Goal: Task Accomplishment & Management: Manage account settings

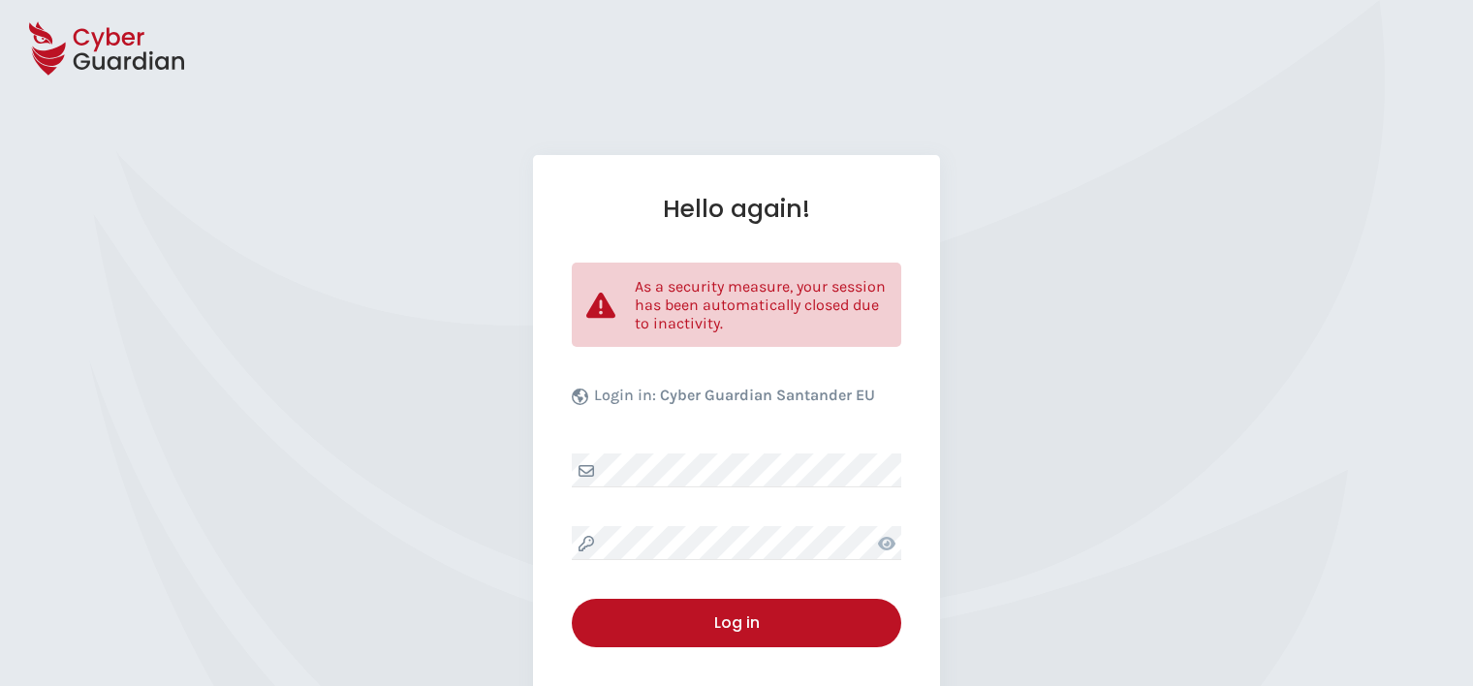
select select "English"
click at [769, 450] on div "Hello again! As a security measure, your session has been automatically closed …" at bounding box center [736, 473] width 407 height 636
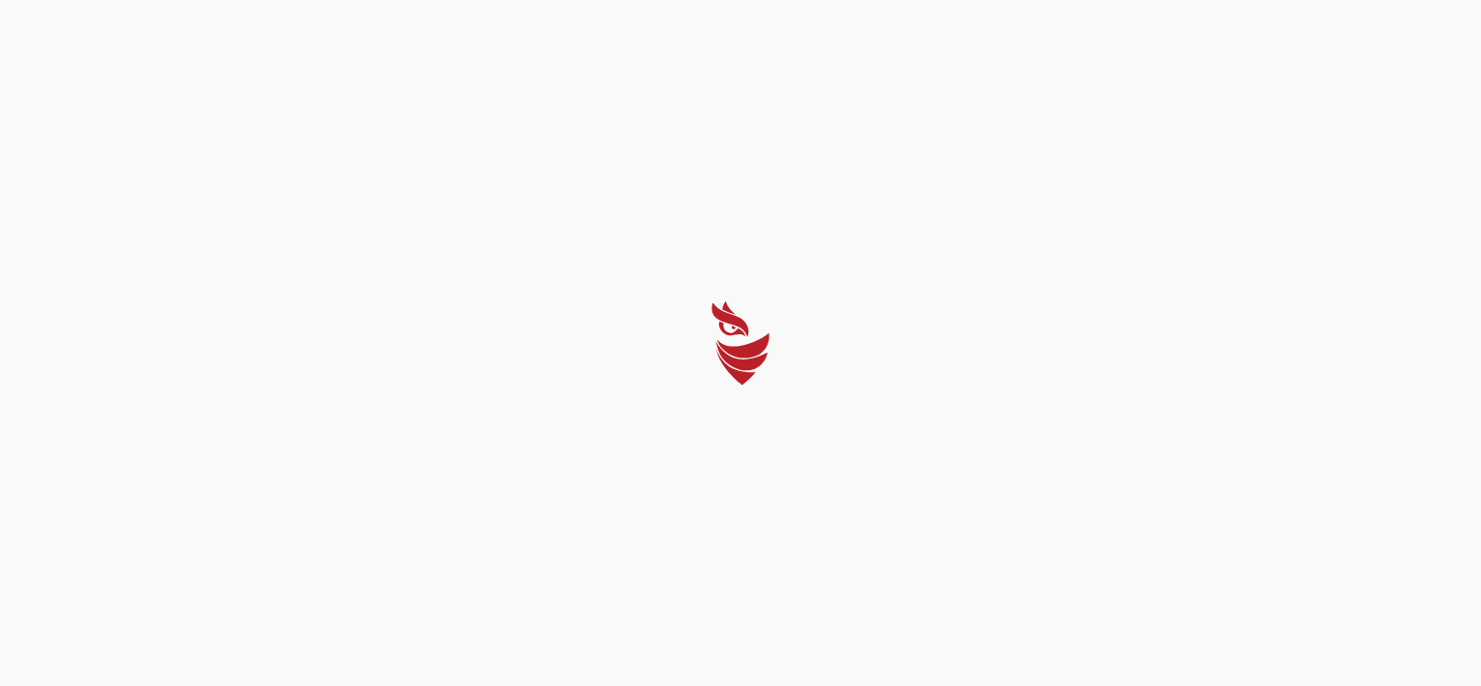
select select "English"
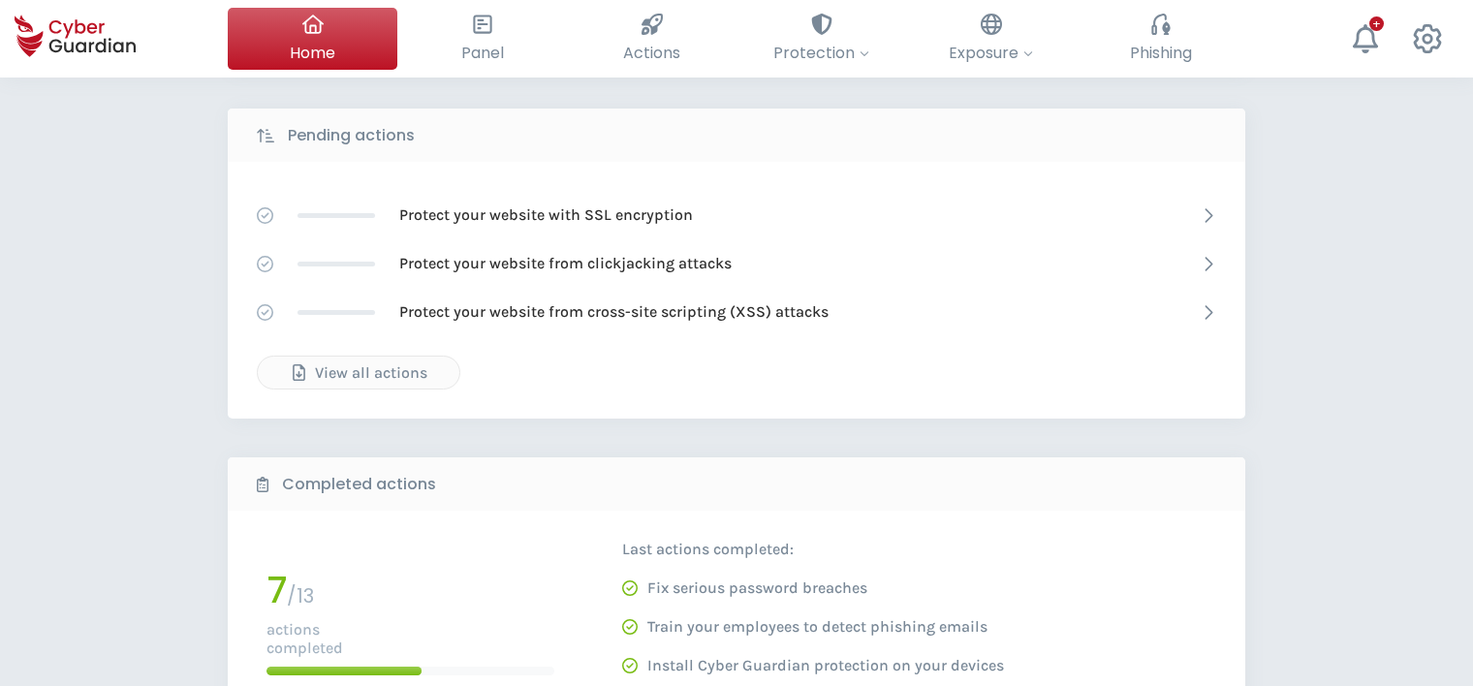
scroll to position [485, 0]
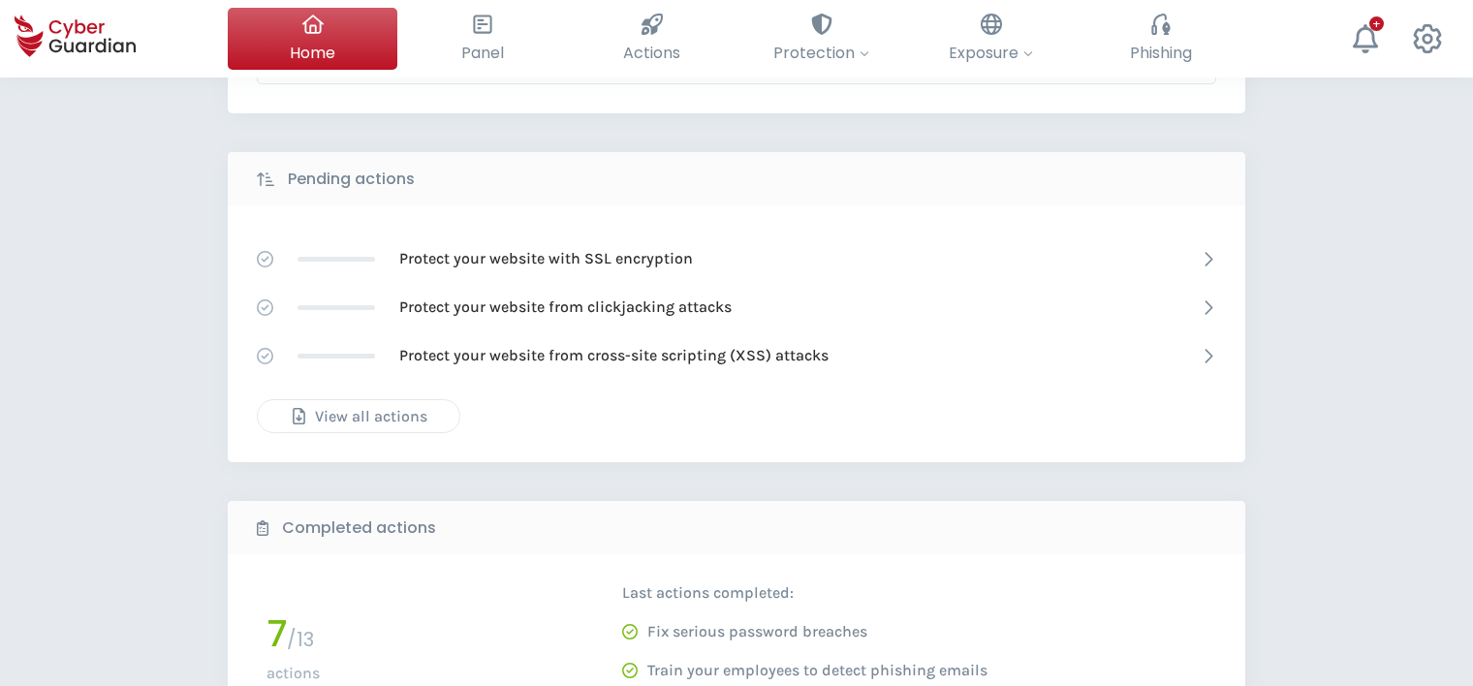
click at [333, 425] on div "View all actions" at bounding box center [358, 416] width 173 height 23
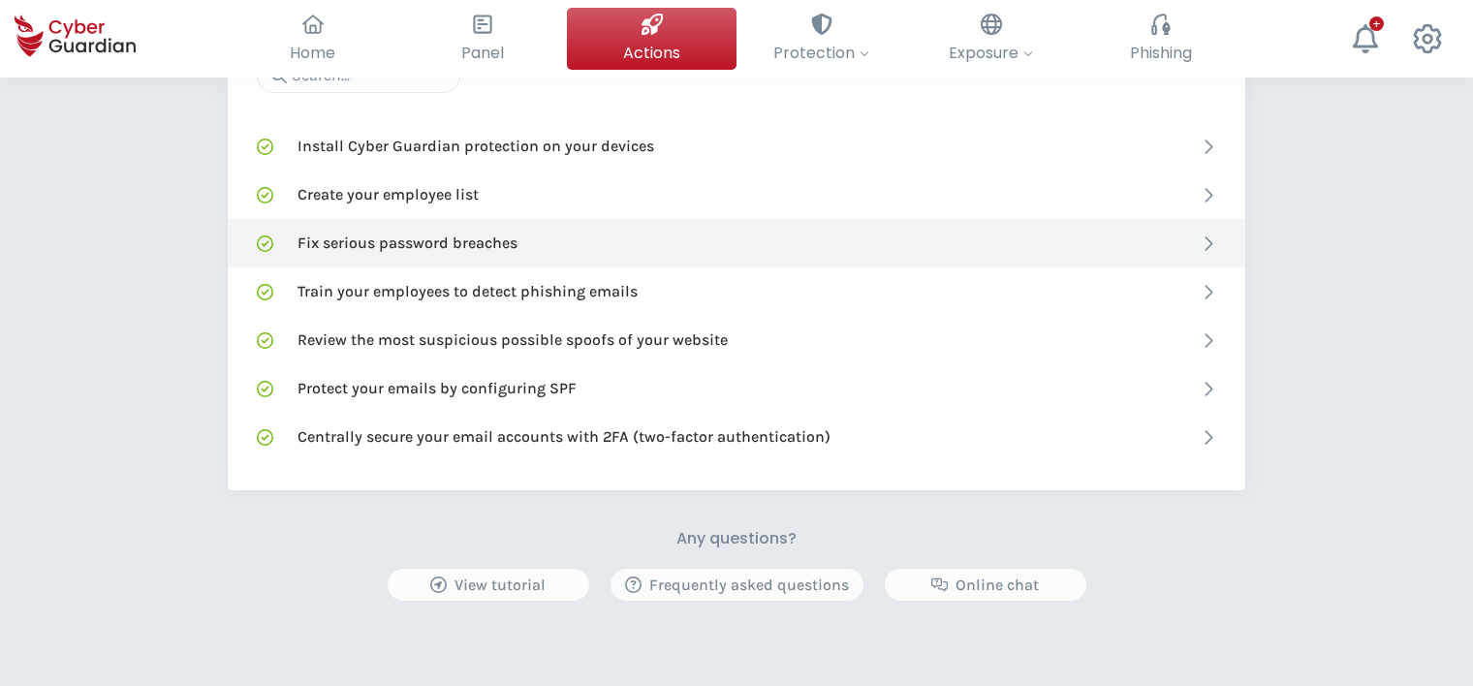
scroll to position [969, 0]
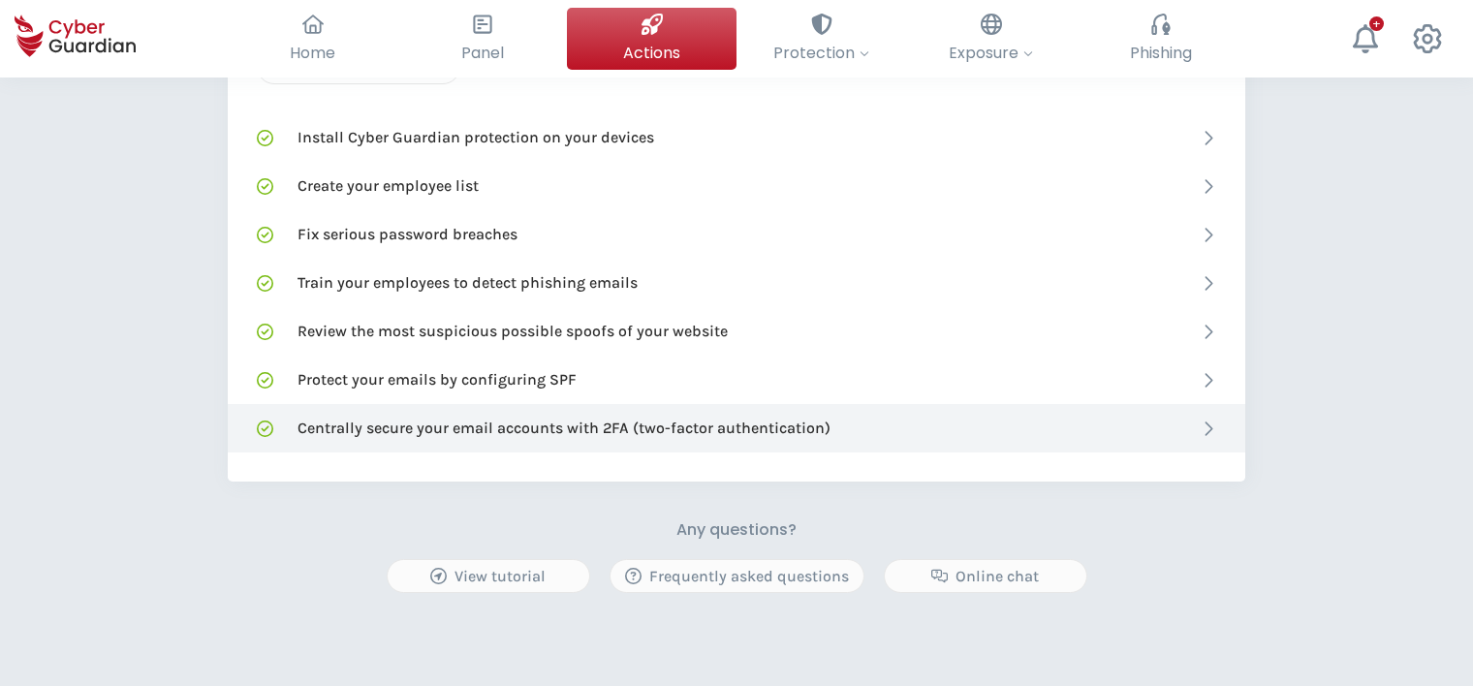
click at [1211, 423] on icon at bounding box center [1208, 429] width 16 height 16
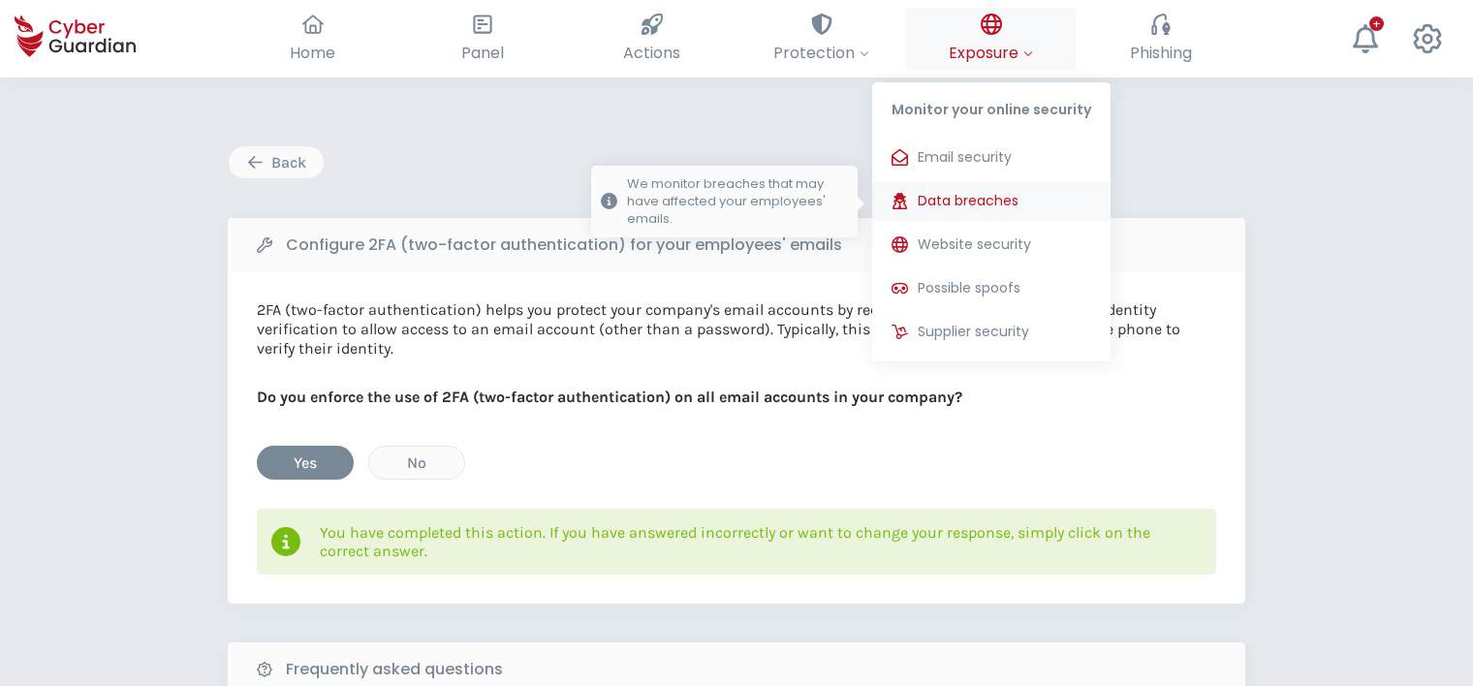
click at [954, 203] on span "Data breaches" at bounding box center [968, 201] width 101 height 20
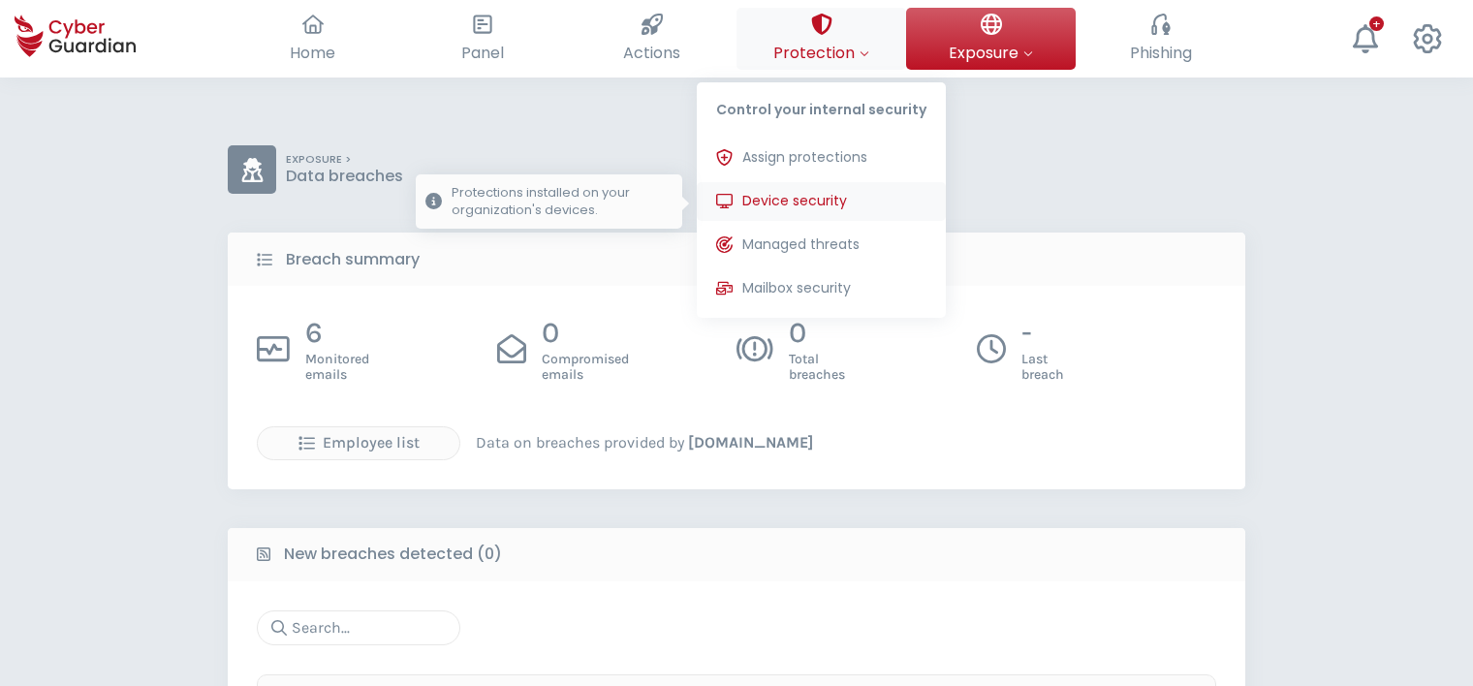
click at [812, 203] on span "Device security" at bounding box center [794, 201] width 105 height 20
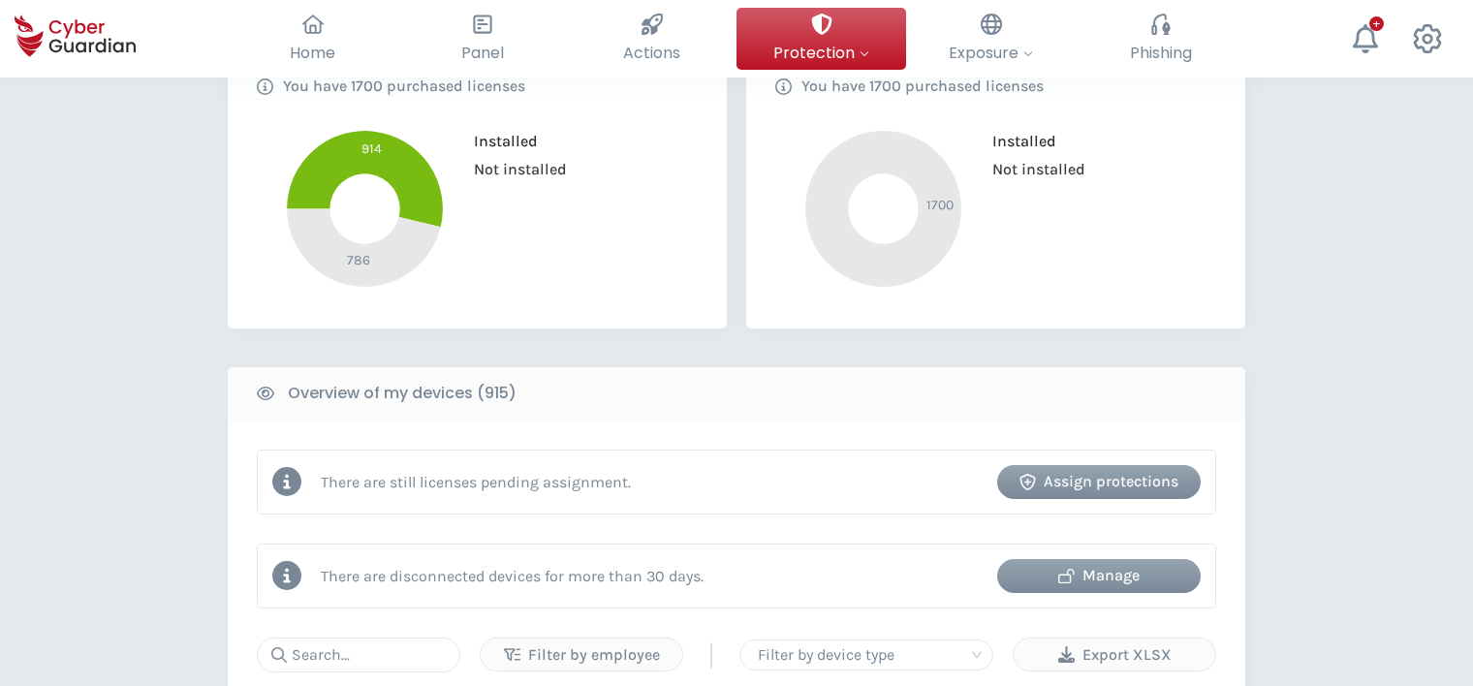
scroll to position [582, 0]
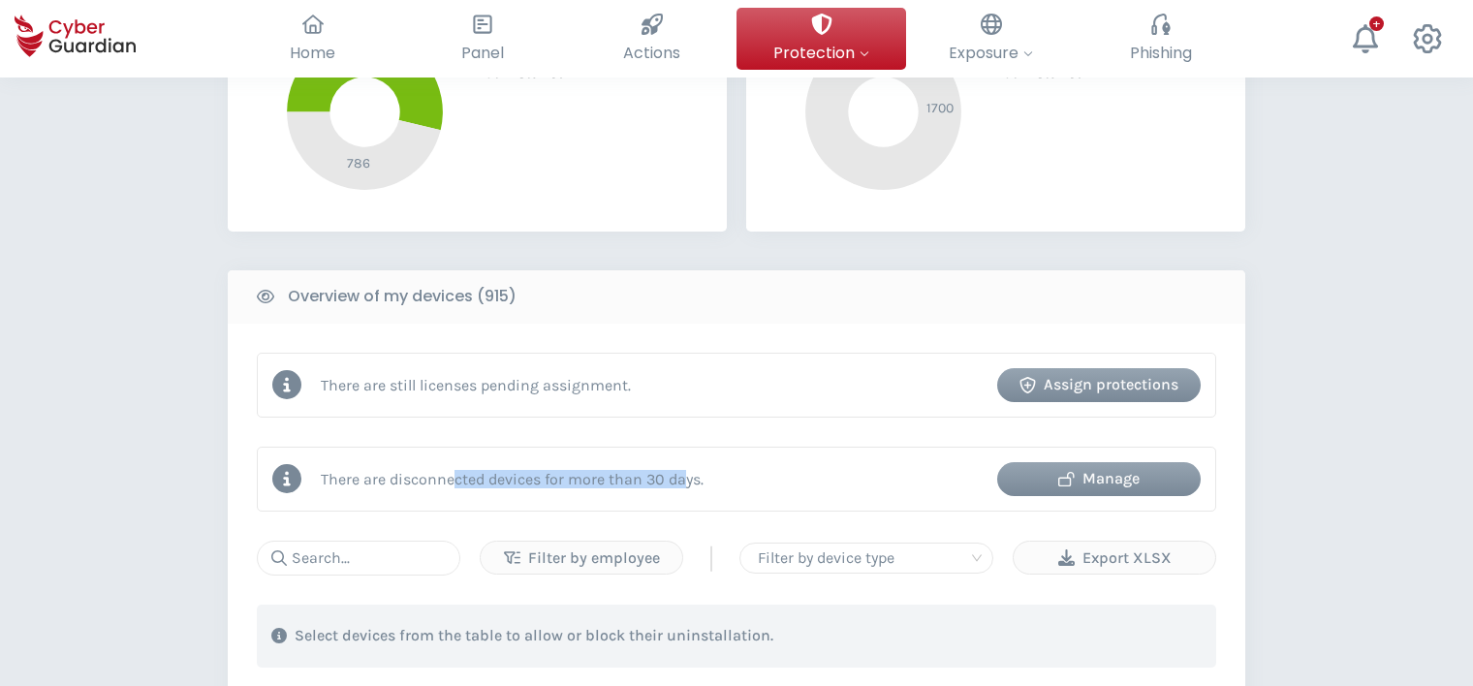
drag, startPoint x: 457, startPoint y: 485, endPoint x: 683, endPoint y: 479, distance: 226.9
click at [683, 479] on p "There are disconnected devices for more than 30 days." at bounding box center [512, 479] width 383 height 18
drag, startPoint x: 683, startPoint y: 479, endPoint x: 500, endPoint y: 481, distance: 183.2
click at [500, 481] on p "There are disconnected devices for more than 30 days." at bounding box center [512, 479] width 383 height 18
click at [1109, 476] on div "Manage" at bounding box center [1099, 478] width 174 height 23
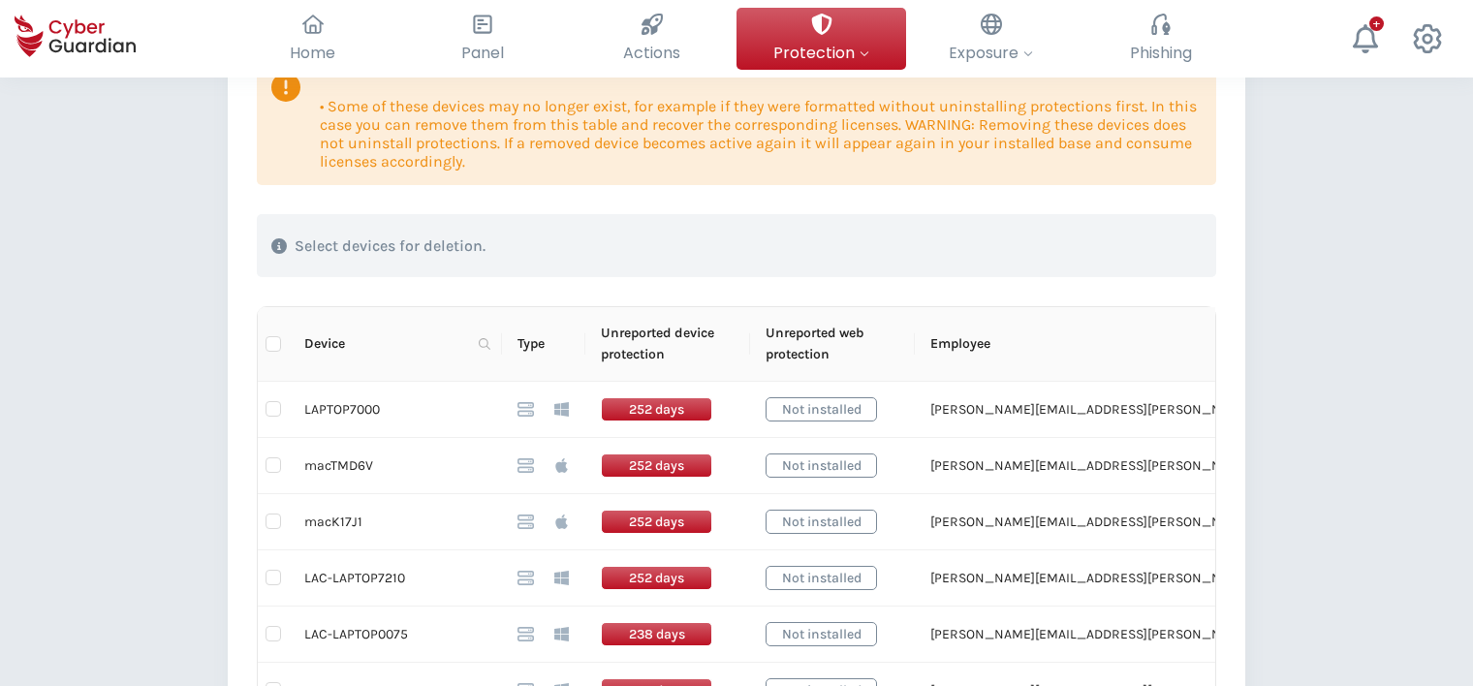
scroll to position [388, 0]
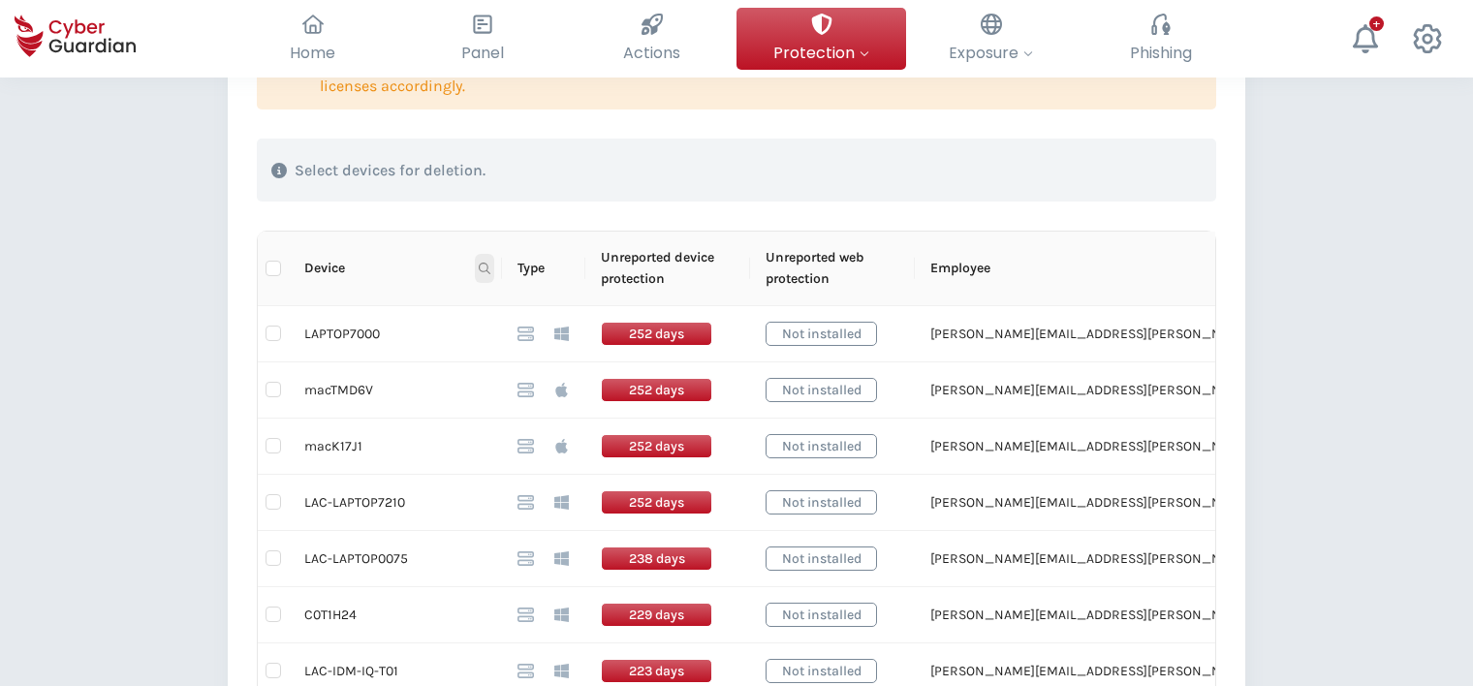
click at [481, 268] on icon at bounding box center [485, 269] width 12 height 12
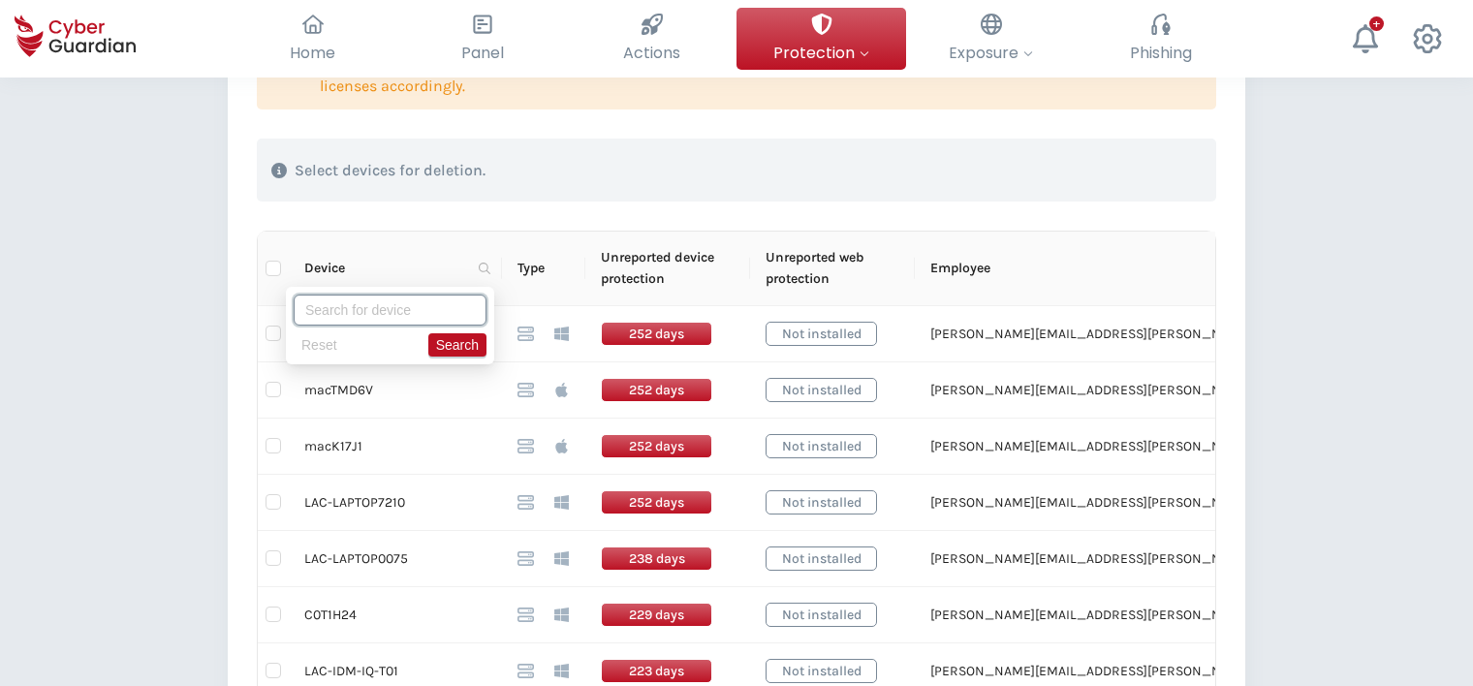
click at [346, 309] on input "text" at bounding box center [390, 310] width 193 height 31
type input "mac"
click at [461, 344] on span "Search" at bounding box center [457, 344] width 43 height 21
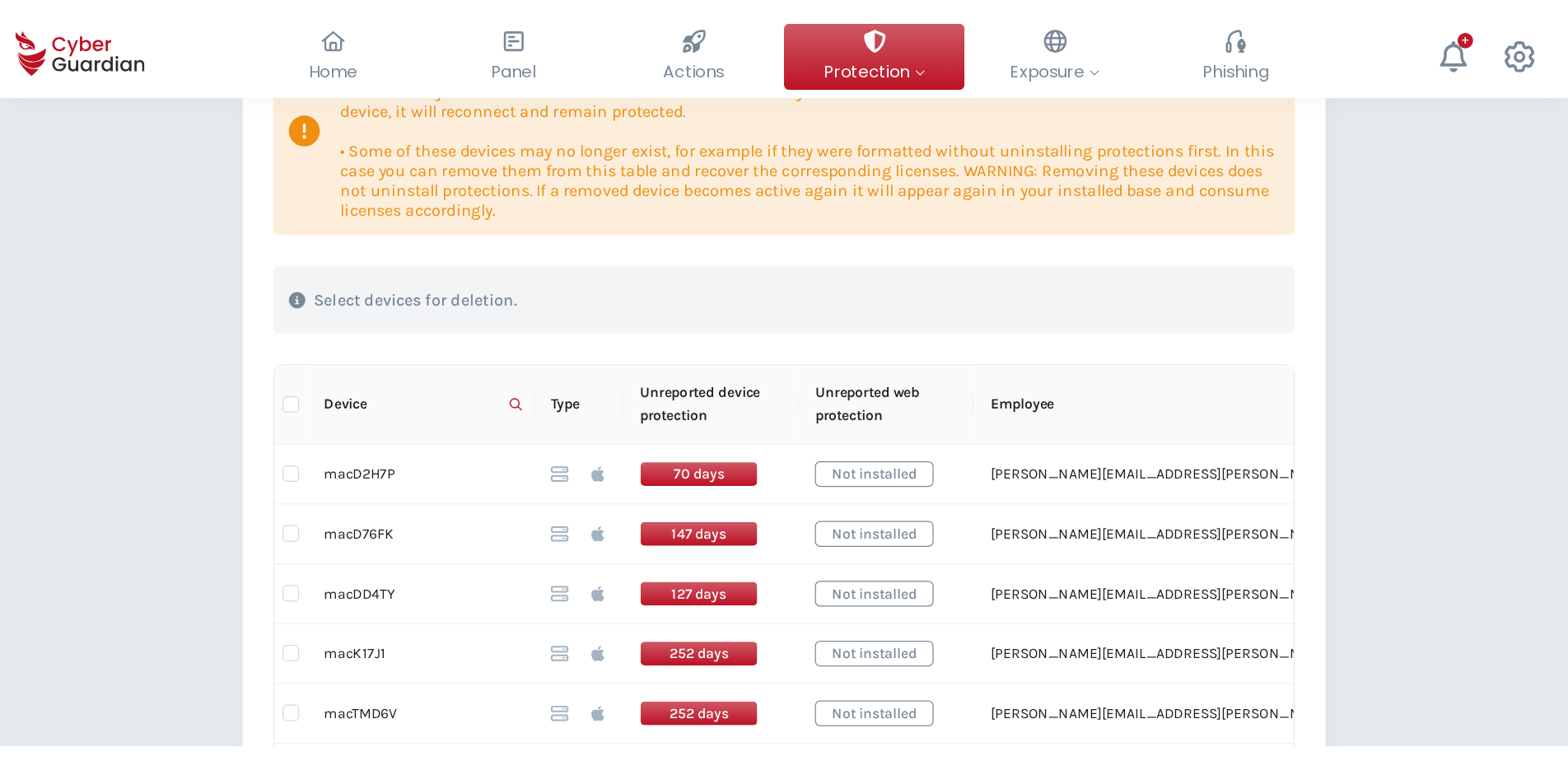
scroll to position [330, 0]
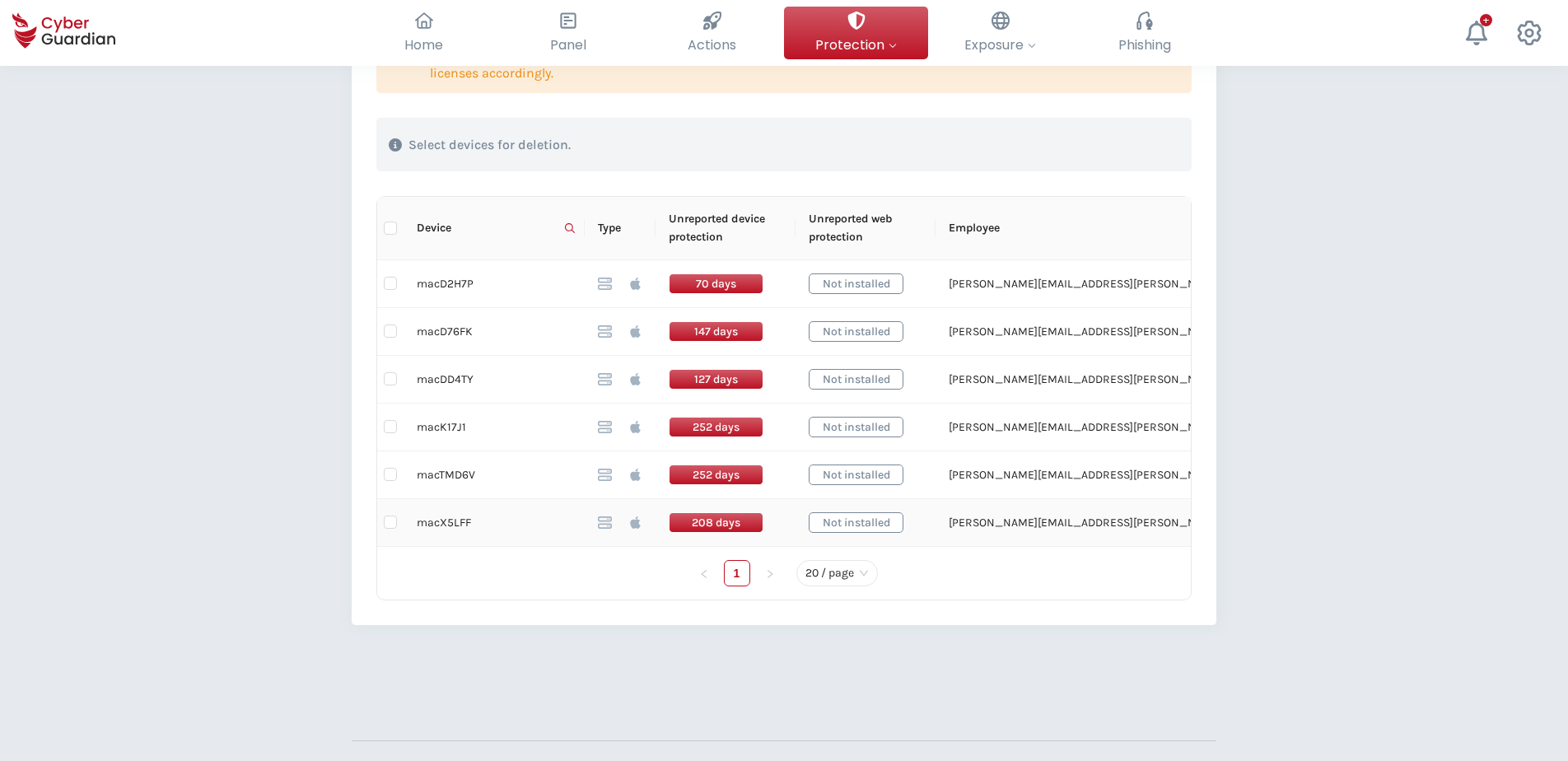
click at [451, 522] on td "macX5LFF" at bounding box center [494, 522] width 181 height 48
copy td "macX5LFF"
click at [443, 474] on td "macTMD6V" at bounding box center [494, 475] width 181 height 48
click at [443, 473] on td "macTMD6V" at bounding box center [494, 475] width 181 height 48
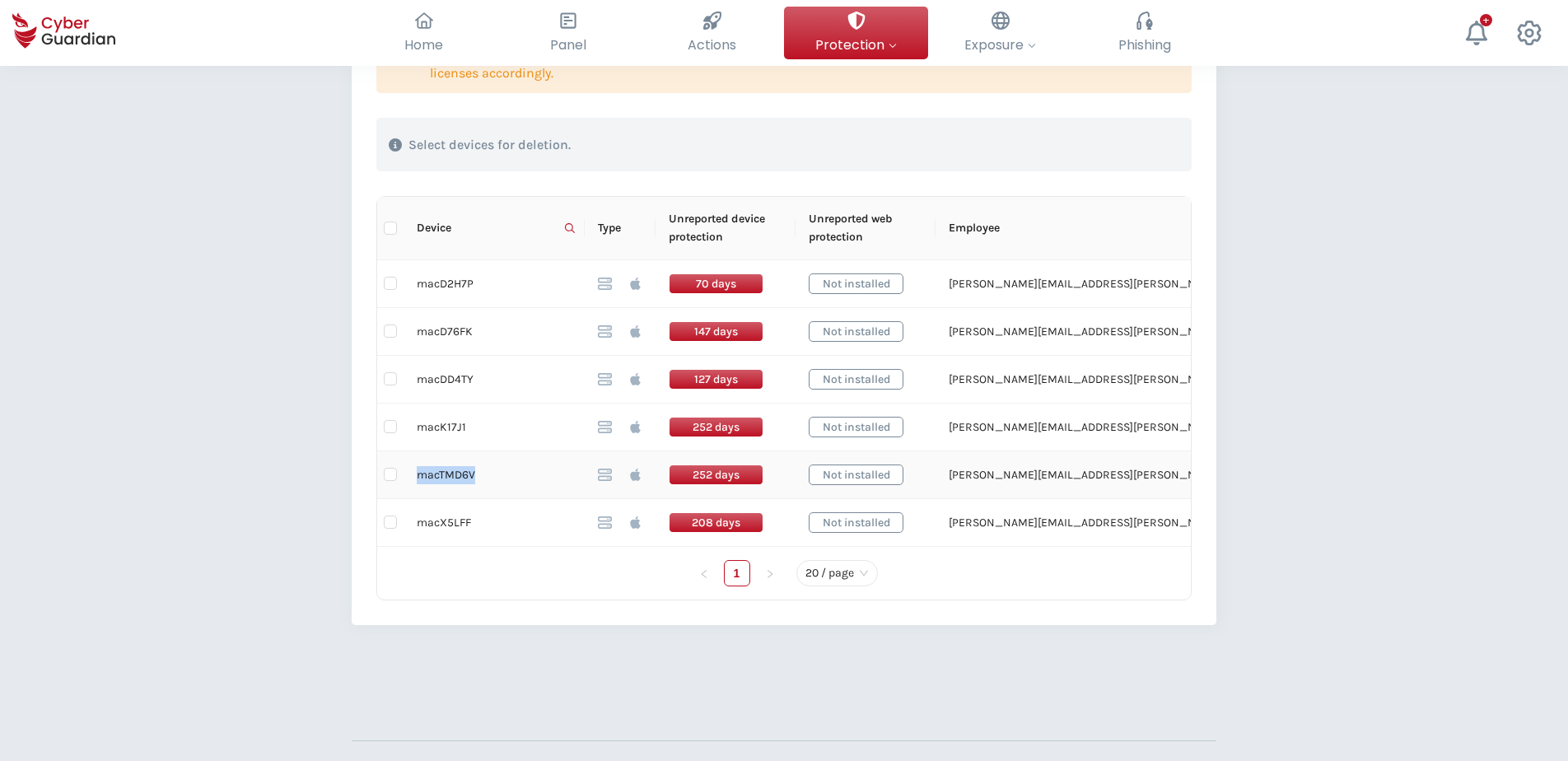
copy td "macTMD6V"
click at [440, 423] on td "macK17J1" at bounding box center [494, 427] width 181 height 48
click at [441, 422] on td "macK17J1" at bounding box center [494, 427] width 181 height 48
copy td "macK17J1"
click at [444, 379] on td "macDD4TY" at bounding box center [494, 380] width 181 height 48
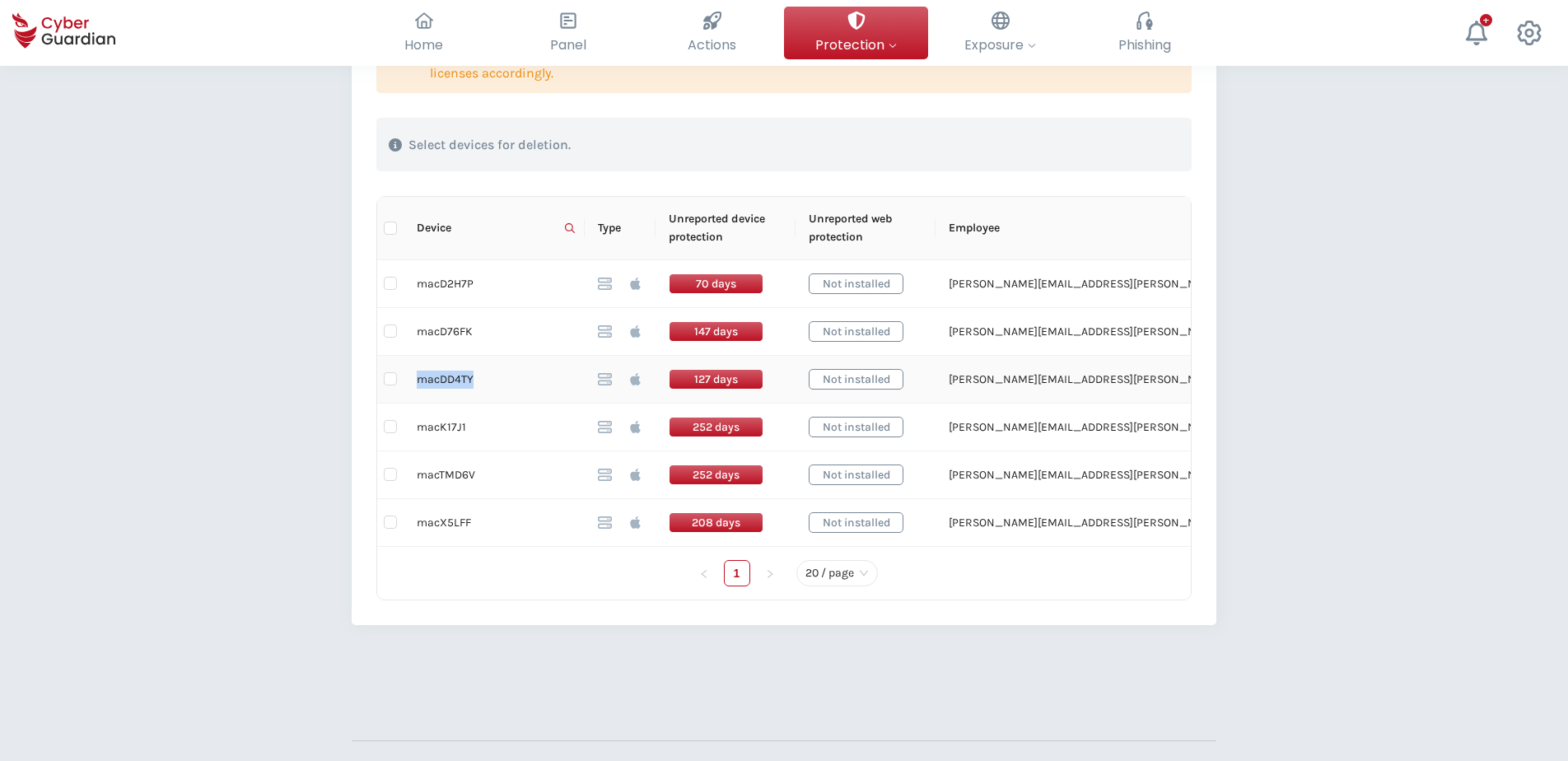
click at [444, 379] on td "macDD4TY" at bounding box center [494, 380] width 181 height 48
copy td "macDD4TY"
click at [388, 380] on input "checkbox" at bounding box center [391, 379] width 14 height 14
checkbox input "true"
click at [462, 327] on td "macD76FK" at bounding box center [494, 332] width 181 height 48
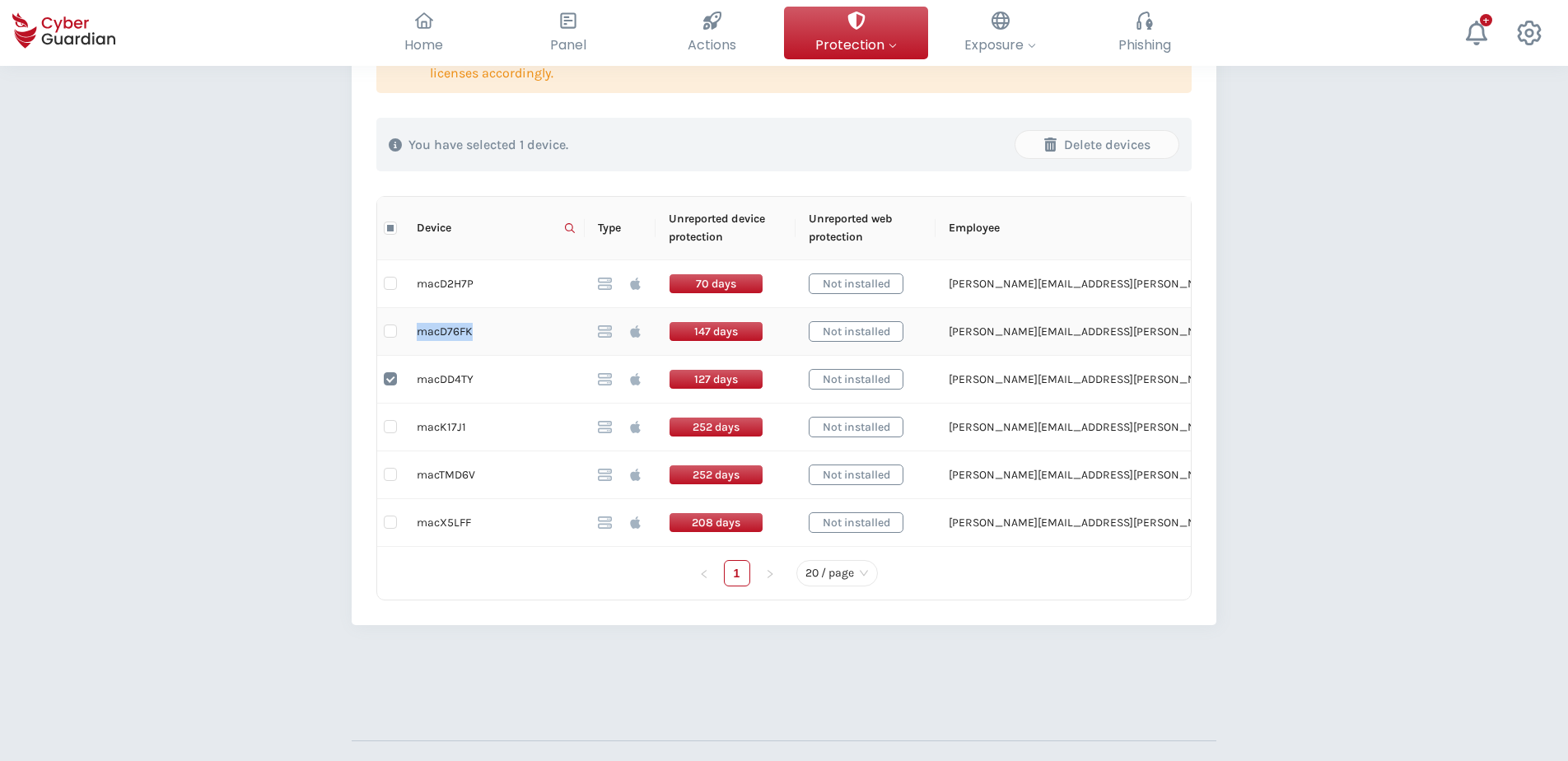
click at [462, 327] on td "macD76FK" at bounding box center [494, 332] width 181 height 48
copy td "macD76FK"
click at [388, 328] on input "checkbox" at bounding box center [391, 331] width 14 height 14
checkbox input "true"
click at [459, 284] on td "macD2H7P" at bounding box center [494, 284] width 181 height 48
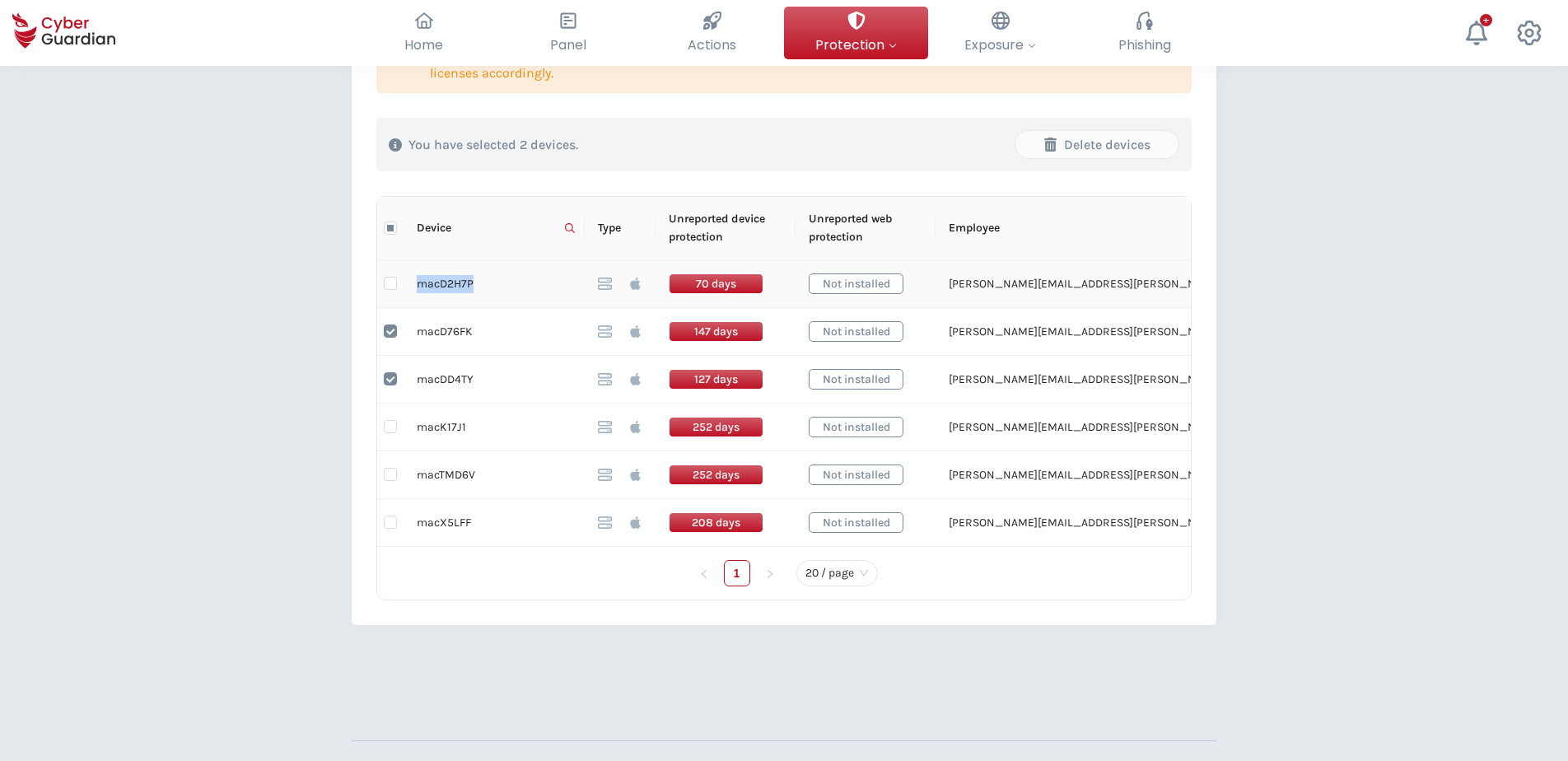
click at [459, 284] on td "macD2H7P" at bounding box center [494, 284] width 181 height 48
copy td "macD2H7P"
click at [391, 279] on input "checkbox" at bounding box center [391, 284] width 14 height 14
checkbox input "true"
click at [444, 518] on td "macX5LFF" at bounding box center [494, 522] width 181 height 48
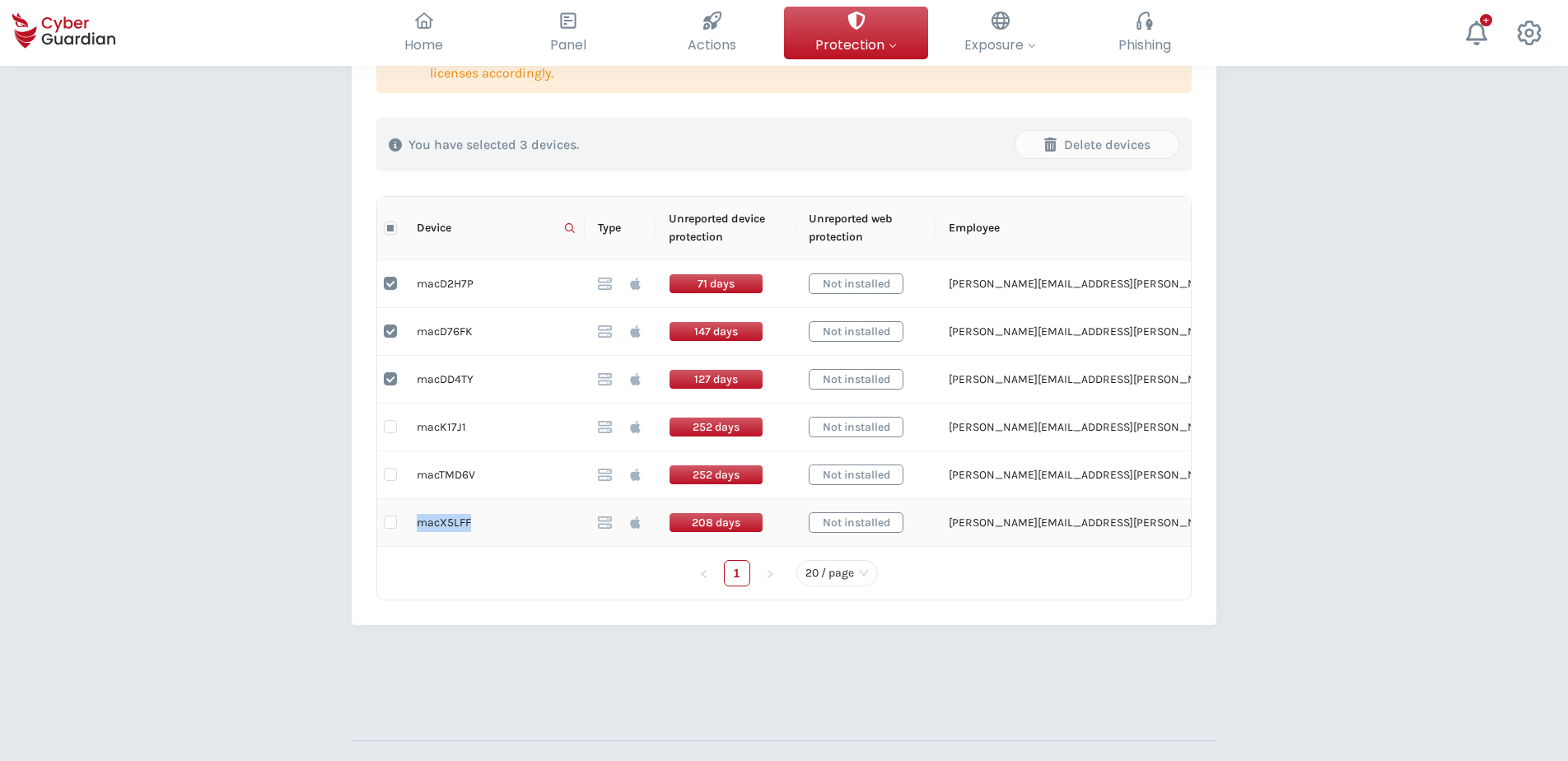
click at [444, 518] on td "macX5LFF" at bounding box center [494, 522] width 181 height 48
copy td "macX5LFF"
click at [394, 525] on input "checkbox" at bounding box center [391, 522] width 14 height 14
checkbox input "true"
click at [444, 476] on td "macTMD6V" at bounding box center [494, 475] width 181 height 48
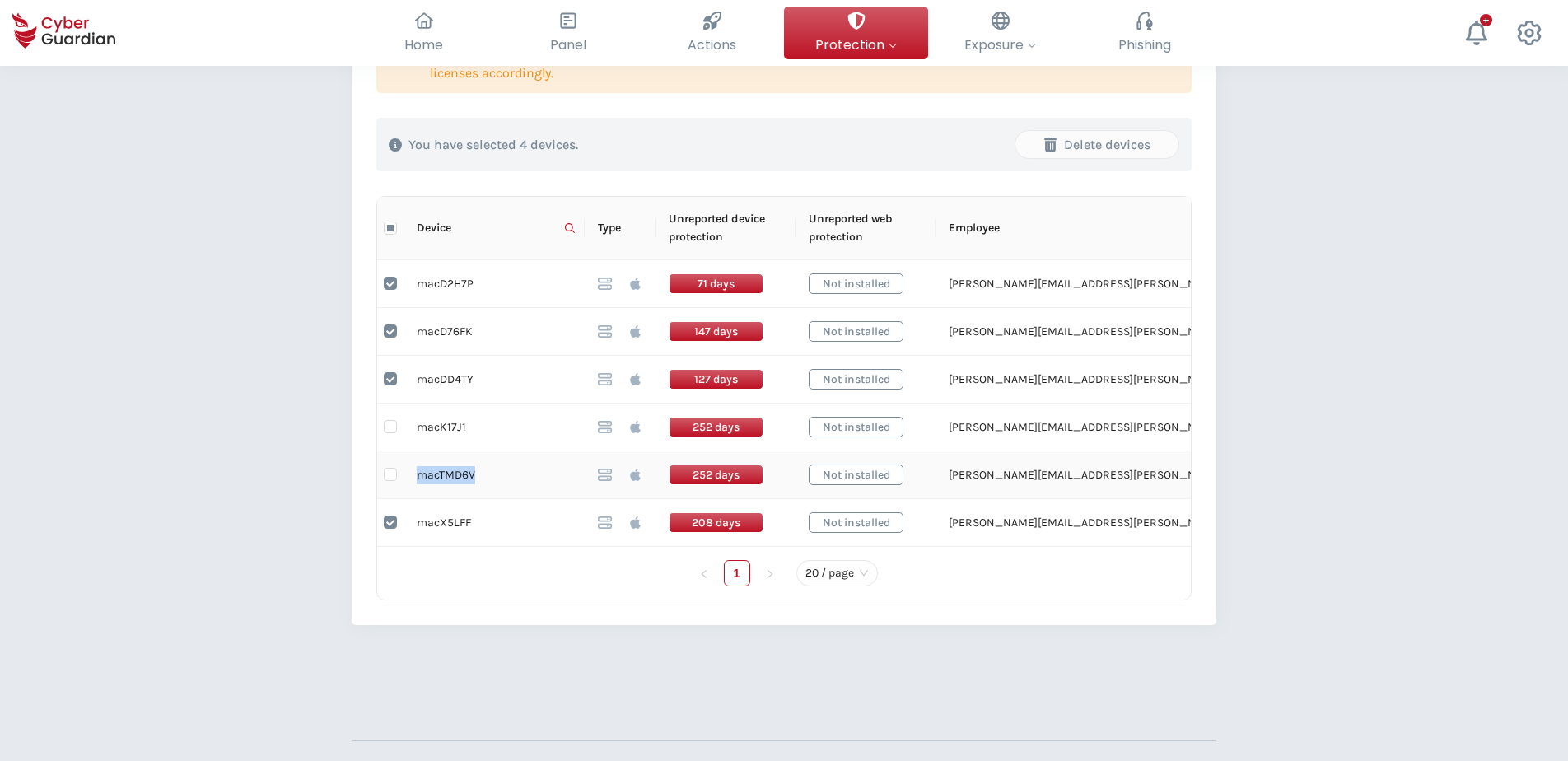
click at [444, 476] on td "macTMD6V" at bounding box center [494, 475] width 181 height 48
copy td "macTMD6V"
click at [447, 420] on td "macK17J1" at bounding box center [494, 427] width 181 height 48
click at [449, 420] on td "macK17J1" at bounding box center [494, 427] width 181 height 48
copy td "macK17J1"
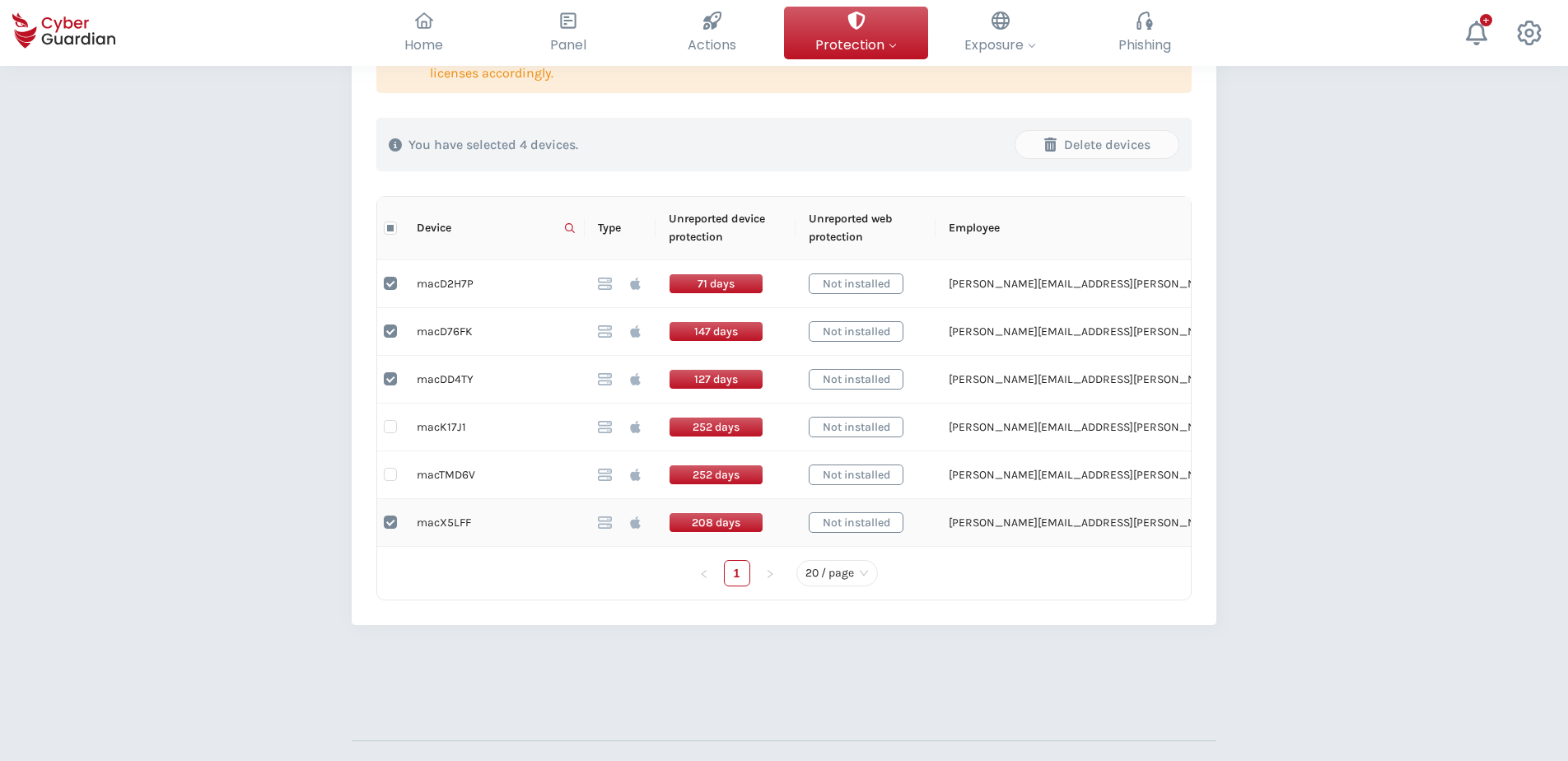
click at [445, 521] on td "macX5LFF" at bounding box center [494, 522] width 181 height 48
click at [447, 521] on td "macX5LFF" at bounding box center [494, 522] width 181 height 48
copy td "macX5LFF"
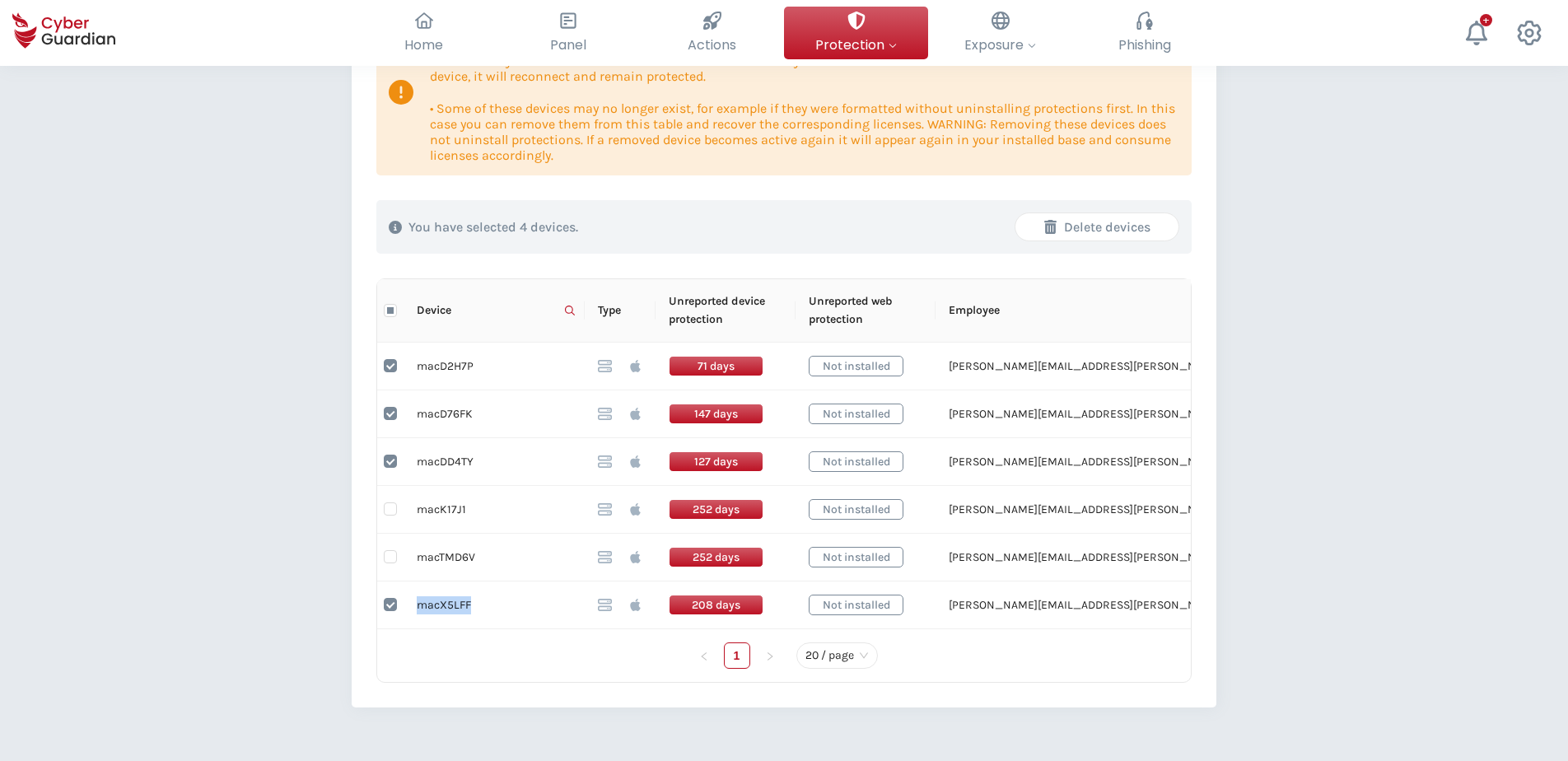
click at [1105, 224] on div "Delete devices" at bounding box center [1097, 227] width 139 height 20
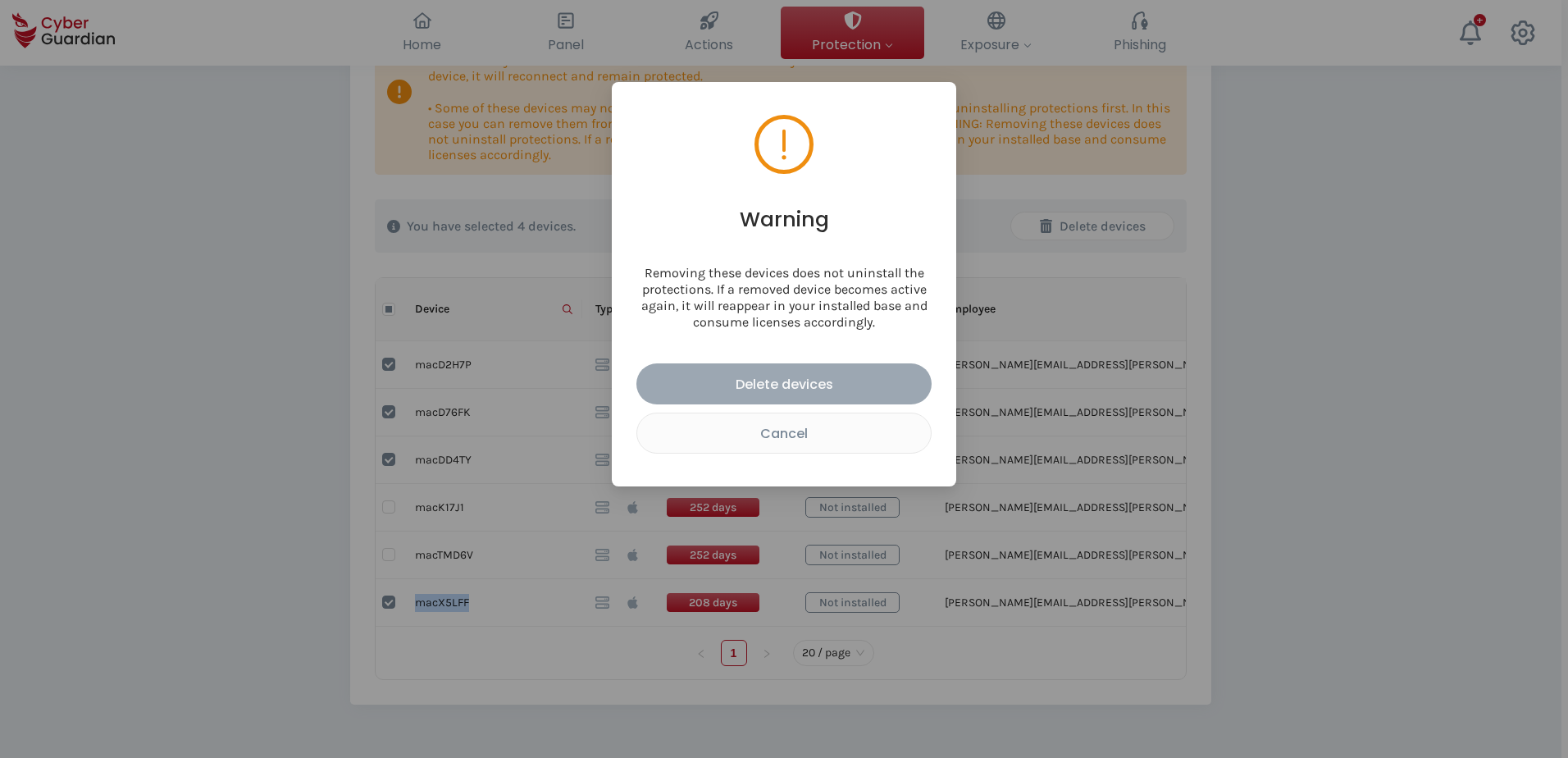
click at [814, 386] on div "Delete devices" at bounding box center [784, 384] width 271 height 20
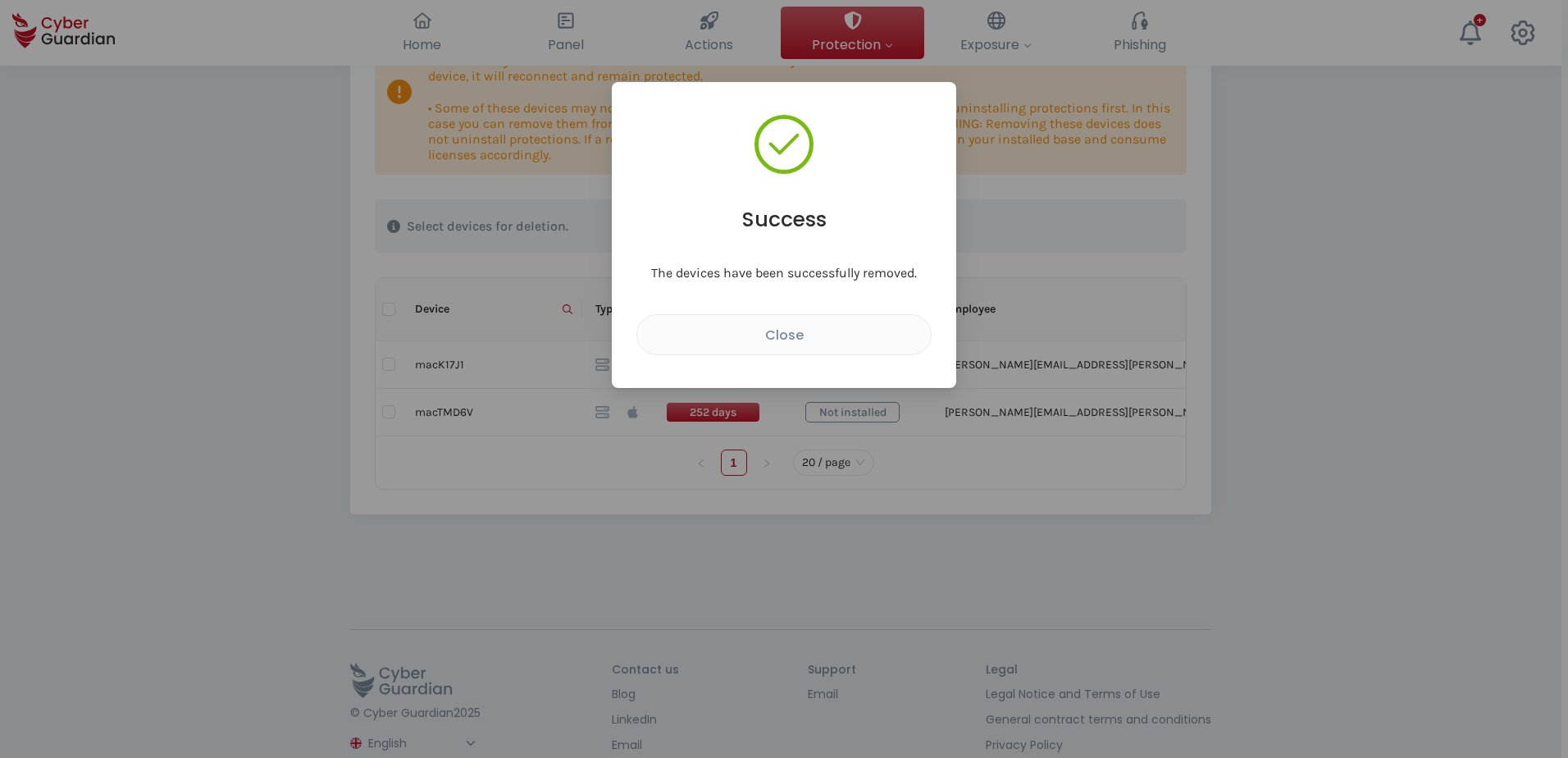
click at [1246, 479] on div "Success The devices have been successfully removed. Close" at bounding box center [784, 379] width 1568 height 758
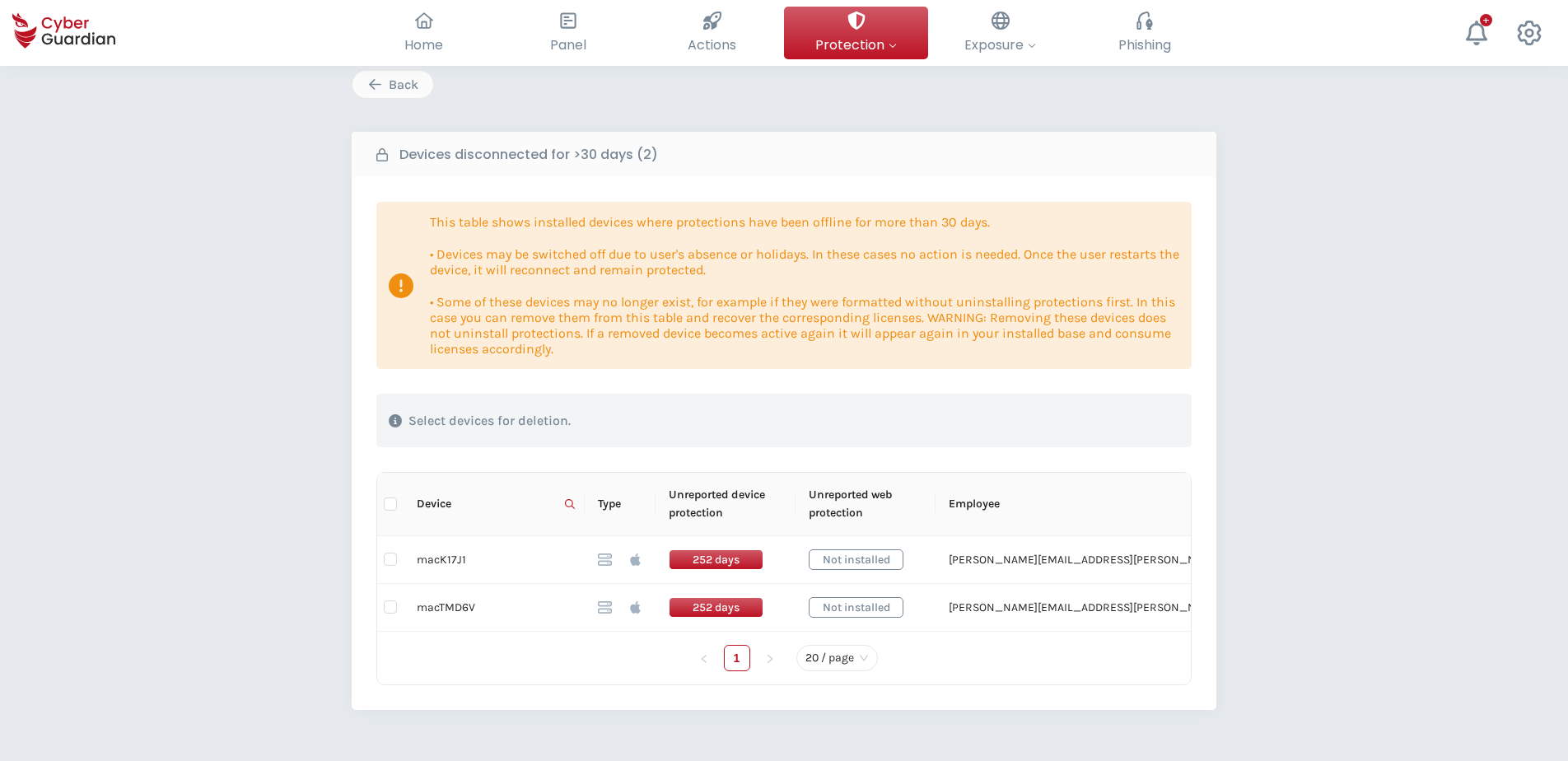
scroll to position [82, 0]
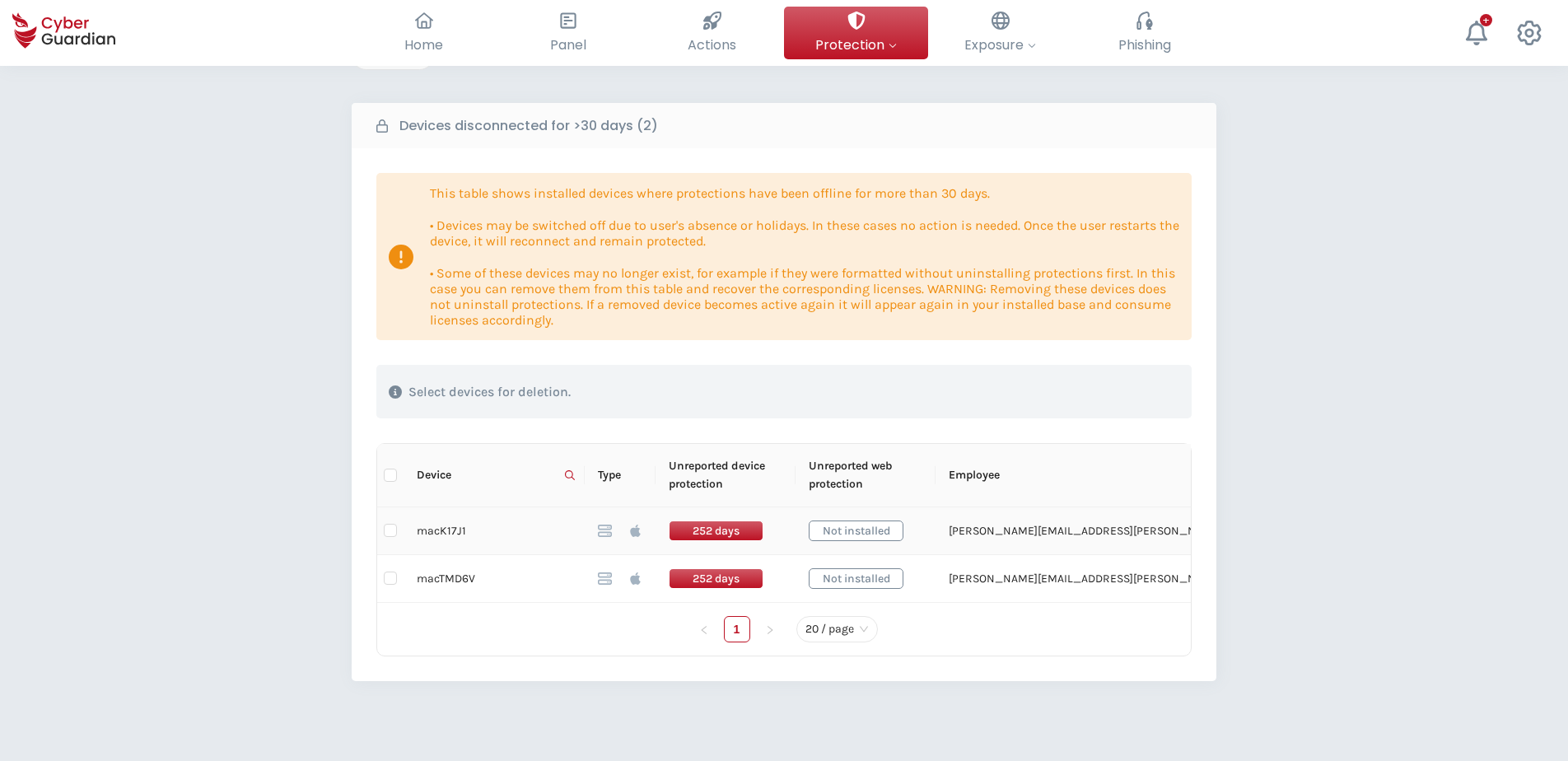
click at [456, 531] on td "macK17J1" at bounding box center [494, 531] width 181 height 48
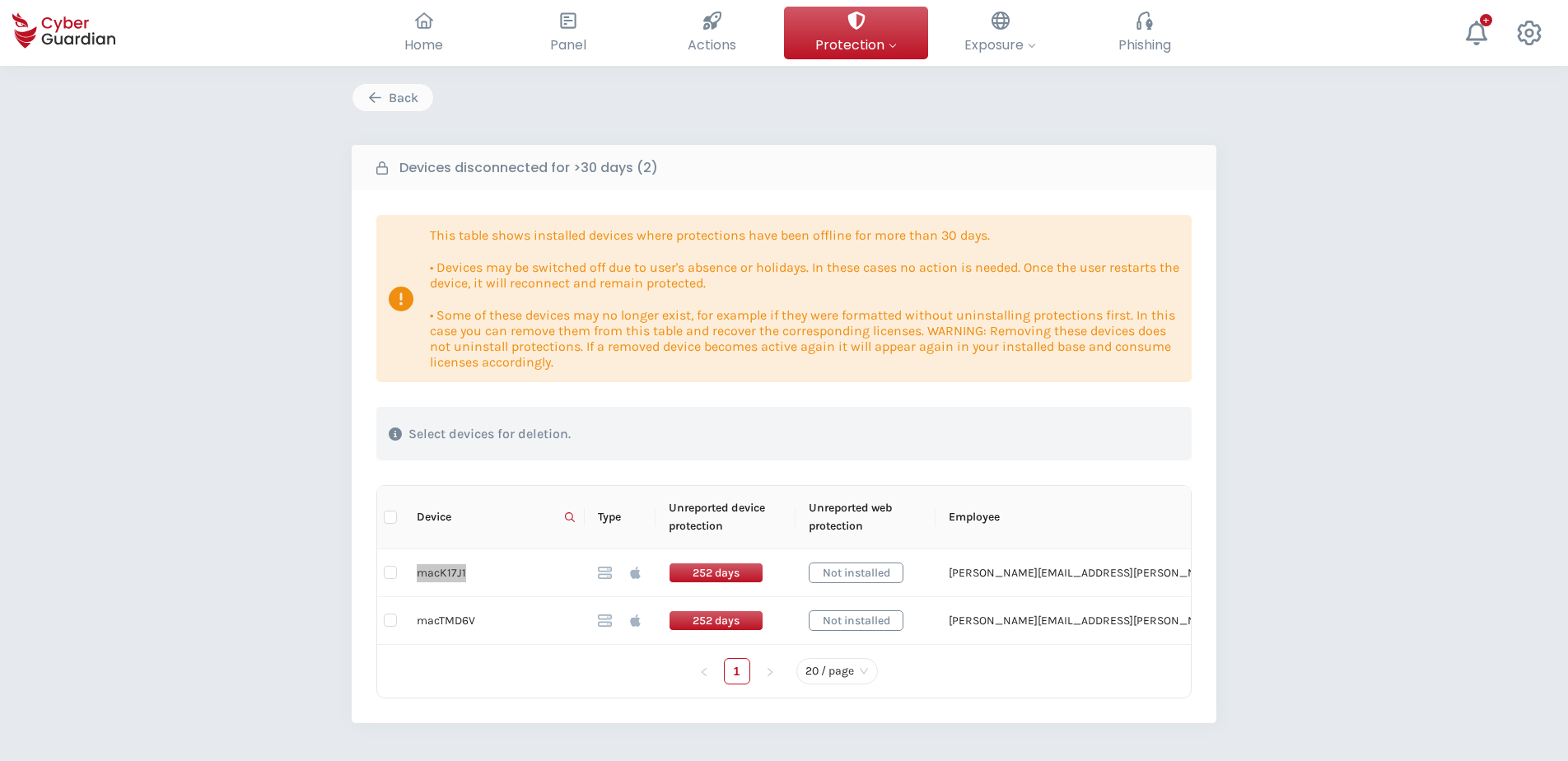
scroll to position [0, 0]
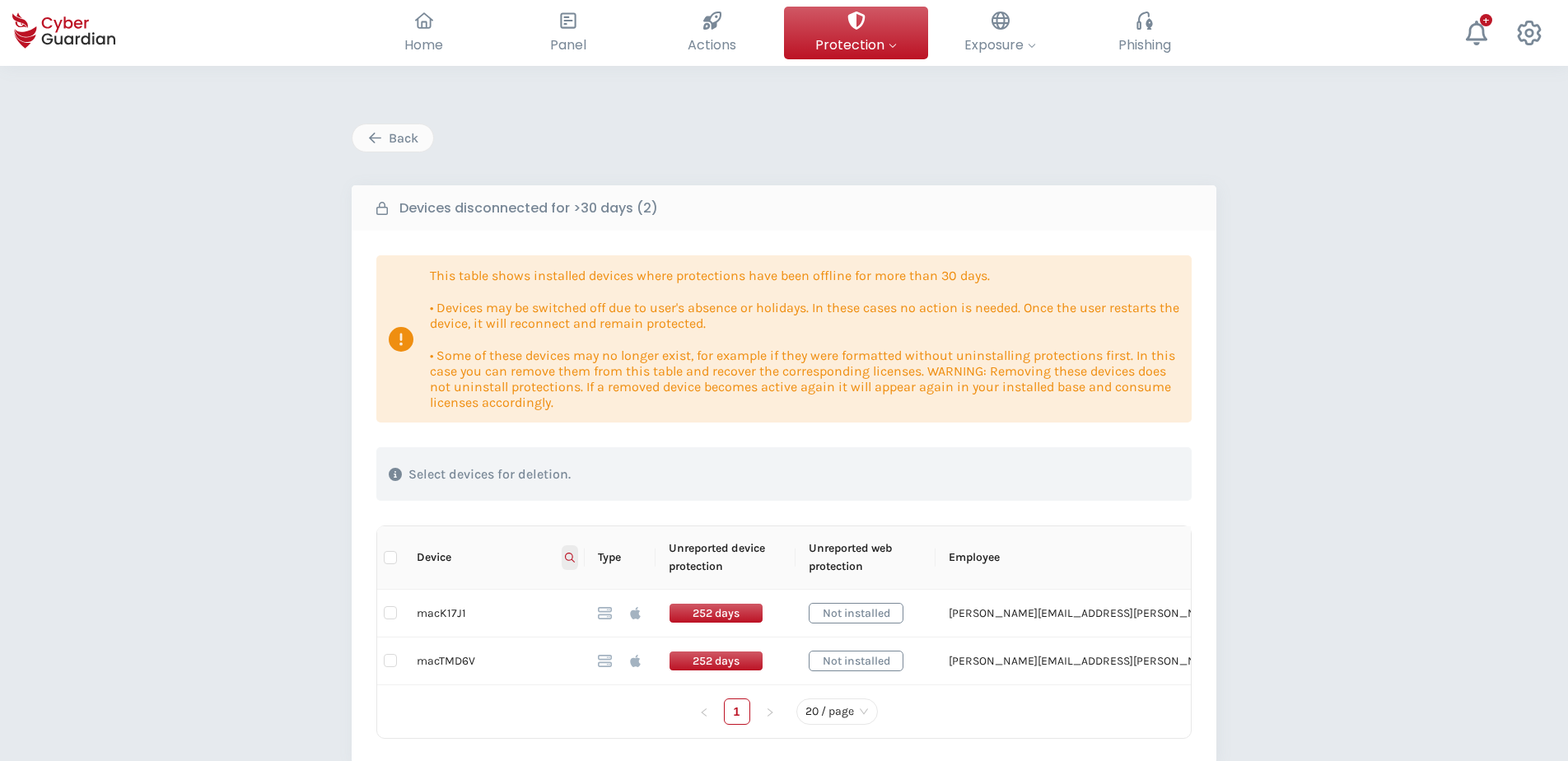
click at [571, 555] on icon at bounding box center [570, 557] width 10 height 10
click at [481, 582] on input "mac" at bounding box center [490, 592] width 164 height 26
click at [442, 582] on span "Reset" at bounding box center [430, 622] width 31 height 18
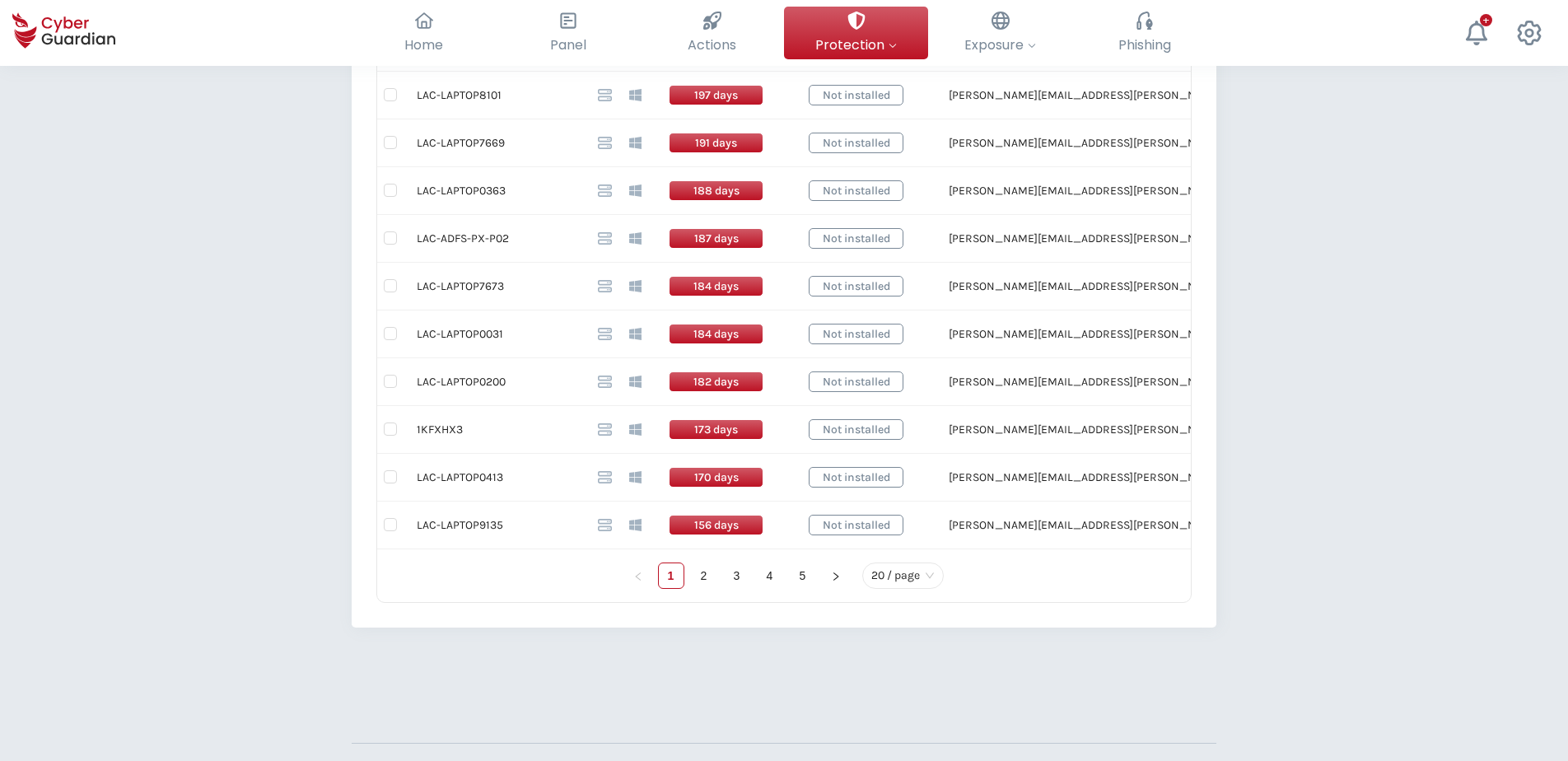
scroll to position [1153, 0]
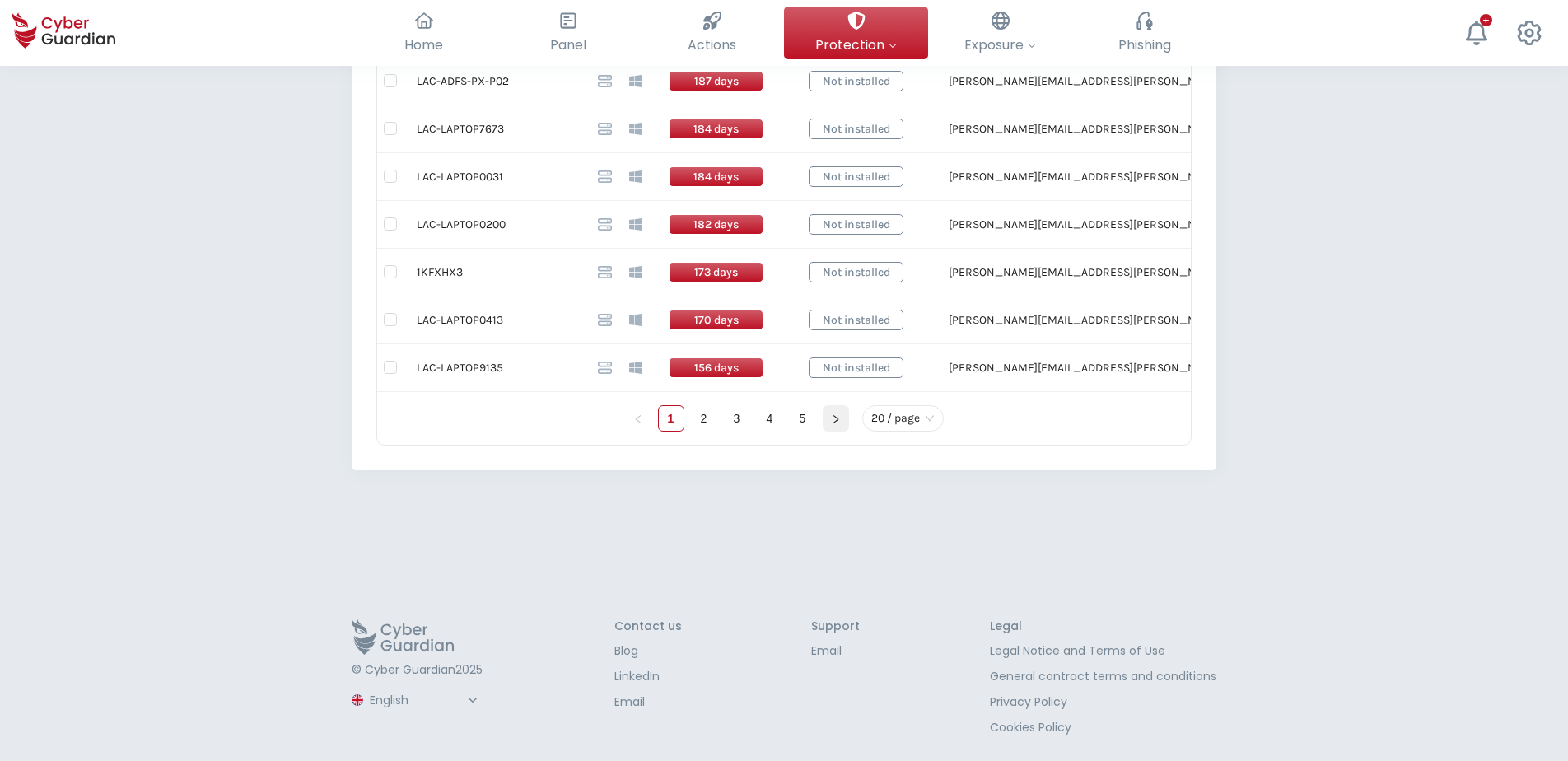
click at [838, 414] on icon "right" at bounding box center [836, 420] width 10 height 10
click at [910, 418] on span "20 / page" at bounding box center [903, 418] width 64 height 25
click at [893, 378] on div "100 / page" at bounding box center [903, 385] width 56 height 18
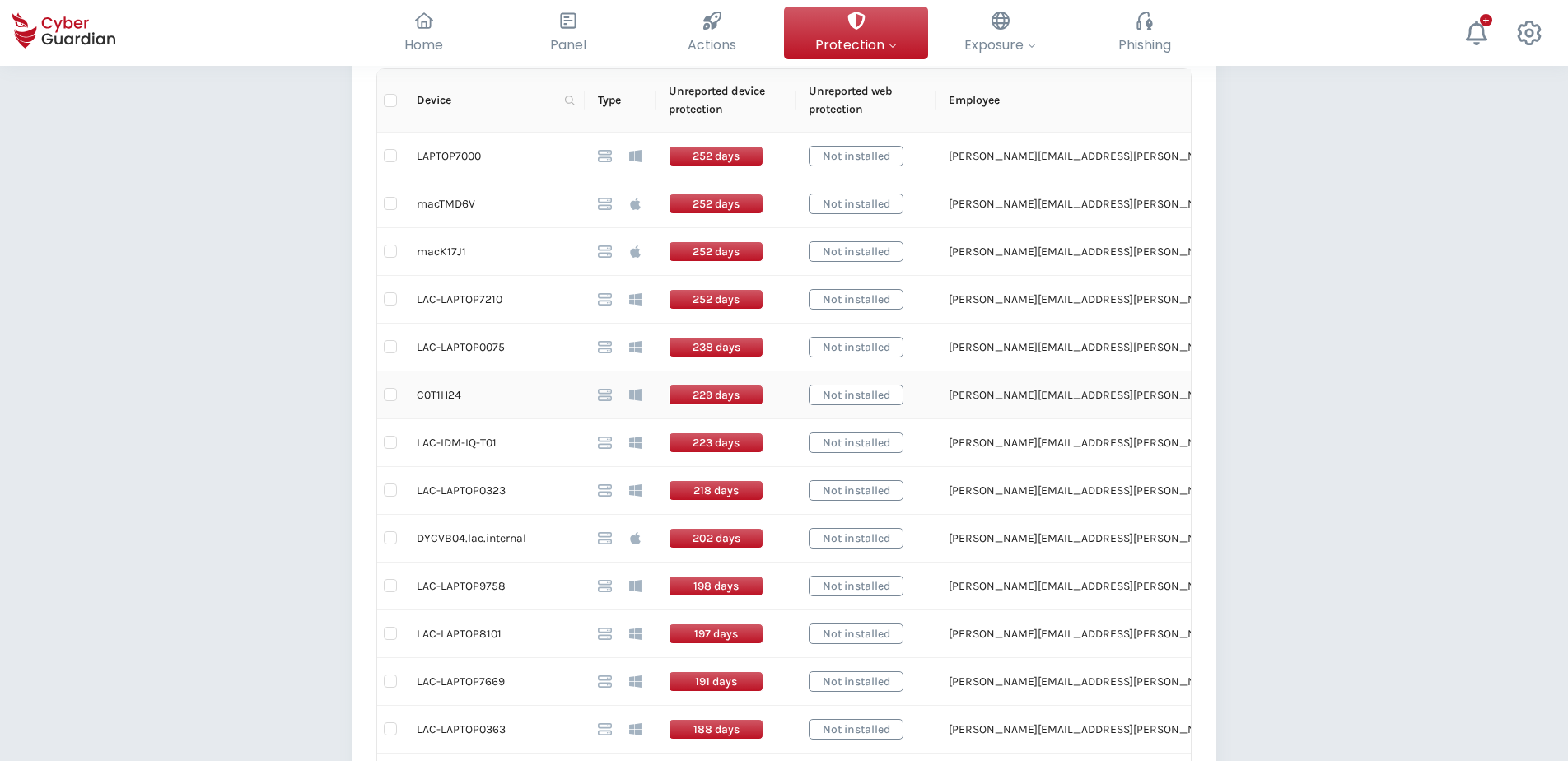
scroll to position [427, 0]
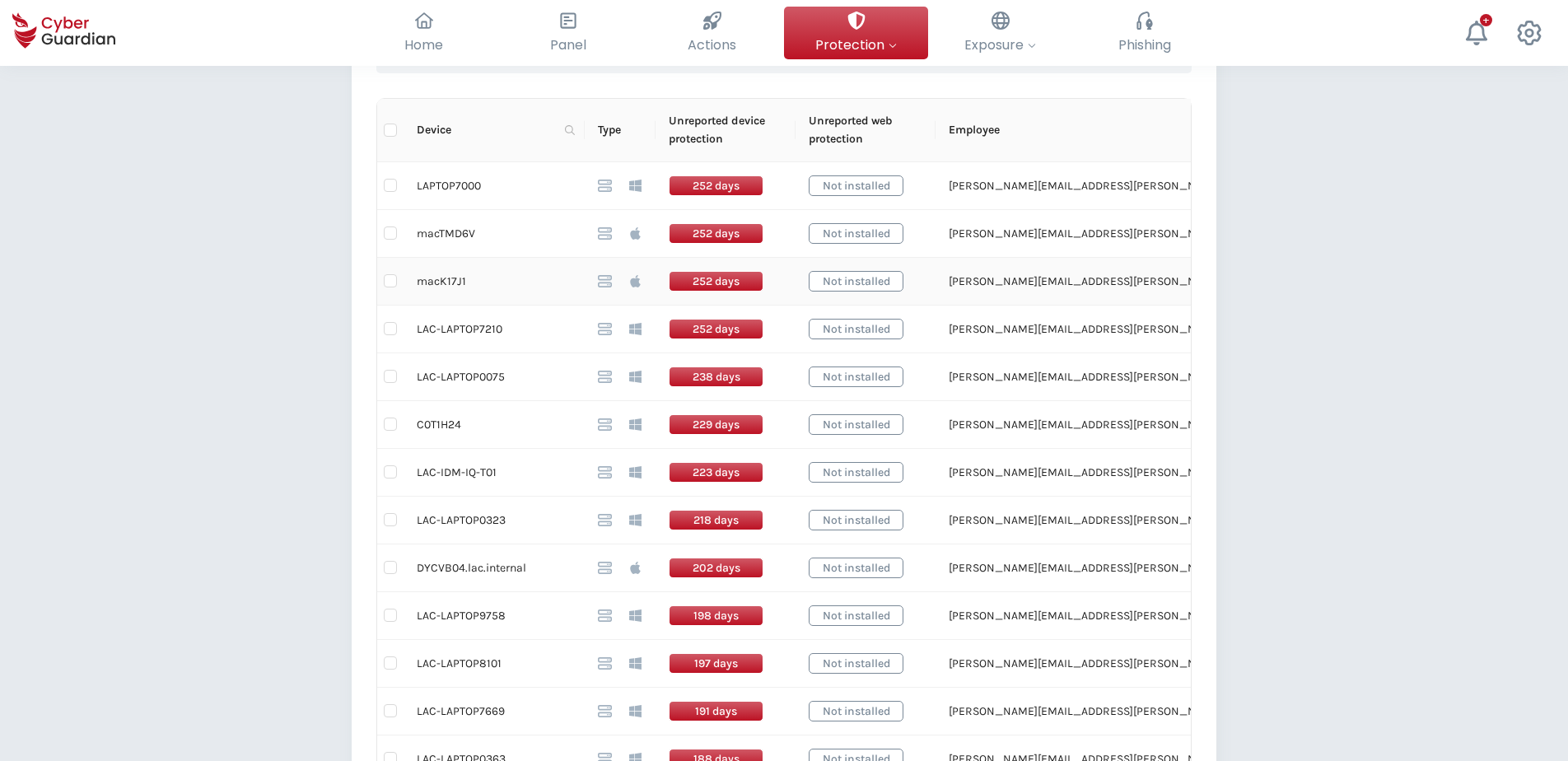
click at [450, 285] on td "macK17J1" at bounding box center [494, 281] width 181 height 48
click at [467, 572] on td "DYCVB04.lac.internal" at bounding box center [494, 568] width 181 height 48
drag, startPoint x: 467, startPoint y: 572, endPoint x: 427, endPoint y: 572, distance: 40.0
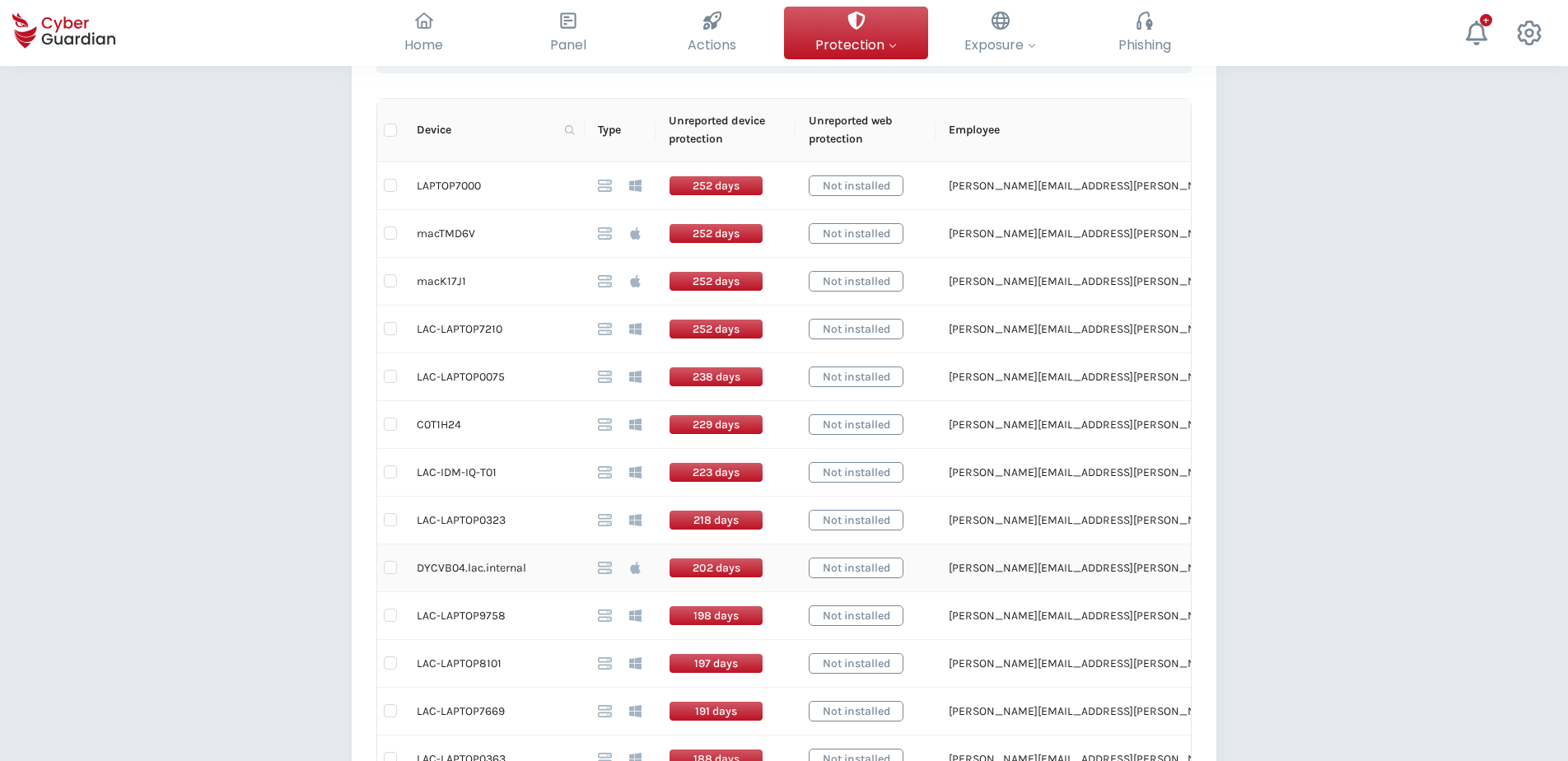
click at [427, 572] on td "DYCVB04.lac.internal" at bounding box center [494, 568] width 181 height 48
drag, startPoint x: 418, startPoint y: 572, endPoint x: 527, endPoint y: 575, distance: 109.0
click at [527, 575] on td "DYCVB04.lac.internal" at bounding box center [494, 568] width 181 height 48
click at [619, 132] on th "Type" at bounding box center [620, 130] width 71 height 64
click at [571, 132] on icon at bounding box center [570, 130] width 10 height 10
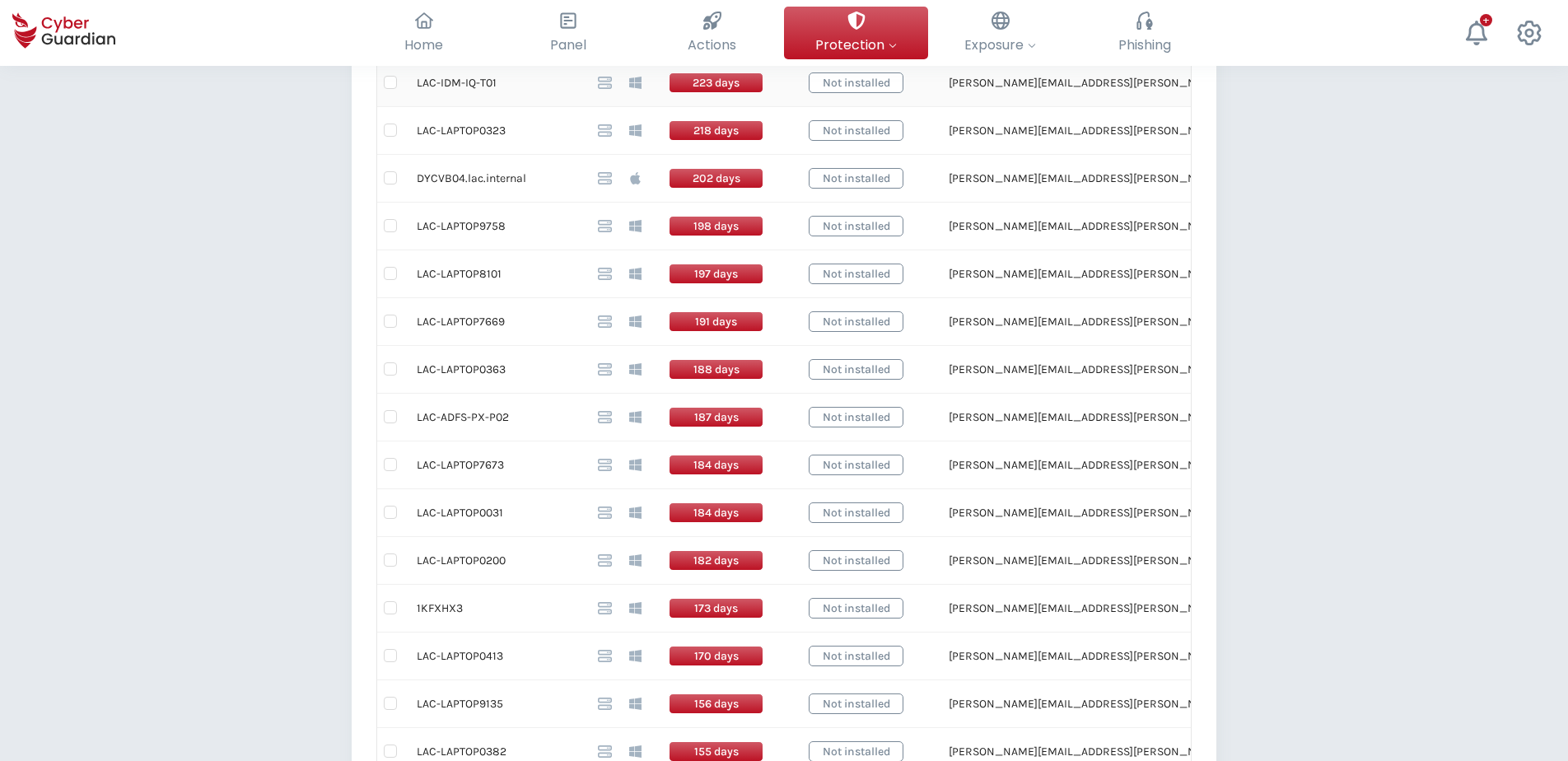
scroll to position [823, 0]
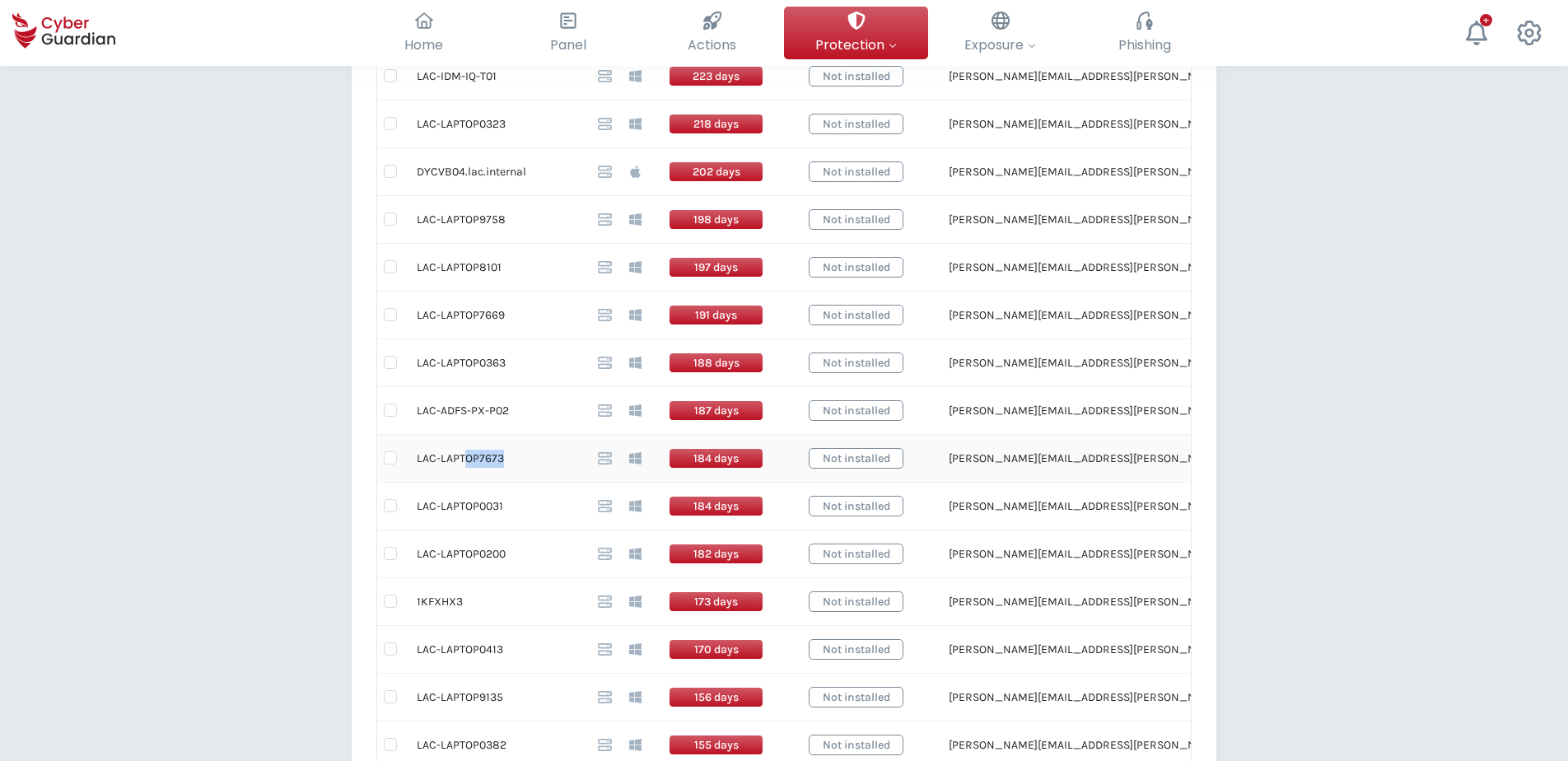
drag, startPoint x: 466, startPoint y: 459, endPoint x: 499, endPoint y: 458, distance: 33.0
click at [499, 458] on td "LAC-LAPTOP7673" at bounding box center [494, 459] width 181 height 48
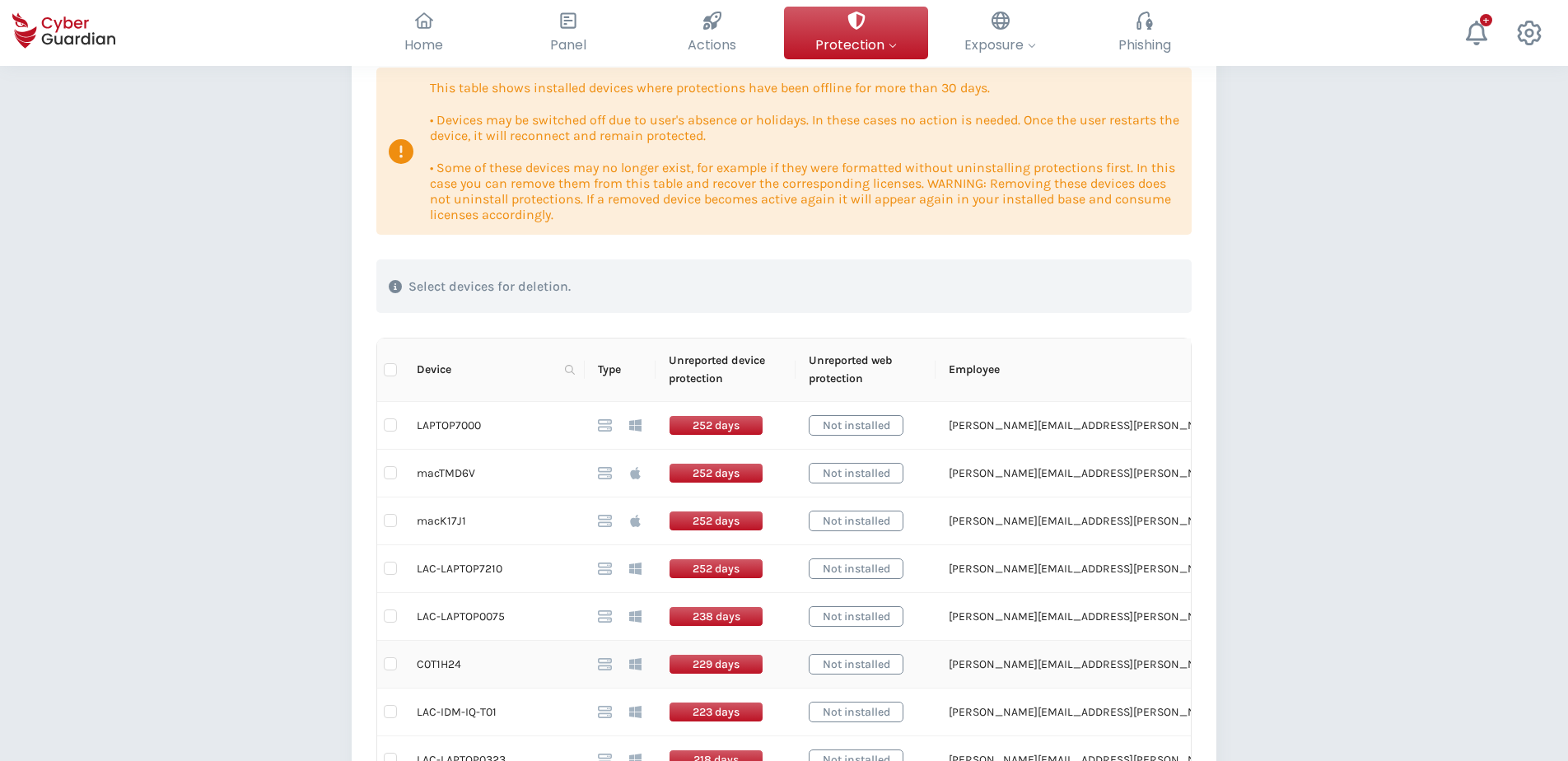
scroll to position [0, 0]
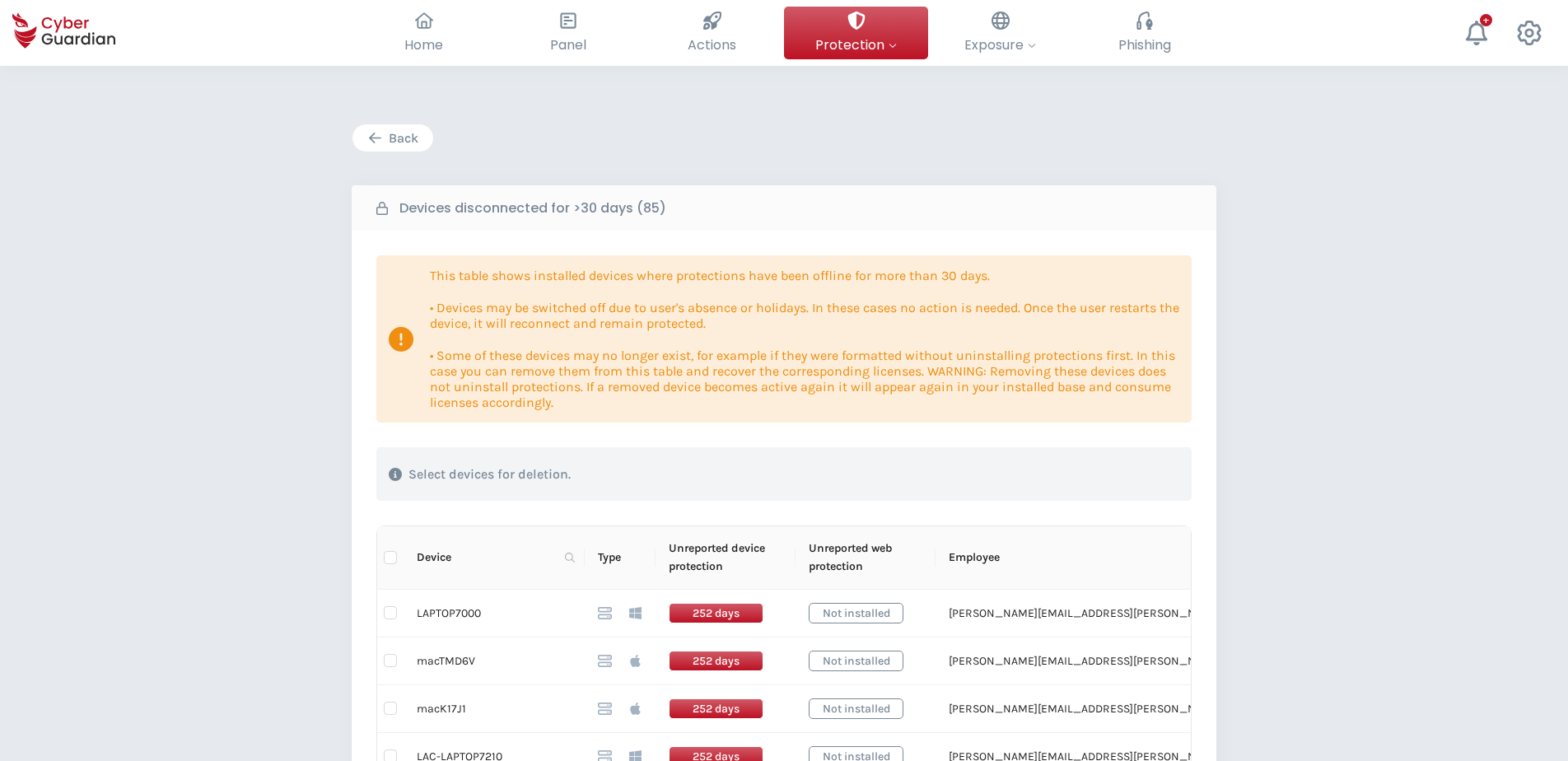
click at [396, 133] on div "Back" at bounding box center [393, 138] width 56 height 20
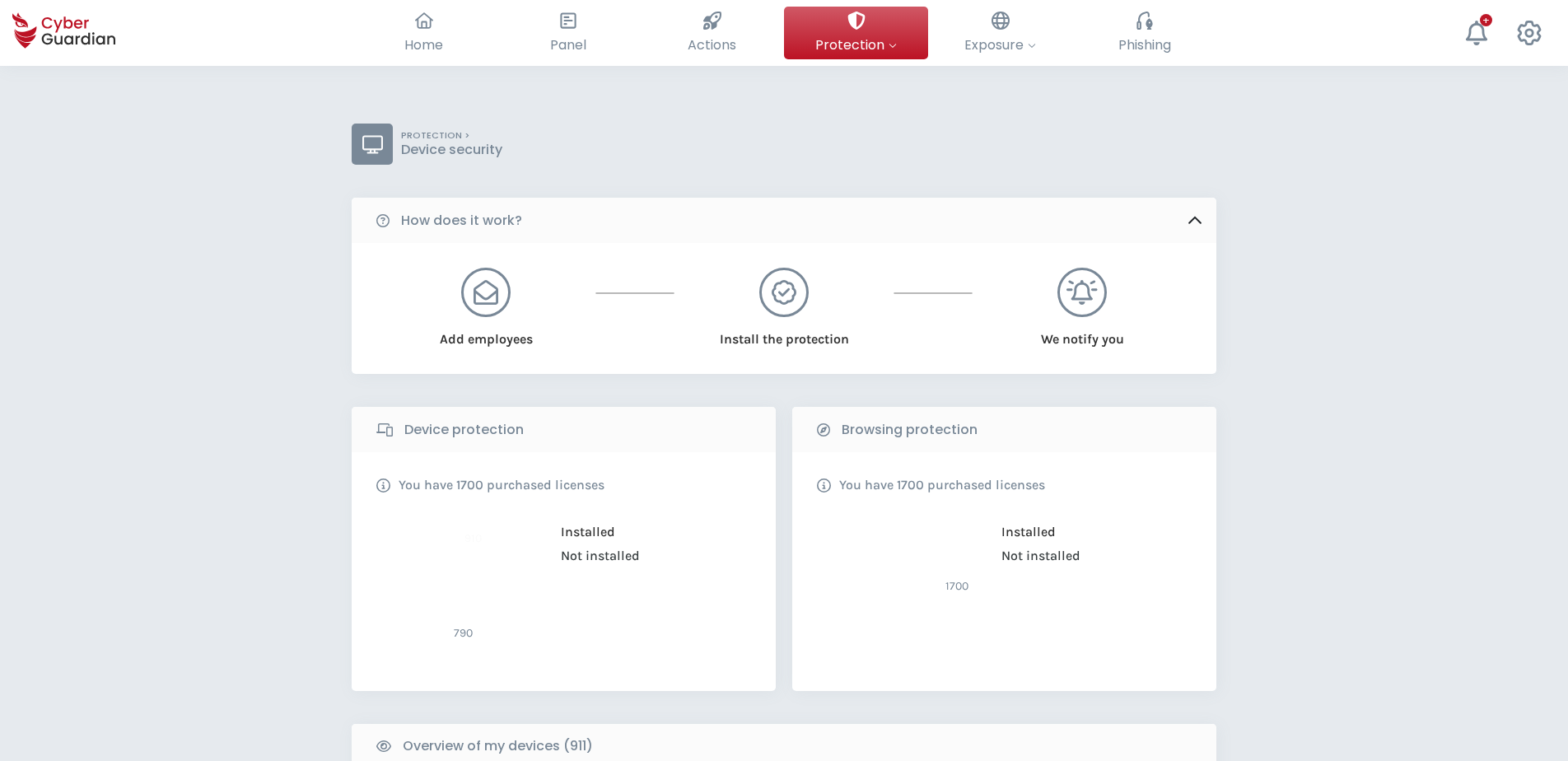
scroll to position [617, 0]
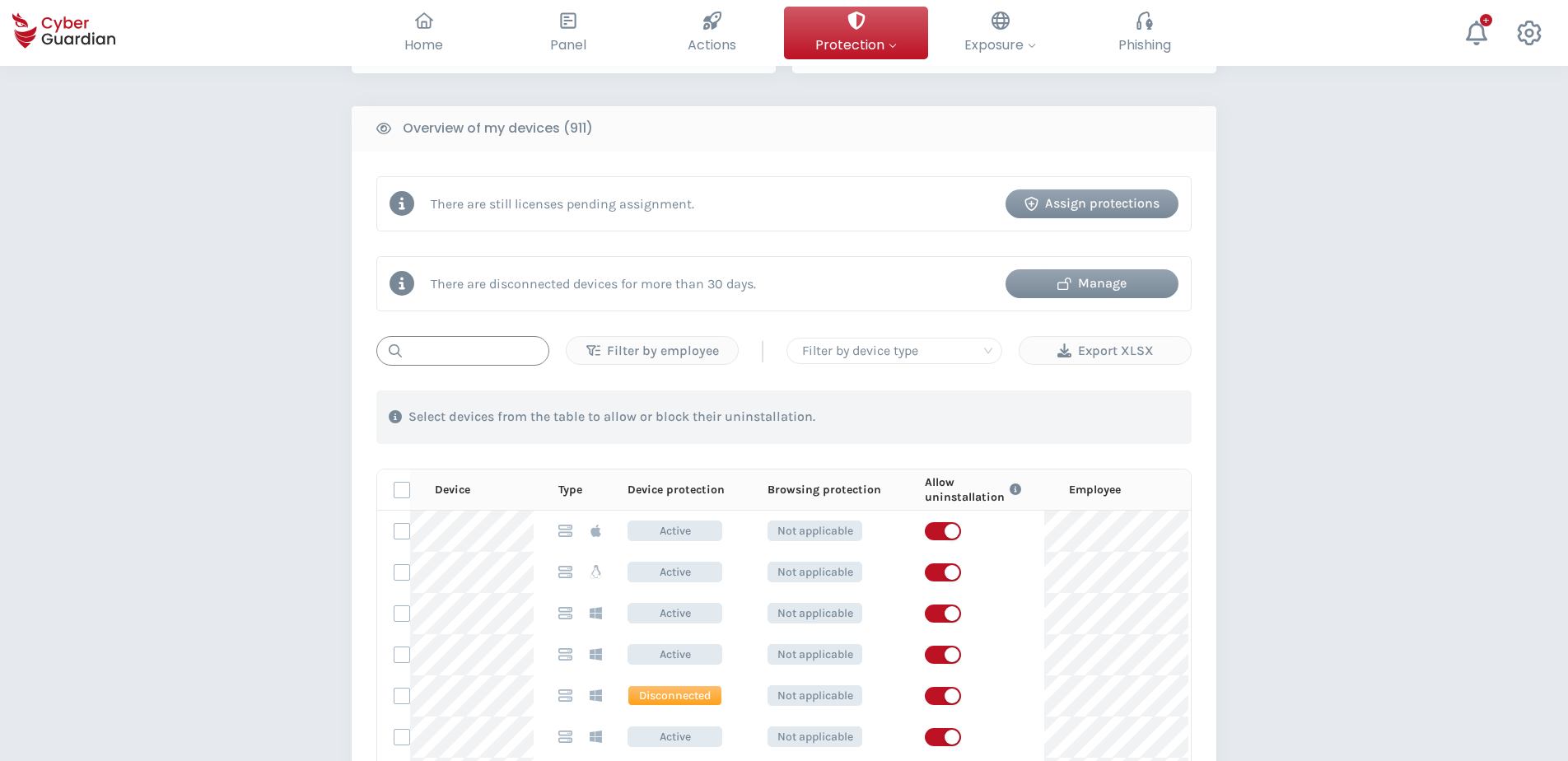
click at [494, 352] on input "text" at bounding box center [463, 350] width 173 height 30
paste input "OP7673"
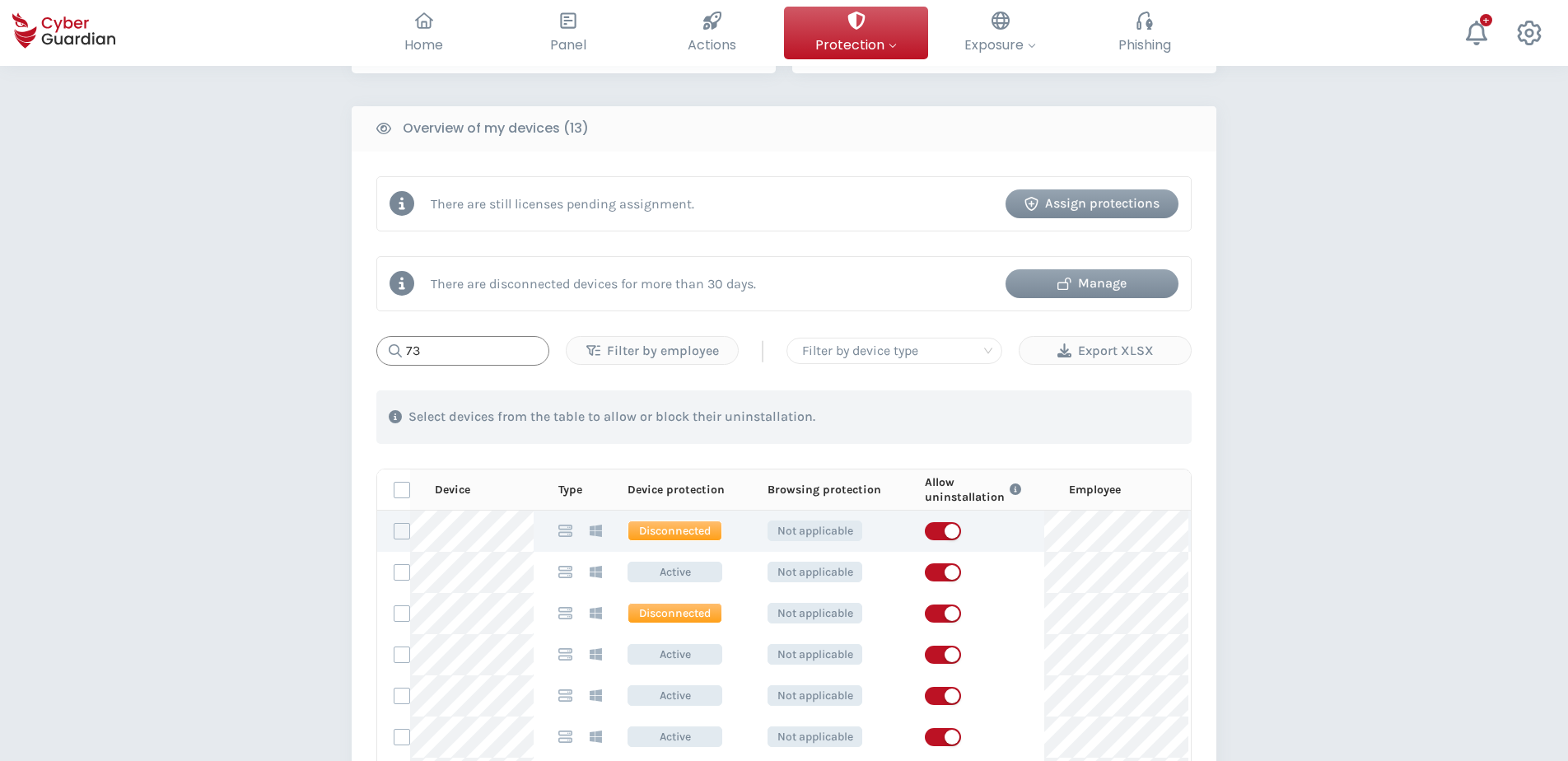
scroll to position [0, 0]
type input "73"
click at [401, 526] on label at bounding box center [401, 530] width 16 height 16
click at [394, 526] on input "checkbox" at bounding box center [394, 530] width 0 height 14
click at [401, 526] on icon at bounding box center [402, 531] width 12 height 12
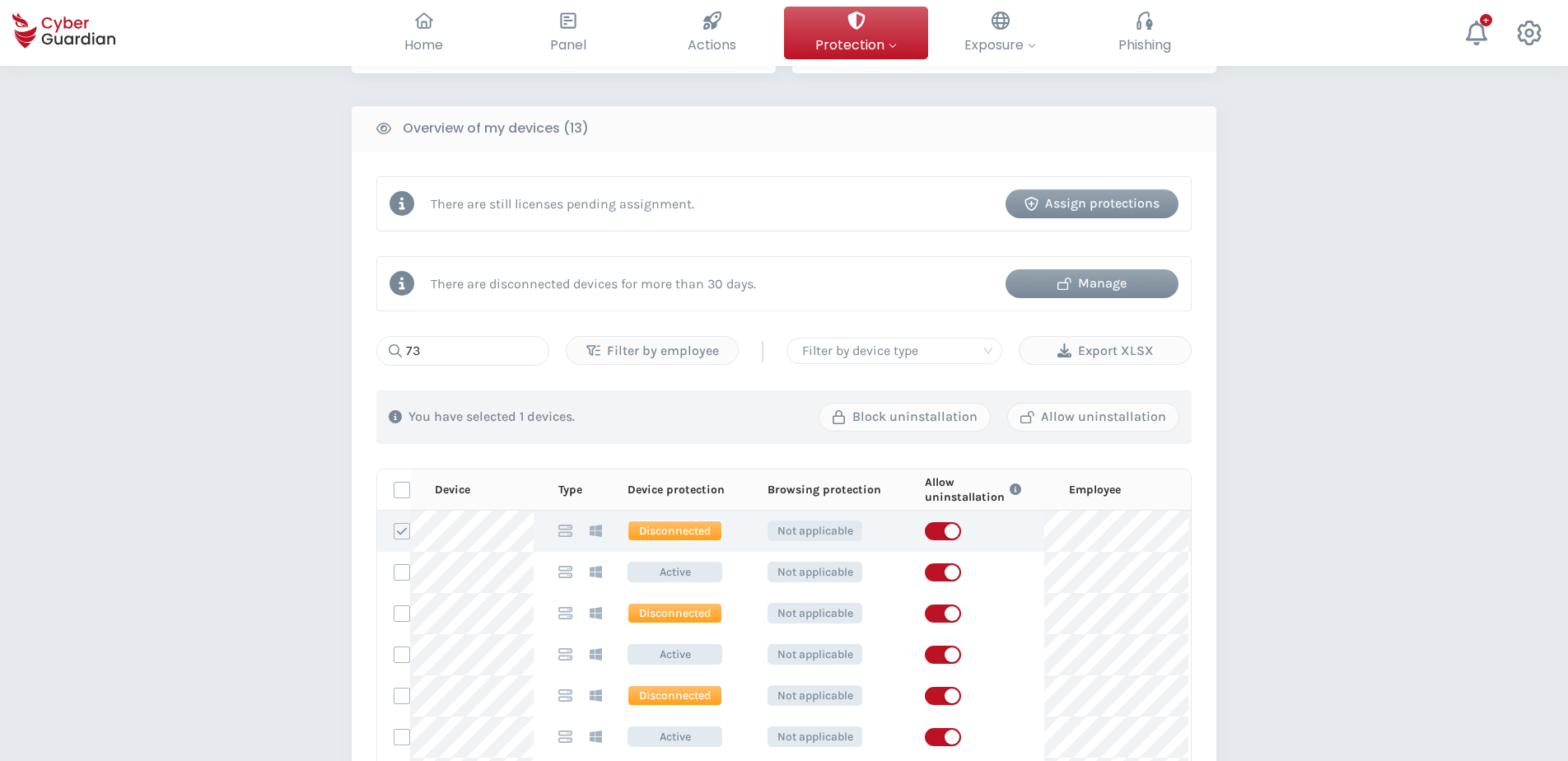
click at [394, 526] on input "checkbox" at bounding box center [394, 530] width 0 height 14
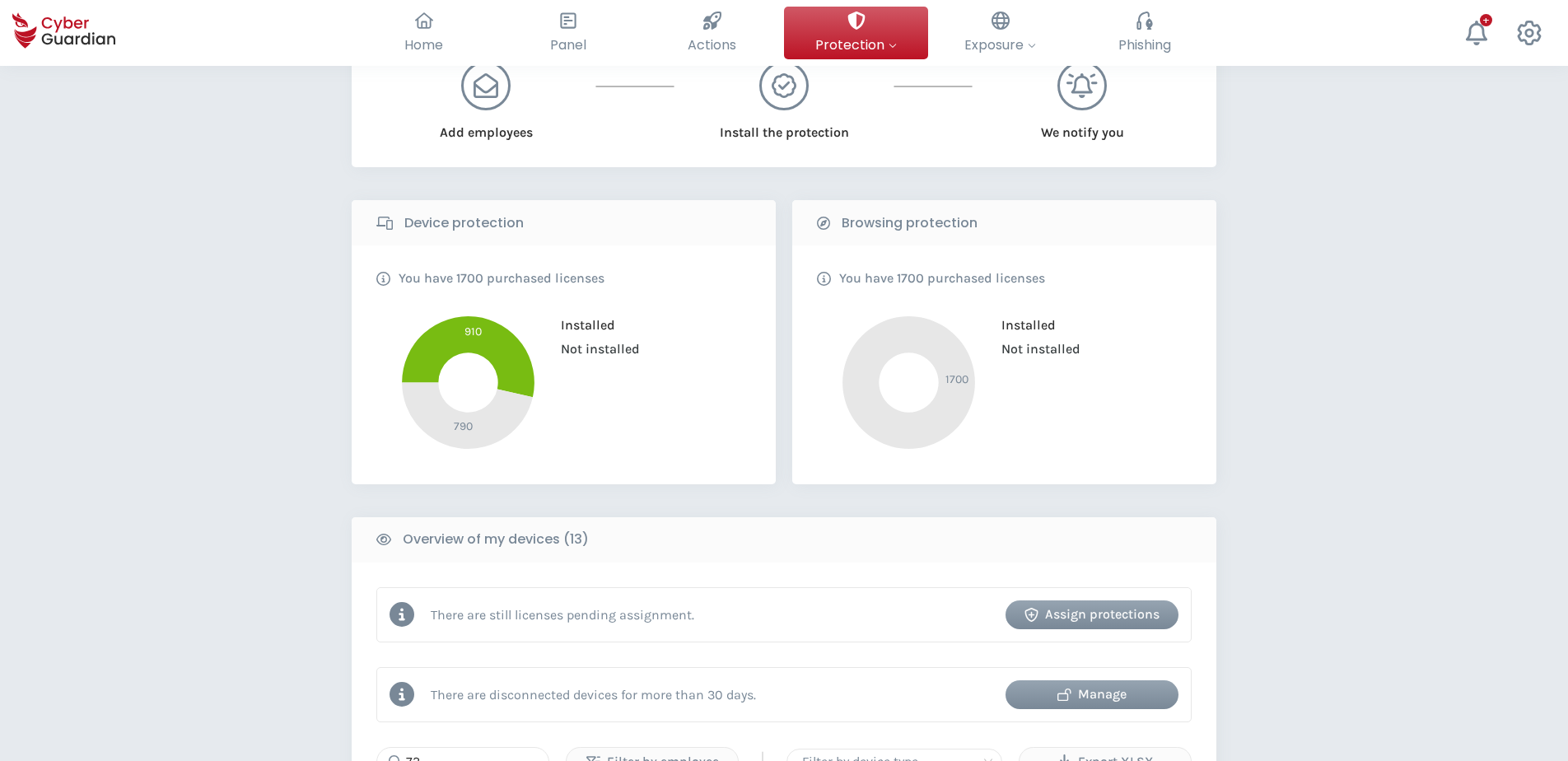
scroll to position [206, 0]
click at [1129, 582] on div "Manage" at bounding box center [1092, 694] width 148 height 20
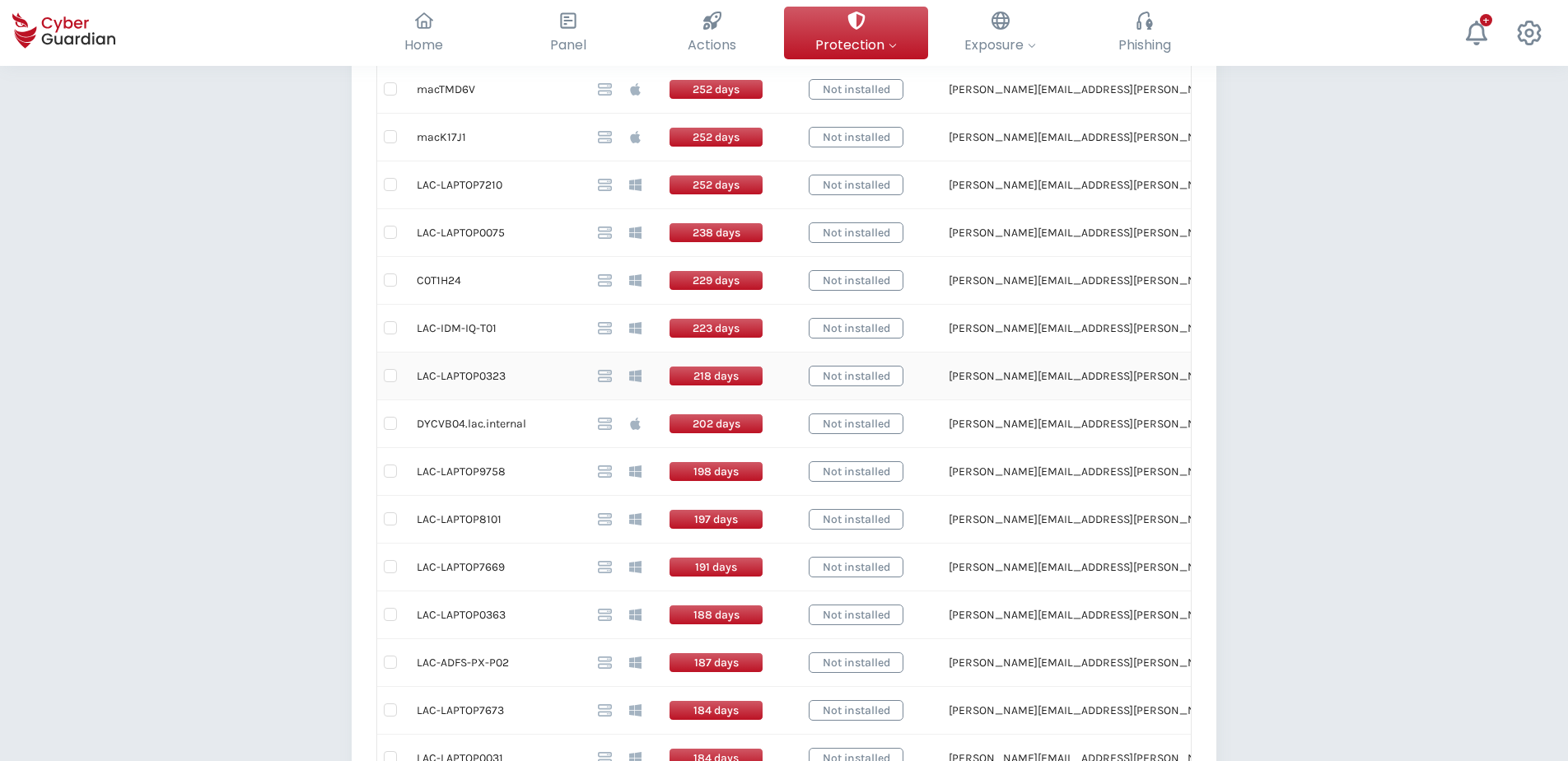
scroll to position [412, 0]
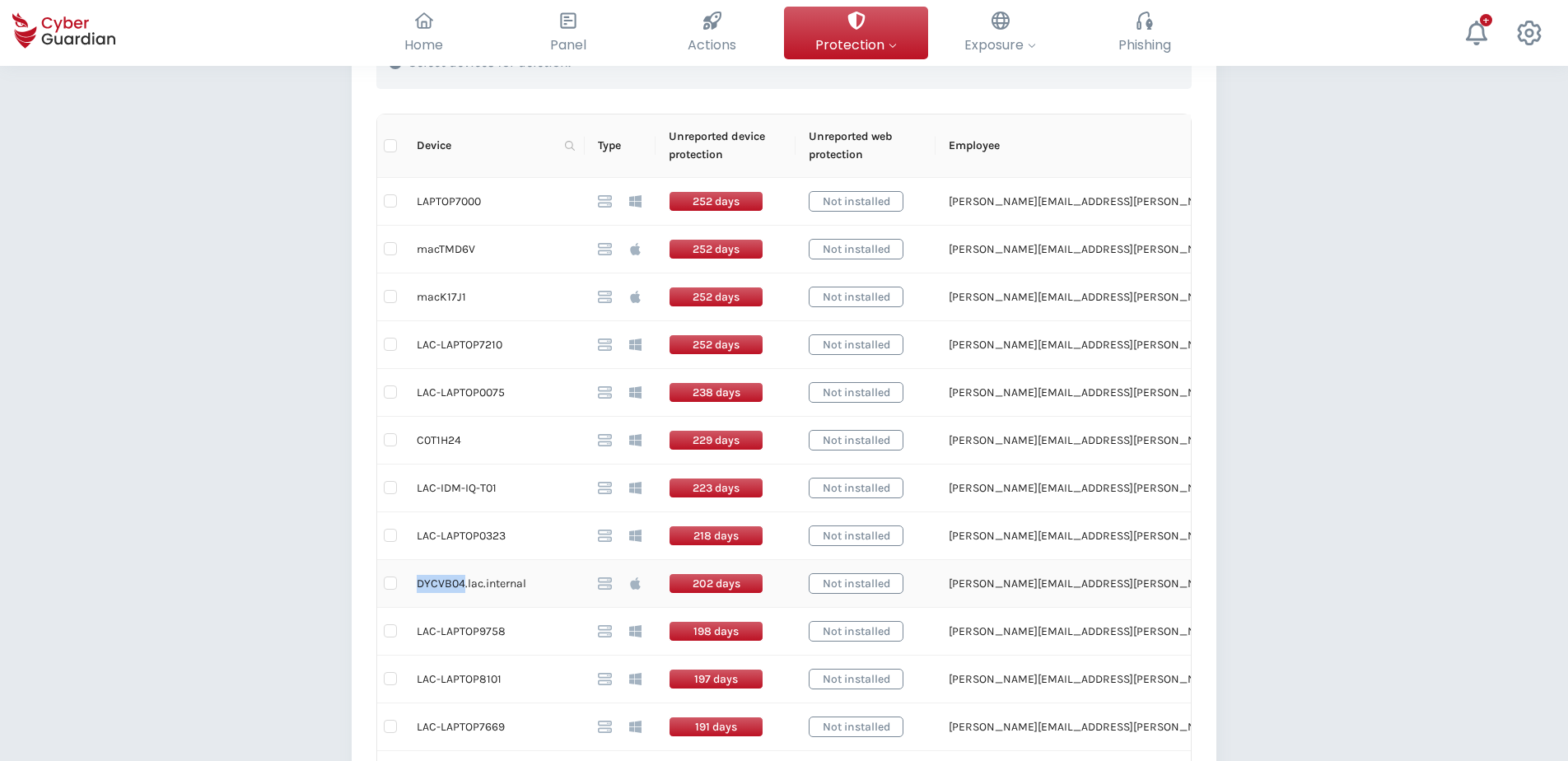
drag, startPoint x: 416, startPoint y: 586, endPoint x: 465, endPoint y: 587, distance: 49.0
click at [465, 582] on td "DYCVB04.lac.internal" at bounding box center [494, 583] width 181 height 48
drag, startPoint x: 465, startPoint y: 587, endPoint x: 444, endPoint y: 583, distance: 21.4
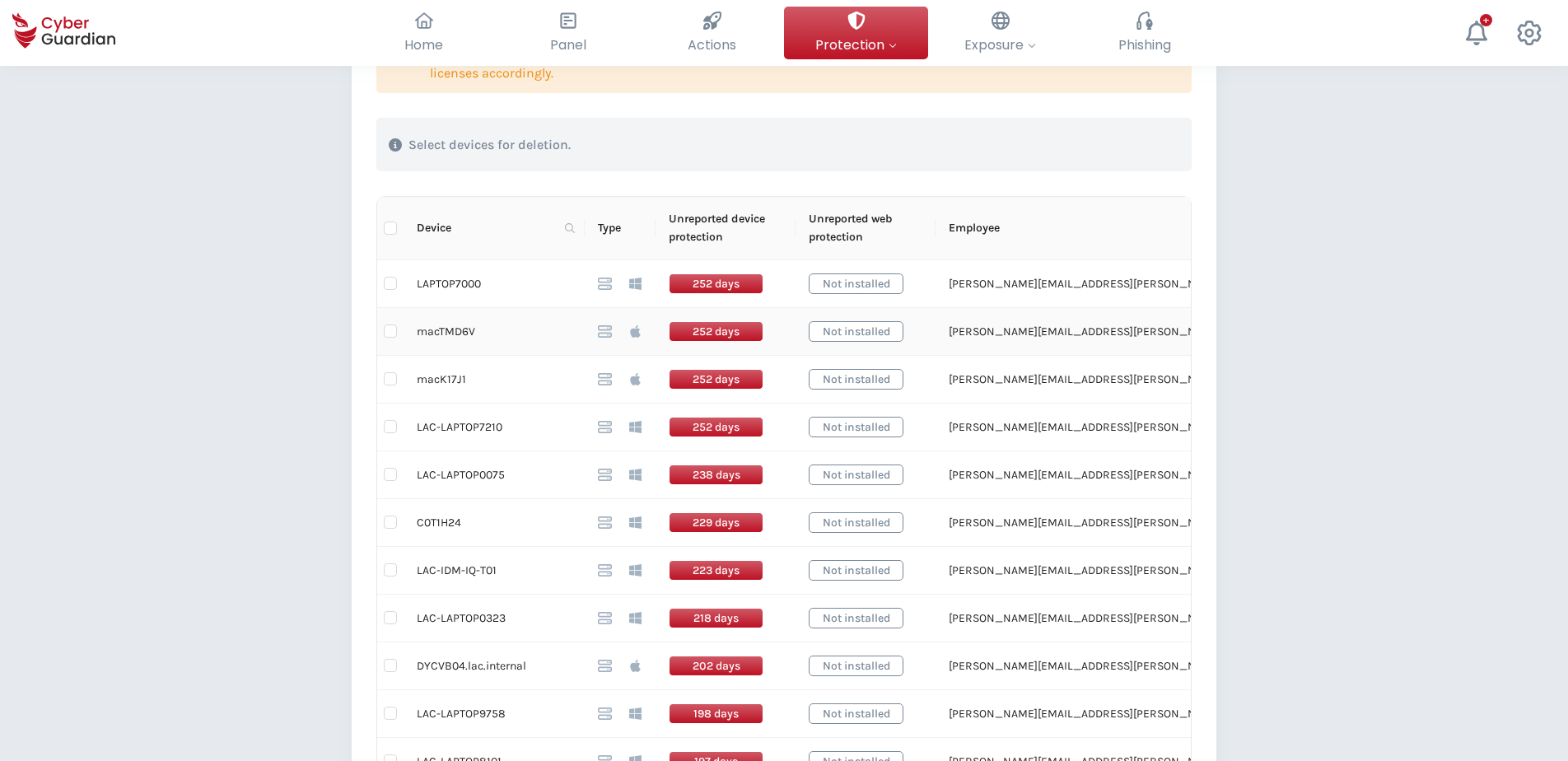
click at [442, 325] on td "macTMD6V" at bounding box center [494, 332] width 181 height 48
click at [452, 280] on td "LAPTOP7000" at bounding box center [494, 284] width 181 height 48
click at [455, 281] on td "LAPTOP7000" at bounding box center [494, 284] width 181 height 48
click at [392, 286] on input "checkbox" at bounding box center [391, 284] width 14 height 14
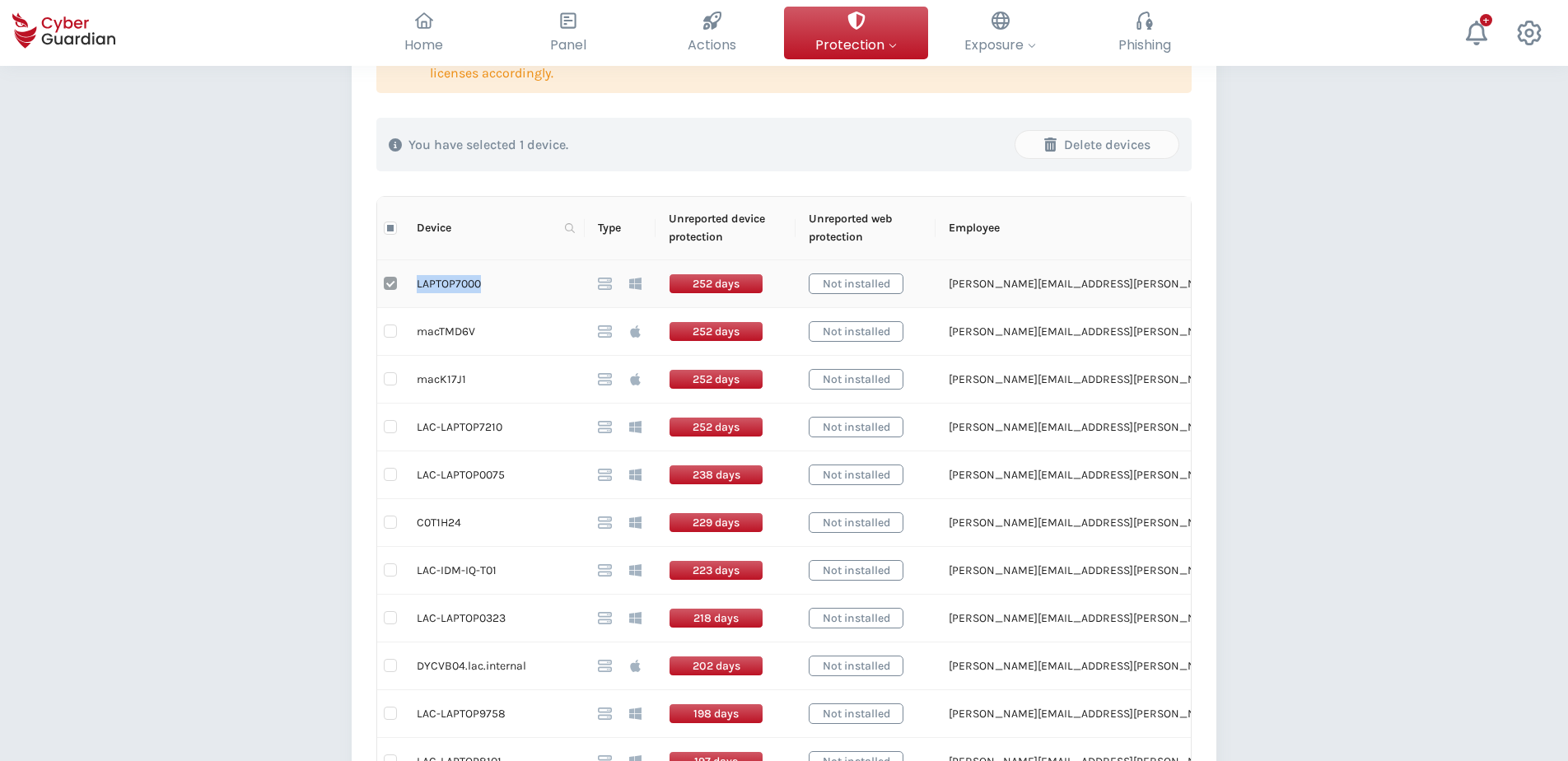
click at [387, 285] on input "checkbox" at bounding box center [391, 284] width 14 height 14
click at [476, 425] on td "LAC-LAPTOP7210" at bounding box center [494, 427] width 181 height 48
click at [458, 475] on td "LAC-LAPTOP0075" at bounding box center [494, 475] width 181 height 48
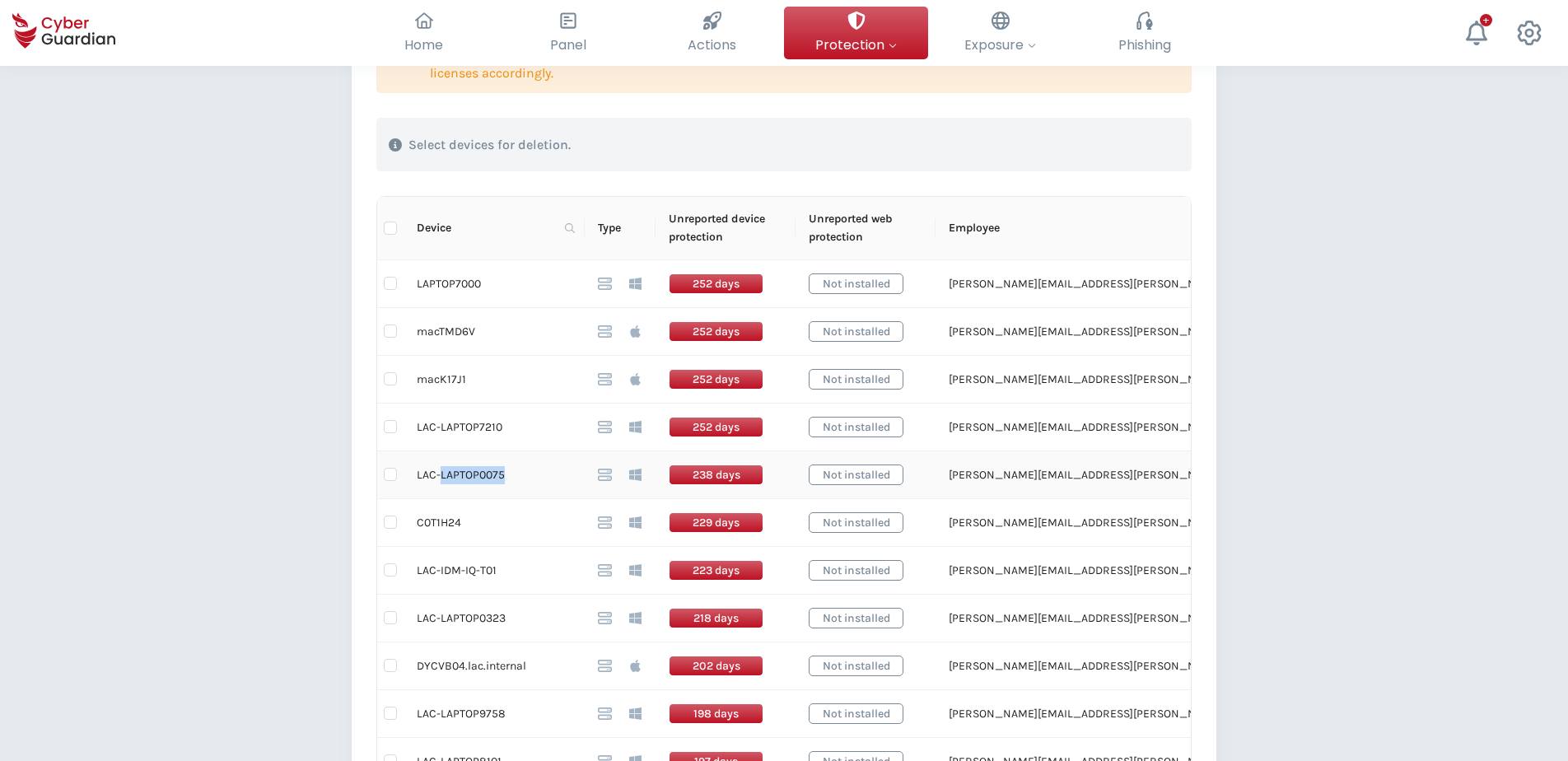
click at [458, 475] on td "LAC-LAPTOP0075" at bounding box center [494, 475] width 181 height 48
click at [1251, 524] on div "Back Devices disconnected for >30 days (85) This table shows installed devices …" at bounding box center [784, 660] width 1568 height 1847
click at [390, 284] on input "checkbox" at bounding box center [391, 284] width 14 height 14
checkbox input "true"
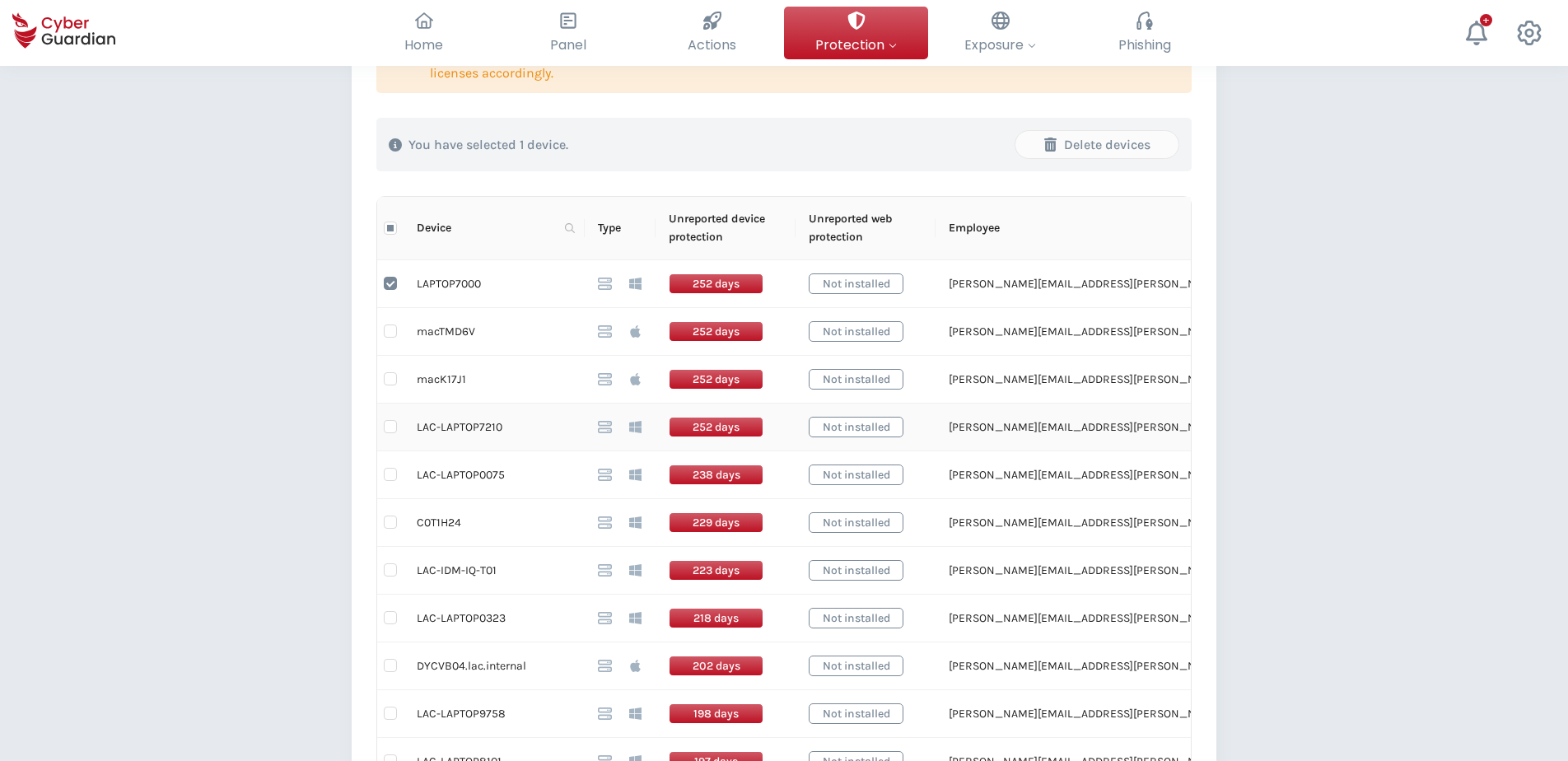
click at [400, 420] on td at bounding box center [390, 427] width 26 height 48
click at [394, 425] on input "checkbox" at bounding box center [391, 426] width 14 height 14
checkbox input "true"
click at [386, 471] on input "checkbox" at bounding box center [391, 475] width 14 height 14
checkbox input "true"
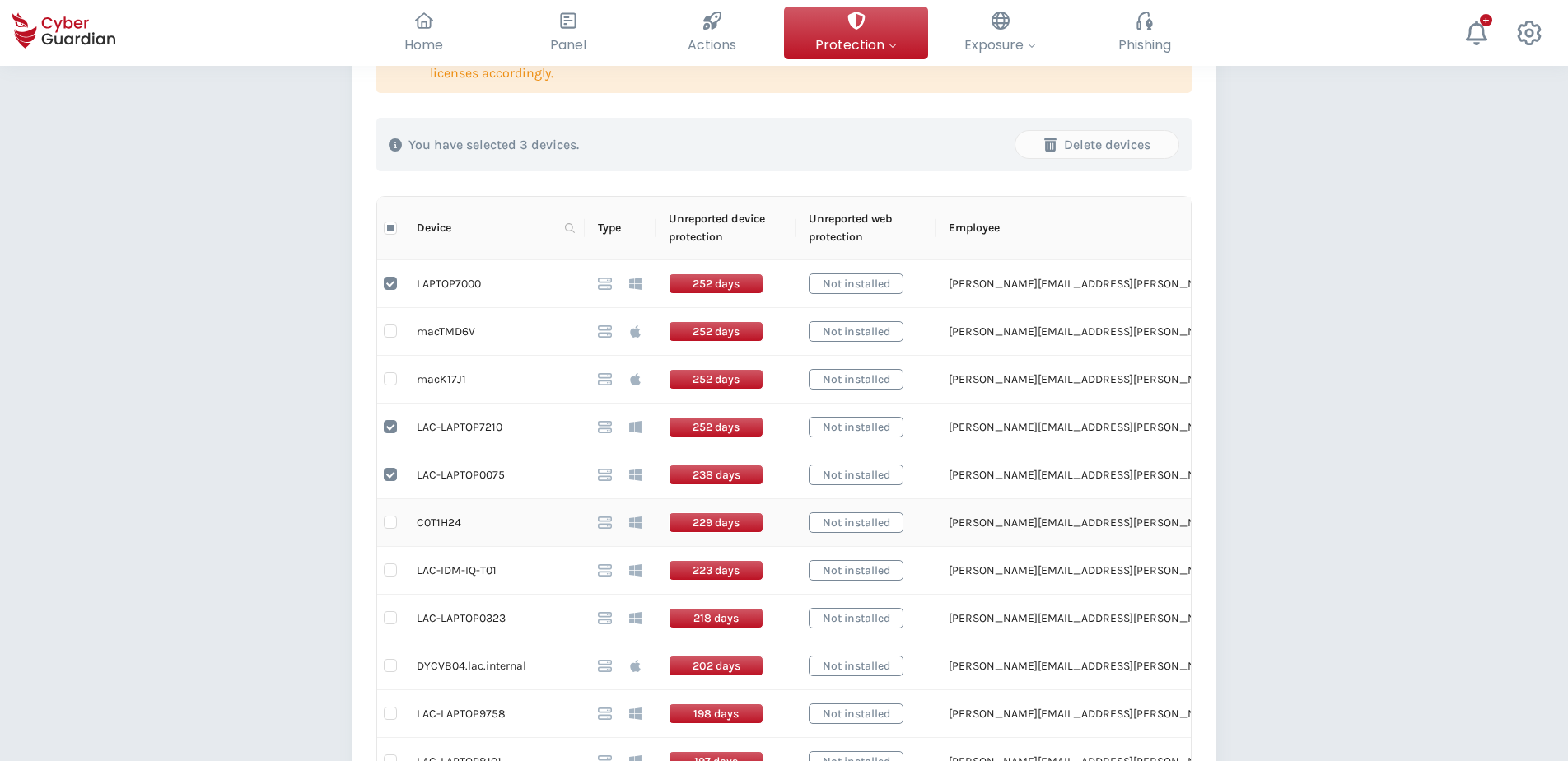
click at [430, 521] on td "C0T1H24" at bounding box center [494, 522] width 181 height 48
click at [441, 570] on td "LAC-IDM-IQ-T01" at bounding box center [494, 571] width 181 height 48
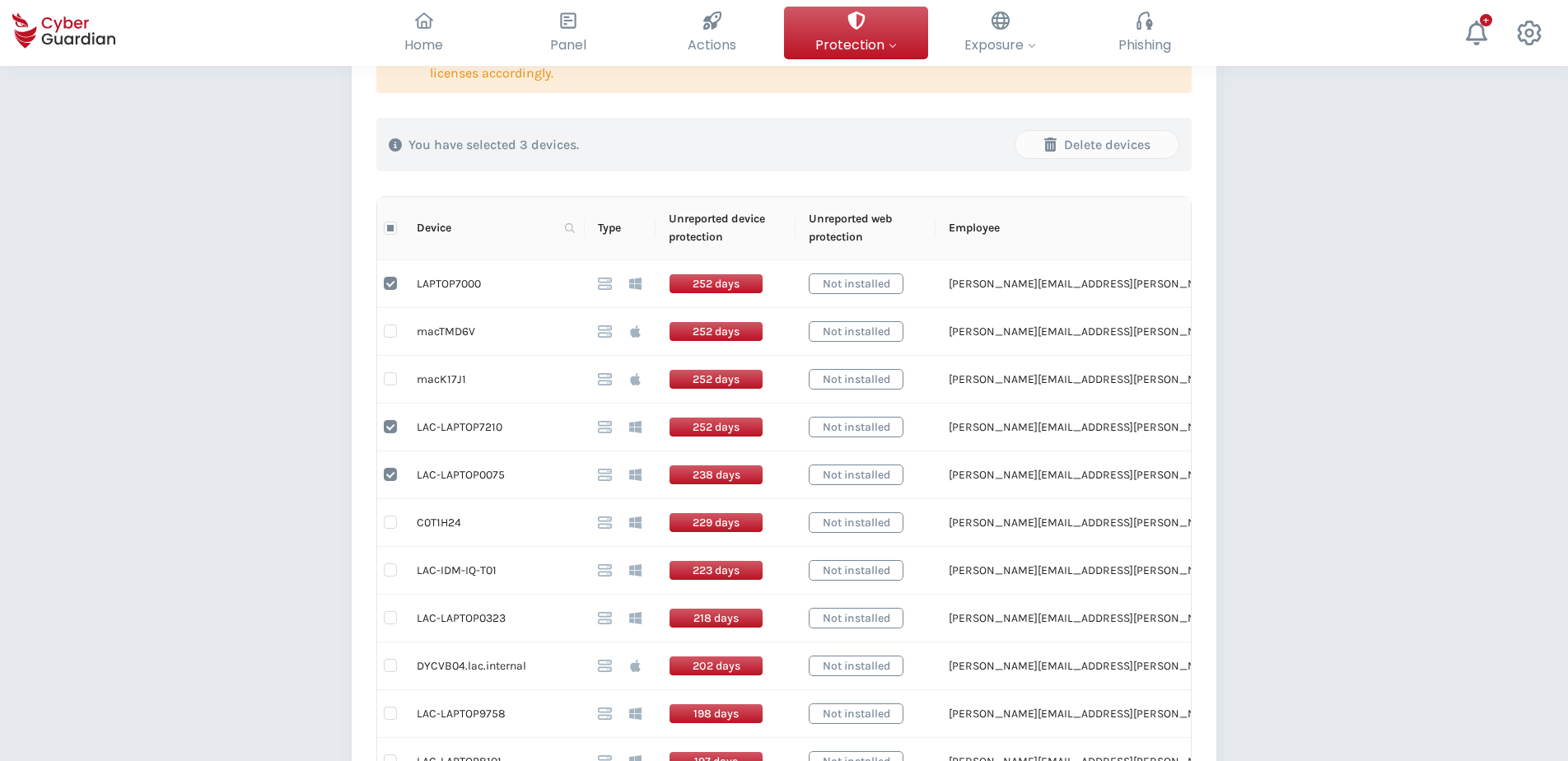
click at [121, 304] on div "Back Devices disconnected for >30 days (85) This table shows installed devices …" at bounding box center [784, 660] width 1568 height 1847
click at [456, 582] on td "LAC-LAPTOP0323" at bounding box center [494, 618] width 181 height 48
click at [439, 582] on td "DYCVB04.lac.internal" at bounding box center [494, 666] width 181 height 48
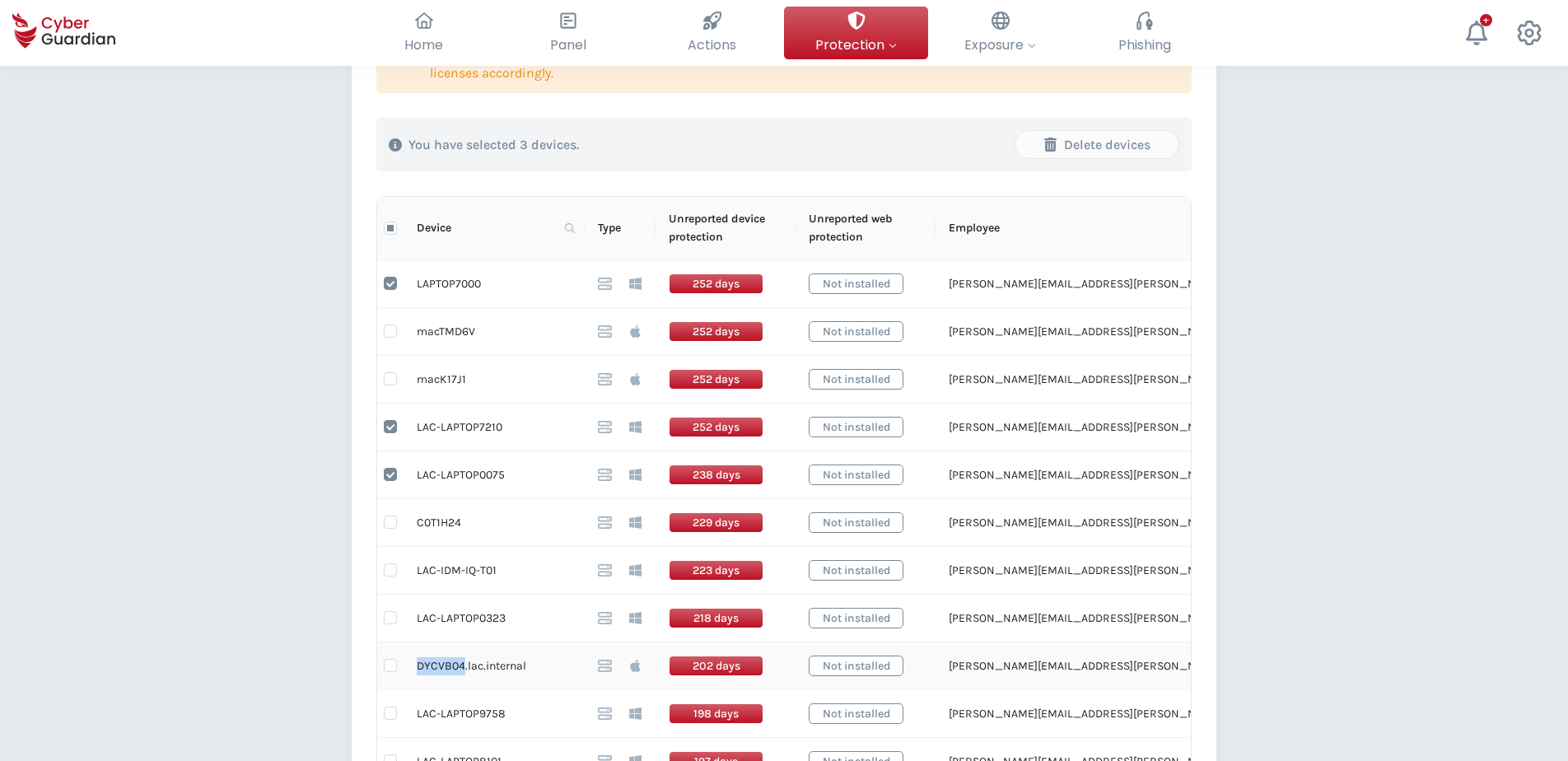
drag, startPoint x: 417, startPoint y: 665, endPoint x: 465, endPoint y: 671, distance: 48.4
click at [465, 582] on td "DYCVB04.lac.internal" at bounding box center [494, 666] width 181 height 48
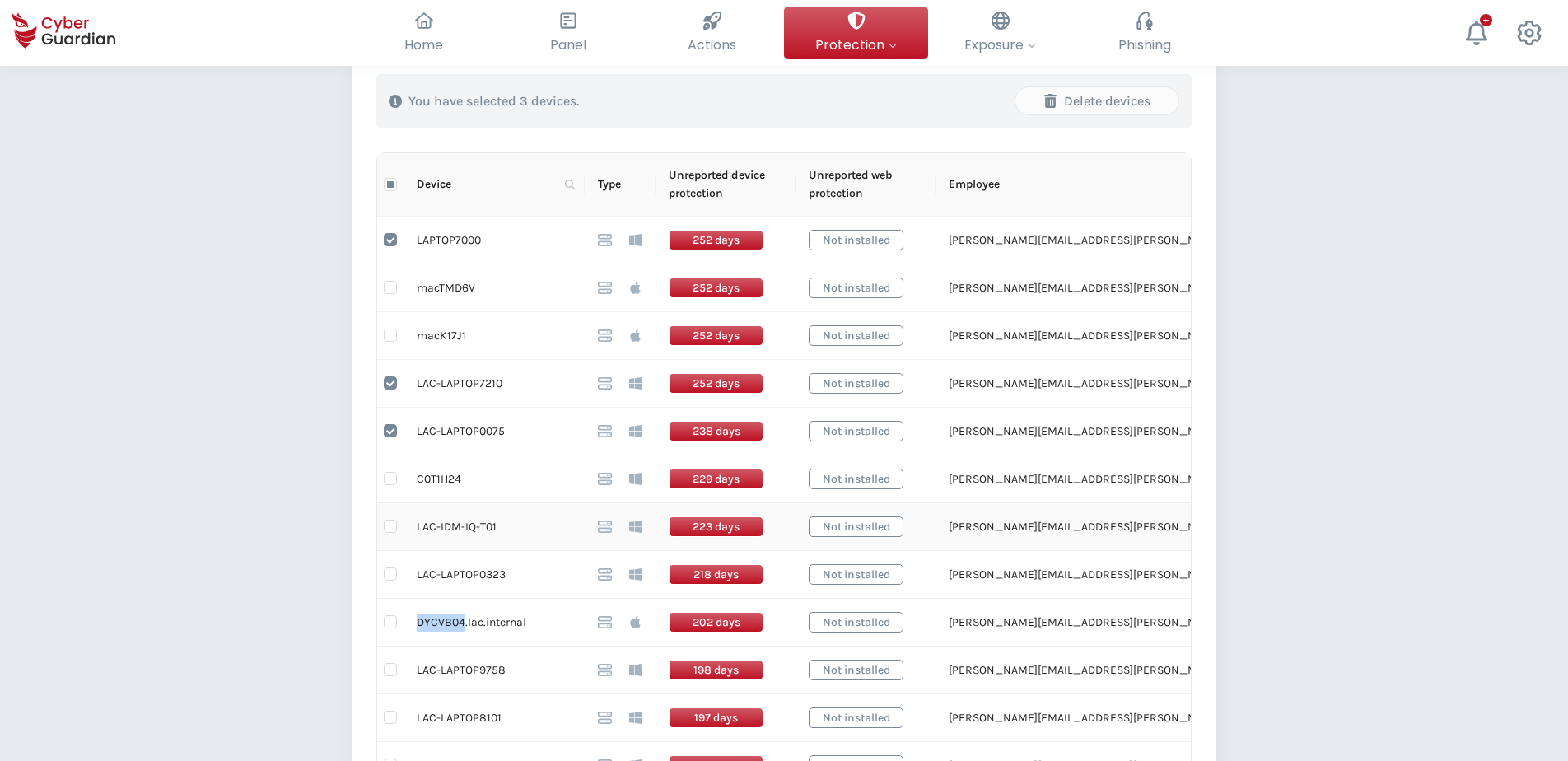
scroll to position [412, 0]
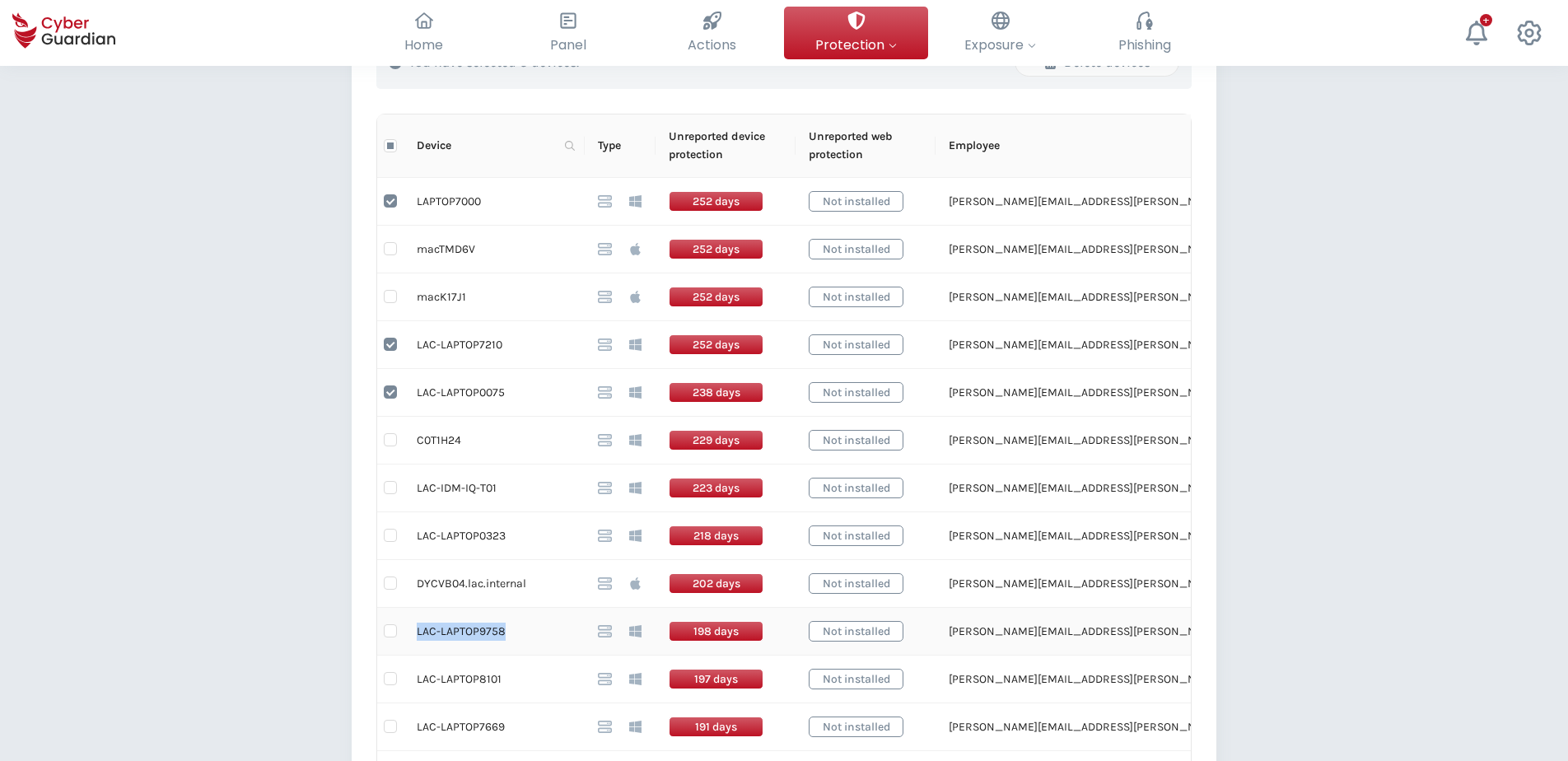
drag, startPoint x: 418, startPoint y: 633, endPoint x: 501, endPoint y: 638, distance: 83.2
click at [501, 582] on td "LAC-LAPTOP9758" at bounding box center [494, 631] width 181 height 48
click at [114, 418] on div "Back Devices disconnected for >30 days (85) This table shows installed devices …" at bounding box center [784, 578] width 1568 height 1847
click at [212, 552] on div "Back Devices disconnected for >30 days (85) This table shows installed devices …" at bounding box center [784, 578] width 1568 height 1847
drag, startPoint x: 503, startPoint y: 679, endPoint x: 416, endPoint y: 684, distance: 87.1
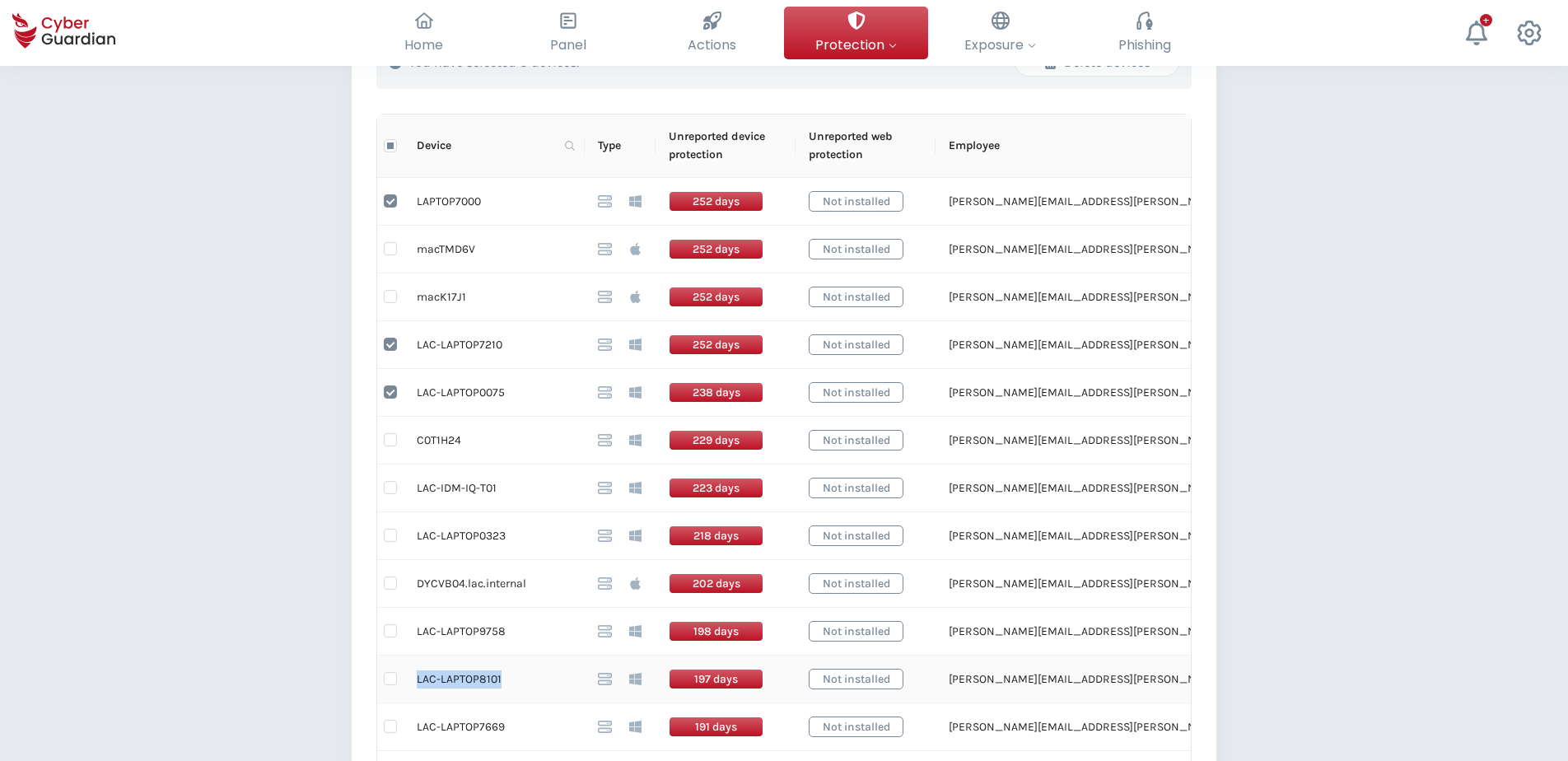
click at [416, 582] on td "LAC-LAPTOP8101" at bounding box center [494, 679] width 181 height 48
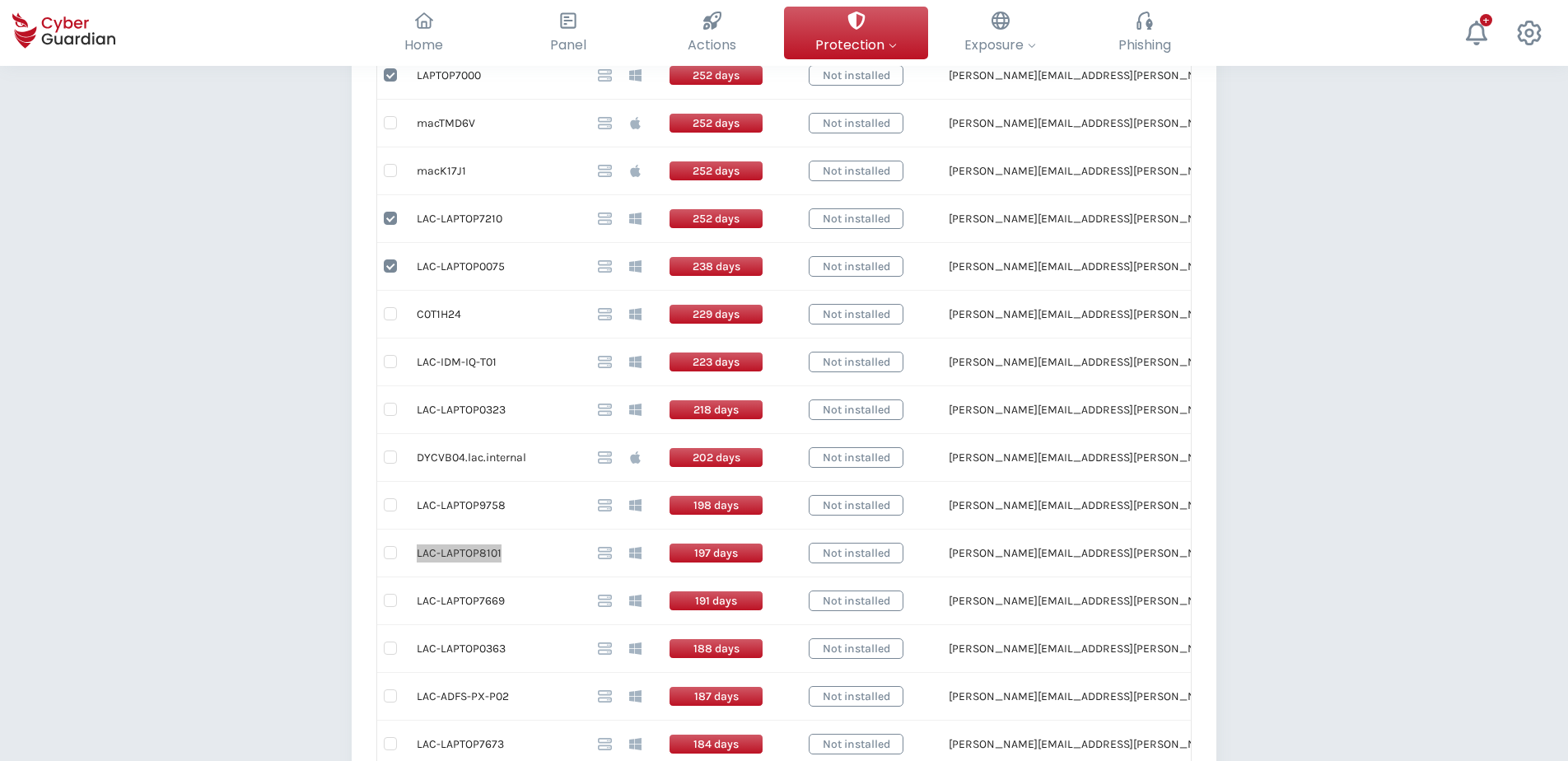
scroll to position [576, 0]
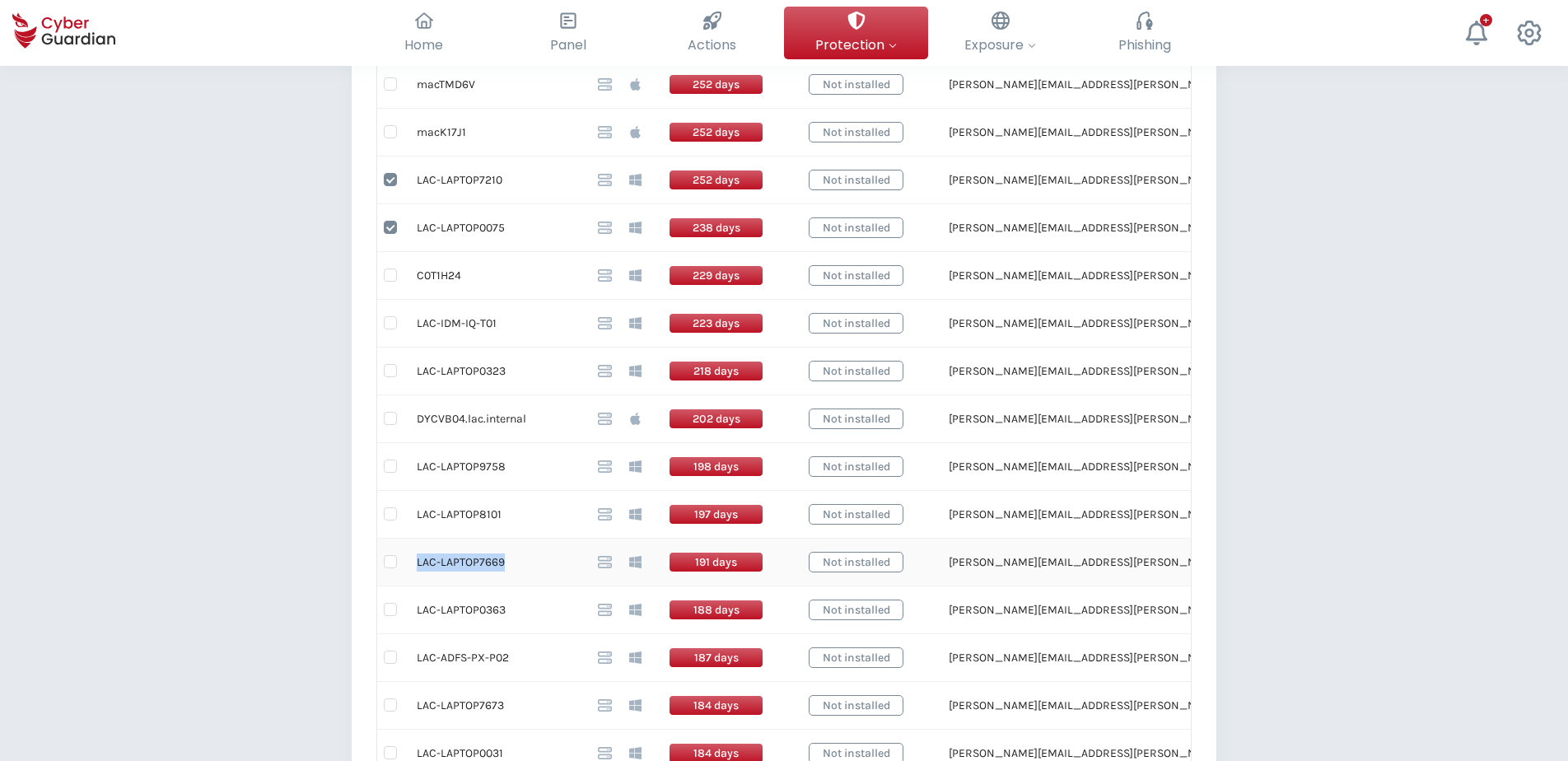
drag, startPoint x: 507, startPoint y: 562, endPoint x: 419, endPoint y: 562, distance: 88.0
click at [419, 562] on td "LAC-LAPTOP7669" at bounding box center [494, 562] width 181 height 48
click at [227, 582] on div "Back Devices disconnected for >30 days (85) This table shows installed devices …" at bounding box center [784, 413] width 1568 height 1847
click at [393, 561] on input "checkbox" at bounding box center [391, 561] width 14 height 14
checkbox input "true"
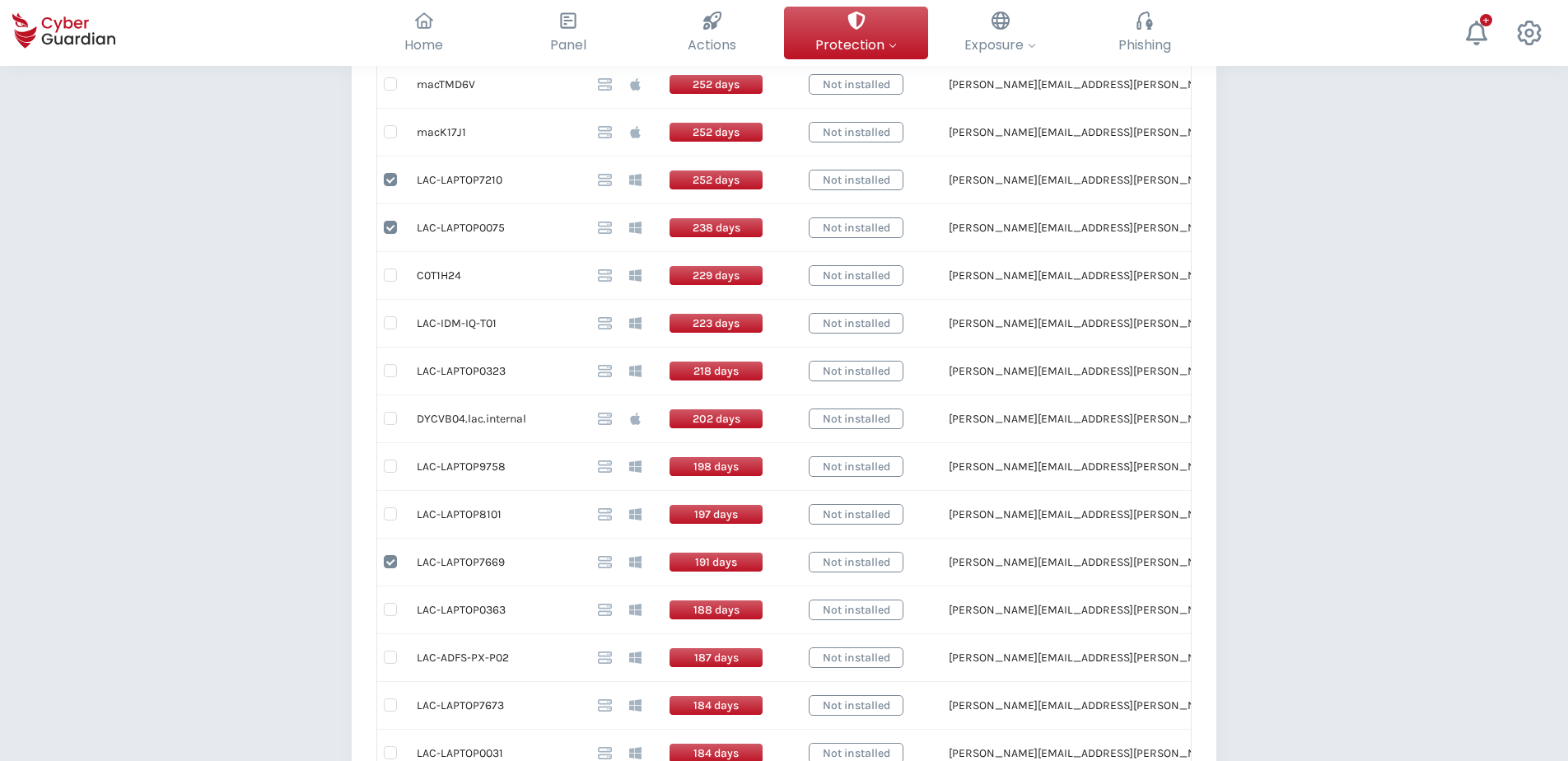
click at [1251, 493] on div "Back Devices disconnected for >30 days (85) This table shows installed devices …" at bounding box center [784, 413] width 1568 height 1847
click at [1251, 499] on div "Back Devices disconnected for >30 days (85) This table shows installed devices …" at bounding box center [784, 413] width 1568 height 1847
click at [390, 466] on input "checkbox" at bounding box center [391, 466] width 14 height 14
checkbox input "true"
click at [388, 329] on input "checkbox" at bounding box center [391, 323] width 14 height 14
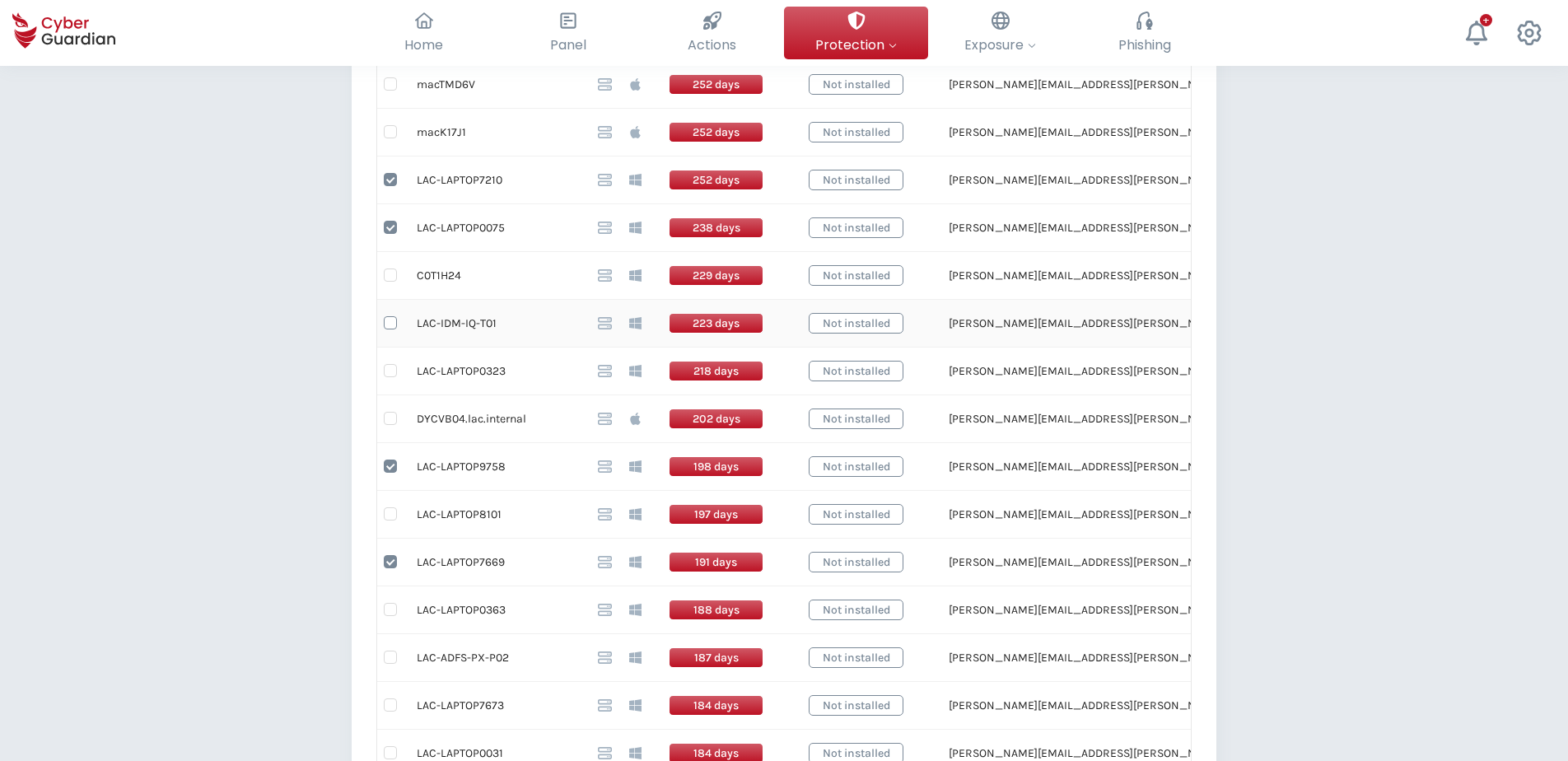
checkbox input "true"
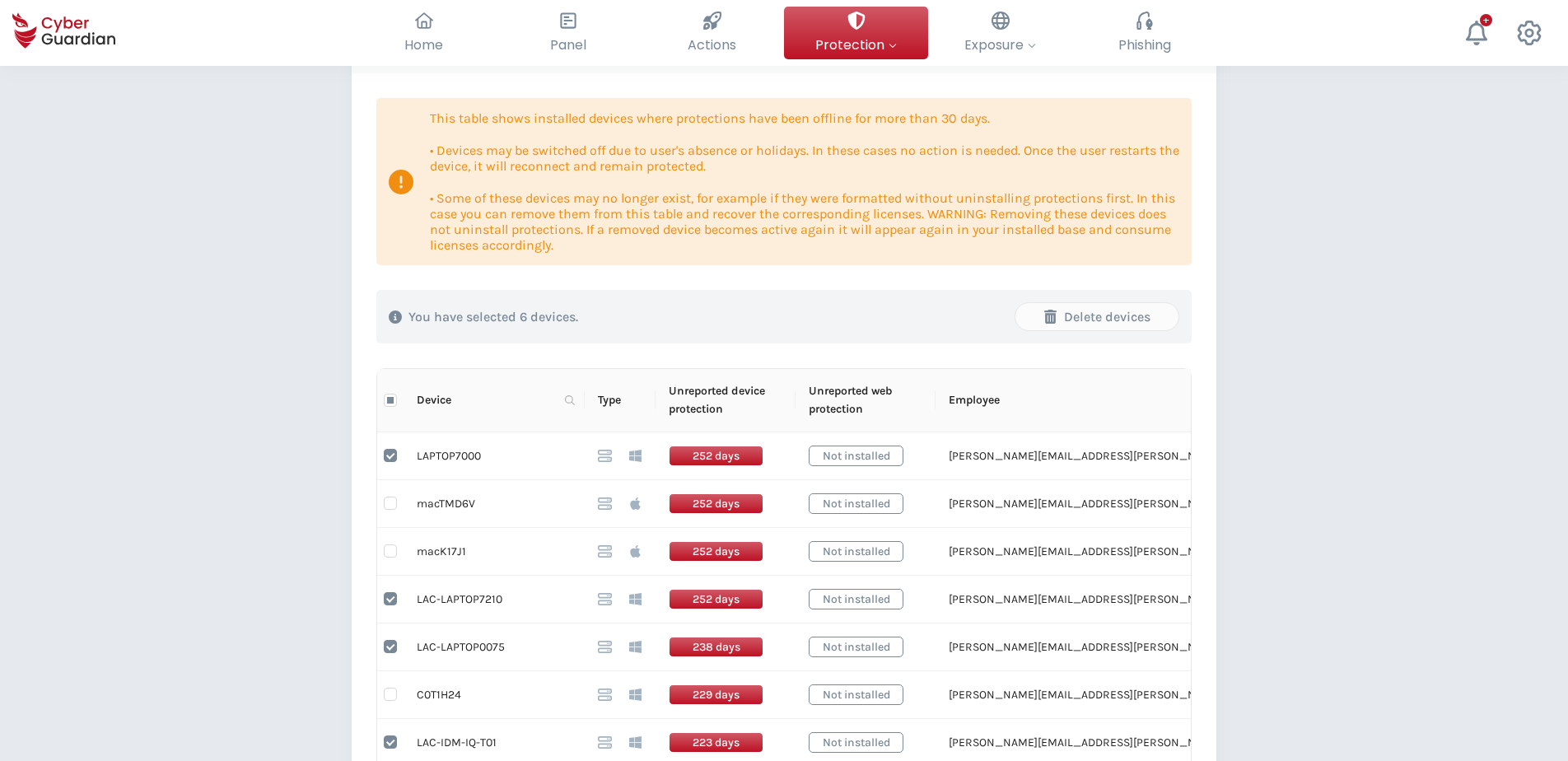
scroll to position [165, 0]
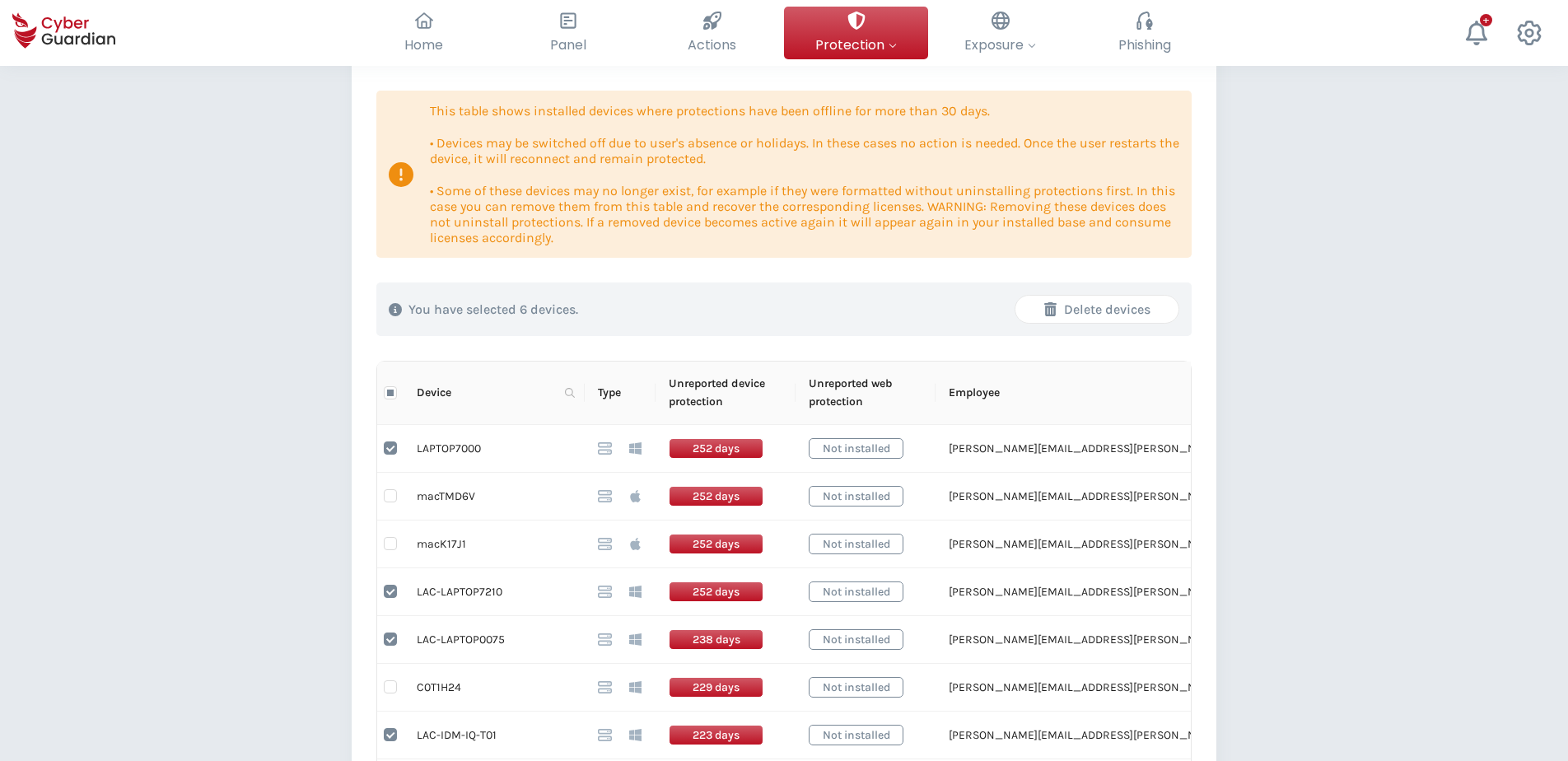
click at [1108, 308] on div "Delete devices" at bounding box center [1097, 309] width 139 height 20
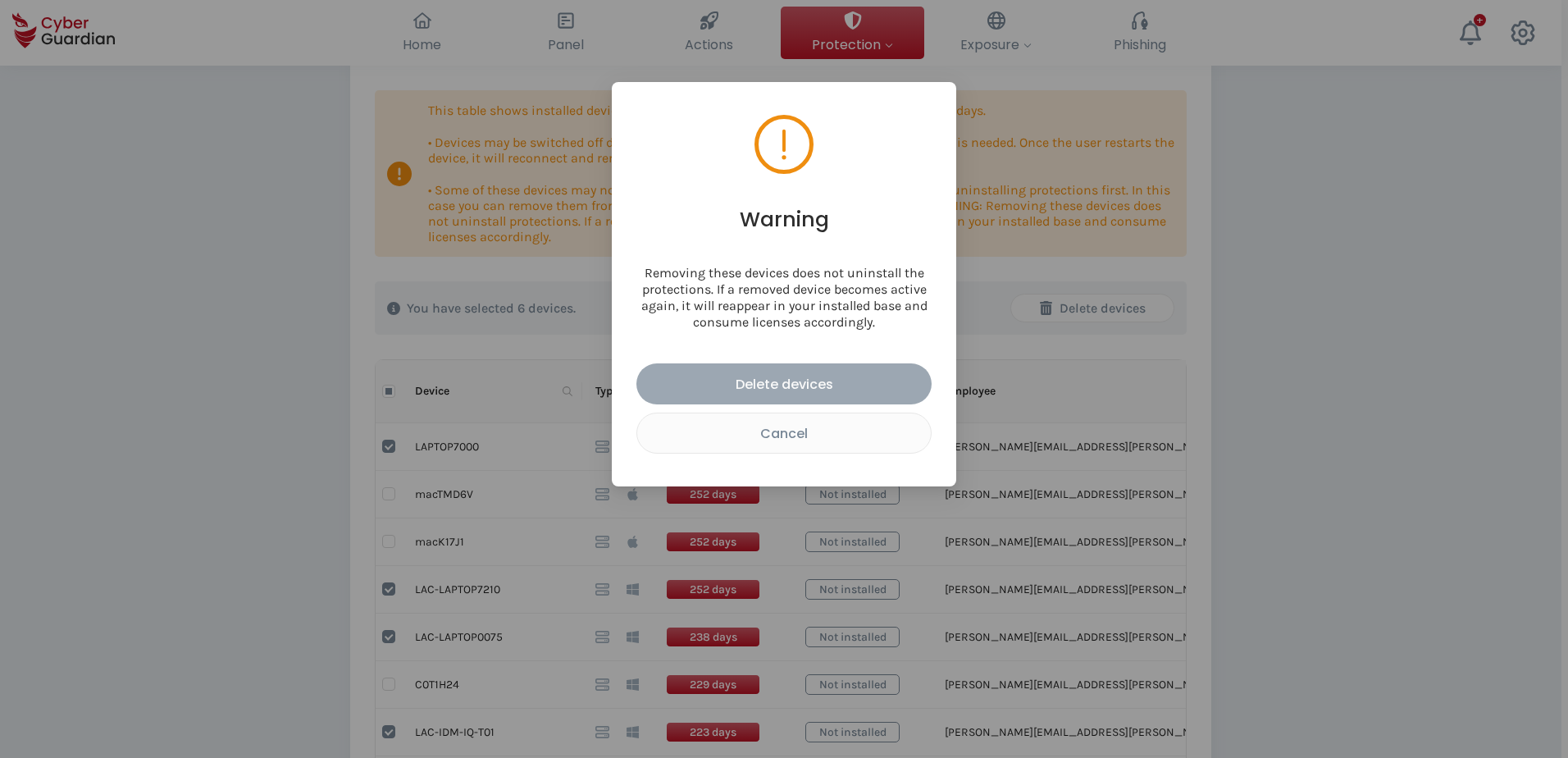
click at [785, 377] on div "Delete devices" at bounding box center [784, 384] width 271 height 20
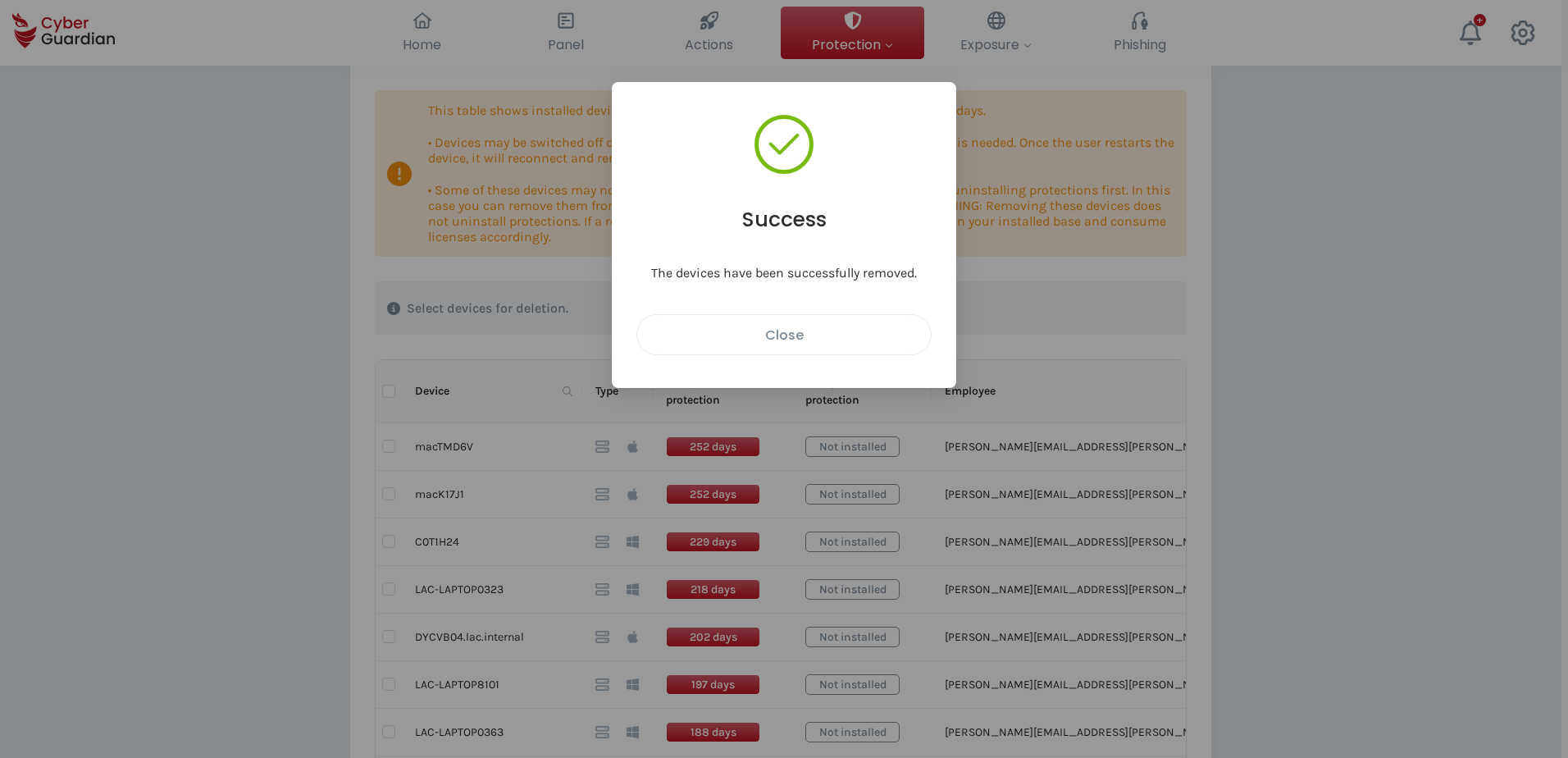
click at [783, 339] on div "Close" at bounding box center [784, 335] width 269 height 20
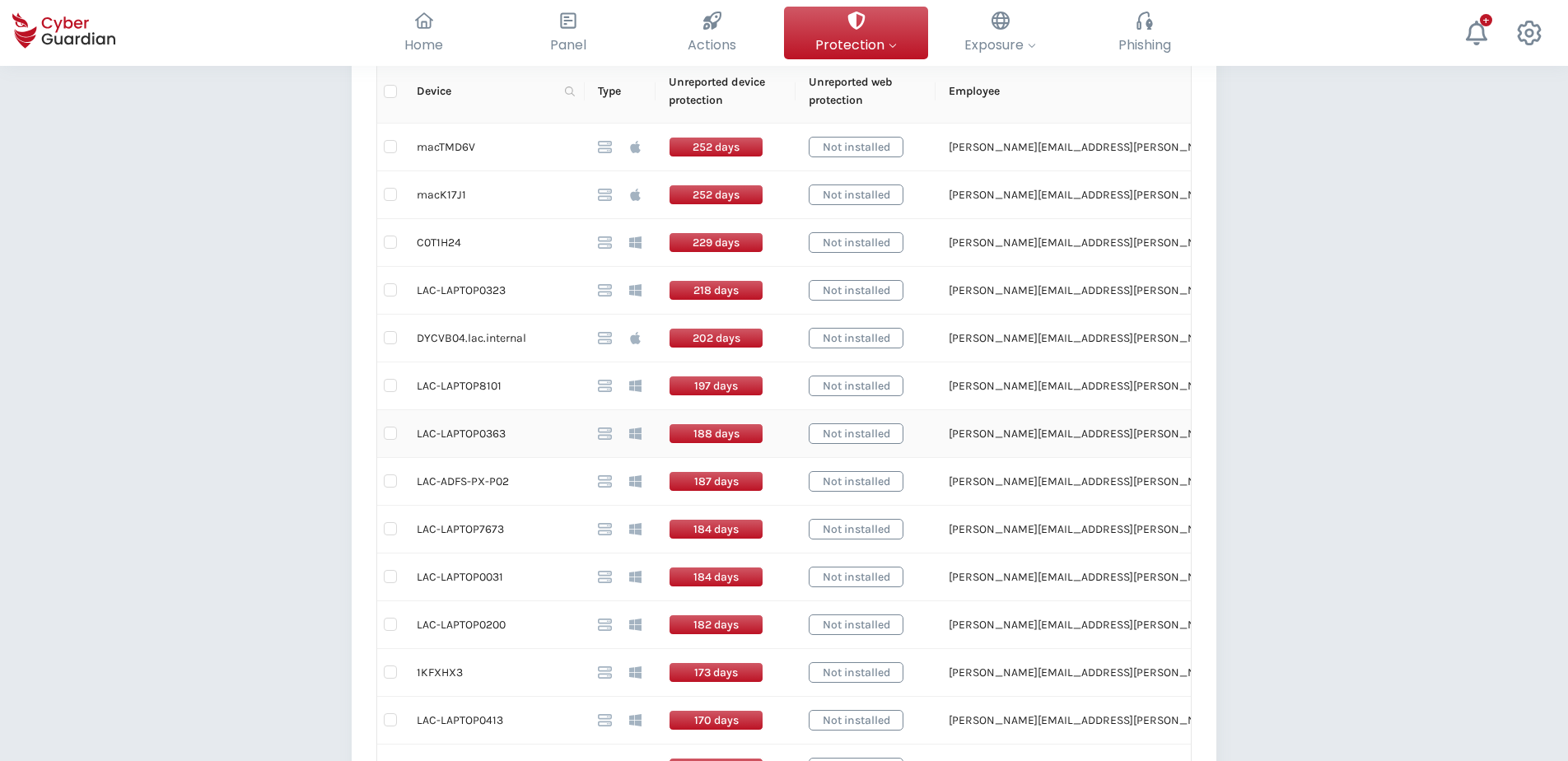
scroll to position [494, 0]
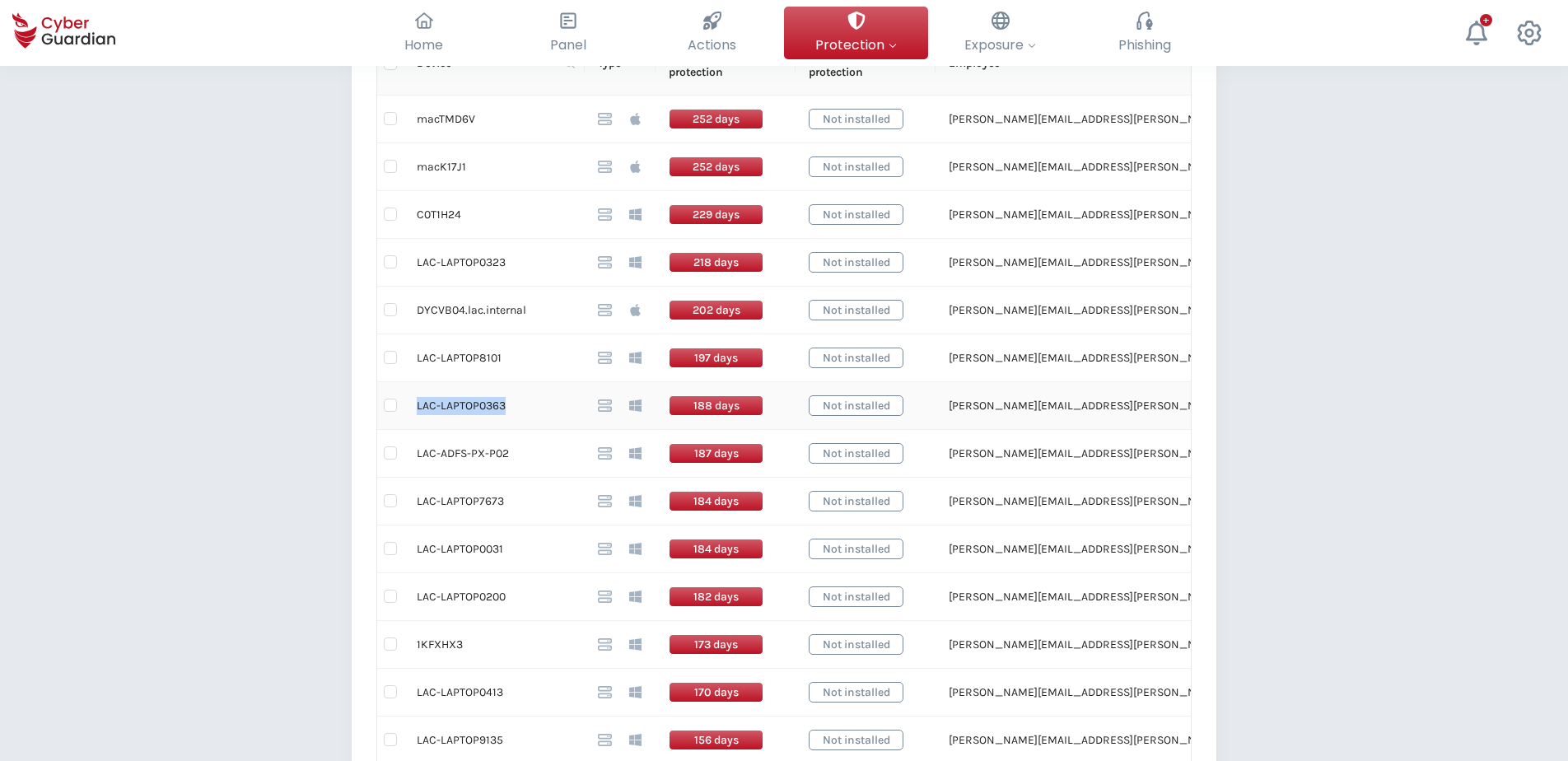
drag, startPoint x: 506, startPoint y: 406, endPoint x: 417, endPoint y: 405, distance: 89.0
click at [417, 405] on td "LAC-LAPTOP0363" at bounding box center [494, 406] width 181 height 48
drag, startPoint x: 505, startPoint y: 455, endPoint x: 428, endPoint y: 453, distance: 77.0
click at [428, 453] on td "LAC-ADFS-PX-P02" at bounding box center [494, 454] width 181 height 48
drag, startPoint x: 428, startPoint y: 453, endPoint x: 416, endPoint y: 456, distance: 12.4
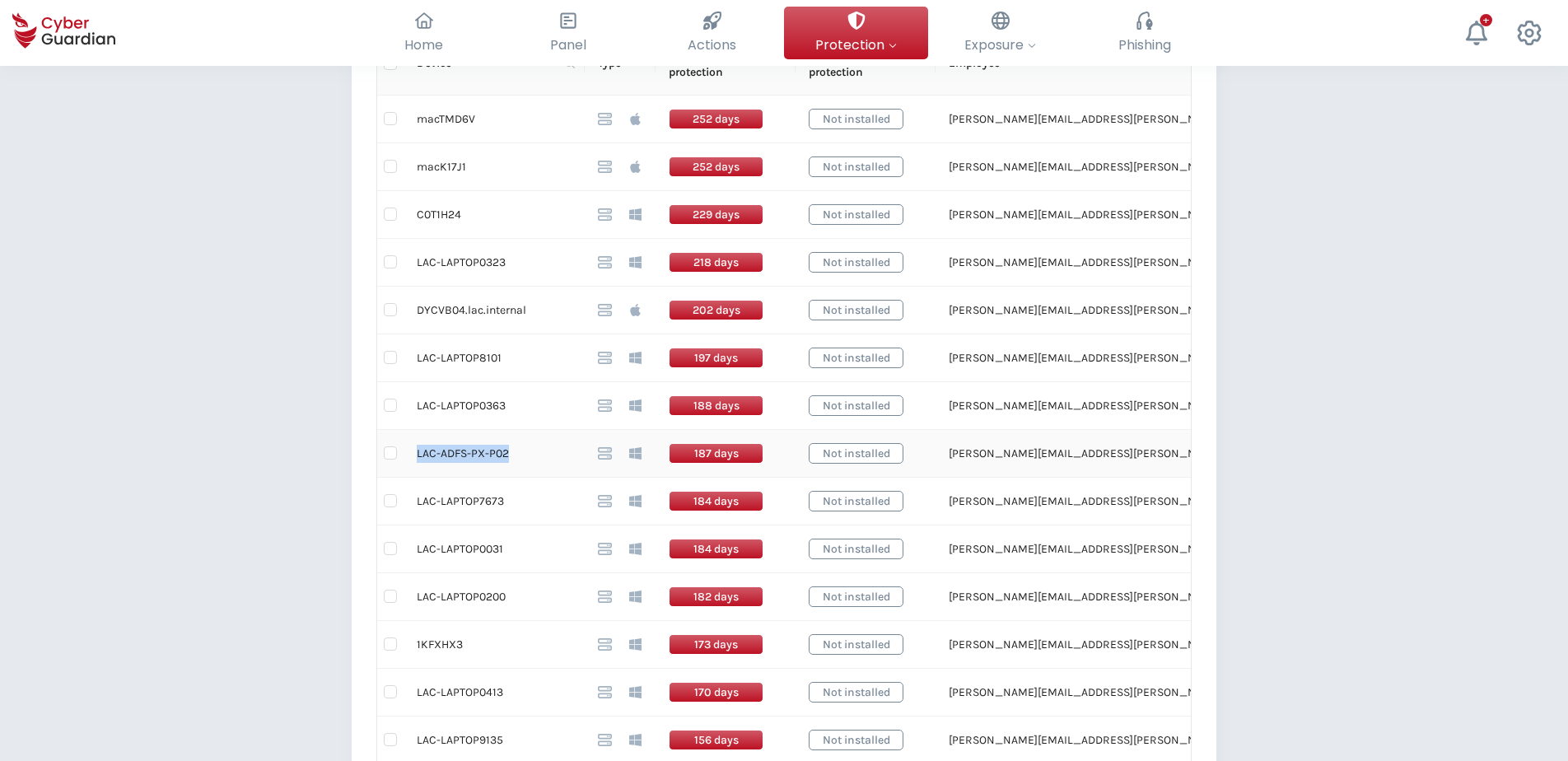
click at [416, 456] on td "LAC-ADFS-PX-P02" at bounding box center [494, 454] width 181 height 48
click at [442, 502] on td "LAC-LAPTOP7673" at bounding box center [494, 501] width 181 height 48
drag, startPoint x: 501, startPoint y: 503, endPoint x: 417, endPoint y: 498, distance: 84.1
click at [417, 498] on td "LAC-LAPTOP7673" at bounding box center [494, 501] width 181 height 48
click at [185, 541] on div "Back Devices disconnected for >30 days (79) This table shows installed devices …" at bounding box center [784, 495] width 1568 height 1847
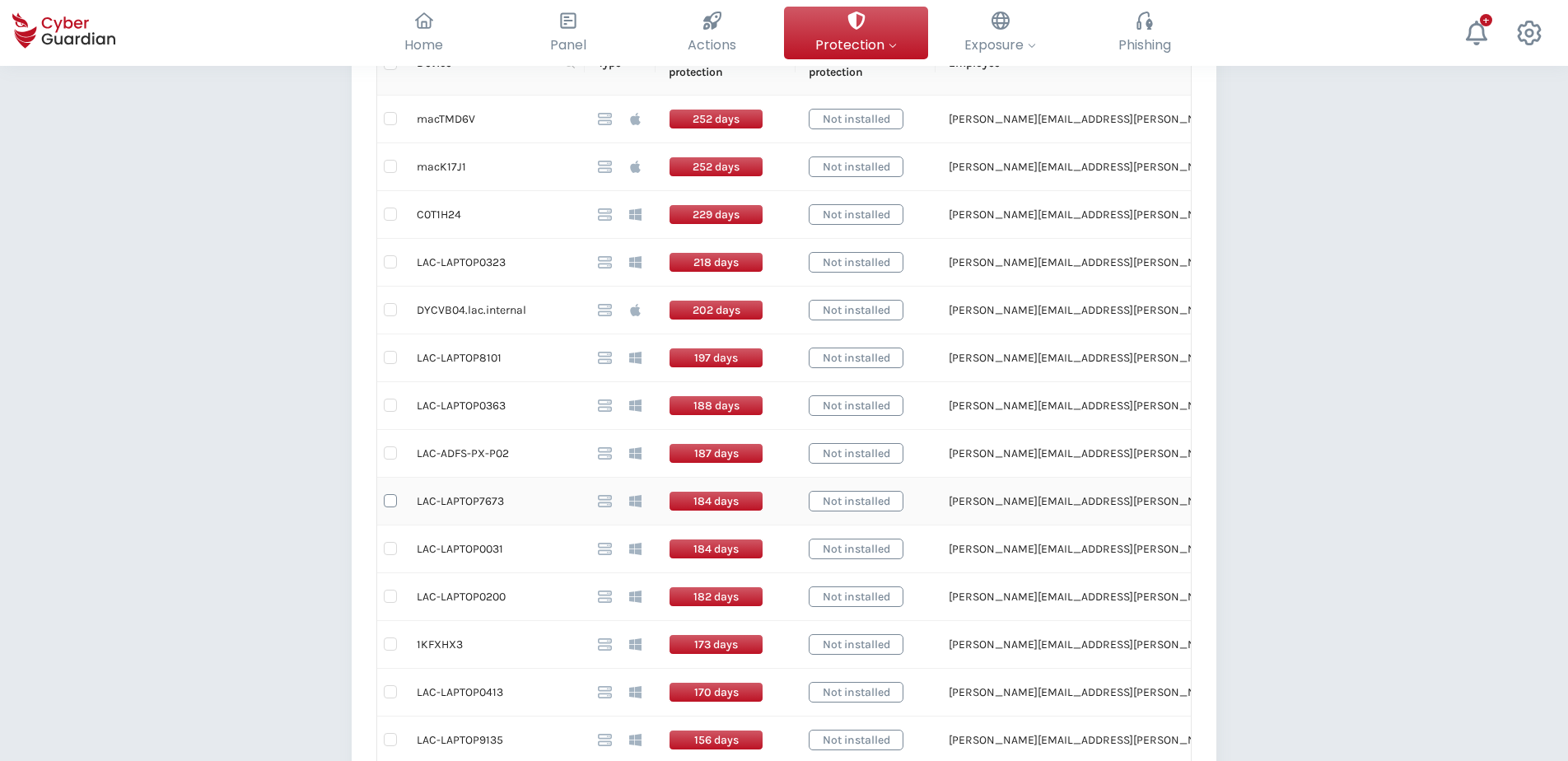
click at [384, 499] on input "checkbox" at bounding box center [391, 501] width 14 height 14
checkbox input "true"
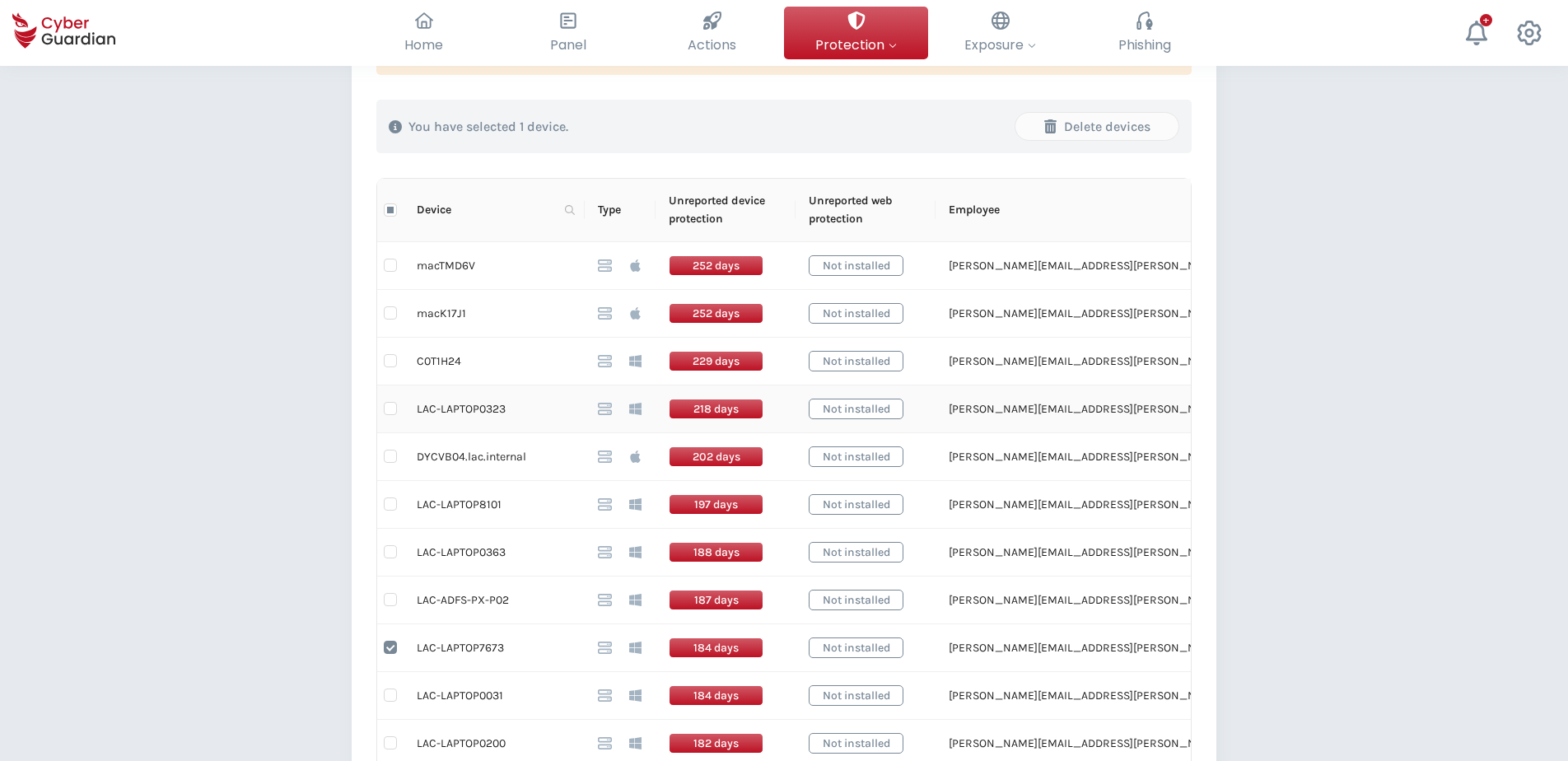
scroll to position [330, 0]
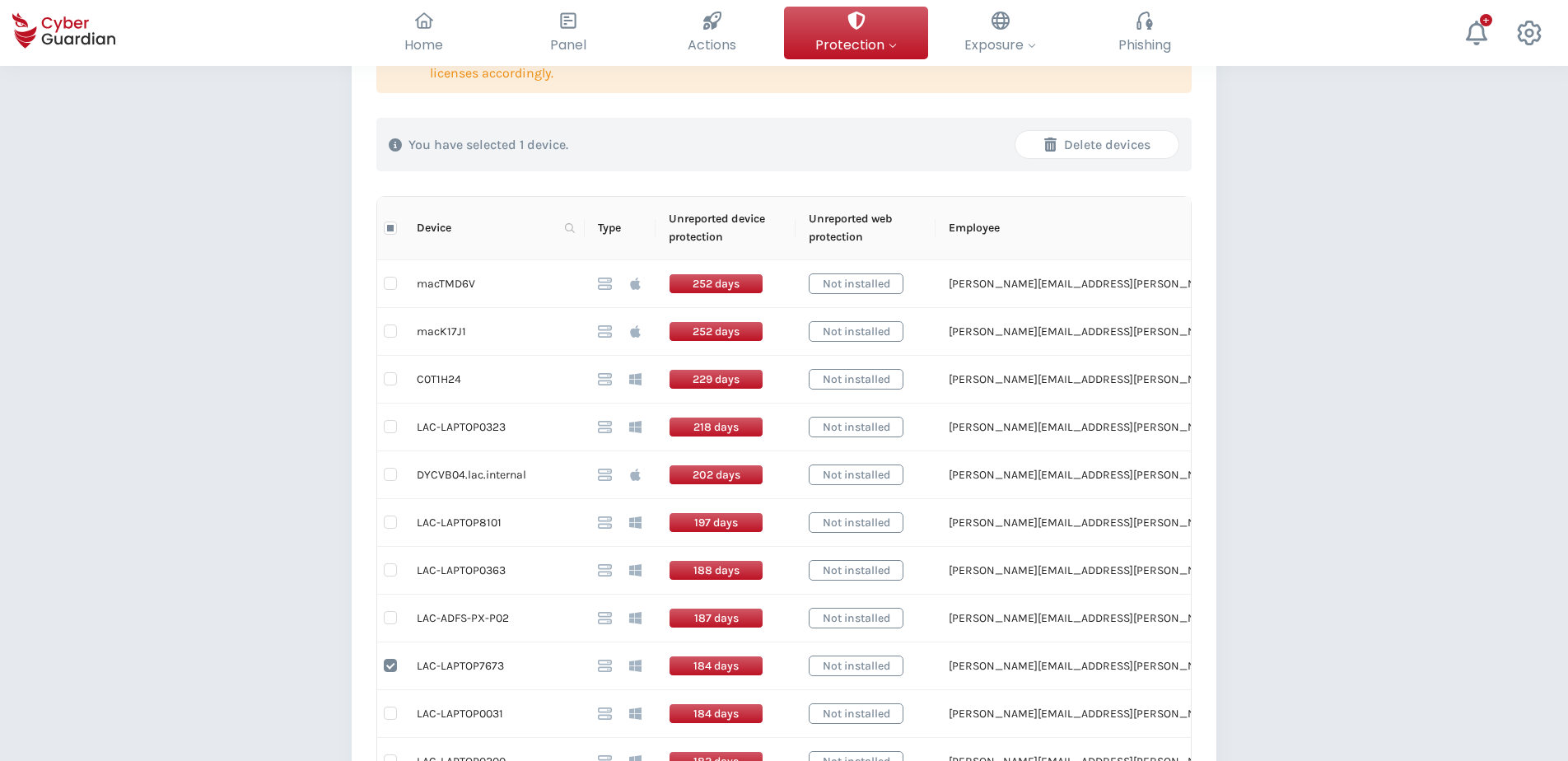
click at [1111, 146] on div "Delete devices" at bounding box center [1097, 144] width 139 height 20
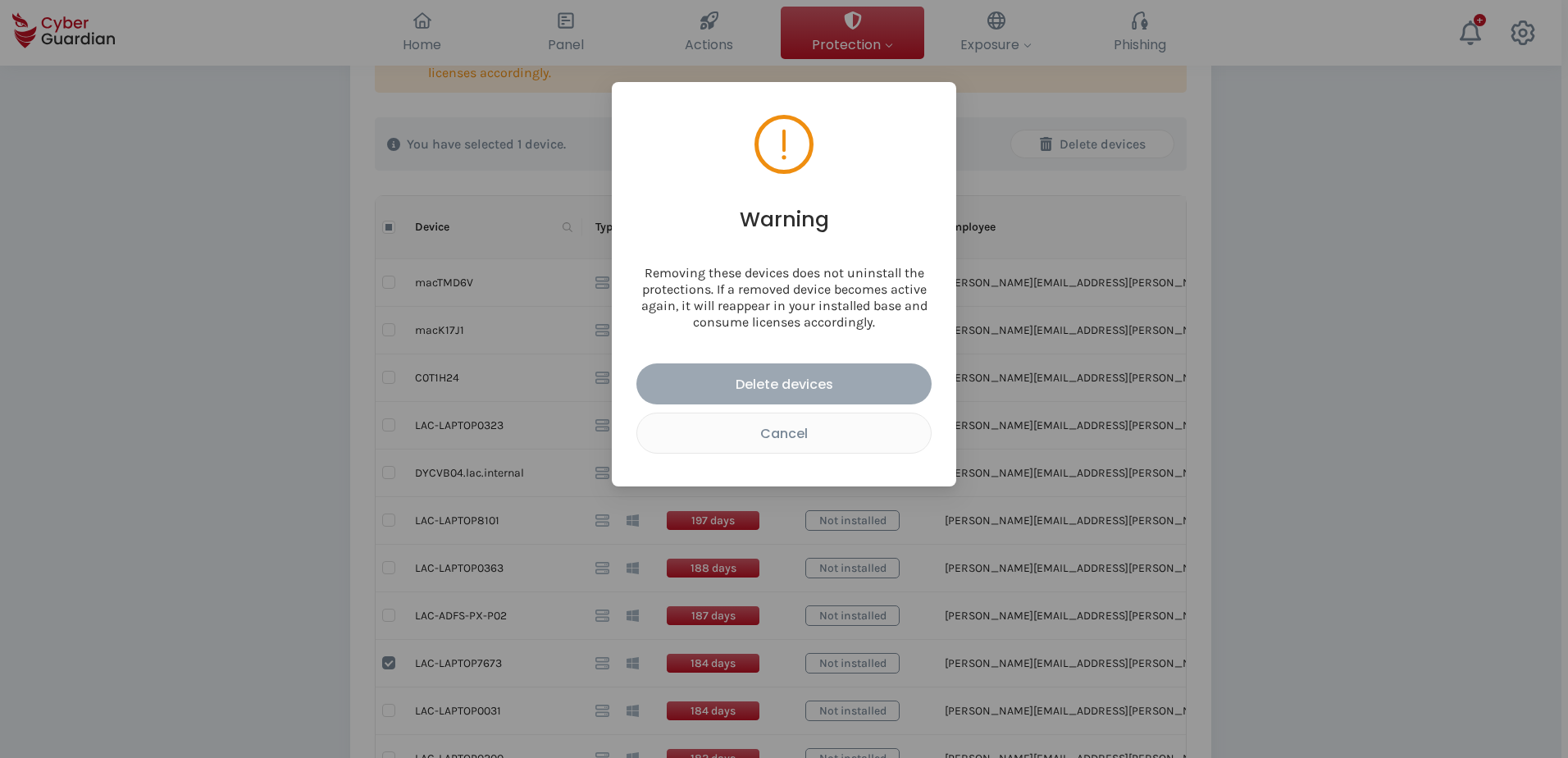
click at [791, 379] on div "Delete devices" at bounding box center [784, 384] width 271 height 20
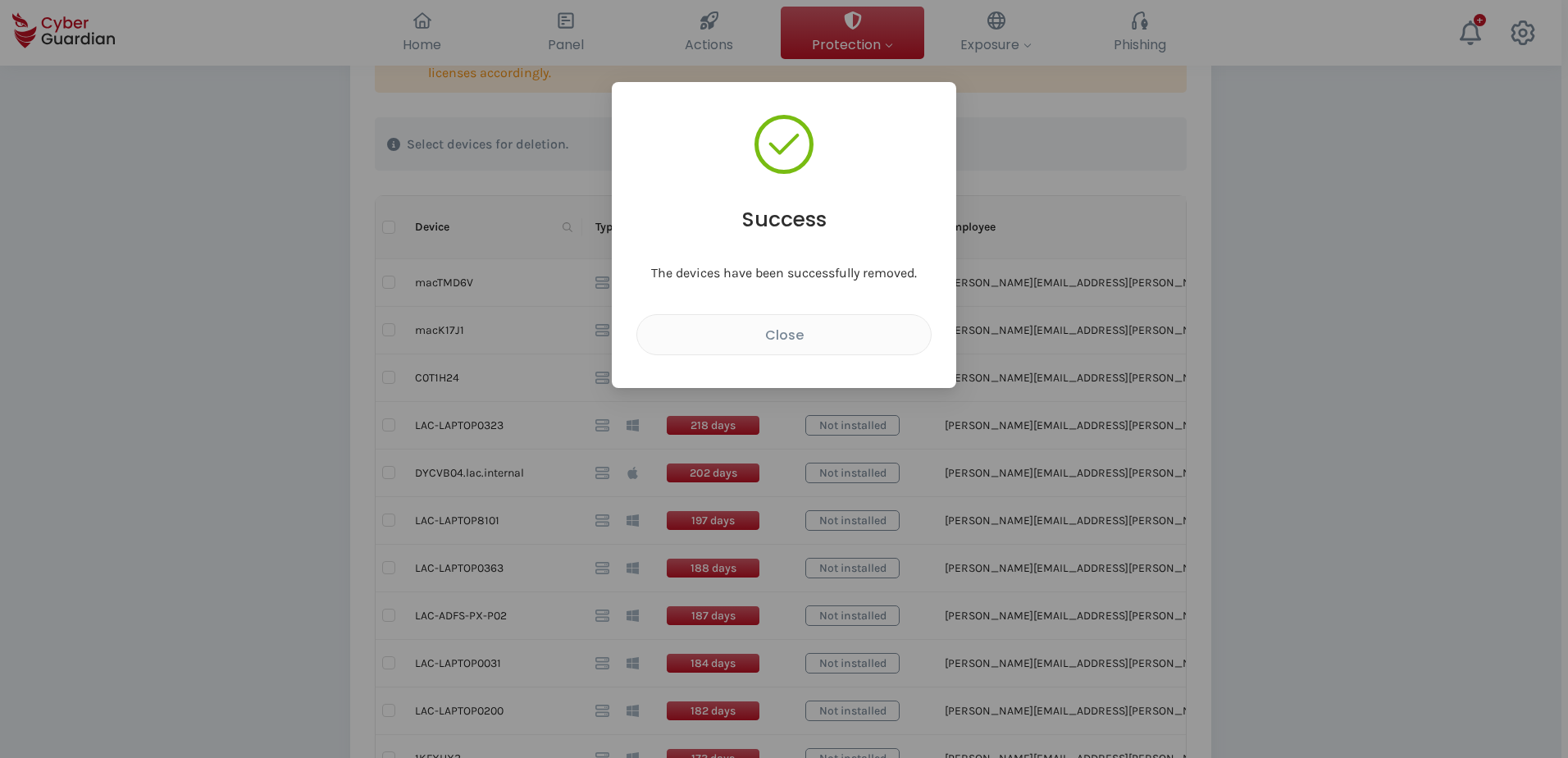
click at [266, 579] on div "Success The devices have been successfully removed. Close" at bounding box center [784, 379] width 1568 height 758
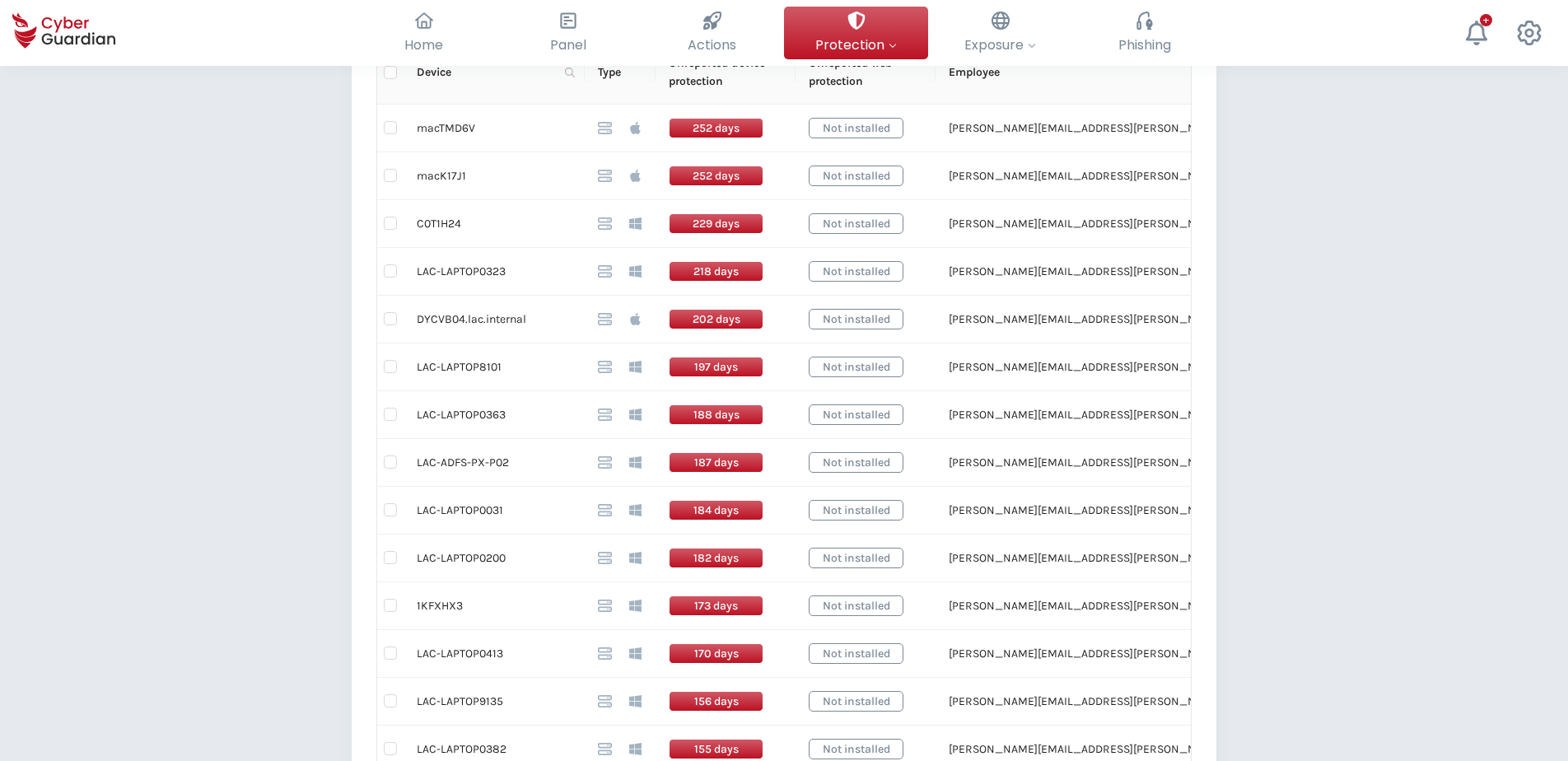
scroll to position [494, 0]
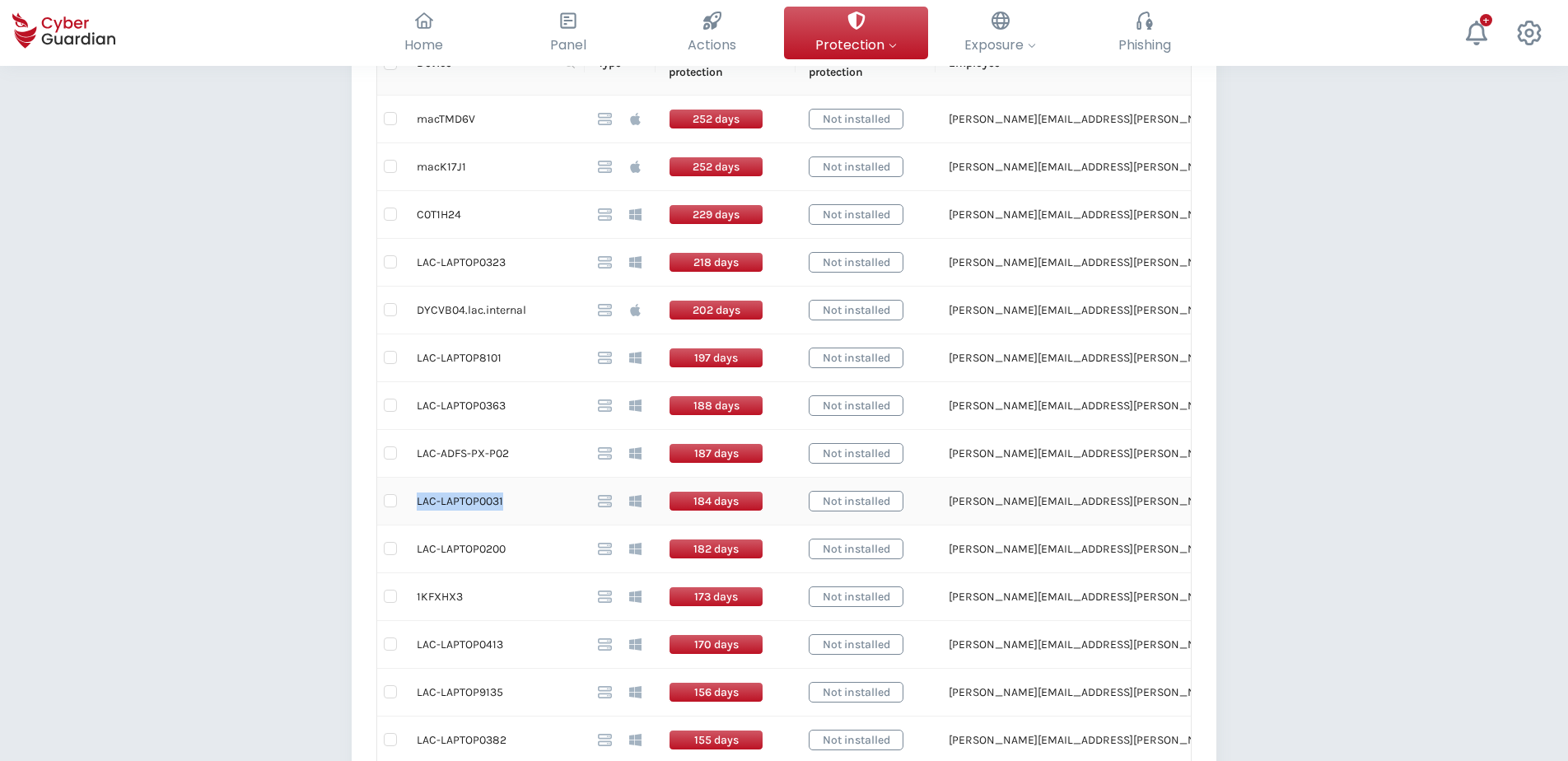
drag, startPoint x: 506, startPoint y: 500, endPoint x: 418, endPoint y: 504, distance: 88.1
click at [418, 504] on td "LAC-LAPTOP0031" at bounding box center [494, 501] width 181 height 48
click at [470, 546] on td "LAC-LAPTOP0200" at bounding box center [494, 549] width 181 height 48
click at [473, 549] on td "LAC-LAPTOP0200" at bounding box center [494, 549] width 181 height 48
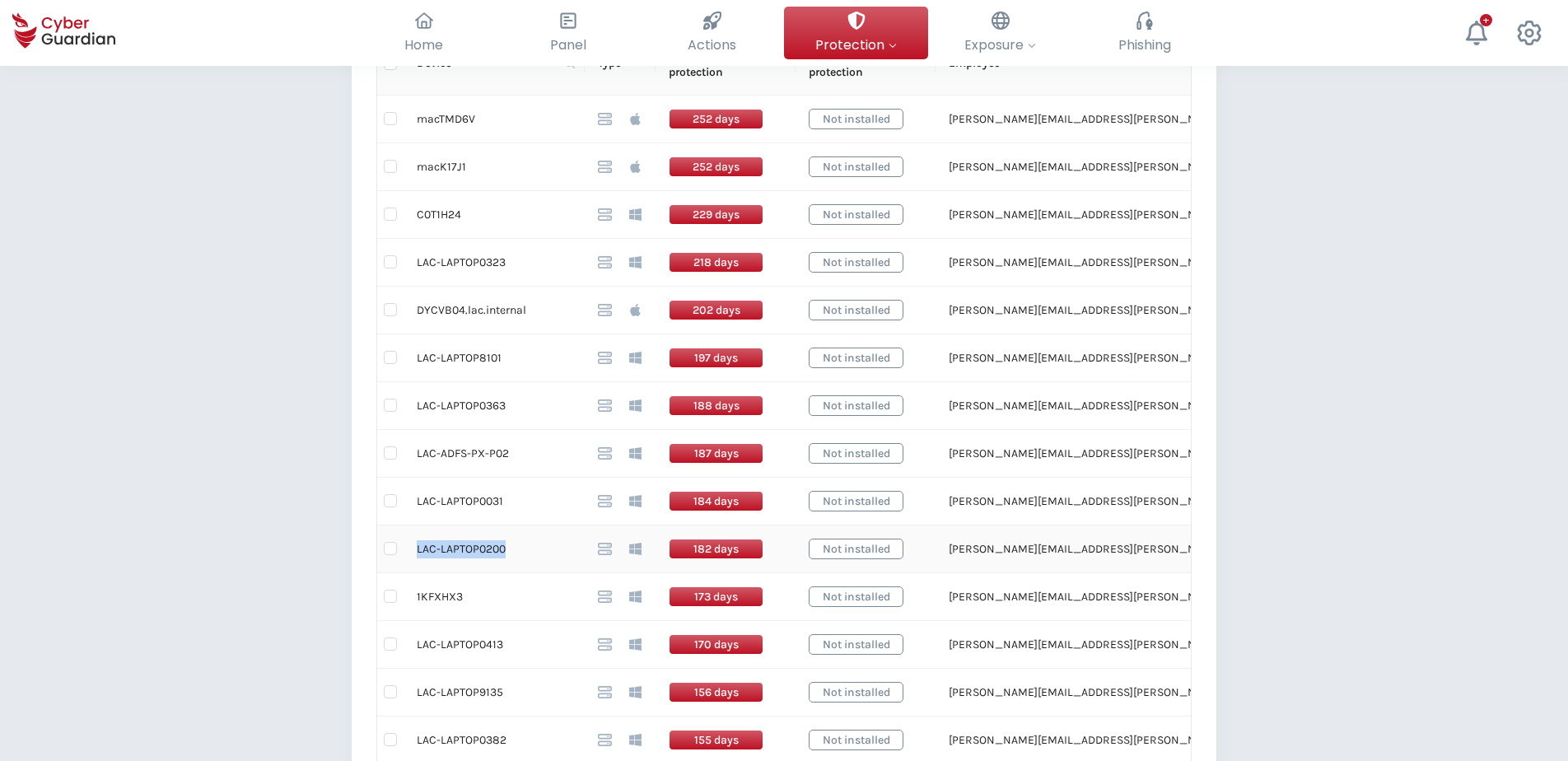
drag, startPoint x: 503, startPoint y: 549, endPoint x: 417, endPoint y: 549, distance: 86.0
click at [417, 549] on td "LAC-LAPTOP0200" at bounding box center [494, 549] width 181 height 48
click at [469, 500] on td "LAC-LAPTOP0031" at bounding box center [494, 501] width 181 height 48
drag, startPoint x: 501, startPoint y: 501, endPoint x: 416, endPoint y: 502, distance: 85.0
click at [416, 502] on td "LAC-LAPTOP0031" at bounding box center [494, 501] width 181 height 48
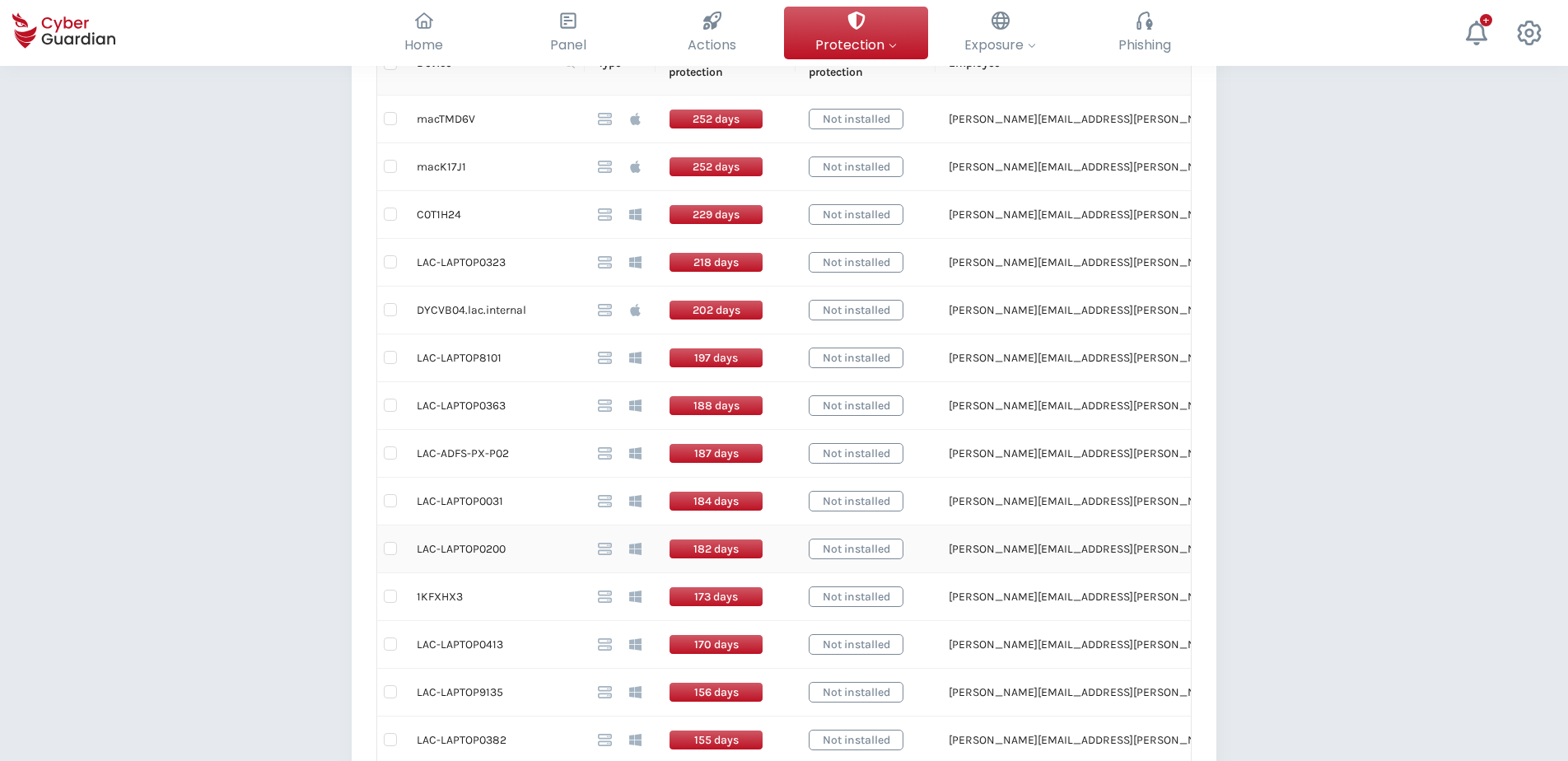
click at [459, 545] on td "LAC-LAPTOP0200" at bounding box center [494, 549] width 181 height 48
drag, startPoint x: 506, startPoint y: 548, endPoint x: 417, endPoint y: 557, distance: 89.5
click at [417, 557] on td "LAC-LAPTOP0200" at bounding box center [494, 549] width 181 height 48
click at [198, 459] on div "Back Devices disconnected for >30 days (78) This table shows installed devices …" at bounding box center [784, 495] width 1568 height 1847
click at [388, 504] on input "checkbox" at bounding box center [391, 501] width 14 height 14
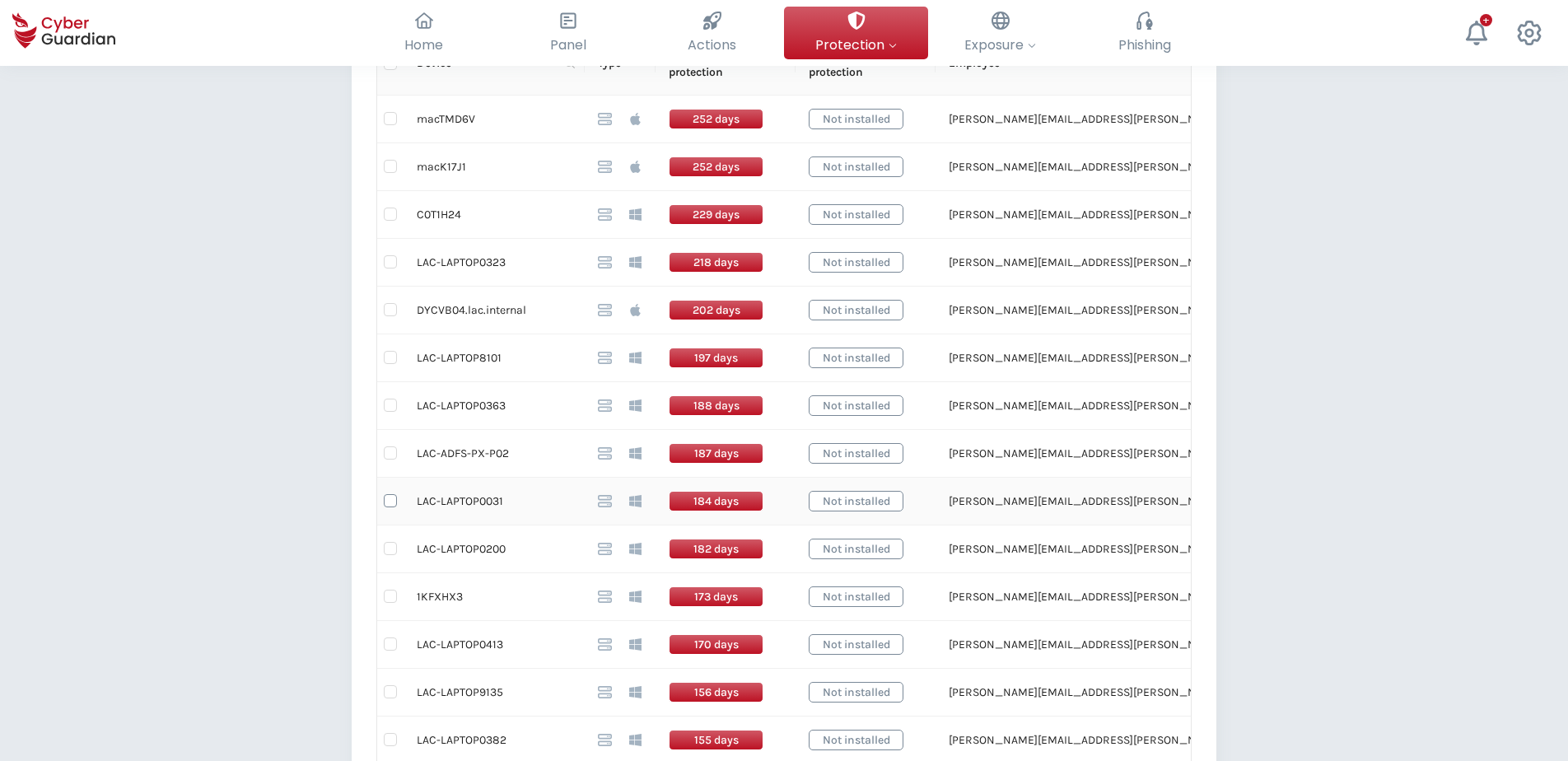
checkbox input "true"
click at [391, 549] on input "checkbox" at bounding box center [391, 549] width 14 height 14
checkbox input "true"
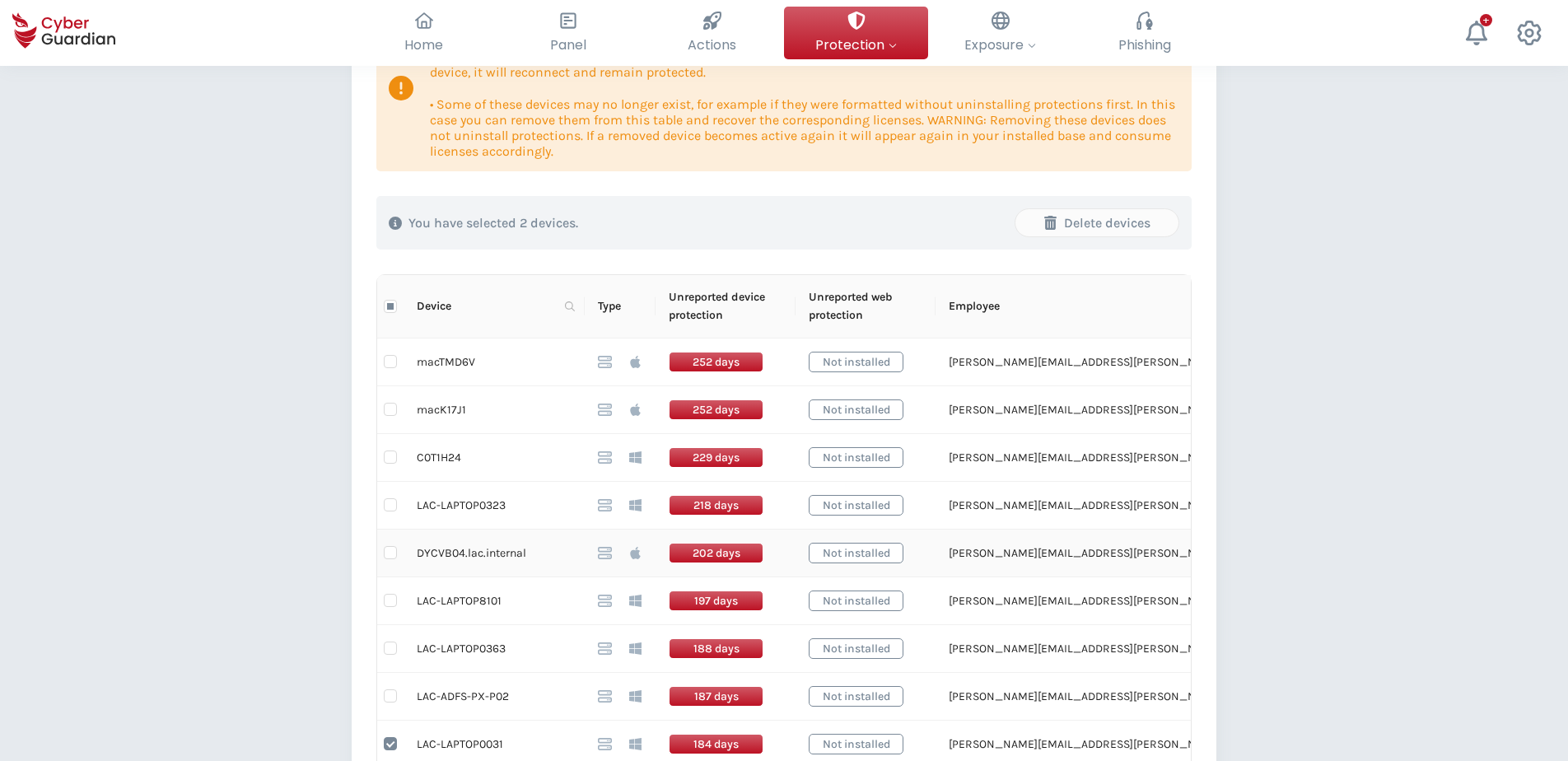
scroll to position [247, 0]
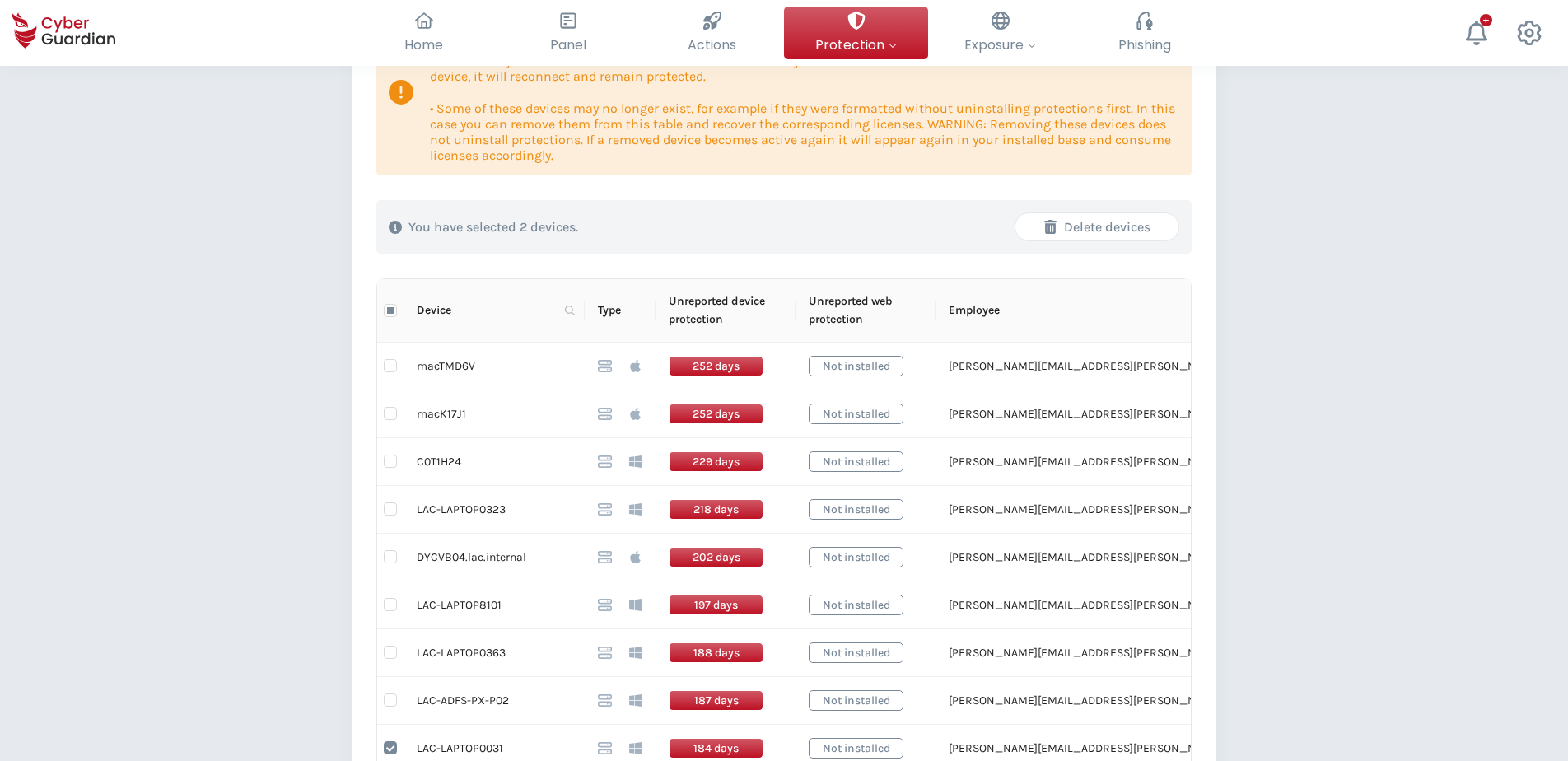
click at [1103, 228] on div "Delete devices" at bounding box center [1097, 227] width 139 height 20
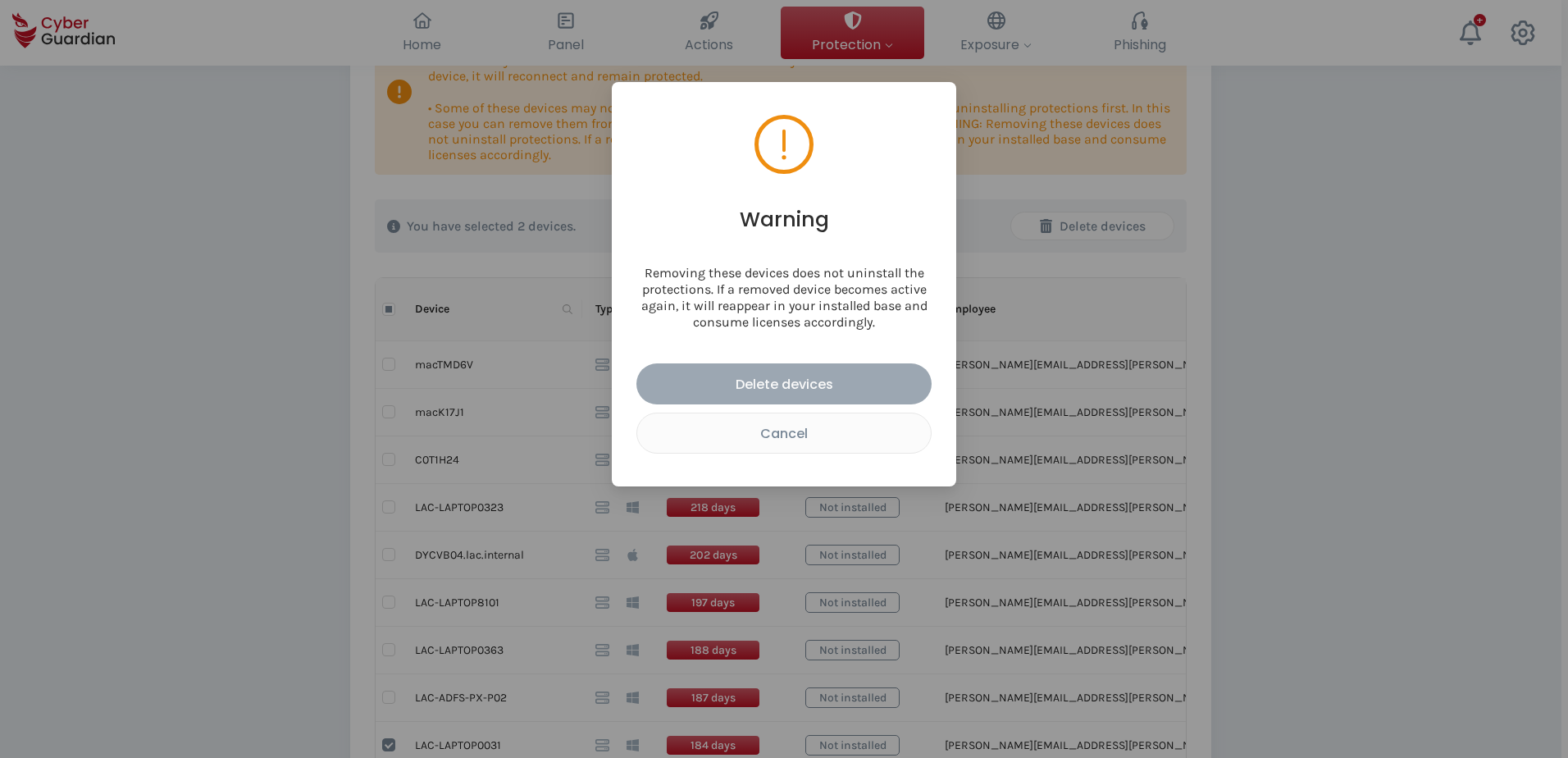
click at [838, 385] on div "Delete devices" at bounding box center [784, 384] width 271 height 20
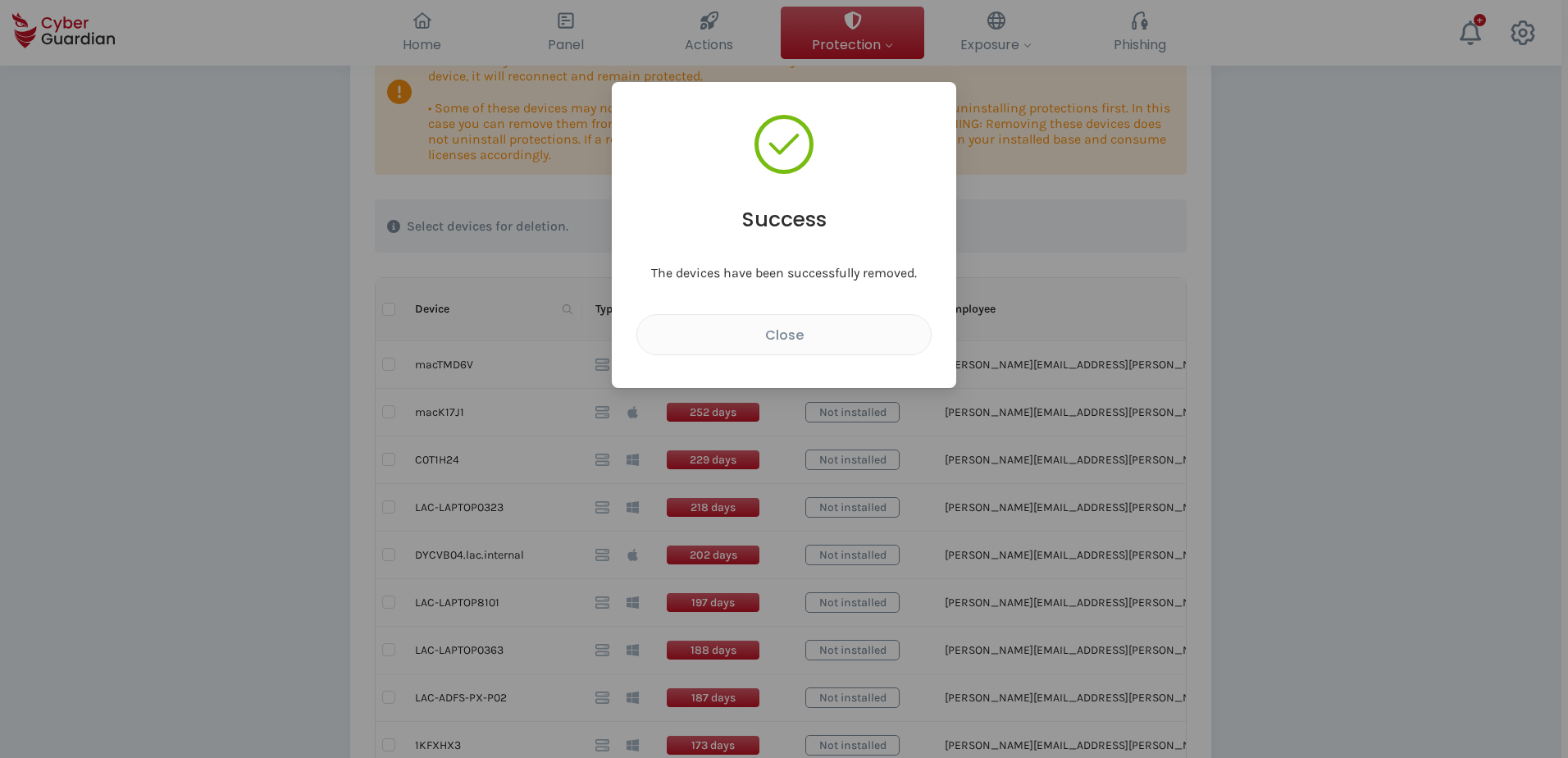
click at [1246, 493] on div "Success The devices have been successfully removed. Close" at bounding box center [784, 379] width 1568 height 758
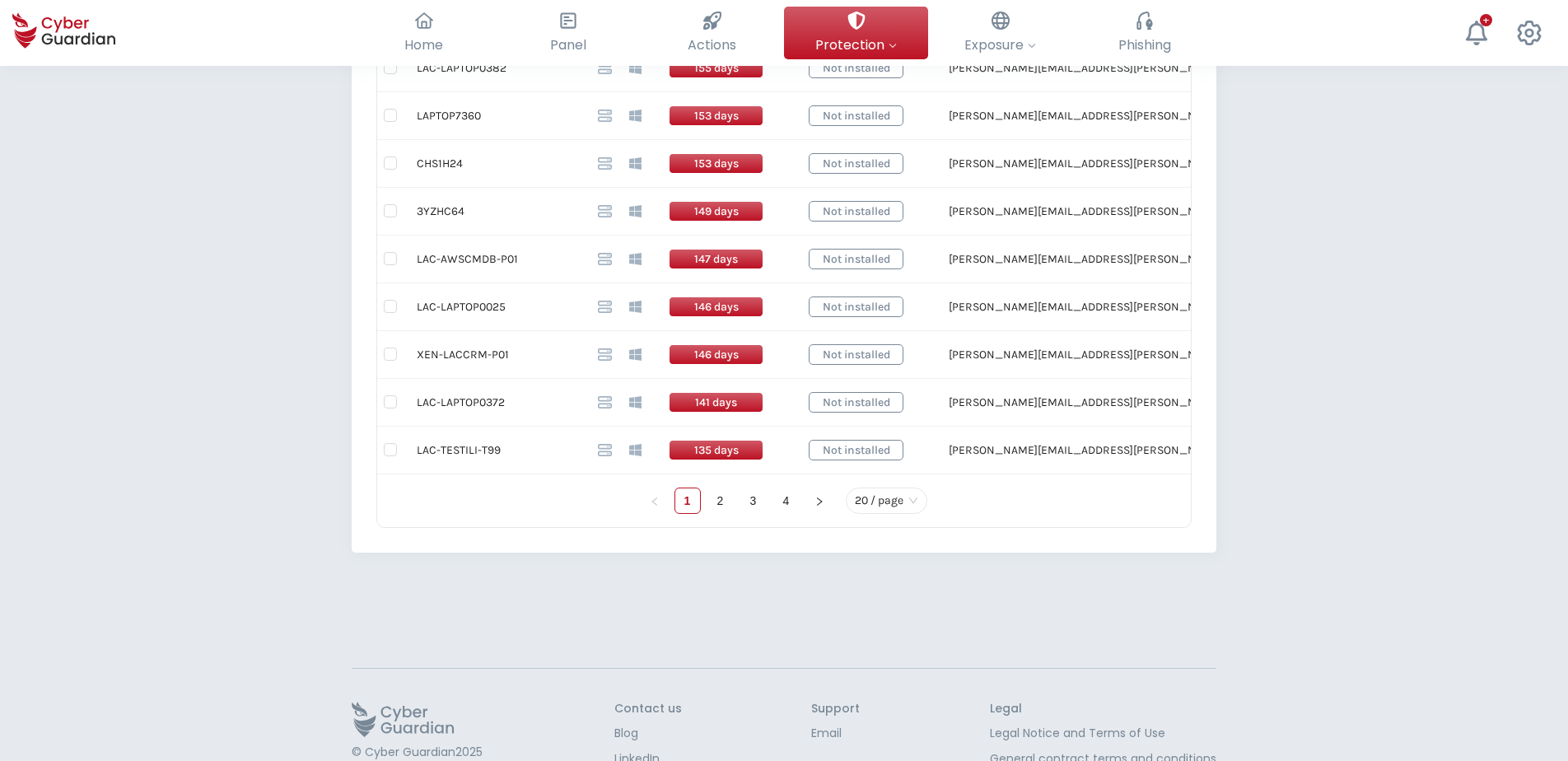
scroll to position [1153, 0]
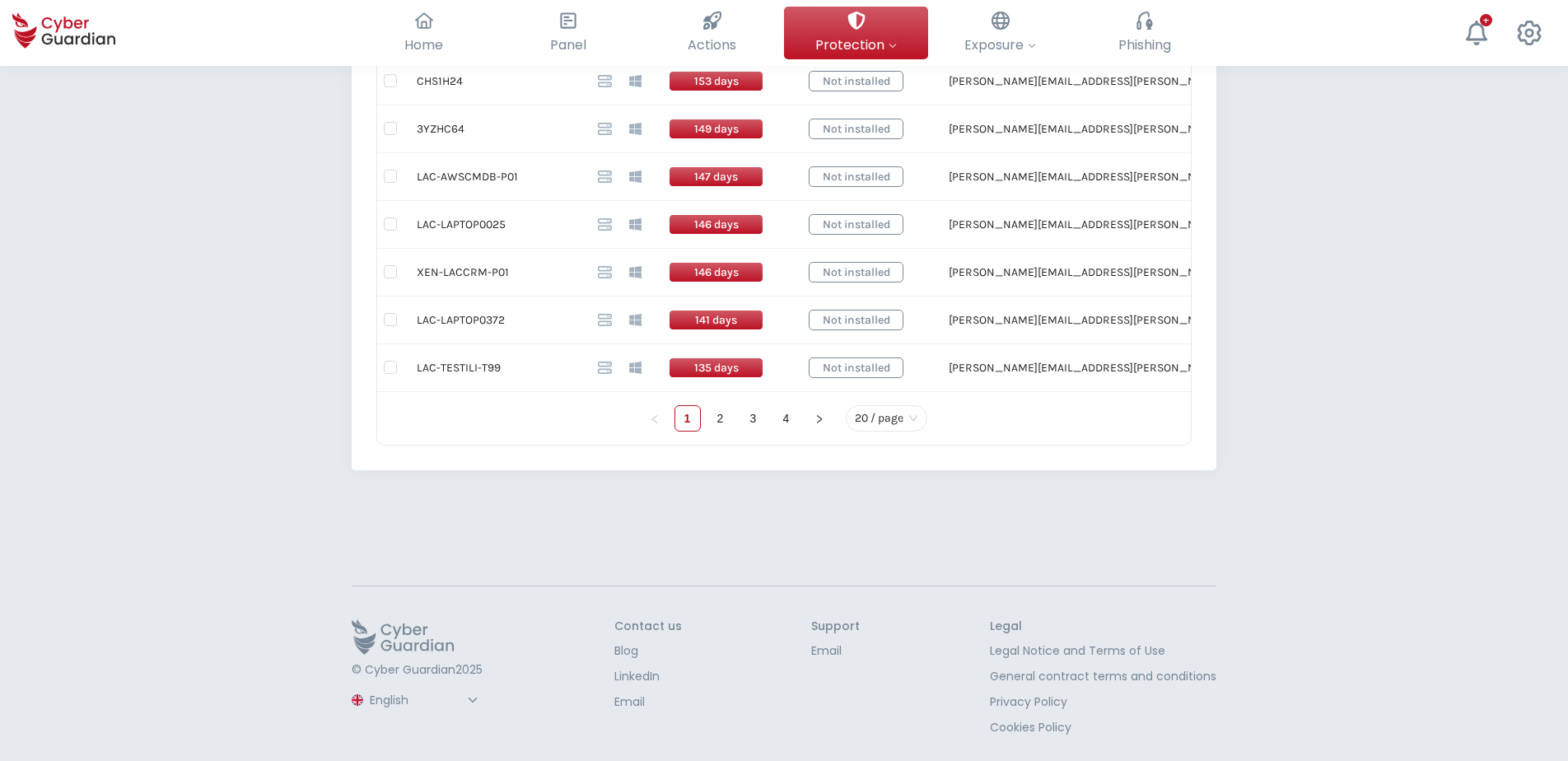
click at [916, 422] on span "20 / page" at bounding box center [886, 418] width 64 height 25
click at [894, 365] on div "50 / page" at bounding box center [887, 358] width 56 height 18
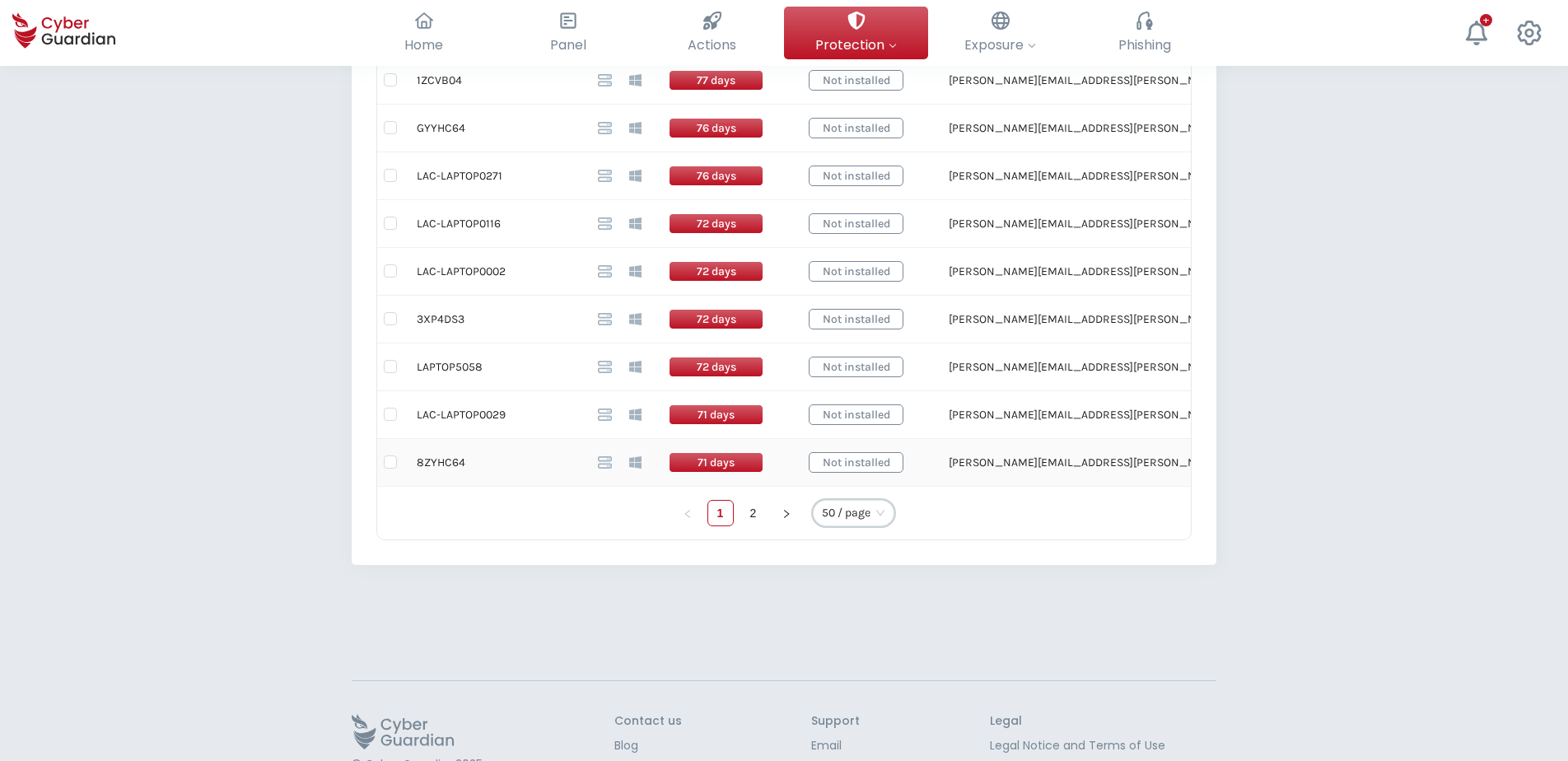
scroll to position [2585, 0]
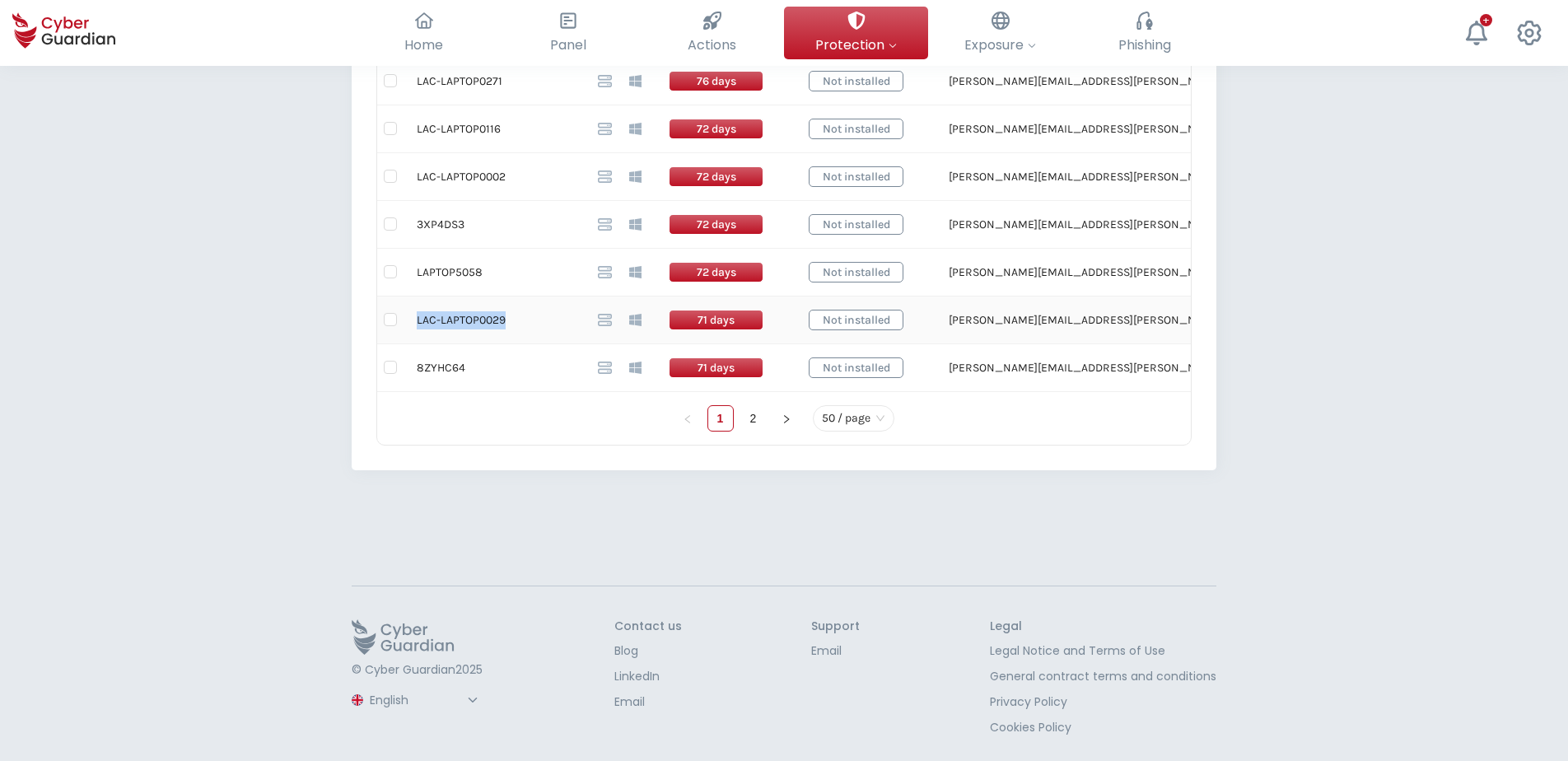
drag, startPoint x: 504, startPoint y: 314, endPoint x: 415, endPoint y: 326, distance: 89.8
click at [415, 326] on td "LAC-LAPTOP0029" at bounding box center [494, 320] width 181 height 48
drag, startPoint x: 415, startPoint y: 326, endPoint x: 515, endPoint y: 500, distance: 200.7
drag, startPoint x: 501, startPoint y: 318, endPoint x: 420, endPoint y: 321, distance: 81.1
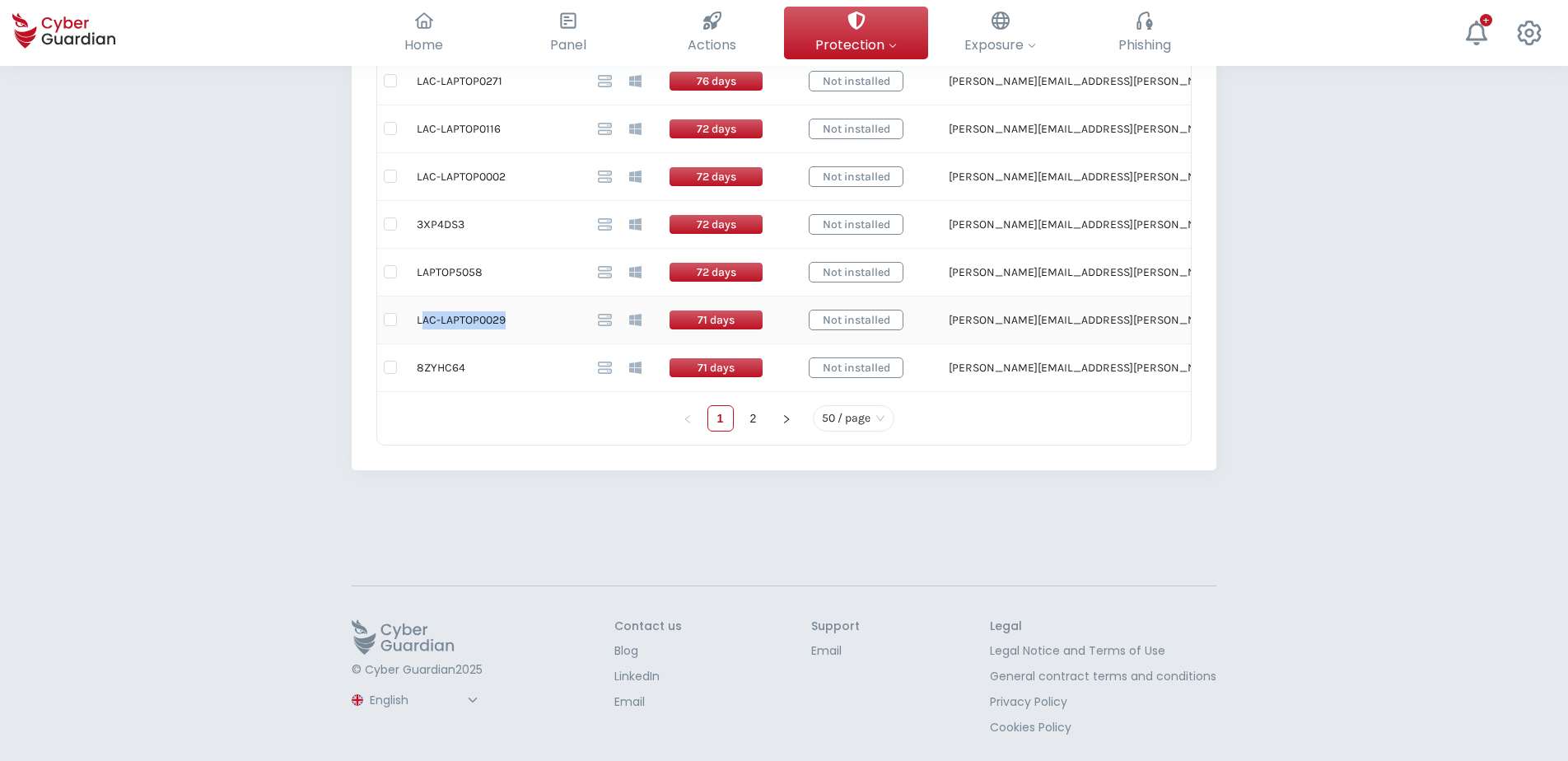
click at [420, 321] on td "LAC-LAPTOP0029" at bounding box center [494, 320] width 181 height 48
click at [452, 324] on td "LAC-LAPTOP0029" at bounding box center [494, 320] width 181 height 48
click at [429, 325] on td "LAC-LAPTOP0029" at bounding box center [494, 320] width 181 height 48
drag, startPoint x: 422, startPoint y: 320, endPoint x: 503, endPoint y: 325, distance: 81.2
click at [503, 325] on td "LAC-LAPTOP0029" at bounding box center [494, 320] width 181 height 48
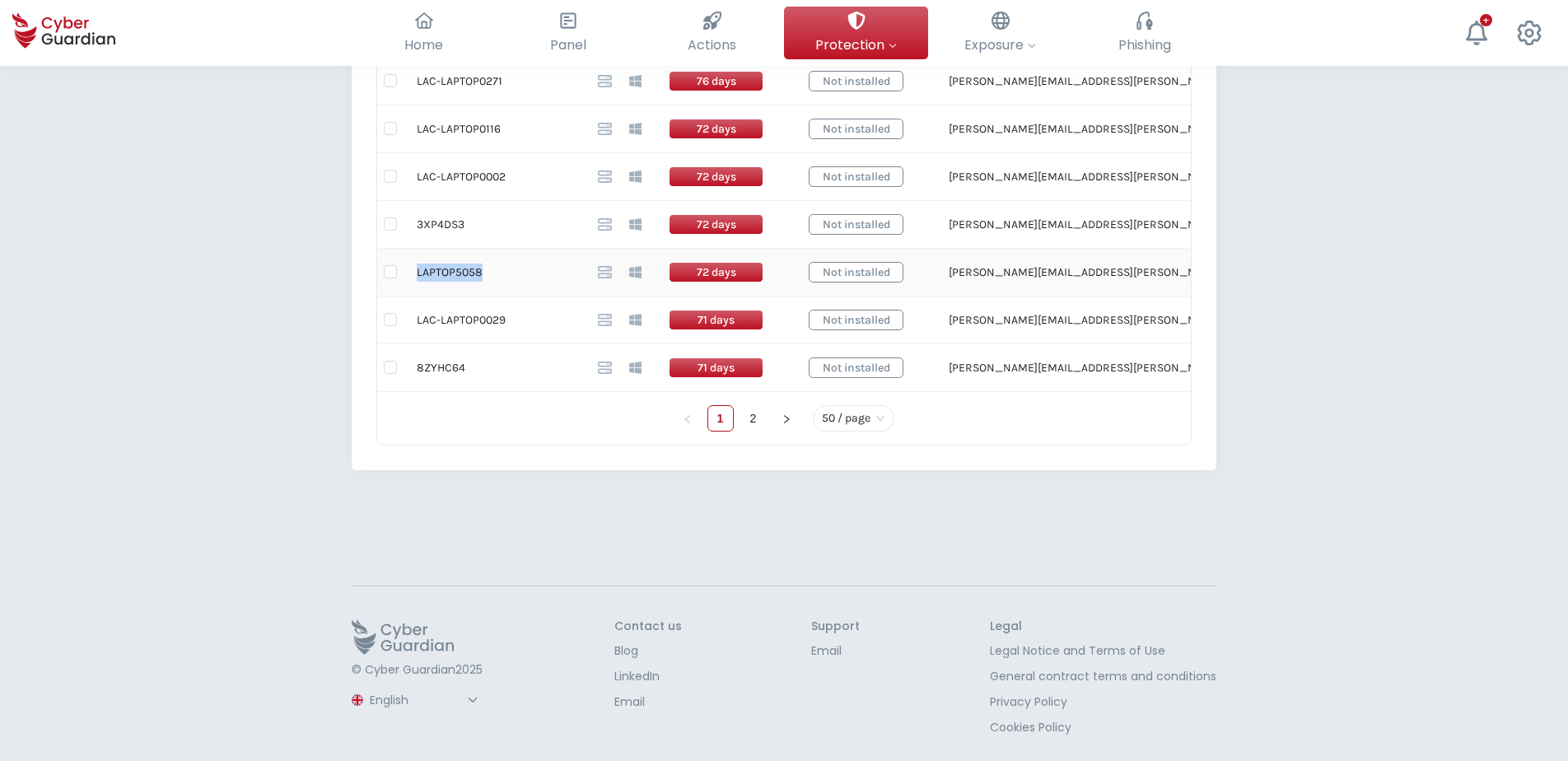
drag, startPoint x: 480, startPoint y: 273, endPoint x: 418, endPoint y: 273, distance: 62.0
click at [418, 273] on td "LAPTOP5058" at bounding box center [494, 273] width 181 height 48
click at [477, 269] on td "LAPTOP5058" at bounding box center [494, 273] width 181 height 48
drag, startPoint x: 460, startPoint y: 268, endPoint x: 417, endPoint y: 269, distance: 43.0
click at [417, 269] on td "LAPTOP5058" at bounding box center [494, 273] width 181 height 48
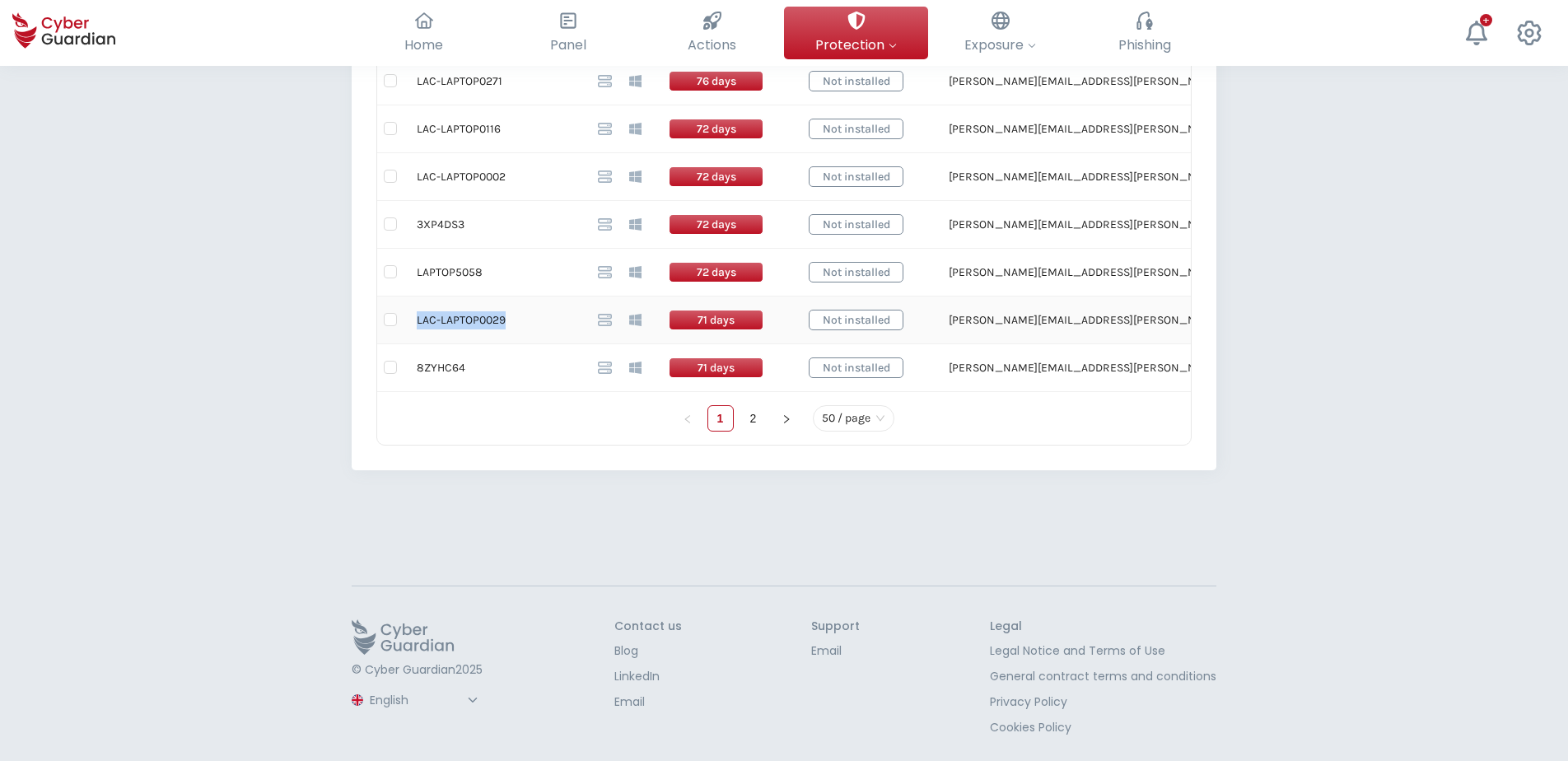
drag, startPoint x: 498, startPoint y: 319, endPoint x: 419, endPoint y: 326, distance: 79.3
click at [419, 326] on td "LAC-LAPTOP0029" at bounding box center [494, 320] width 181 height 48
click at [444, 369] on td "8ZYHC64" at bounding box center [494, 368] width 181 height 48
click at [393, 317] on input "checkbox" at bounding box center [391, 319] width 14 height 14
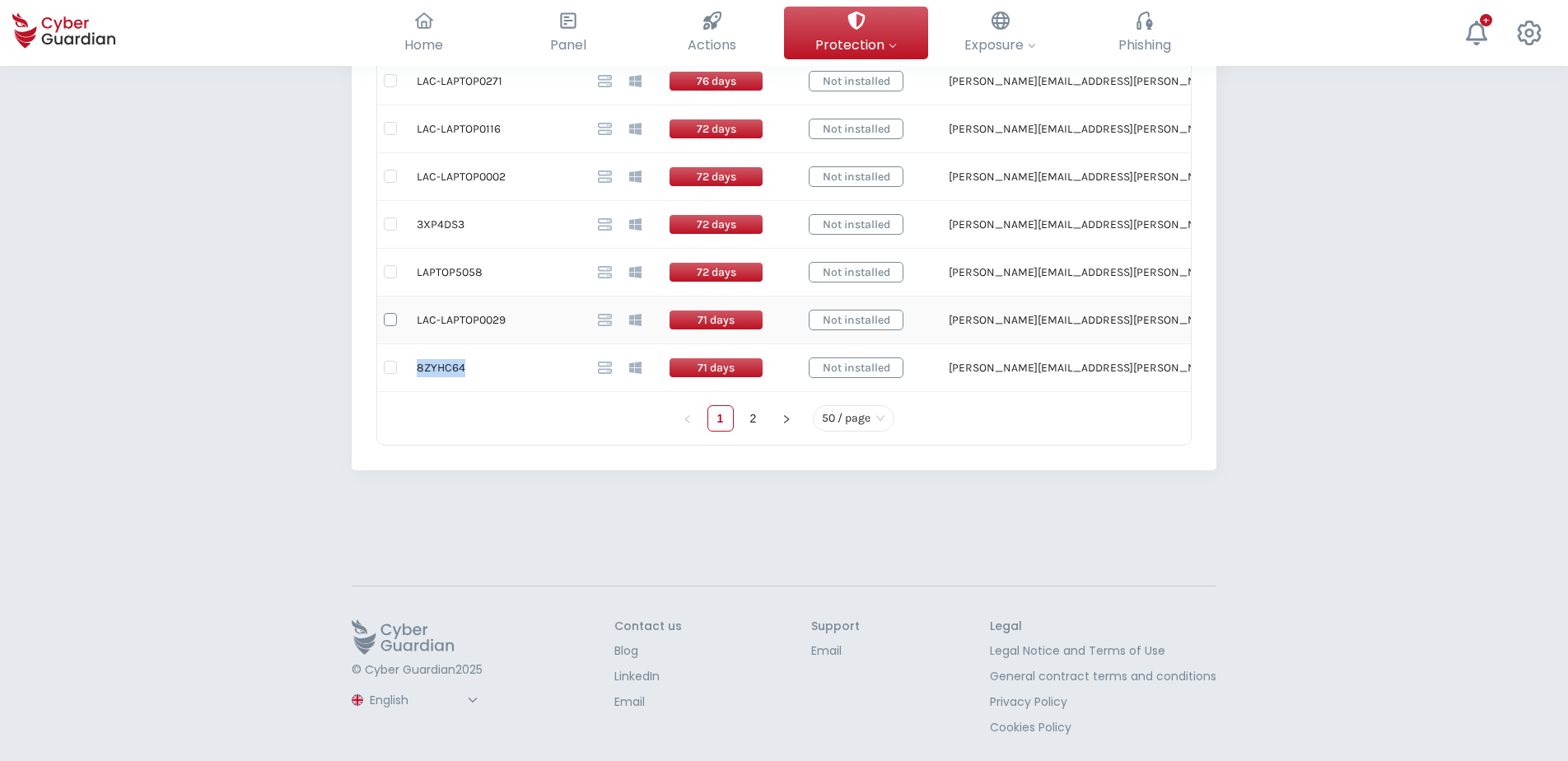
checkbox input "true"
click at [390, 270] on input "checkbox" at bounding box center [391, 272] width 14 height 14
checkbox input "true"
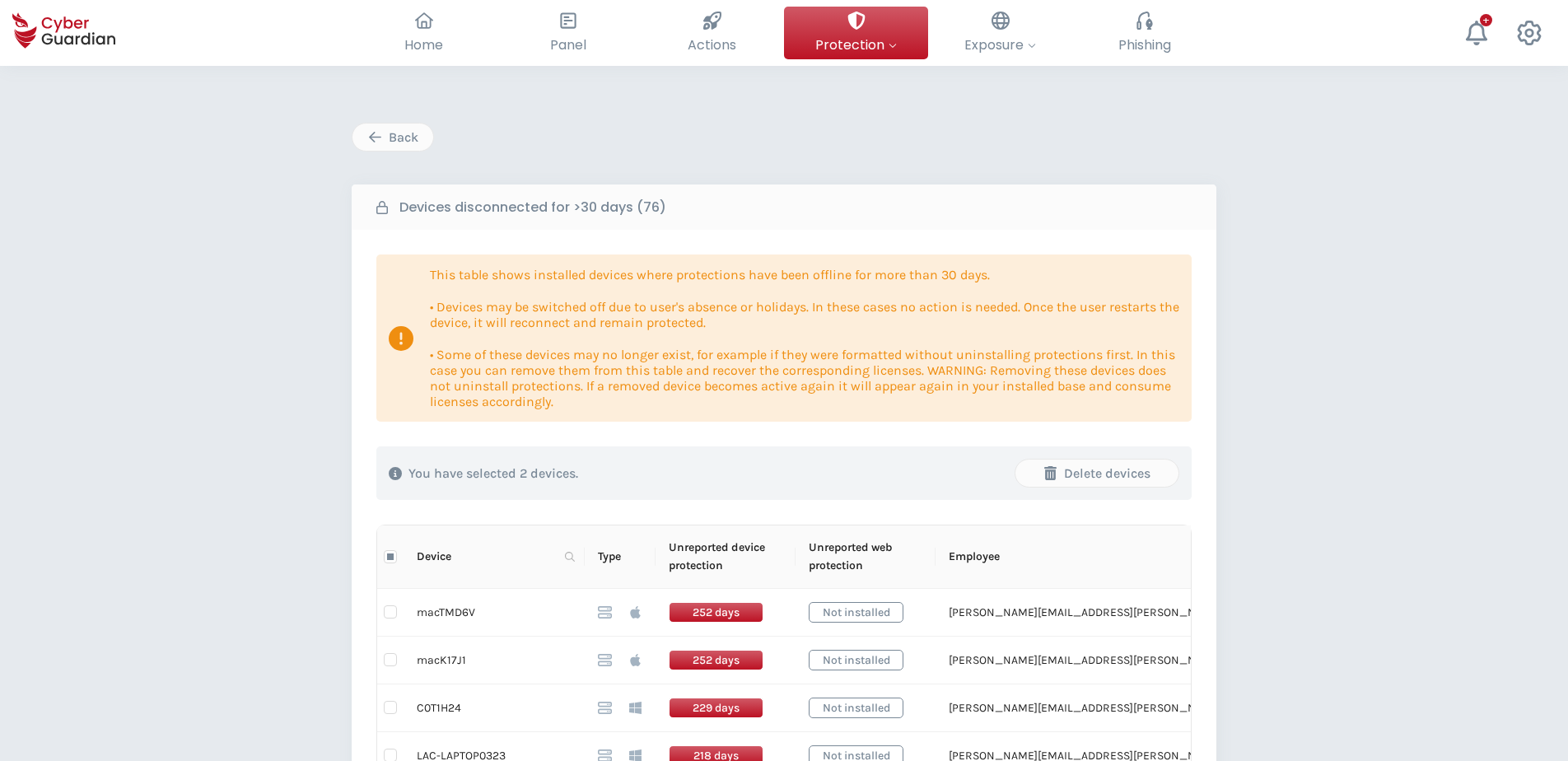
scroll to position [0, 0]
click at [1096, 473] on div "Delete devices" at bounding box center [1097, 474] width 139 height 20
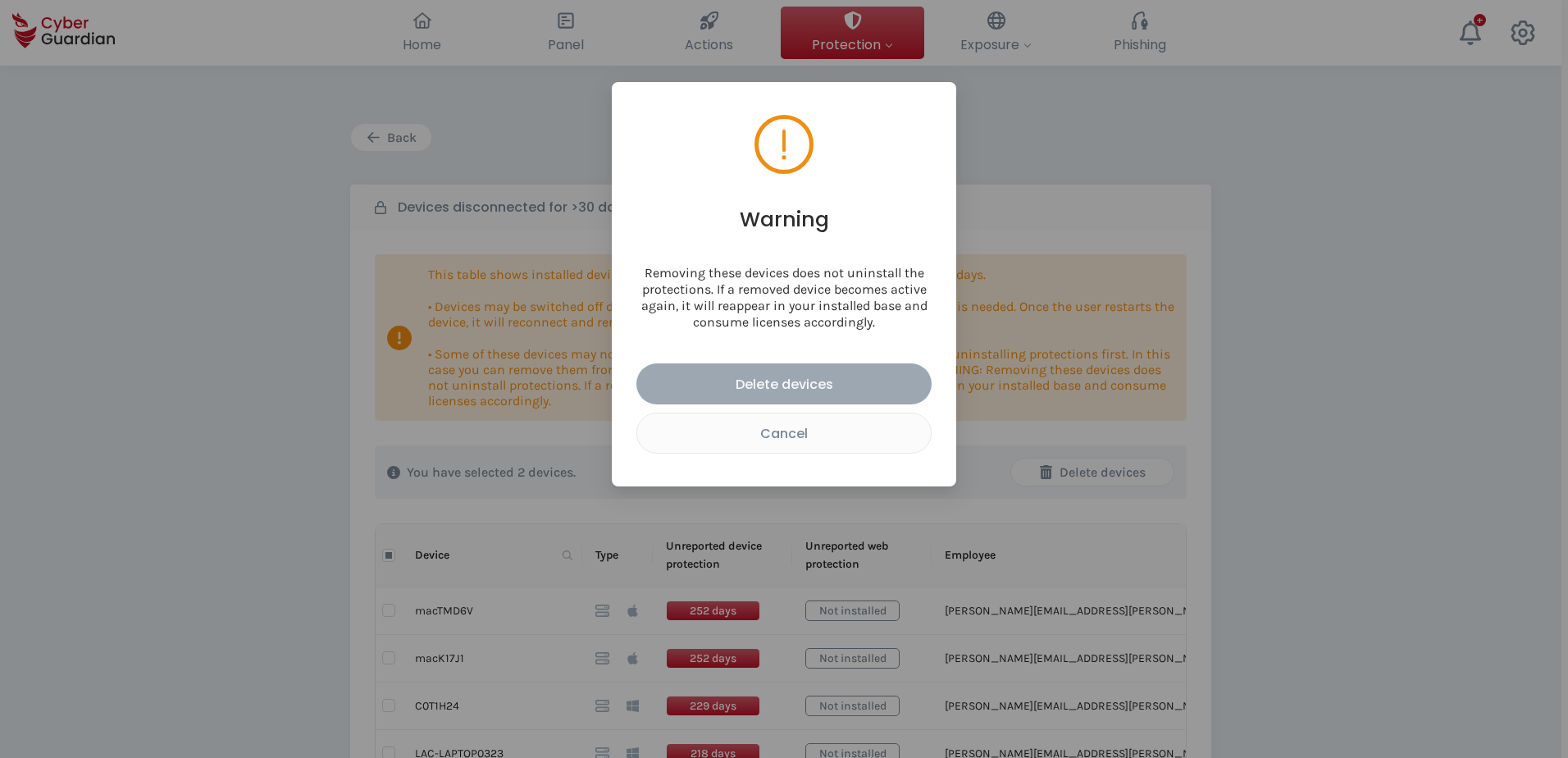
click at [787, 379] on div "Delete devices" at bounding box center [784, 384] width 271 height 20
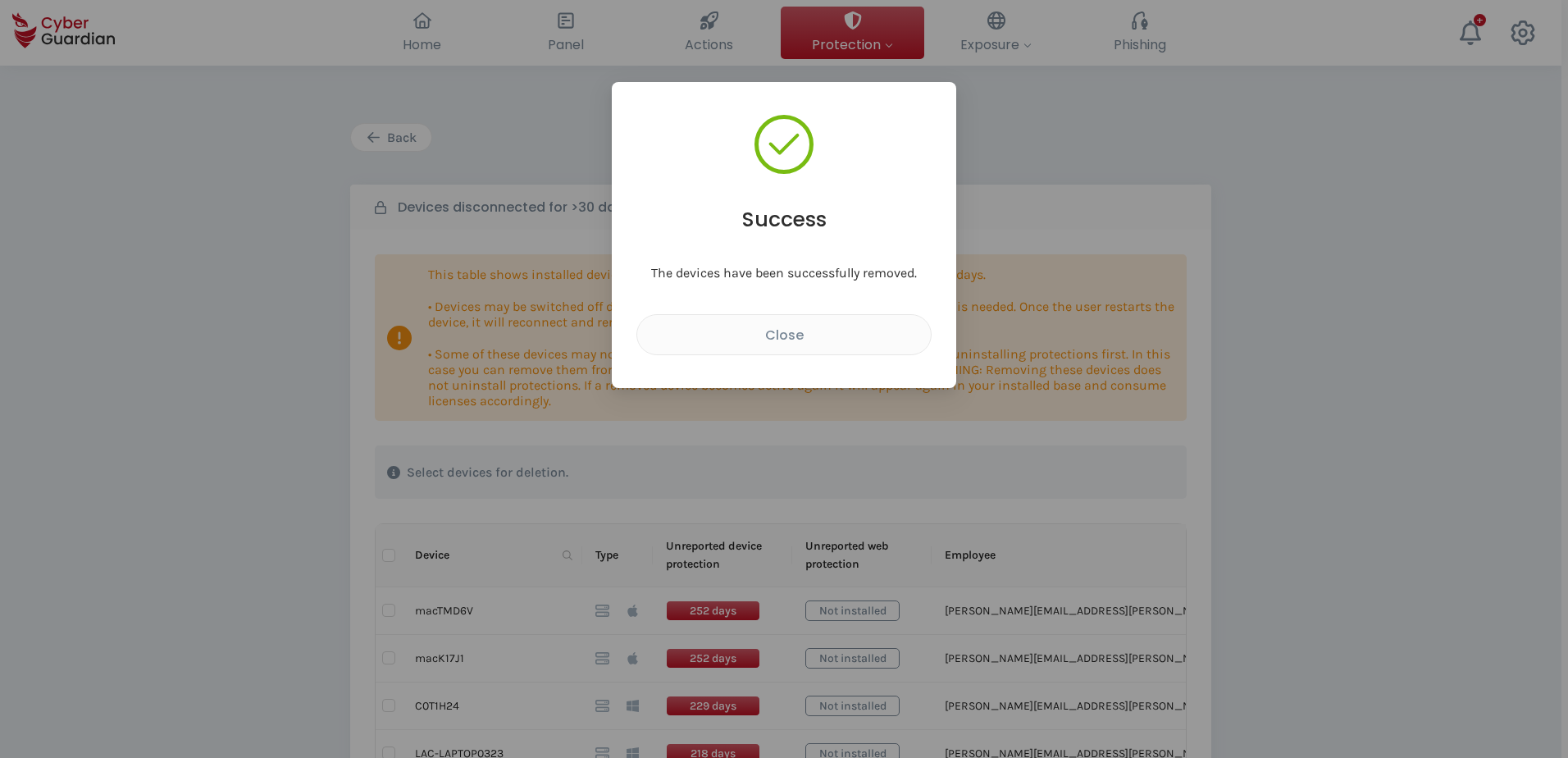
click at [1246, 456] on div "Success The devices have been successfully removed. Close" at bounding box center [784, 379] width 1568 height 758
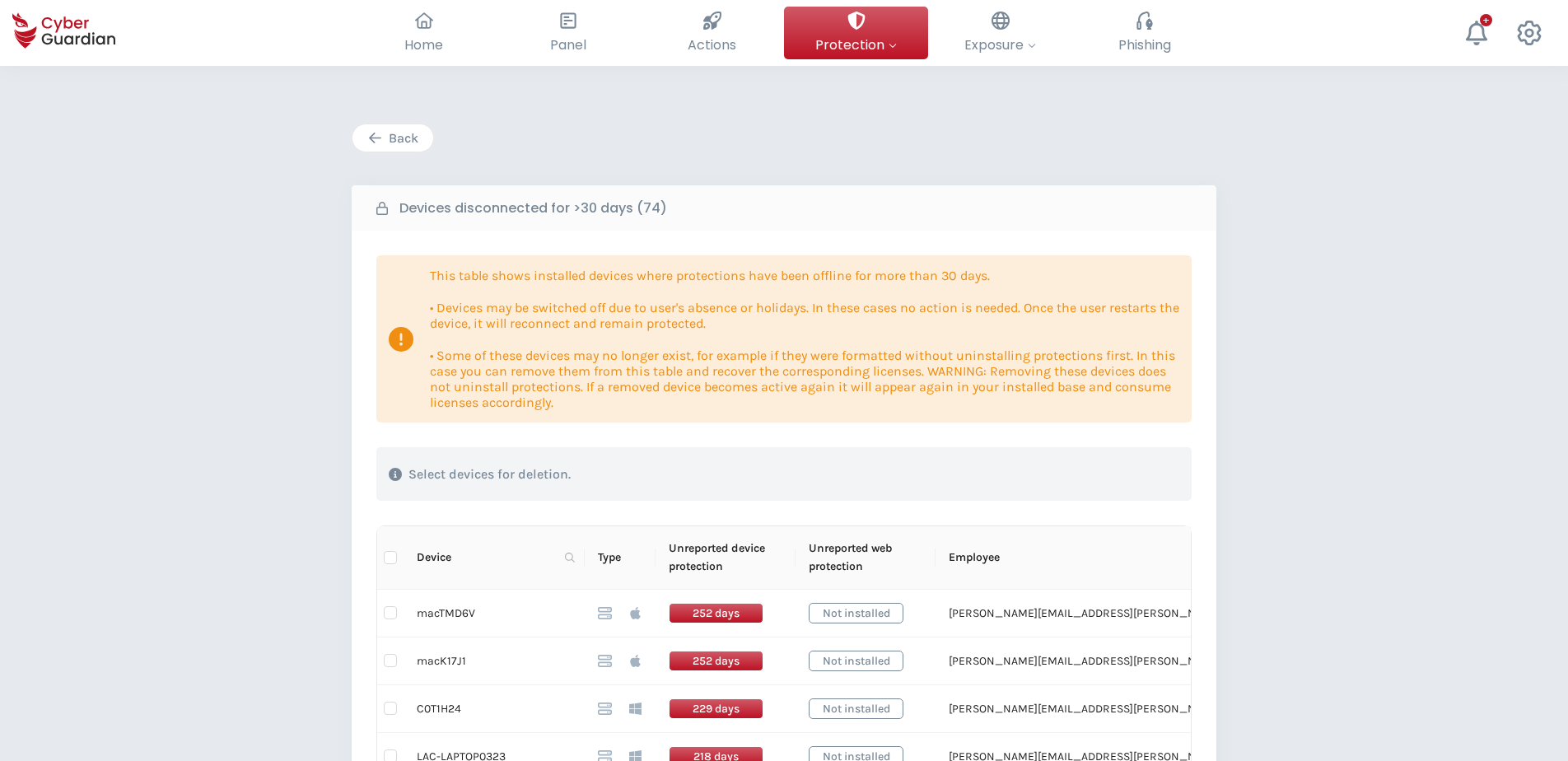
click at [401, 142] on div "Back" at bounding box center [393, 138] width 56 height 20
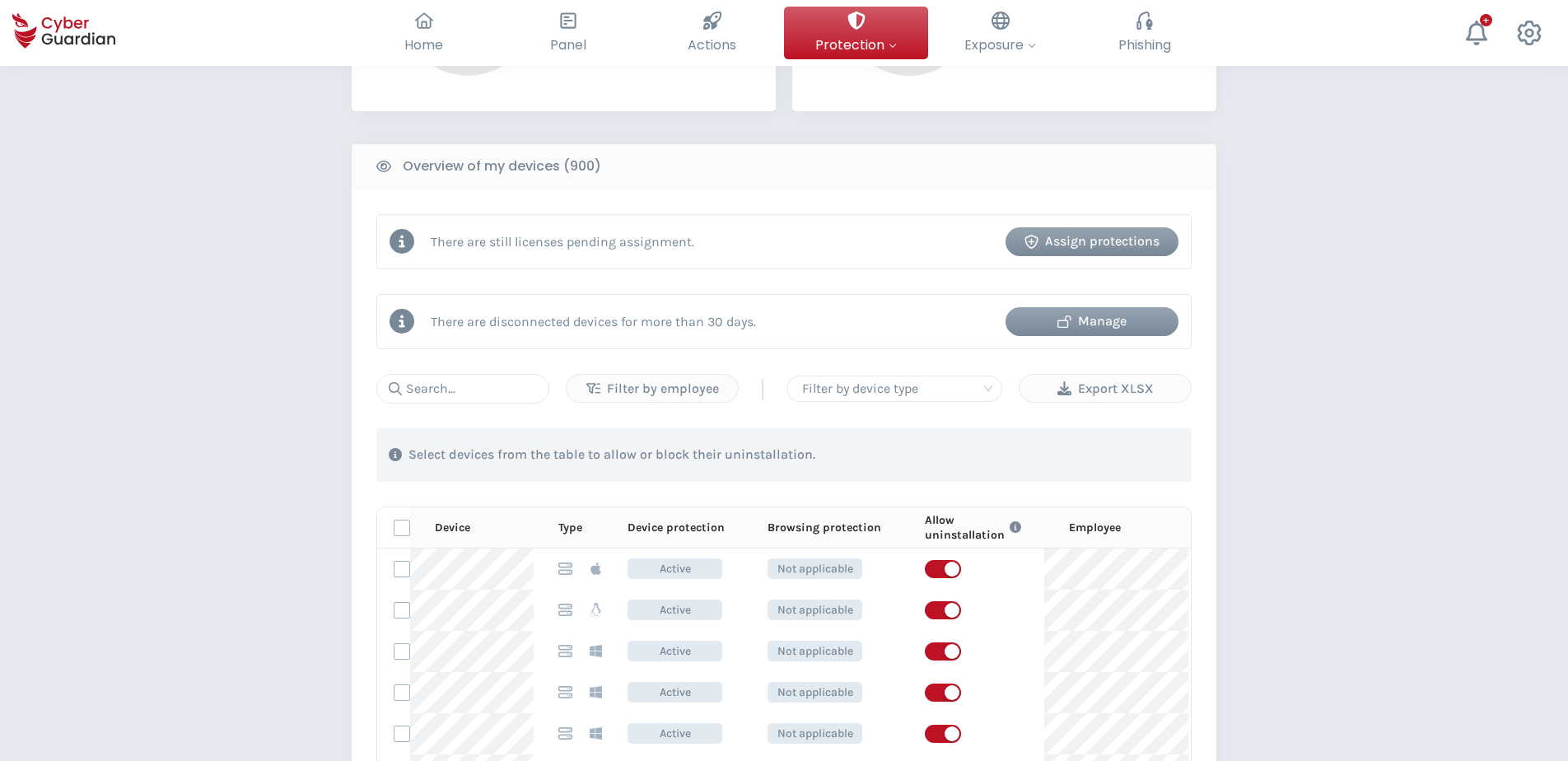
scroll to position [617, 0]
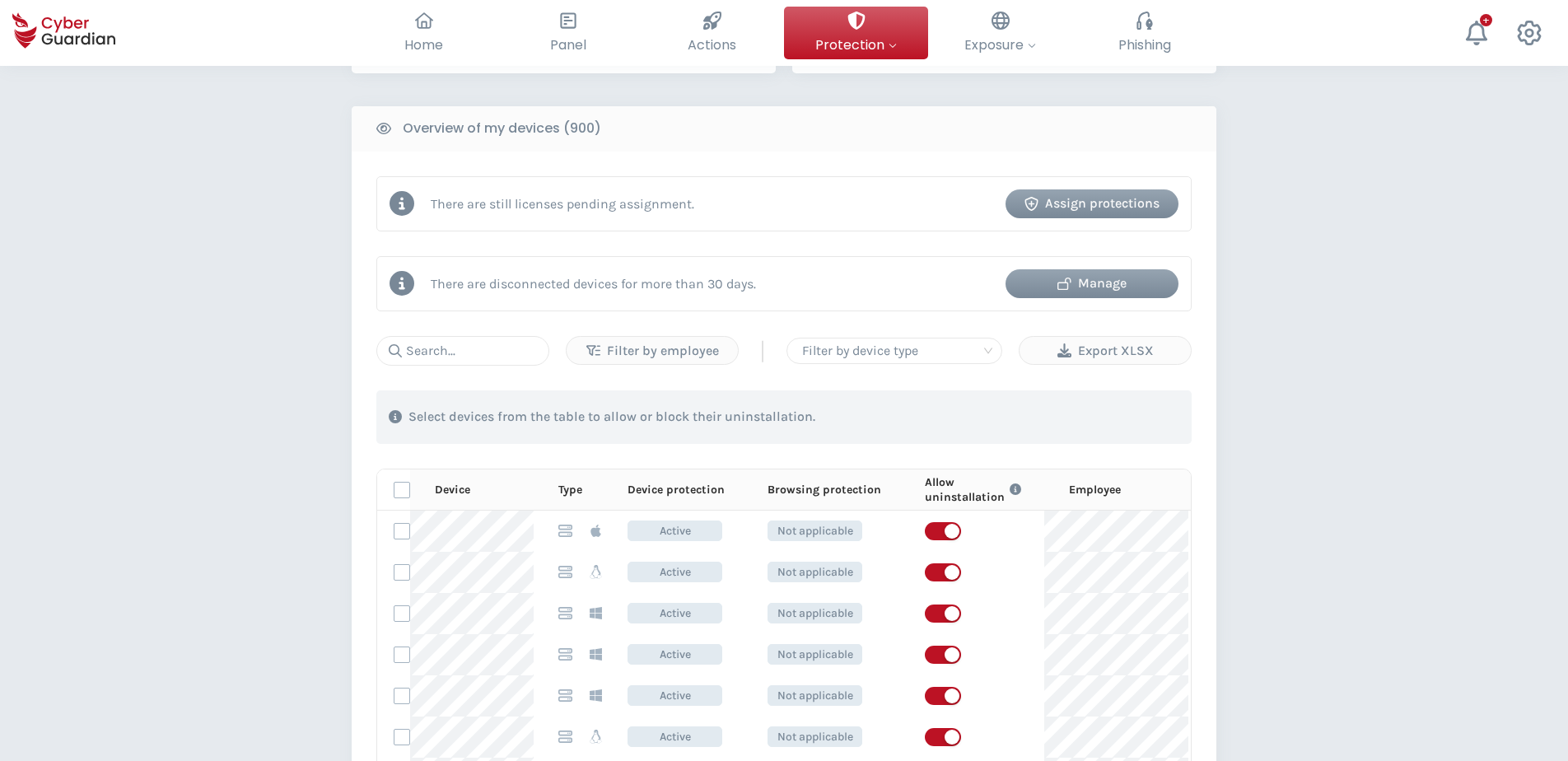
click at [1108, 281] on div "Manage" at bounding box center [1092, 283] width 148 height 20
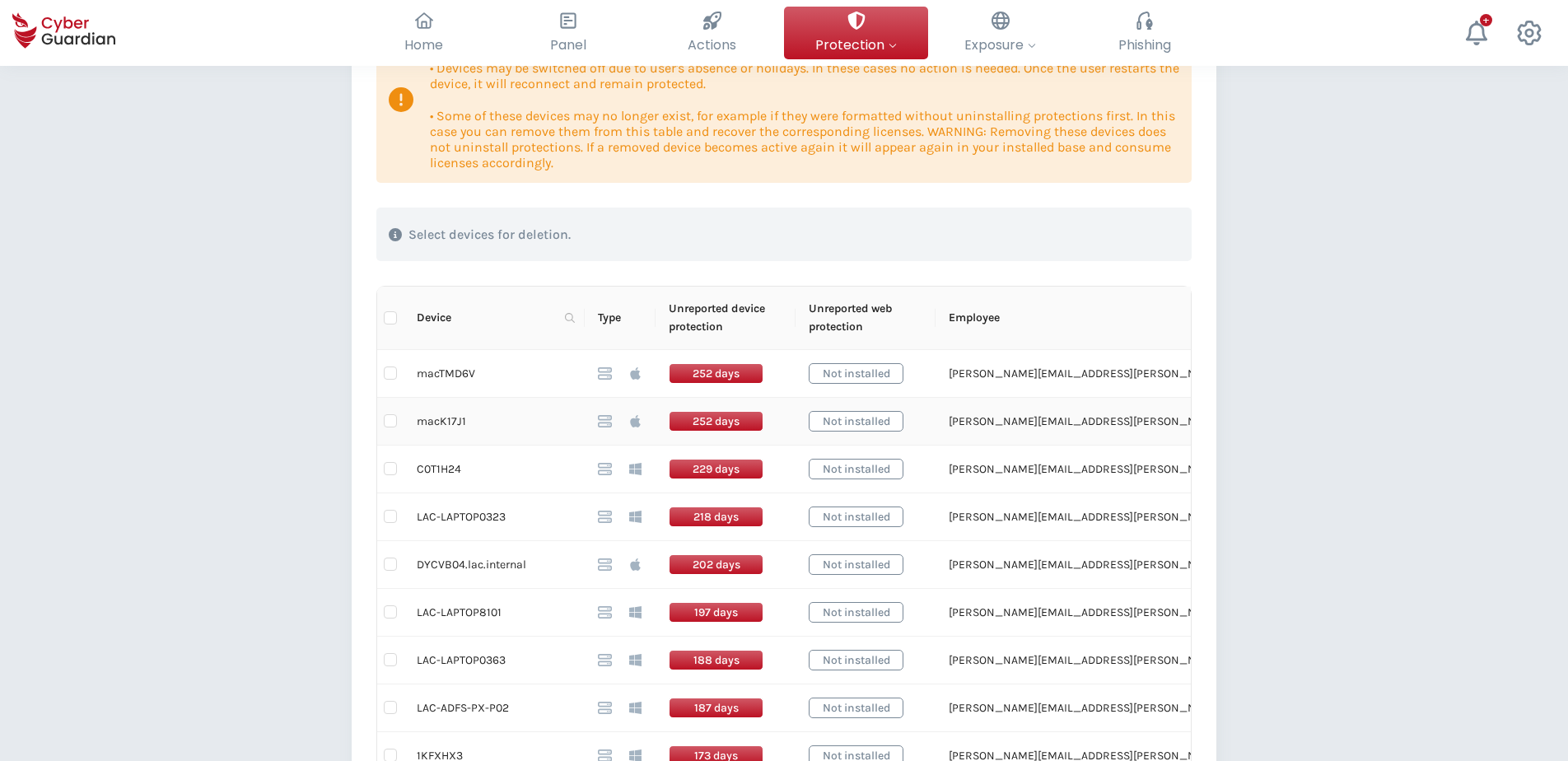
scroll to position [247, 0]
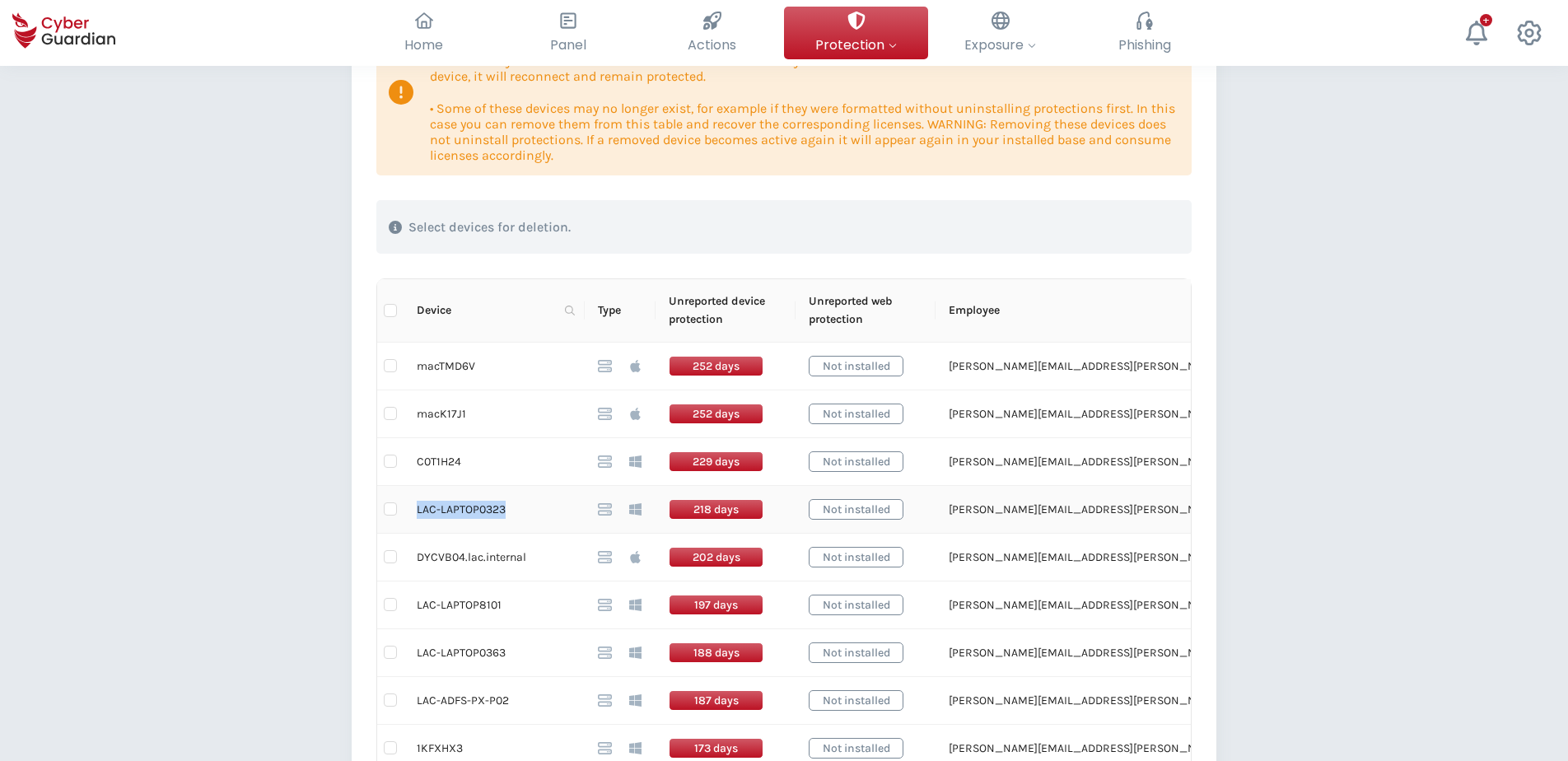
drag, startPoint x: 416, startPoint y: 510, endPoint x: 501, endPoint y: 514, distance: 85.1
click at [501, 514] on td "LAC-LAPTOP0323" at bounding box center [494, 510] width 181 height 48
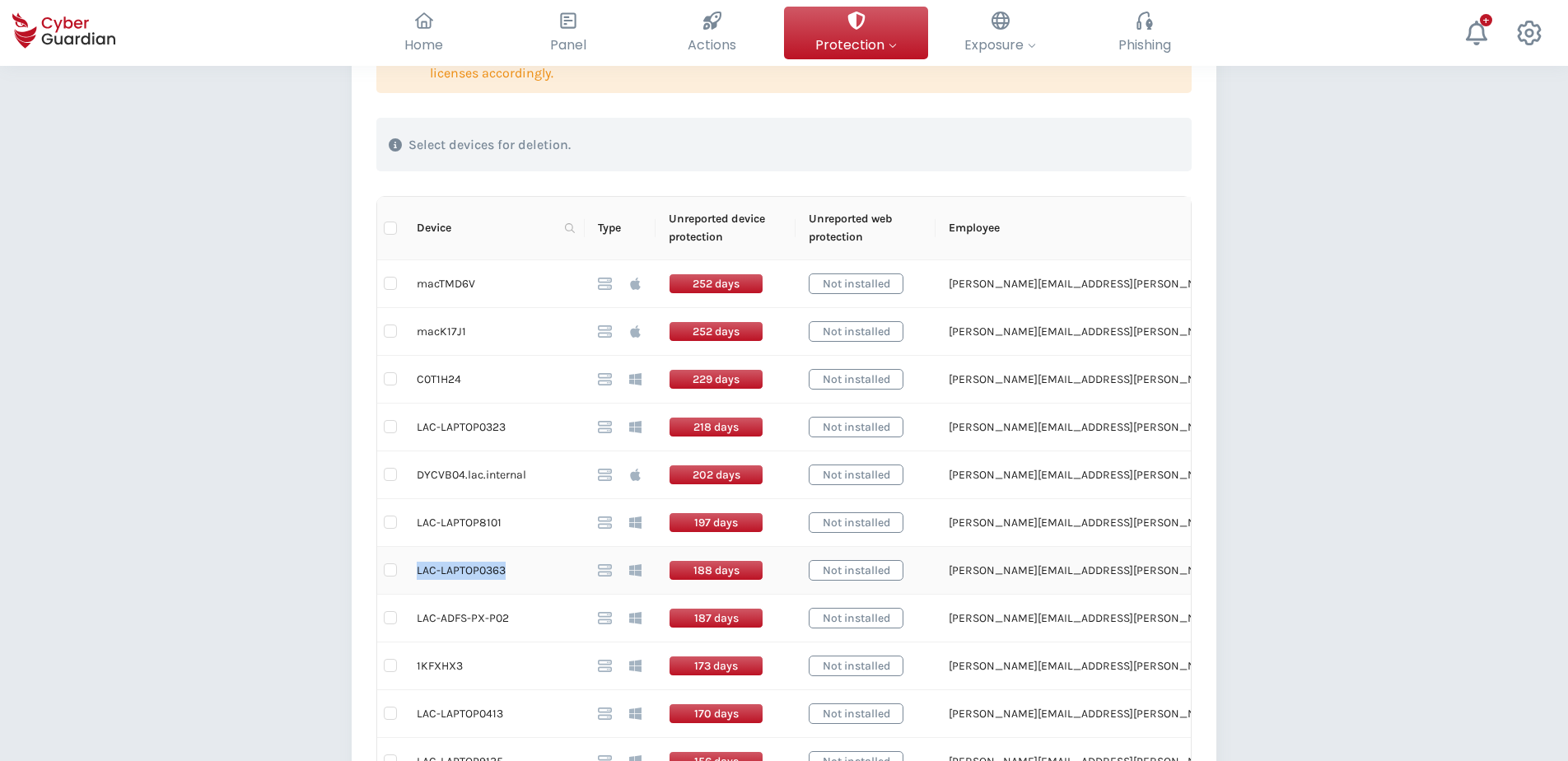
drag, startPoint x: 506, startPoint y: 571, endPoint x: 416, endPoint y: 575, distance: 90.1
click at [416, 575] on td "LAC-LAPTOP0363" at bounding box center [494, 571] width 181 height 48
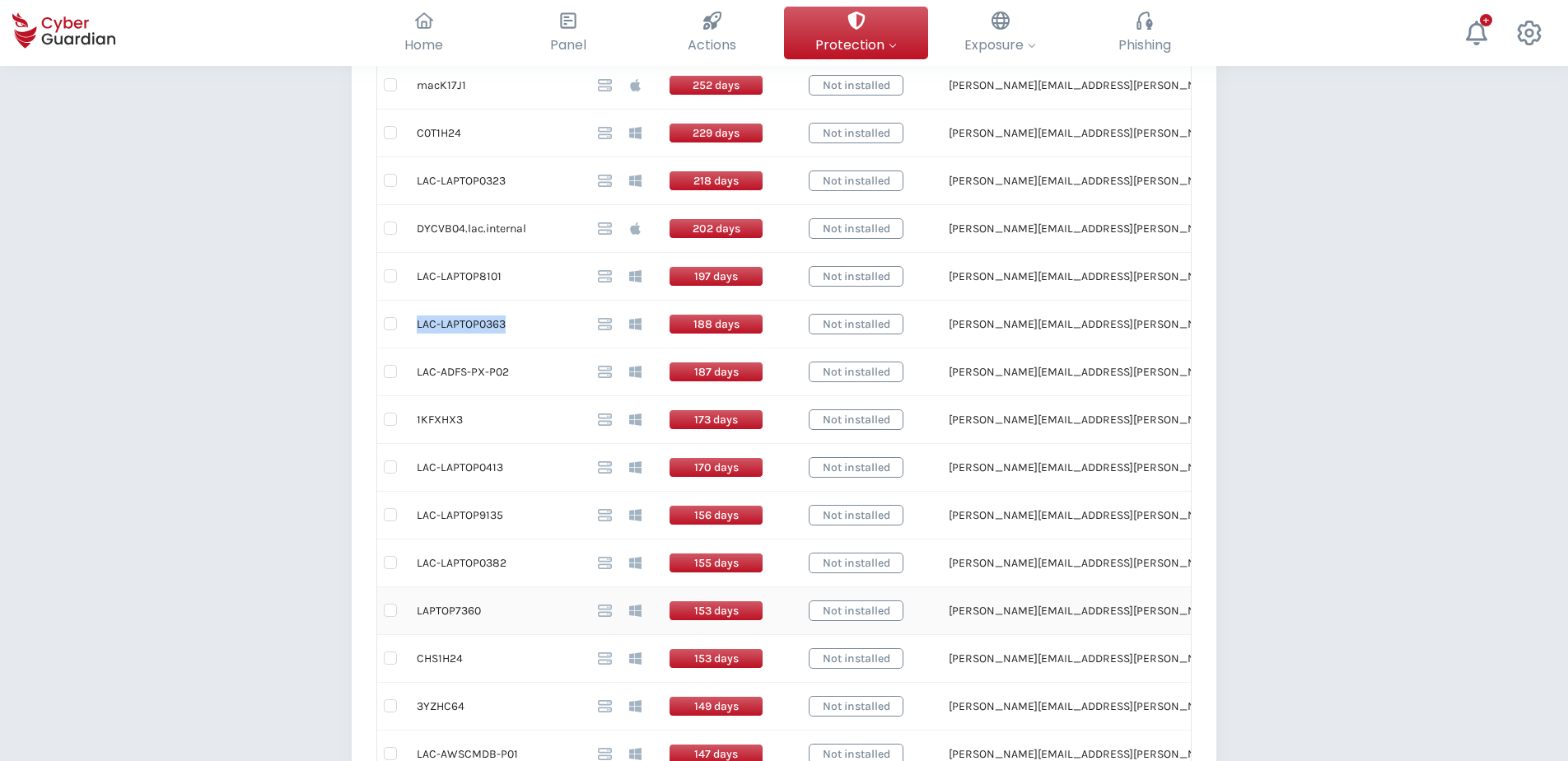
scroll to position [576, 0]
drag, startPoint x: 501, startPoint y: 467, endPoint x: 417, endPoint y: 467, distance: 84.0
click at [417, 467] on td "LAC-LAPTOP0413" at bounding box center [494, 466] width 181 height 48
drag, startPoint x: 503, startPoint y: 512, endPoint x: 418, endPoint y: 522, distance: 85.6
click at [418, 522] on td "LAC-LAPTOP9135" at bounding box center [494, 515] width 181 height 48
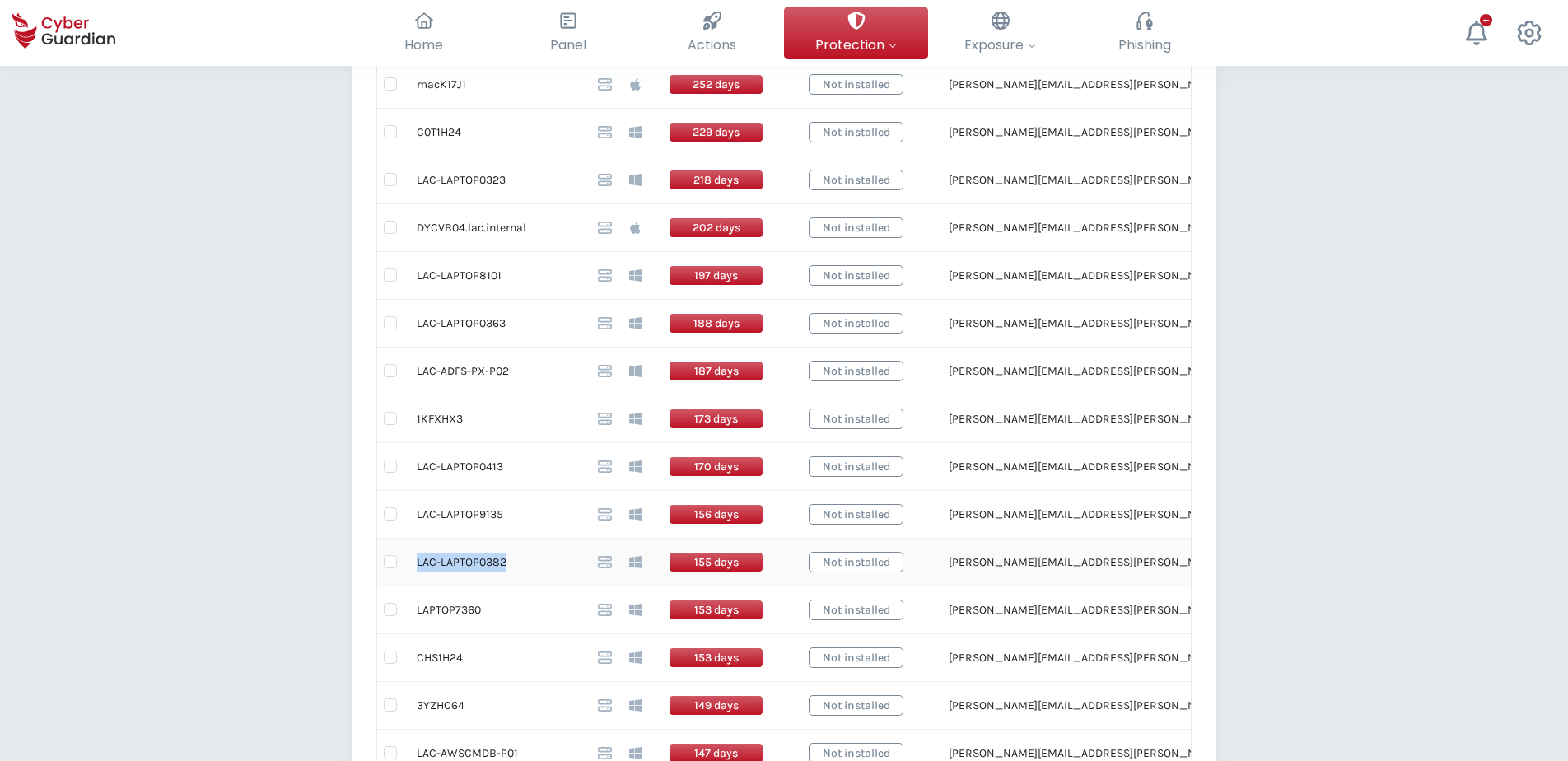
drag, startPoint x: 505, startPoint y: 564, endPoint x: 418, endPoint y: 566, distance: 87.0
click at [418, 566] on td "LAC-LAPTOP0382" at bounding box center [494, 562] width 181 height 48
drag, startPoint x: 481, startPoint y: 613, endPoint x: 416, endPoint y: 618, distance: 65.2
click at [416, 582] on td "LAPTOP7360" at bounding box center [494, 610] width 181 height 48
click at [237, 582] on div "Back Devices disconnected for >30 days (74) This table shows installed devices …" at bounding box center [784, 413] width 1568 height 1847
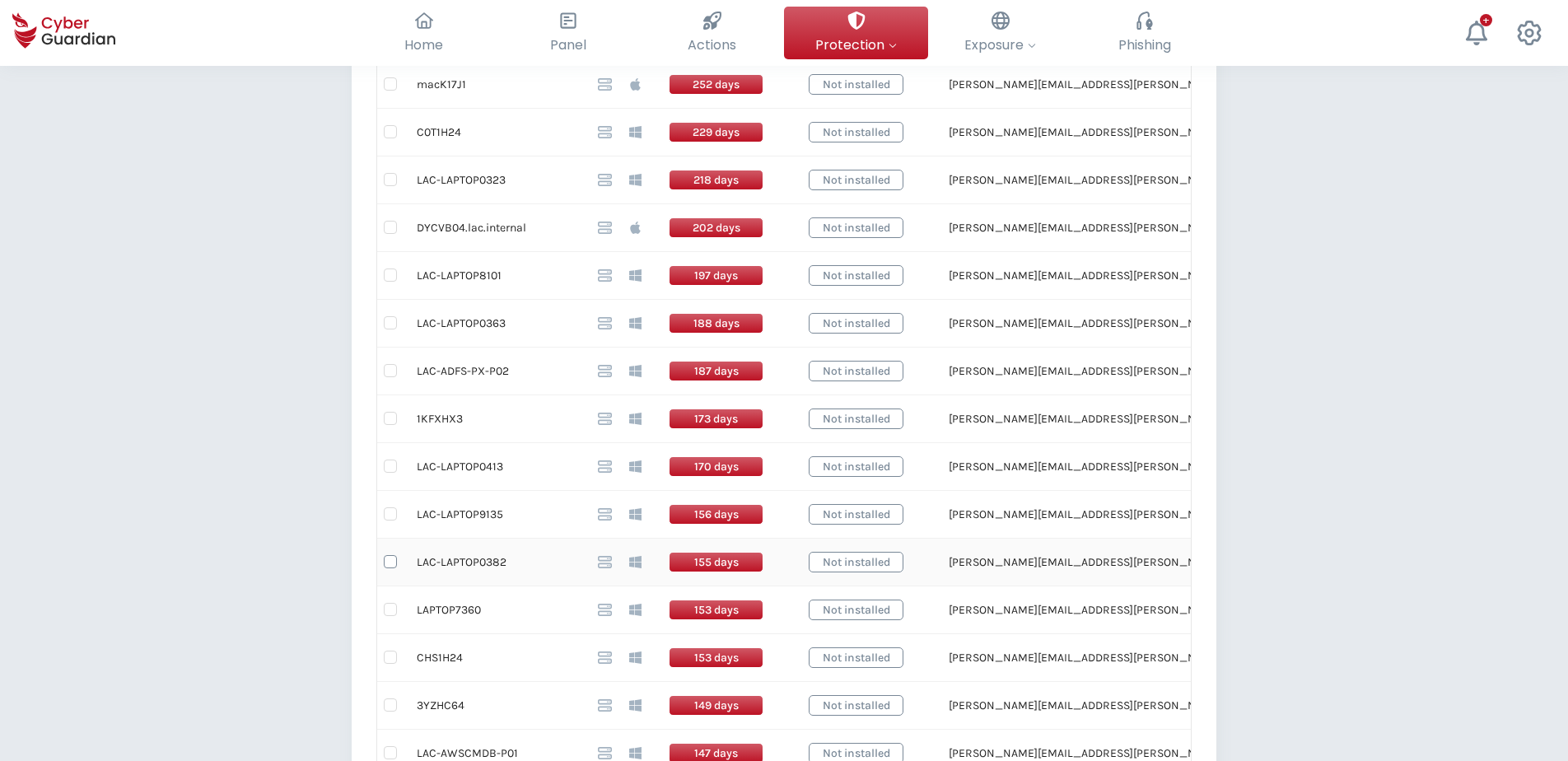
click at [388, 558] on input "checkbox" at bounding box center [391, 561] width 14 height 14
checkbox input "true"
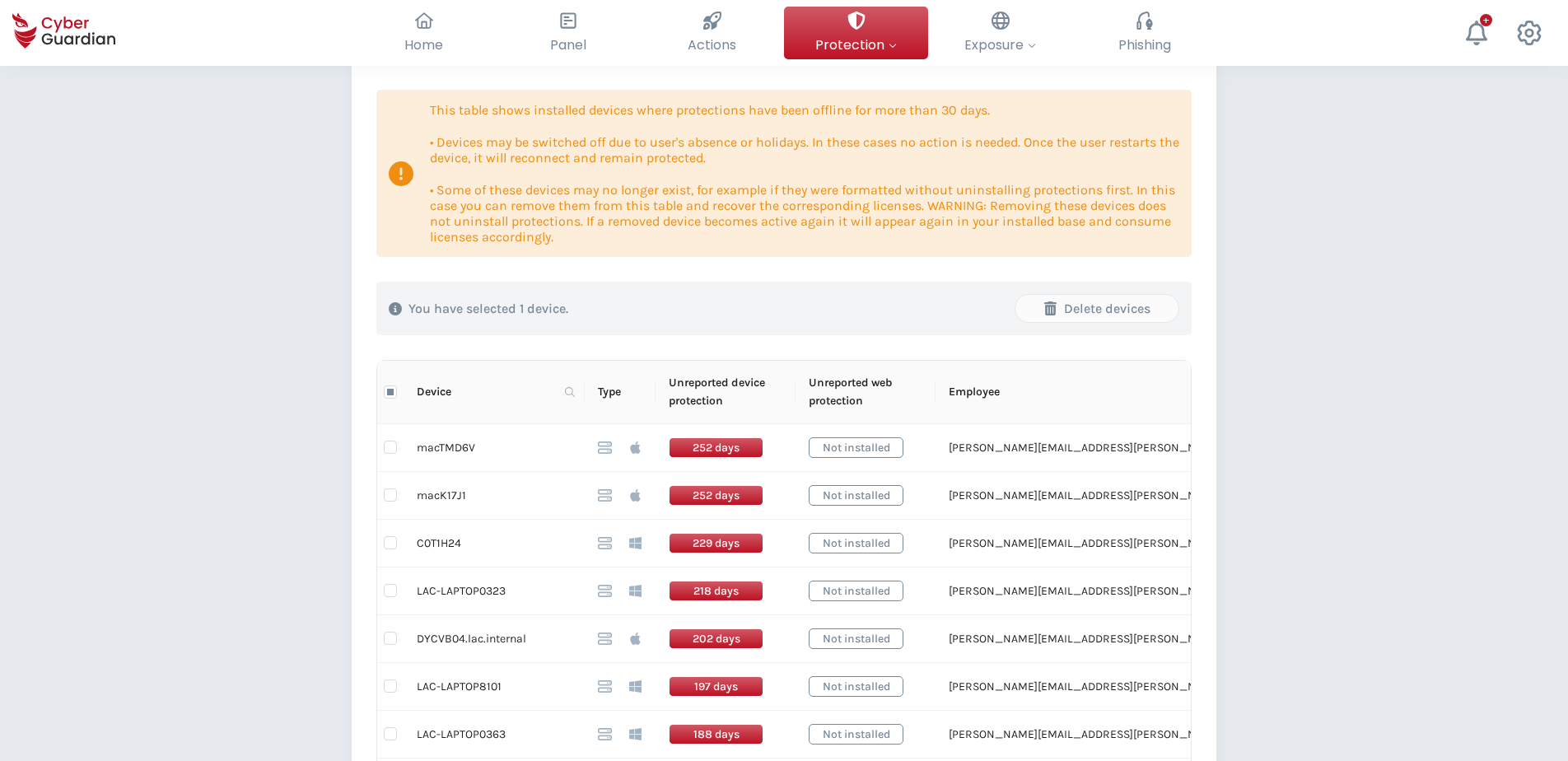
scroll to position [165, 0]
click at [1112, 305] on div "Delete devices" at bounding box center [1097, 309] width 139 height 20
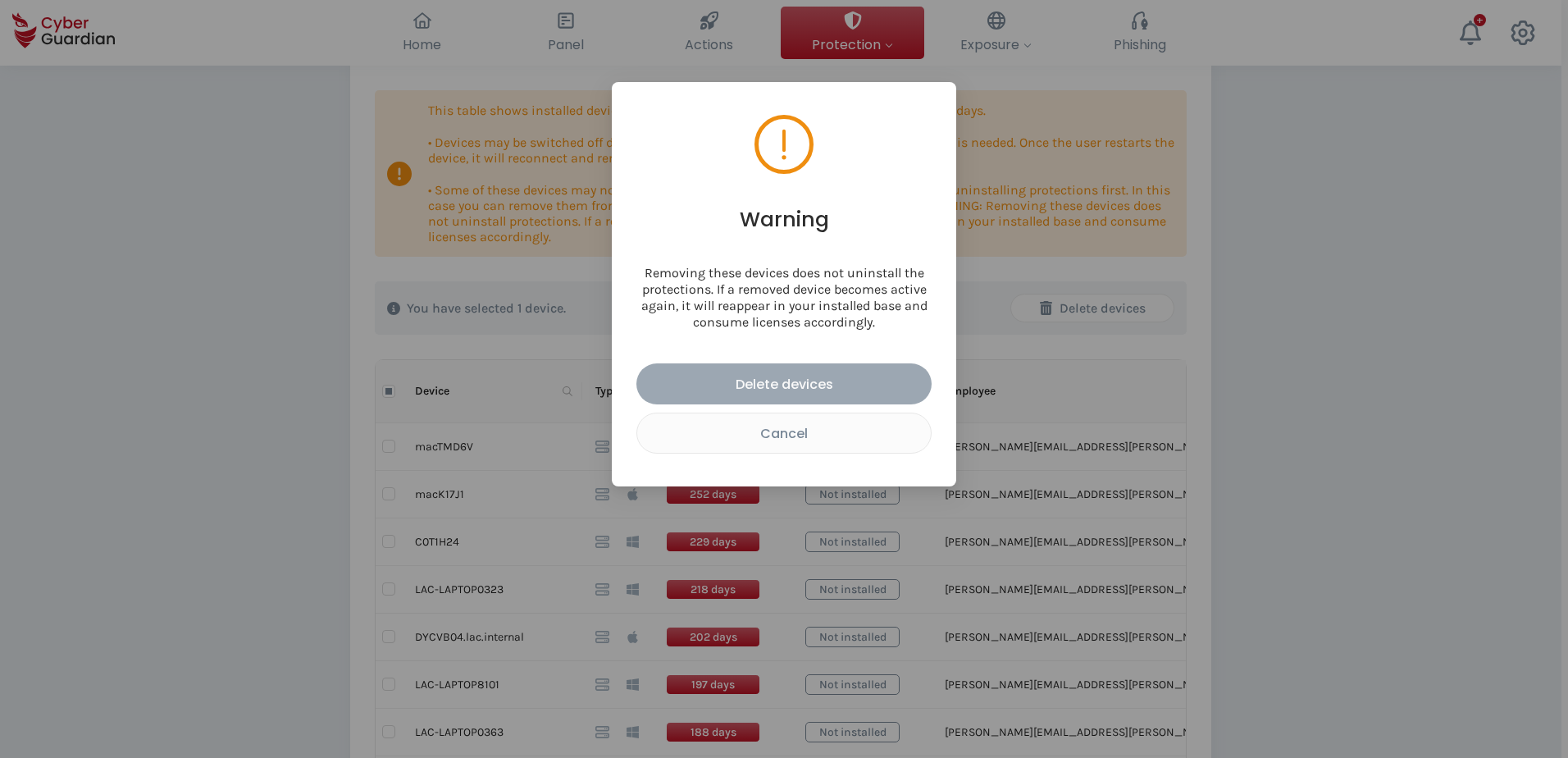
click at [812, 376] on div "Delete devices" at bounding box center [784, 384] width 271 height 20
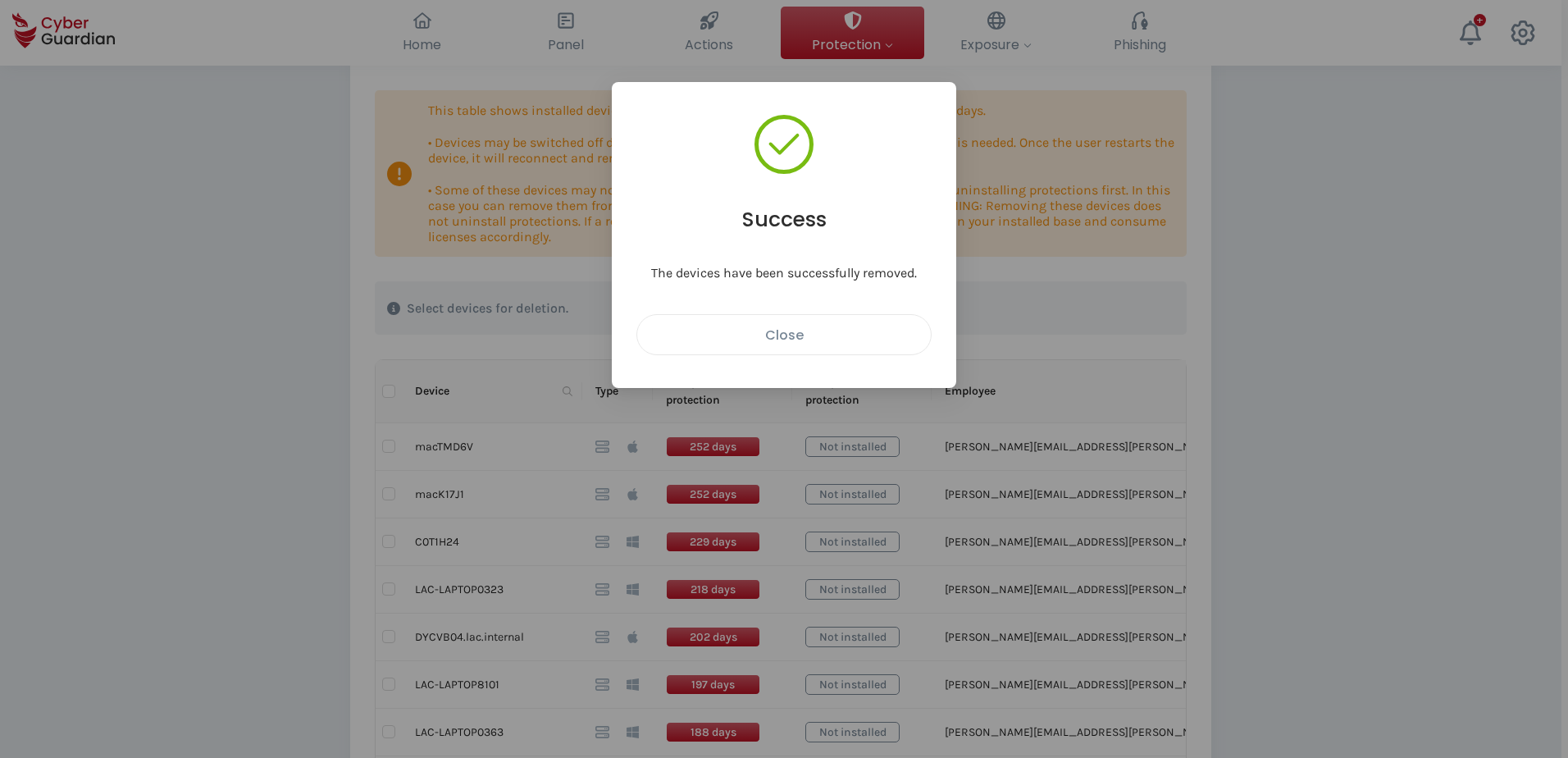
click at [817, 332] on div "Close" at bounding box center [784, 335] width 269 height 20
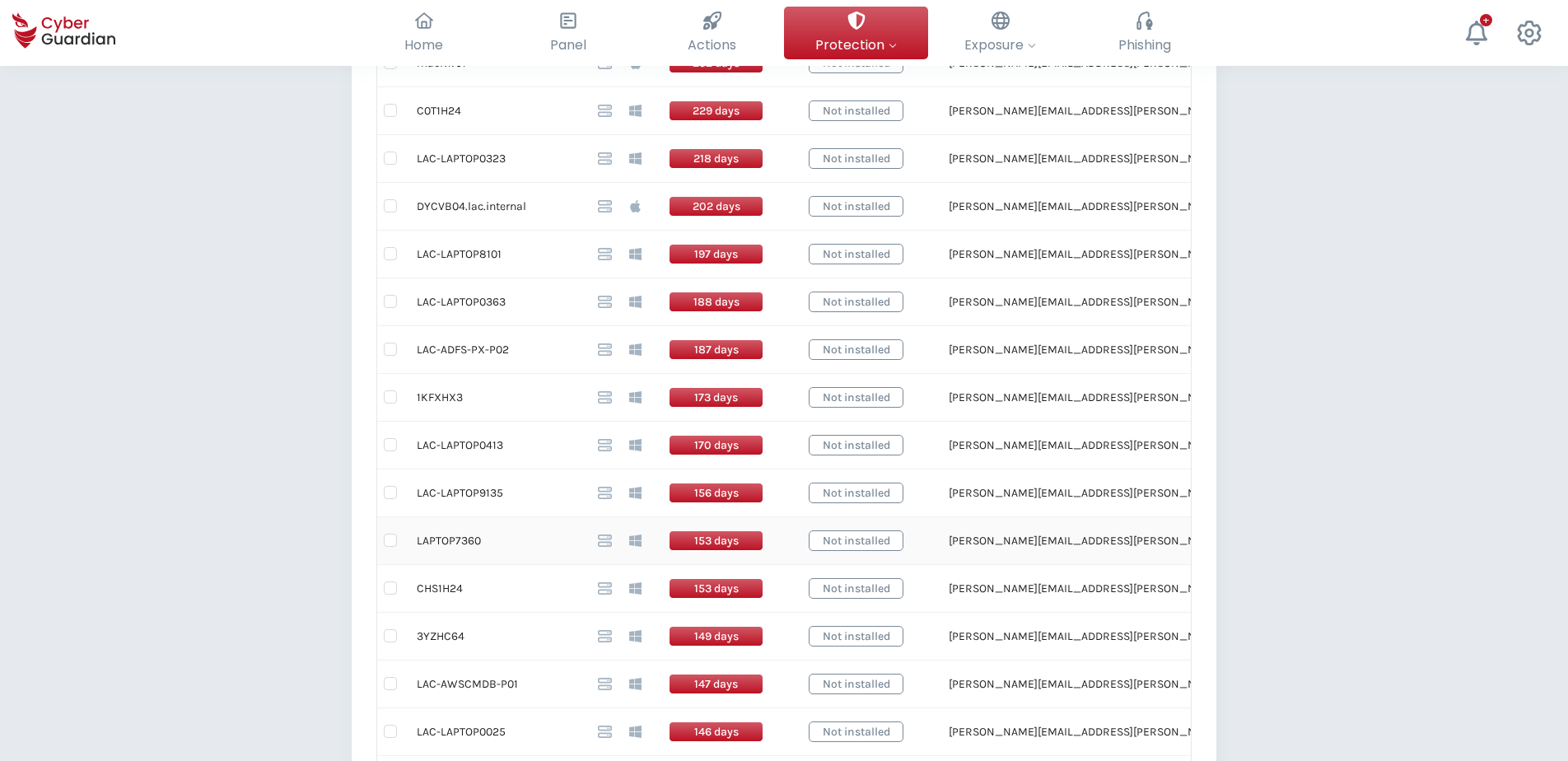
scroll to position [658, 0]
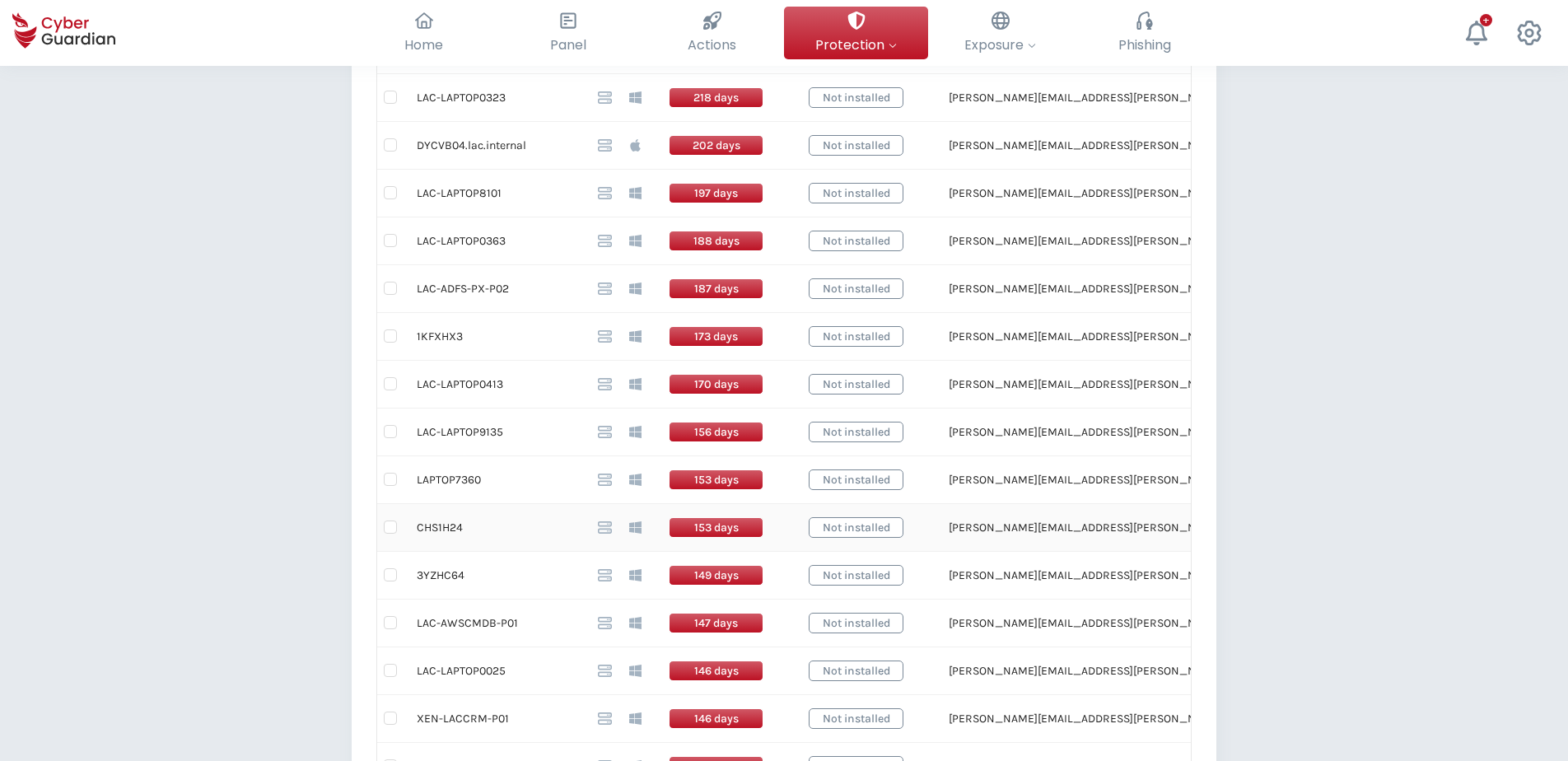
click at [443, 527] on td "CHS1H24" at bounding box center [494, 527] width 181 height 48
click at [446, 572] on td "3YZHC64" at bounding box center [494, 575] width 181 height 48
click at [392, 575] on input "checkbox" at bounding box center [391, 575] width 14 height 14
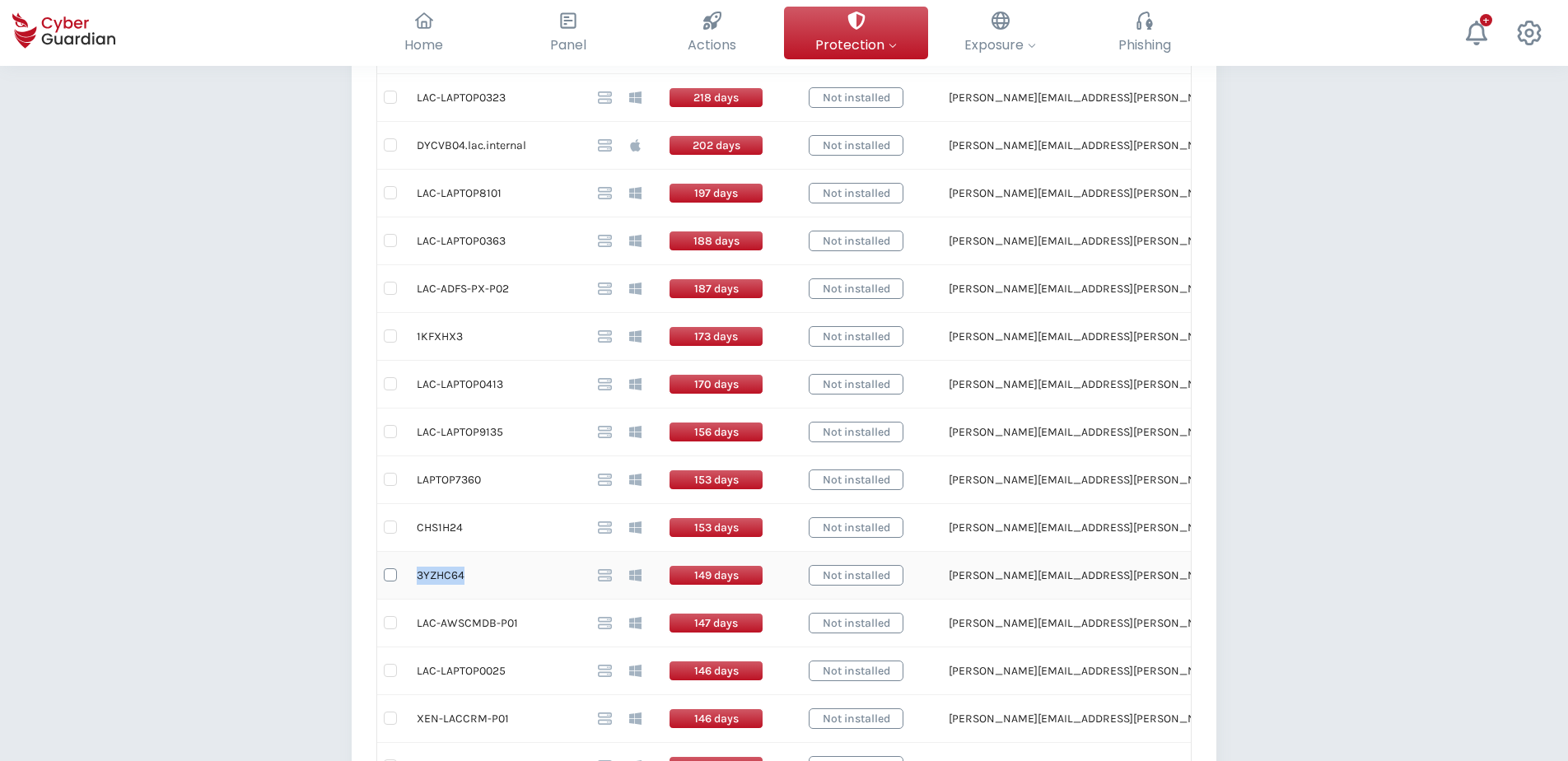
checkbox input "true"
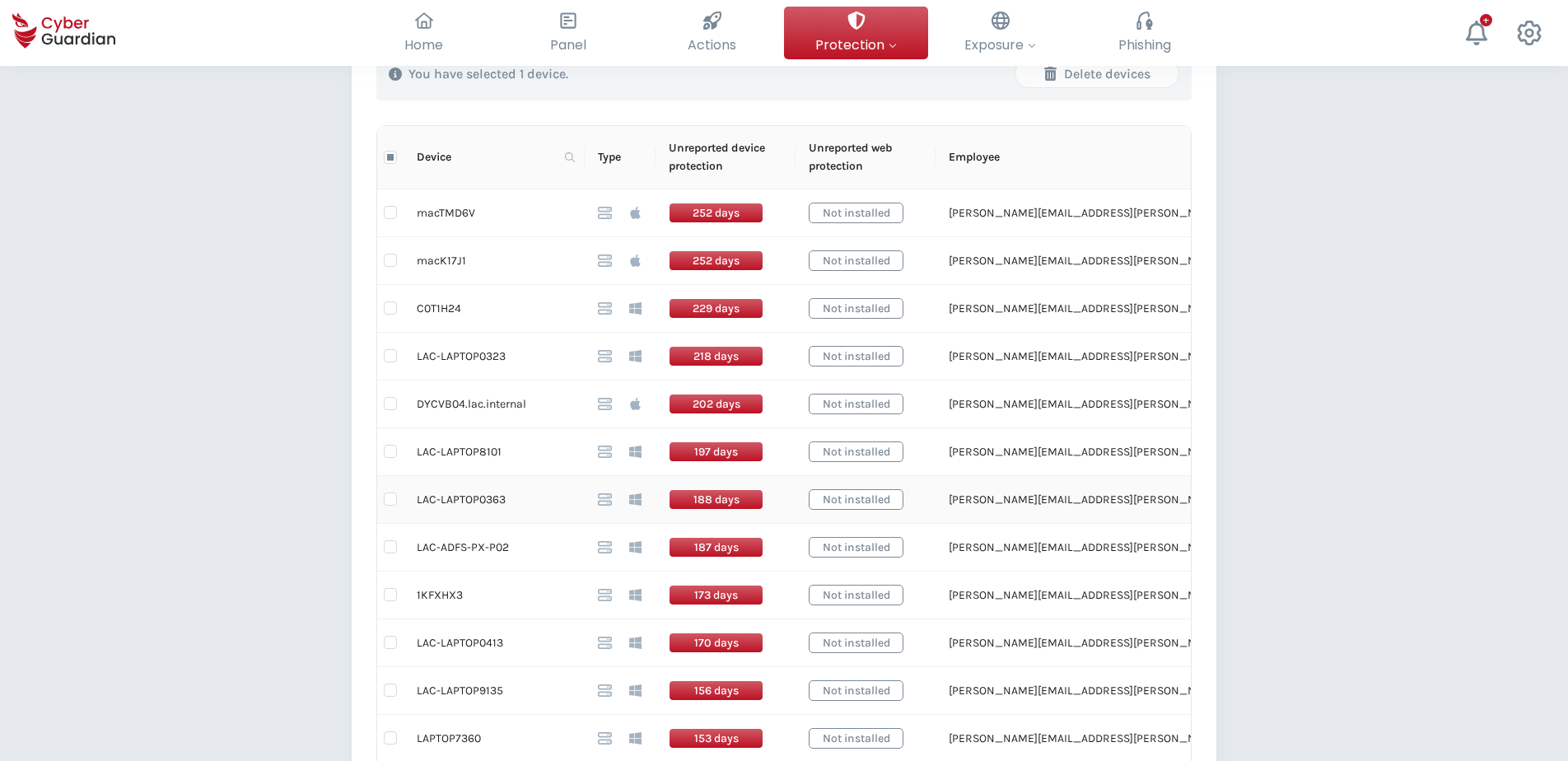
scroll to position [330, 0]
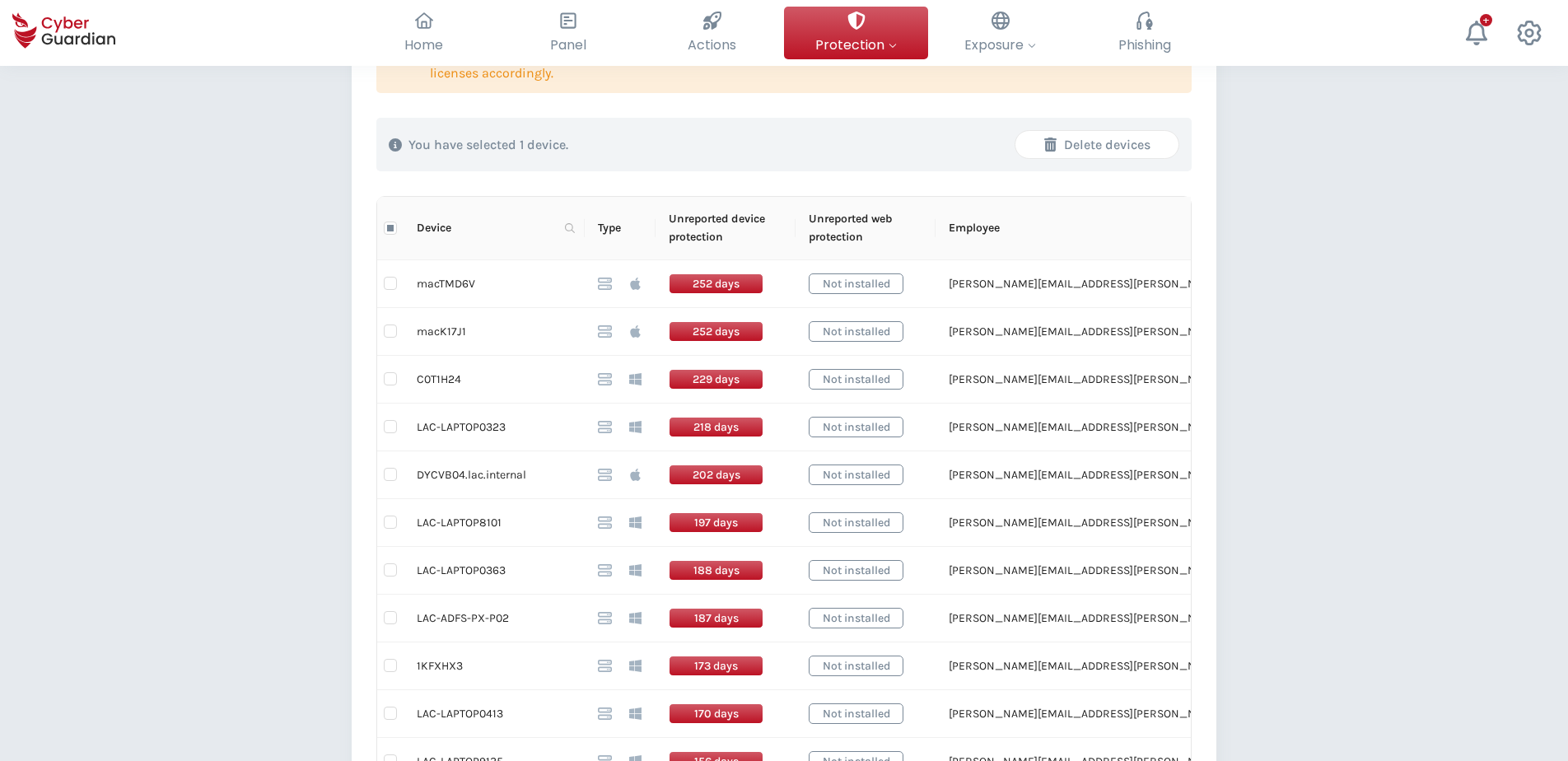
click at [1115, 144] on div "Delete devices" at bounding box center [1097, 144] width 139 height 20
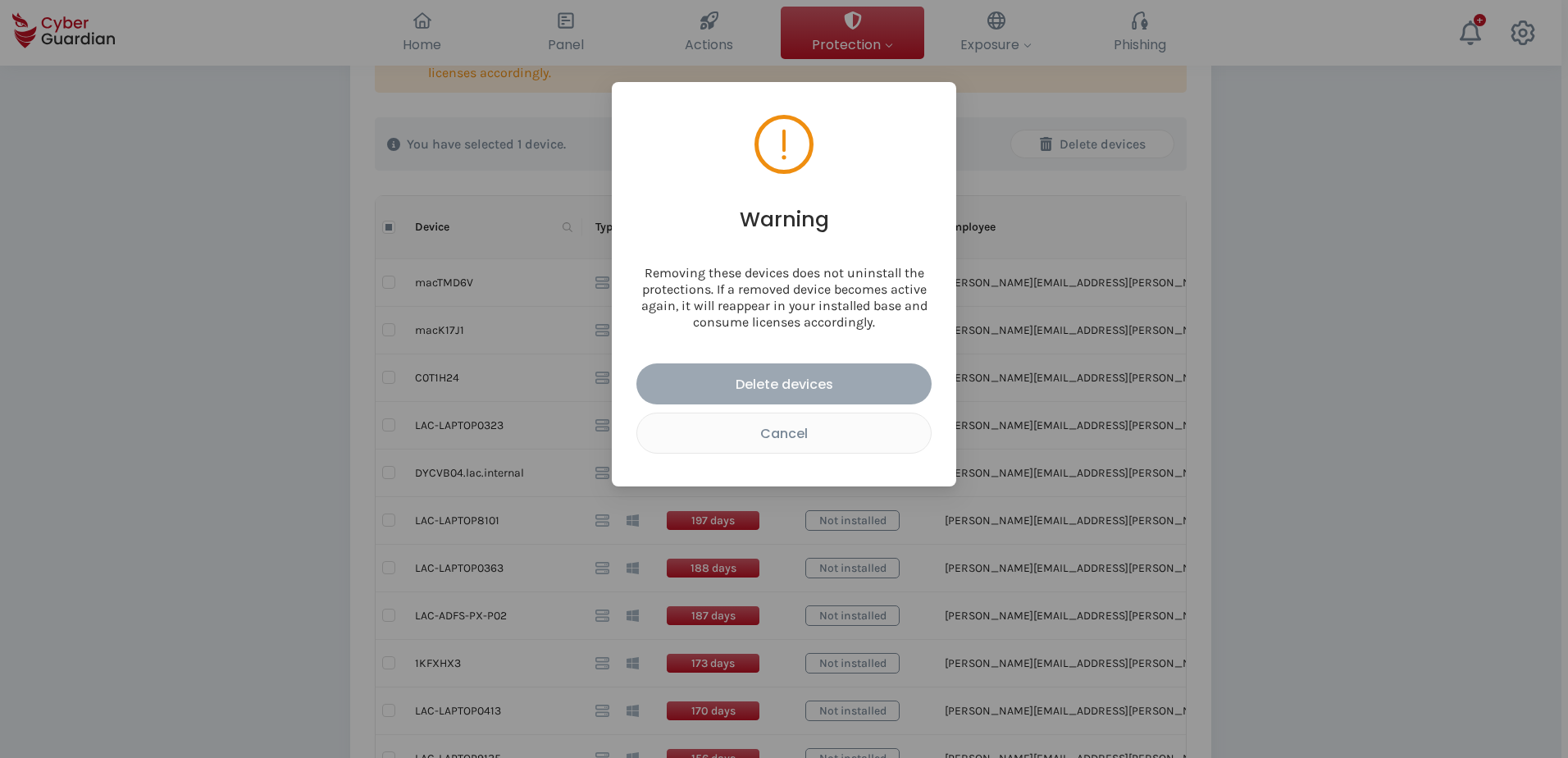
click at [787, 382] on div "Delete devices" at bounding box center [784, 384] width 271 height 20
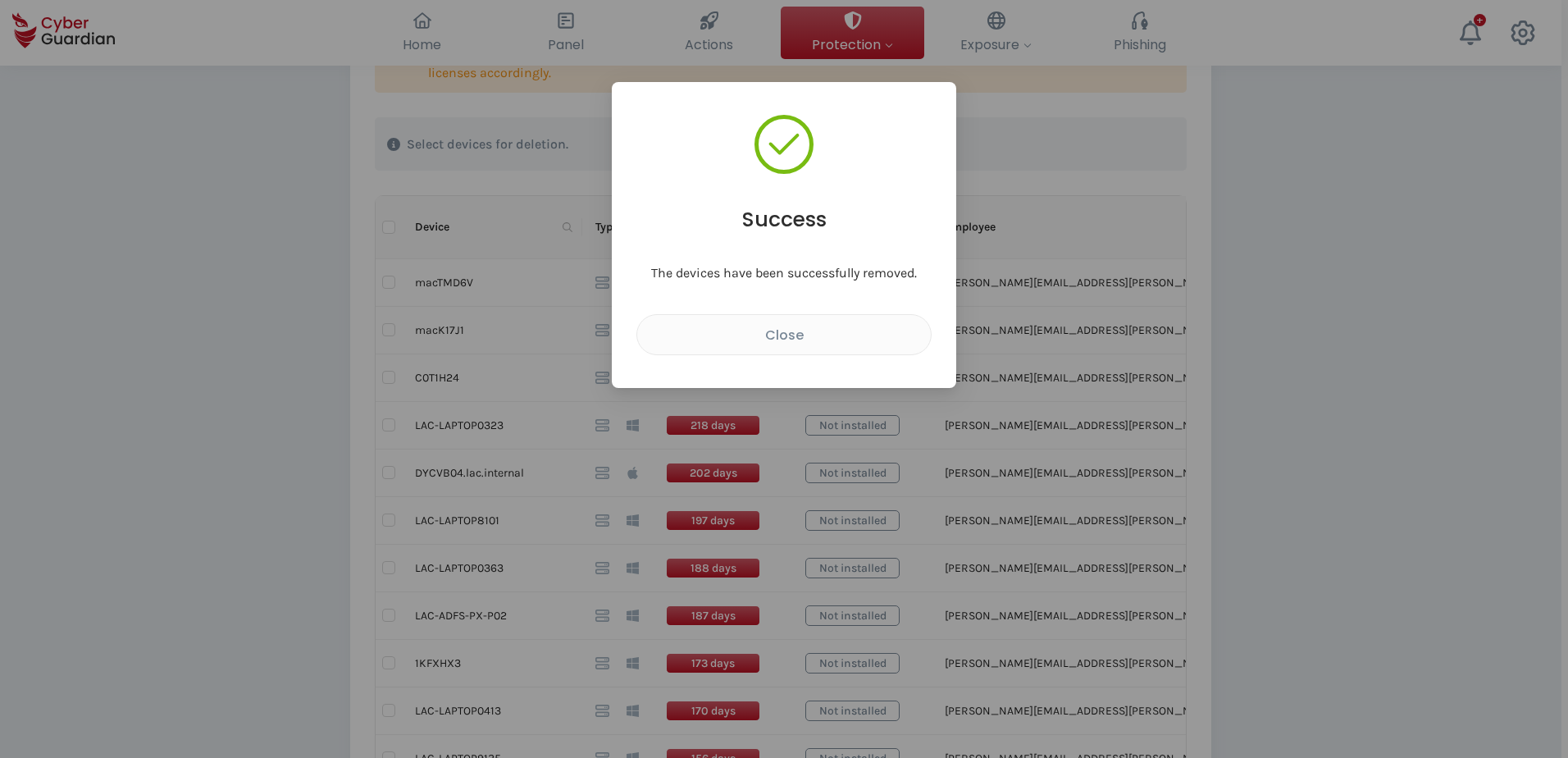
click at [1246, 468] on div "Success The devices have been successfully removed. Close" at bounding box center [784, 379] width 1568 height 758
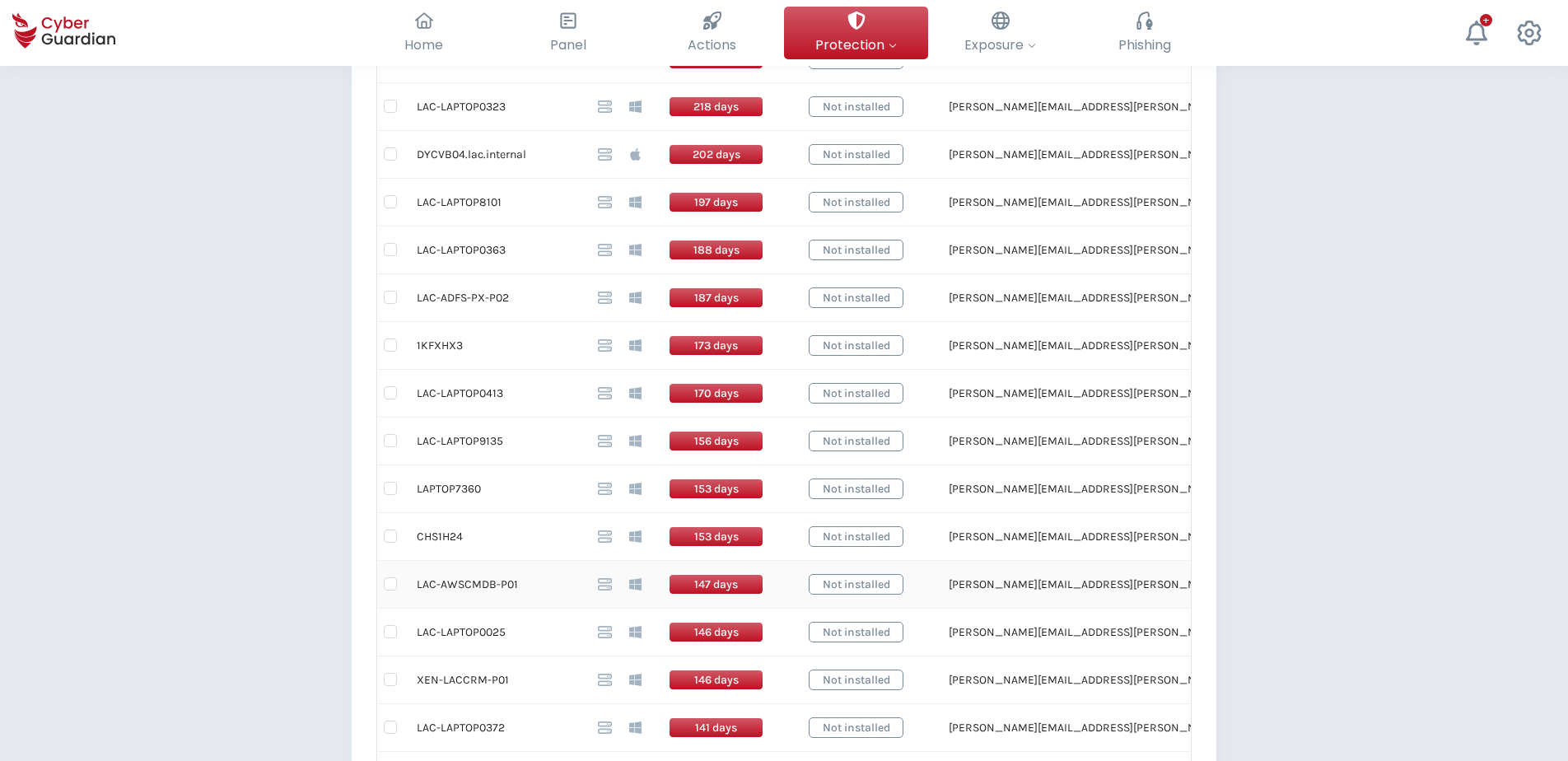
scroll to position [658, 0]
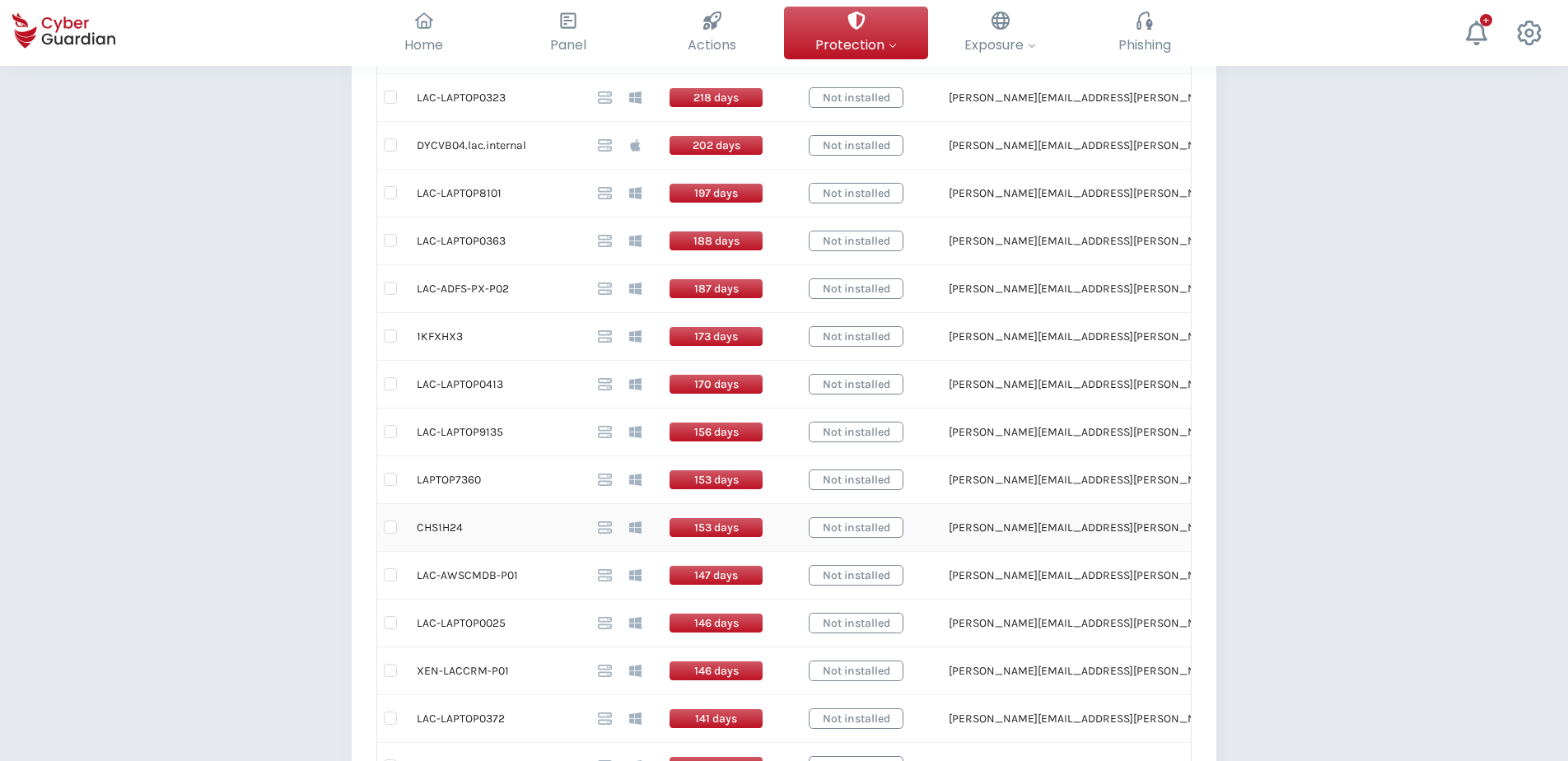
click at [445, 527] on td "CHS1H24" at bounding box center [494, 527] width 181 height 48
drag, startPoint x: 506, startPoint y: 622, endPoint x: 418, endPoint y: 635, distance: 89.0
click at [416, 582] on td "LAC-LAPTOP0025" at bounding box center [494, 623] width 181 height 48
click at [124, 407] on div "Back Devices disconnected for >30 days (72) This table shows installed devices …" at bounding box center [784, 330] width 1568 height 1847
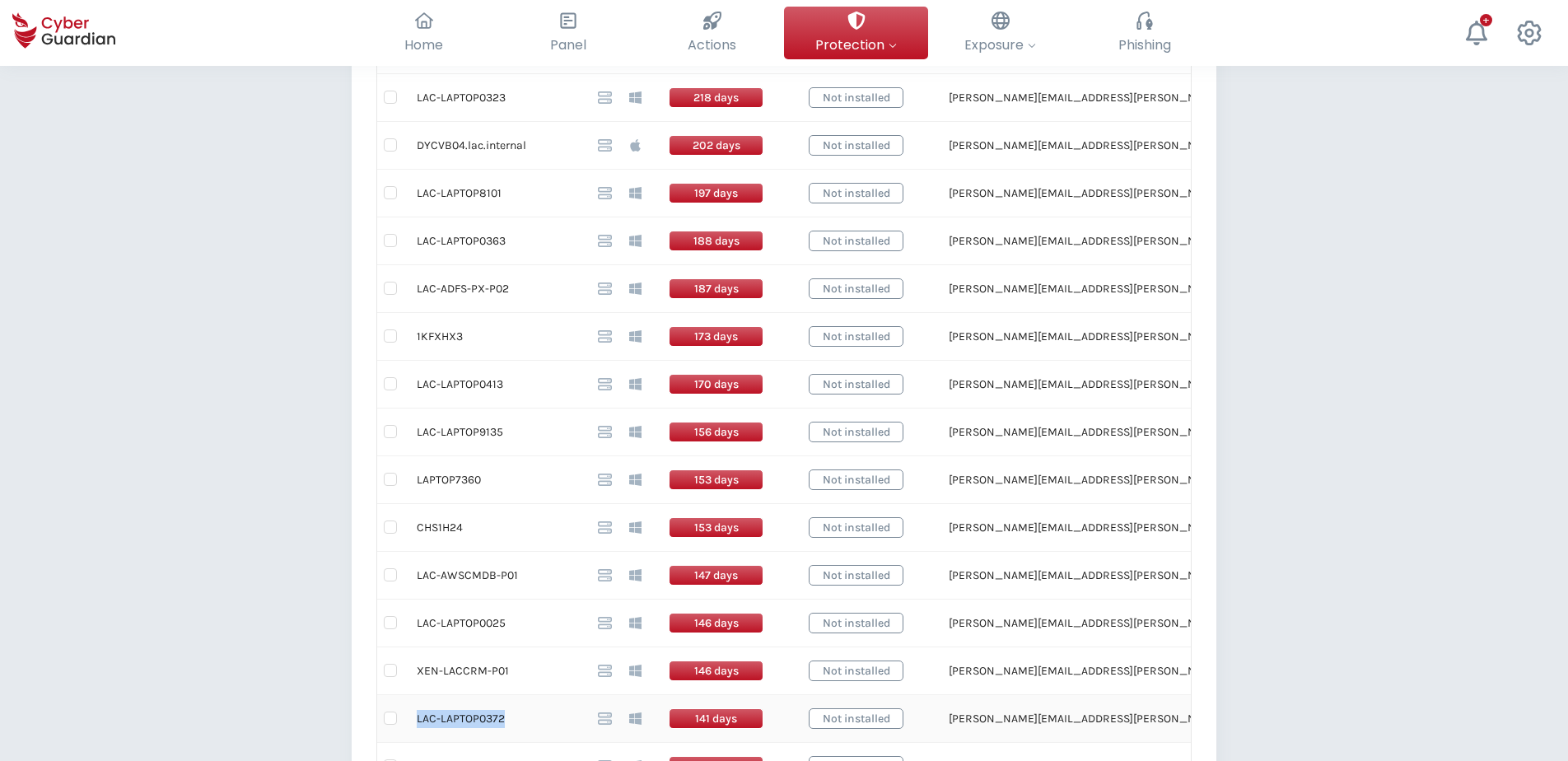
drag, startPoint x: 489, startPoint y: 724, endPoint x: 418, endPoint y: 725, distance: 71.0
click at [418, 582] on td "LAC-LAPTOP0372" at bounding box center [494, 719] width 181 height 48
click at [397, 582] on td at bounding box center [390, 719] width 26 height 48
click at [389, 582] on input "checkbox" at bounding box center [391, 623] width 14 height 14
checkbox input "true"
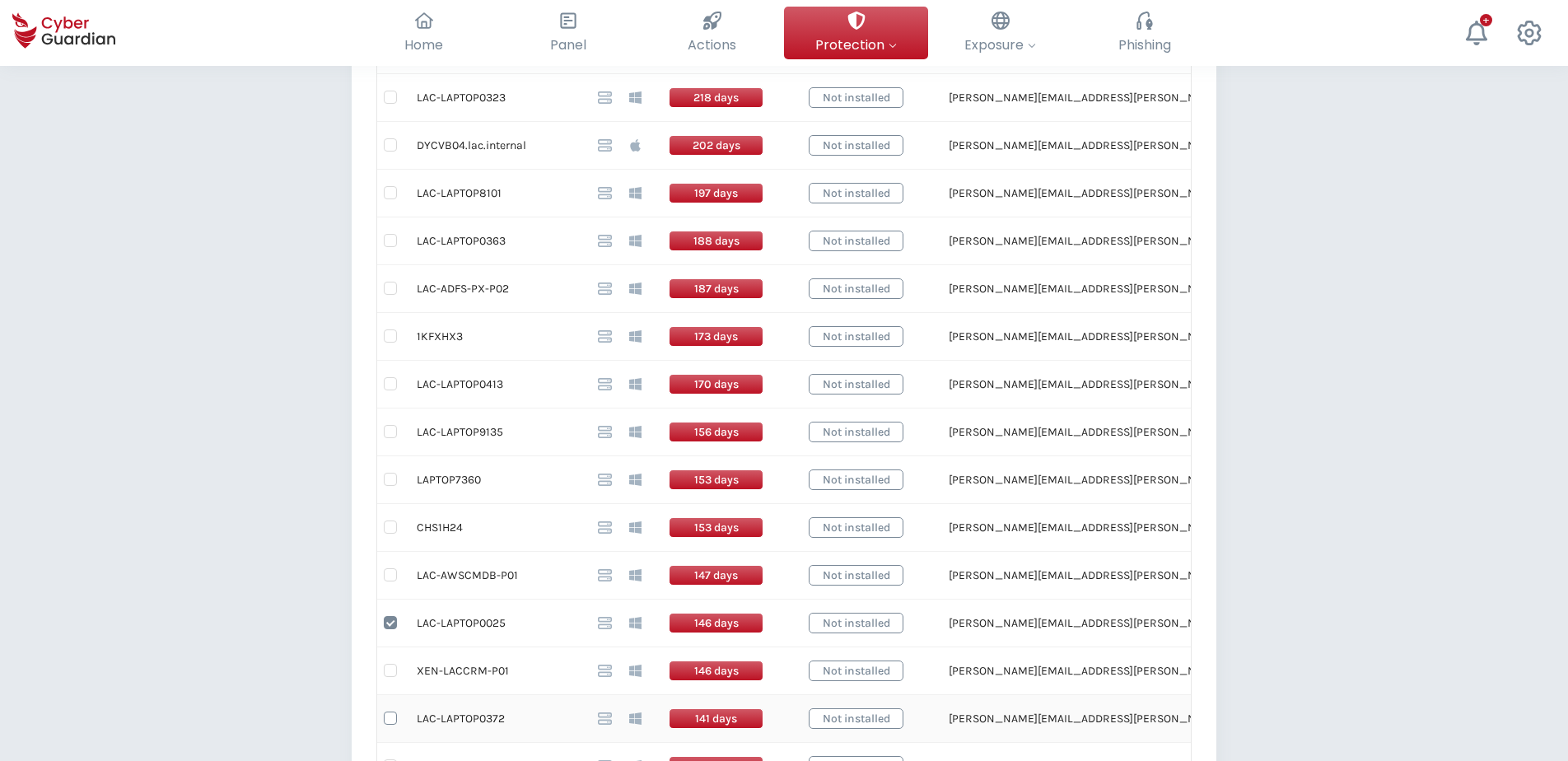
click at [392, 582] on input "checkbox" at bounding box center [391, 718] width 14 height 14
checkbox input "true"
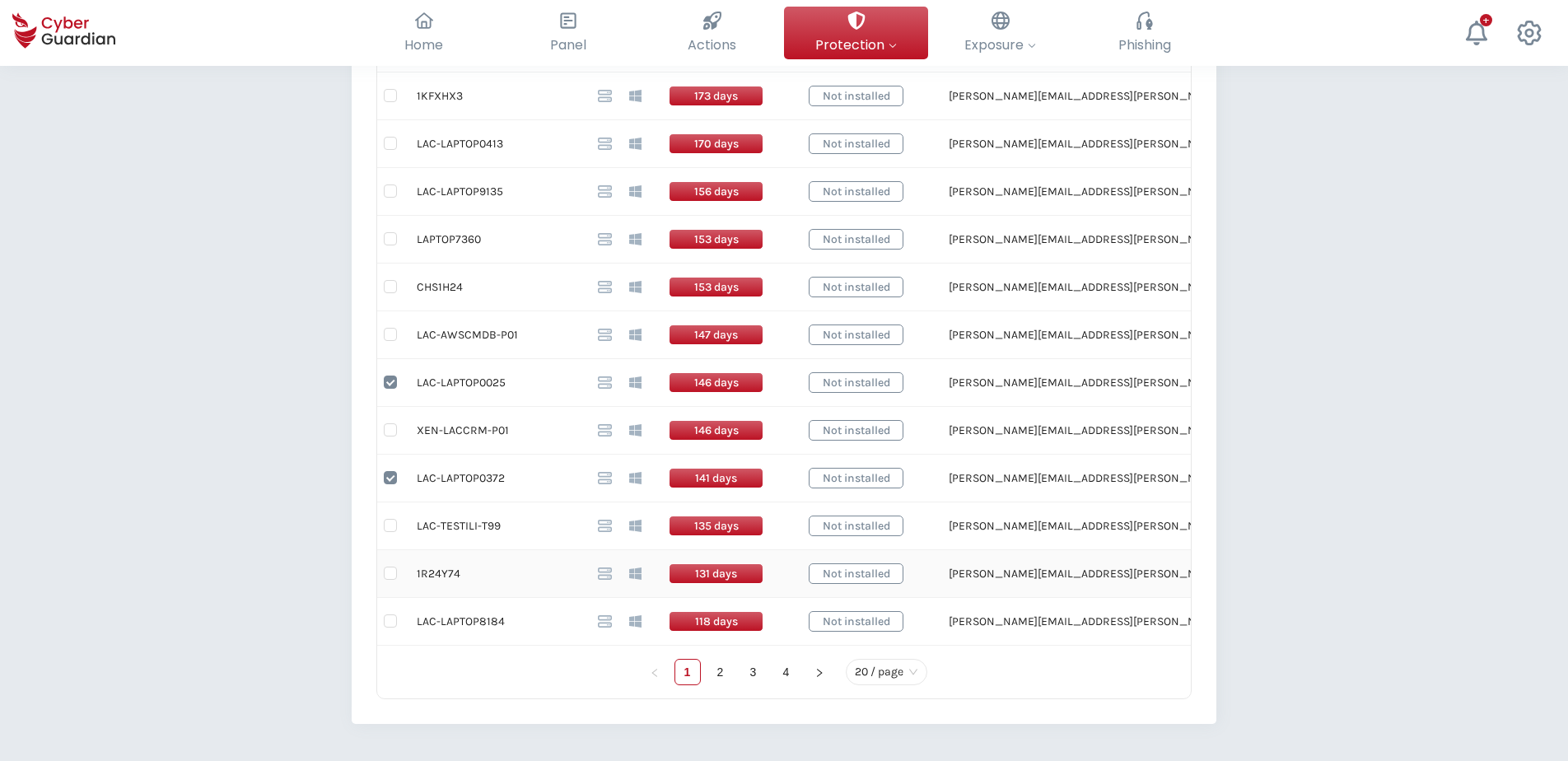
scroll to position [988, 0]
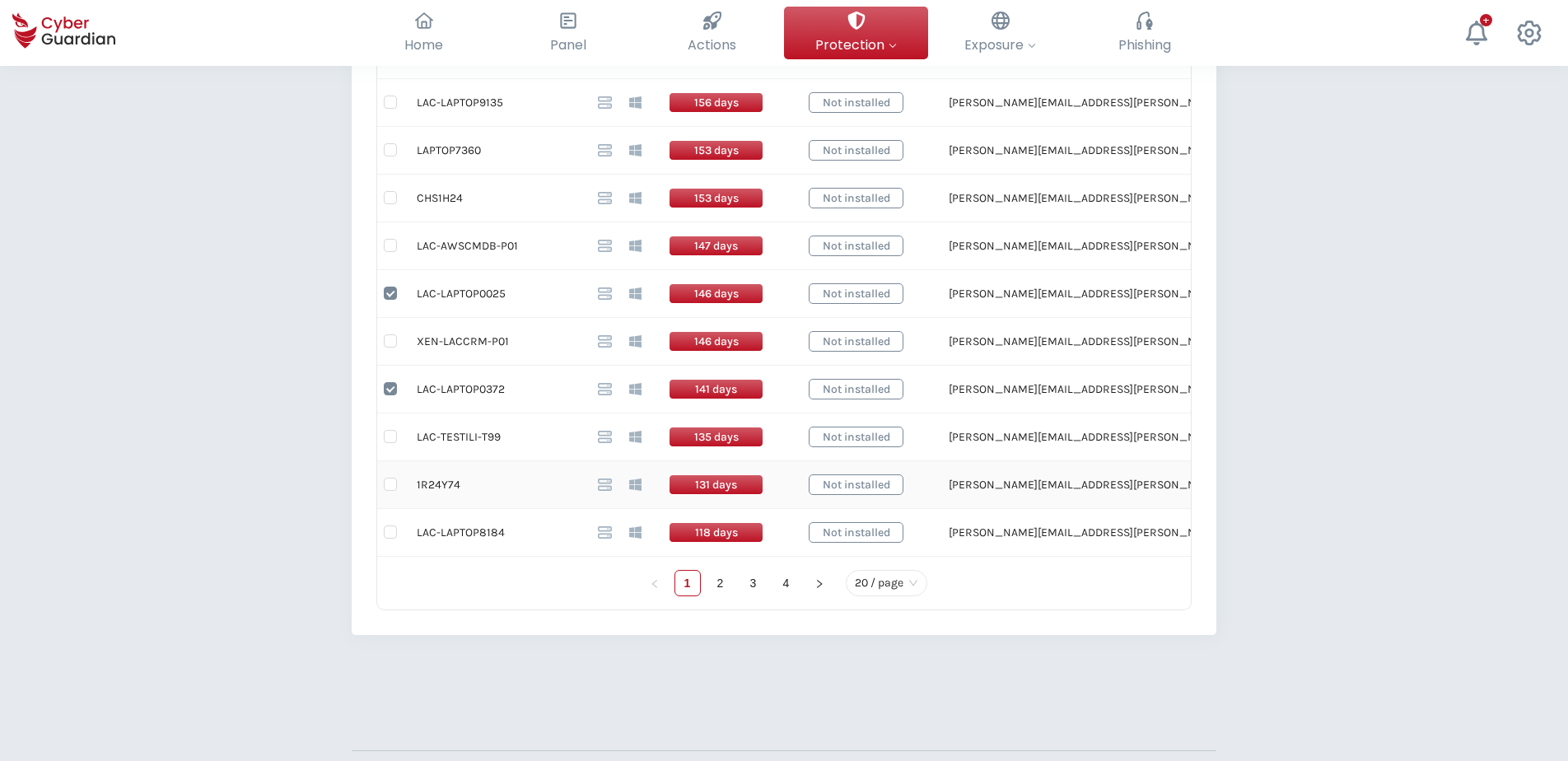
click at [443, 484] on td "1R24Y74" at bounding box center [494, 485] width 181 height 48
click at [443, 483] on td "1R24Y74" at bounding box center [494, 485] width 181 height 48
drag, startPoint x: 502, startPoint y: 533, endPoint x: 415, endPoint y: 539, distance: 87.2
click at [415, 539] on td "LAC-LAPTOP8184" at bounding box center [494, 533] width 181 height 48
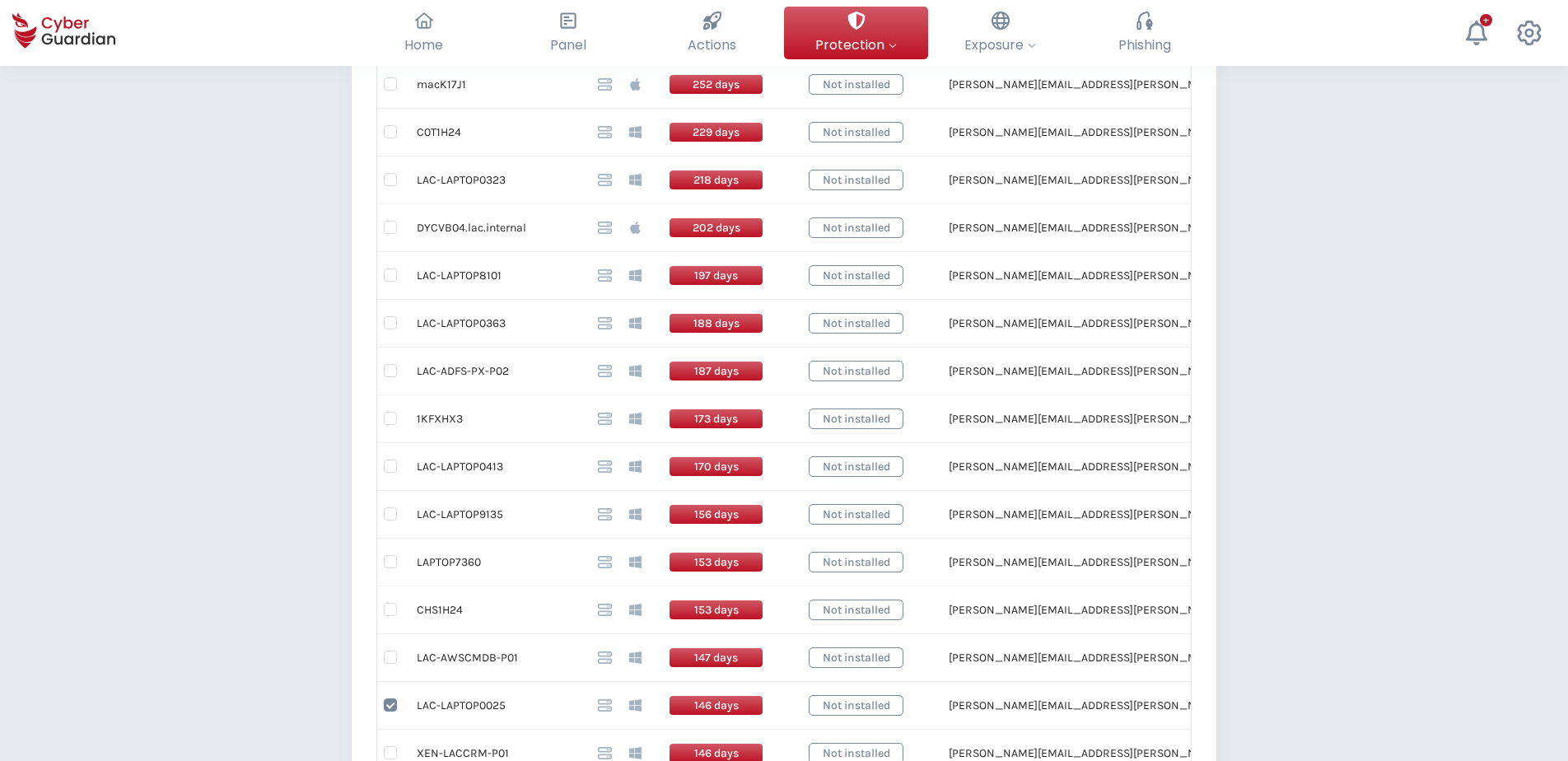
scroll to position [82, 0]
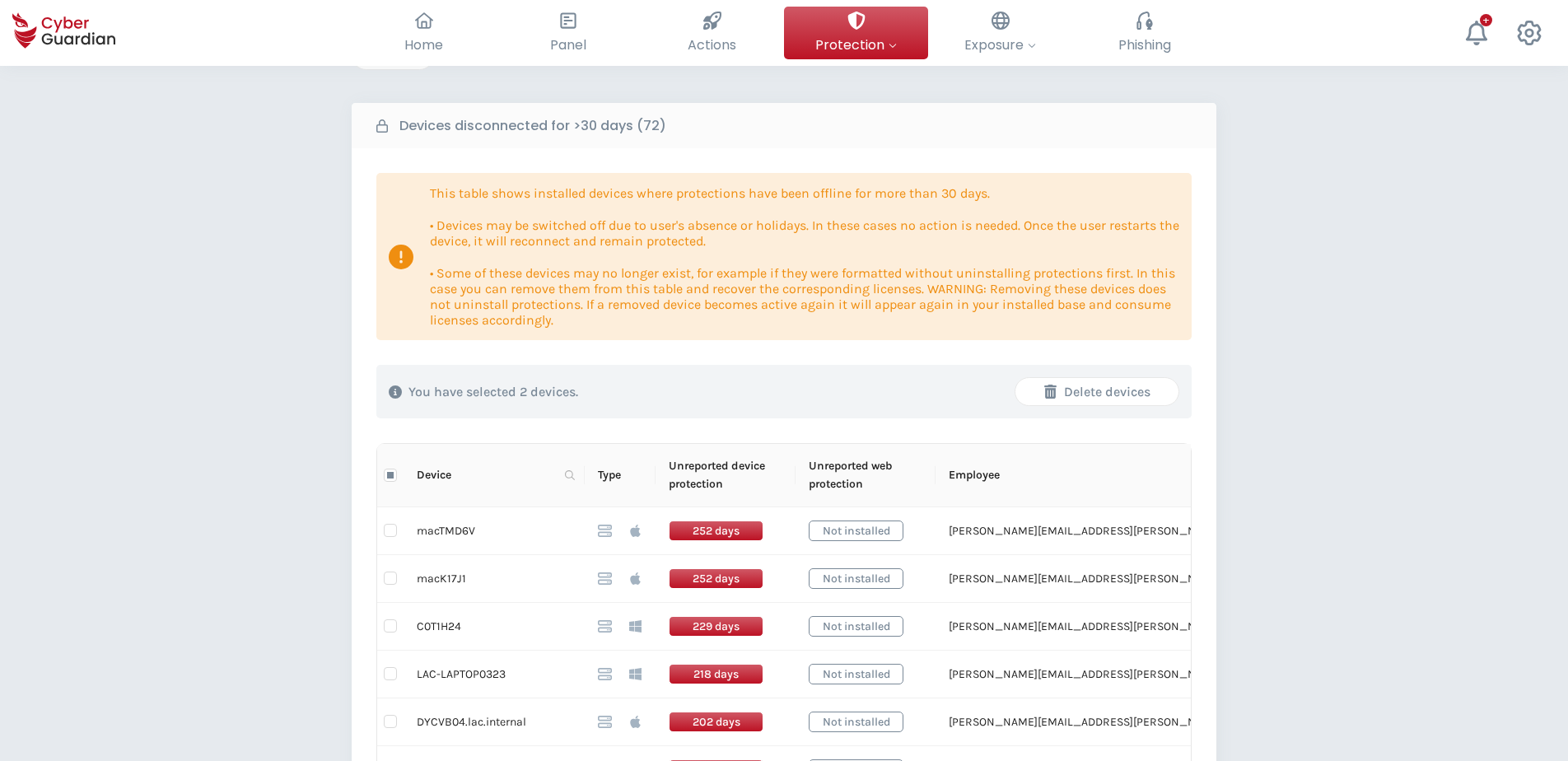
click at [1102, 390] on div "Delete devices" at bounding box center [1097, 392] width 139 height 20
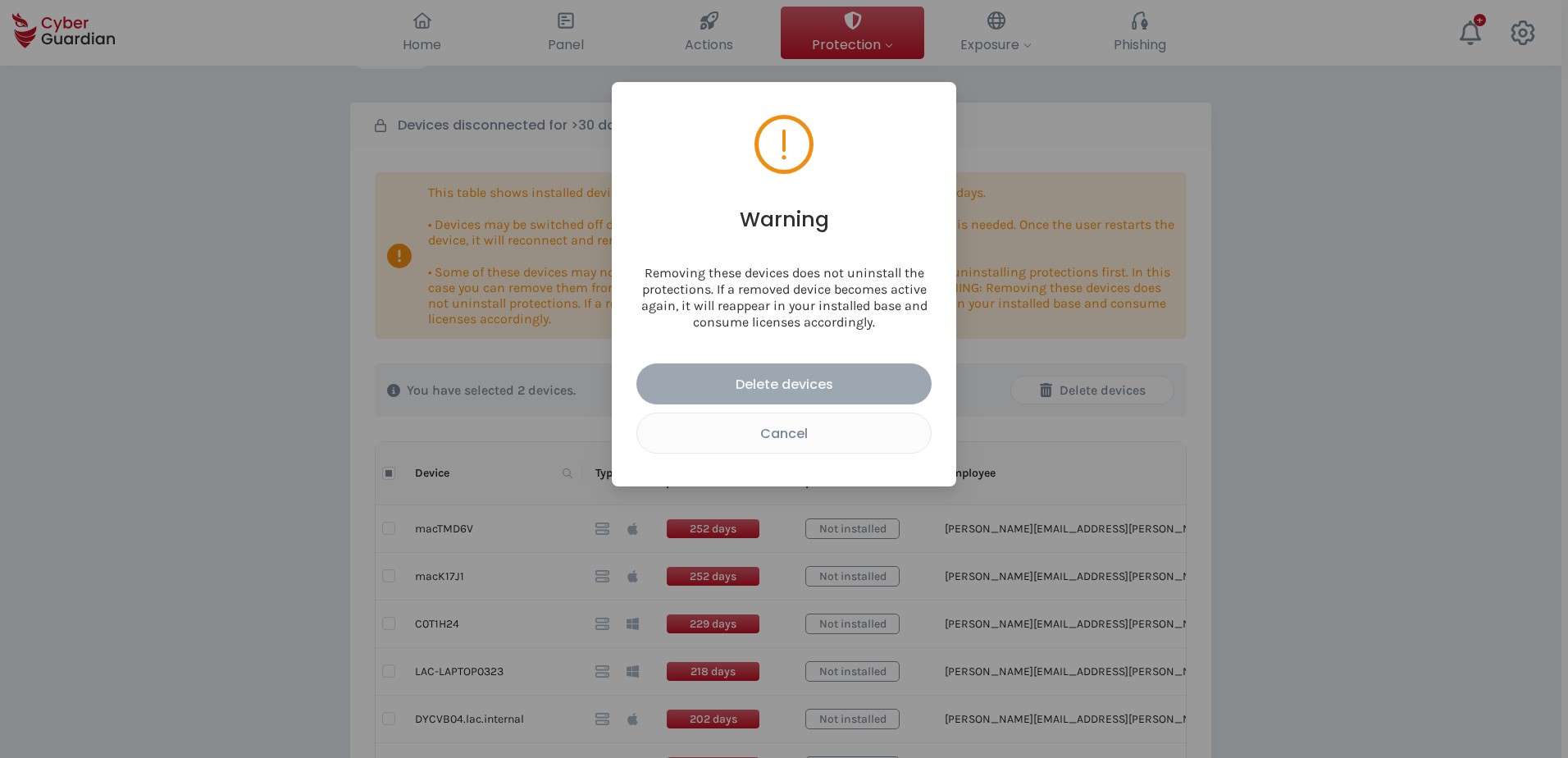
click at [770, 382] on div "Delete devices" at bounding box center [784, 384] width 271 height 20
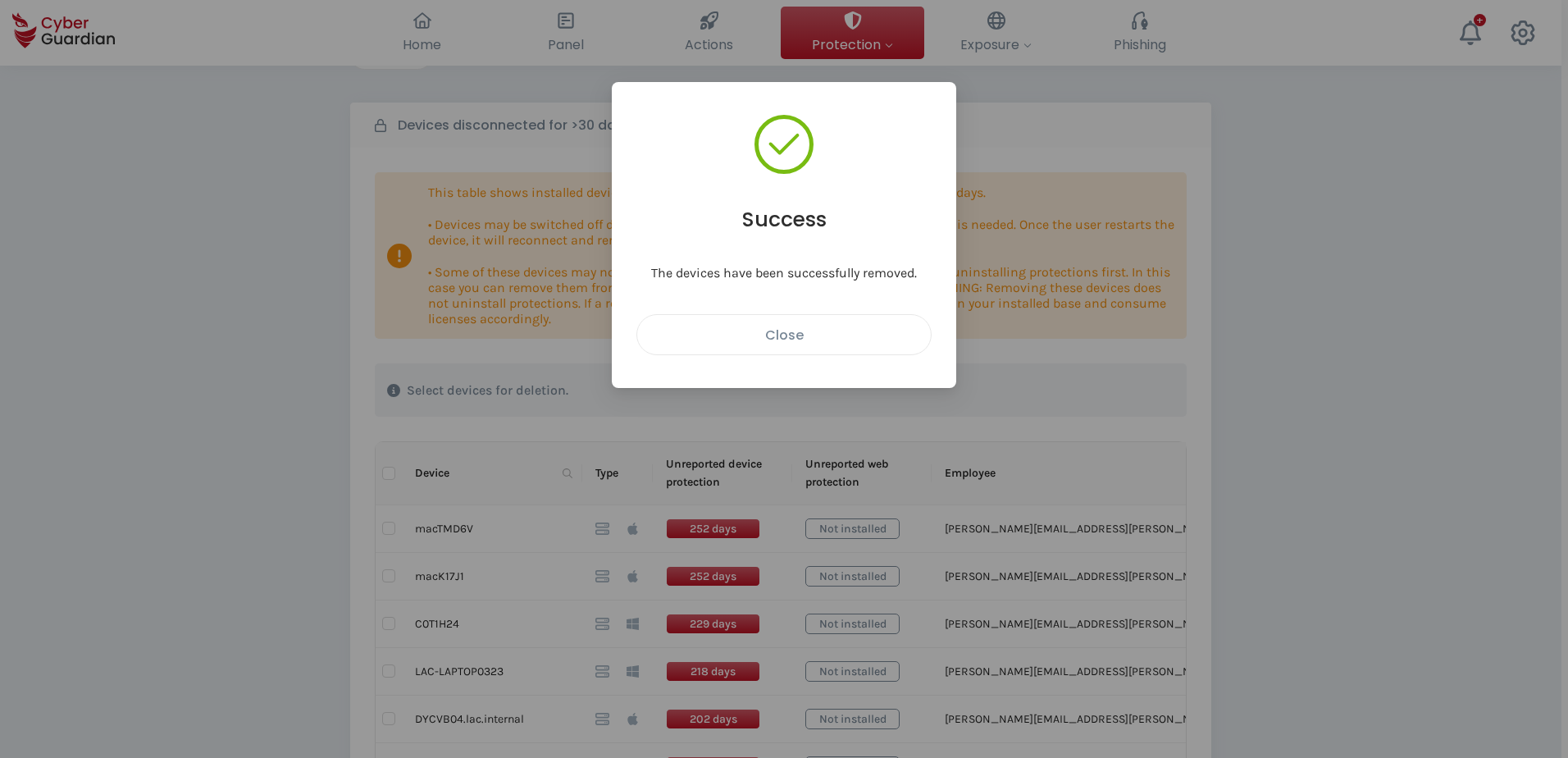
click at [809, 335] on div "Close" at bounding box center [784, 335] width 269 height 20
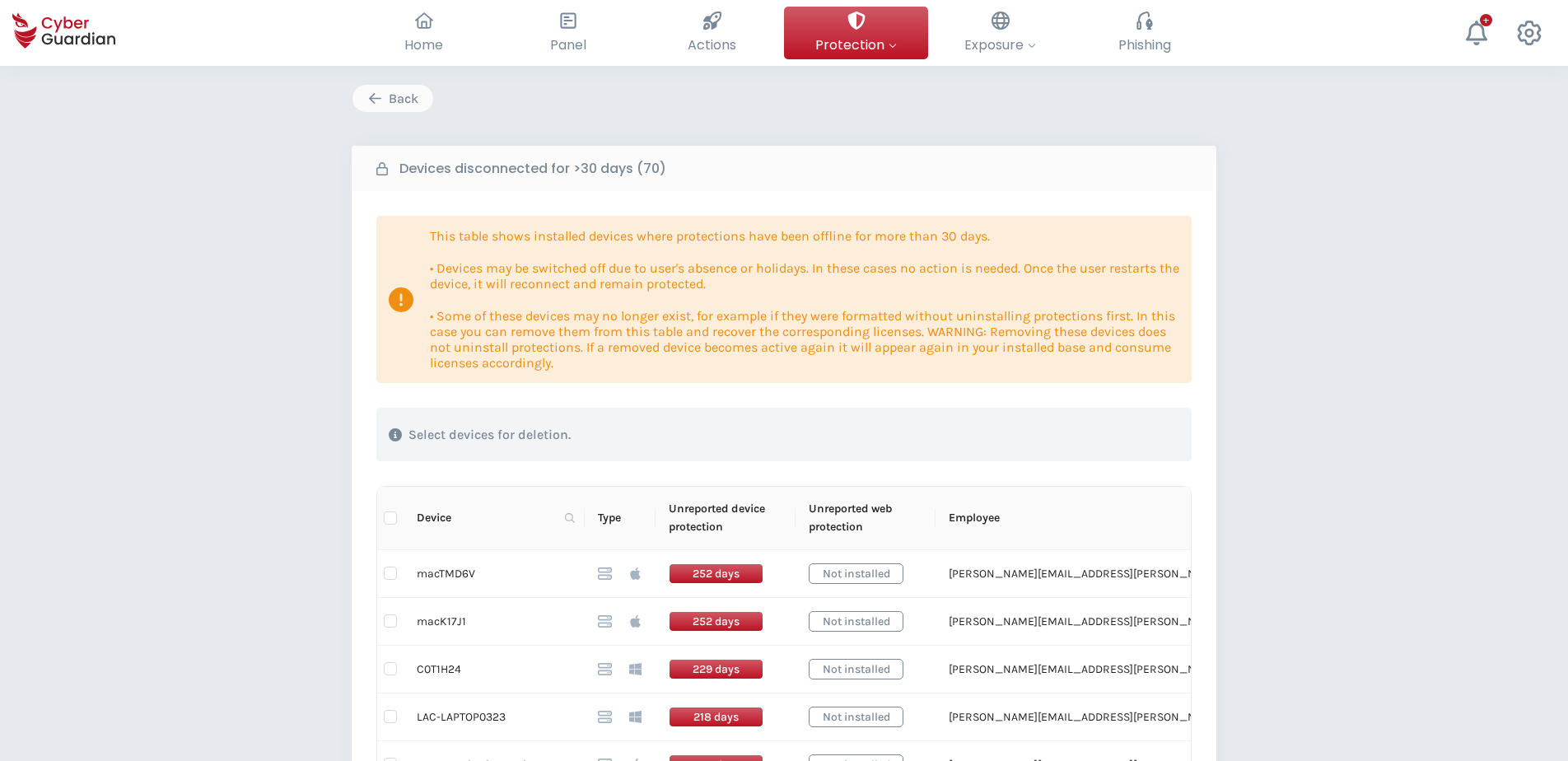
scroll to position [0, 0]
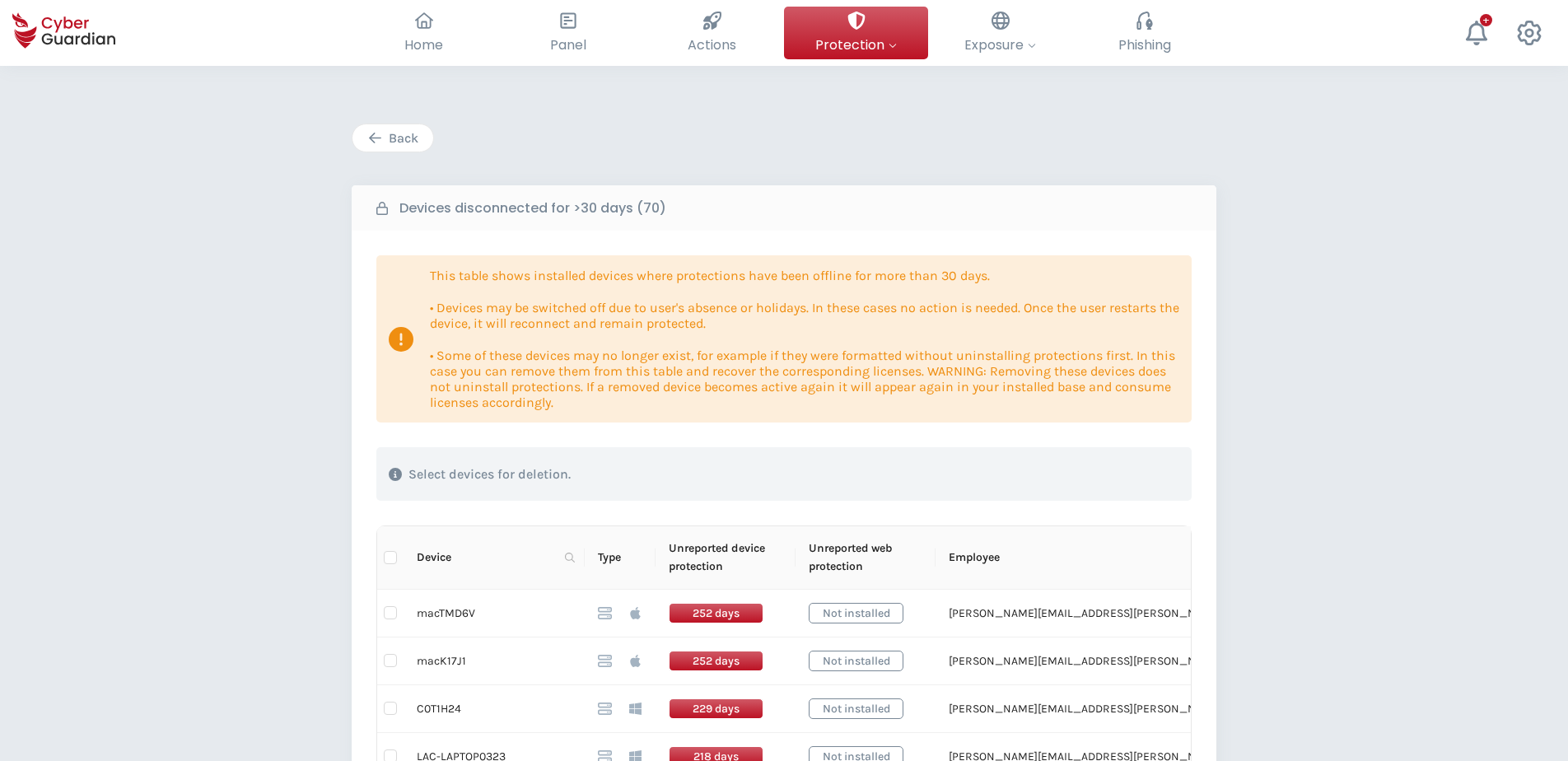
click at [410, 138] on div "Back" at bounding box center [393, 138] width 56 height 20
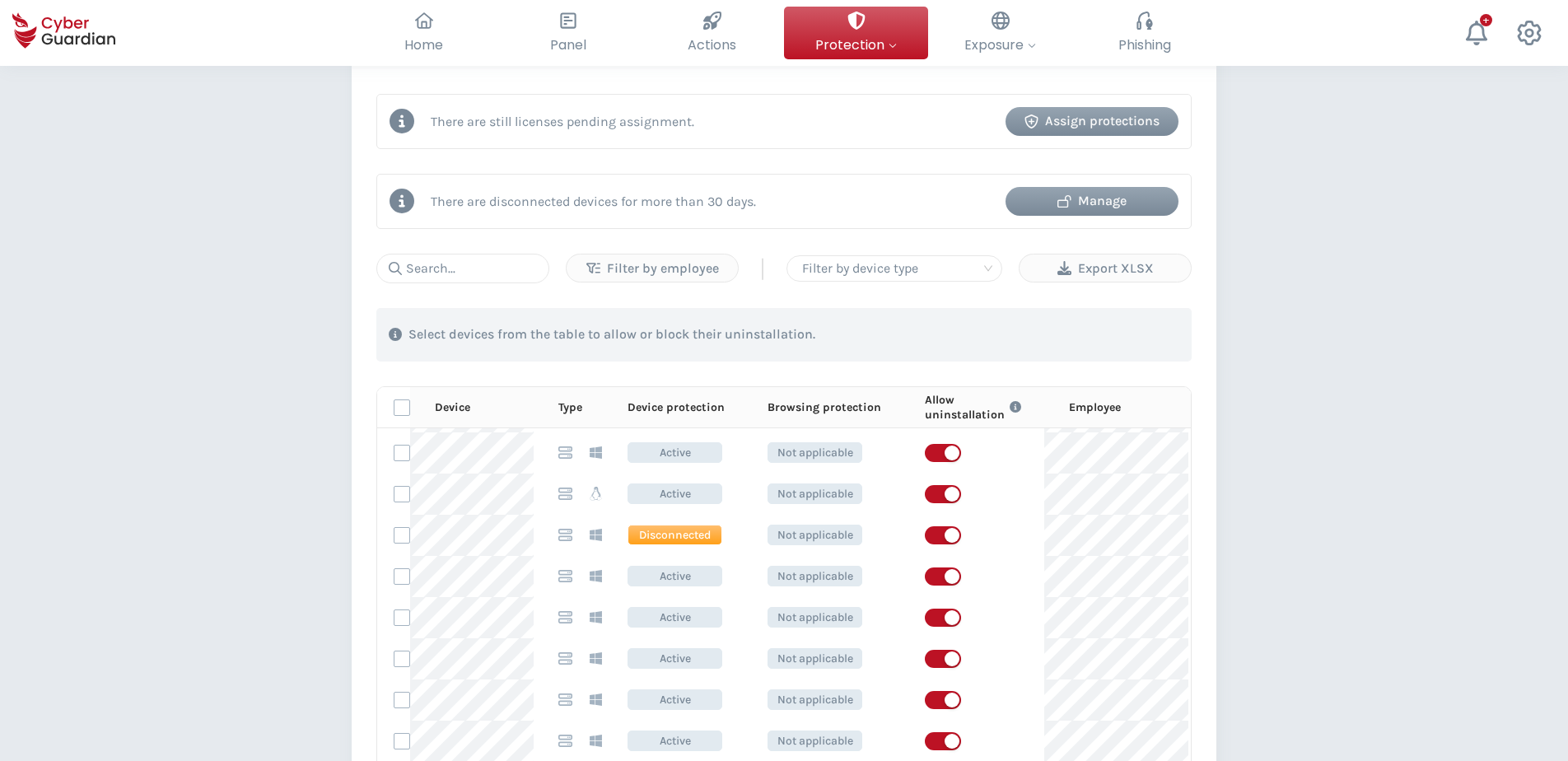
scroll to position [165, 0]
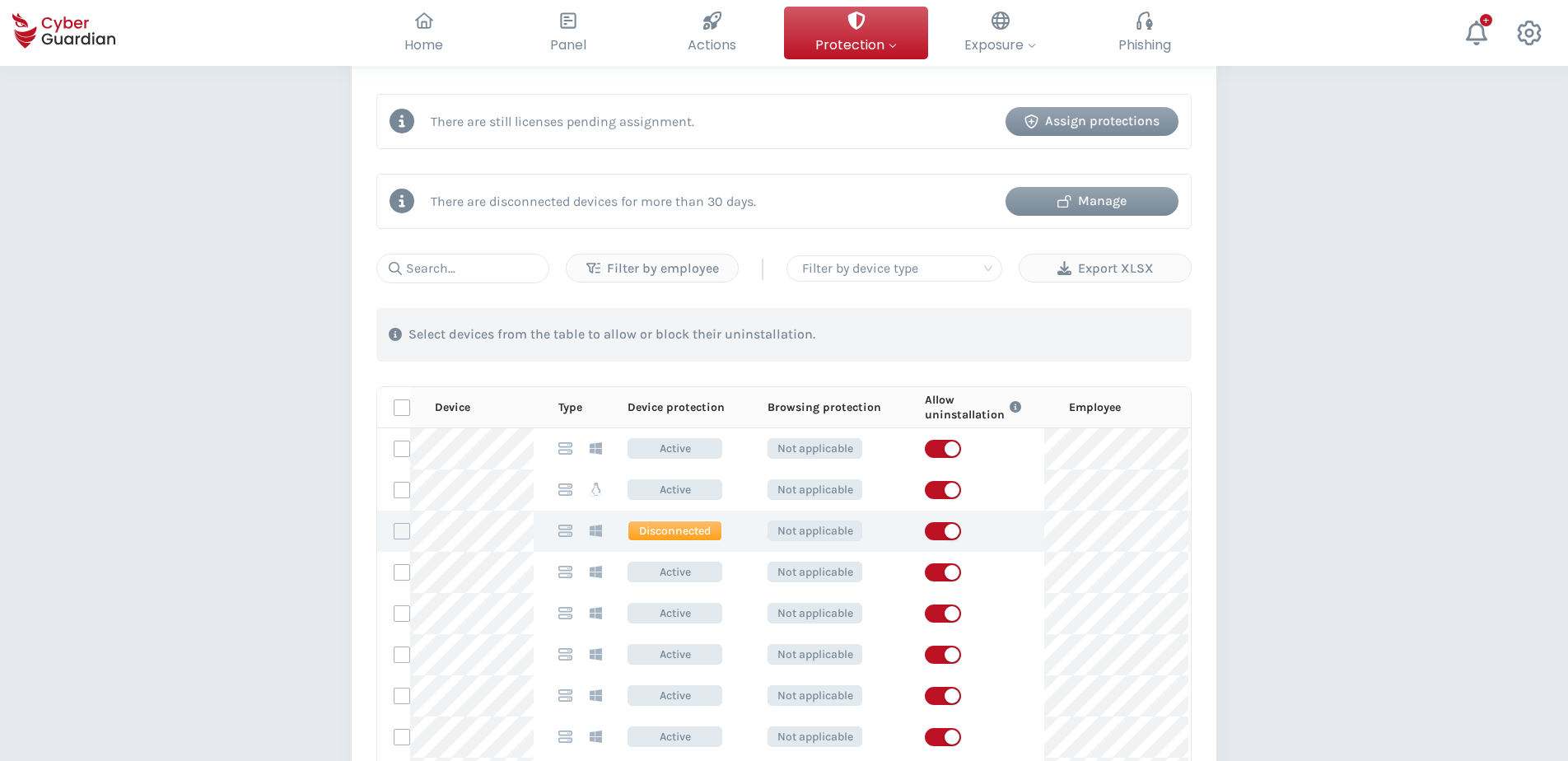
click at [398, 530] on label at bounding box center [401, 530] width 16 height 16
click at [394, 530] on input "checkbox" at bounding box center [394, 530] width 0 height 14
click at [1117, 195] on div "Manage" at bounding box center [1092, 200] width 148 height 20
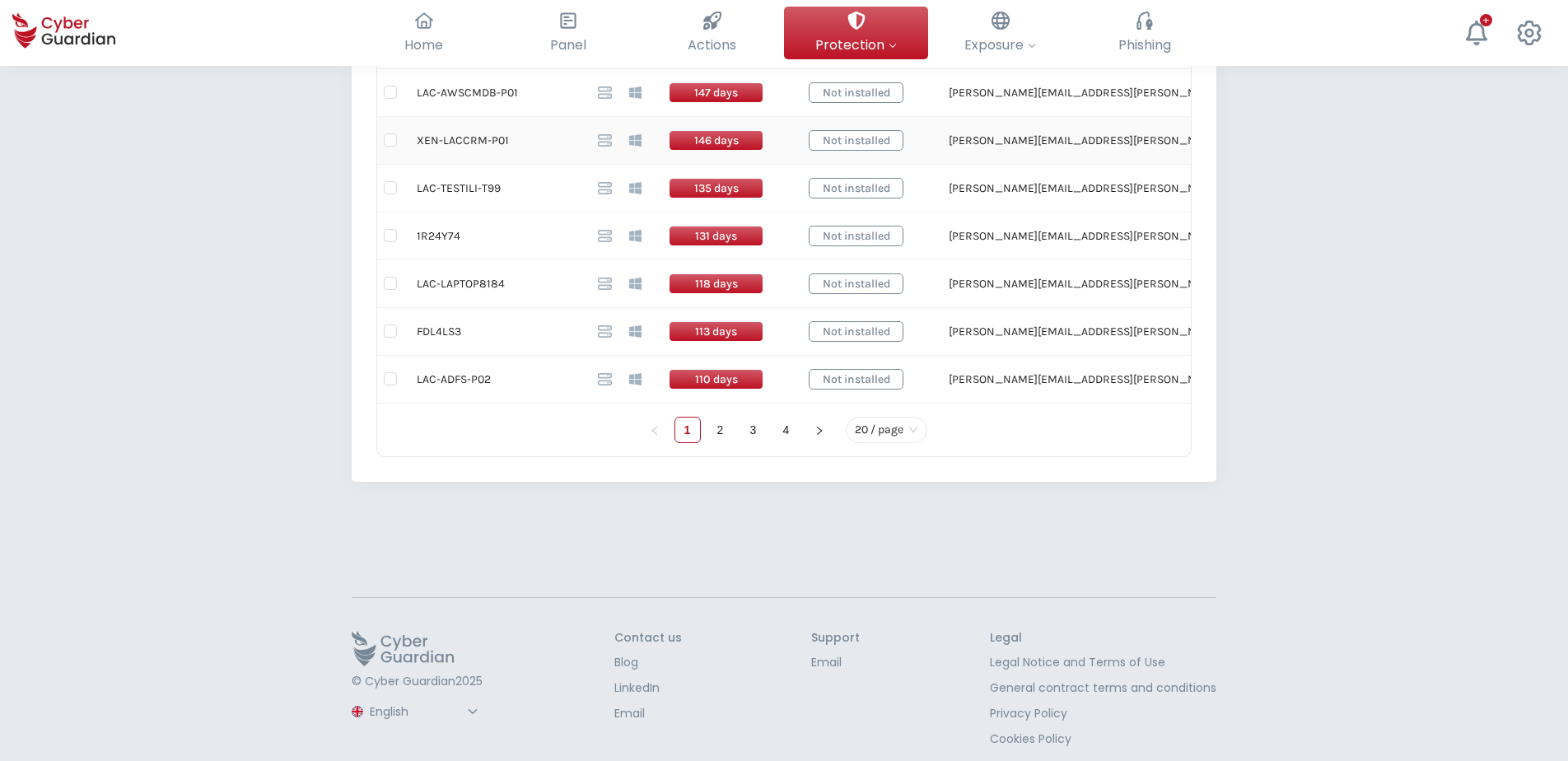
scroll to position [1153, 0]
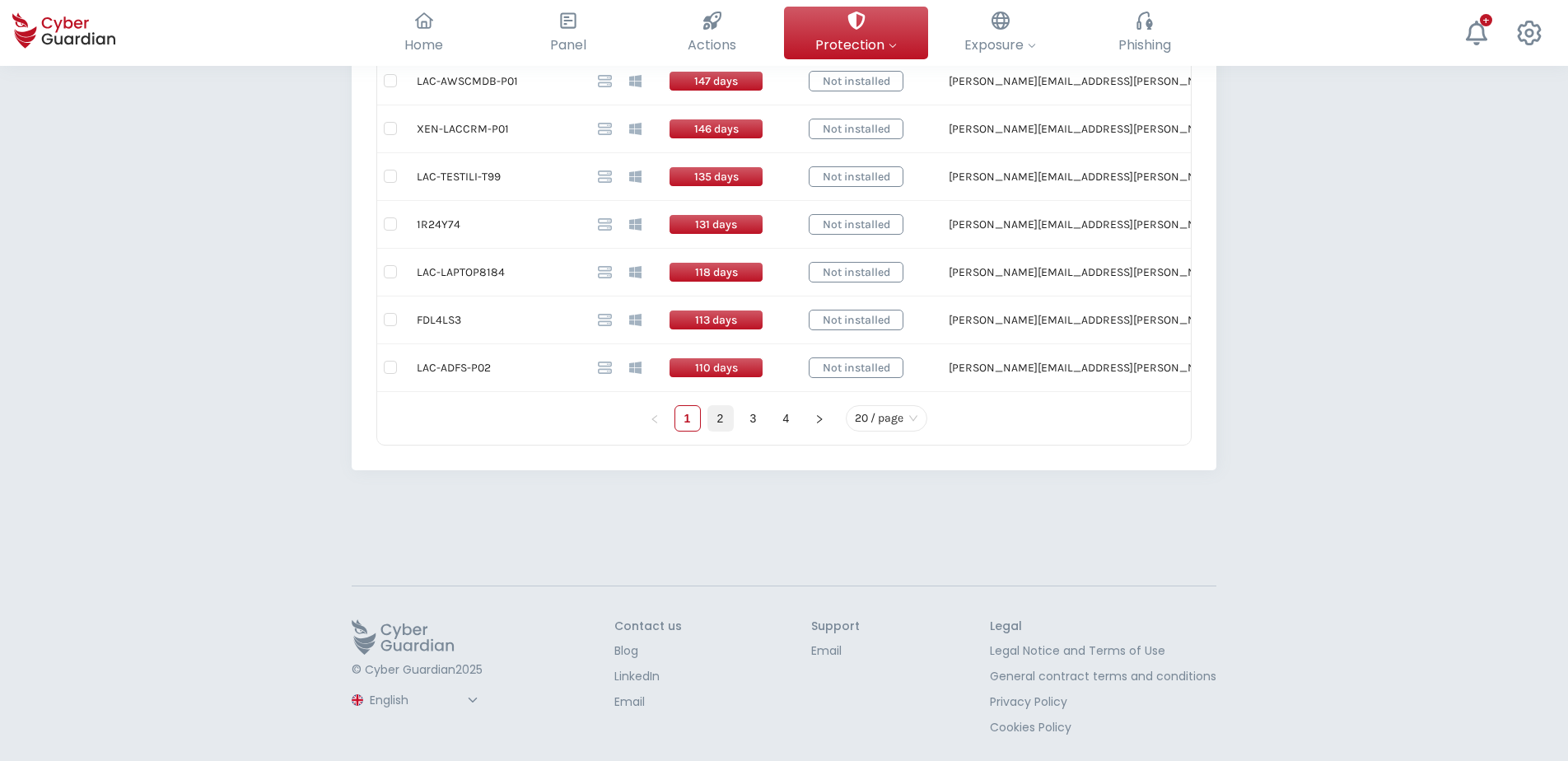
click at [720, 419] on link "2" at bounding box center [721, 418] width 25 height 25
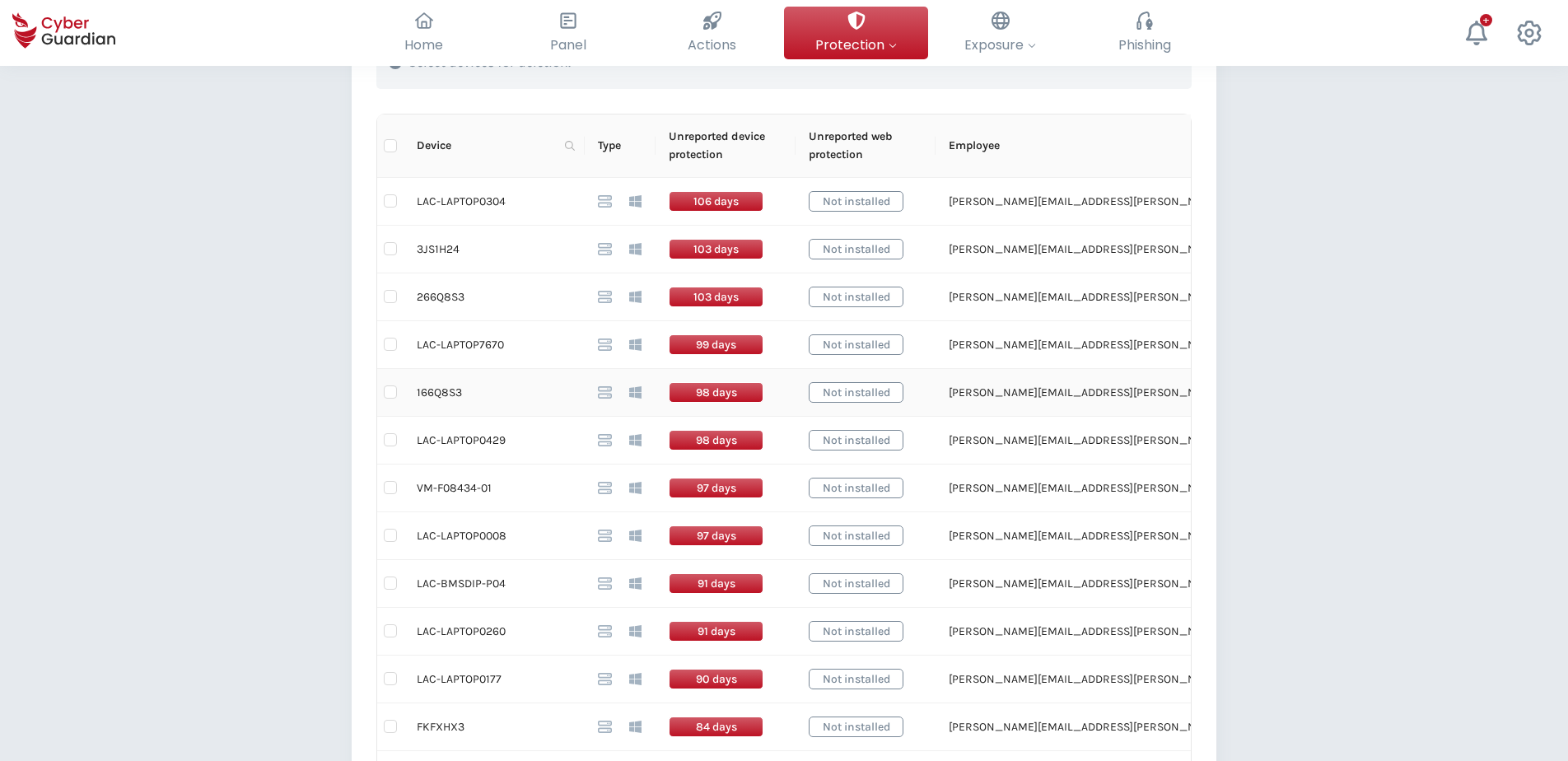
scroll to position [330, 0]
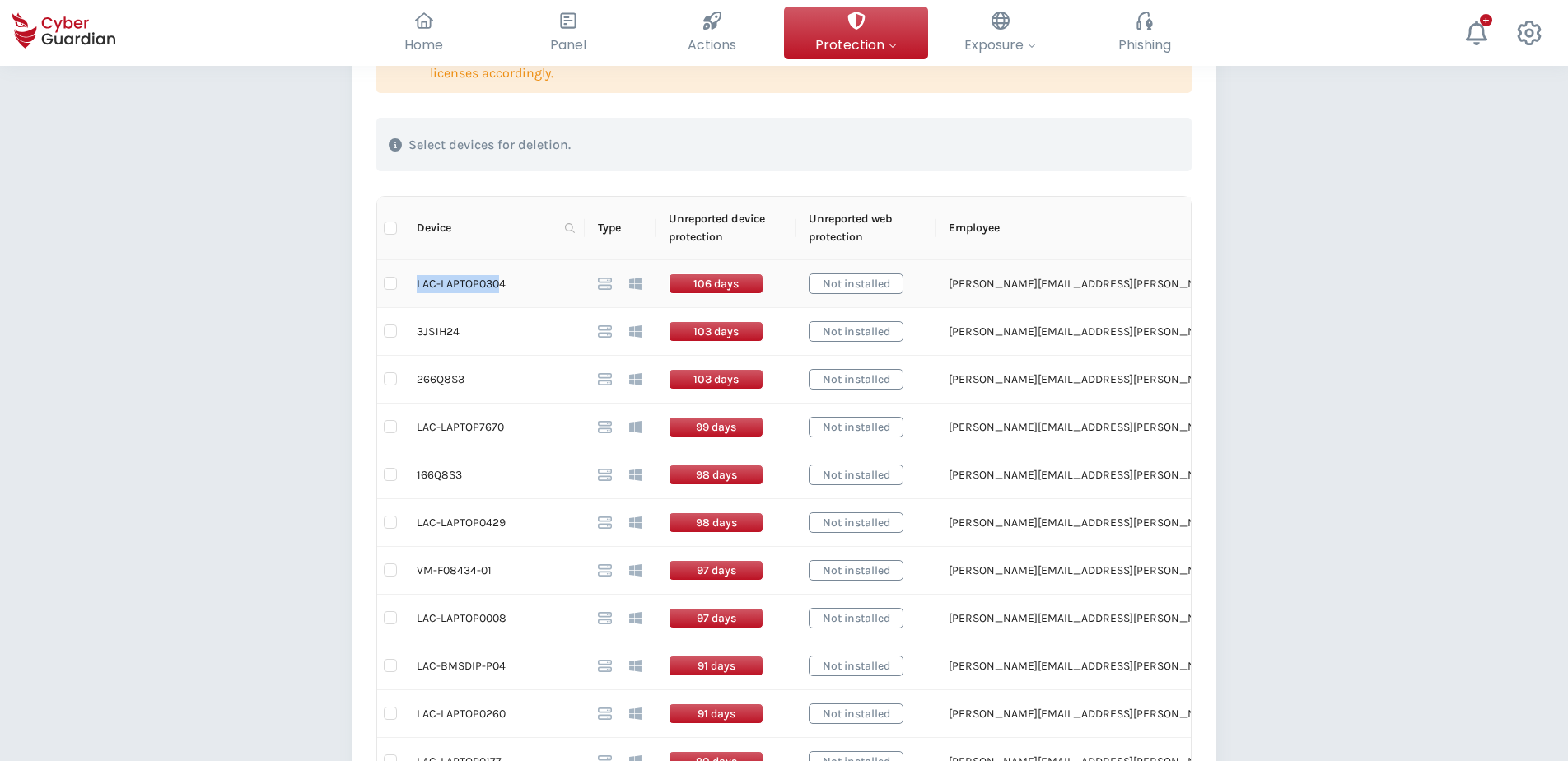
drag, startPoint x: 497, startPoint y: 286, endPoint x: 417, endPoint y: 288, distance: 80.0
click at [417, 288] on td "LAC-LAPTOP0304" at bounding box center [494, 284] width 181 height 48
drag, startPoint x: 510, startPoint y: 284, endPoint x: 417, endPoint y: 287, distance: 93.0
click at [417, 287] on td "LAC-LAPTOP0304" at bounding box center [494, 284] width 181 height 48
click at [388, 283] on input "checkbox" at bounding box center [391, 284] width 14 height 14
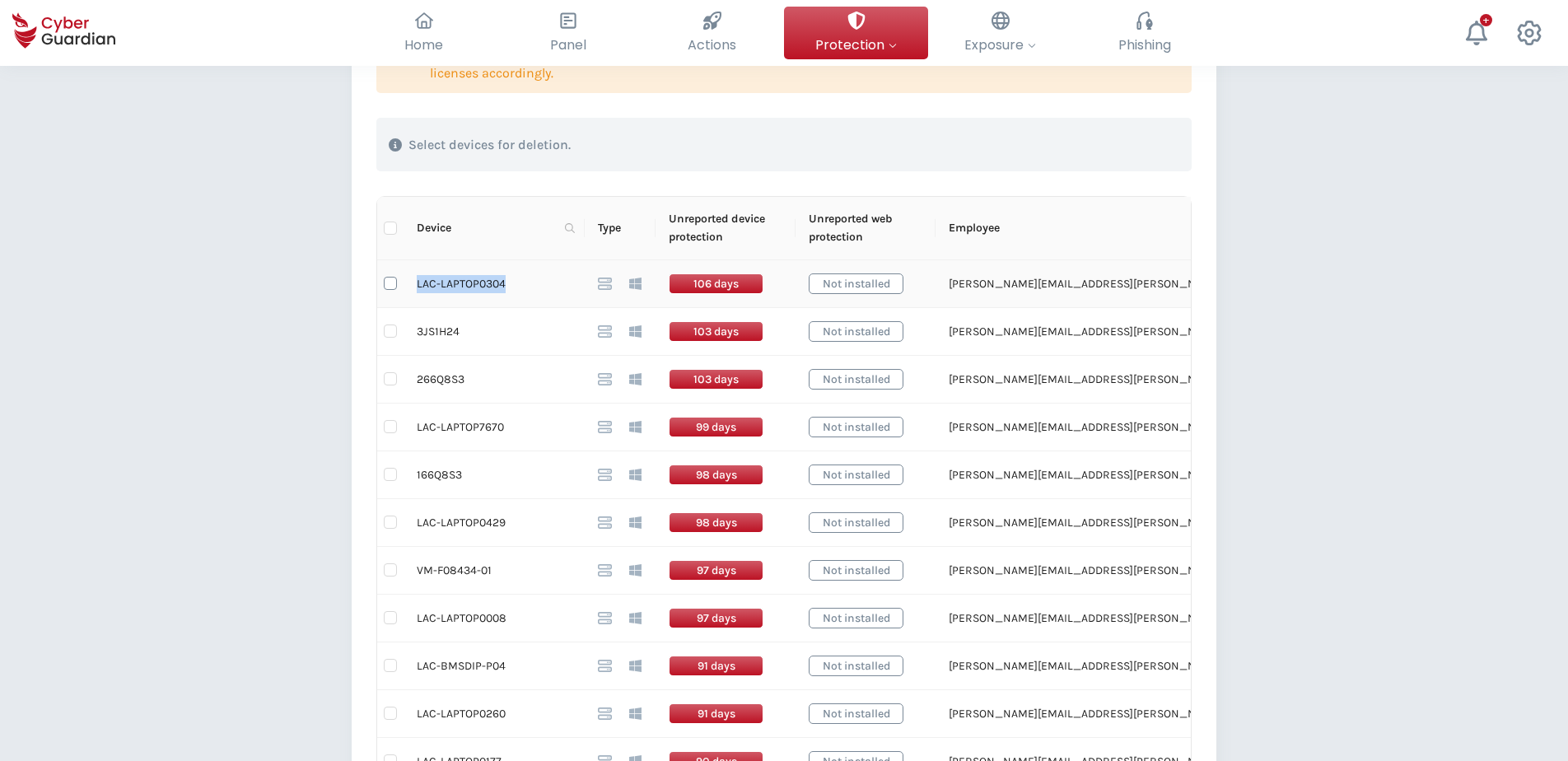
checkbox input "true"
click at [435, 326] on td "3JS1H24" at bounding box center [494, 332] width 181 height 48
click at [445, 377] on td "266Q8S3" at bounding box center [494, 380] width 181 height 48
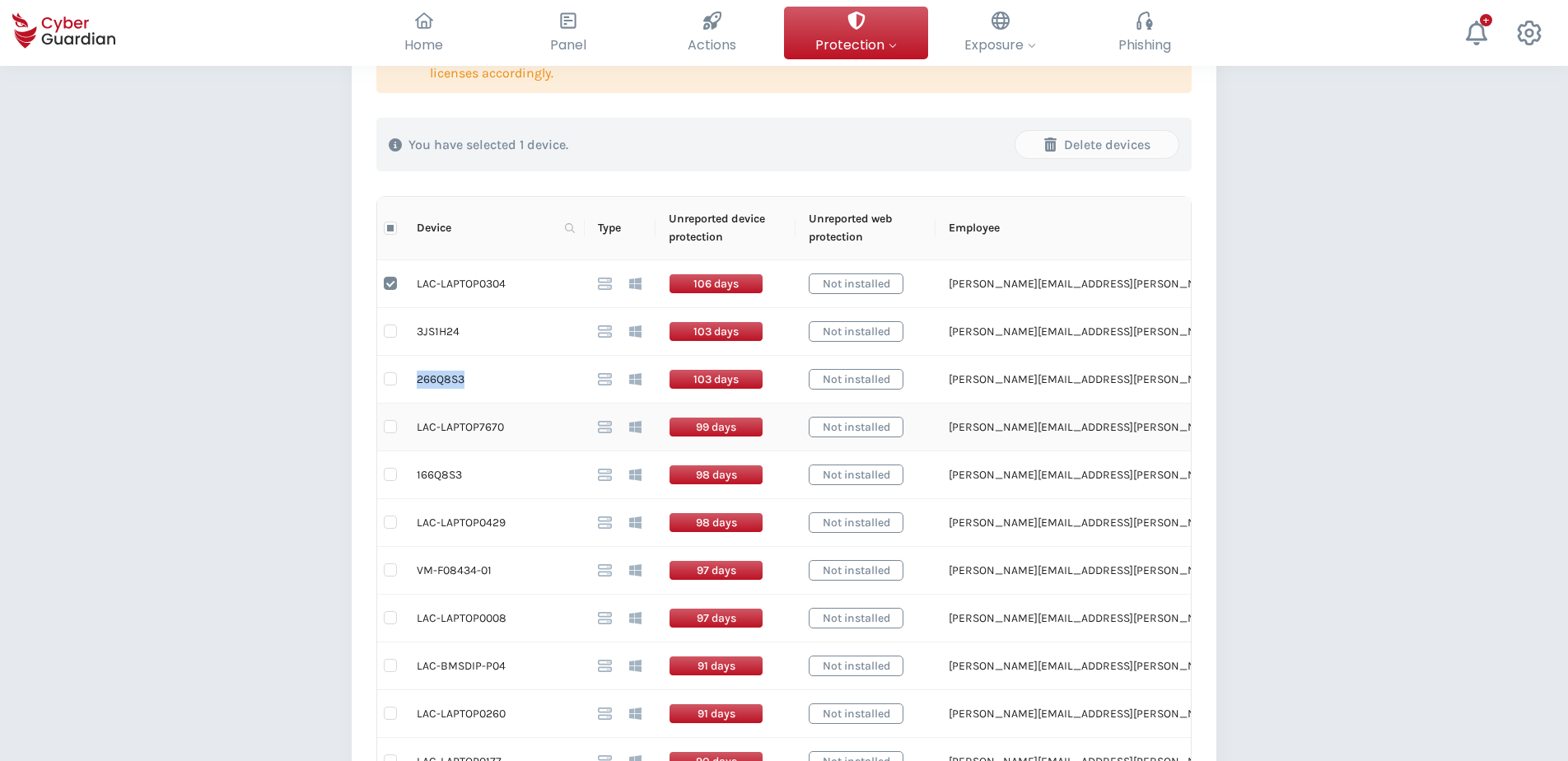
drag, startPoint x: 464, startPoint y: 427, endPoint x: 479, endPoint y: 430, distance: 15.3
click at [465, 427] on td "LAC-LAPTOP7670" at bounding box center [494, 427] width 181 height 48
drag, startPoint x: 506, startPoint y: 426, endPoint x: 416, endPoint y: 435, distance: 90.4
click at [416, 435] on td "LAC-LAPTOP7670" at bounding box center [494, 427] width 181 height 48
click at [439, 478] on td "166Q8S3" at bounding box center [494, 475] width 181 height 48
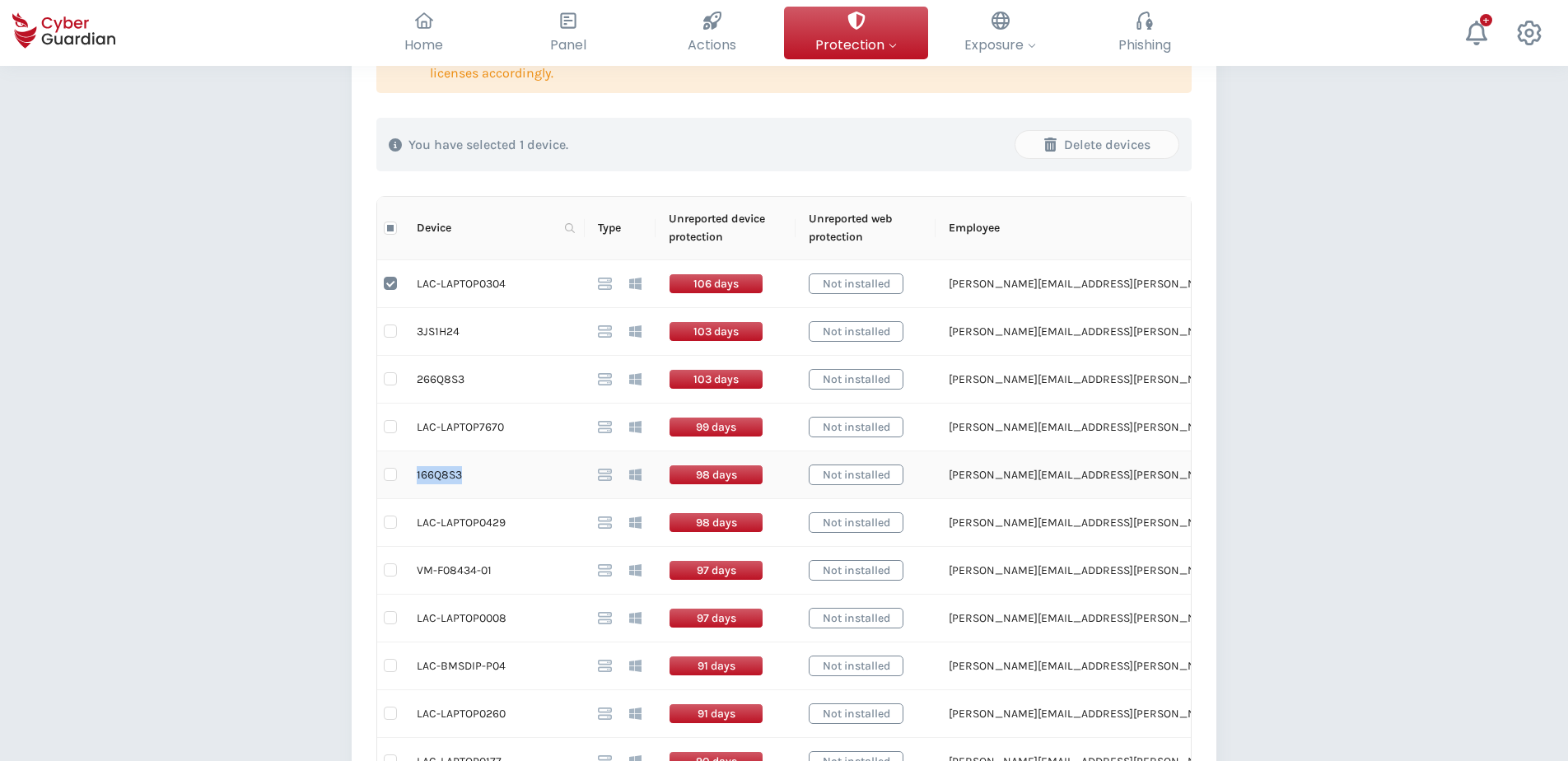
click at [439, 478] on td "166Q8S3" at bounding box center [494, 475] width 181 height 48
click at [391, 470] on input "checkbox" at bounding box center [391, 475] width 14 height 14
checkbox input "true"
drag, startPoint x: 506, startPoint y: 525, endPoint x: 418, endPoint y: 531, distance: 88.2
click at [418, 531] on td "LAC-LAPTOP0429" at bounding box center [494, 522] width 181 height 48
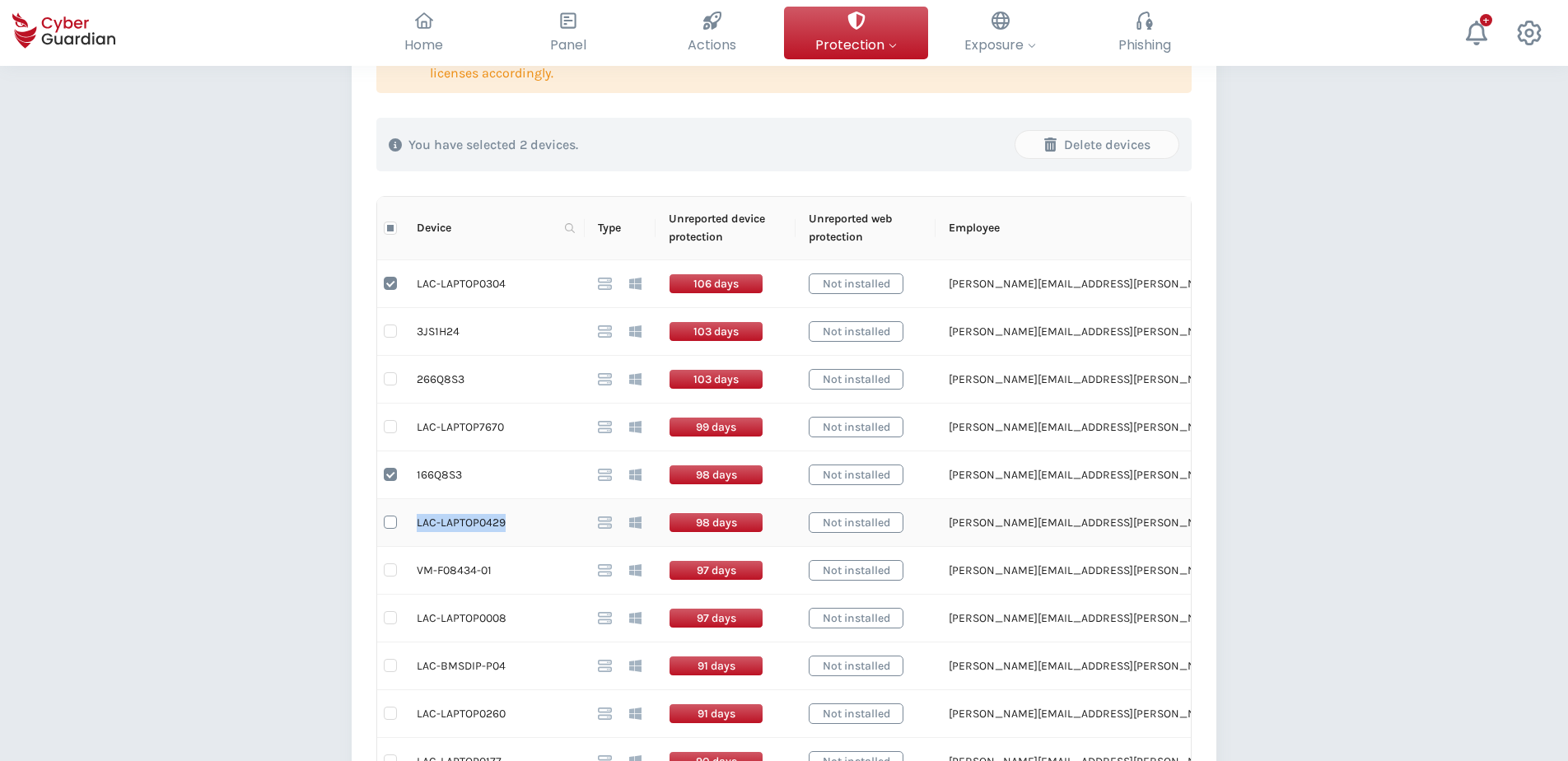
click at [392, 523] on input "checkbox" at bounding box center [391, 522] width 14 height 14
checkbox input "true"
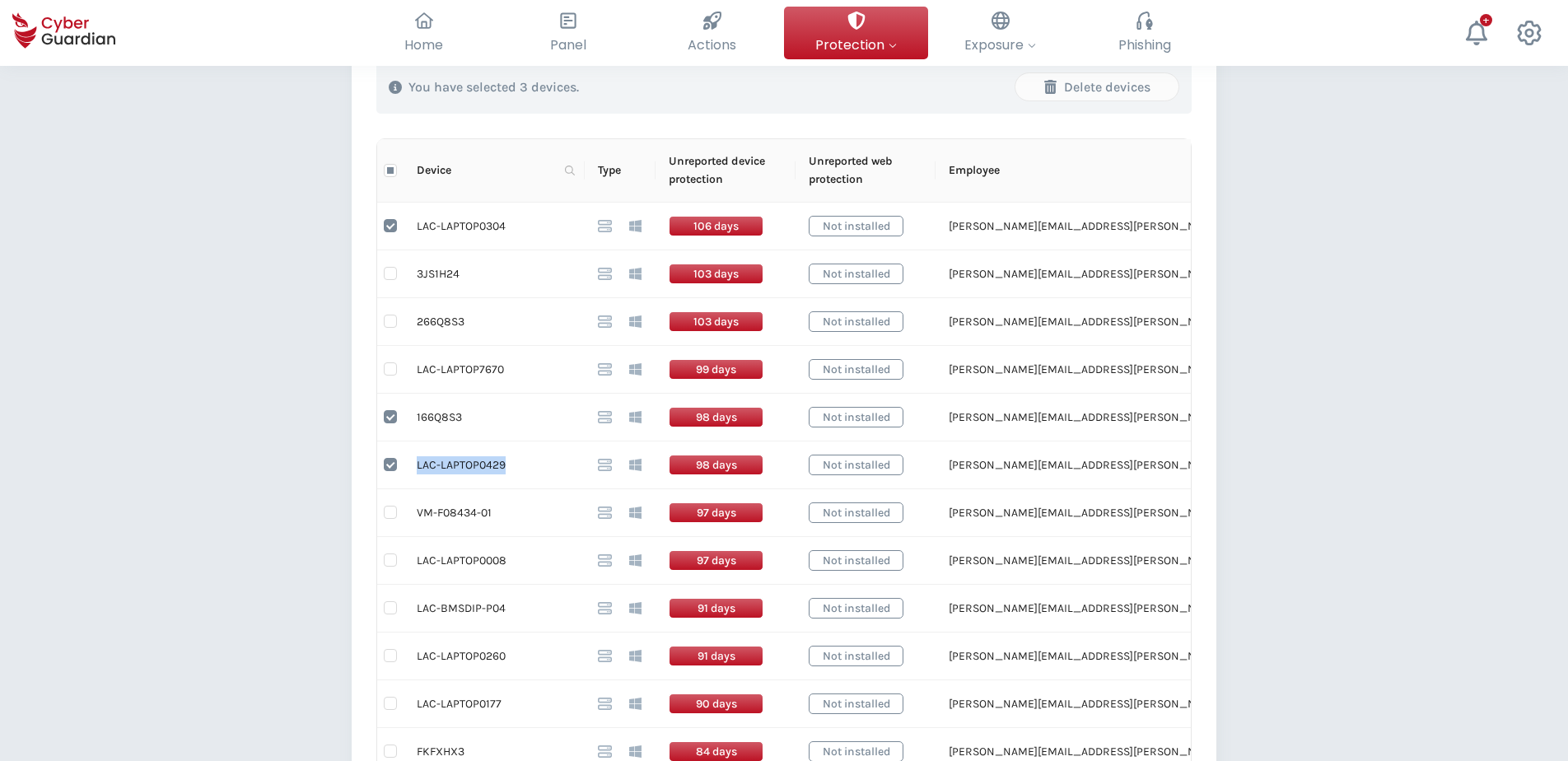
scroll to position [412, 0]
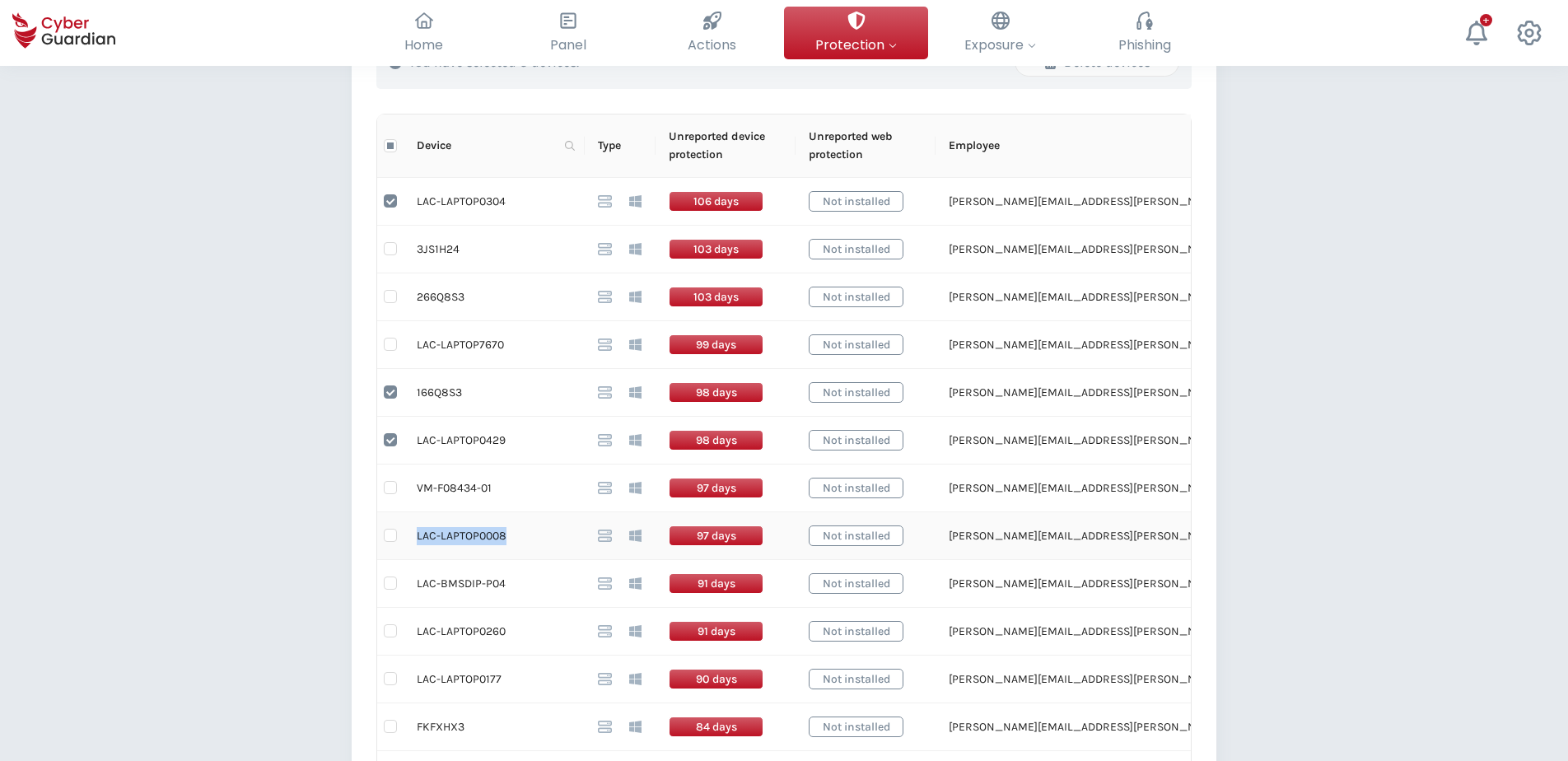
drag, startPoint x: 506, startPoint y: 536, endPoint x: 418, endPoint y: 543, distance: 88.3
click at [418, 543] on td "LAC-LAPTOP0008" at bounding box center [494, 536] width 181 height 48
click at [395, 539] on input "checkbox" at bounding box center [391, 535] width 14 height 14
checkbox input "true"
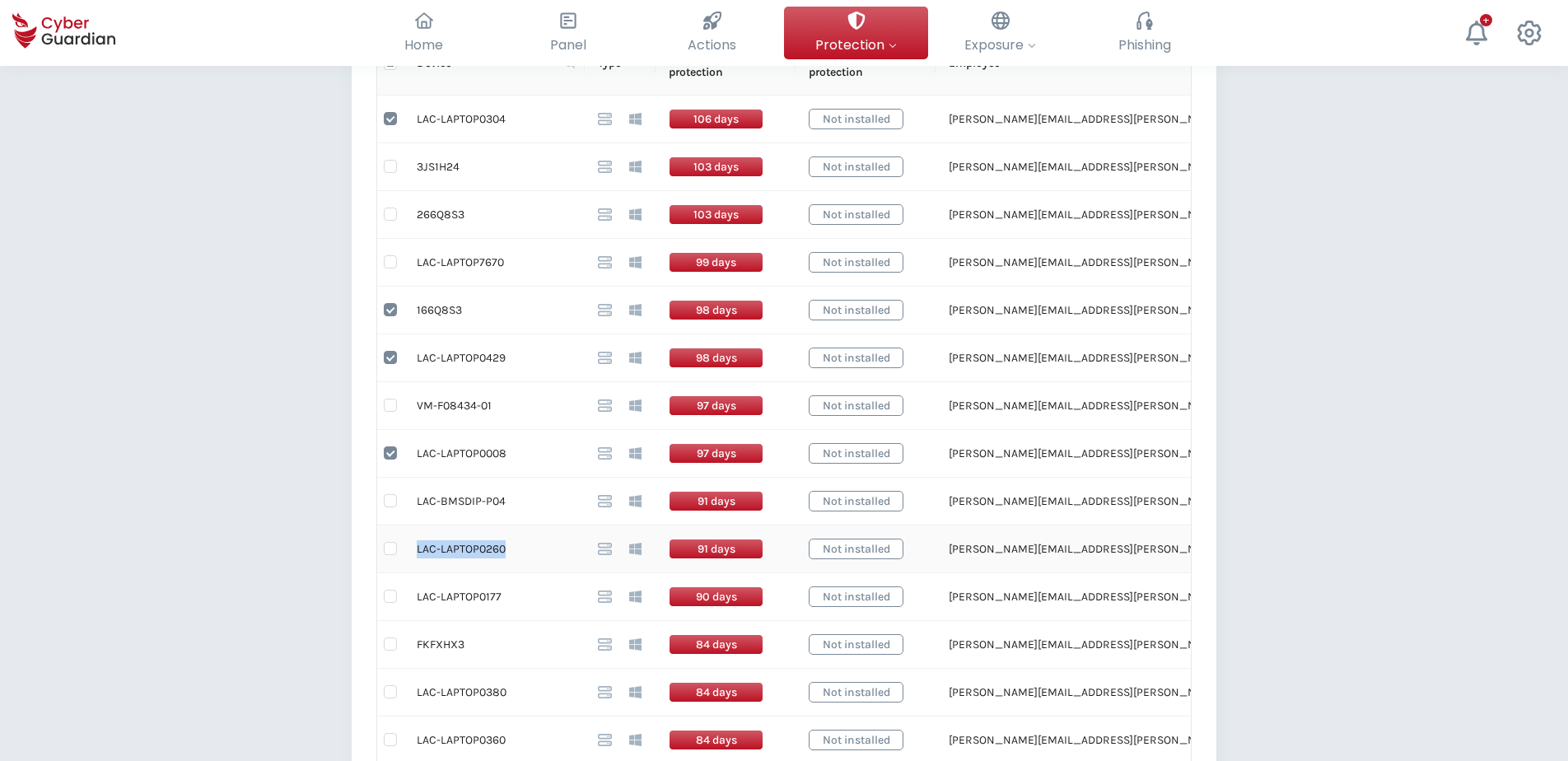
drag, startPoint x: 503, startPoint y: 550, endPoint x: 419, endPoint y: 555, distance: 84.1
click at [419, 555] on td "LAC-LAPTOP0260" at bounding box center [494, 549] width 181 height 48
click at [388, 547] on input "checkbox" at bounding box center [391, 549] width 14 height 14
checkbox input "true"
drag, startPoint x: 497, startPoint y: 594, endPoint x: 416, endPoint y: 598, distance: 81.1
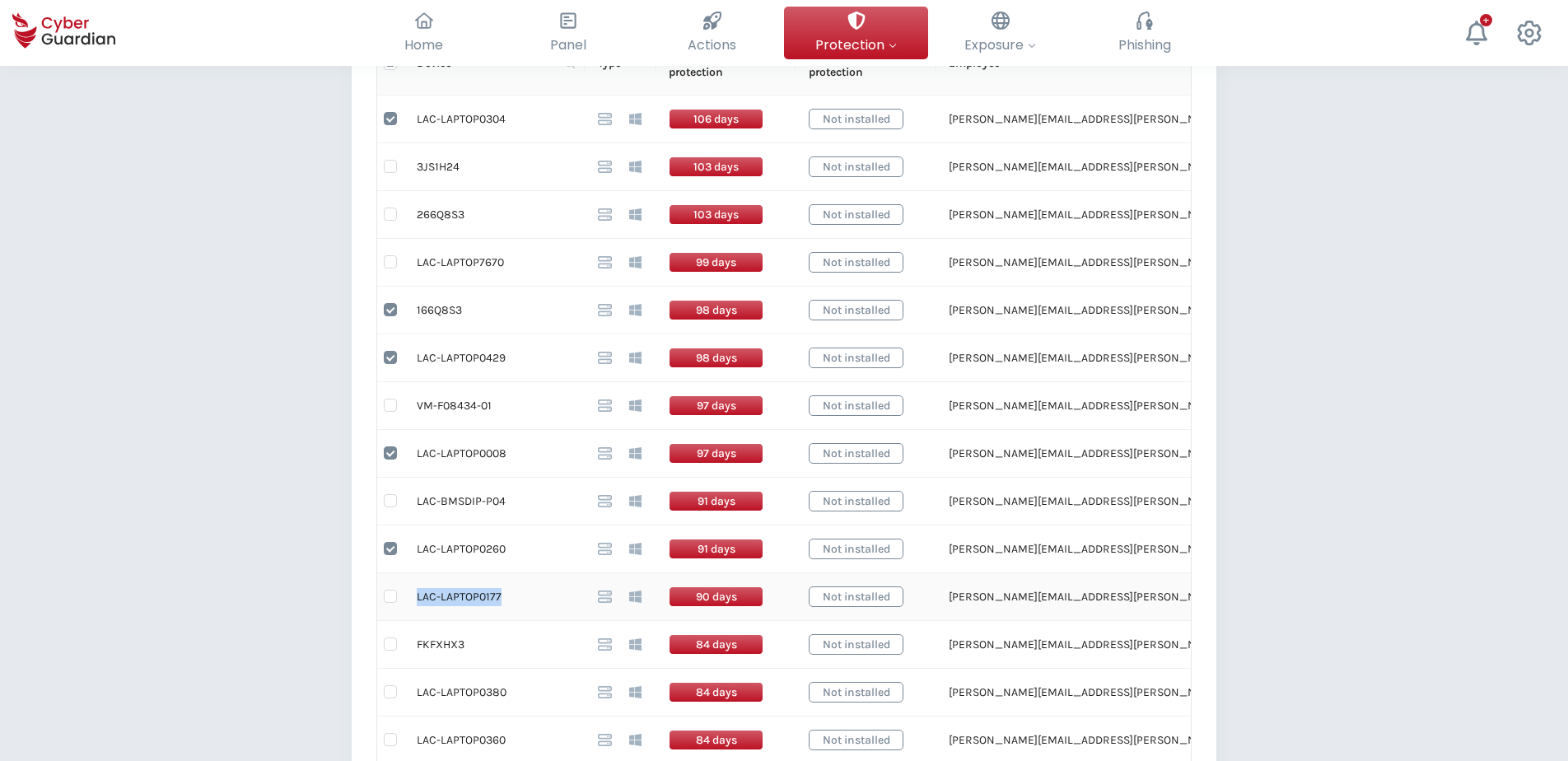
click at [416, 582] on td "LAC-LAPTOP0177" at bounding box center [494, 597] width 181 height 48
click at [389, 582] on input "checkbox" at bounding box center [391, 596] width 14 height 14
checkbox input "true"
click at [433, 582] on td "FKFXHX3" at bounding box center [494, 645] width 181 height 48
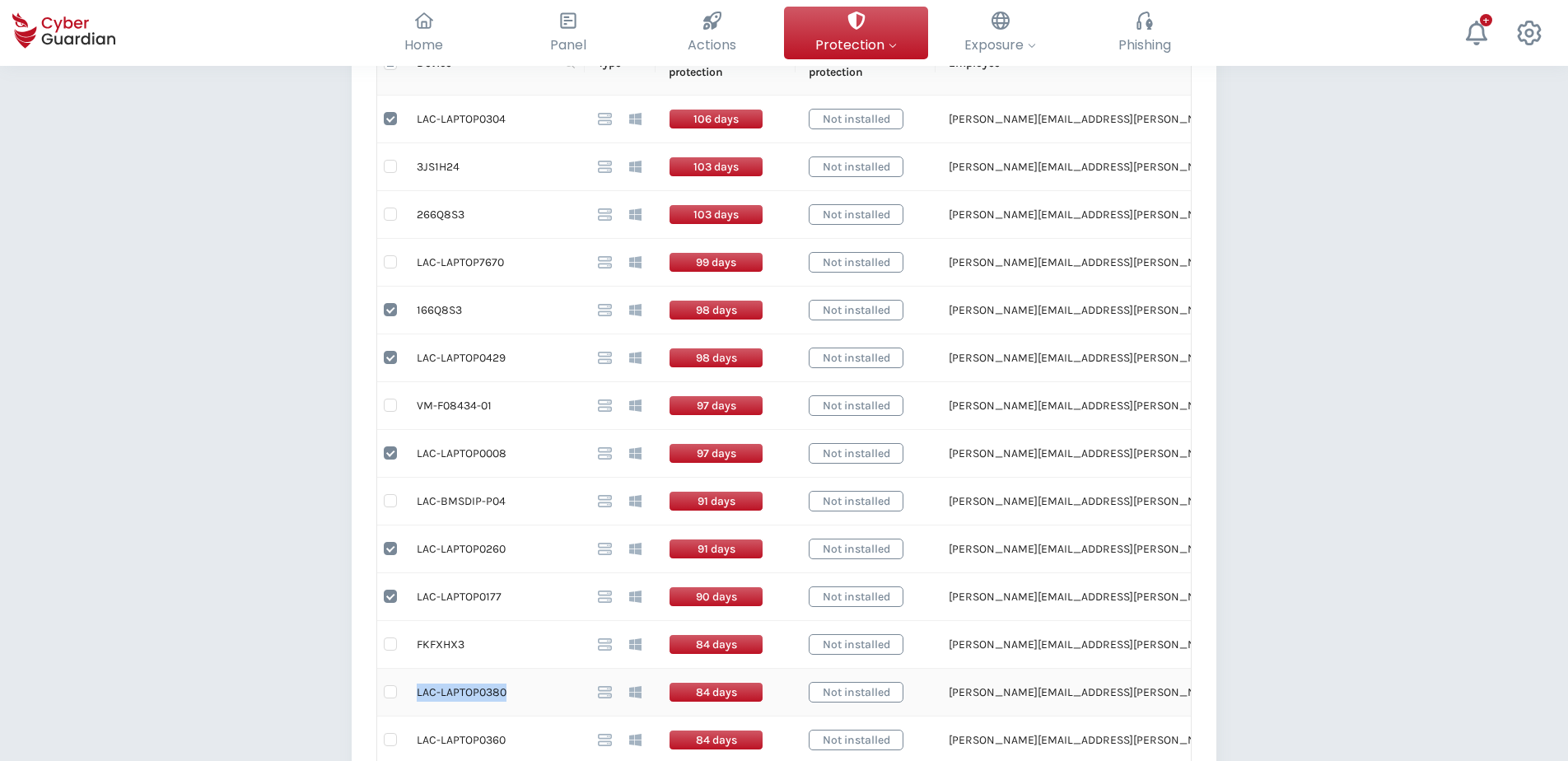
drag, startPoint x: 507, startPoint y: 694, endPoint x: 418, endPoint y: 695, distance: 89.0
click at [418, 582] on td "LAC-LAPTOP0380" at bounding box center [494, 692] width 181 height 48
click at [391, 582] on input "checkbox" at bounding box center [391, 691] width 14 height 14
checkbox input "true"
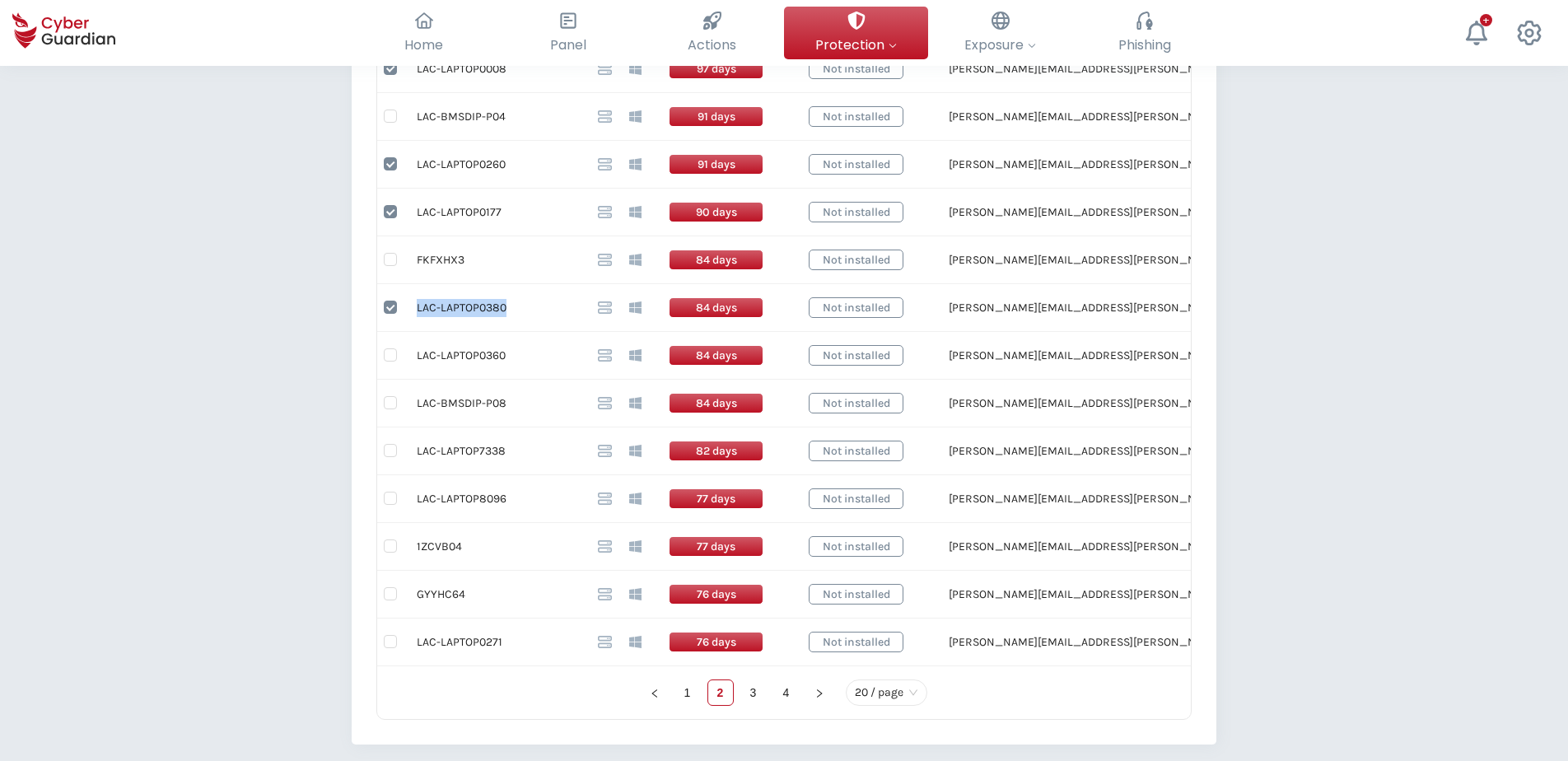
scroll to position [905, 0]
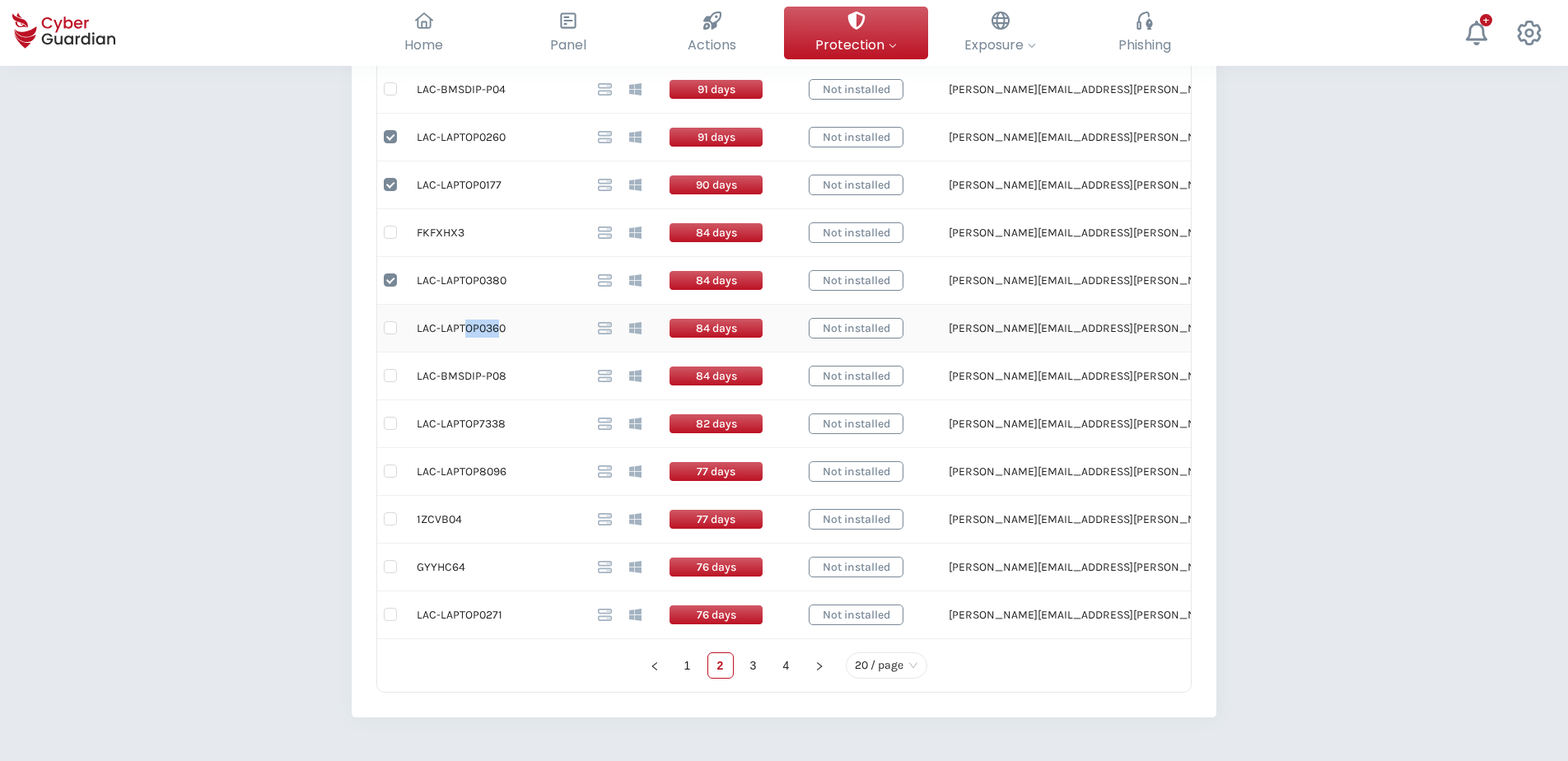
drag, startPoint x: 501, startPoint y: 329, endPoint x: 467, endPoint y: 330, distance: 34.0
click at [467, 330] on td "LAC-LAPTOP0360" at bounding box center [494, 329] width 181 height 48
drag, startPoint x: 467, startPoint y: 330, endPoint x: 415, endPoint y: 335, distance: 52.2
click at [415, 335] on td "LAC-LAPTOP0360" at bounding box center [494, 329] width 181 height 48
click at [392, 331] on input "checkbox" at bounding box center [391, 328] width 14 height 14
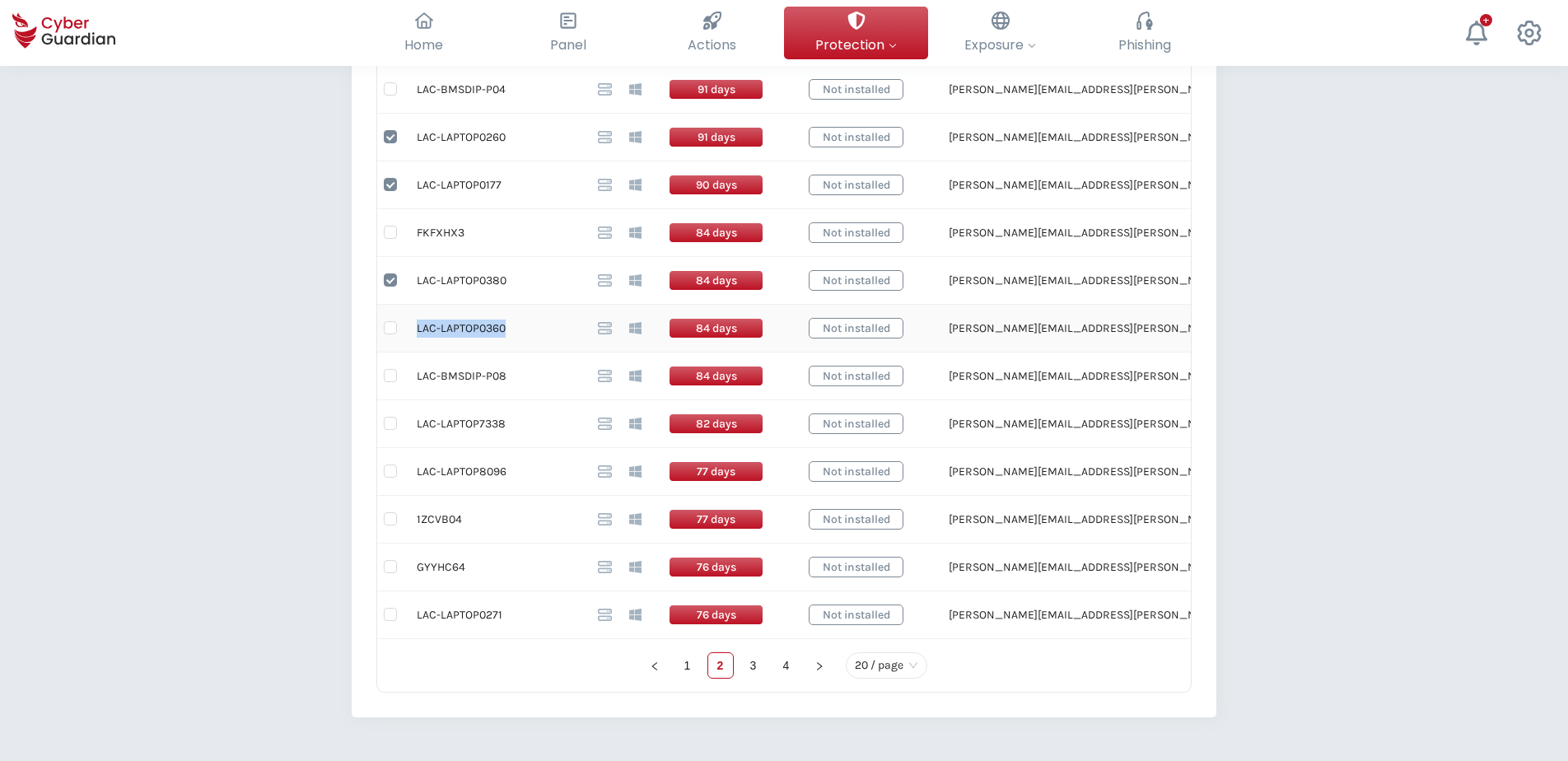
checkbox input "true"
drag, startPoint x: 502, startPoint y: 426, endPoint x: 417, endPoint y: 427, distance: 85.0
click at [418, 425] on td "LAC-LAPTOP7338" at bounding box center [494, 424] width 181 height 48
drag, startPoint x: 506, startPoint y: 470, endPoint x: 417, endPoint y: 472, distance: 89.0
click at [417, 472] on td "LAC-LAPTOP8096" at bounding box center [494, 471] width 181 height 48
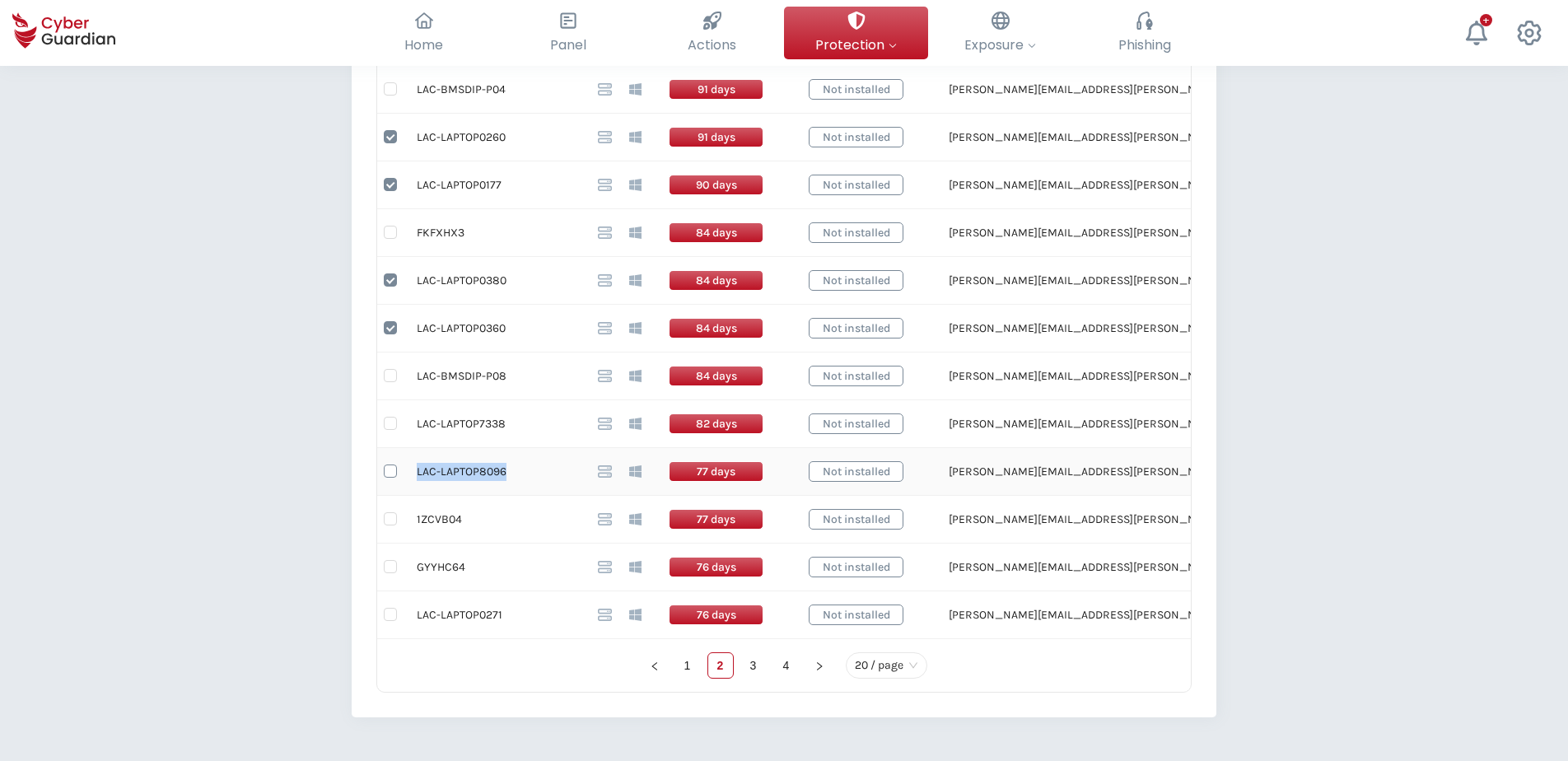
click at [392, 471] on input "checkbox" at bounding box center [391, 471] width 14 height 14
checkbox input "true"
click at [440, 519] on td "1ZCVB04" at bounding box center [494, 519] width 181 height 48
click at [439, 519] on td "1ZCVB04" at bounding box center [494, 519] width 181 height 48
click at [443, 569] on td "GYYHC64" at bounding box center [494, 567] width 181 height 48
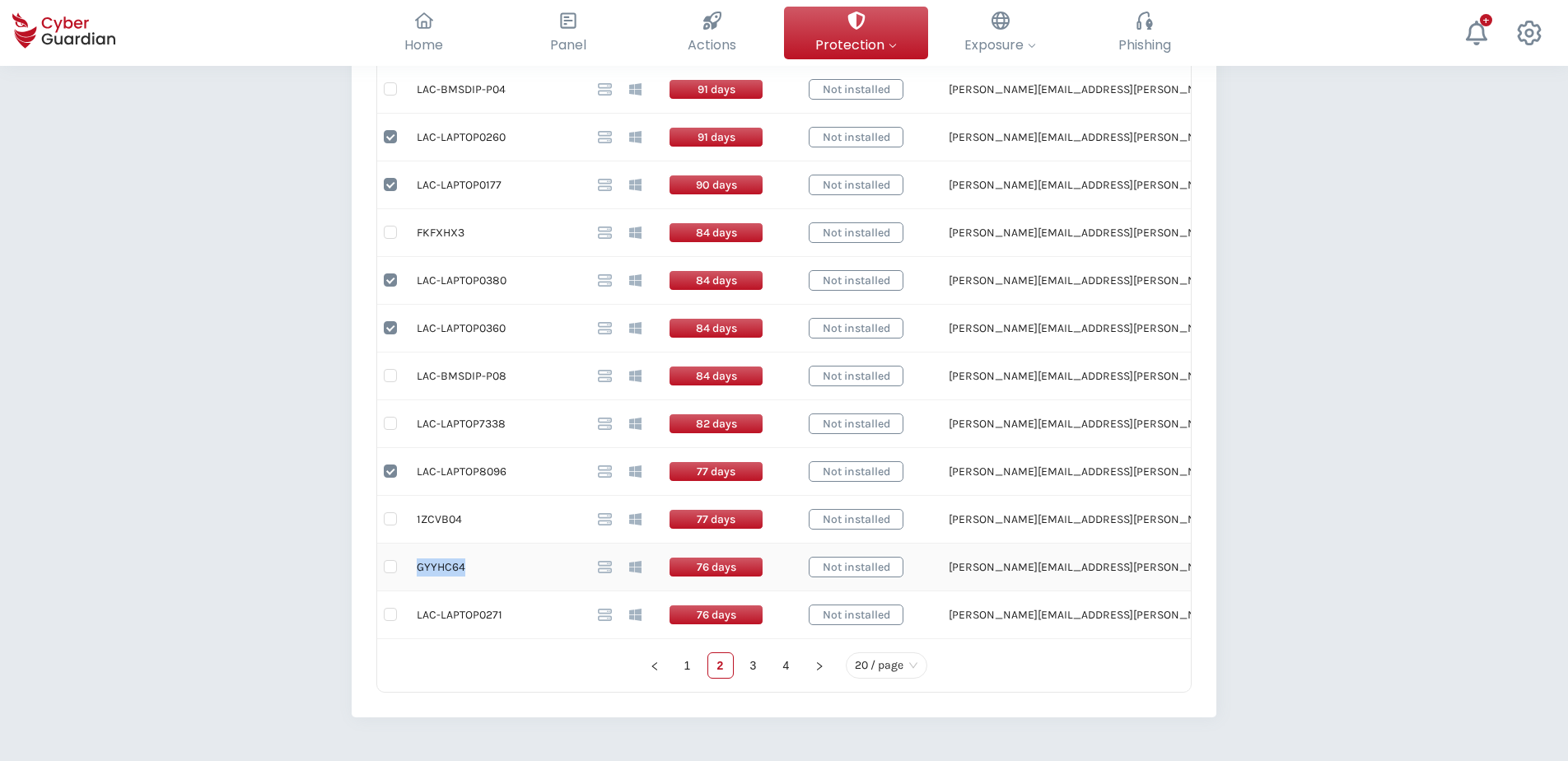
click at [443, 569] on td "GYYHC64" at bounding box center [494, 567] width 181 height 48
click at [454, 582] on td "LAC-LAPTOP0271" at bounding box center [494, 615] width 181 height 48
drag, startPoint x: 502, startPoint y: 612, endPoint x: 419, endPoint y: 616, distance: 83.1
click at [419, 582] on td "LAC-LAPTOP0271" at bounding box center [494, 615] width 181 height 48
click at [388, 582] on input "checkbox" at bounding box center [391, 614] width 14 height 14
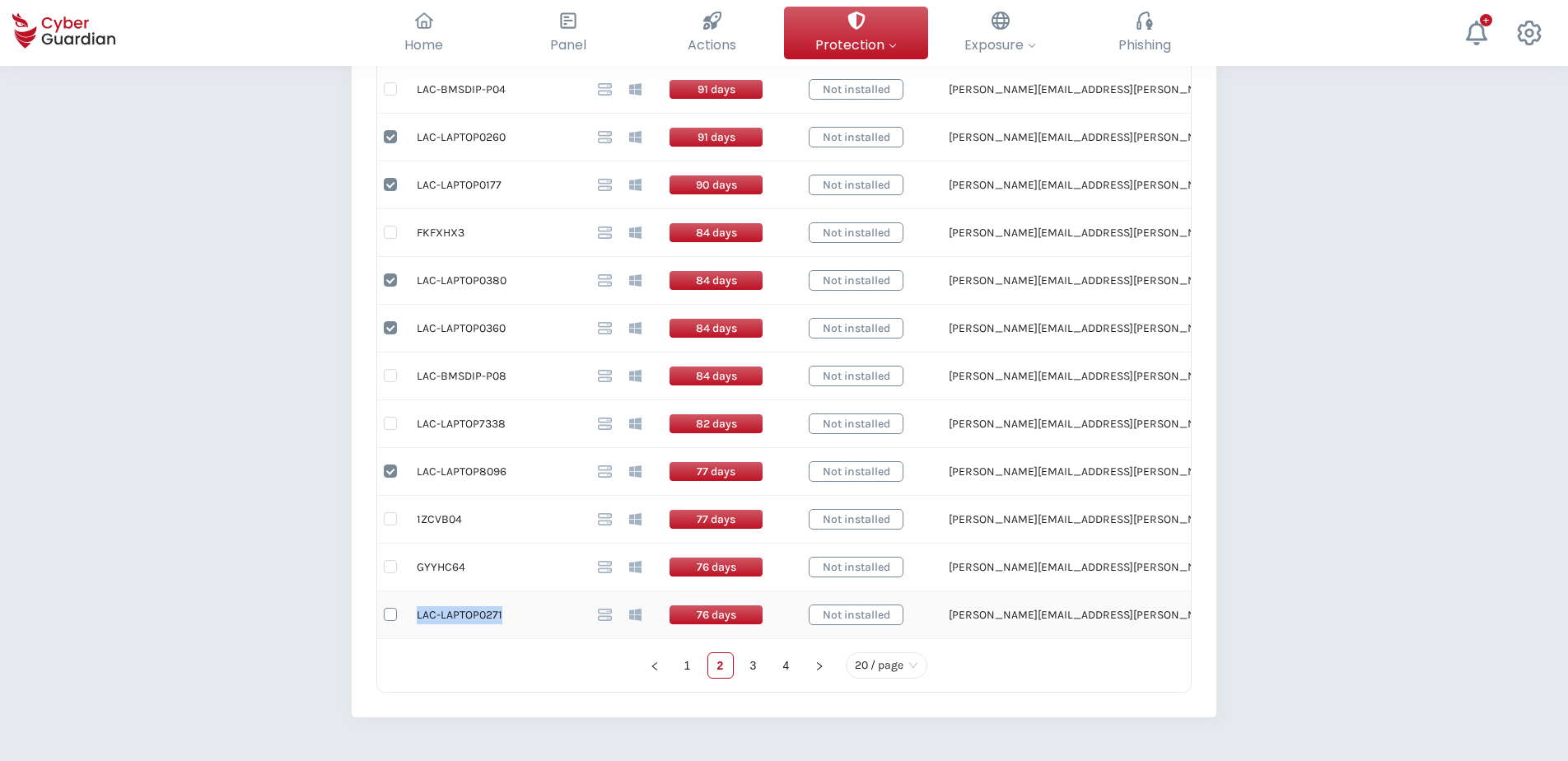
checkbox input "true"
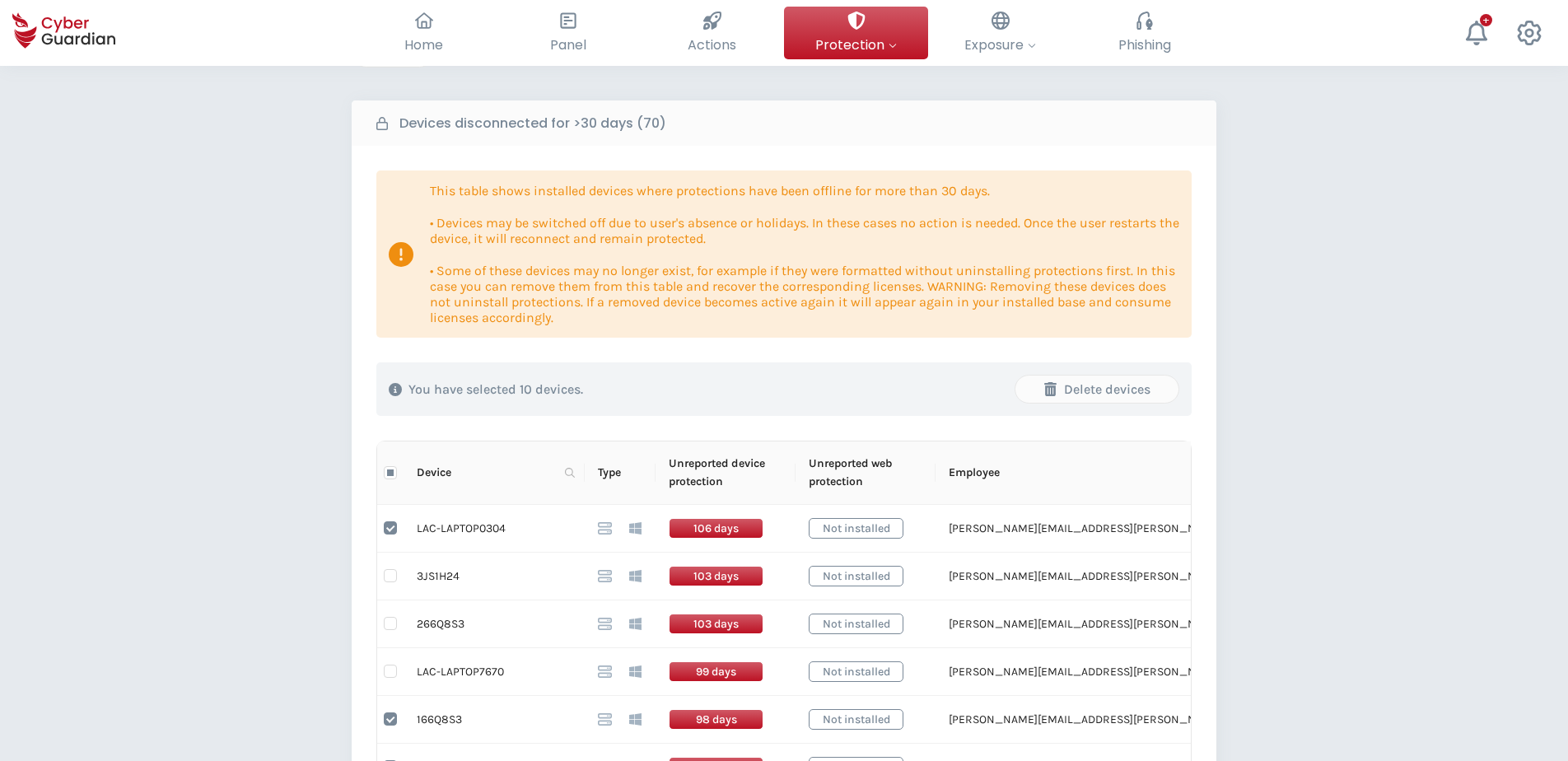
scroll to position [82, 0]
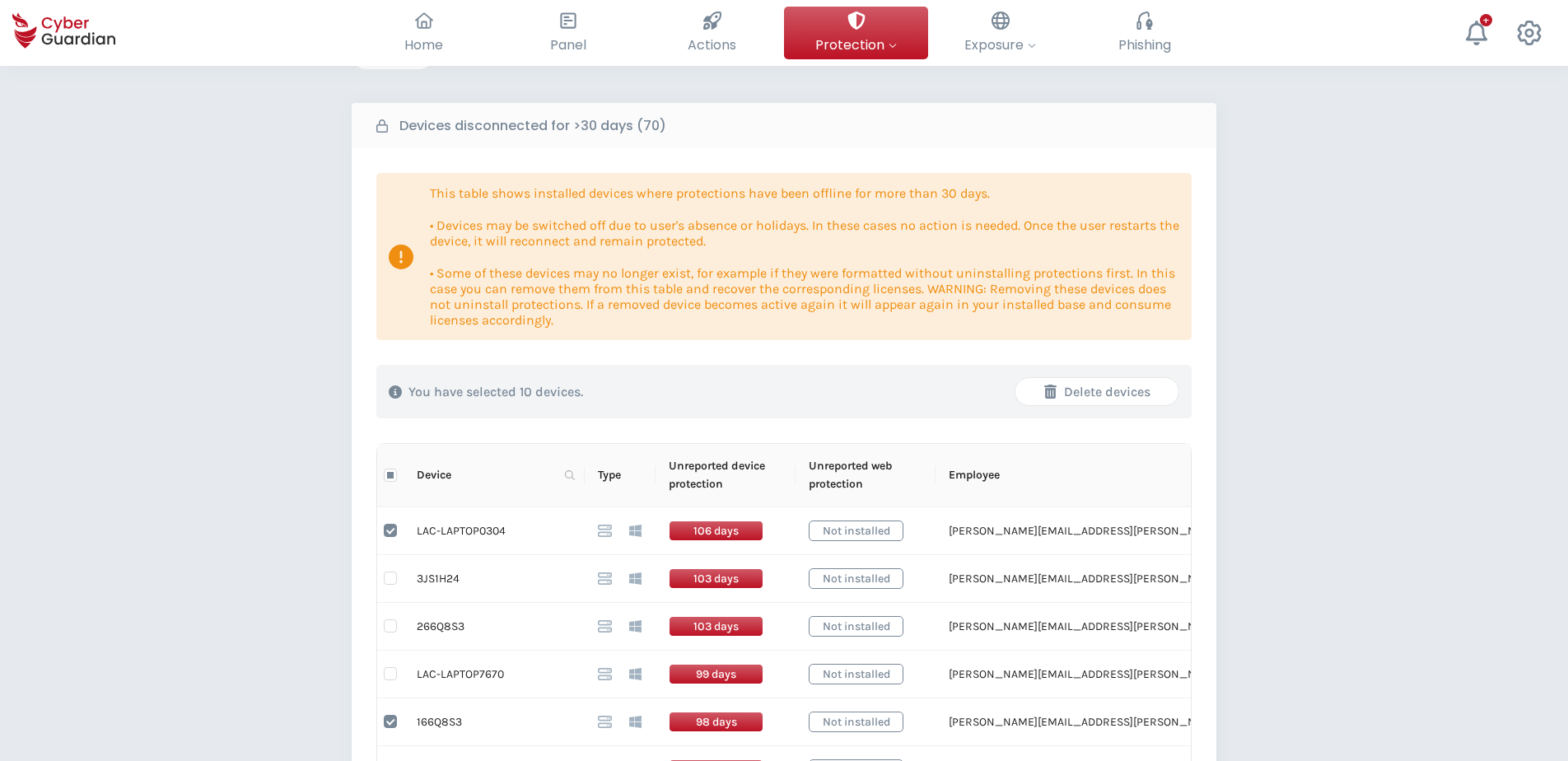
click at [1118, 395] on div "Delete devices" at bounding box center [1097, 392] width 139 height 20
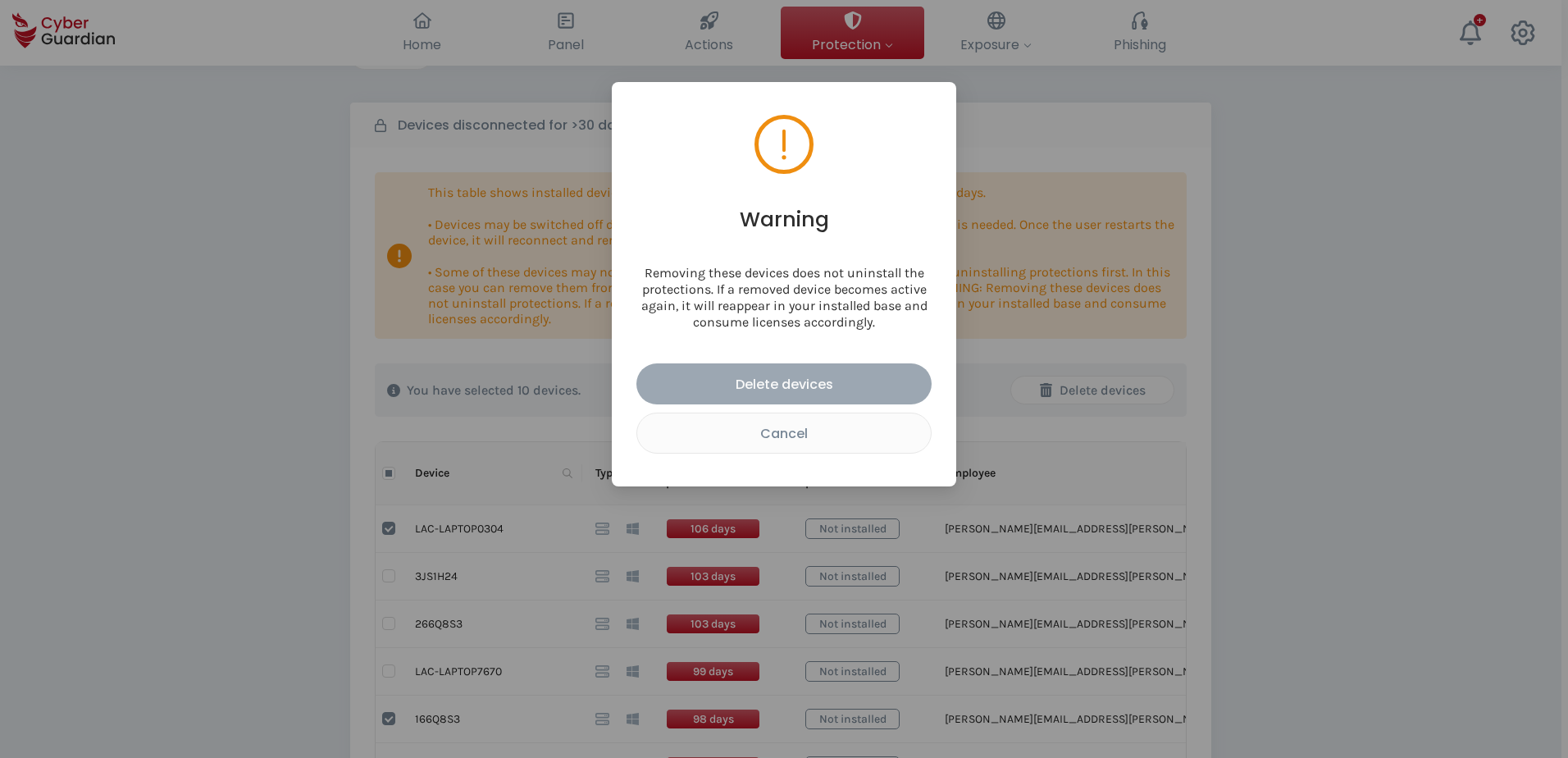
click at [810, 376] on div "Delete devices" at bounding box center [784, 384] width 271 height 20
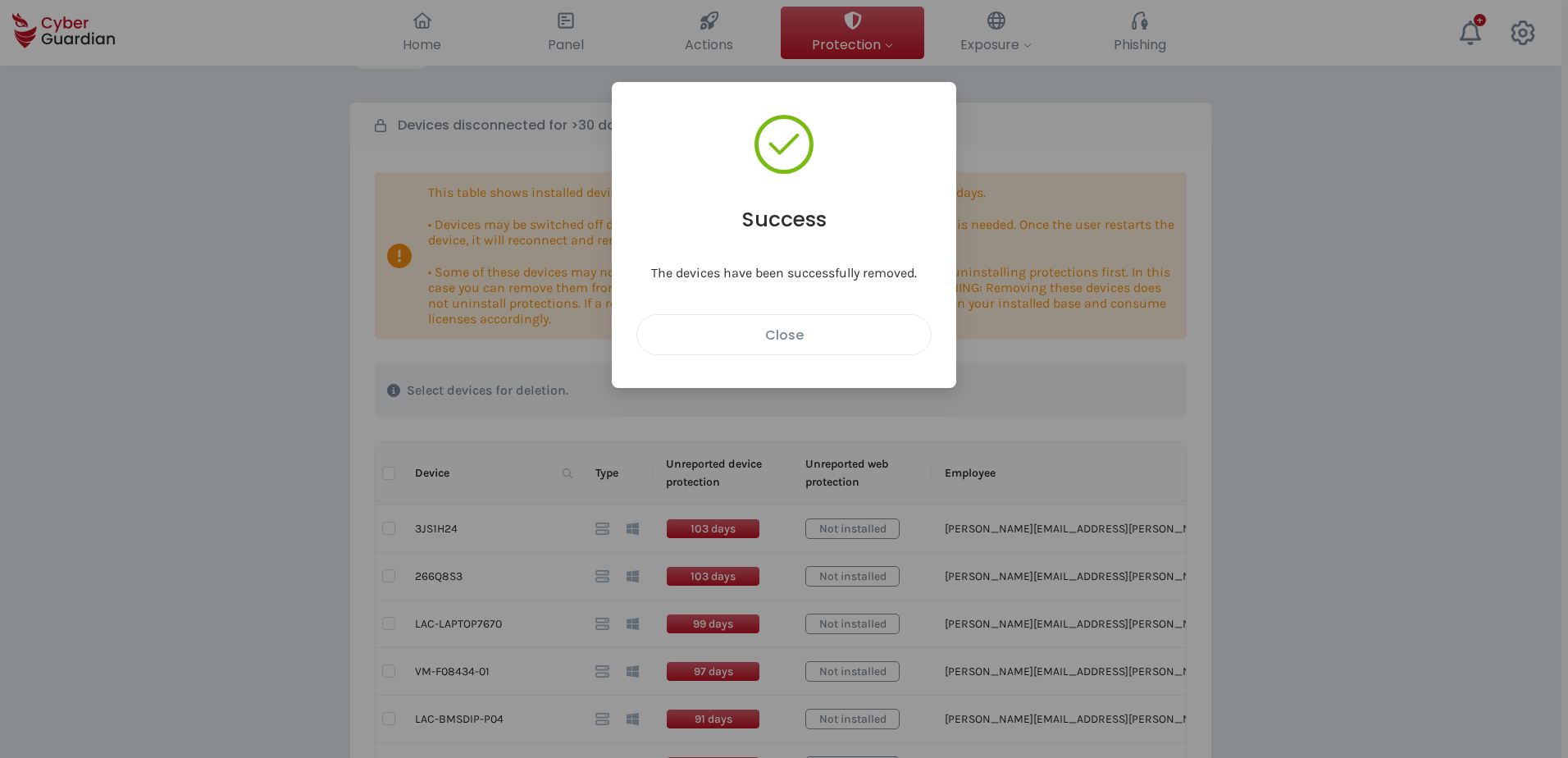
click at [797, 334] on div "Close" at bounding box center [784, 335] width 269 height 20
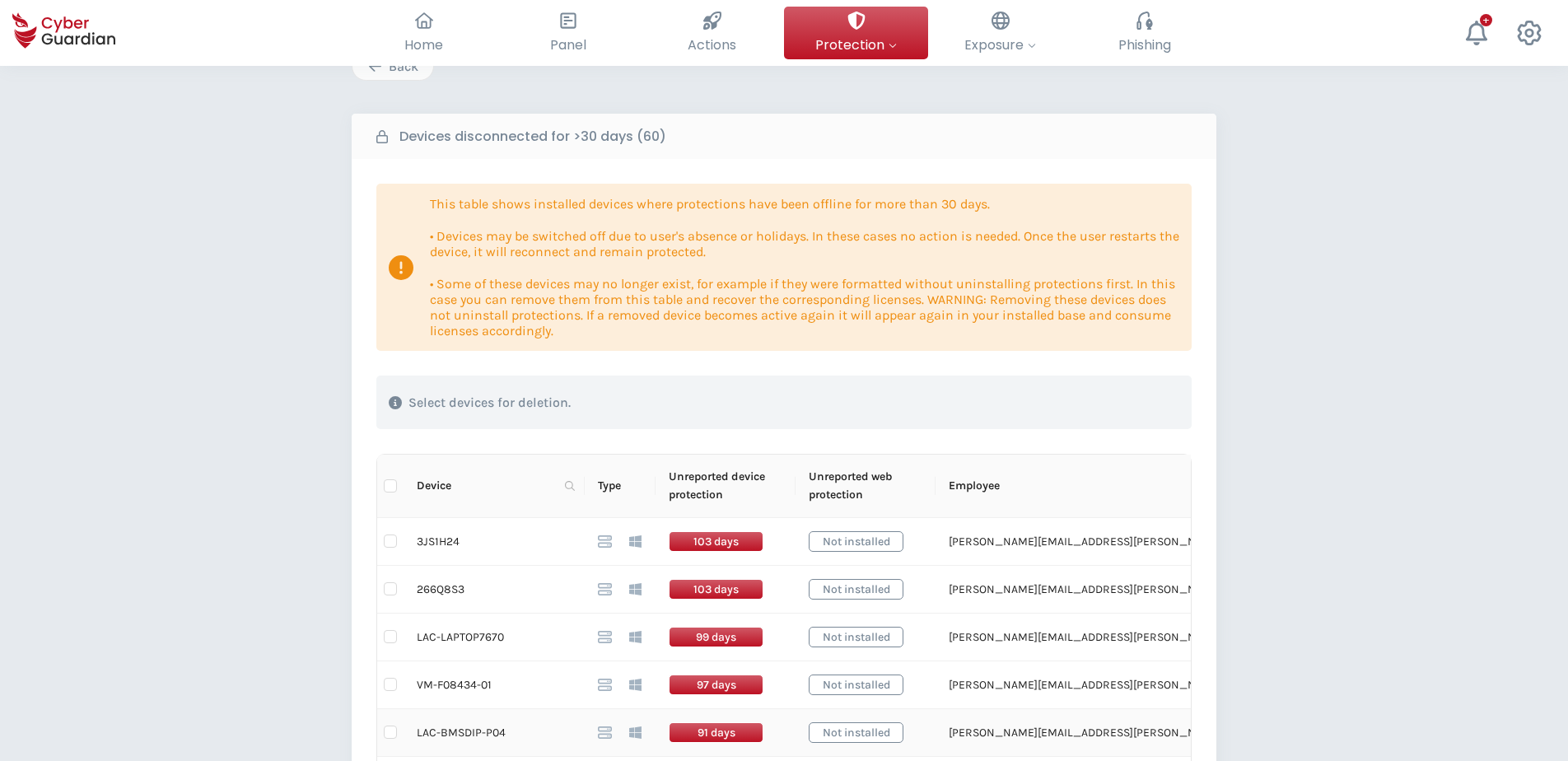
scroll to position [0, 0]
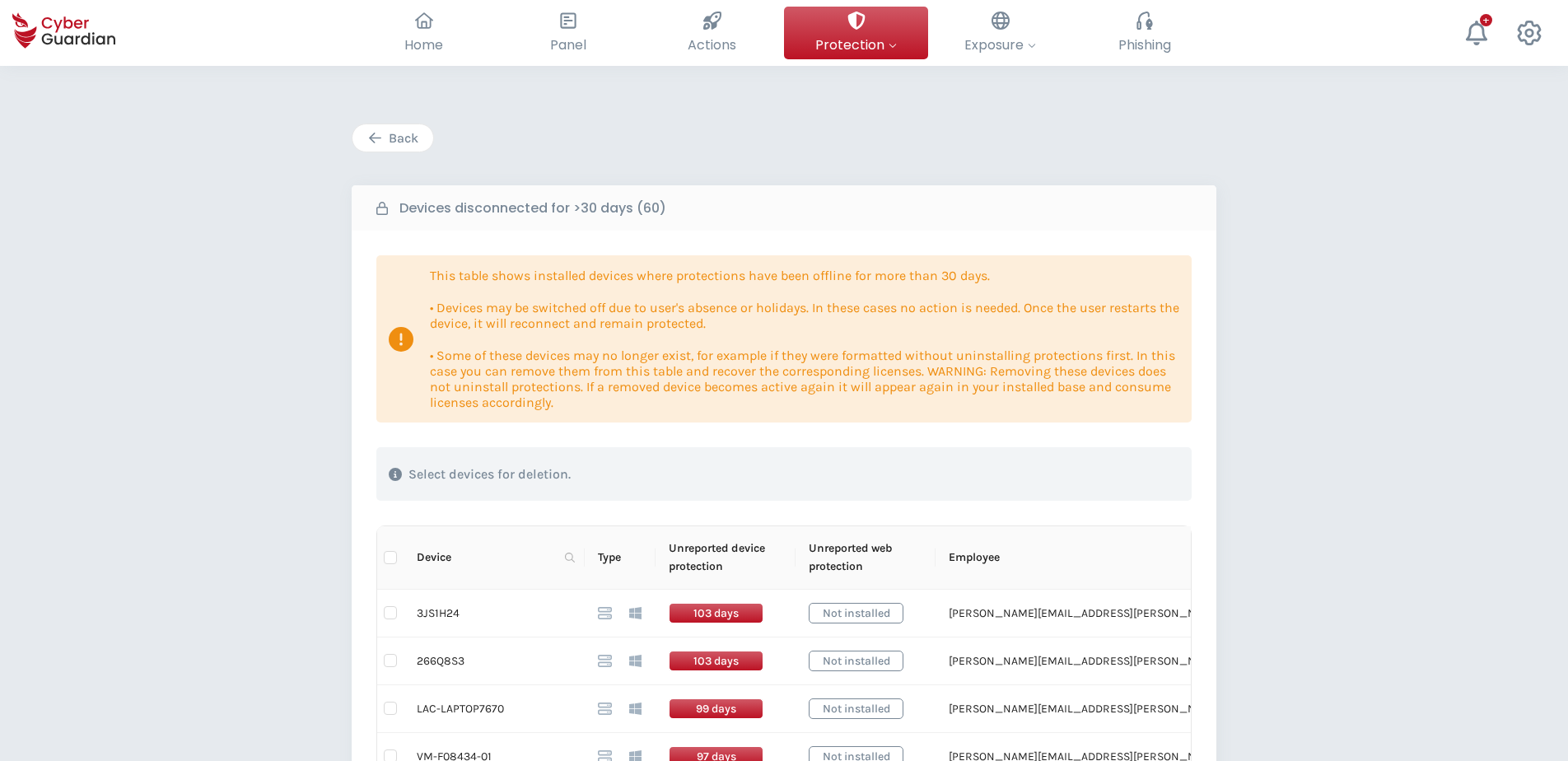
click at [405, 142] on div "Back" at bounding box center [393, 138] width 56 height 20
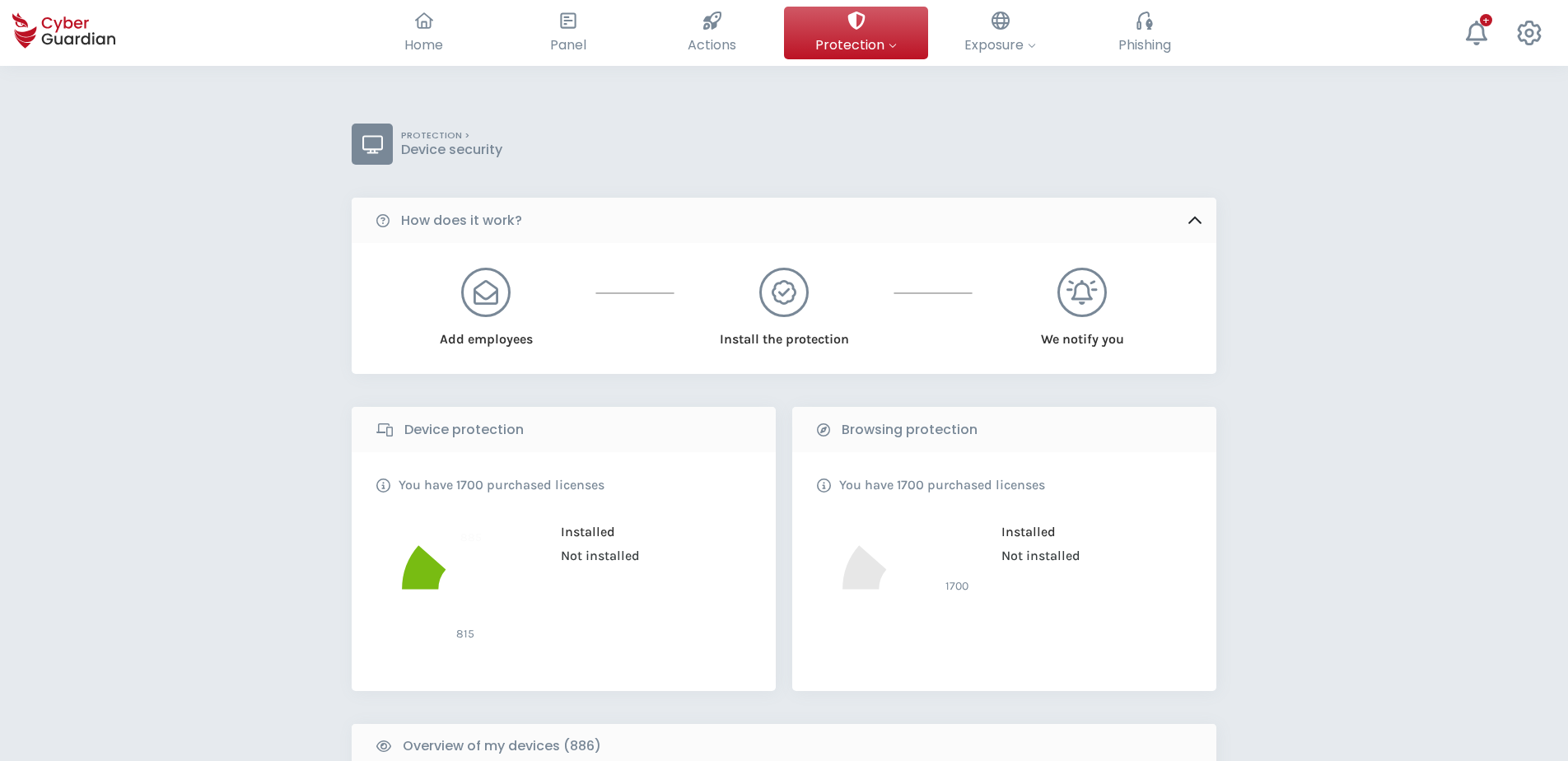
scroll to position [700, 0]
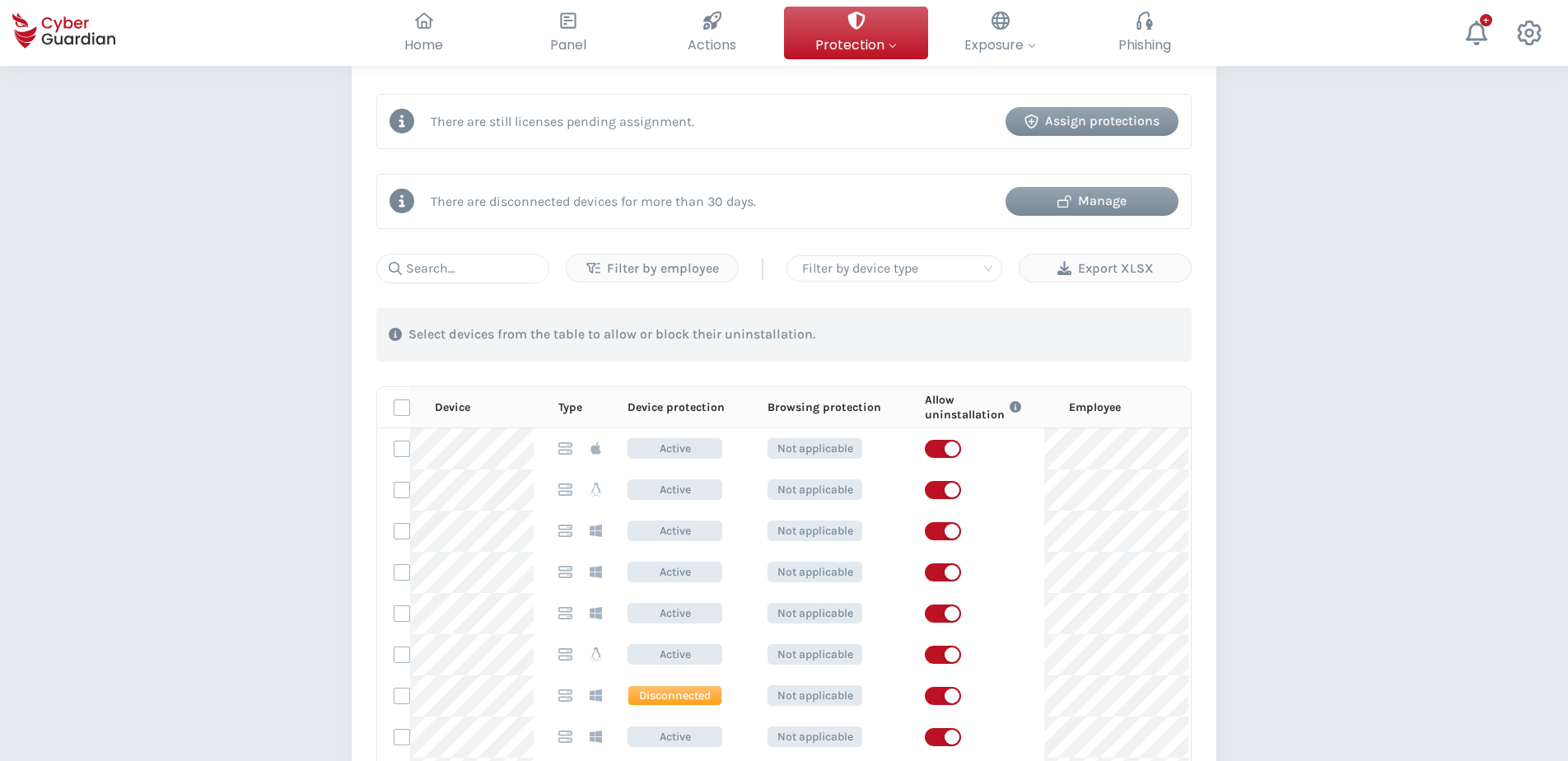
click at [603, 414] on th "Device protection" at bounding box center [672, 408] width 140 height 41
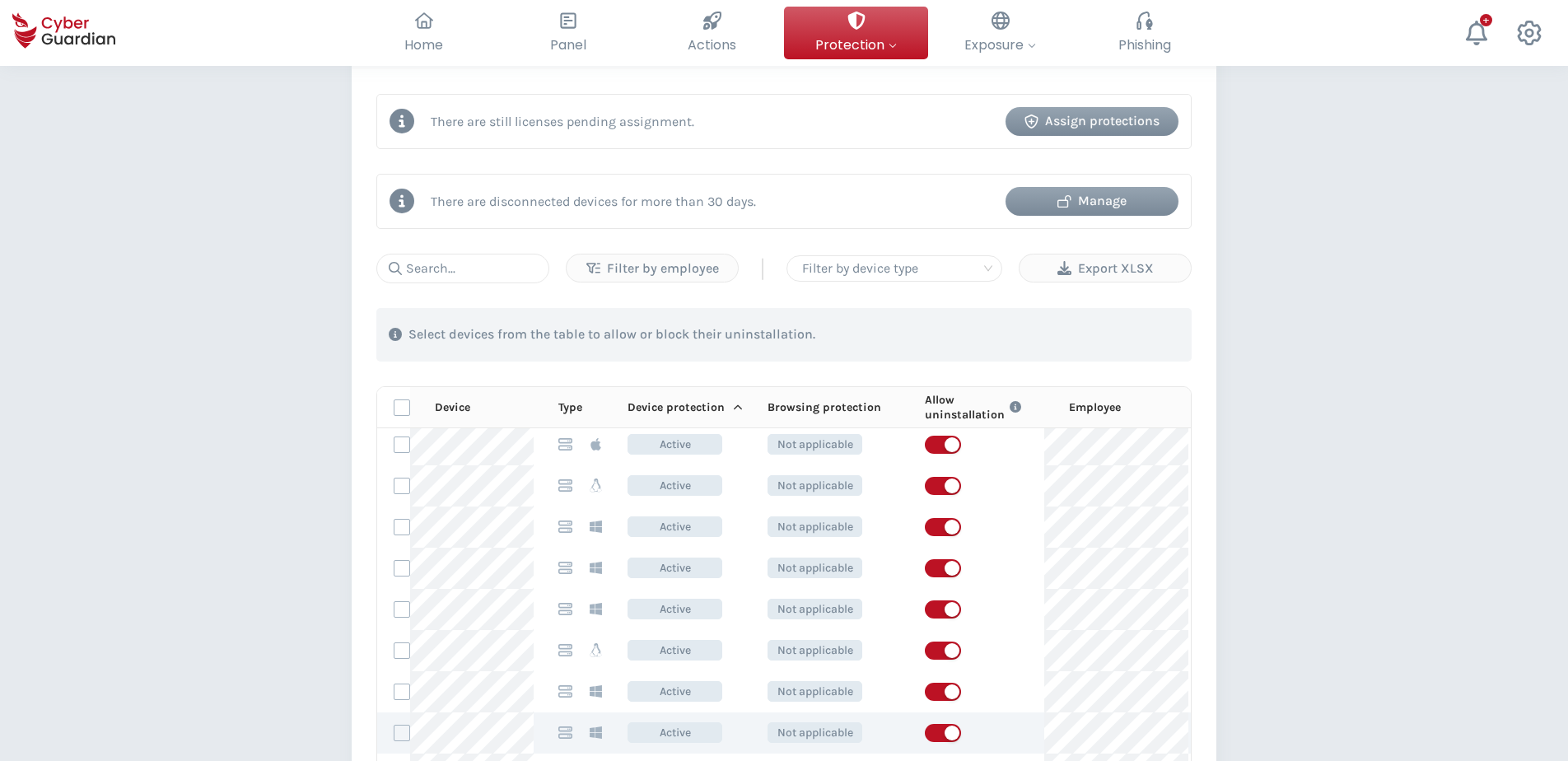
scroll to position [0, 0]
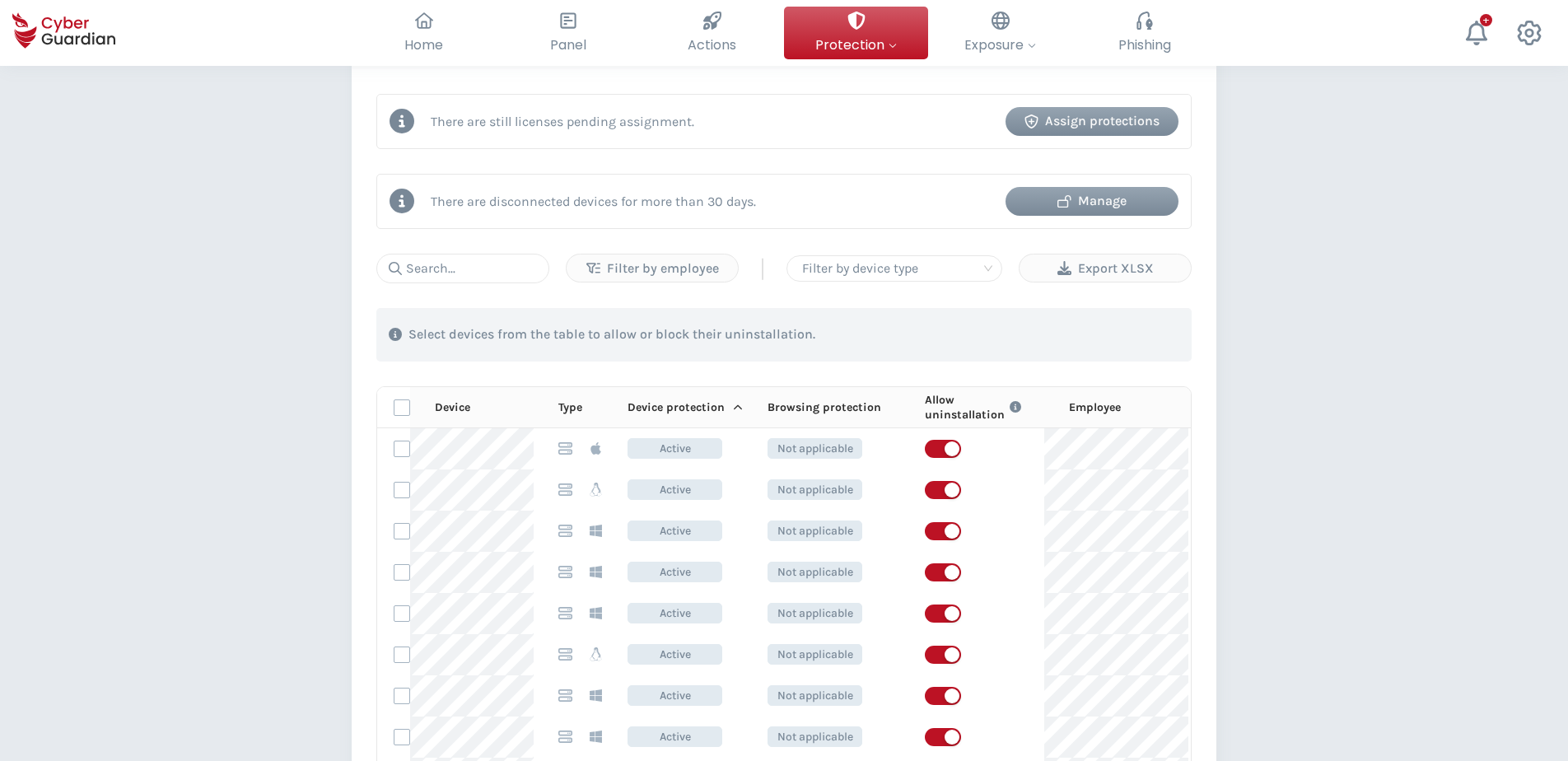
click at [716, 409] on p "Device protection" at bounding box center [676, 407] width 97 height 14
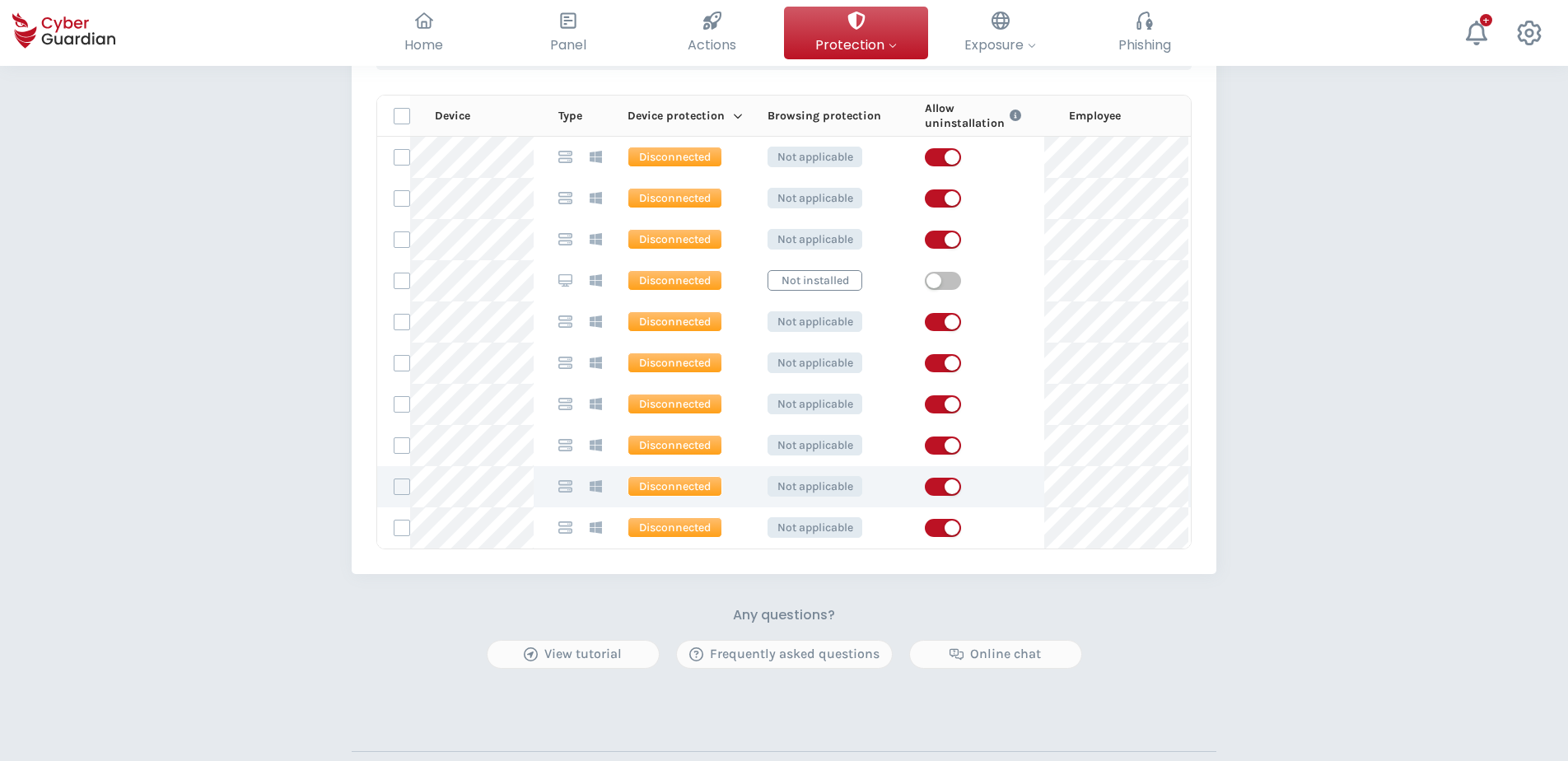
scroll to position [909, 0]
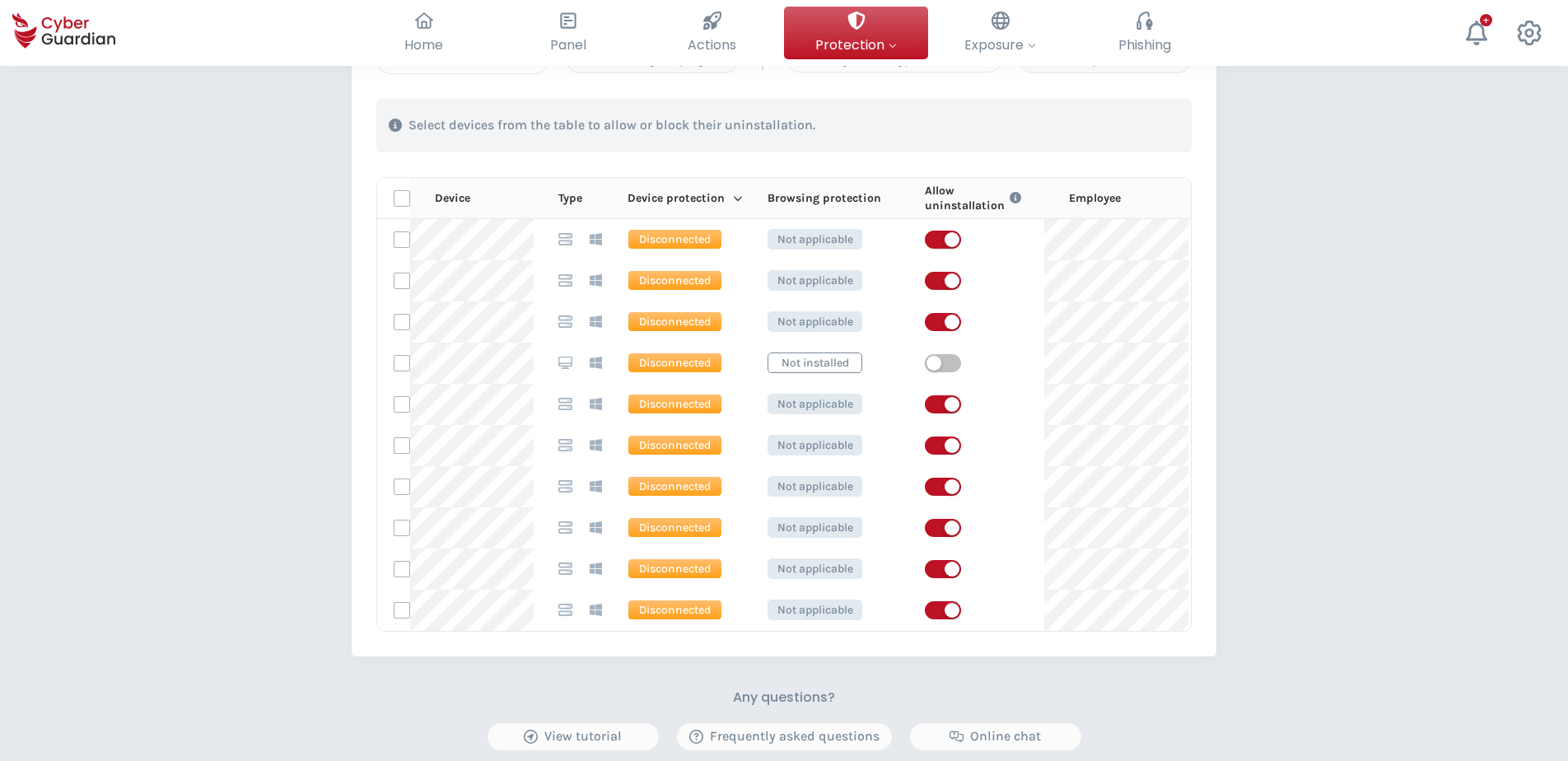
click at [201, 420] on div "PROTECTION > Device security How does it work? Add employees Install the protec…" at bounding box center [784, 82] width 1568 height 1851
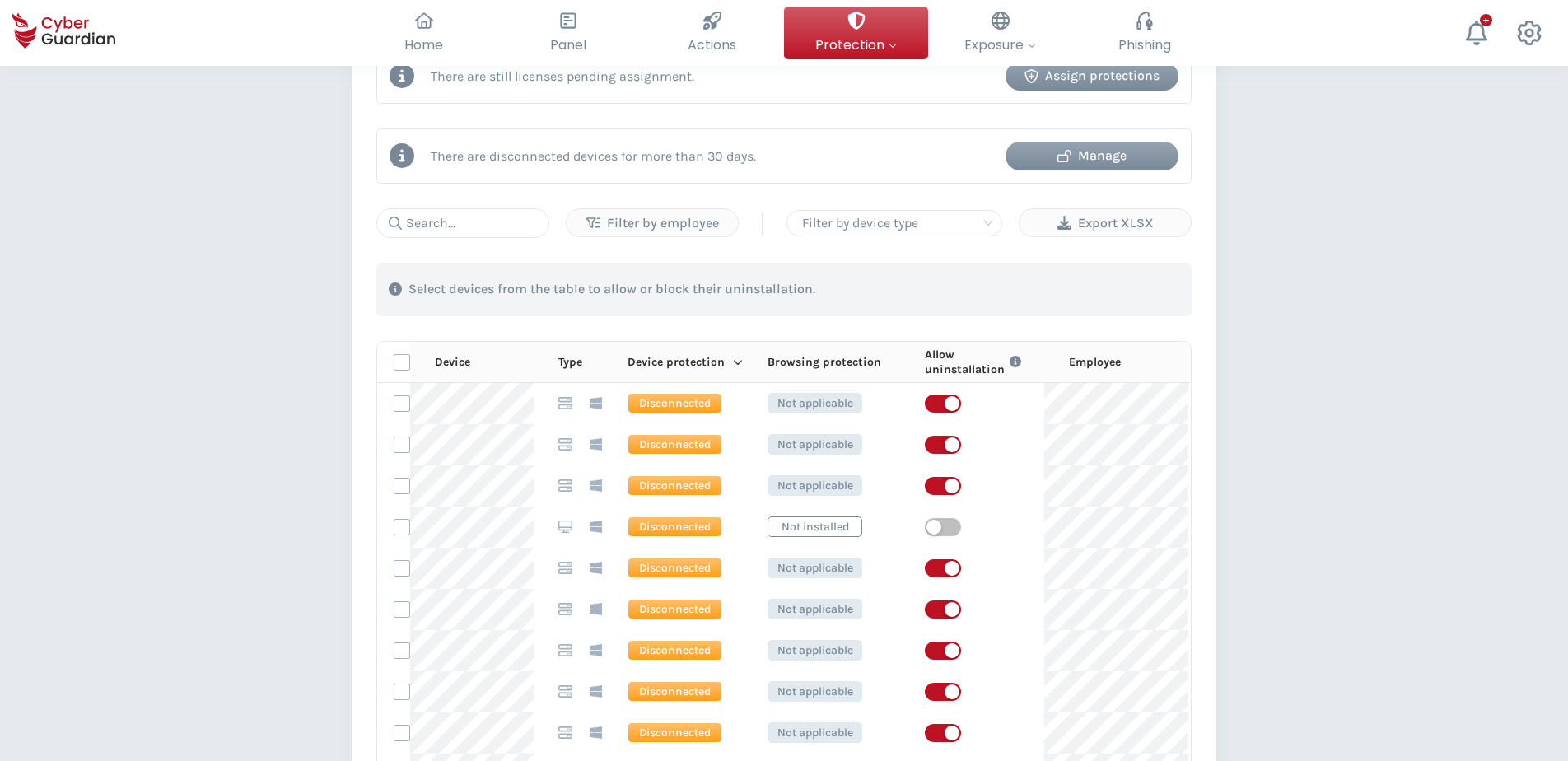
scroll to position [744, 0]
click at [459, 224] on input "text" at bounding box center [463, 223] width 173 height 30
paste input "LAPTOP0421"
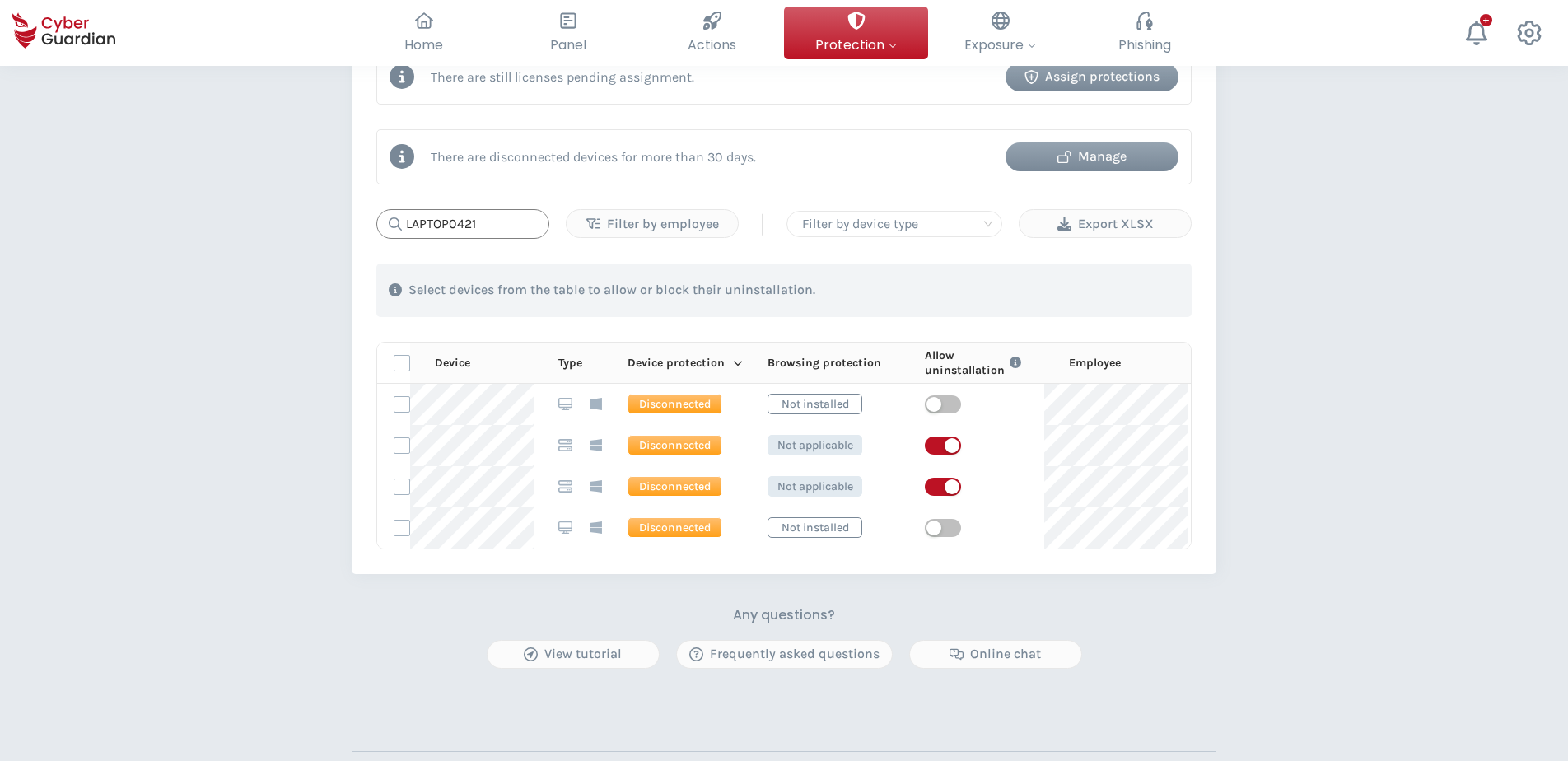
type input "LAPTOP0421"
click at [1112, 155] on div "Manage" at bounding box center [1092, 156] width 148 height 20
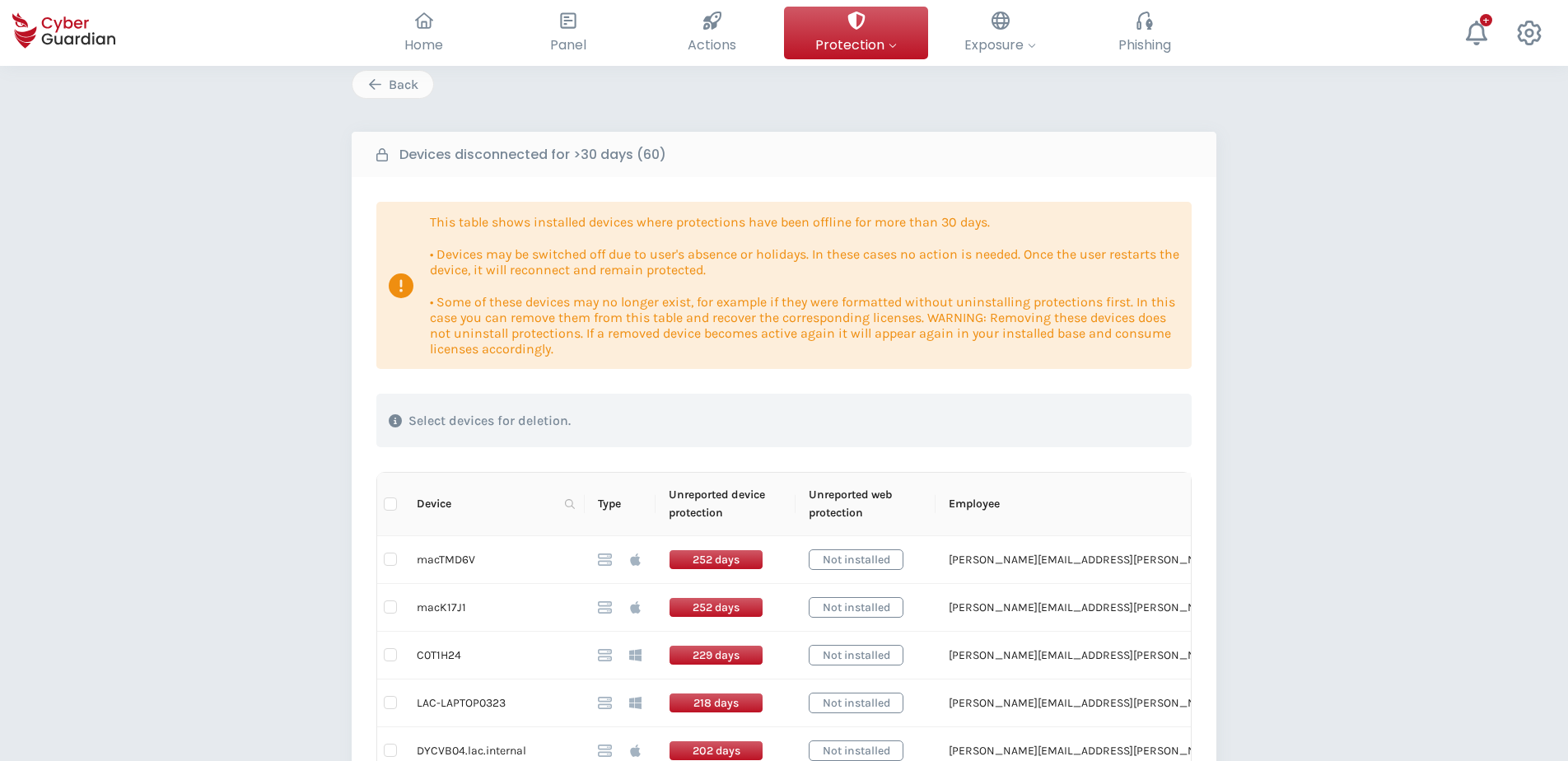
scroll to position [82, 0]
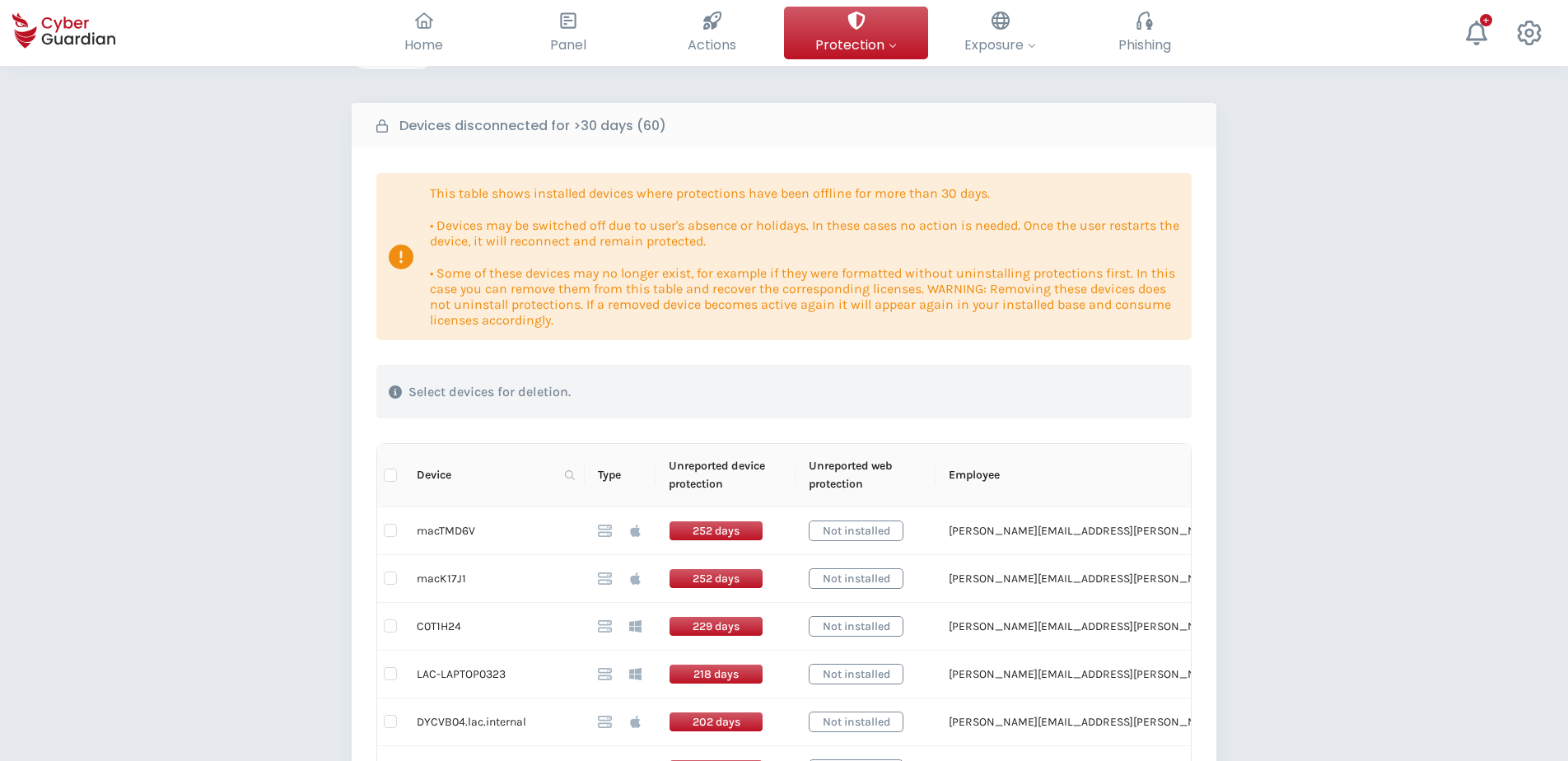
click at [460, 475] on span "Device" at bounding box center [487, 475] width 142 height 18
click at [576, 480] on span at bounding box center [569, 475] width 16 height 25
click at [523, 508] on input "text" at bounding box center [490, 510] width 164 height 26
paste input "LAPTOP0421"
type input "LAPTOP0421"
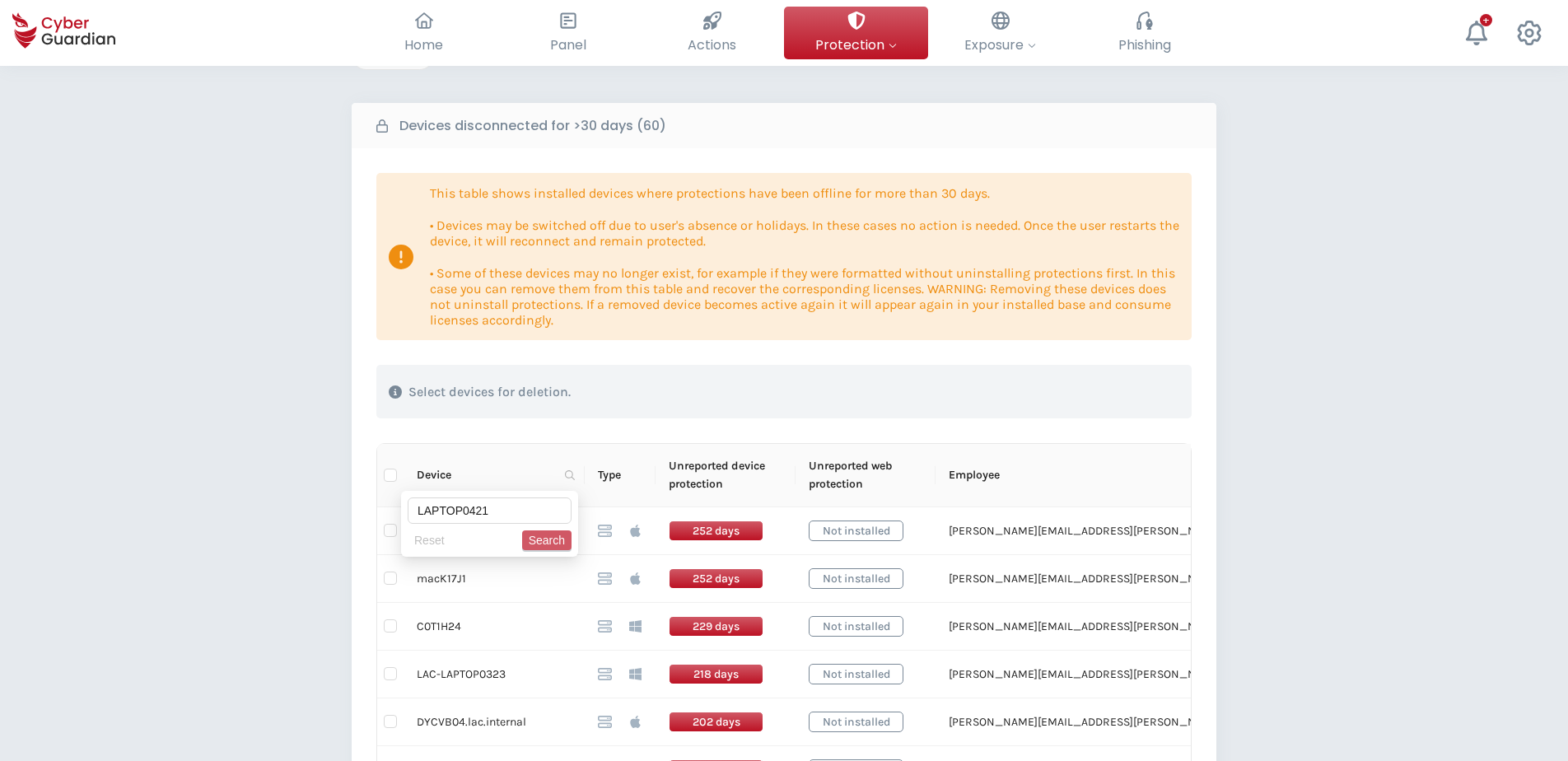
click at [533, 532] on span "Search" at bounding box center [546, 539] width 37 height 18
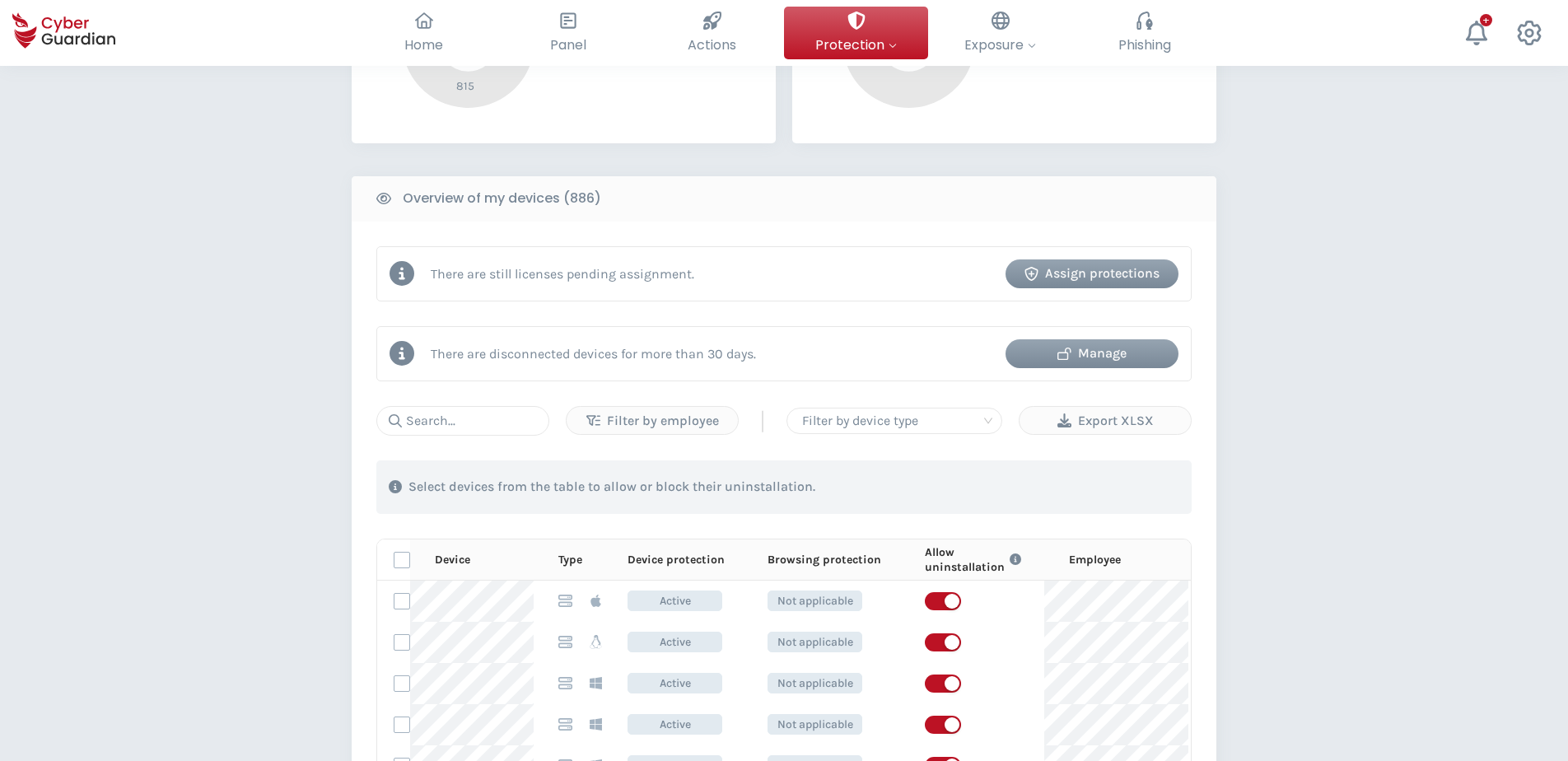
scroll to position [744, 0]
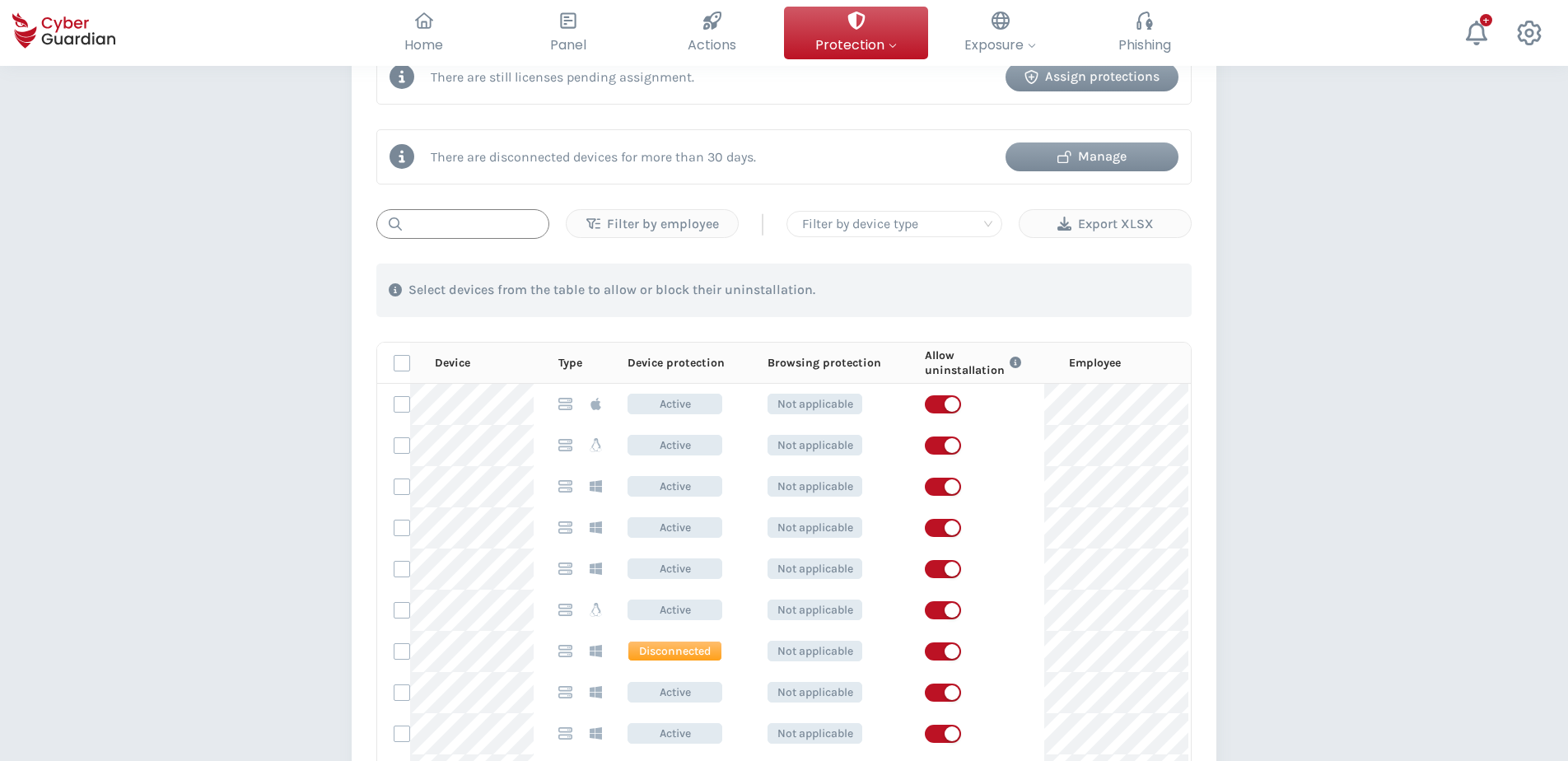
click at [484, 219] on input "text" at bounding box center [463, 223] width 173 height 30
paste input "LAPTOP0421"
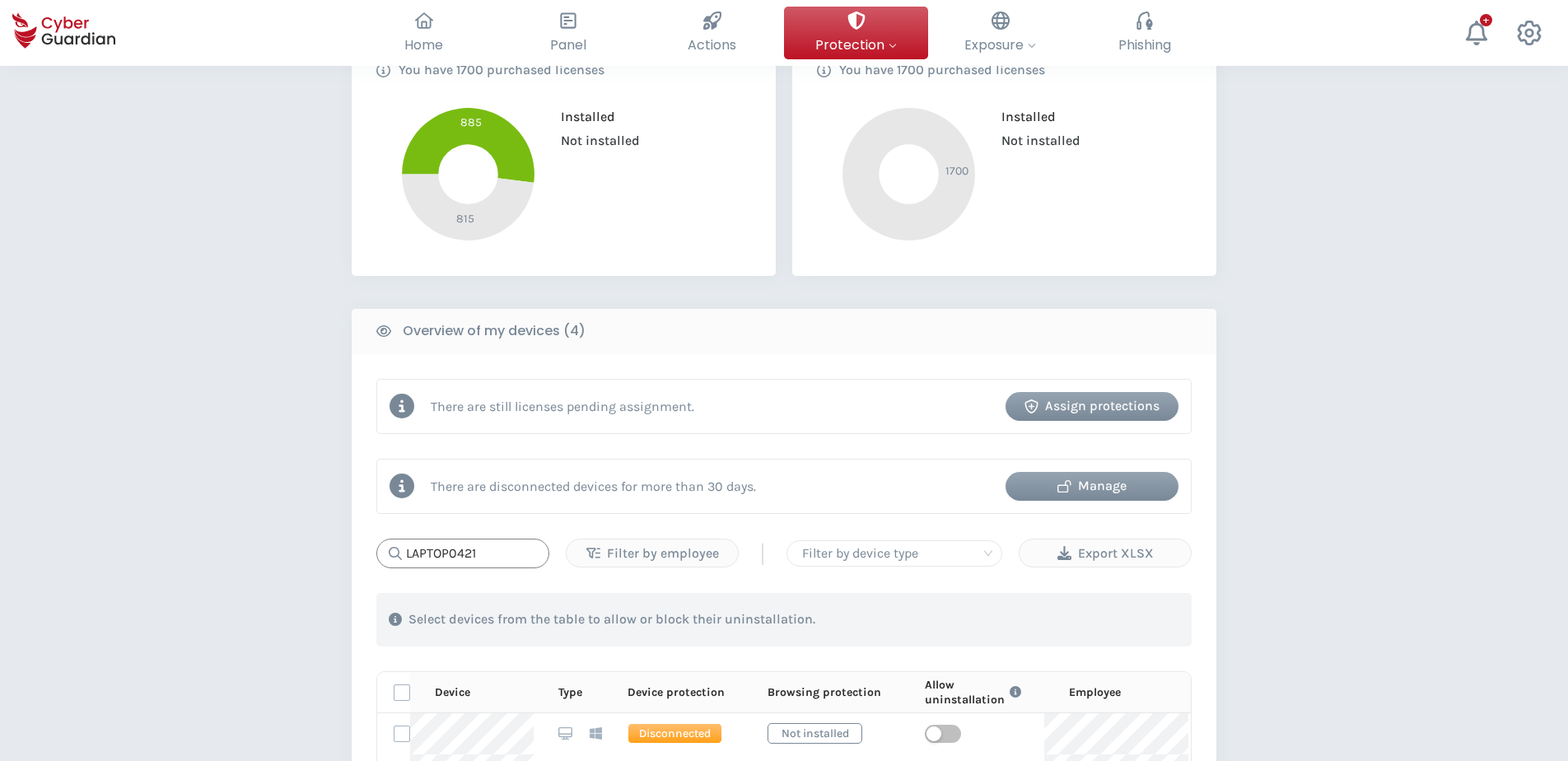
scroll to position [333, 0]
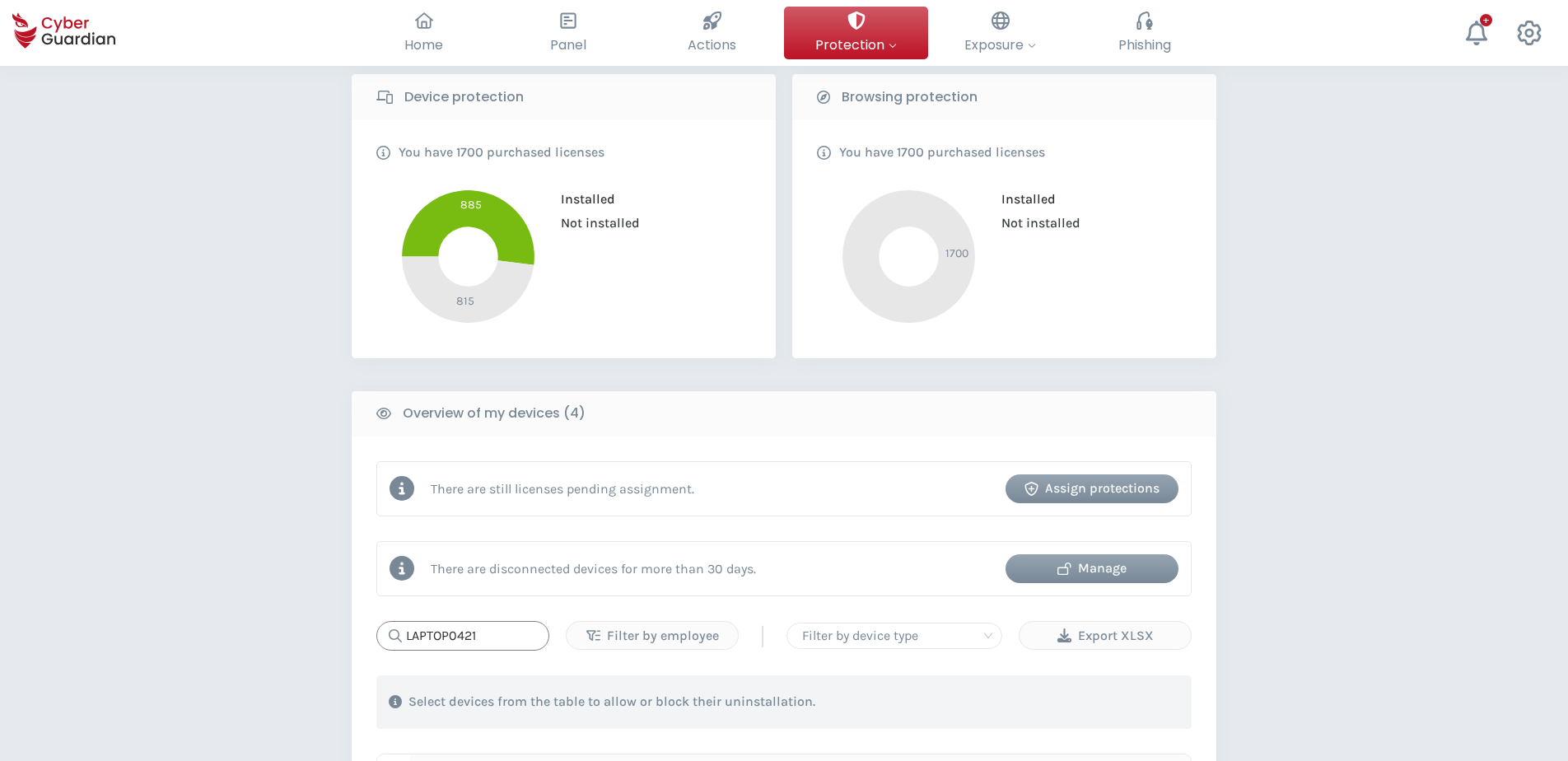
type input "LAPTOP0421"
click at [209, 272] on div "PROTECTION > Device security How does it work? Add employees Install the protec…" at bounding box center [784, 535] width 1568 height 1604
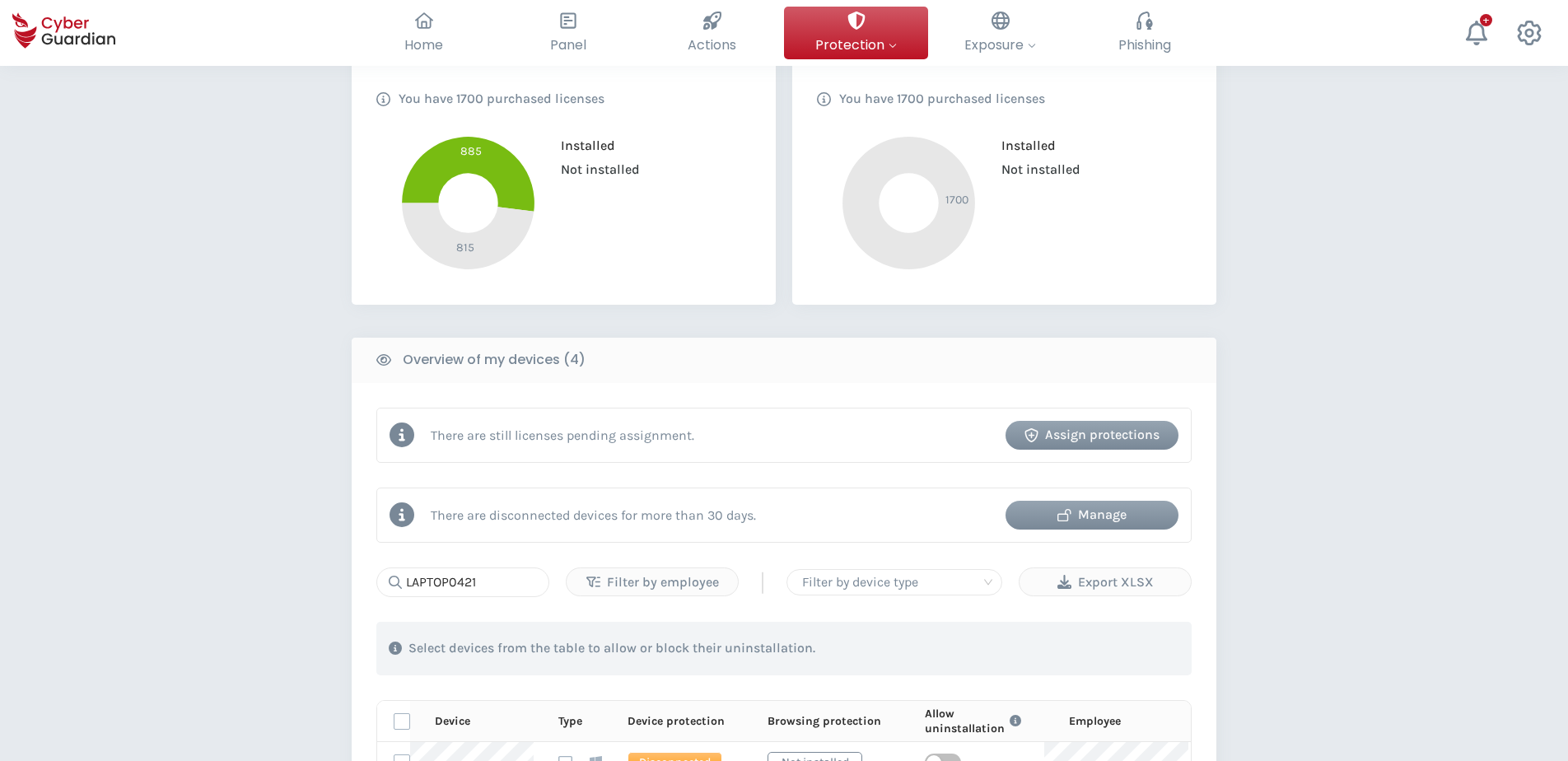
scroll to position [415, 0]
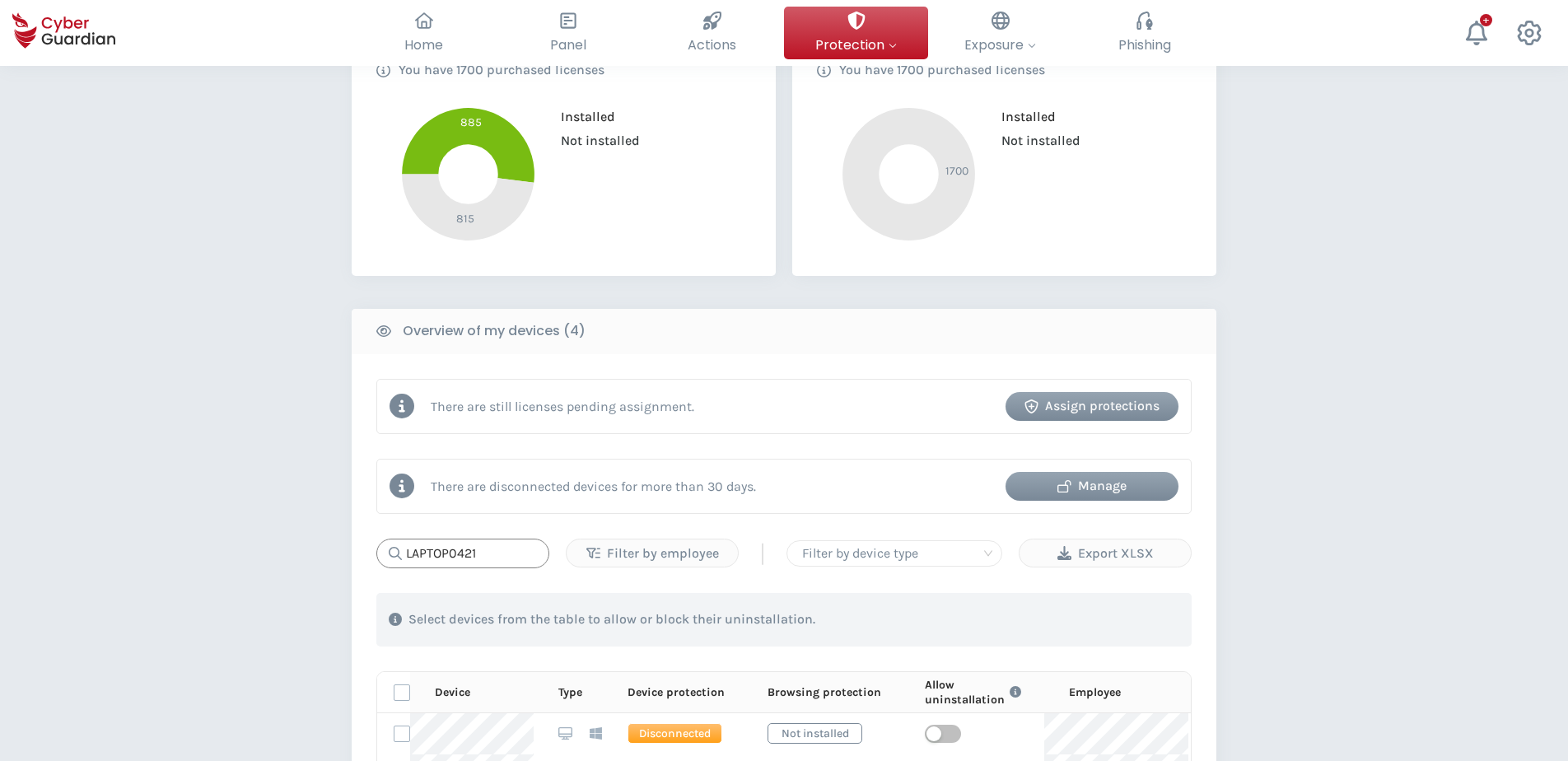
drag, startPoint x: 512, startPoint y: 558, endPoint x: 170, endPoint y: 492, distance: 348.3
click at [170, 492] on div "PROTECTION > Device security How does it work? Add employees Install the protec…" at bounding box center [784, 453] width 1568 height 1604
click at [156, 424] on div "PROTECTION > Device security How does it work? Add employees Install the protec…" at bounding box center [784, 453] width 1568 height 1604
click at [1104, 487] on div "Manage" at bounding box center [1092, 485] width 148 height 20
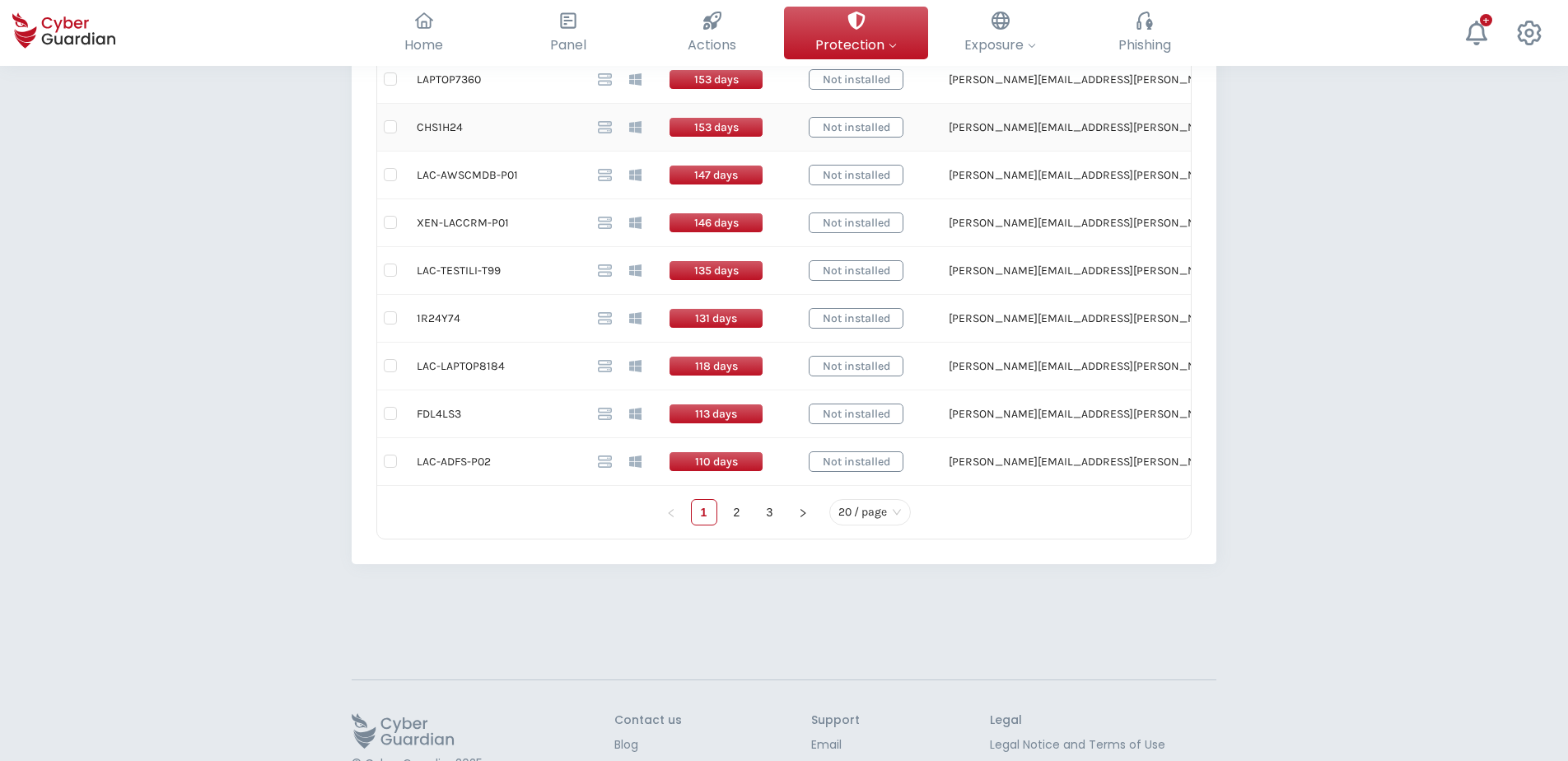
scroll to position [1153, 0]
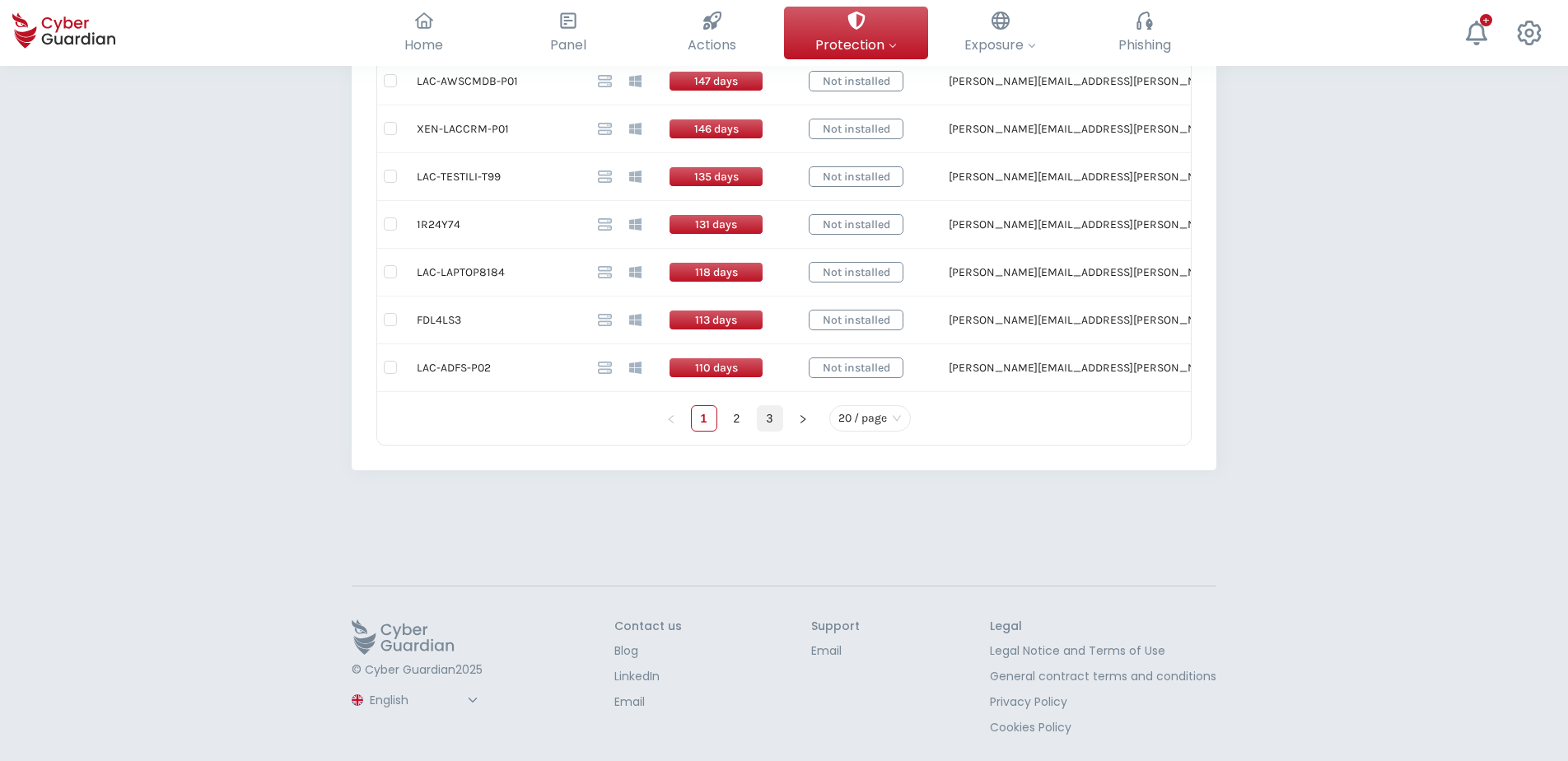
click at [770, 424] on link "3" at bounding box center [770, 418] width 25 height 25
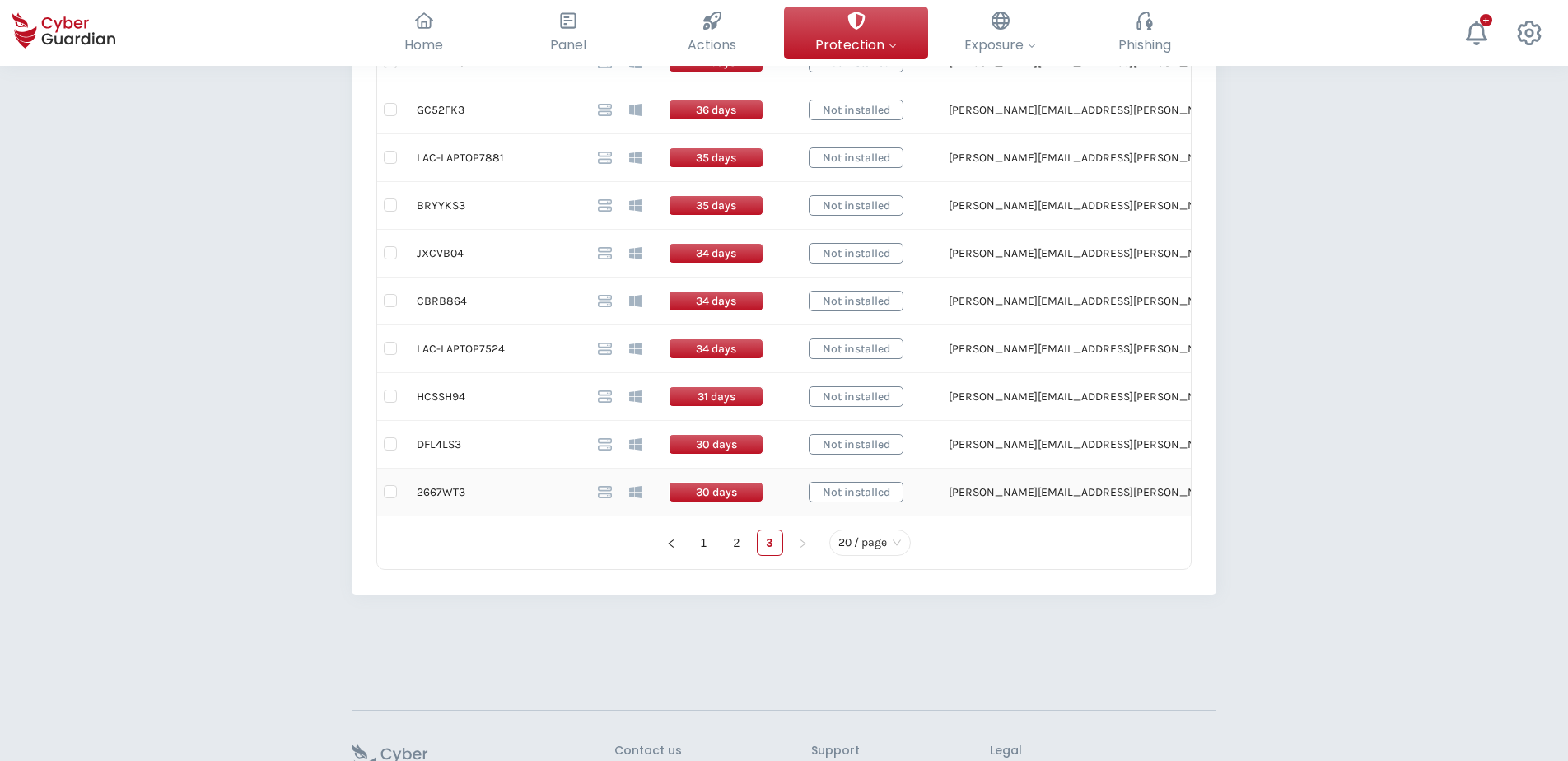
scroll to position [988, 0]
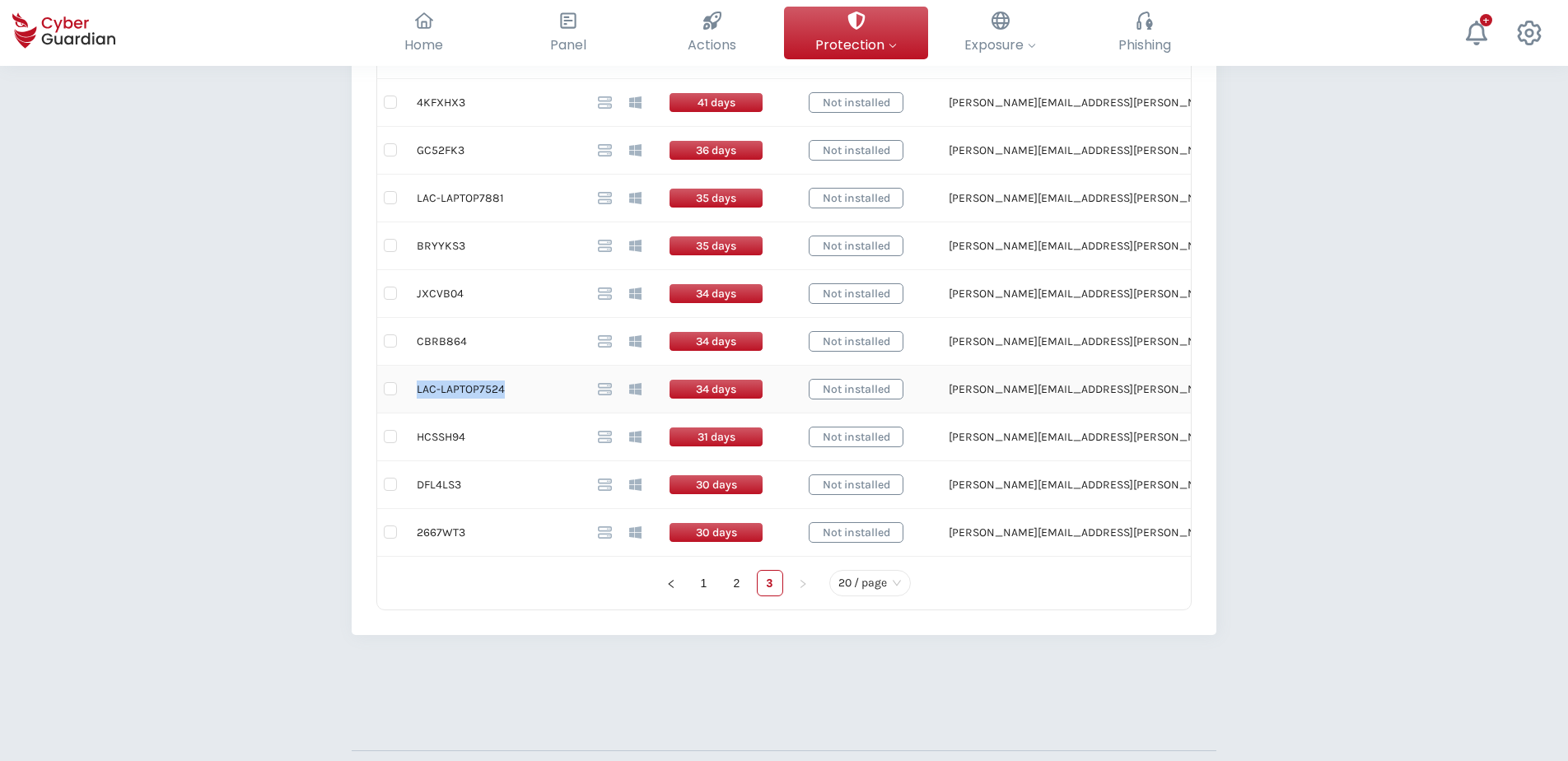
drag, startPoint x: 503, startPoint y: 391, endPoint x: 416, endPoint y: 392, distance: 87.0
click at [416, 392] on td "LAC-LAPTOP7524" at bounding box center [494, 389] width 181 height 48
click at [450, 531] on td "2667WT3" at bounding box center [494, 533] width 181 height 48
click at [448, 482] on td "DFL4LS3" at bounding box center [494, 485] width 181 height 48
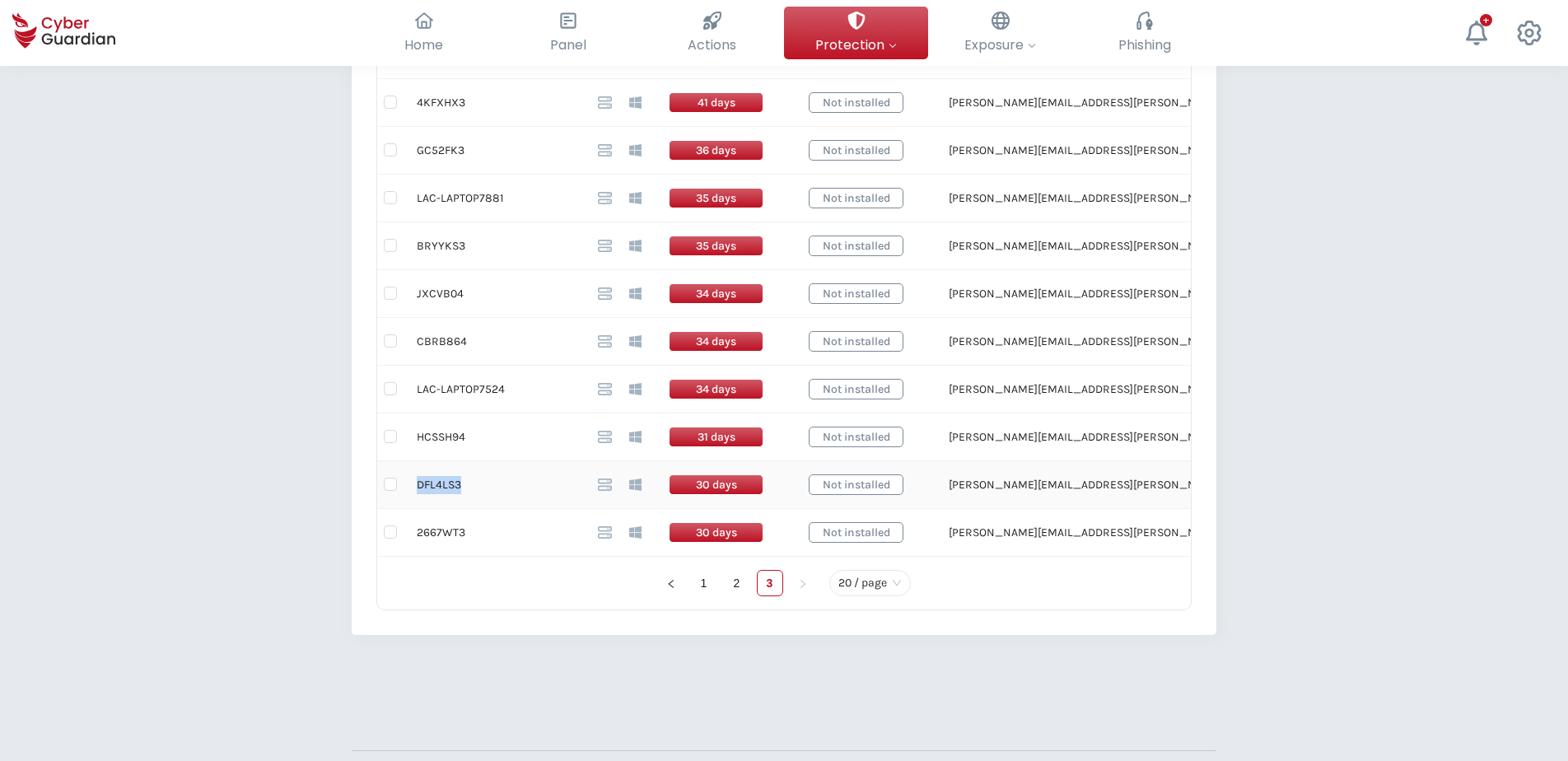
click at [449, 482] on td "DFL4LS3" at bounding box center [494, 485] width 181 height 48
click at [447, 435] on td "HCSSH94" at bounding box center [494, 437] width 181 height 48
drag, startPoint x: 500, startPoint y: 385, endPoint x: 416, endPoint y: 388, distance: 84.1
click at [416, 388] on td "LAC-LAPTOP7524" at bounding box center [494, 389] width 181 height 48
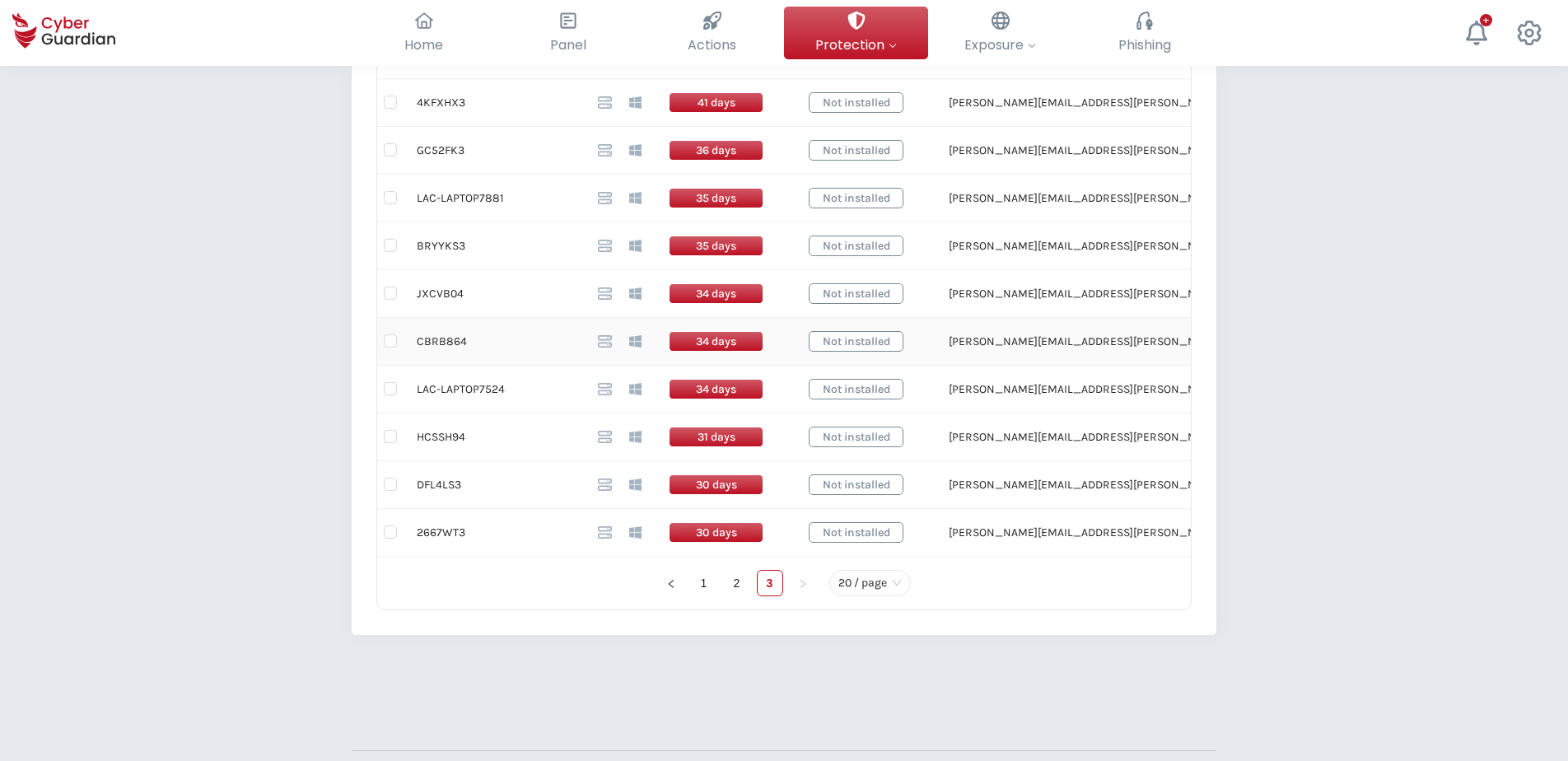
click at [451, 337] on td "CBRB864" at bounding box center [494, 341] width 181 height 48
click at [440, 296] on td "JXCVB04" at bounding box center [494, 294] width 181 height 48
click at [453, 245] on td "BRYYKS3" at bounding box center [494, 246] width 181 height 48
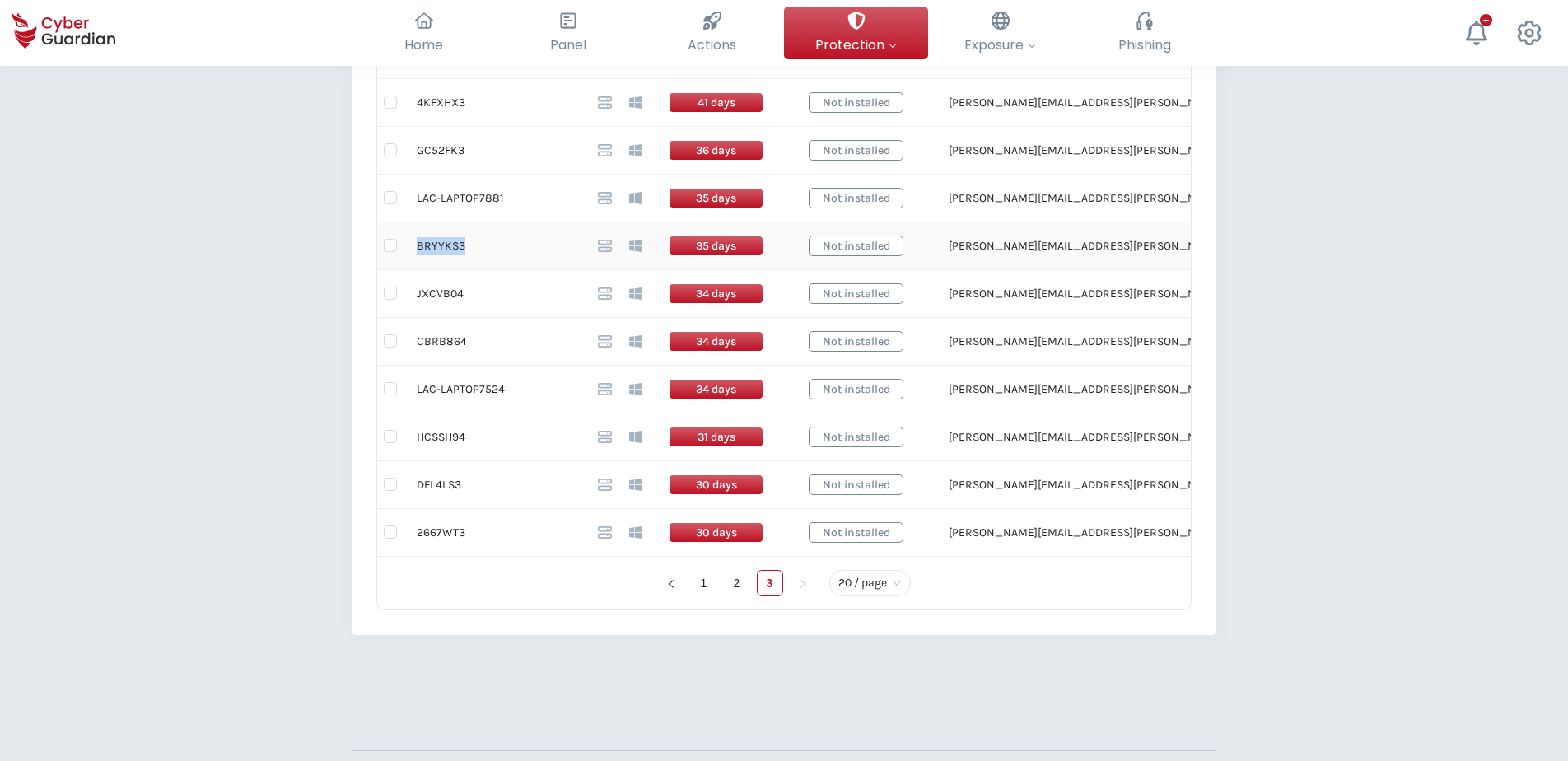
click at [453, 245] on td "BRYYKS3" at bounding box center [494, 246] width 181 height 48
drag, startPoint x: 499, startPoint y: 196, endPoint x: 446, endPoint y: 202, distance: 53.3
click at [446, 202] on td "LAC-LAPTOP7881" at bounding box center [494, 198] width 181 height 48
drag, startPoint x: 446, startPoint y: 202, endPoint x: 416, endPoint y: 206, distance: 30.3
click at [416, 206] on td "LAC-LAPTOP7881" at bounding box center [494, 198] width 181 height 48
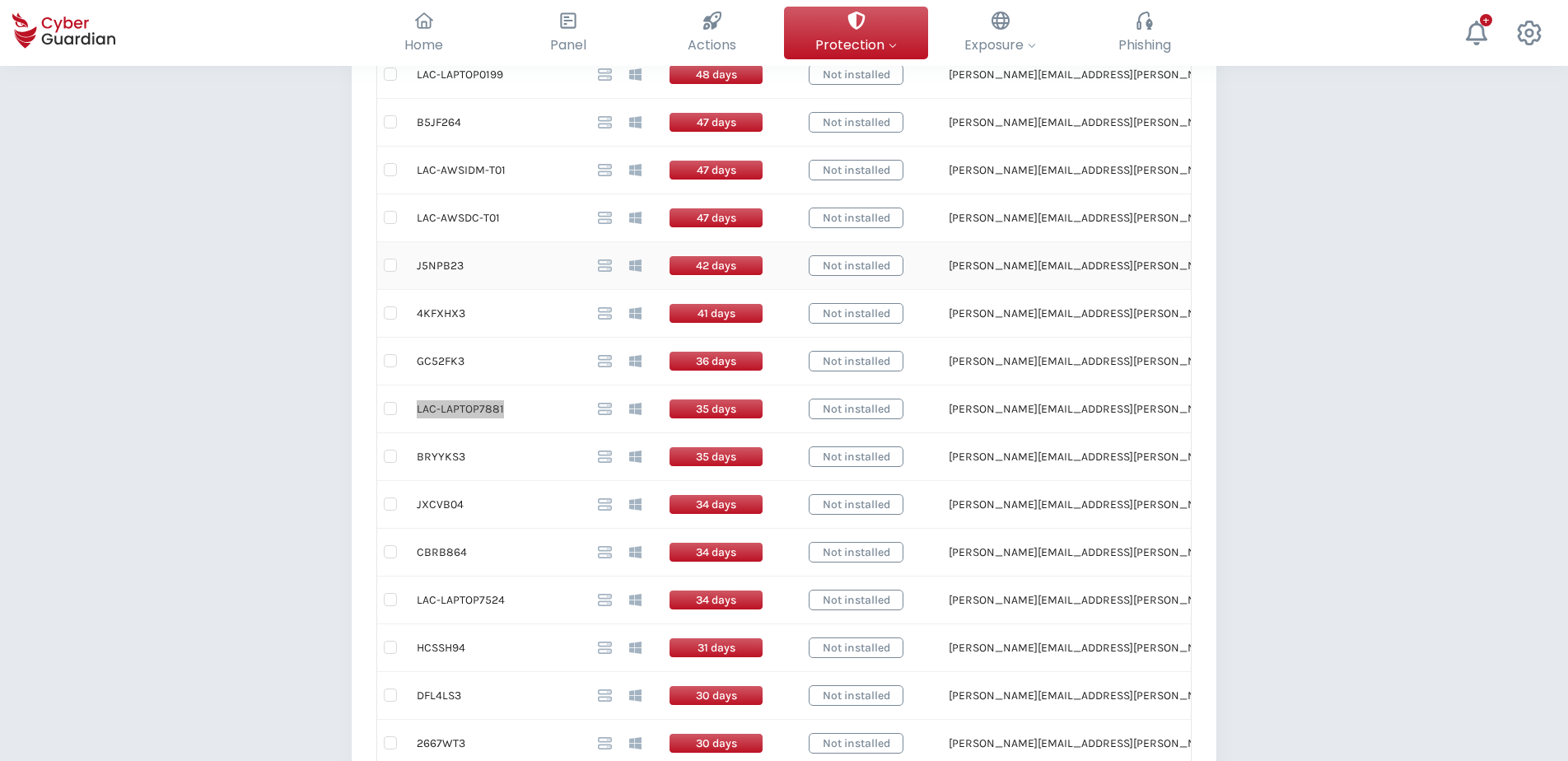
scroll to position [741, 0]
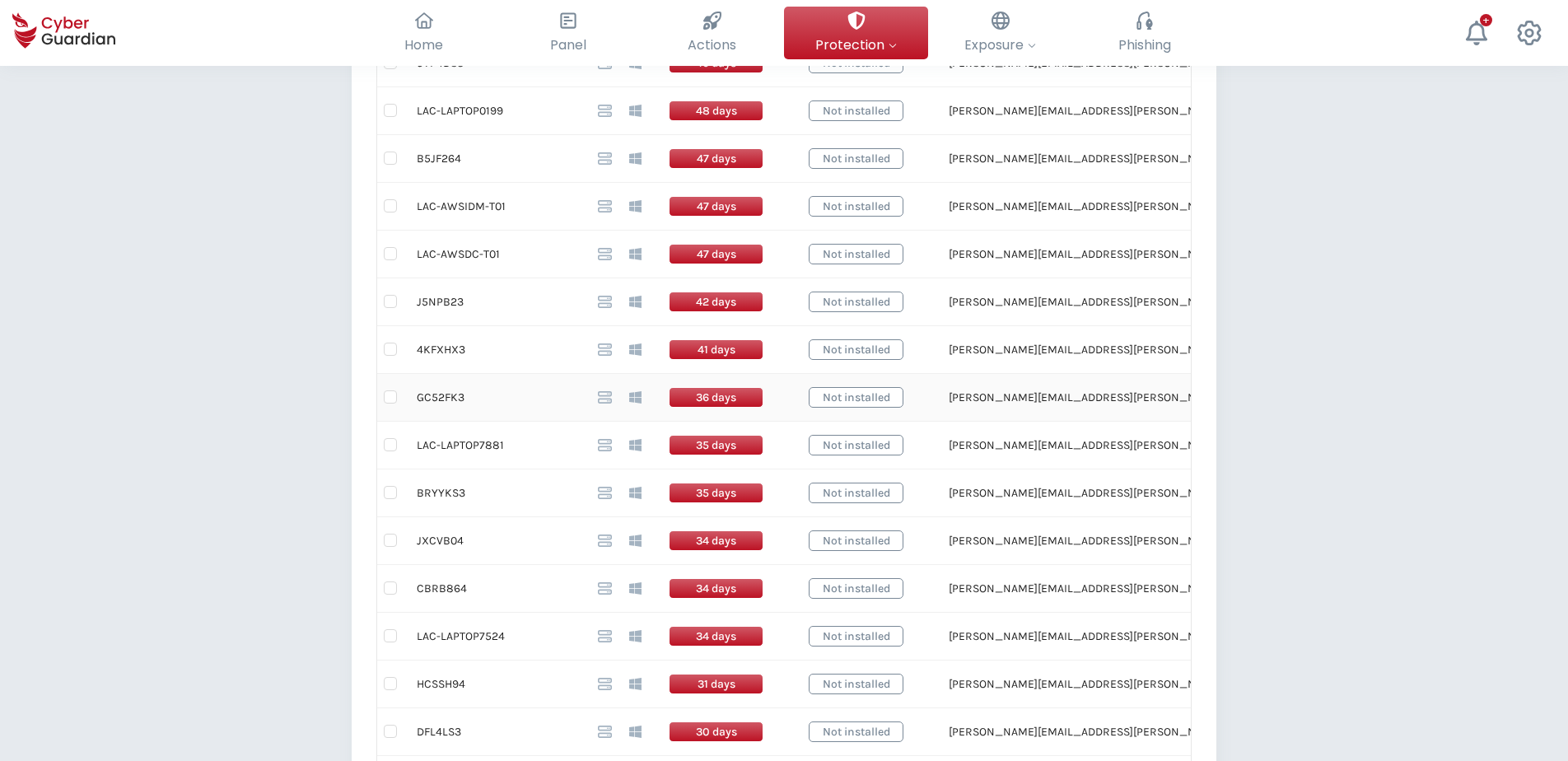
click at [436, 397] on td "GC52FK3" at bounding box center [494, 397] width 181 height 48
click at [439, 351] on td "4KFXHX3" at bounding box center [494, 350] width 181 height 48
click at [448, 297] on td "J5NPB23" at bounding box center [494, 302] width 181 height 48
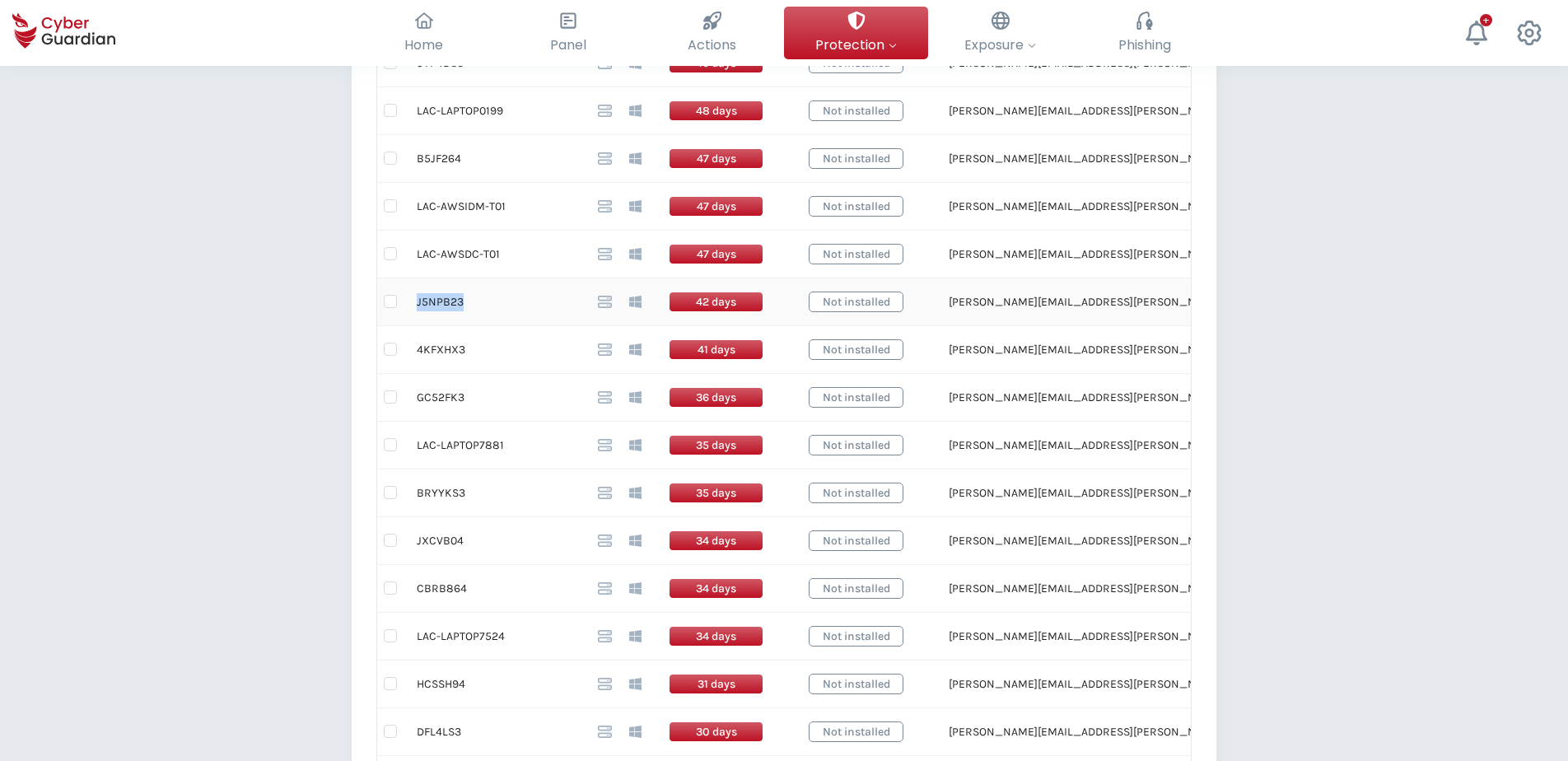
click at [448, 297] on td "J5NPB23" at bounding box center [494, 302] width 181 height 48
click at [470, 255] on td "LAC-AWSDC-T01" at bounding box center [494, 254] width 181 height 48
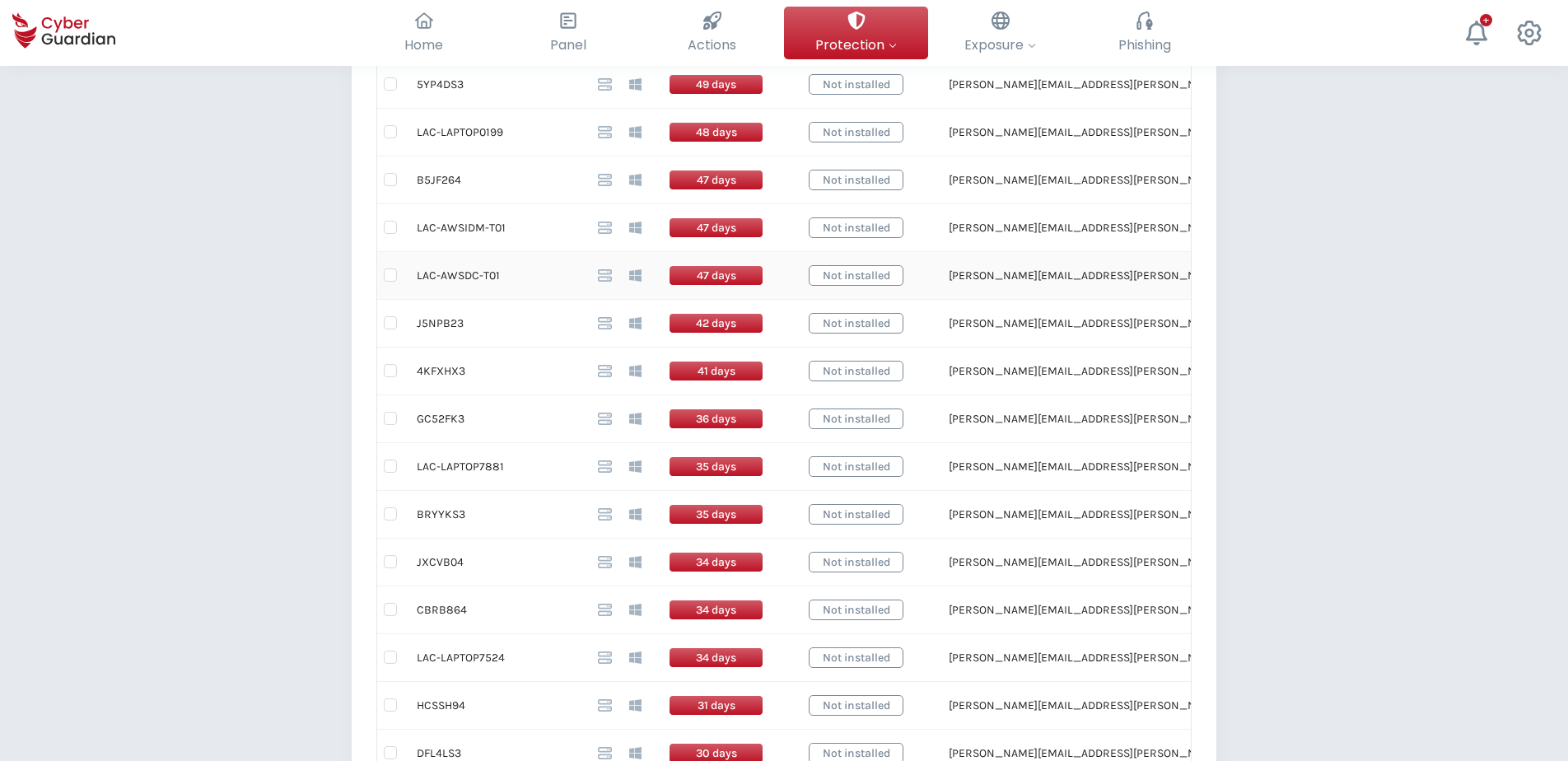
scroll to position [658, 0]
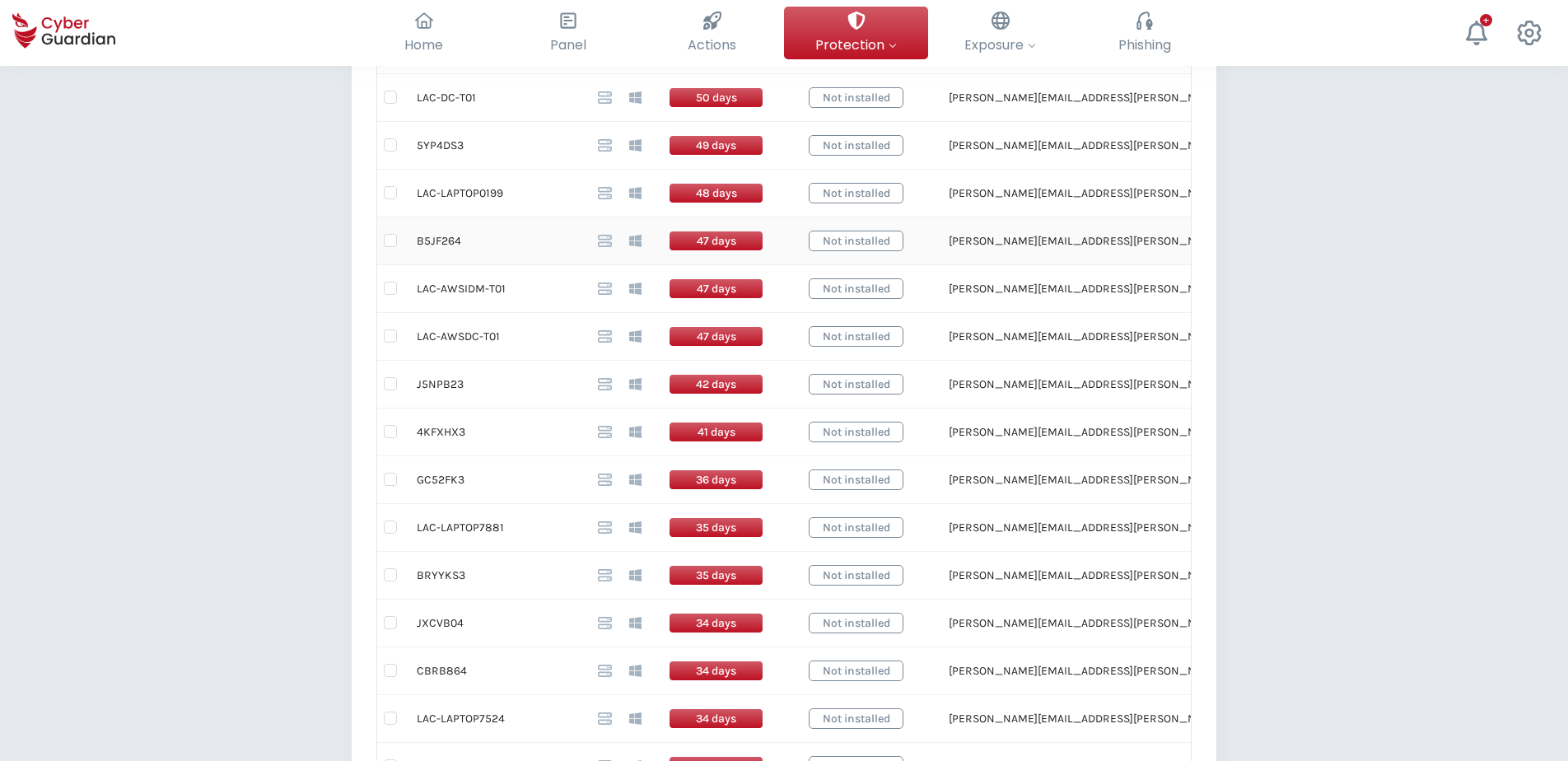
click at [444, 238] on td "B5JF264" at bounding box center [494, 241] width 181 height 48
drag, startPoint x: 507, startPoint y: 193, endPoint x: 419, endPoint y: 200, distance: 88.3
click at [419, 200] on td "LAC-LAPTOP0199" at bounding box center [494, 194] width 181 height 48
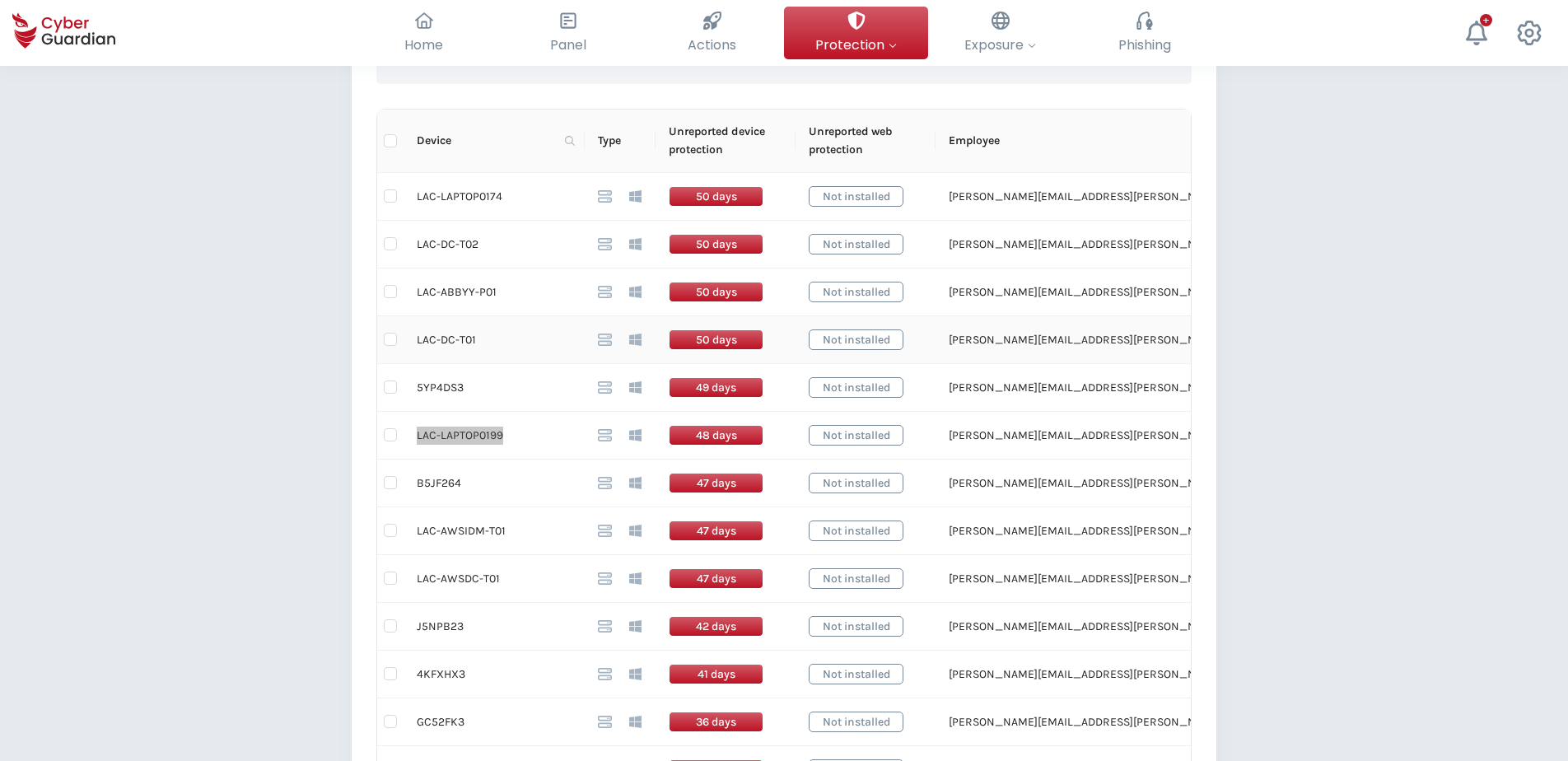
scroll to position [412, 0]
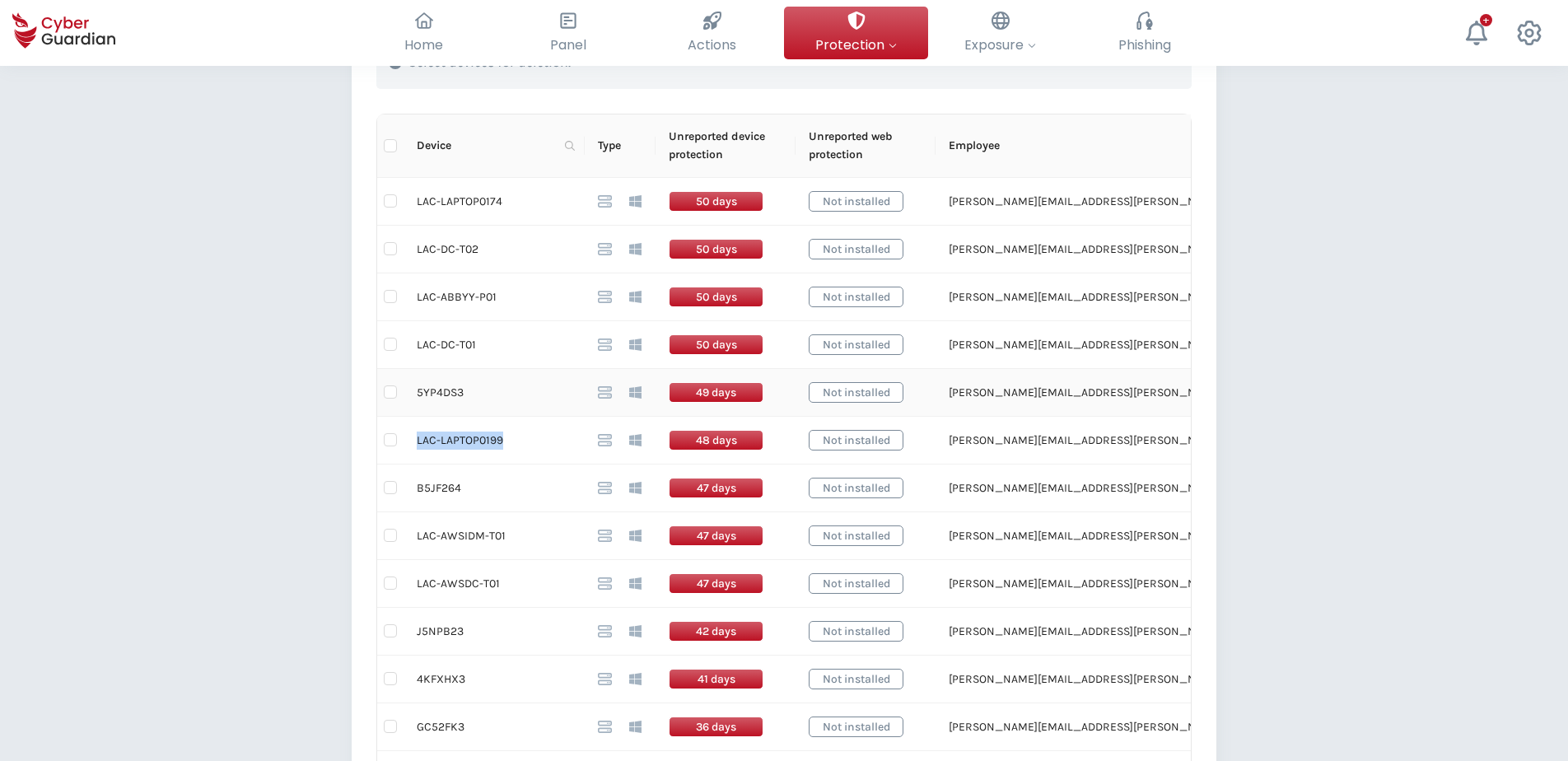
click at [439, 390] on td "5YP4DS3" at bounding box center [494, 392] width 181 height 48
click at [275, 582] on div "Back Devices disconnected for >30 days (60) This table shows installed devices …" at bounding box center [784, 578] width 1568 height 1847
click at [395, 392] on input "checkbox" at bounding box center [391, 392] width 14 height 14
checkbox input "true"
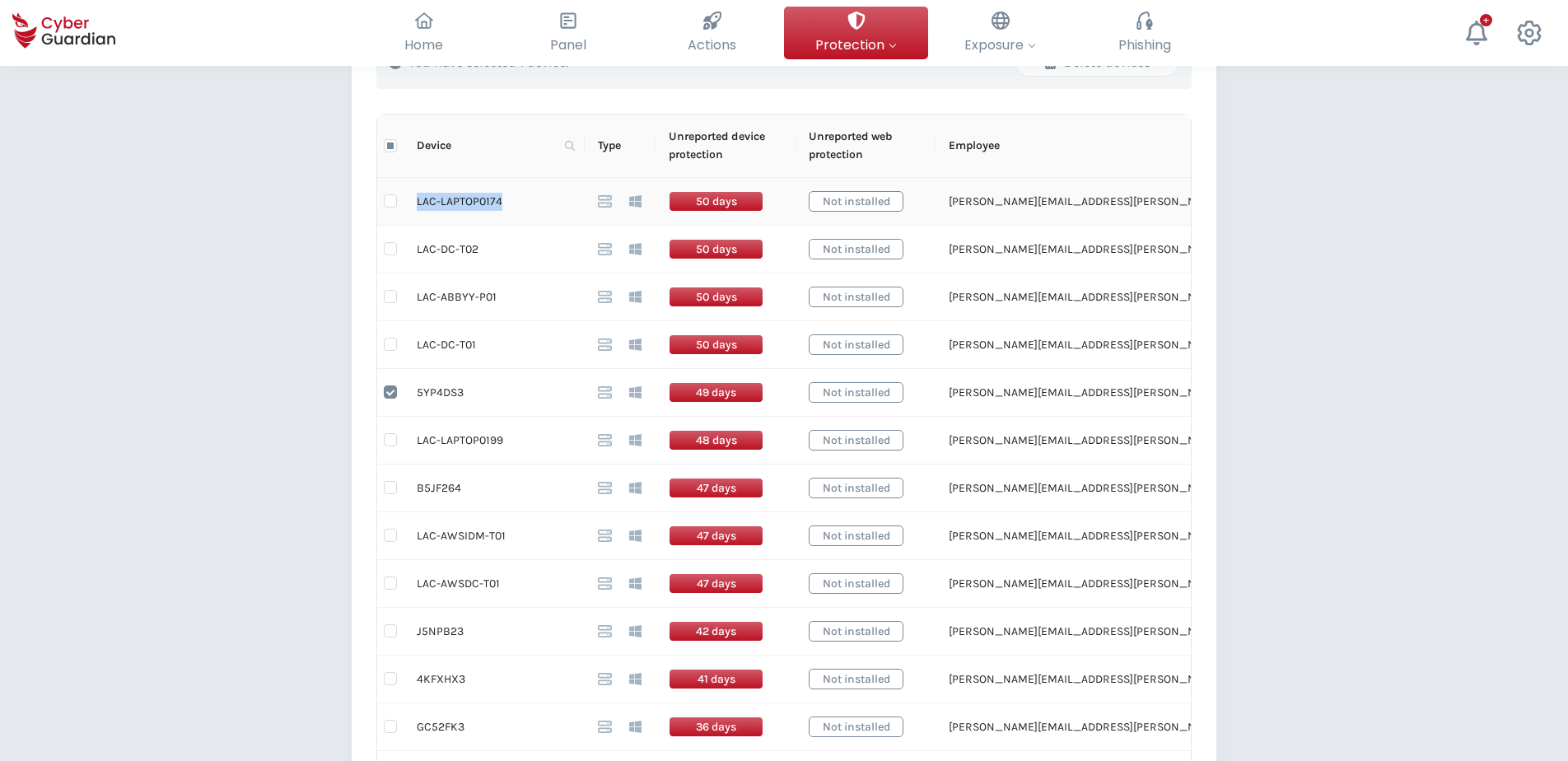
drag, startPoint x: 501, startPoint y: 200, endPoint x: 417, endPoint y: 203, distance: 84.1
click at [417, 203] on td "LAC-LAPTOP0174" at bounding box center [494, 201] width 181 height 48
click at [390, 200] on input "checkbox" at bounding box center [391, 201] width 14 height 14
checkbox input "true"
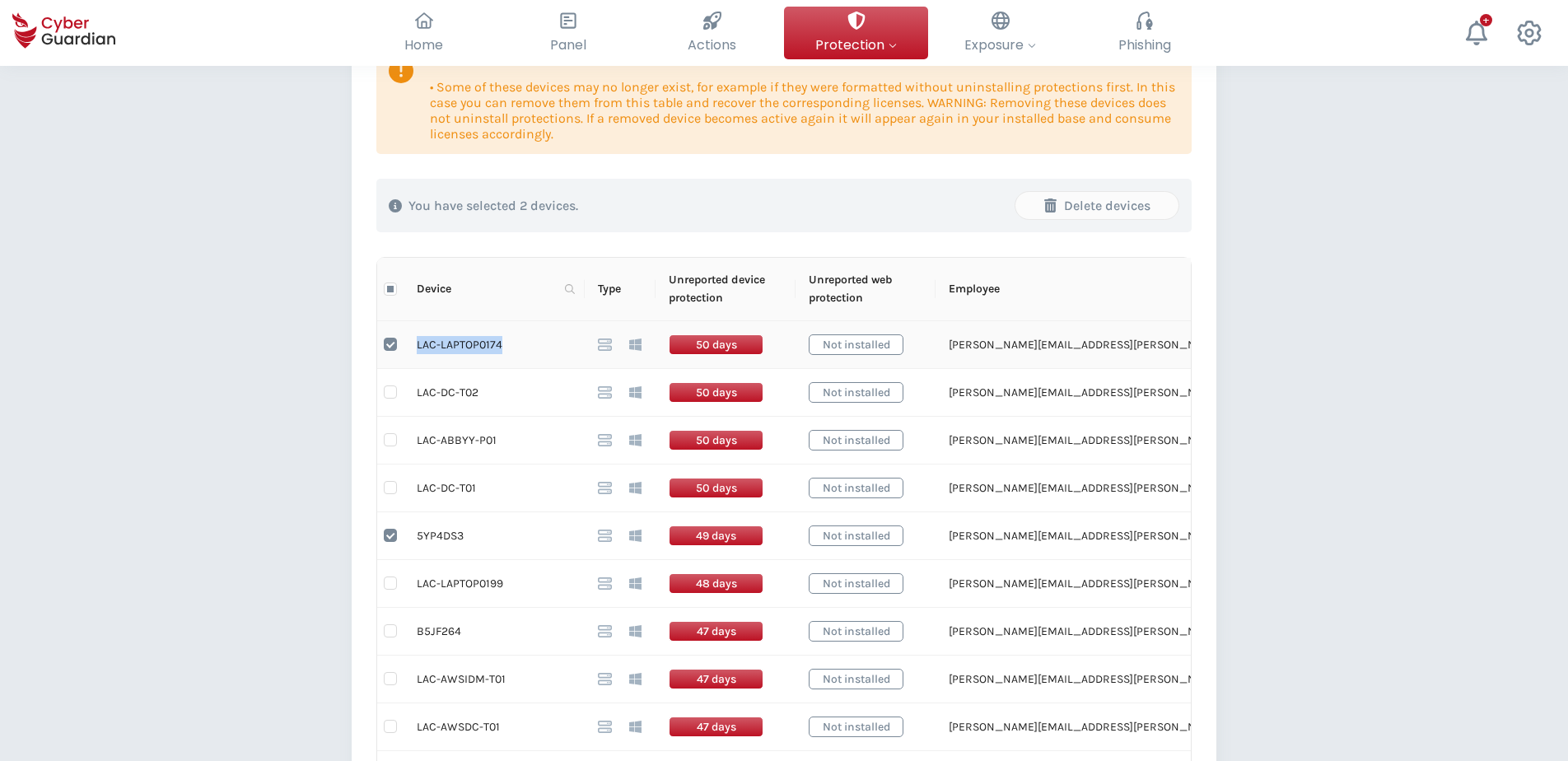
scroll to position [247, 0]
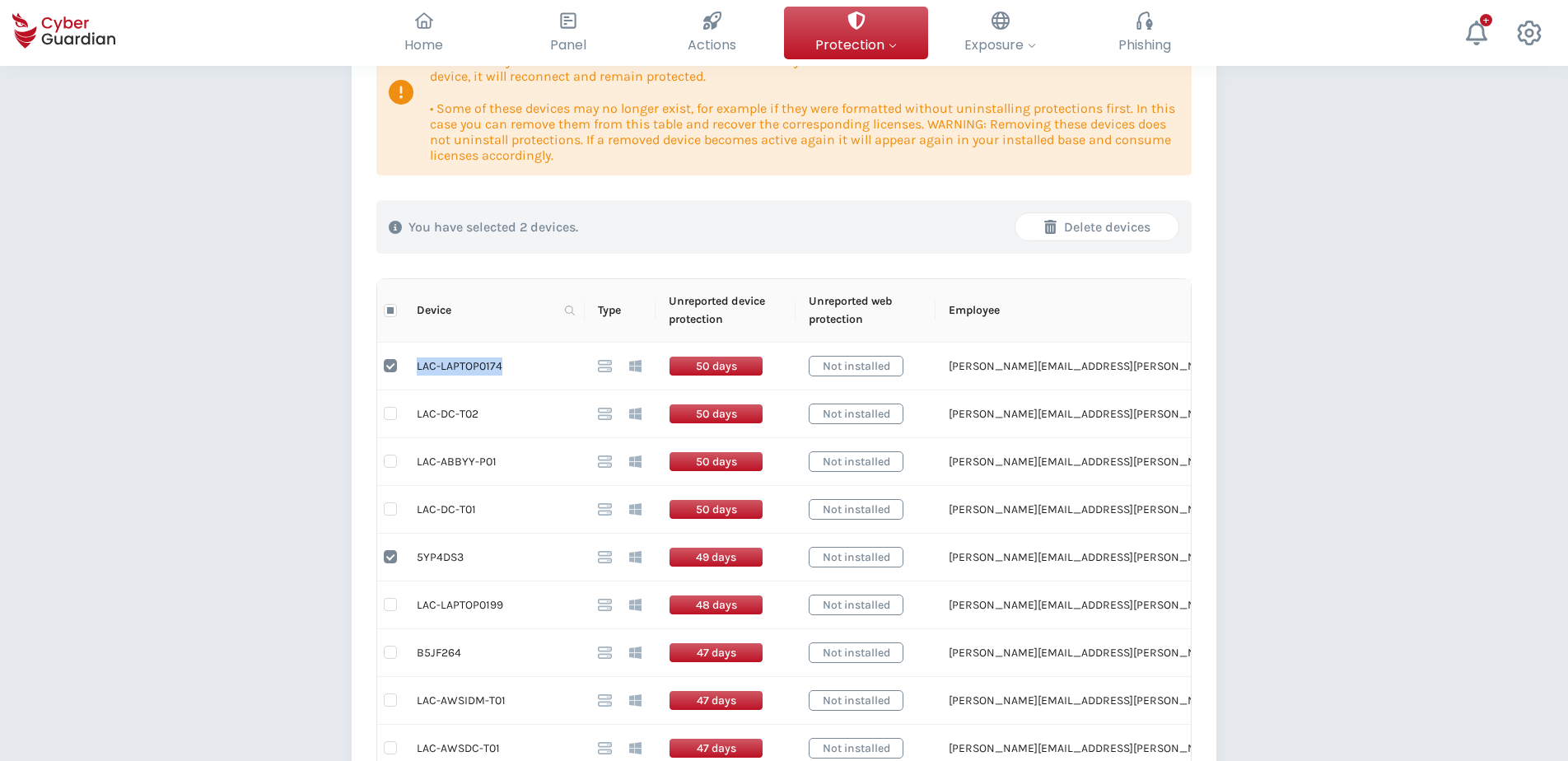
click at [1118, 223] on div "Delete devices" at bounding box center [1097, 227] width 139 height 20
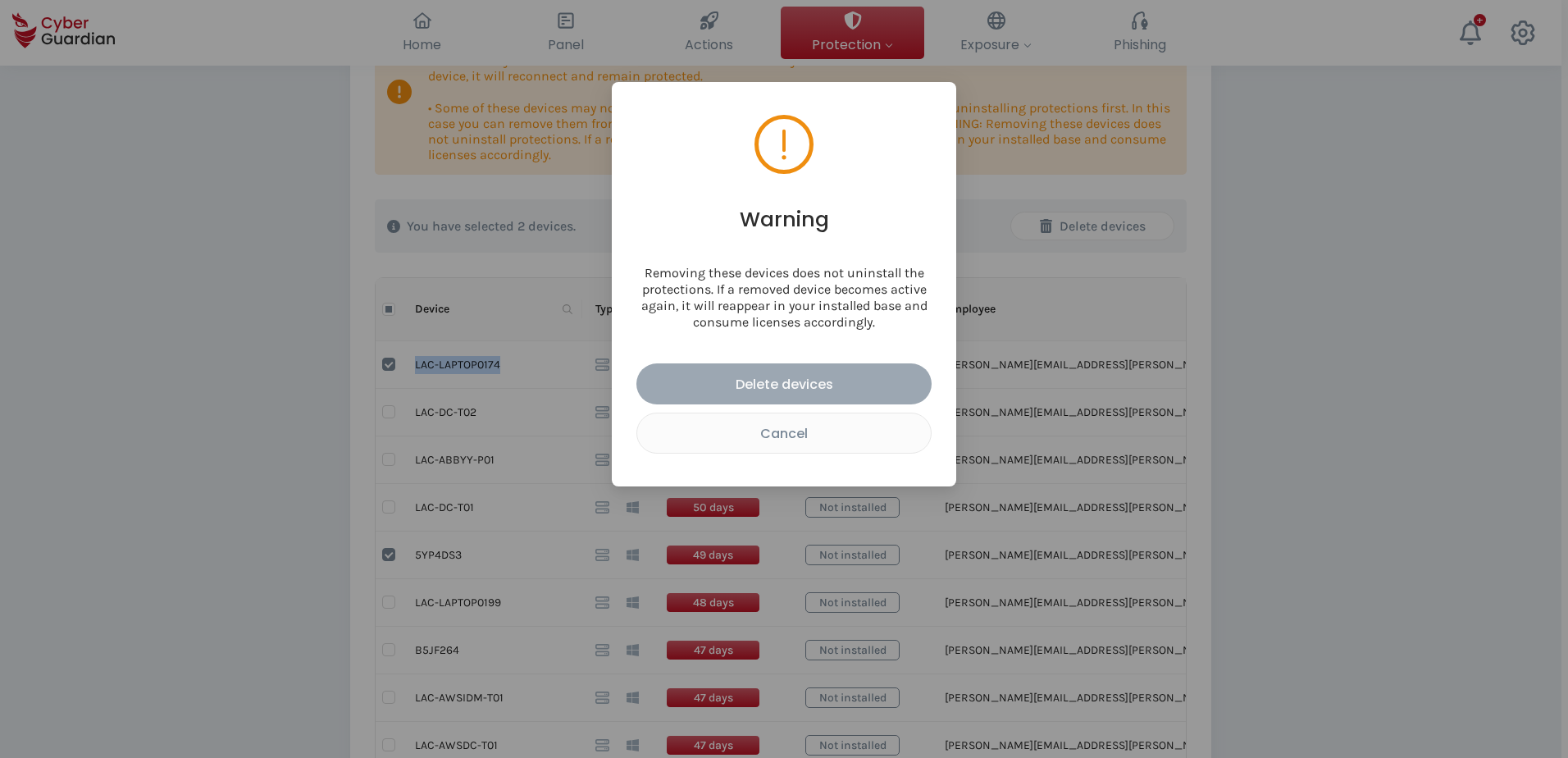
click at [800, 380] on div "Delete devices" at bounding box center [784, 384] width 271 height 20
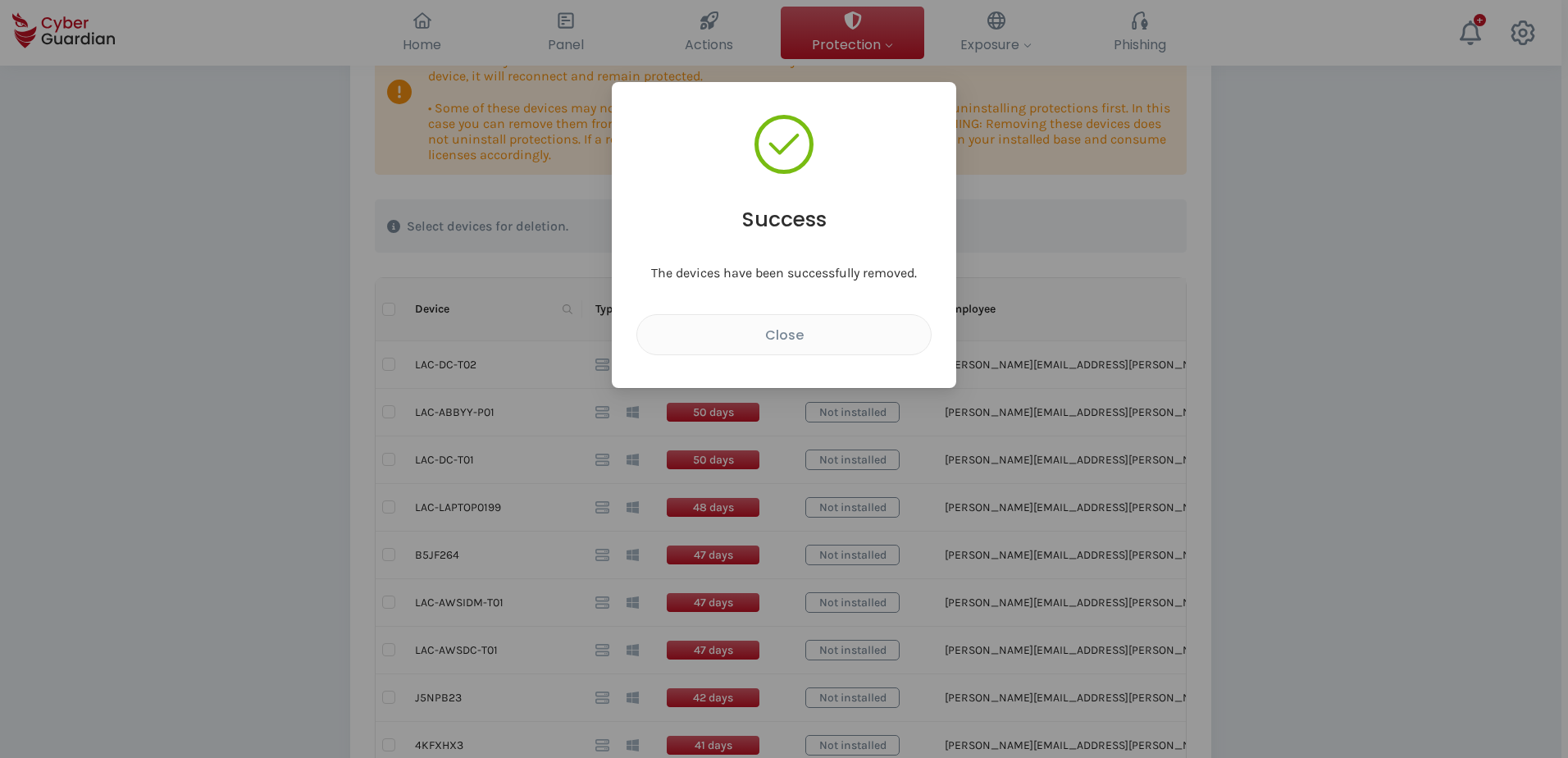
click at [1246, 463] on div "Success The devices have been successfully removed. Close" at bounding box center [784, 379] width 1568 height 758
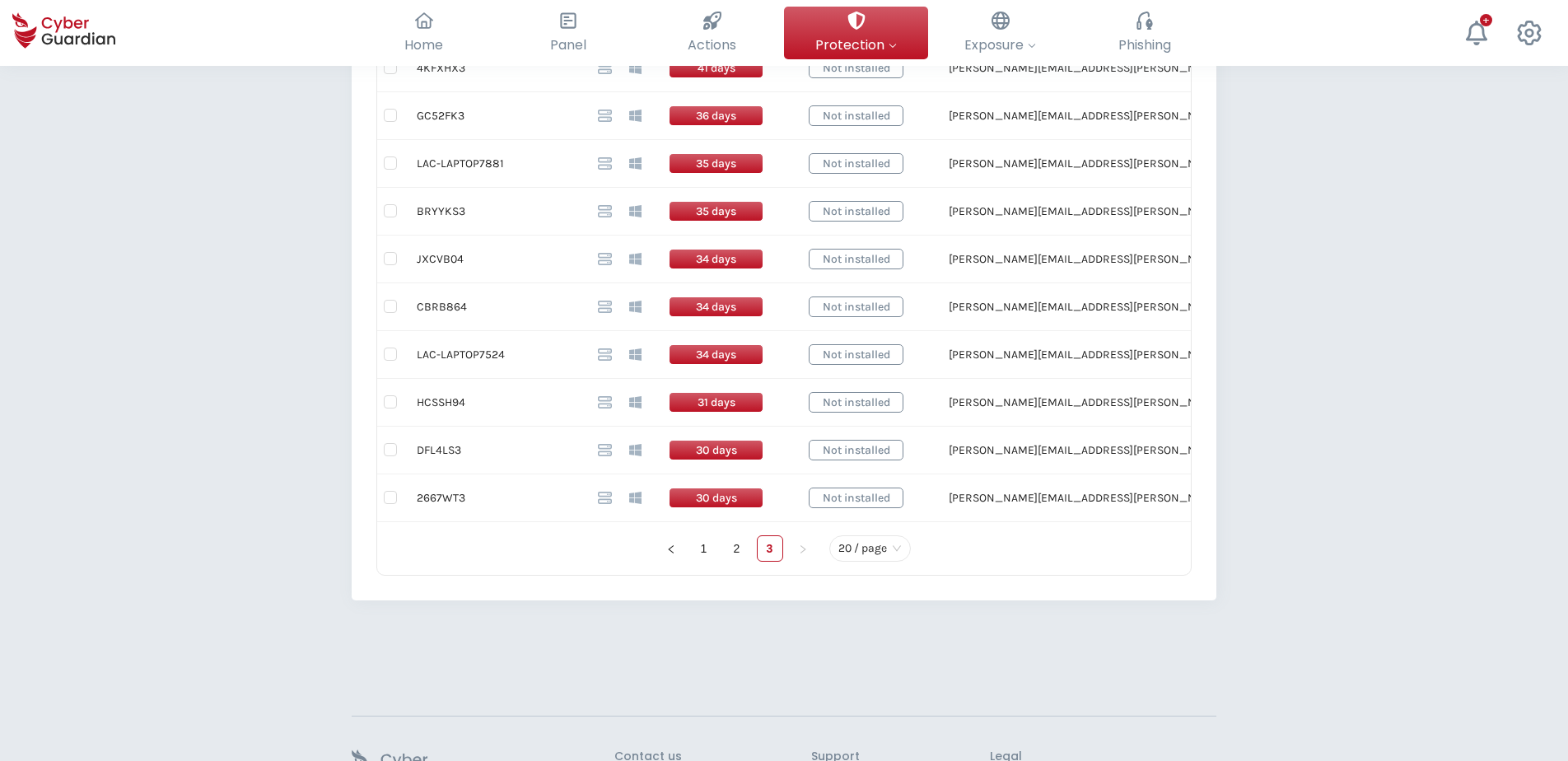
scroll to position [975, 0]
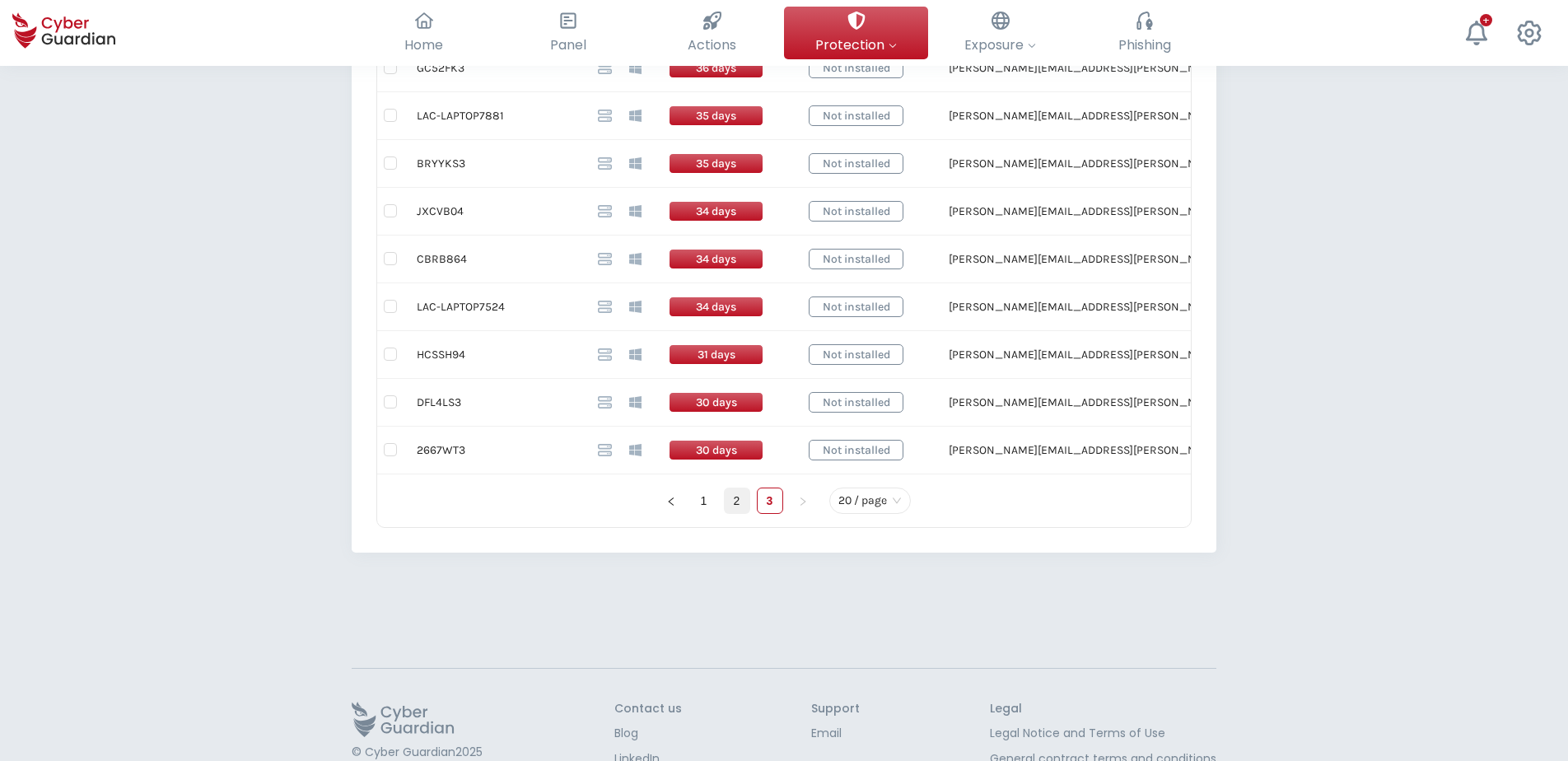
click at [738, 501] on link "2" at bounding box center [737, 500] width 25 height 25
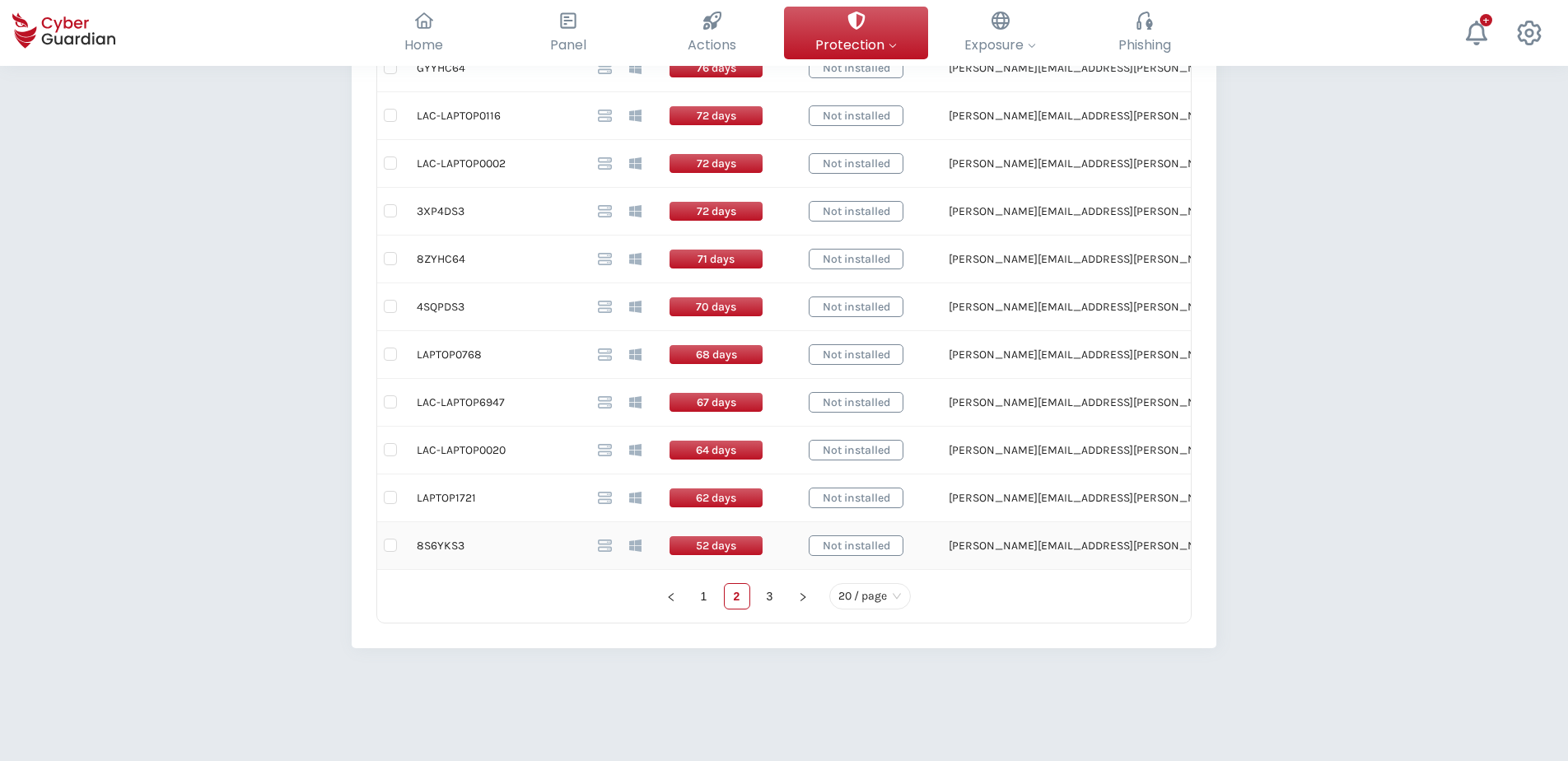
click at [444, 547] on td "8S6YKS3" at bounding box center [494, 546] width 181 height 48
click at [449, 495] on td "LAPTOP1721" at bounding box center [494, 498] width 181 height 48
click at [474, 443] on td "LAC-LAPTOP0020" at bounding box center [494, 450] width 181 height 48
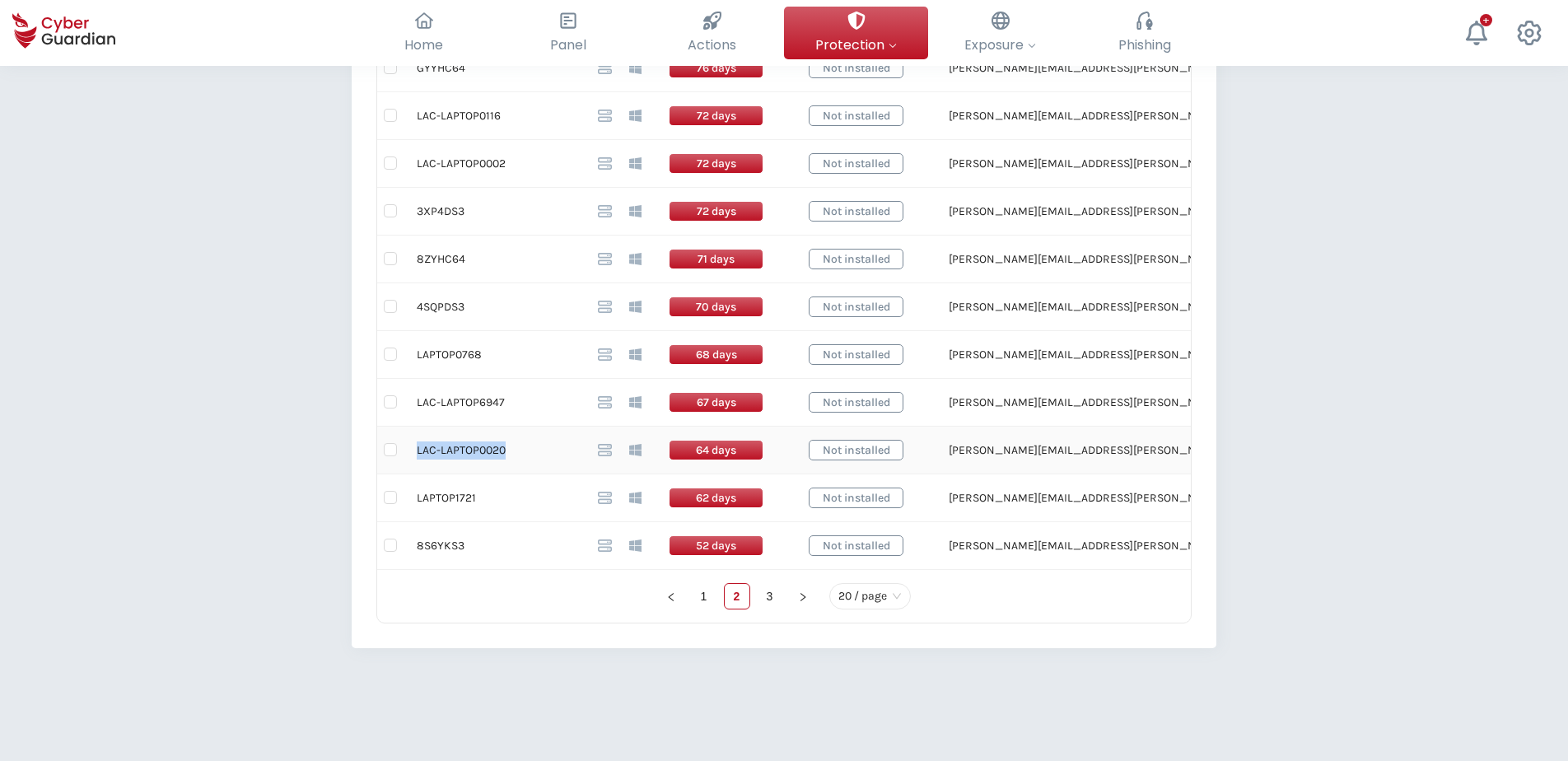
drag, startPoint x: 507, startPoint y: 449, endPoint x: 418, endPoint y: 455, distance: 89.2
click at [418, 455] on td "LAC-LAPTOP0020" at bounding box center [494, 450] width 181 height 48
click at [391, 452] on input "checkbox" at bounding box center [391, 449] width 14 height 14
checkbox input "true"
drag, startPoint x: 478, startPoint y: 404, endPoint x: 417, endPoint y: 409, distance: 61.2
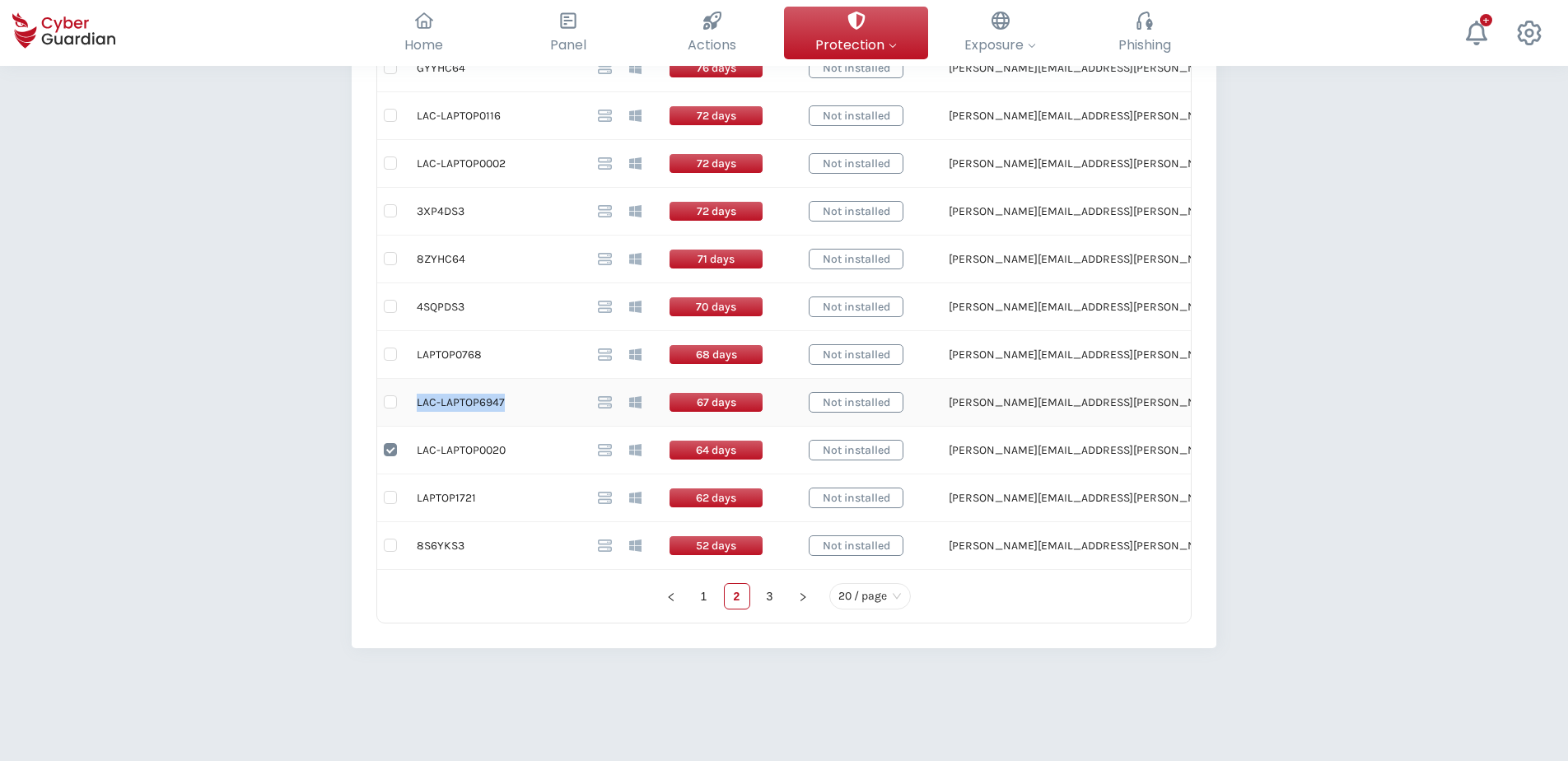
click at [417, 409] on td "LAC-LAPTOP6947" at bounding box center [494, 403] width 181 height 48
click at [439, 352] on td "LAPTOP0768" at bounding box center [494, 355] width 181 height 48
click at [434, 299] on td "4SQPDS3" at bounding box center [494, 307] width 181 height 48
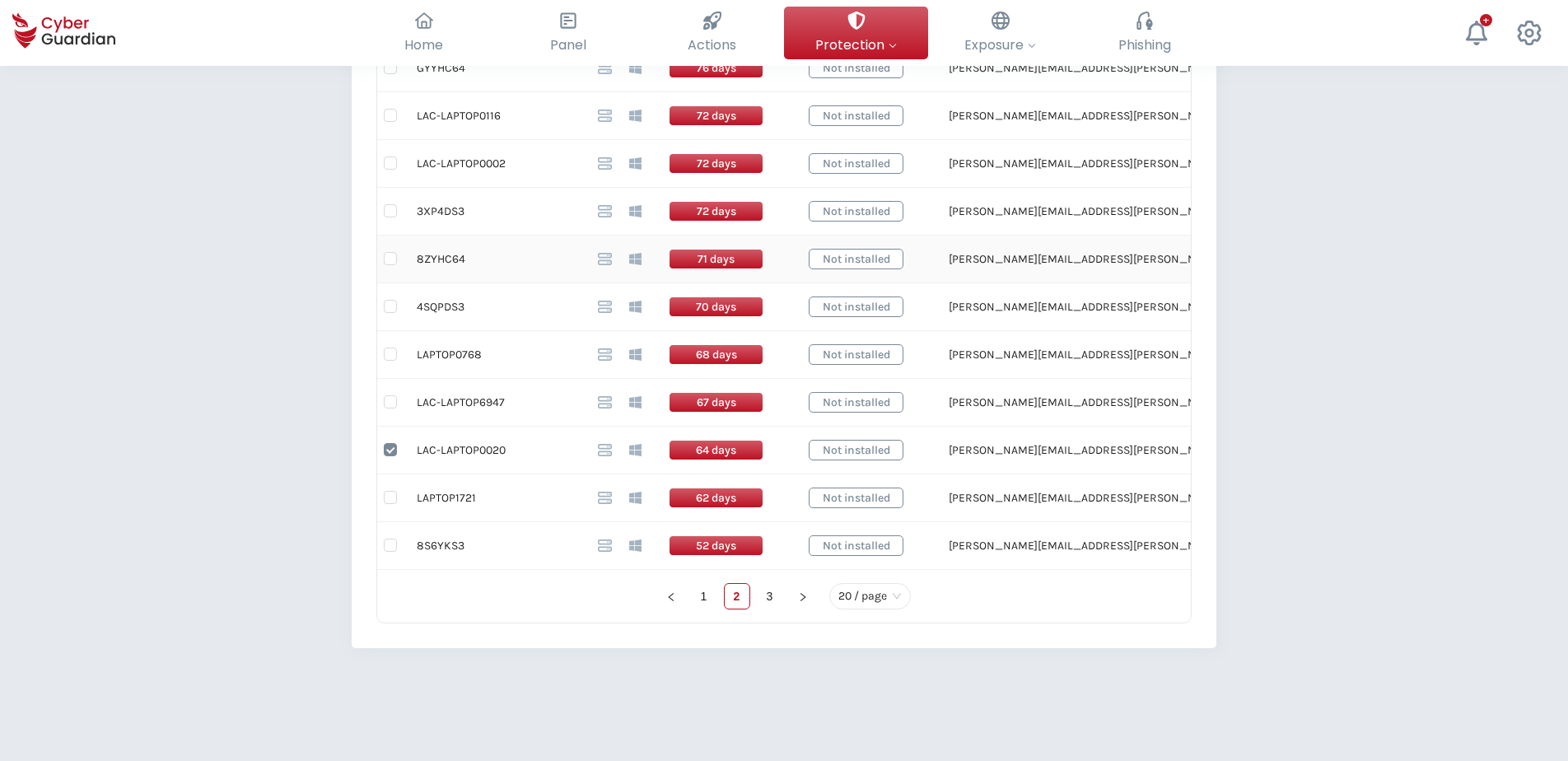
click at [436, 256] on td "8ZYHC64" at bounding box center [494, 259] width 181 height 48
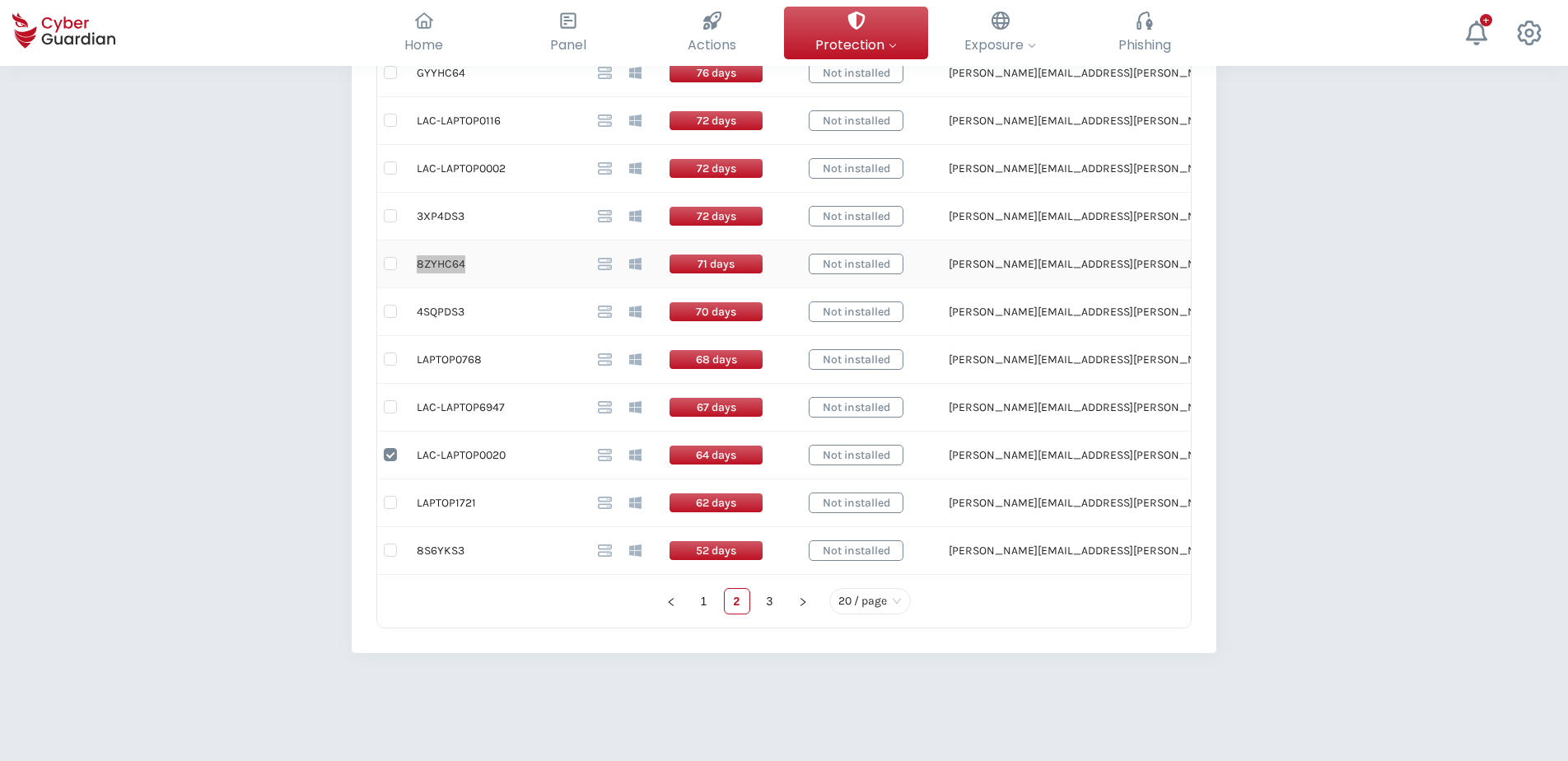
scroll to position [893, 0]
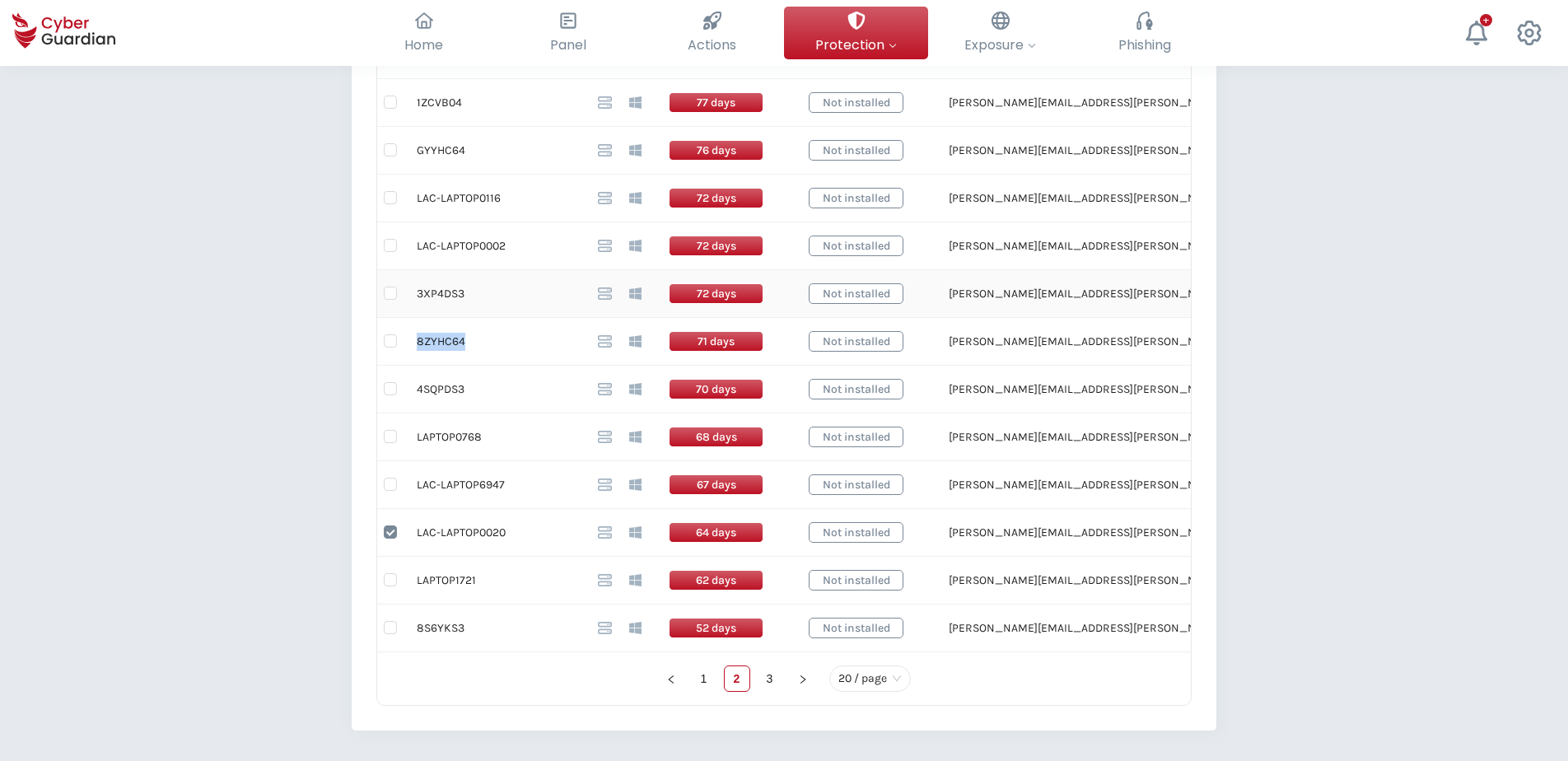
click at [450, 296] on td "3XP4DS3" at bounding box center [494, 294] width 181 height 48
drag, startPoint x: 503, startPoint y: 245, endPoint x: 416, endPoint y: 247, distance: 87.0
click at [416, 247] on td "LAC-LAPTOP0002" at bounding box center [494, 246] width 181 height 48
click at [385, 246] on input "checkbox" at bounding box center [391, 245] width 14 height 14
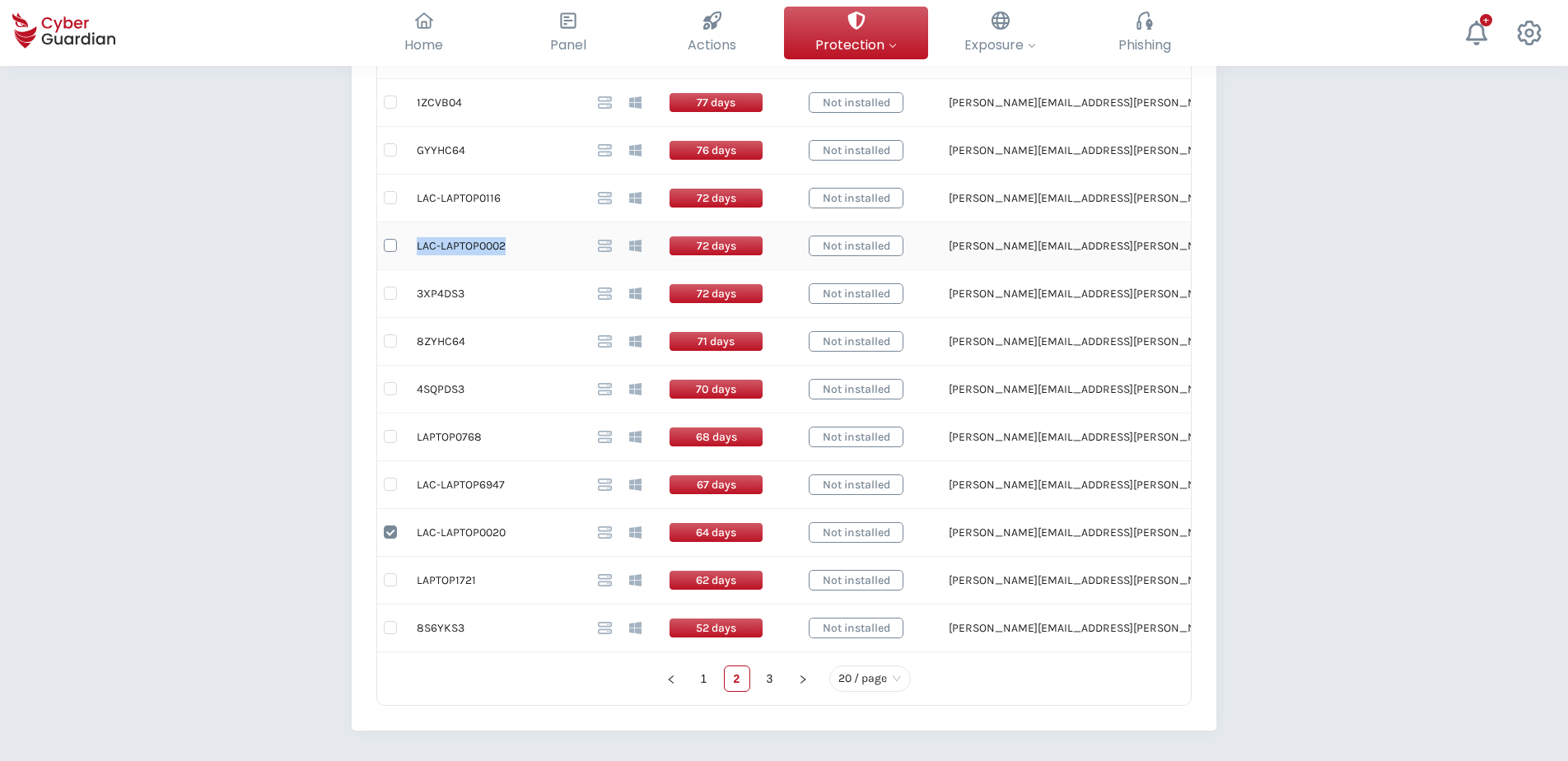
checkbox input "true"
drag, startPoint x: 500, startPoint y: 197, endPoint x: 419, endPoint y: 200, distance: 81.1
click at [419, 200] on td "LAC-LAPTOP0116" at bounding box center [494, 198] width 181 height 48
drag, startPoint x: 388, startPoint y: 203, endPoint x: 401, endPoint y: 215, distance: 17.7
click at [388, 203] on input "checkbox" at bounding box center [391, 198] width 14 height 14
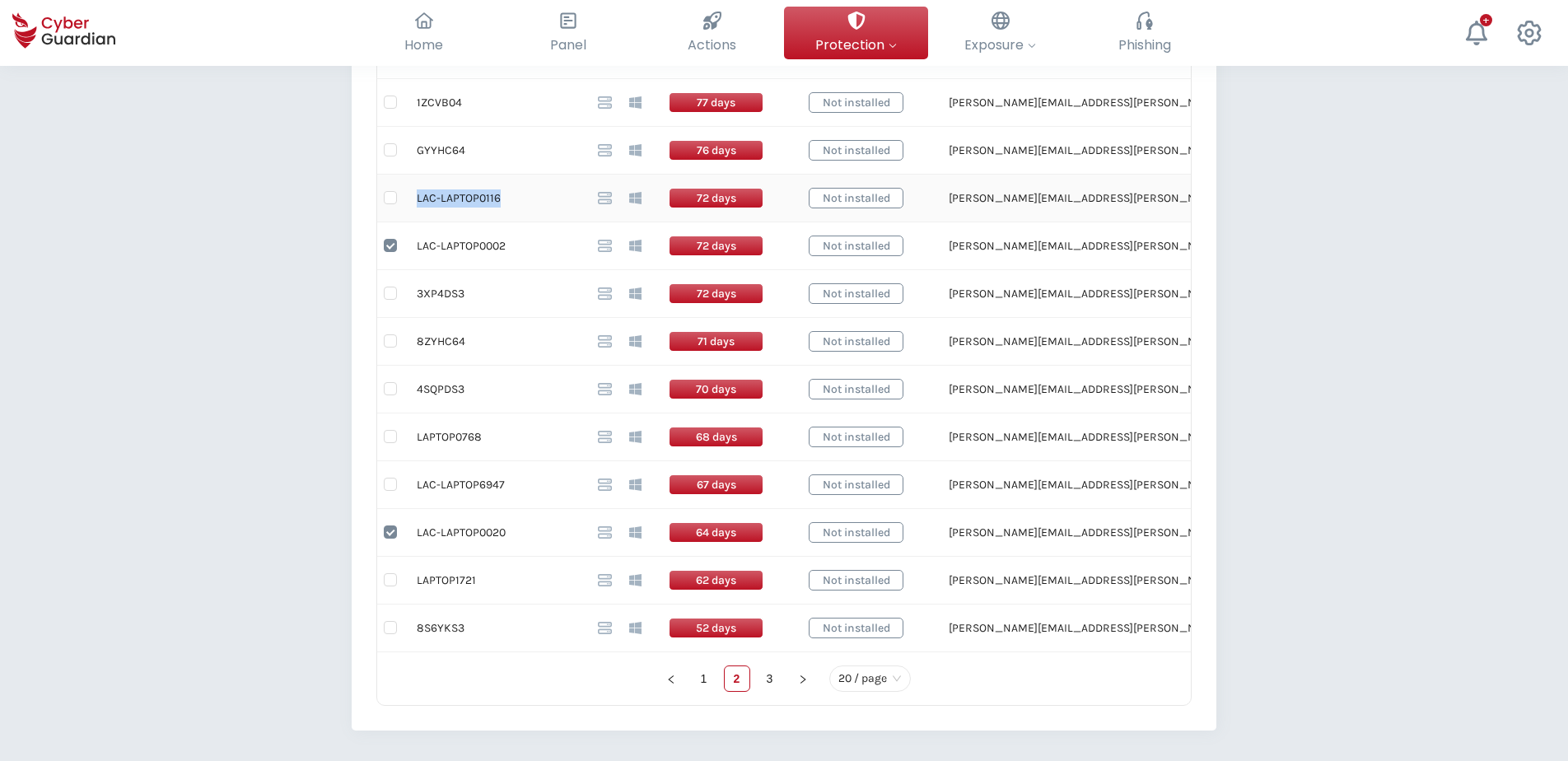
checkbox input "true"
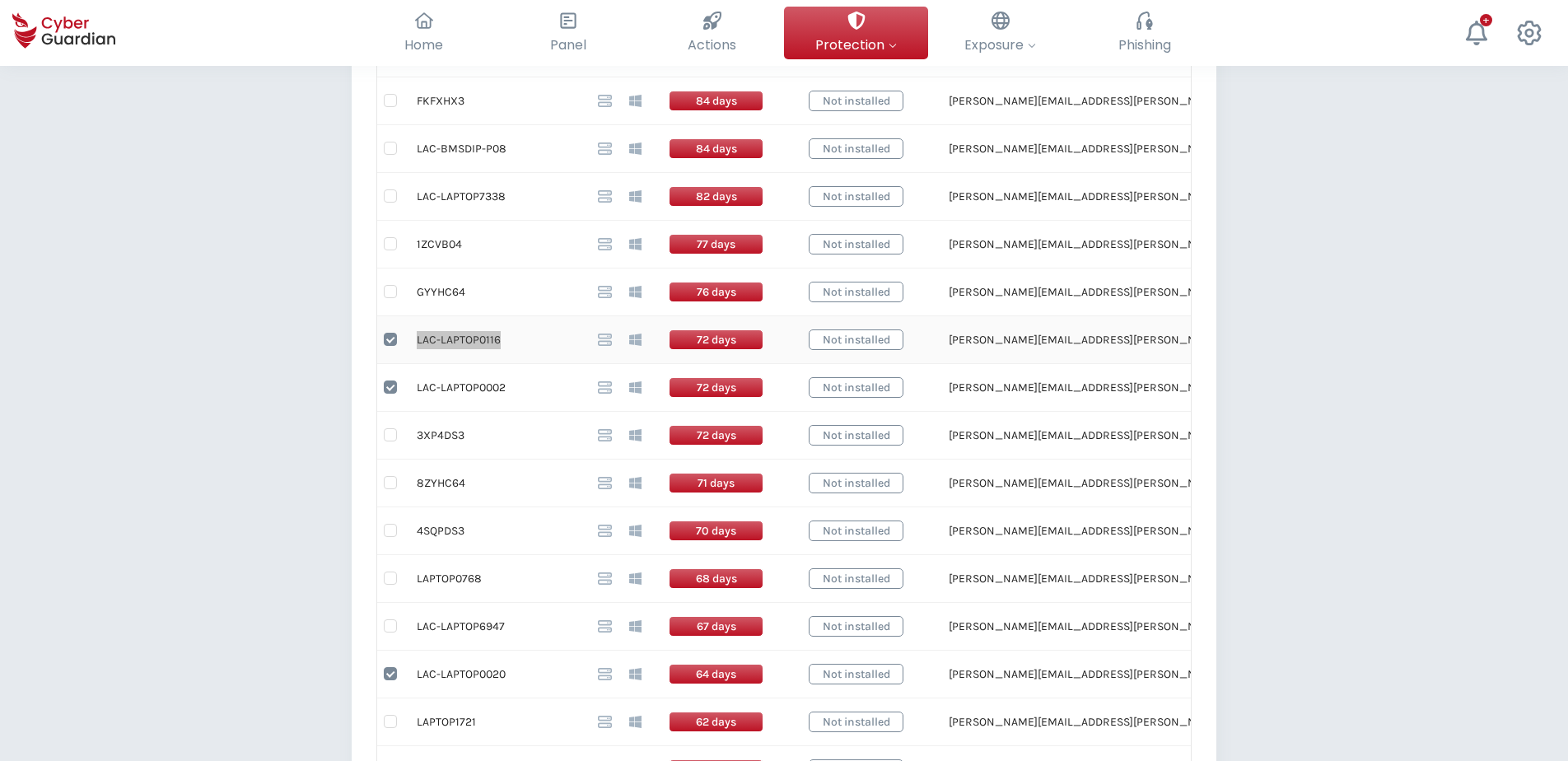
scroll to position [563, 0]
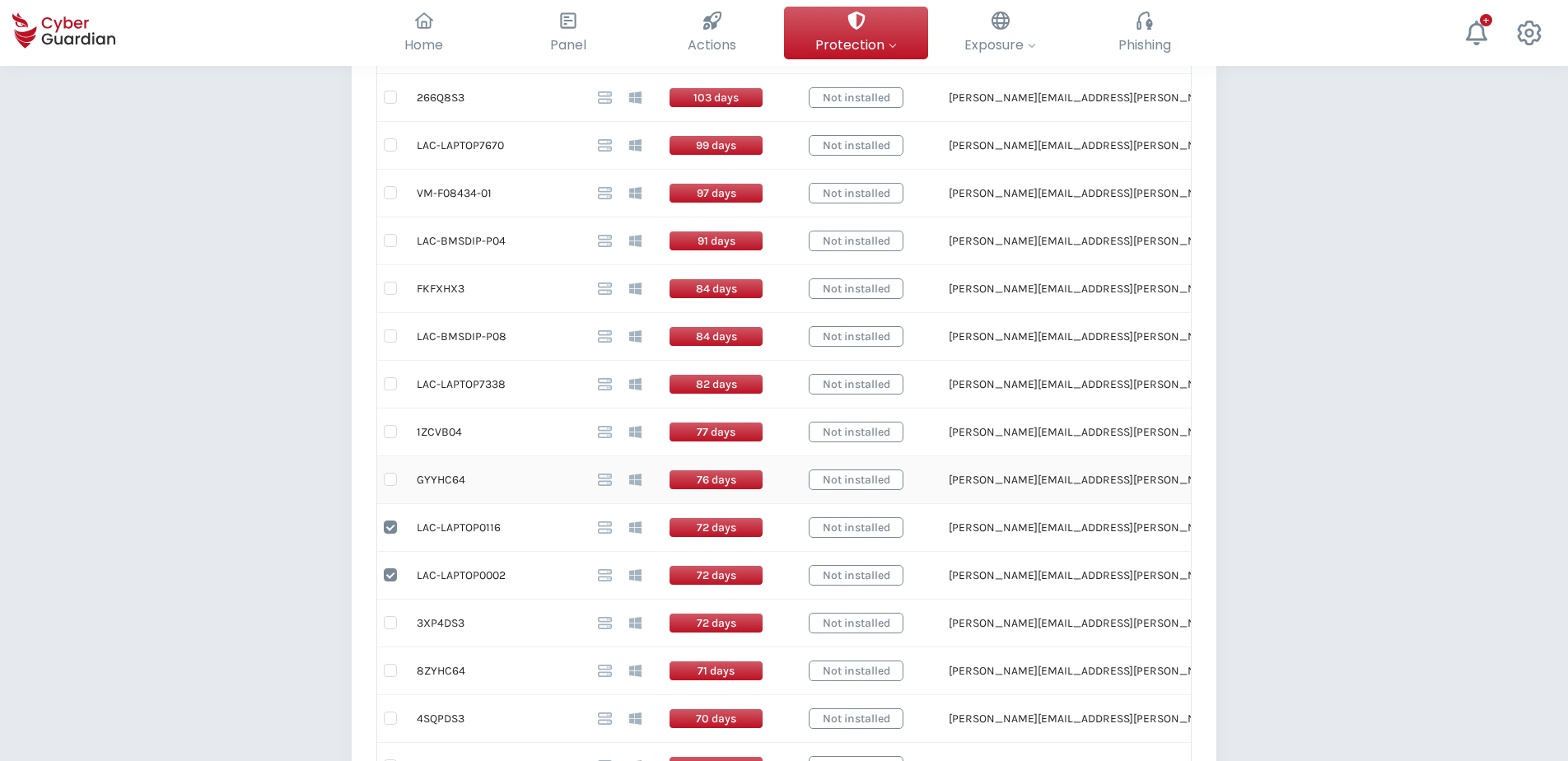
click at [453, 482] on td "GYYHC64" at bounding box center [494, 480] width 181 height 48
click at [450, 431] on td "1ZCVB04" at bounding box center [494, 432] width 181 height 48
click at [449, 431] on td "1ZCVB04" at bounding box center [494, 432] width 181 height 48
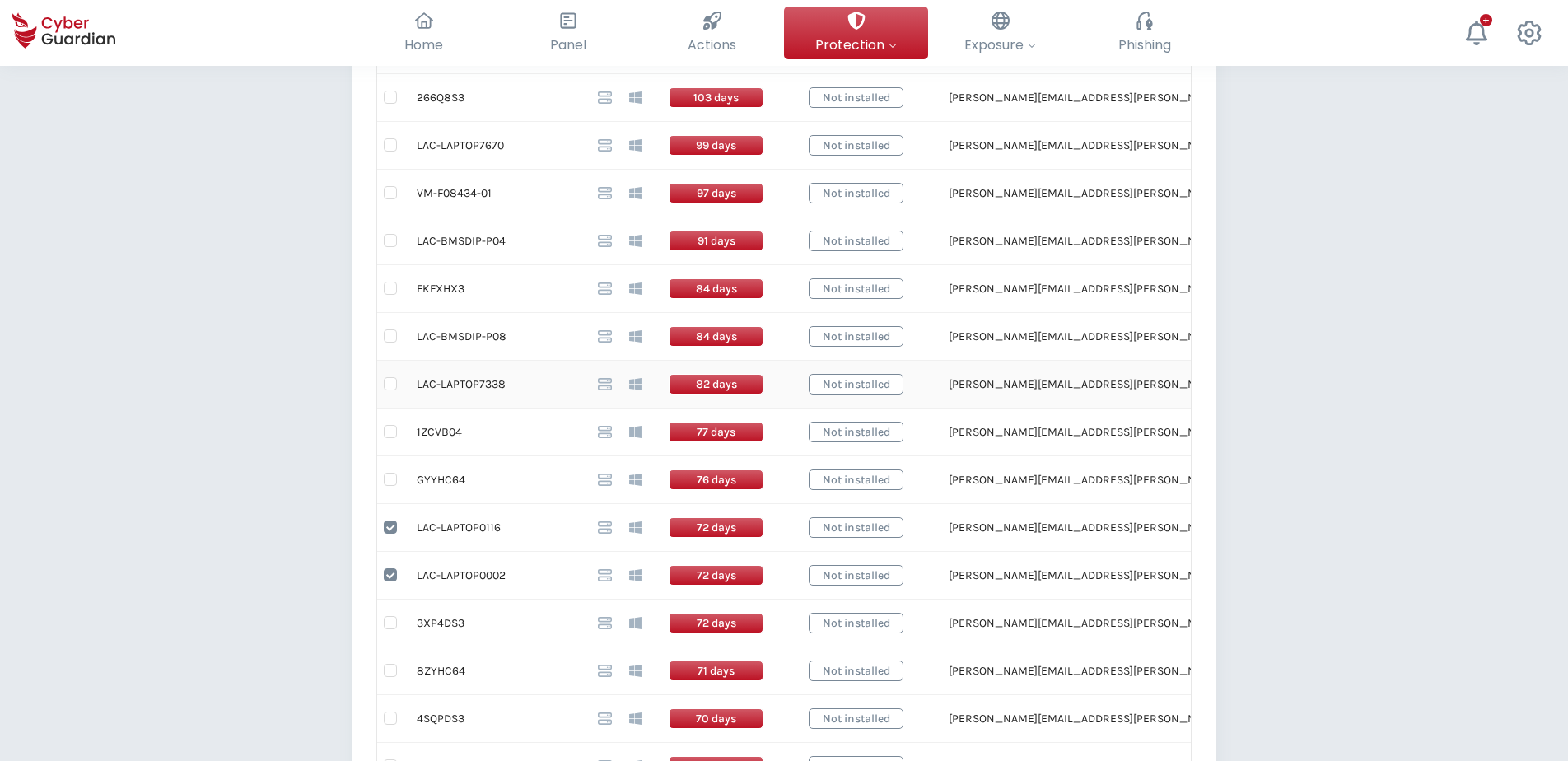
click at [475, 380] on td "LAC-LAPTOP7338" at bounding box center [494, 385] width 181 height 48
drag, startPoint x: 475, startPoint y: 380, endPoint x: 417, endPoint y: 390, distance: 58.9
click at [417, 390] on td "LAC-LAPTOP7338" at bounding box center [494, 385] width 181 height 48
click at [451, 290] on td "FKFXHX3" at bounding box center [494, 289] width 181 height 48
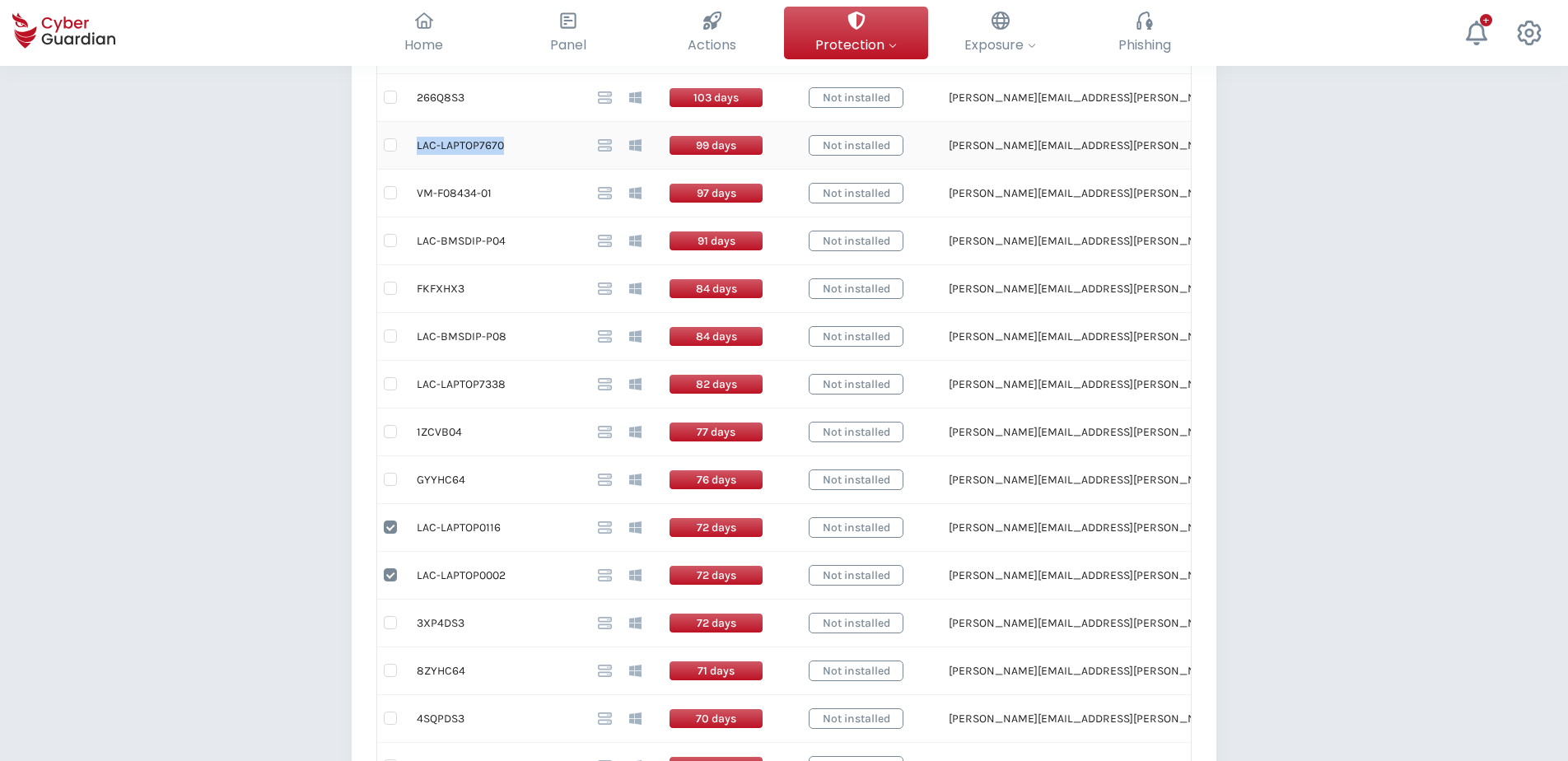
drag, startPoint x: 500, startPoint y: 147, endPoint x: 416, endPoint y: 147, distance: 84.0
click at [416, 147] on td "LAC-LAPTOP7670" at bounding box center [494, 145] width 181 height 48
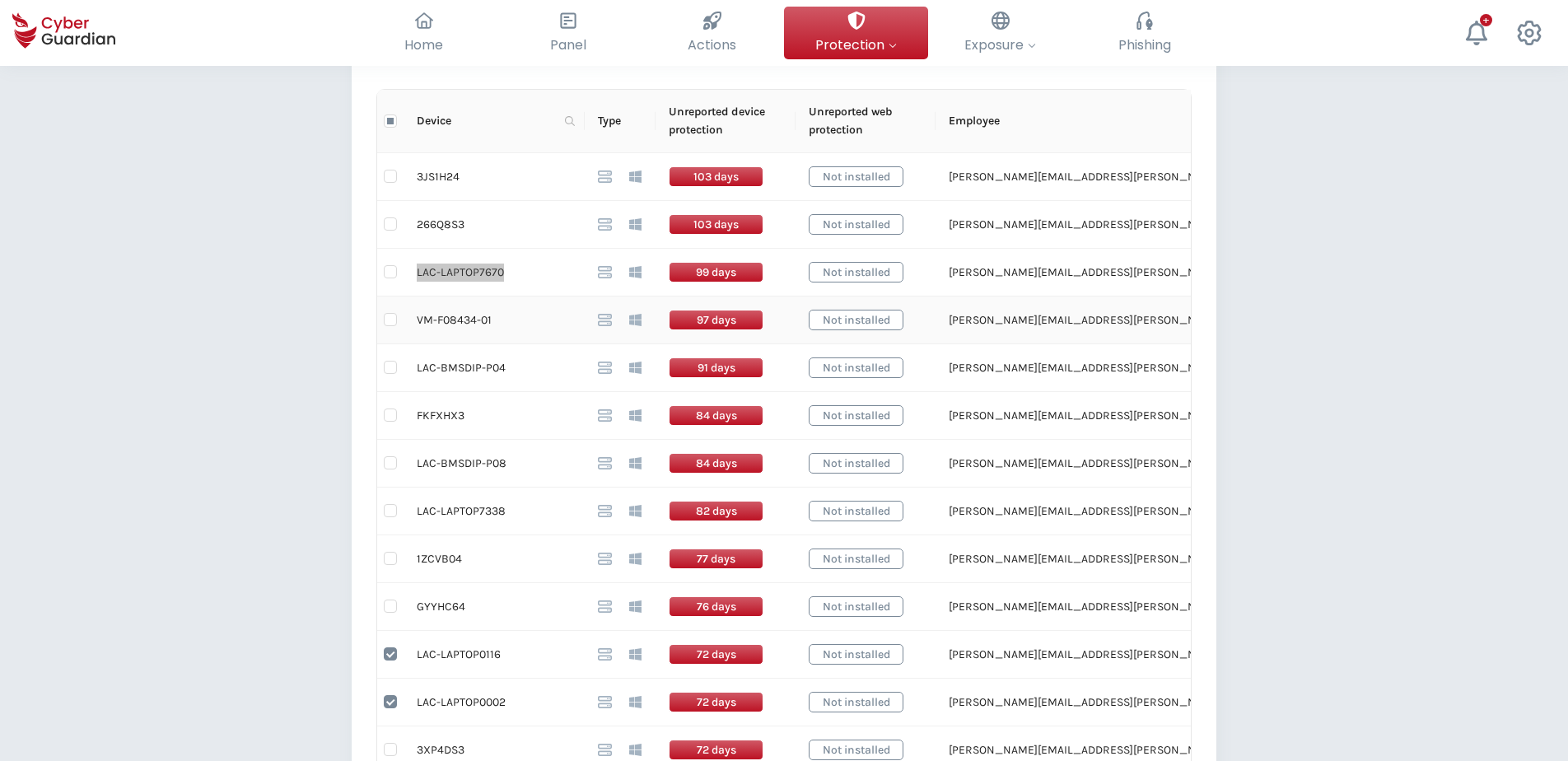
scroll to position [398, 0]
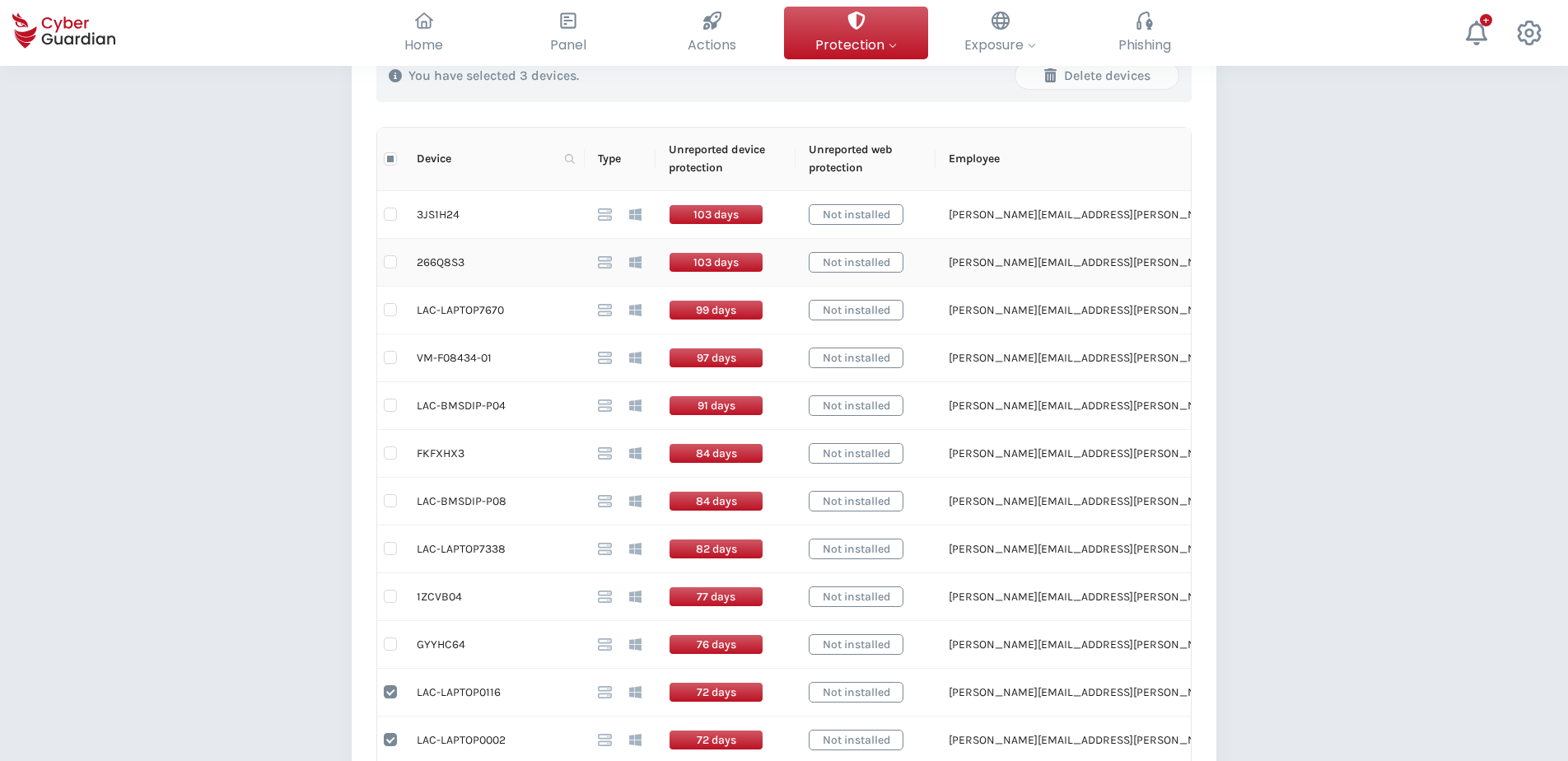
click at [448, 261] on td "266Q8S3" at bounding box center [494, 262] width 181 height 48
click at [446, 216] on td "3JS1H24" at bounding box center [494, 215] width 181 height 48
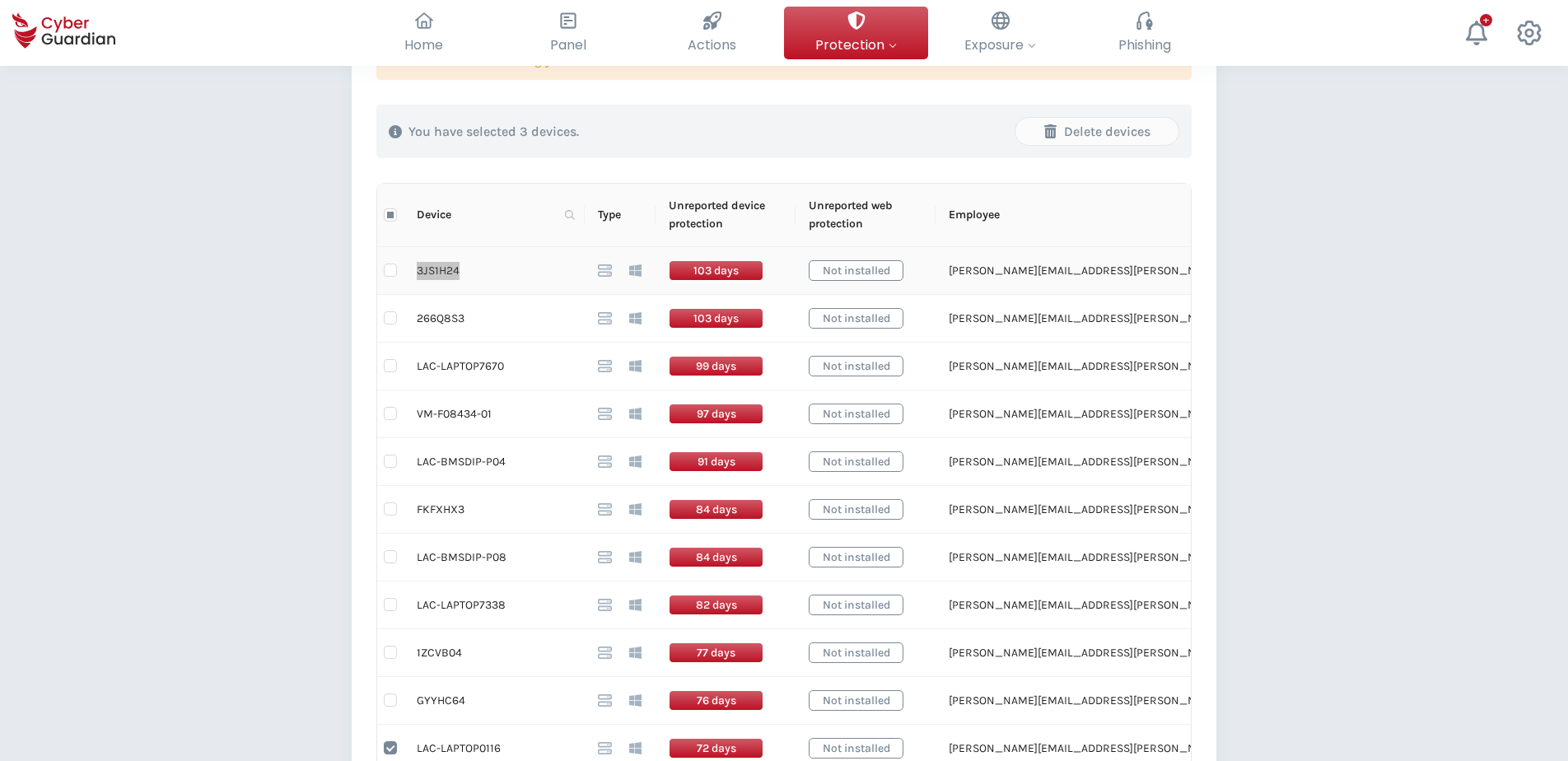
scroll to position [316, 0]
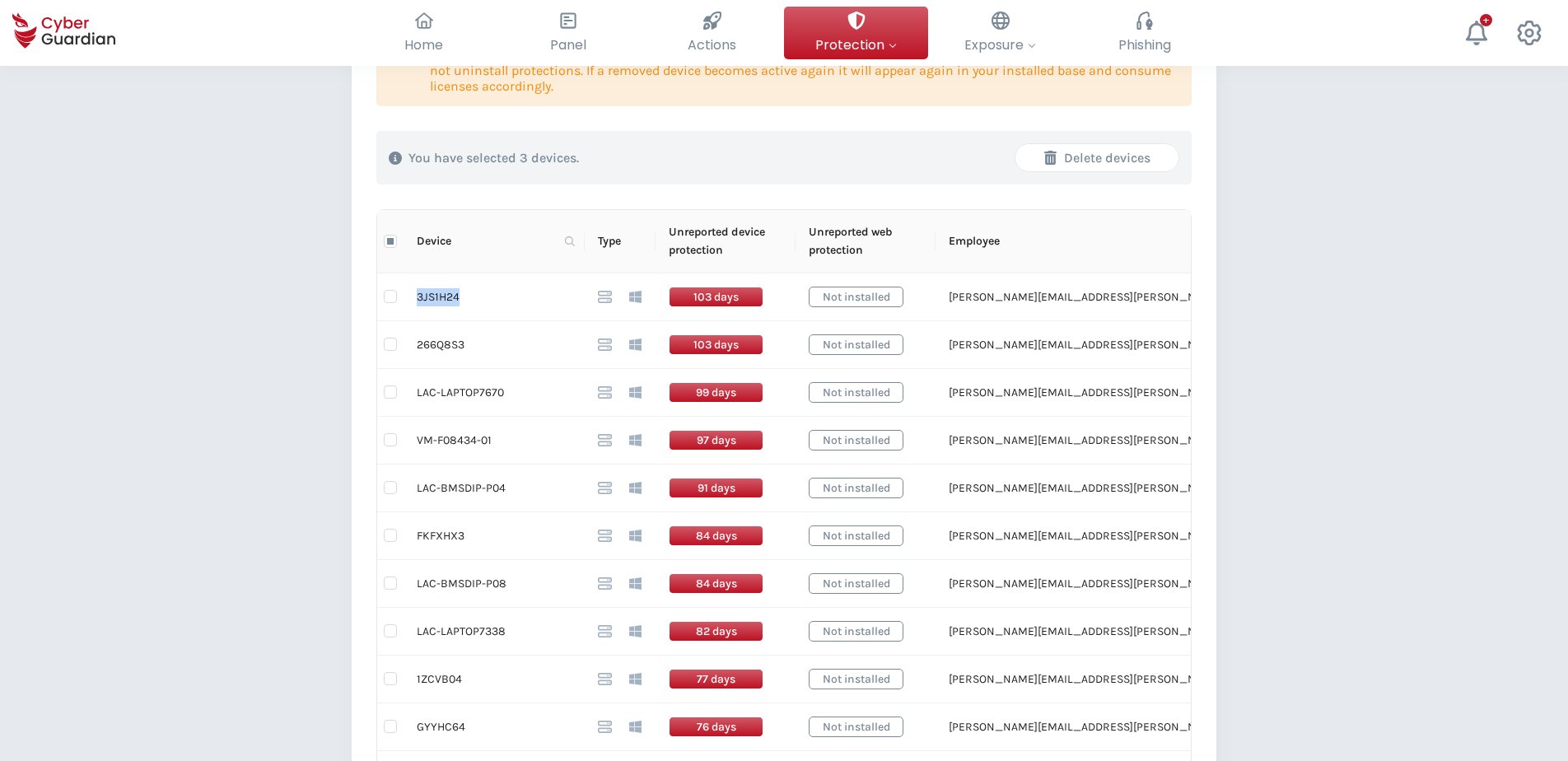
click at [1113, 153] on div "Delete devices" at bounding box center [1097, 157] width 139 height 20
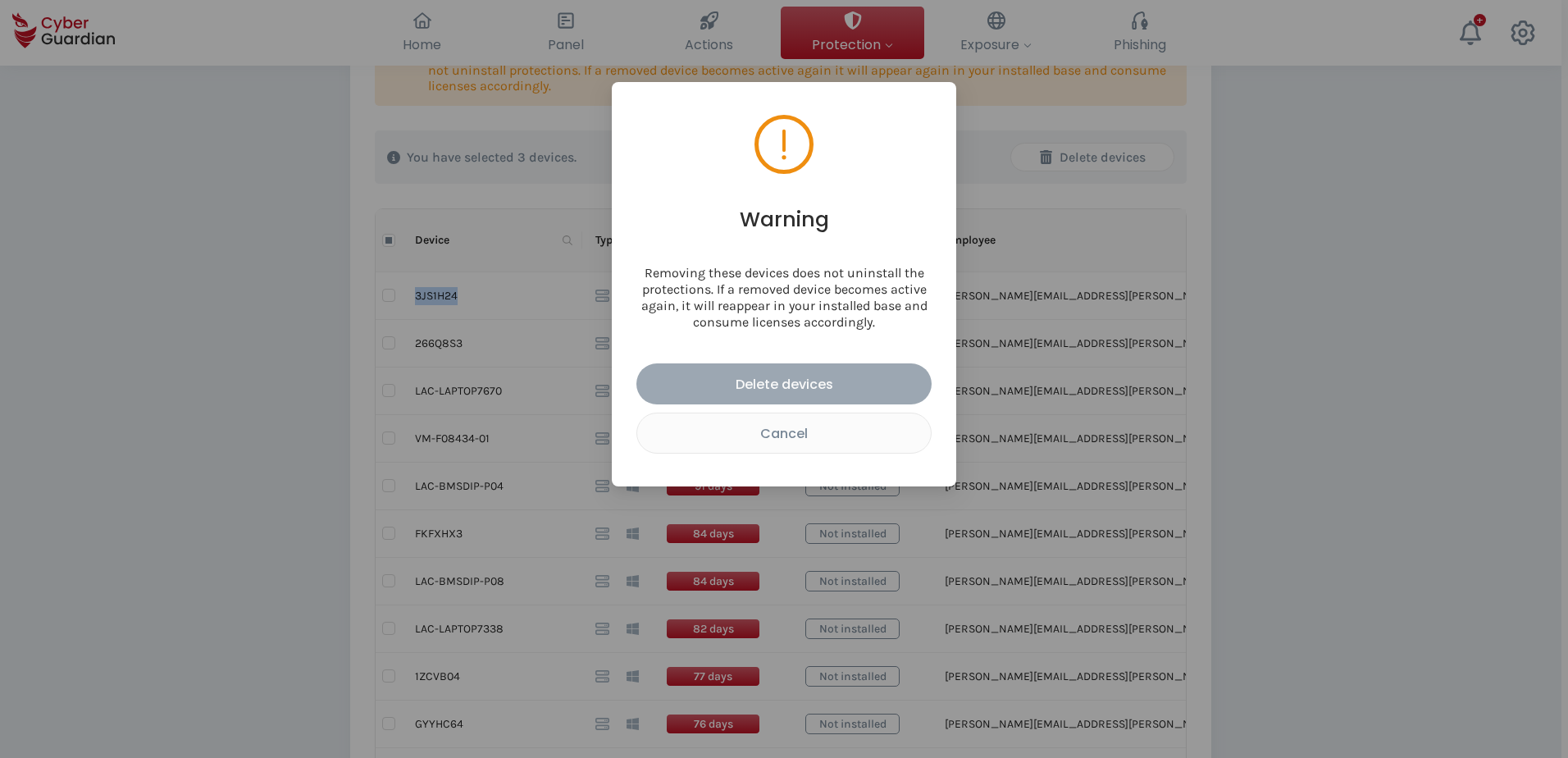
click at [788, 379] on div "Delete devices" at bounding box center [784, 384] width 271 height 20
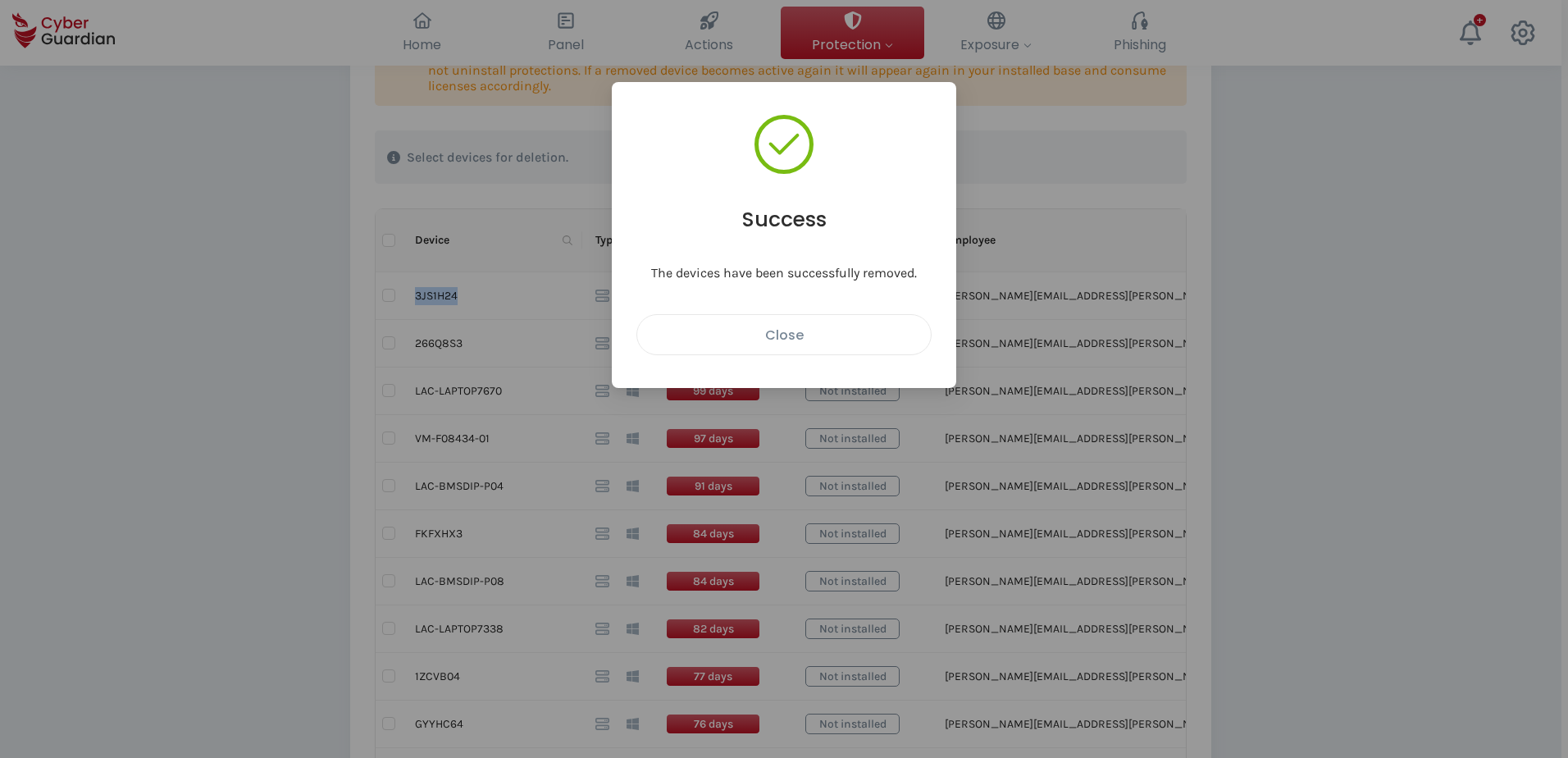
click at [783, 333] on div "Close" at bounding box center [784, 335] width 269 height 20
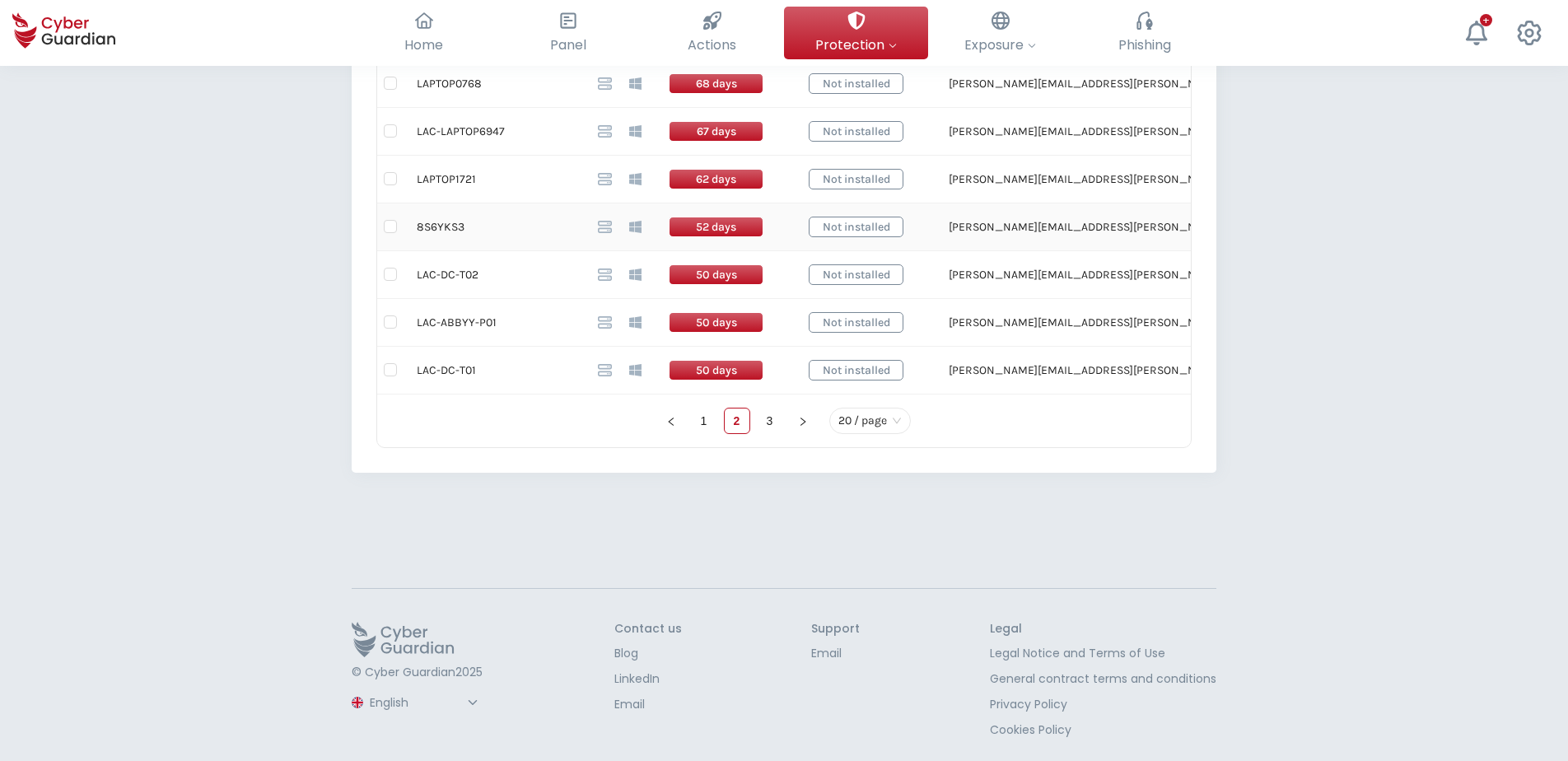
scroll to position [1153, 0]
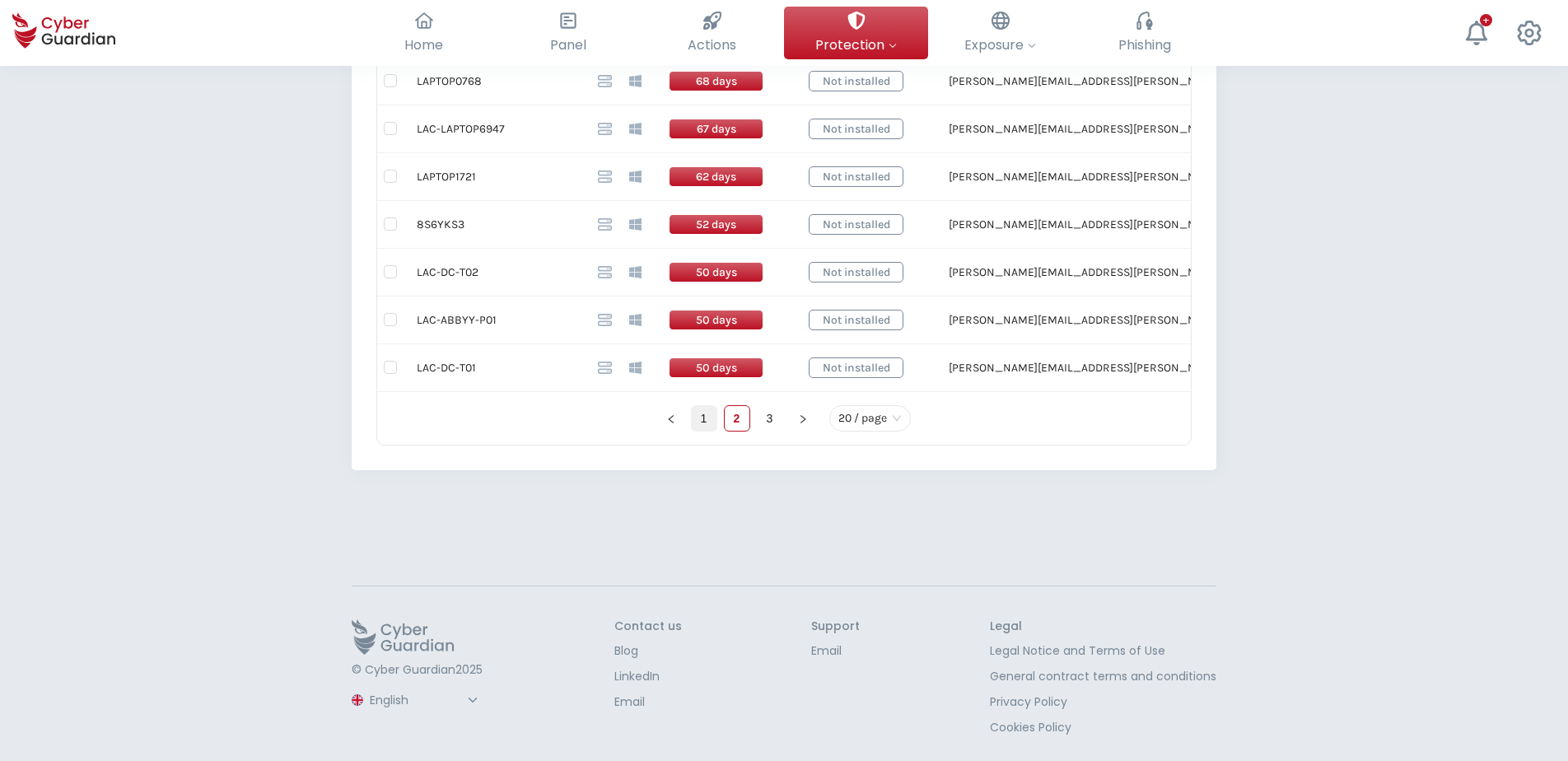
click at [705, 415] on link "1" at bounding box center [704, 418] width 25 height 25
click at [438, 319] on td "FDL4LS3" at bounding box center [494, 320] width 181 height 48
drag, startPoint x: 438, startPoint y: 319, endPoint x: 440, endPoint y: 268, distance: 51.0
click at [436, 268] on td "LAC-LAPTOP8184" at bounding box center [494, 273] width 181 height 48
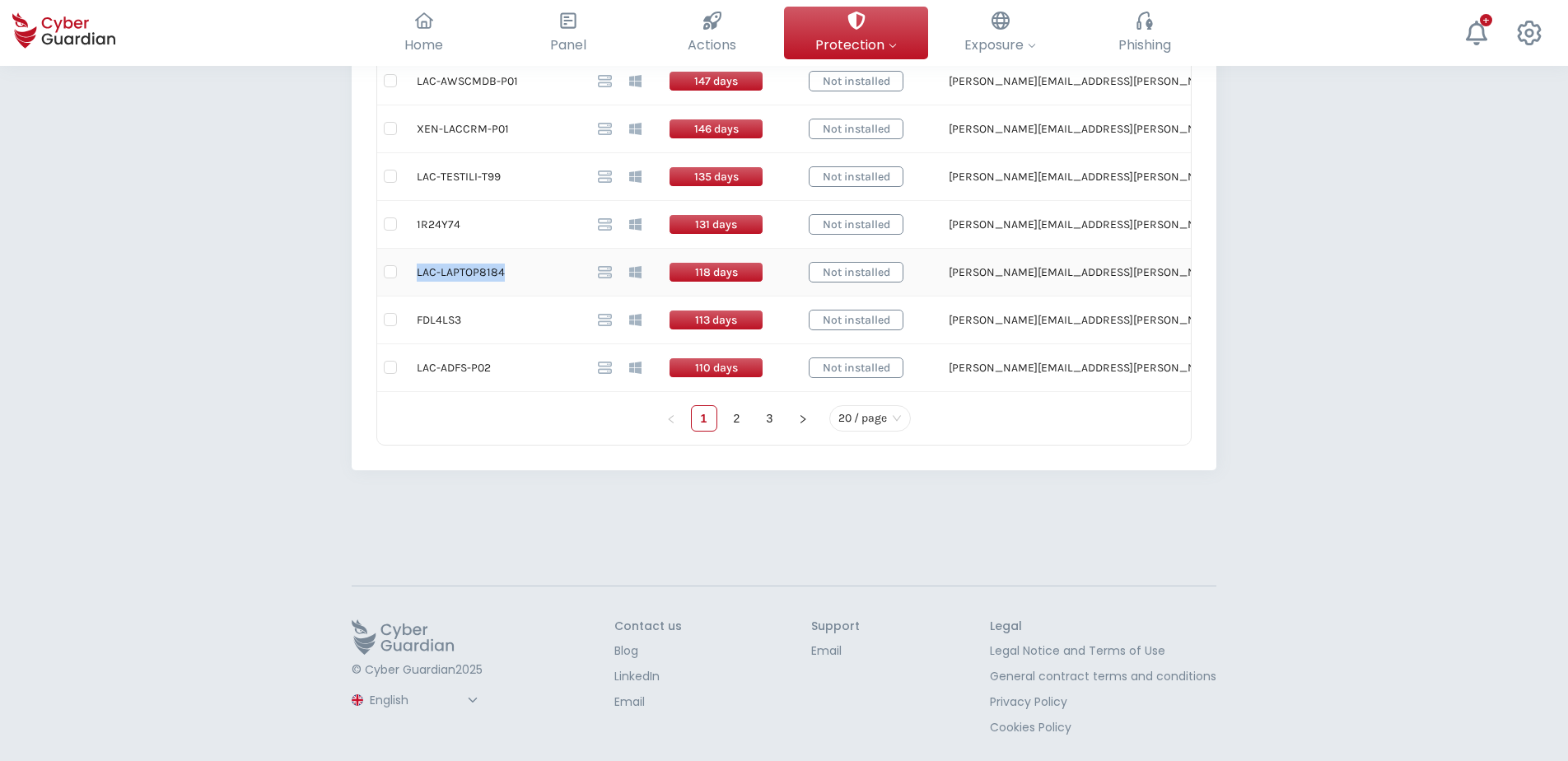
drag, startPoint x: 504, startPoint y: 270, endPoint x: 423, endPoint y: 288, distance: 83.0
click at [417, 277] on td "LAC-LAPTOP8184" at bounding box center [494, 273] width 181 height 48
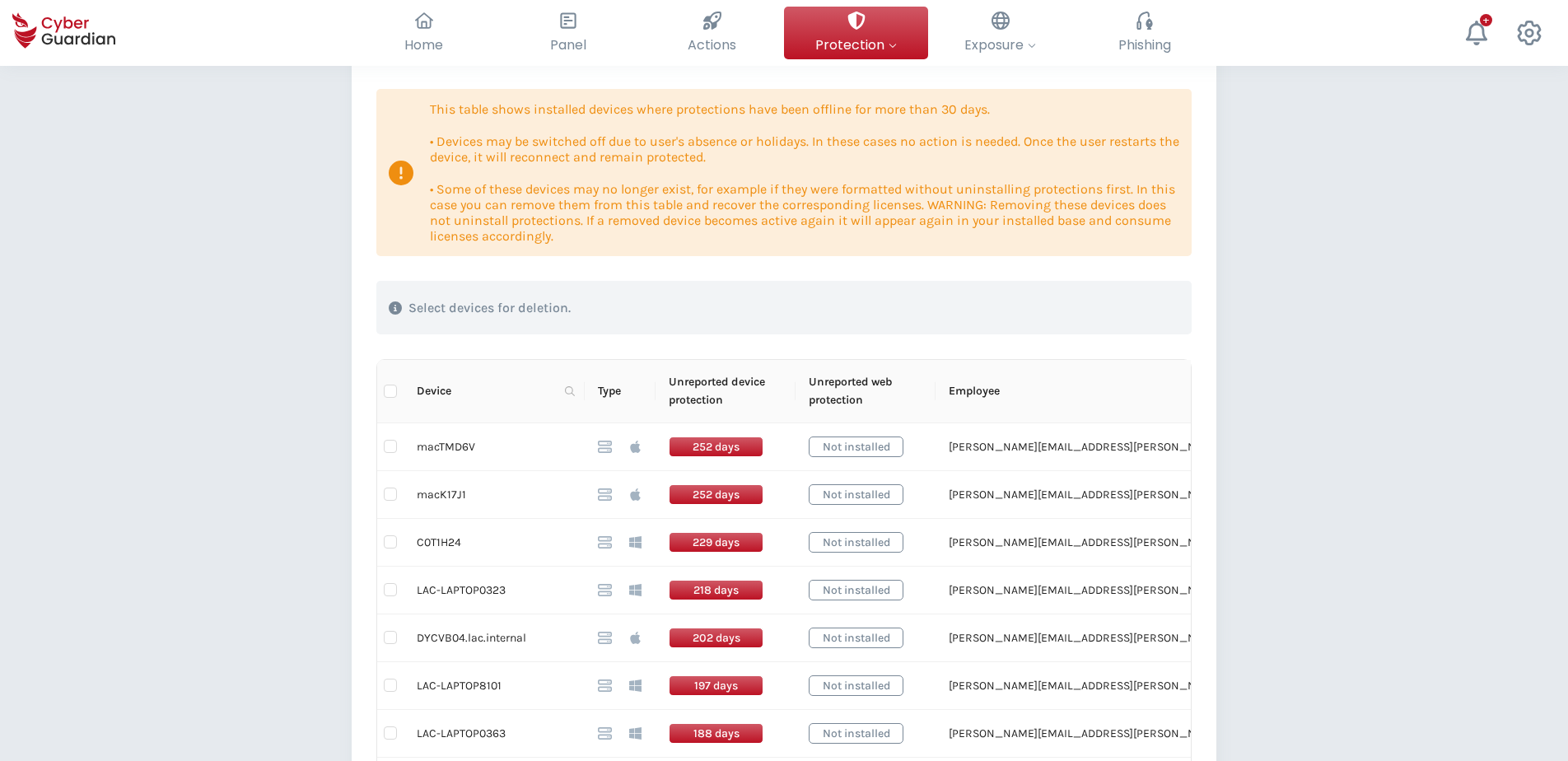
scroll to position [165, 0]
click at [449, 447] on td "macTMD6V" at bounding box center [494, 448] width 181 height 48
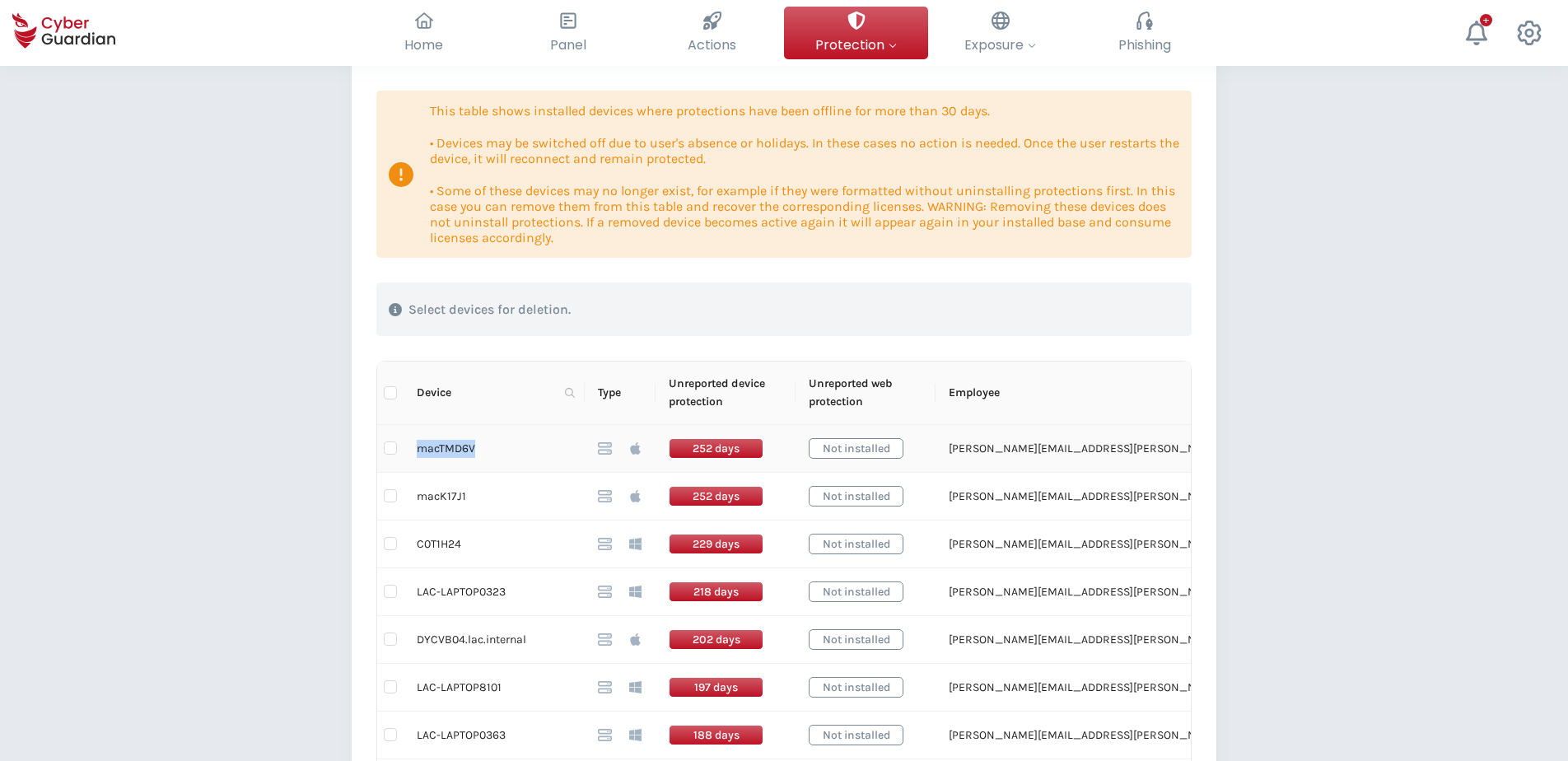
click at [449, 447] on td "macTMD6V" at bounding box center [494, 448] width 181 height 48
drag, startPoint x: 449, startPoint y: 447, endPoint x: 443, endPoint y: 542, distance: 95.2
click at [443, 542] on td "C0T1H24" at bounding box center [494, 544] width 181 height 48
click at [423, 582] on td "DYCVB04.lac.internal" at bounding box center [494, 640] width 181 height 48
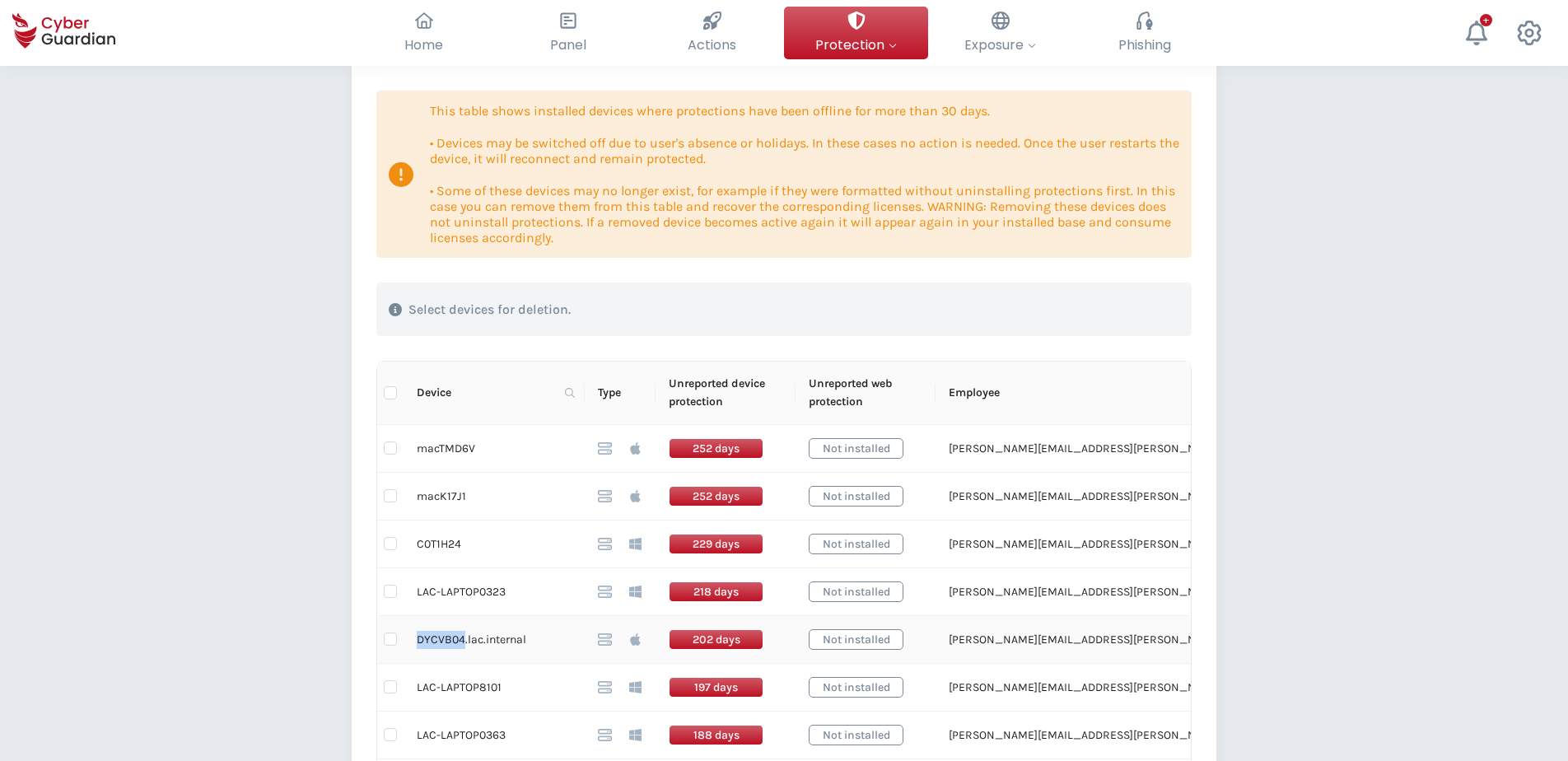
click at [423, 582] on td "DYCVB04.lac.internal" at bounding box center [494, 640] width 181 height 48
drag, startPoint x: 524, startPoint y: 640, endPoint x: 419, endPoint y: 642, distance: 105.0
click at [419, 582] on td "DYCVB04.lac.internal" at bounding box center [494, 640] width 181 height 48
click at [457, 582] on td "DYCVB04.lac.internal" at bounding box center [494, 640] width 181 height 48
click at [398, 582] on td at bounding box center [390, 640] width 26 height 48
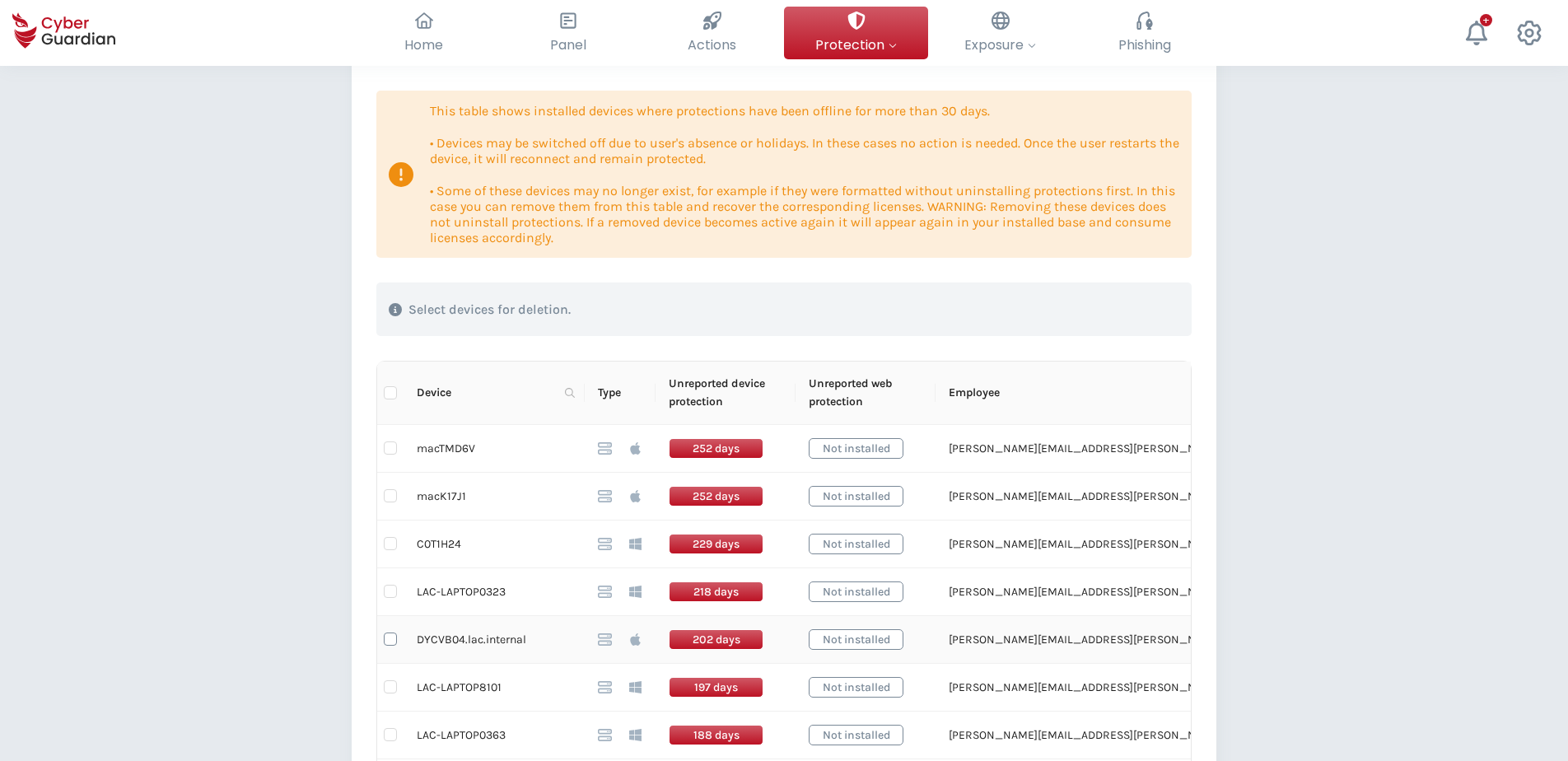
click at [389, 582] on label at bounding box center [391, 638] width 14 height 18
click at [389, 582] on input "checkbox" at bounding box center [391, 639] width 14 height 14
checkbox input "true"
click at [1109, 308] on div "Delete devices" at bounding box center [1097, 309] width 139 height 20
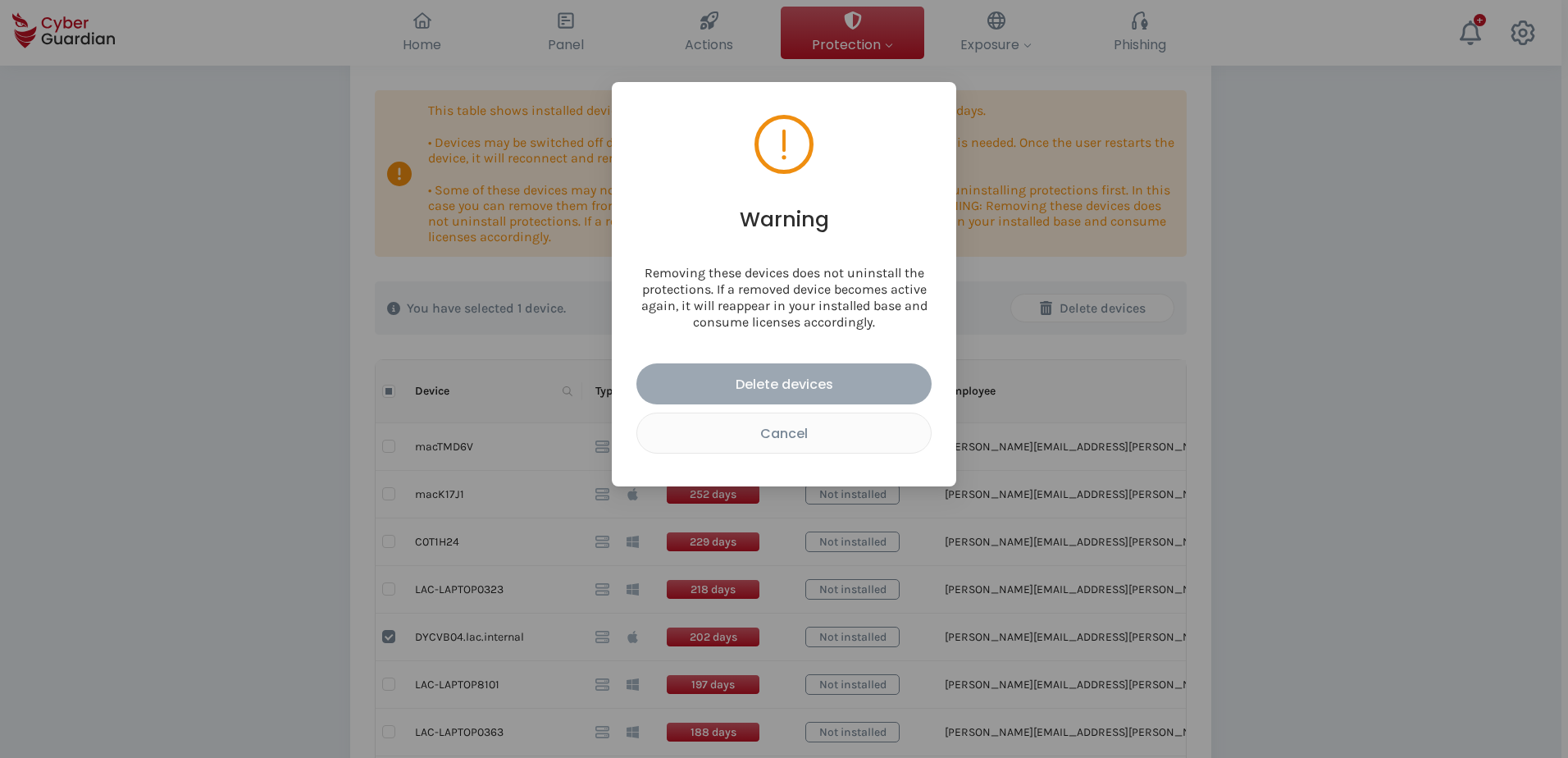
click at [807, 382] on div "Delete devices" at bounding box center [784, 384] width 271 height 20
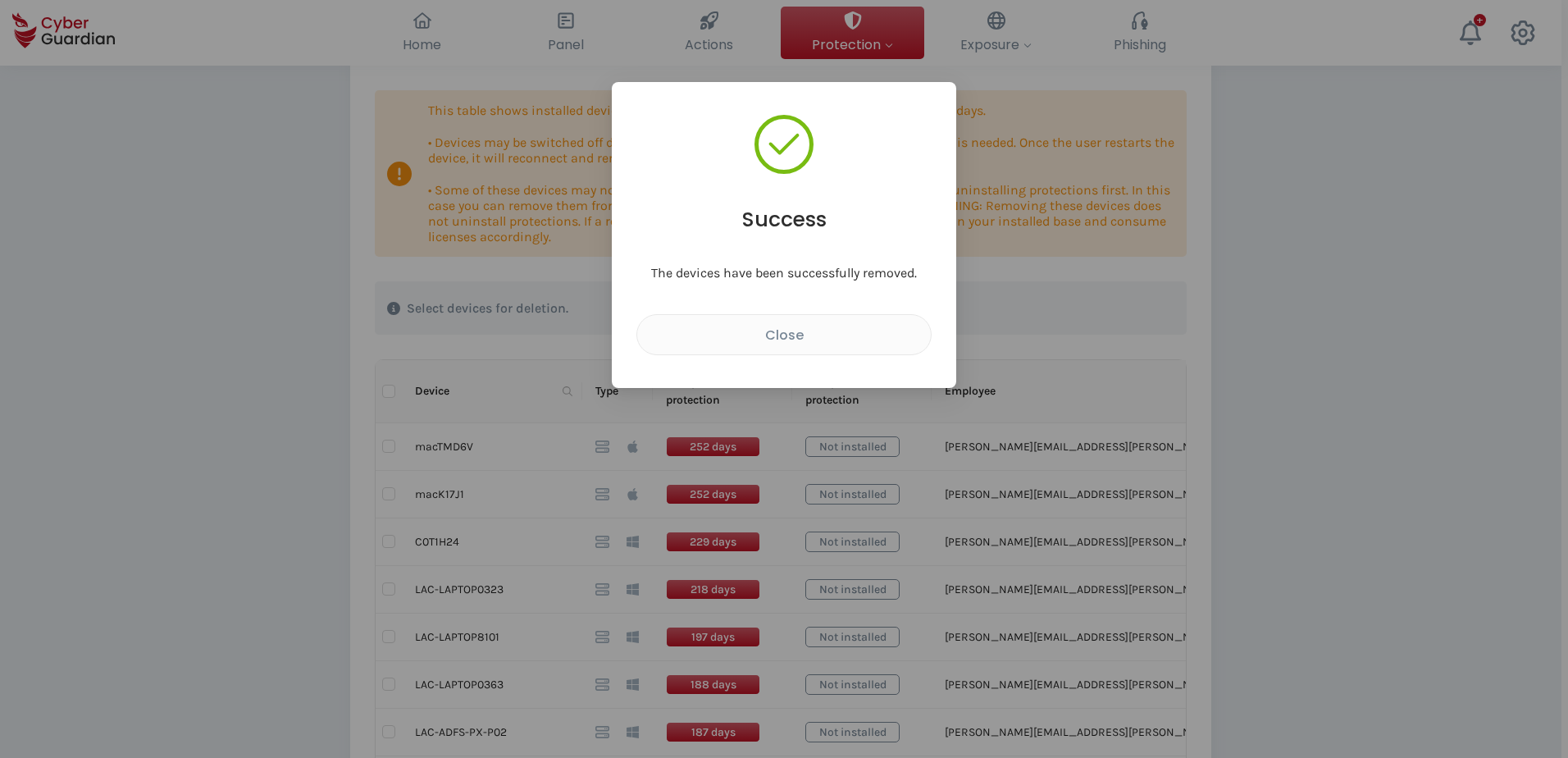
click at [493, 579] on div "Success The devices have been successfully removed. Close" at bounding box center [784, 379] width 1568 height 758
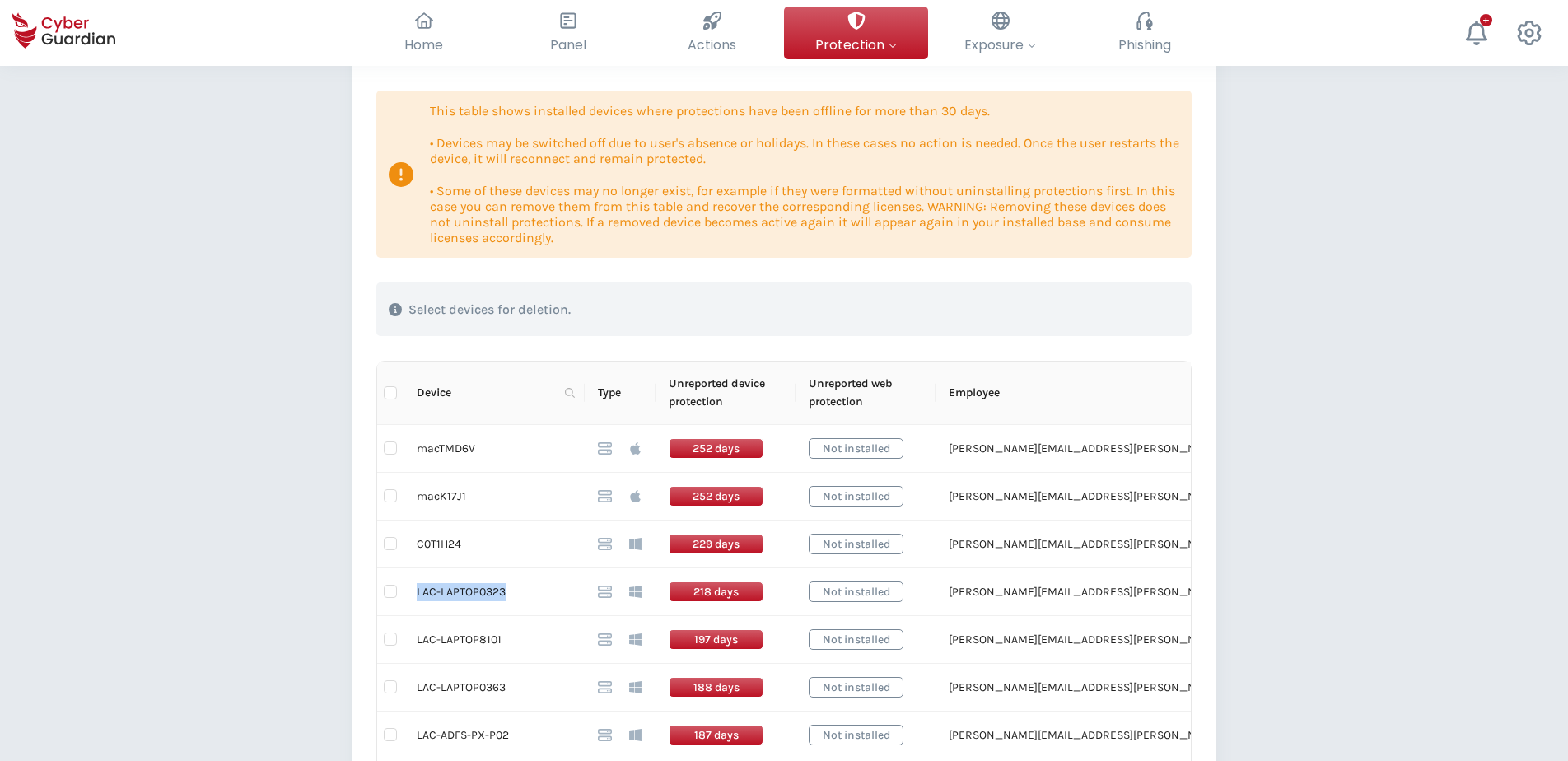
drag, startPoint x: 501, startPoint y: 593, endPoint x: 416, endPoint y: 595, distance: 85.0
click at [416, 582] on td "LAC-LAPTOP0323" at bounding box center [494, 592] width 181 height 48
click at [450, 545] on td "C0T1H24" at bounding box center [494, 544] width 181 height 48
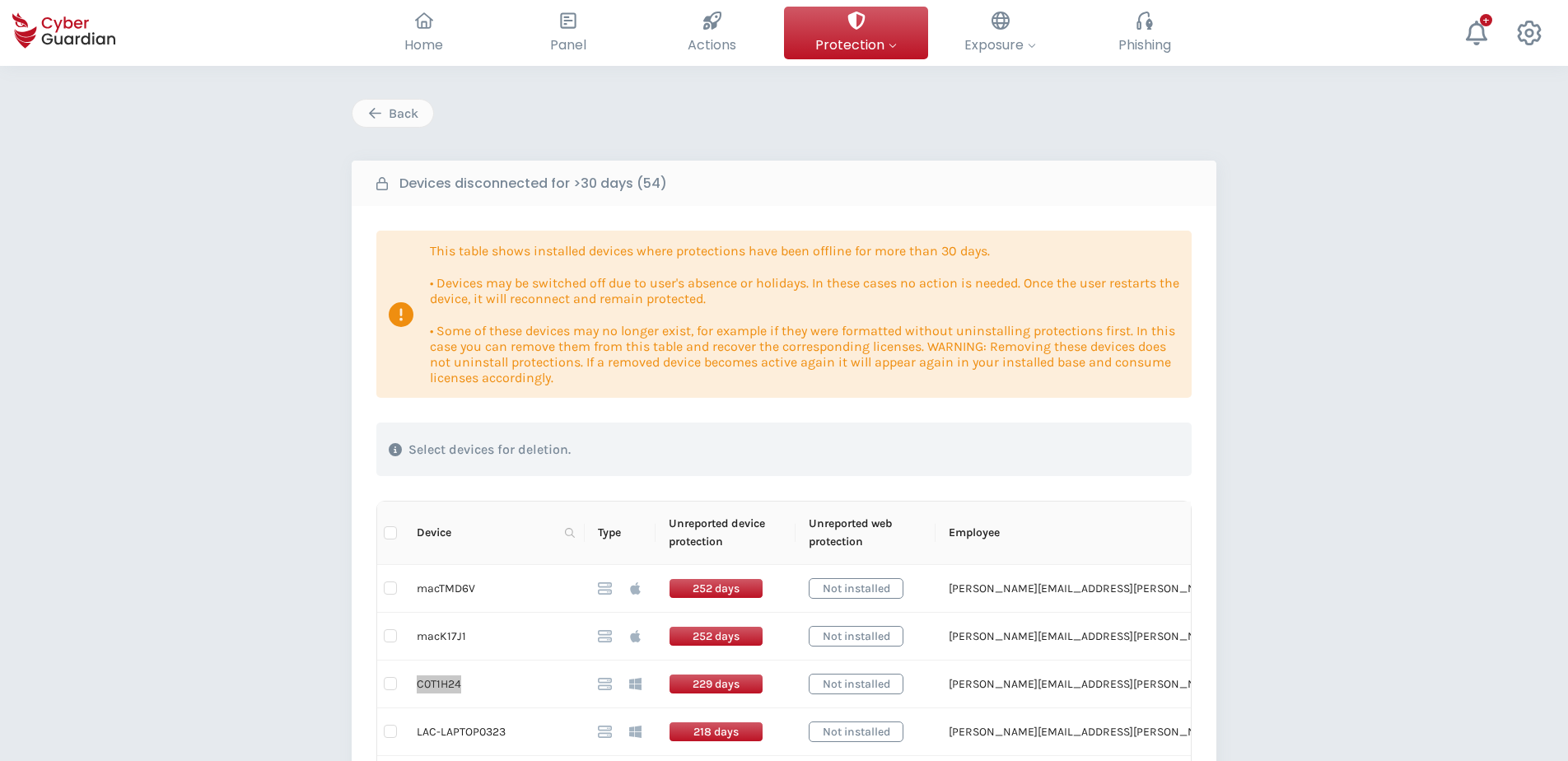
scroll to position [0, 0]
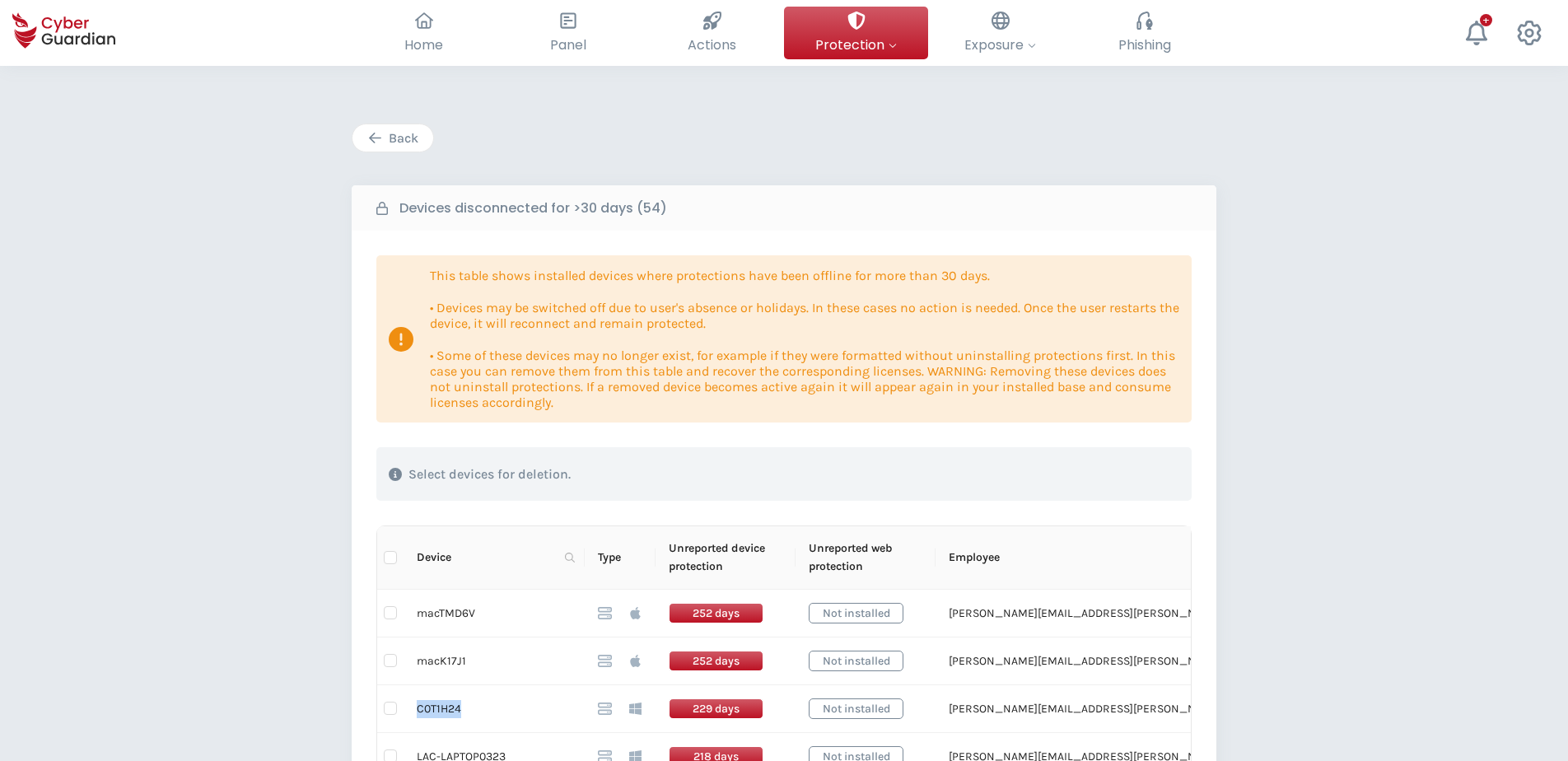
click at [402, 132] on div "Back" at bounding box center [393, 138] width 56 height 20
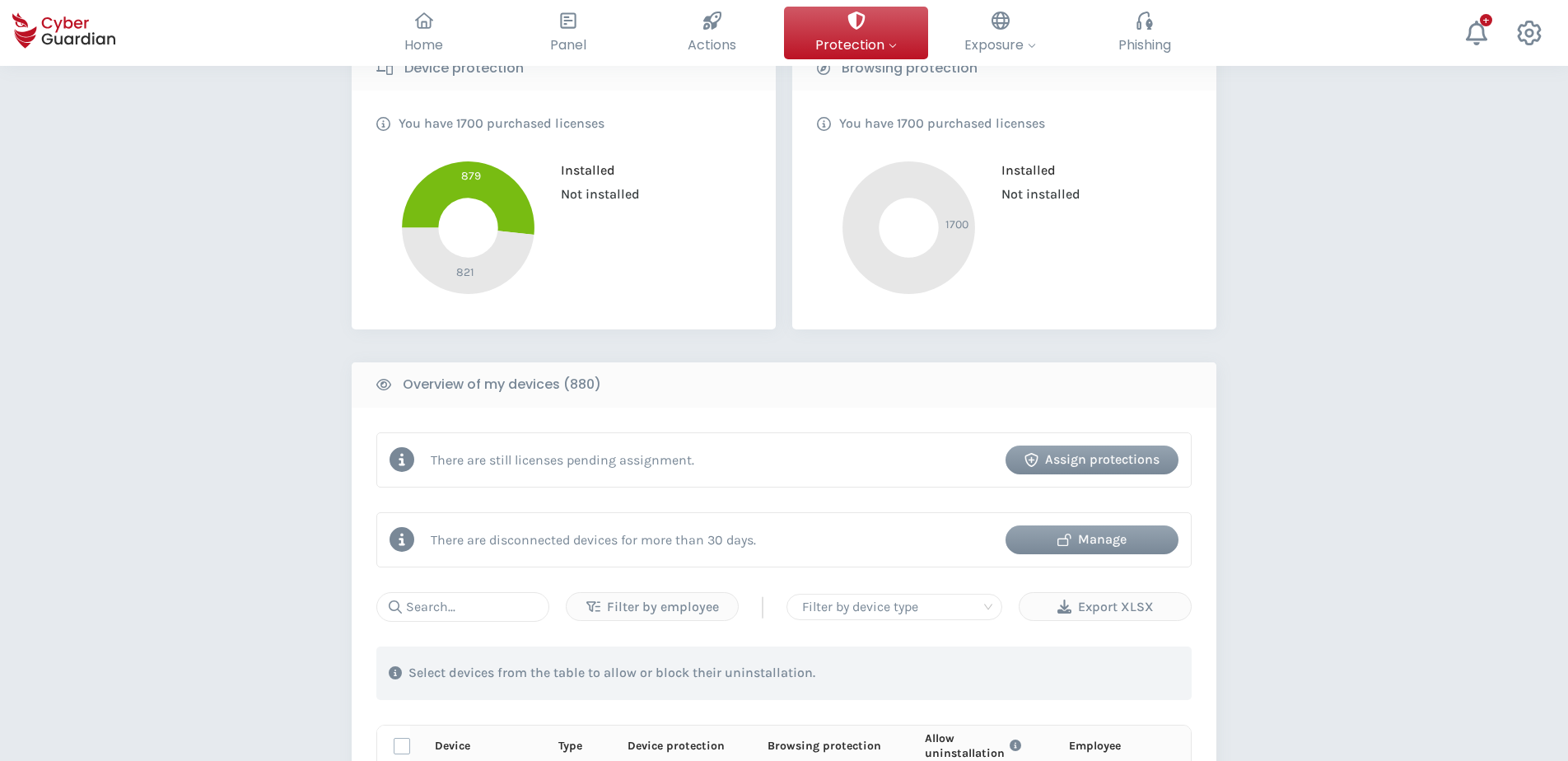
scroll to position [333, 0]
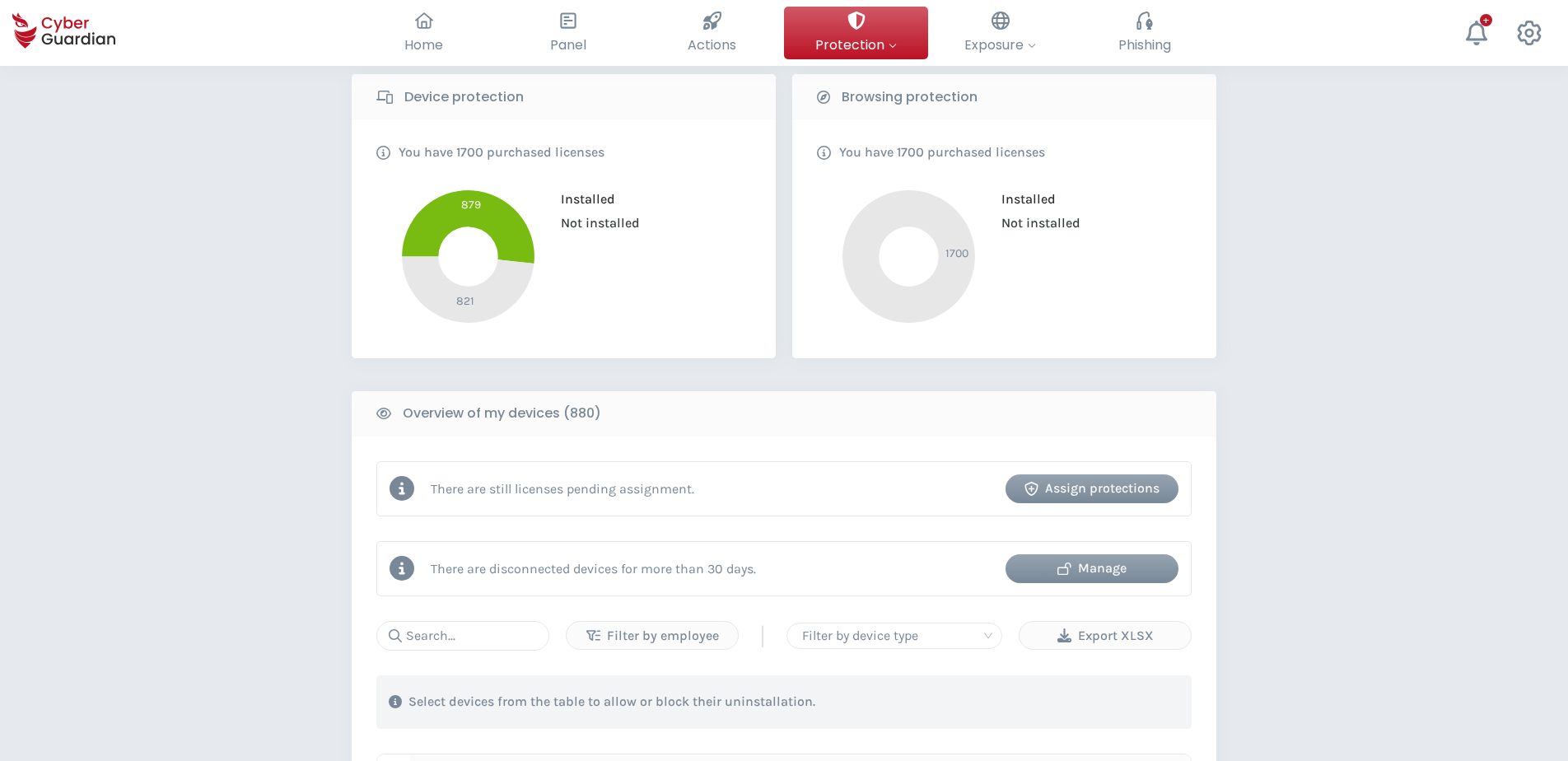
click at [1251, 538] on div "PROTECTION > Device security How does it work? Add employees Install the protec…" at bounding box center [784, 658] width 1568 height 1851
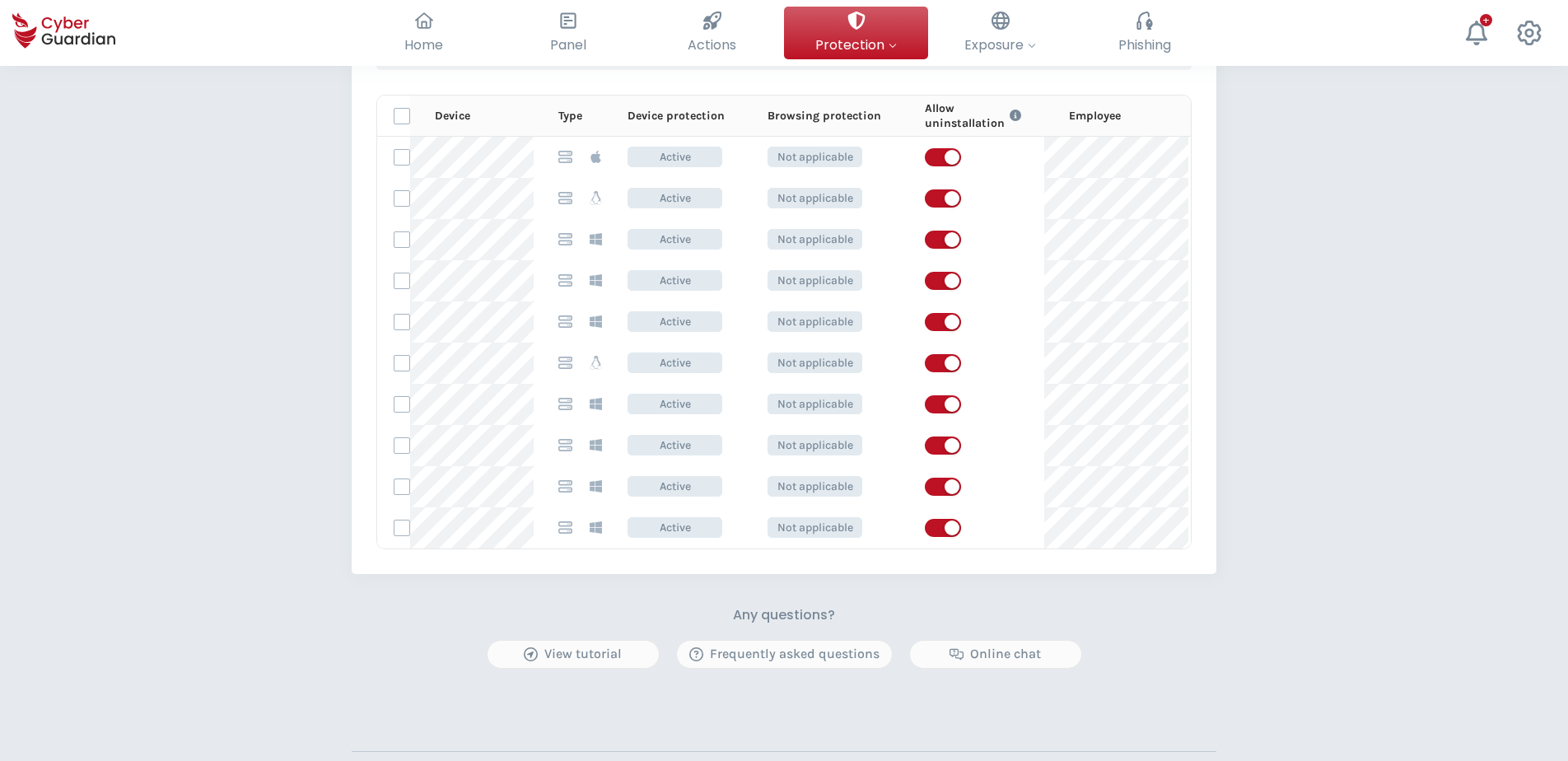
scroll to position [744, 0]
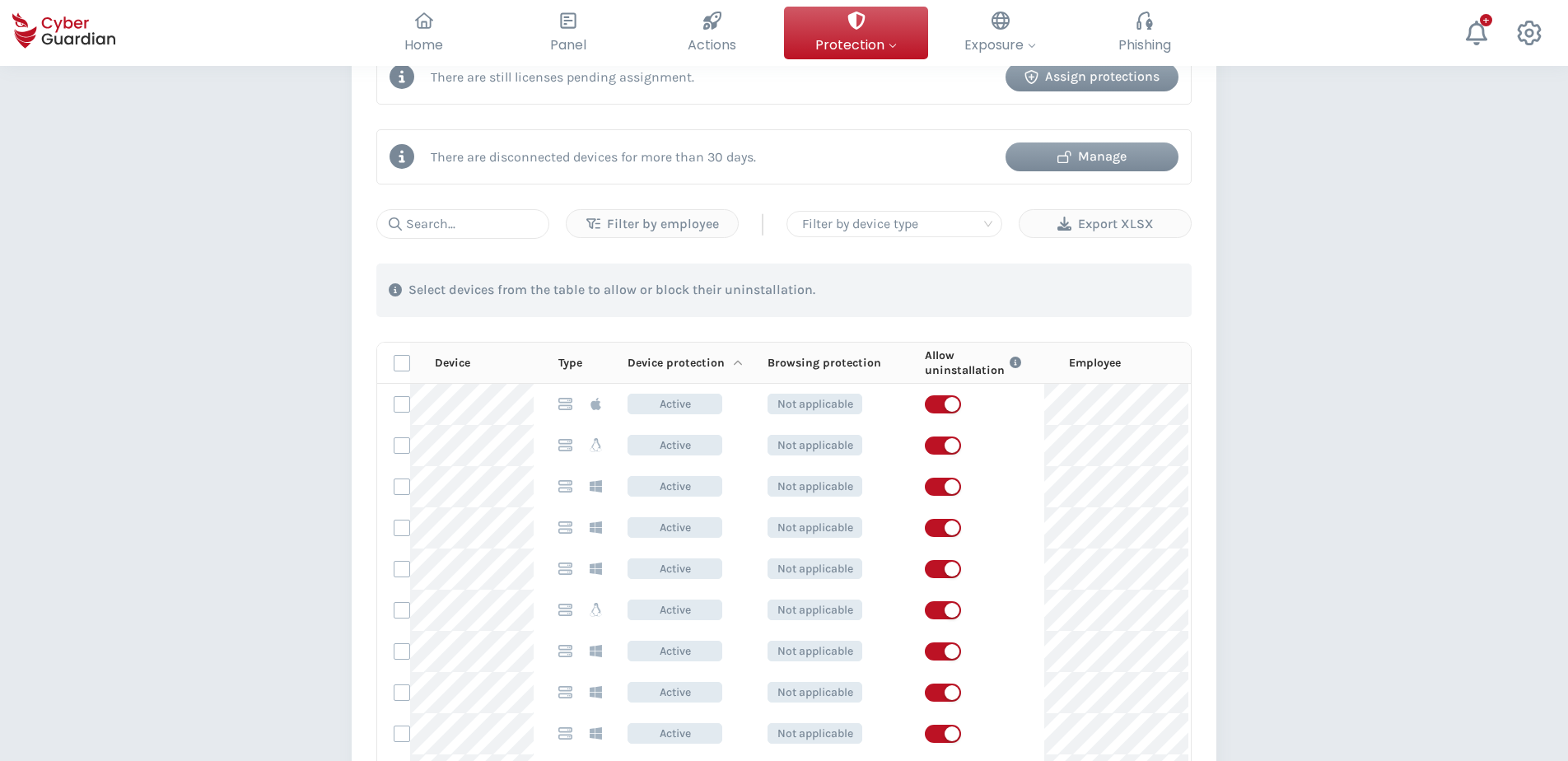
click at [721, 361] on p "Device protection" at bounding box center [676, 363] width 97 height 14
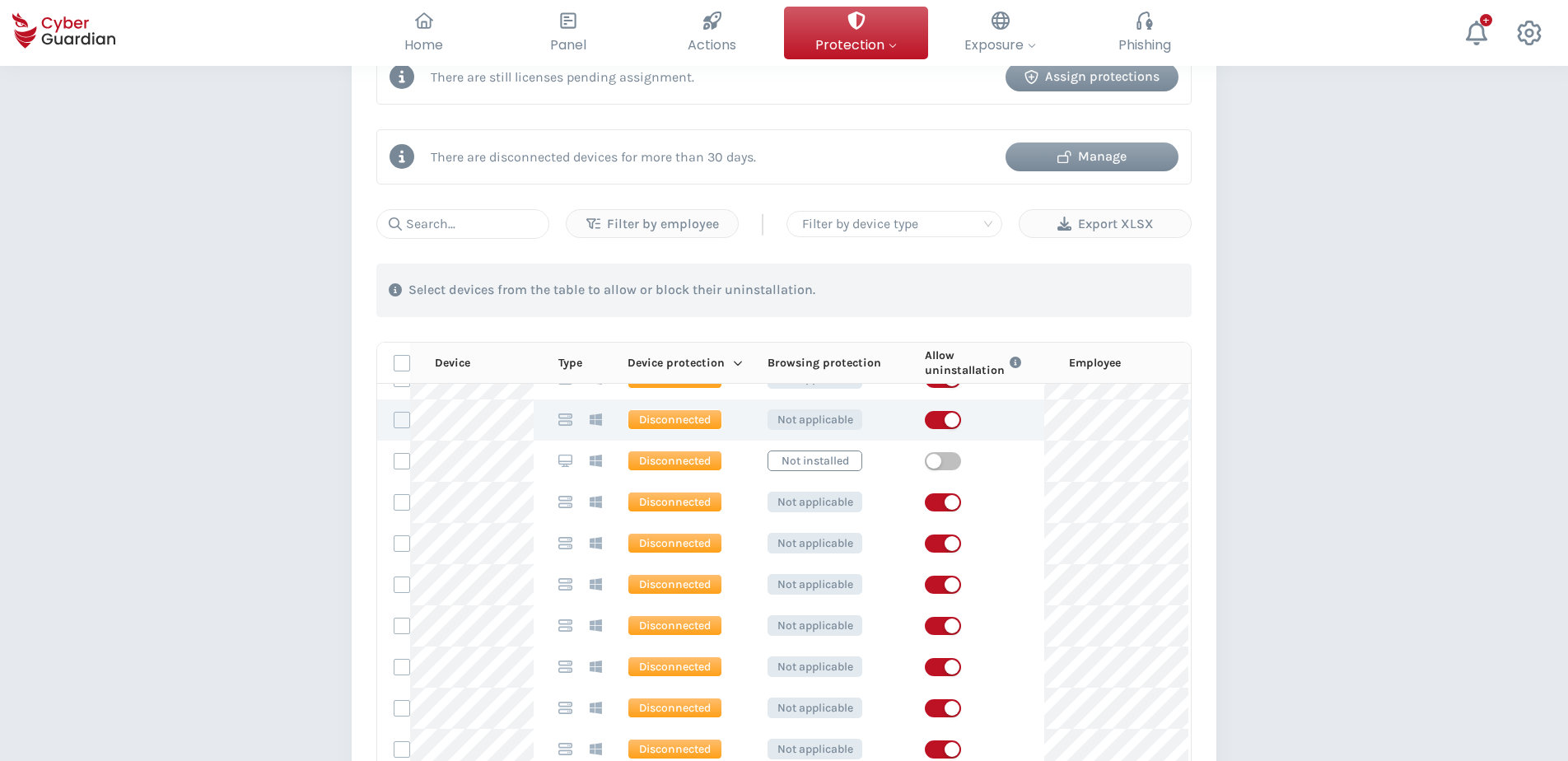
scroll to position [0, 0]
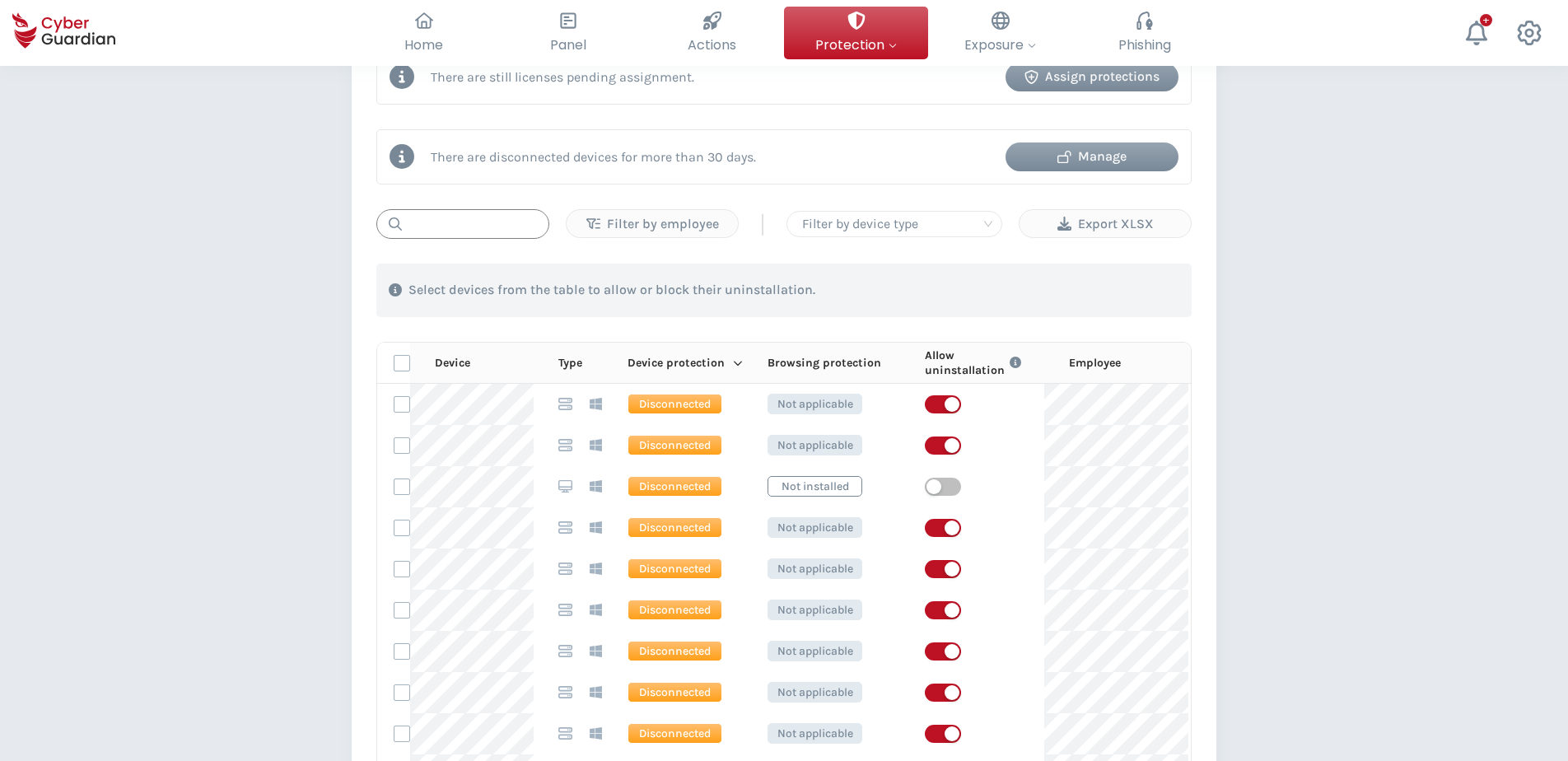
click at [456, 217] on input "text" at bounding box center [463, 223] width 173 height 30
paste input "LAPTOP0421"
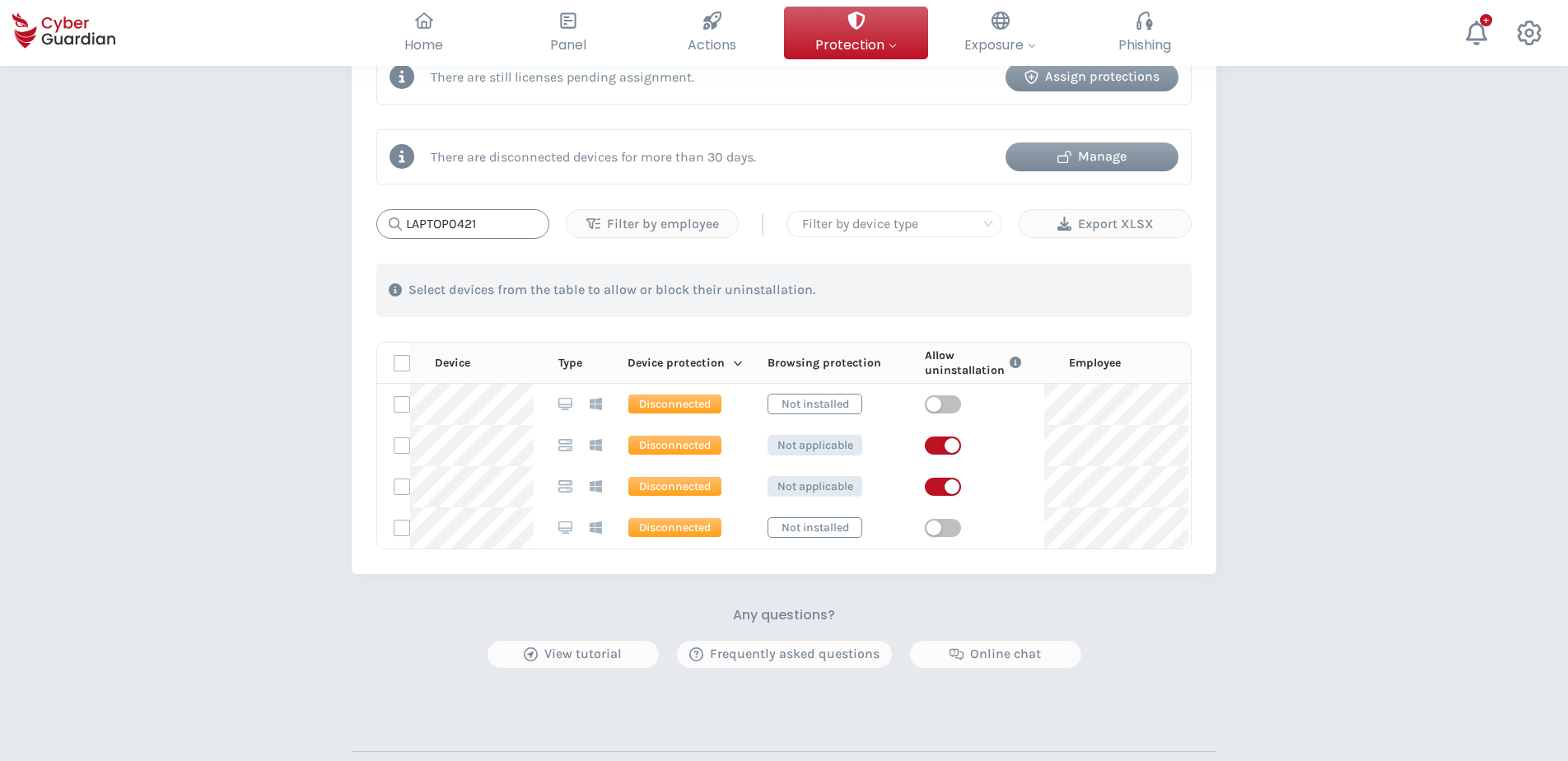
type input "LAPTOP0421"
drag, startPoint x: 1408, startPoint y: 326, endPoint x: 1401, endPoint y: 303, distance: 24.0
click at [1251, 320] on div "PROTECTION > Device security How does it work? Add employees Install the protec…" at bounding box center [784, 123] width 1568 height 1604
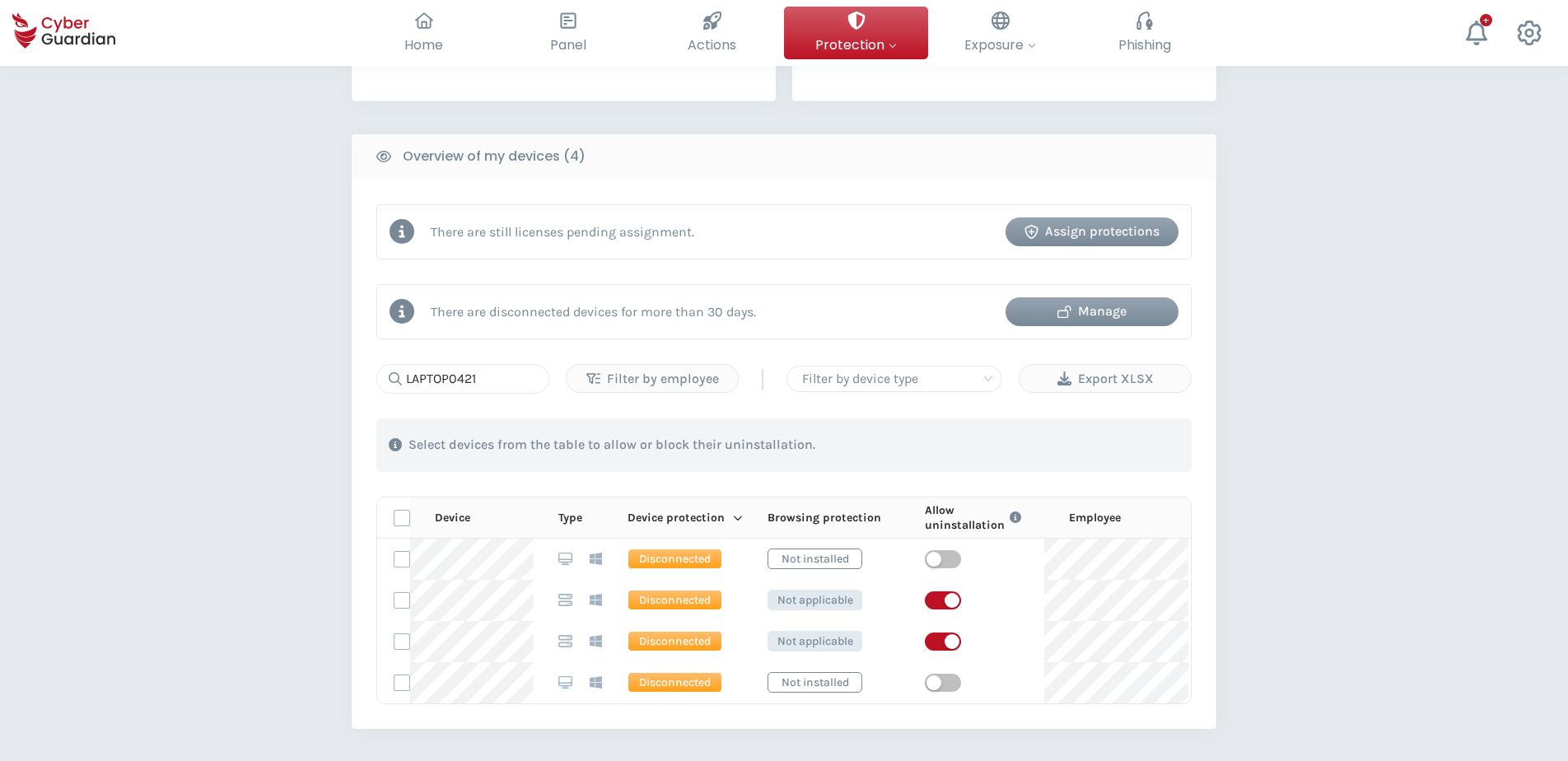
scroll to position [579, 0]
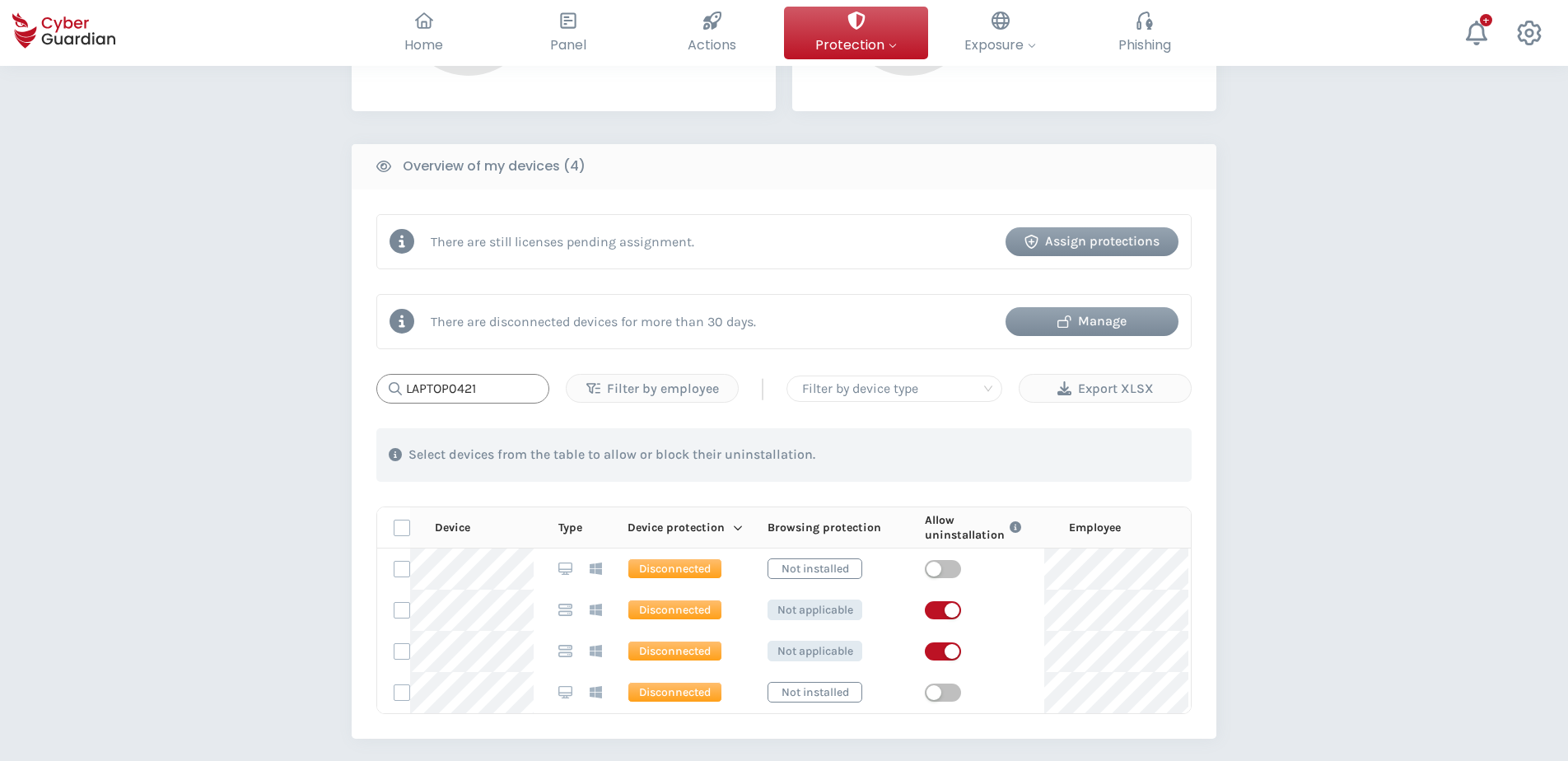
click at [526, 386] on input "LAPTOP0421" at bounding box center [463, 388] width 173 height 30
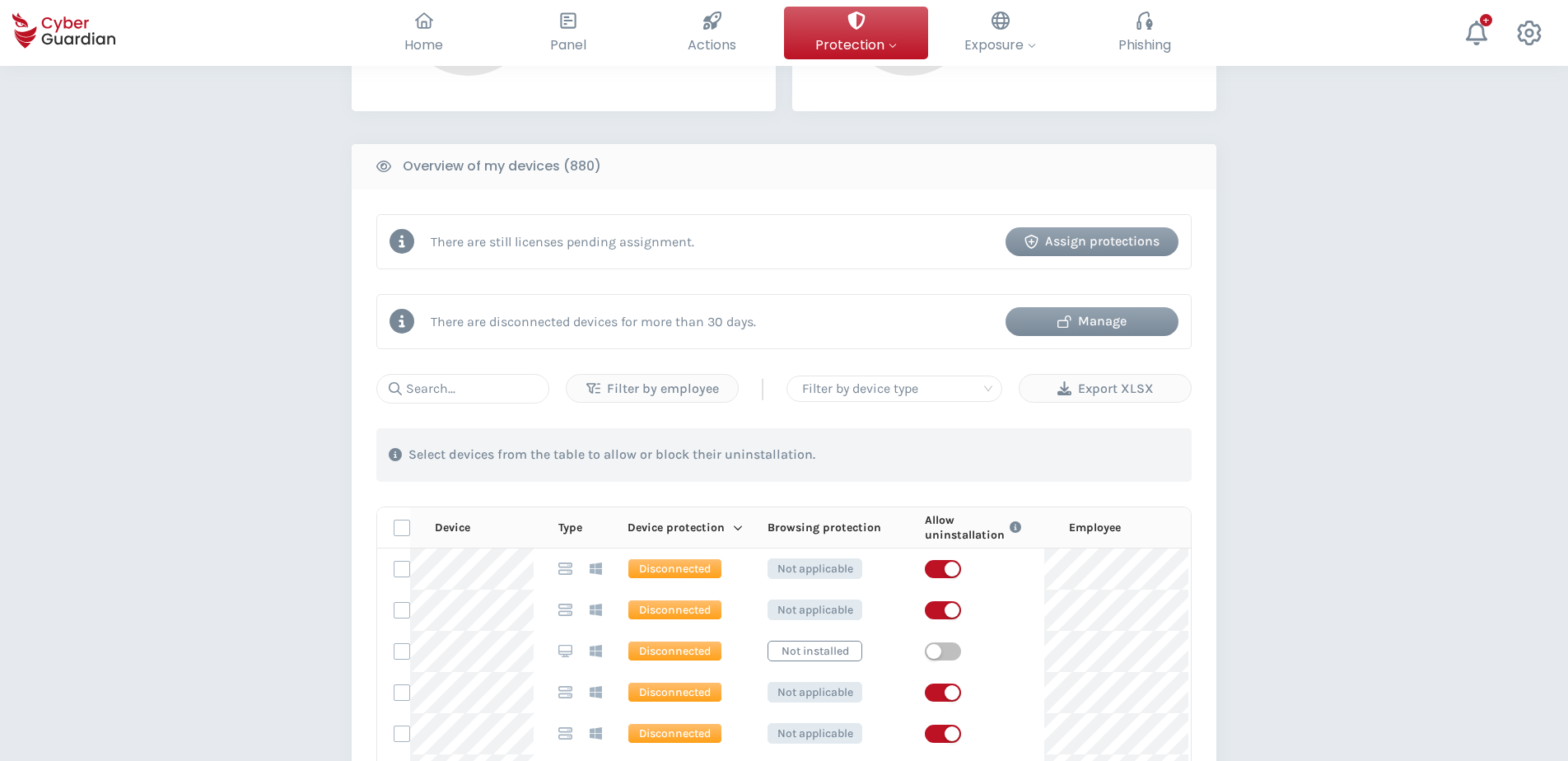
click at [157, 248] on div "PROTECTION > Device security How does it work? Add employees Install the protec…" at bounding box center [784, 411] width 1568 height 1851
click at [899, 395] on div at bounding box center [894, 388] width 198 height 23
click at [826, 446] on div "Server" at bounding box center [894, 448] width 190 height 18
click at [1251, 500] on div "PROTECTION > Device security How does it work? Add employees Install the protec…" at bounding box center [784, 411] width 1568 height 1851
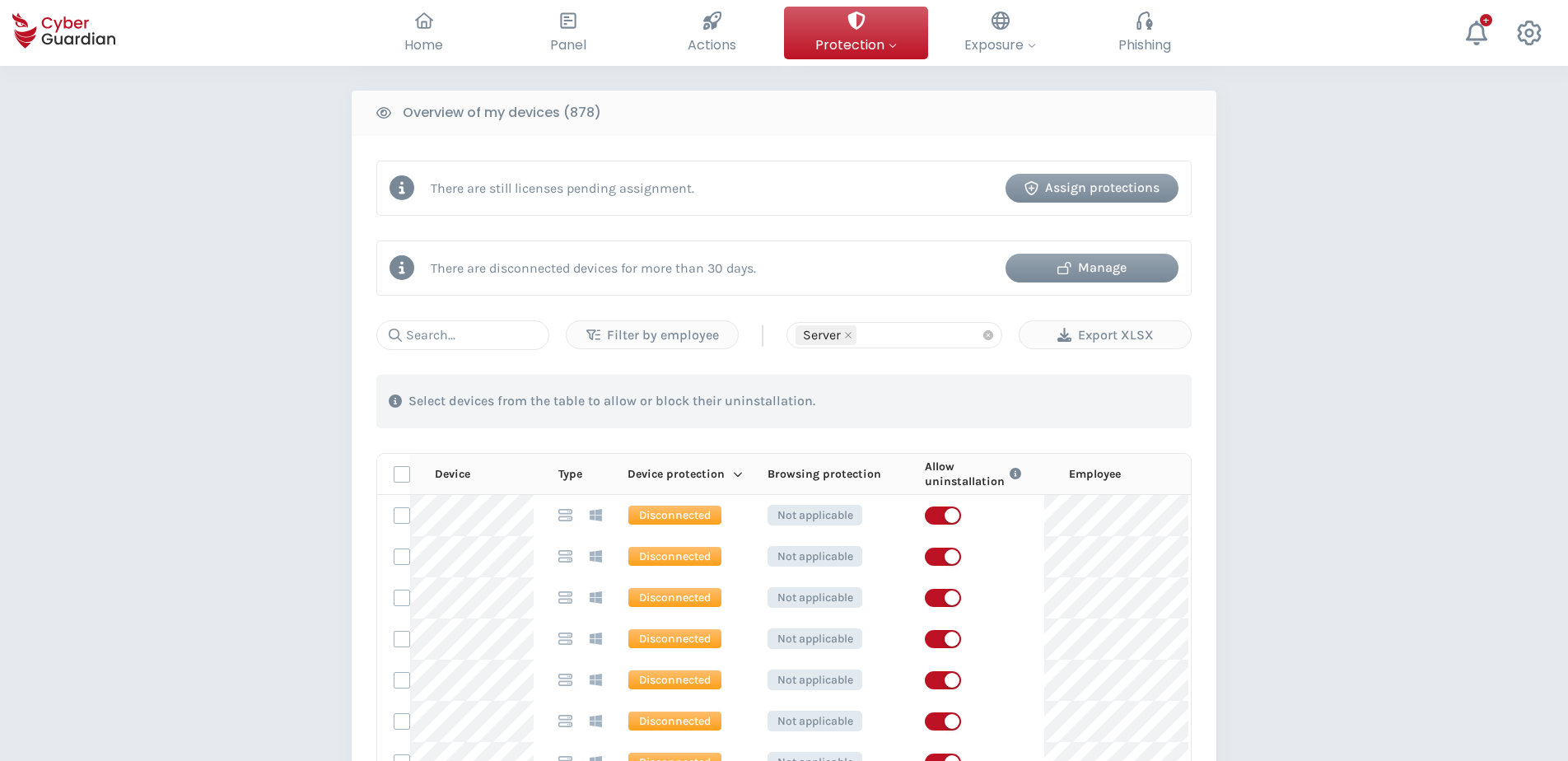
scroll to position [662, 0]
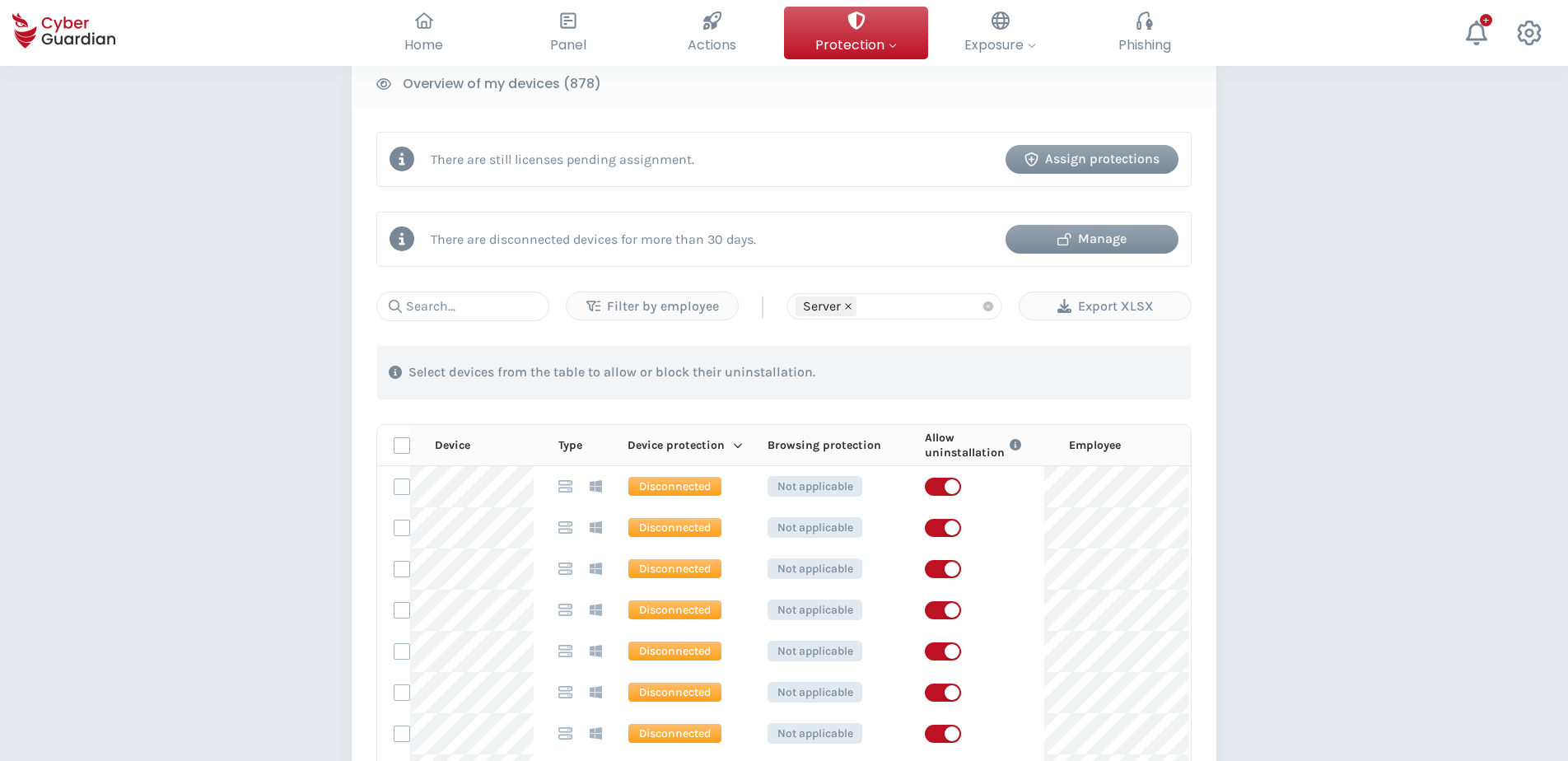
click at [846, 305] on icon "close" at bounding box center [848, 307] width 7 height 7
click at [902, 308] on div at bounding box center [894, 306] width 198 height 23
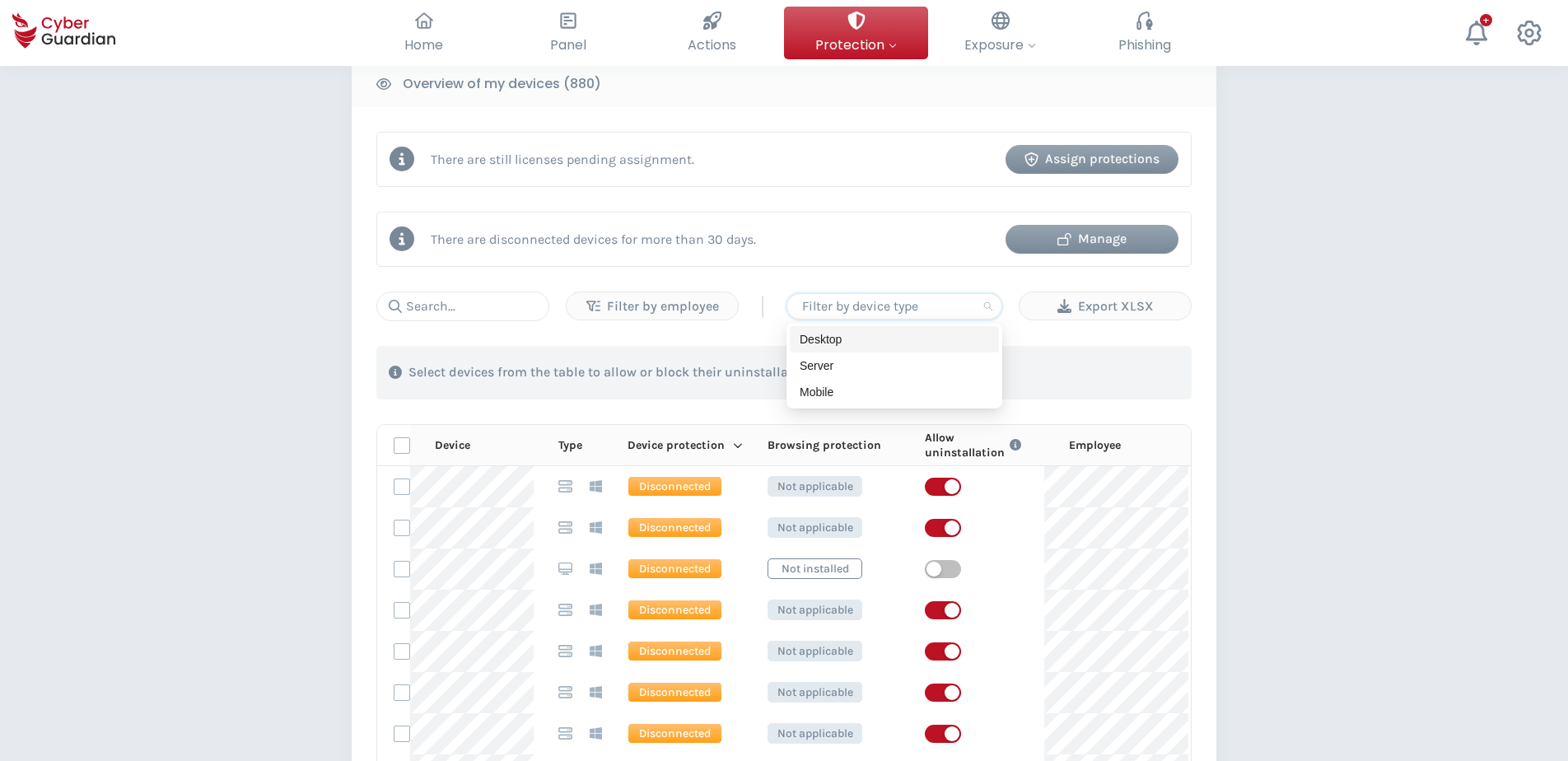
click at [845, 333] on div "Desktop" at bounding box center [894, 339] width 190 height 18
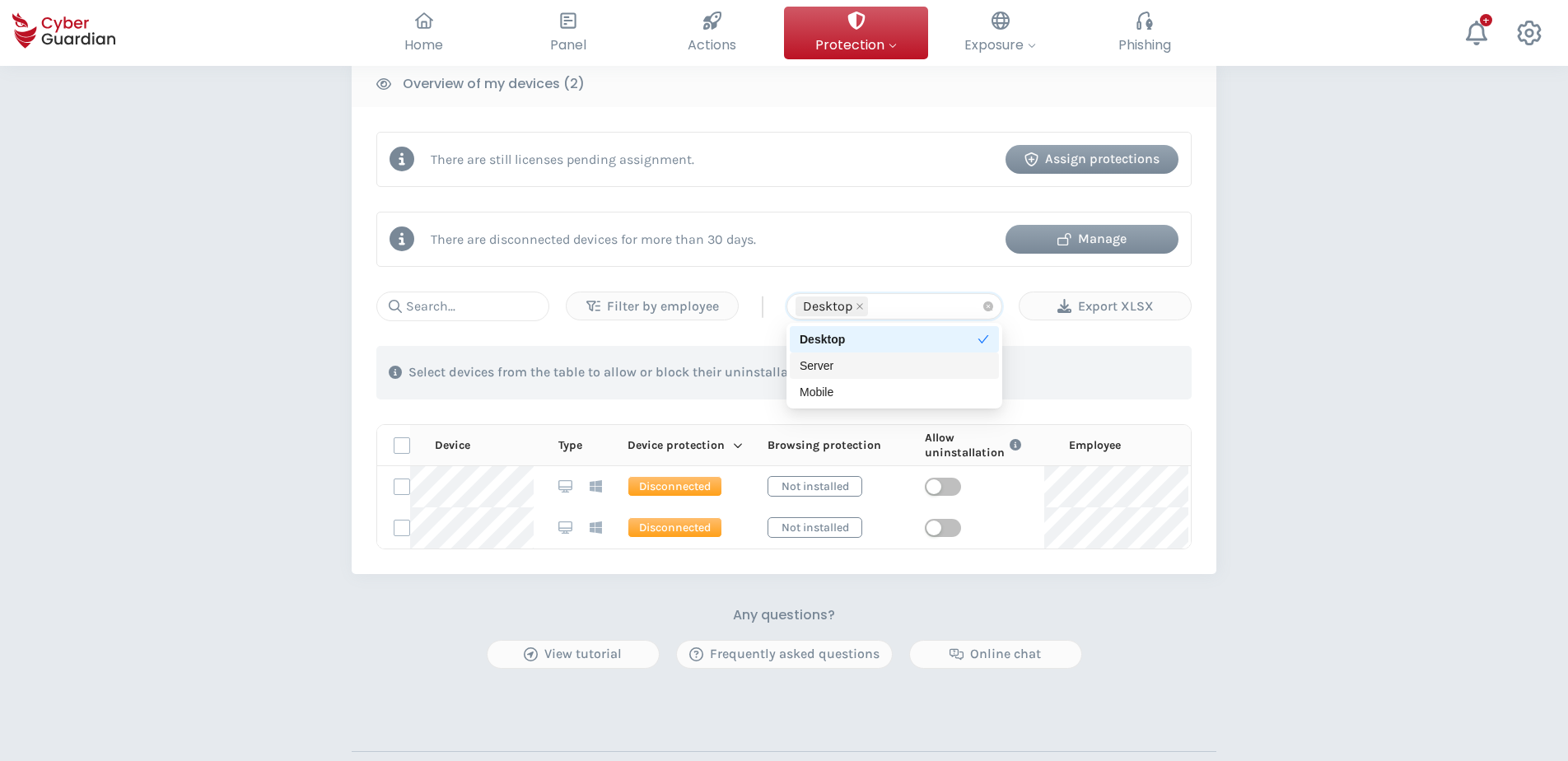
click at [817, 362] on div "Server" at bounding box center [894, 365] width 190 height 18
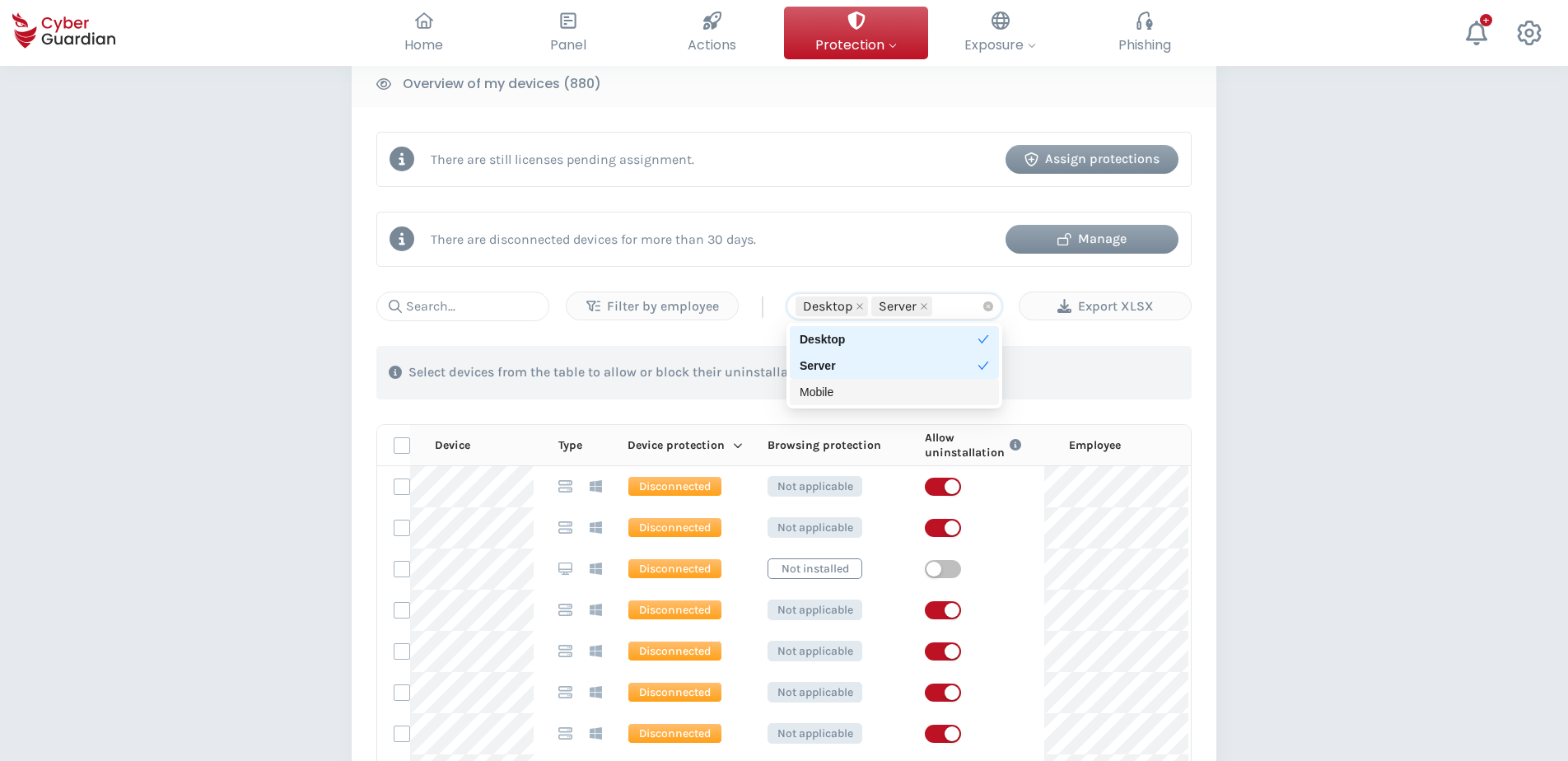
click at [834, 394] on div "Mobile" at bounding box center [894, 392] width 190 height 18
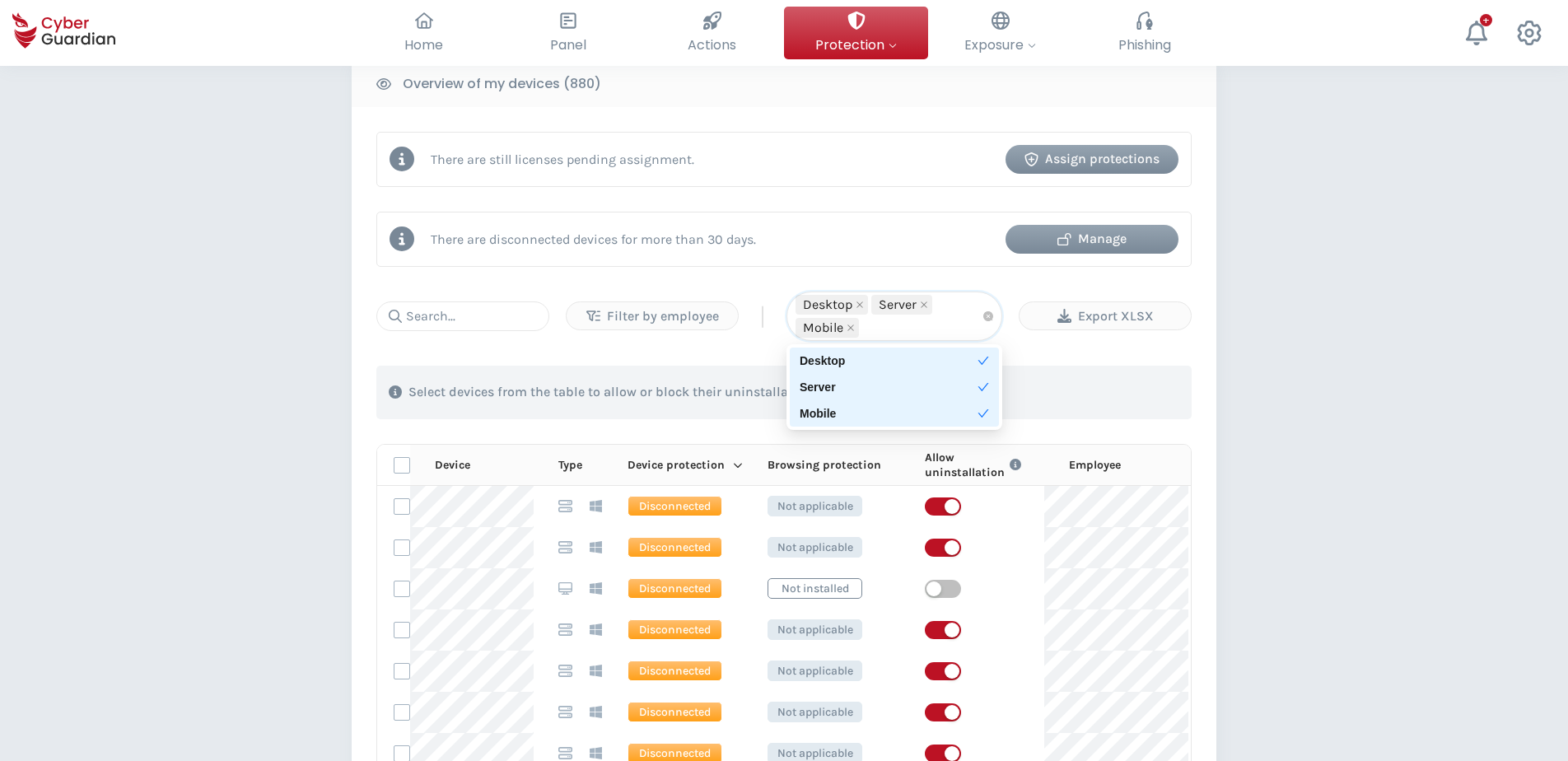
click at [818, 388] on div "Server" at bounding box center [888, 386] width 178 height 18
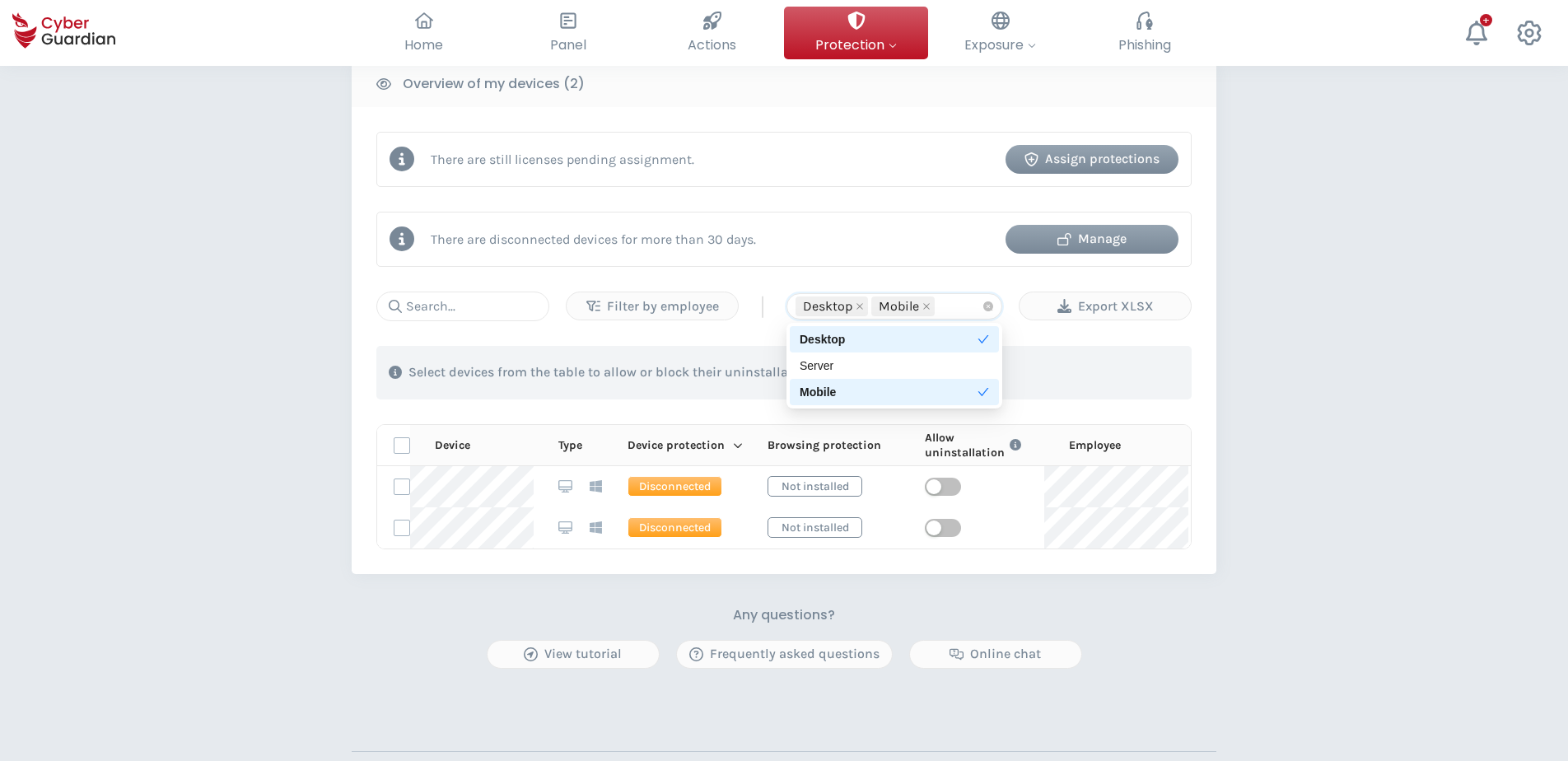
click at [844, 337] on div "Desktop" at bounding box center [888, 339] width 178 height 18
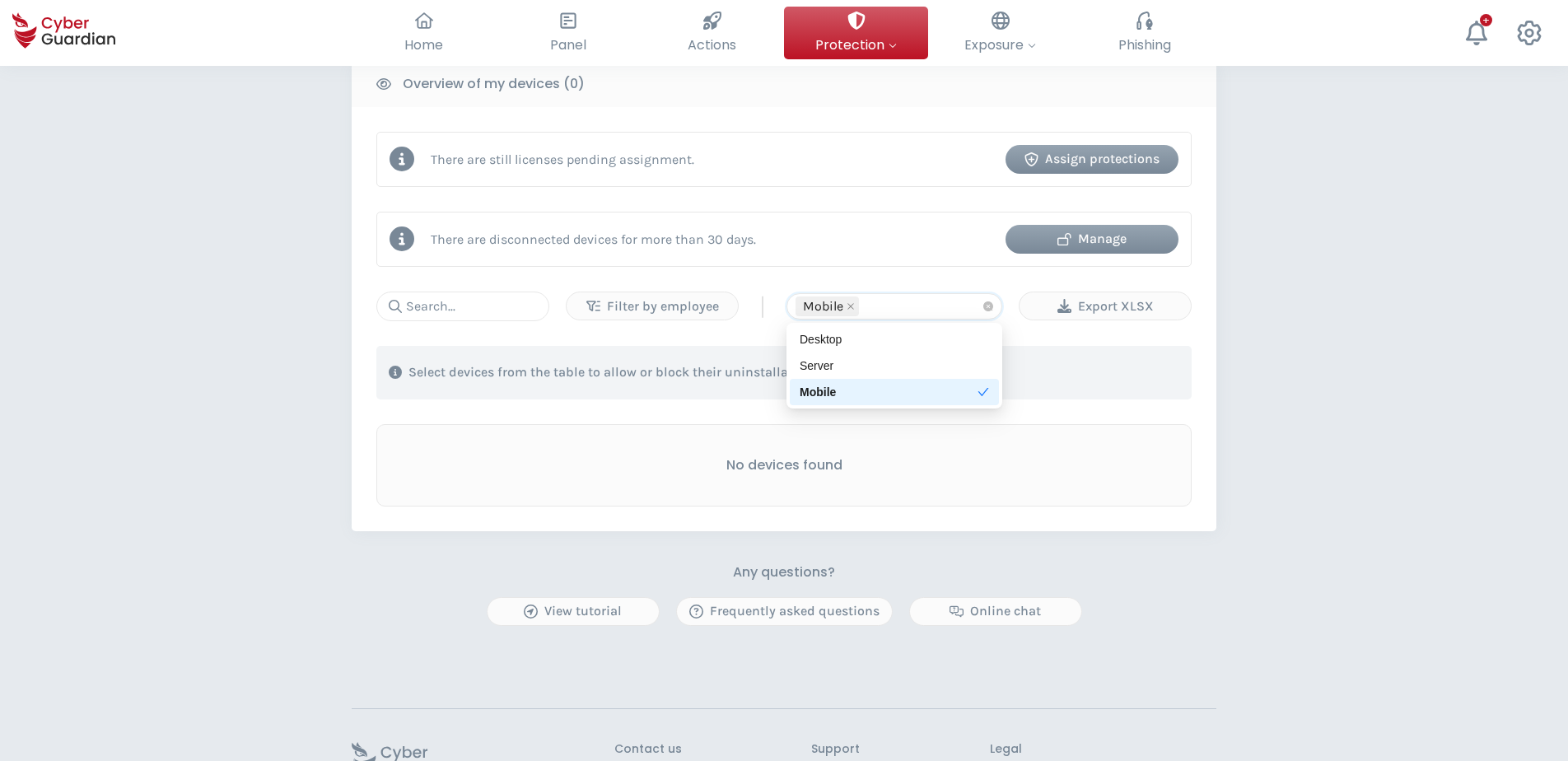
click at [821, 382] on div "Mobile" at bounding box center [895, 392] width 209 height 26
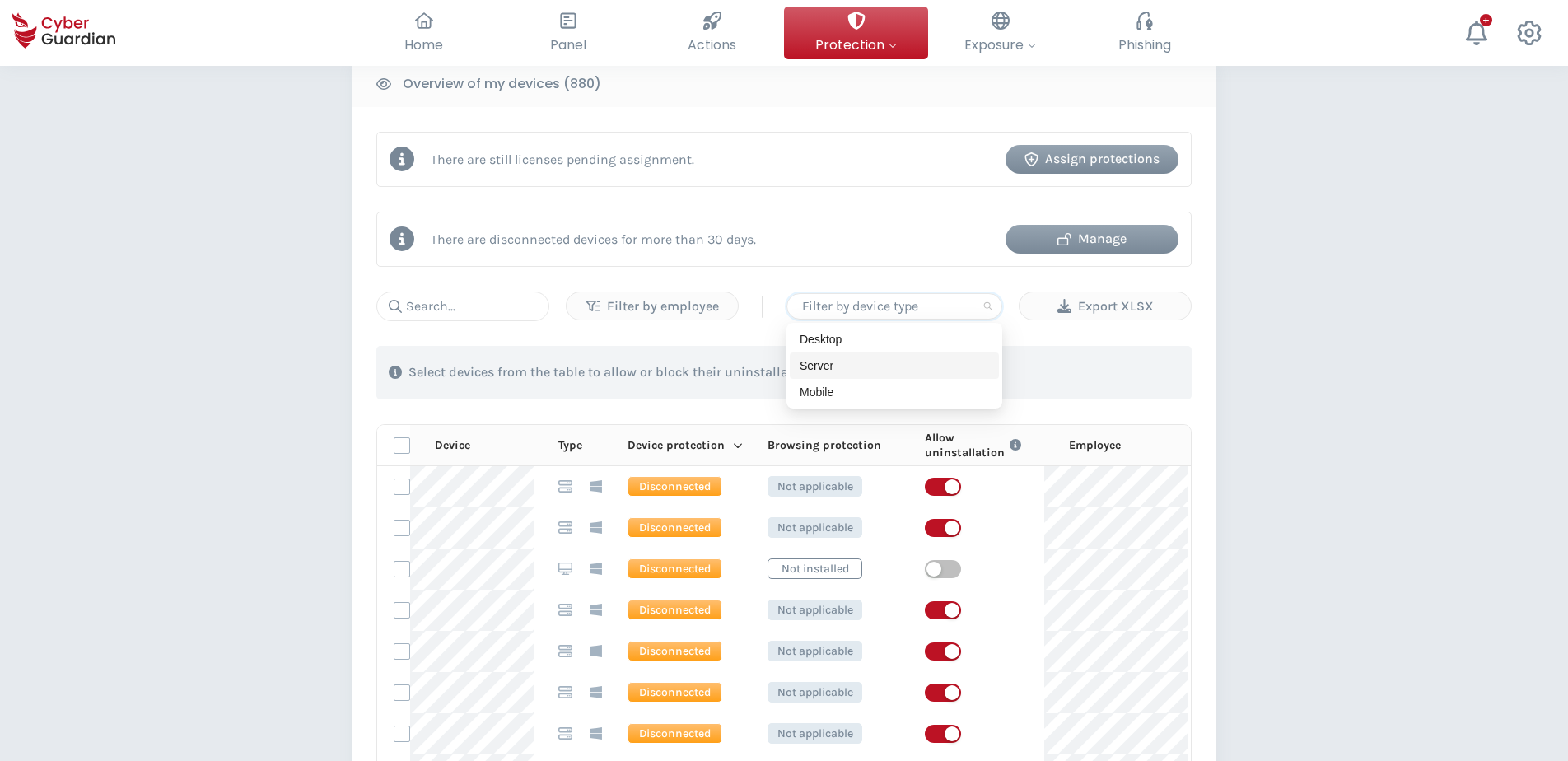
click at [829, 362] on div "Server" at bounding box center [894, 365] width 190 height 18
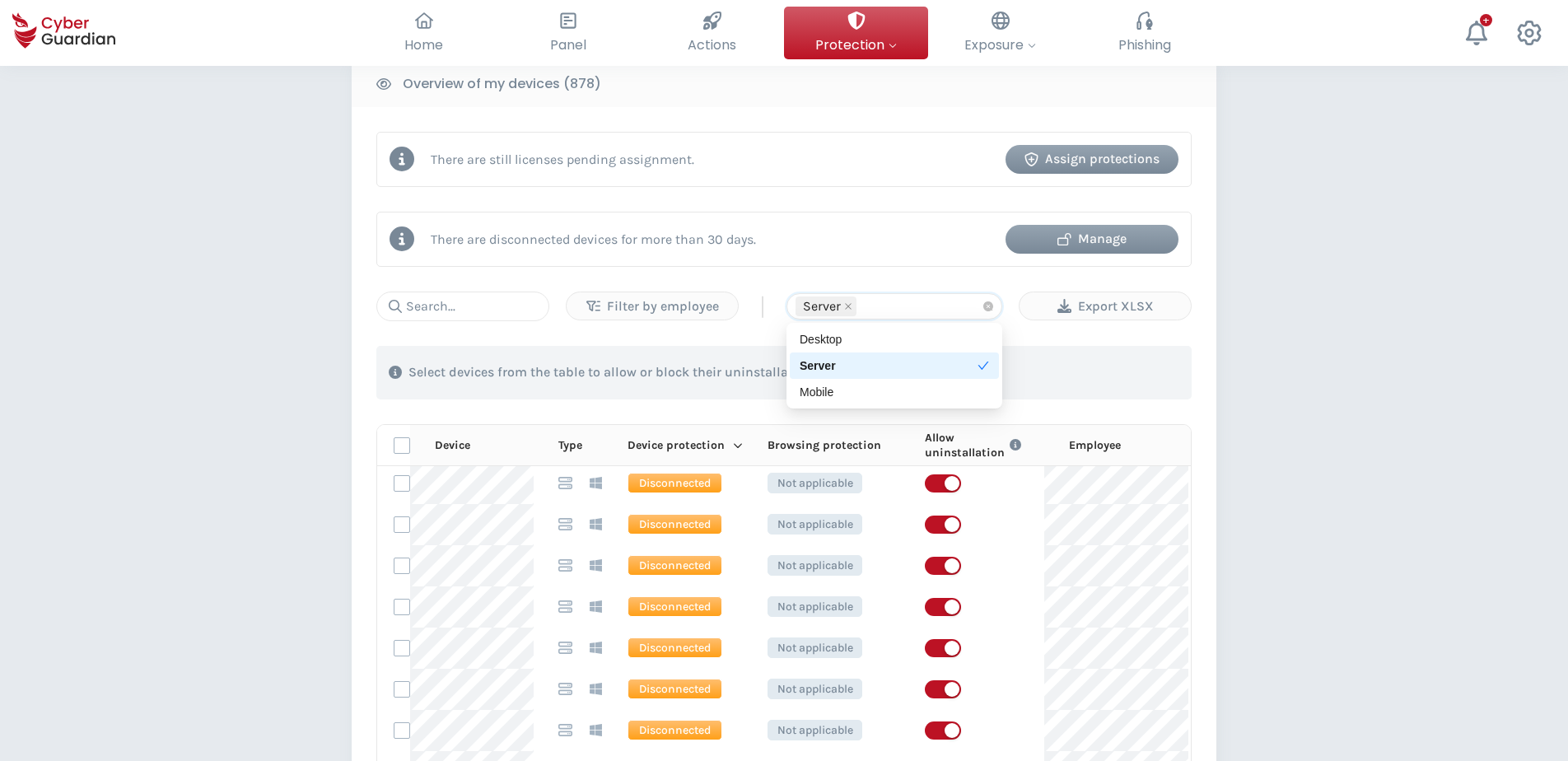
scroll to position [0, 0]
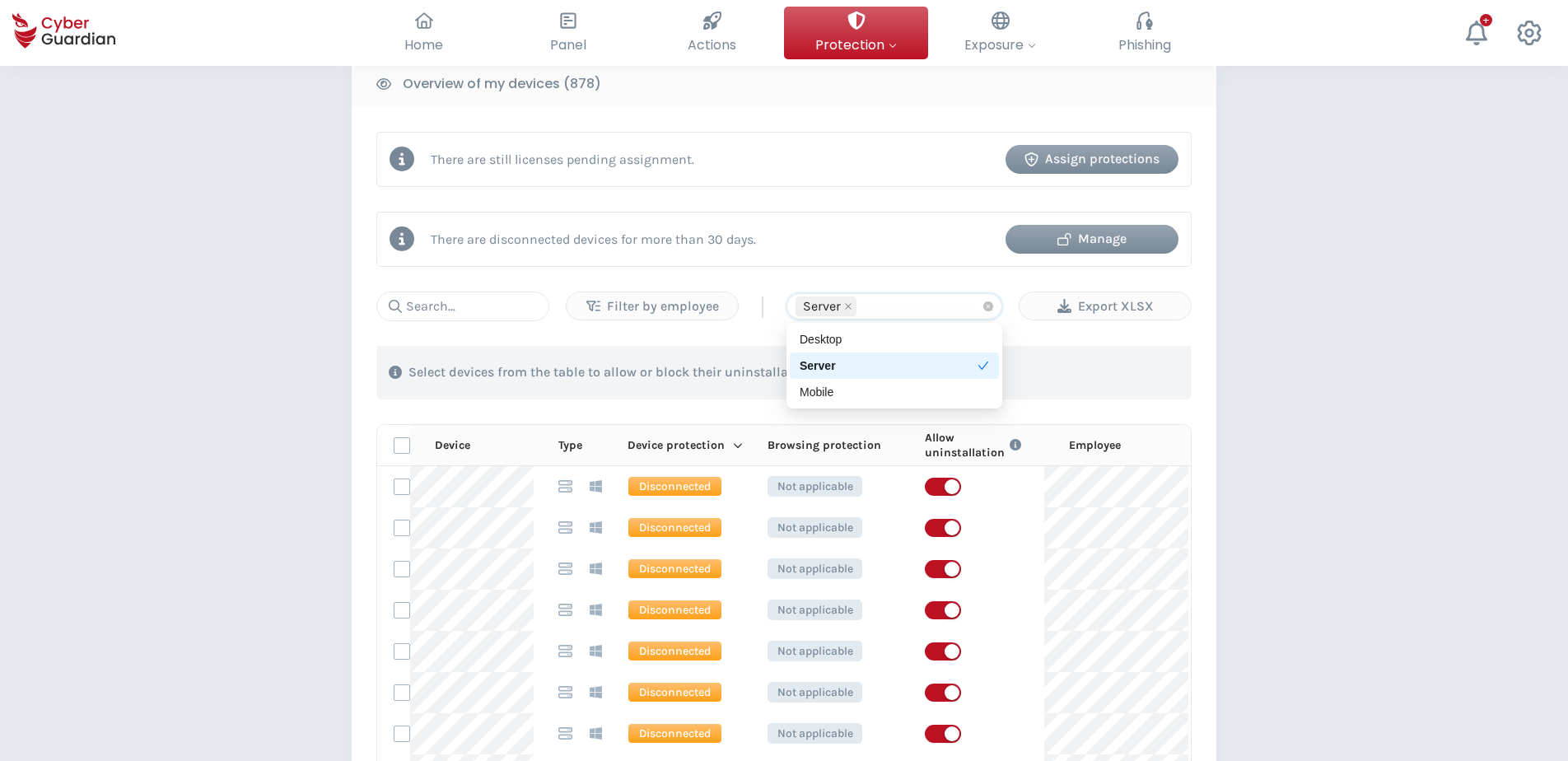
click at [841, 363] on div "Server" at bounding box center [888, 365] width 178 height 18
click at [832, 333] on div "Desktop" at bounding box center [894, 339] width 190 height 18
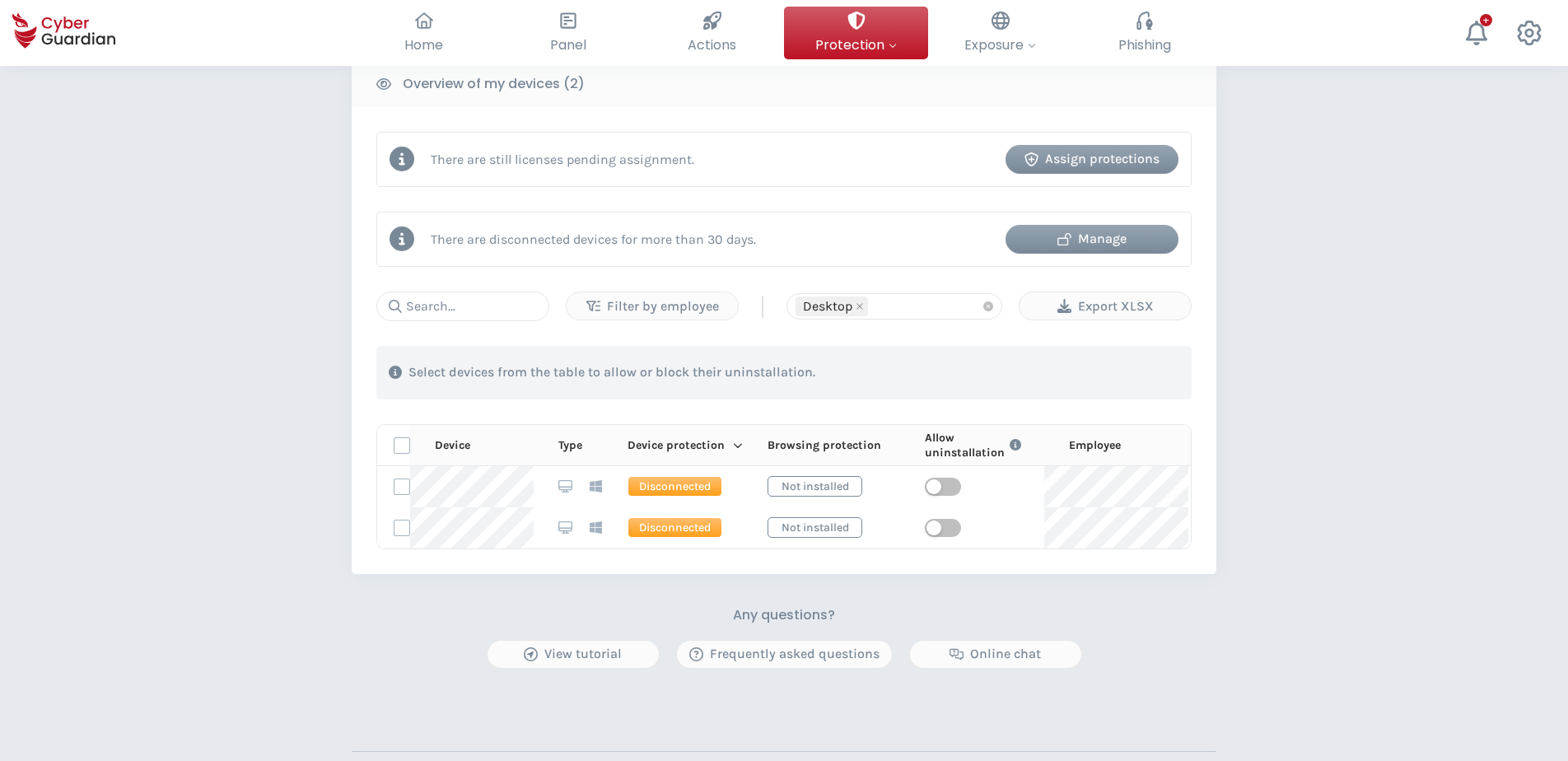
click at [1251, 456] on div "PROTECTION > Device security How does it work? Add employees Install the protec…" at bounding box center [784, 164] width 1568 height 1521
click at [862, 304] on icon "close" at bounding box center [860, 307] width 8 height 8
click at [1251, 479] on div "PROTECTION > Device security How does it work? Add employees Install the protec…" at bounding box center [784, 164] width 1568 height 1521
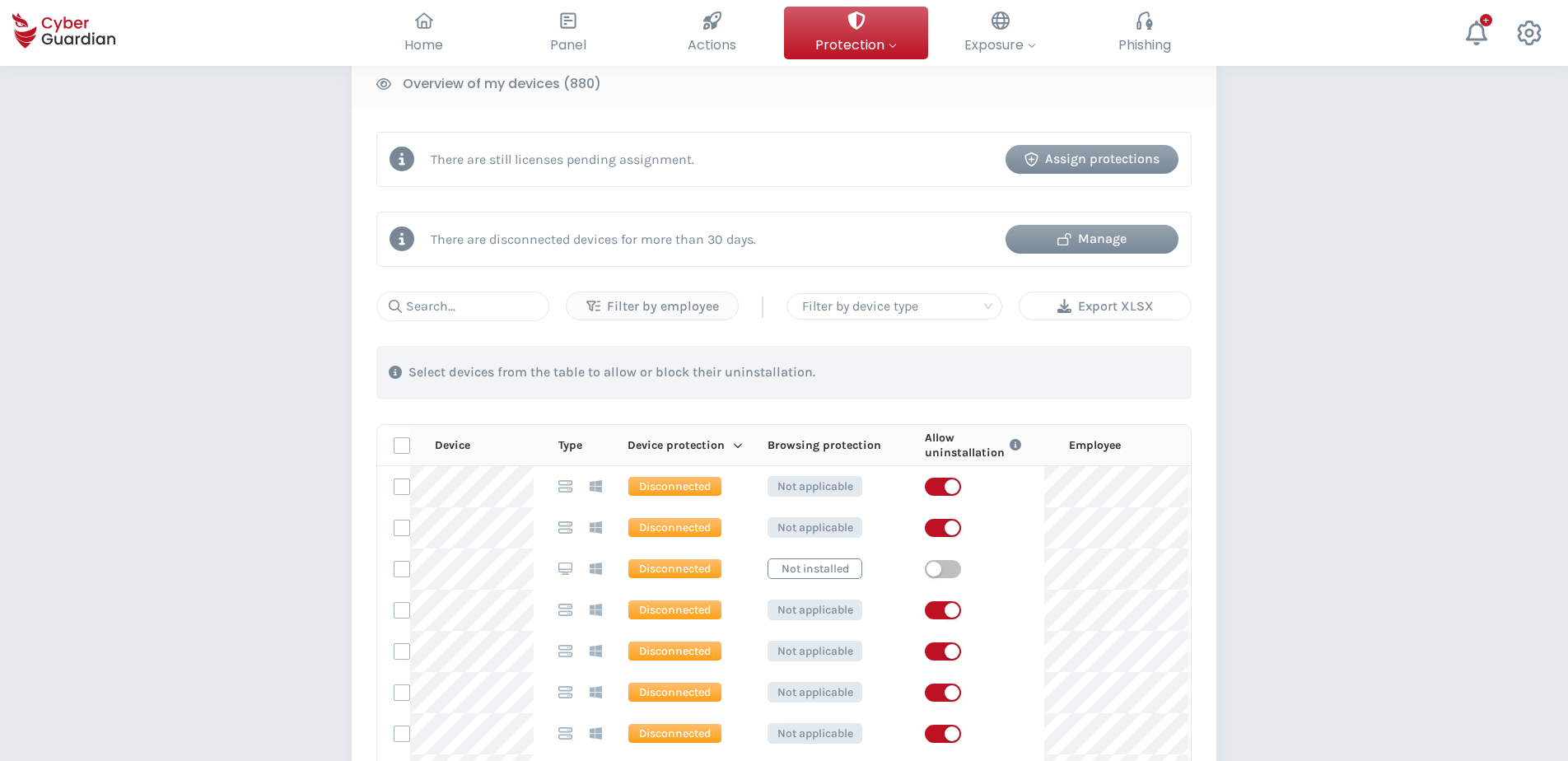
click at [1095, 299] on div "Export XLSX" at bounding box center [1105, 306] width 147 height 20
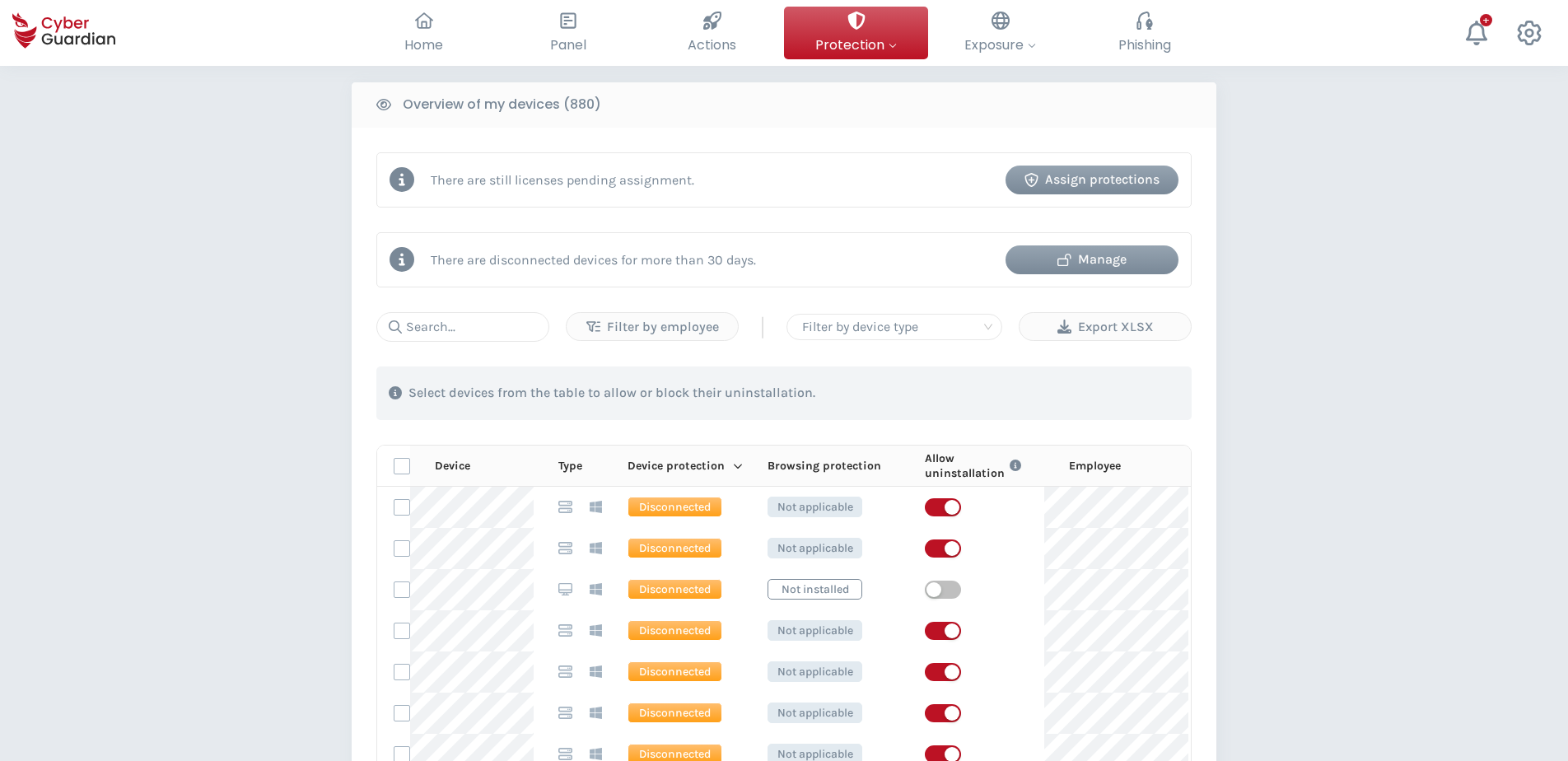
scroll to position [497, 0]
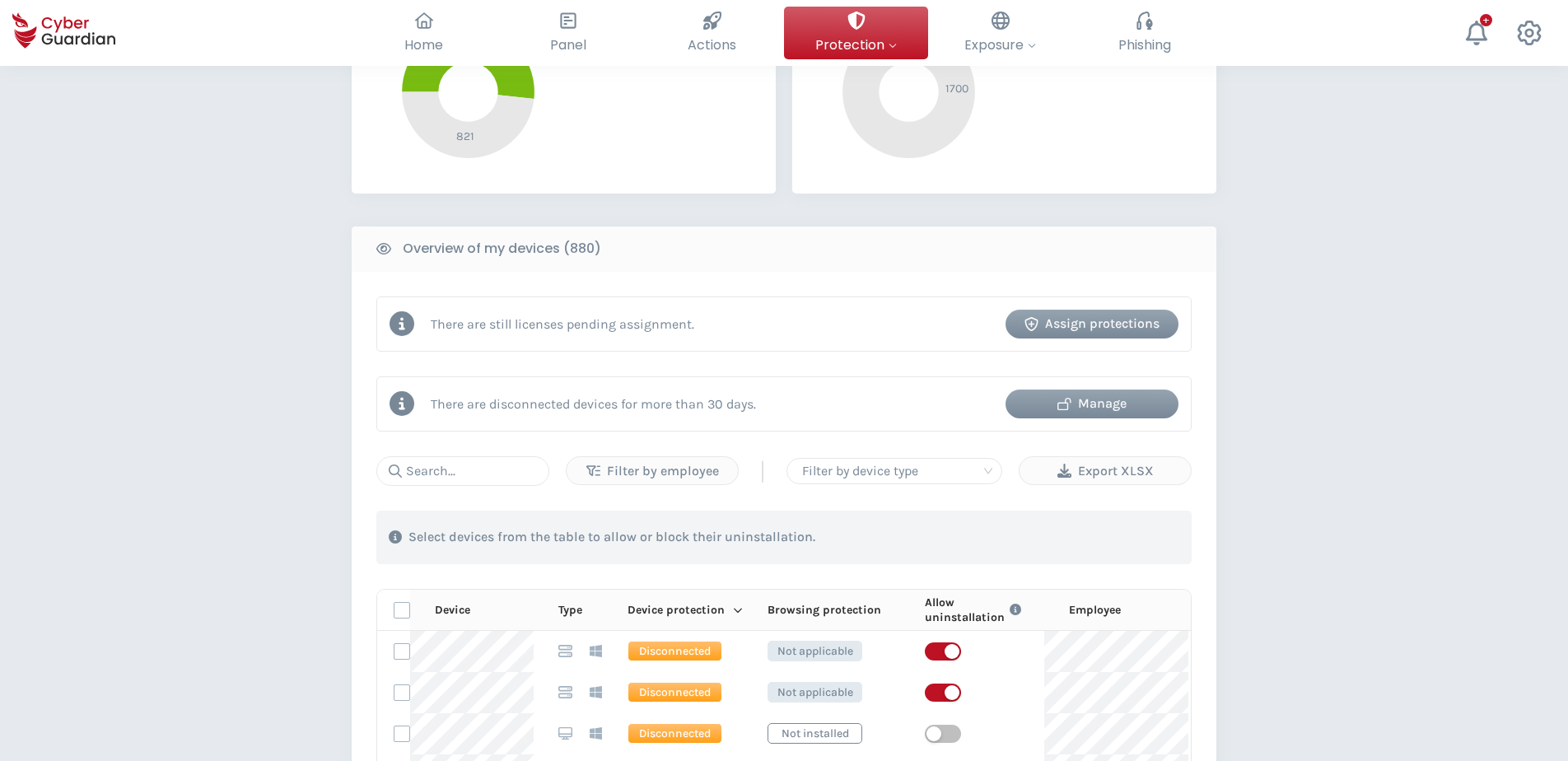
click at [1100, 402] on div "Manage" at bounding box center [1092, 403] width 148 height 20
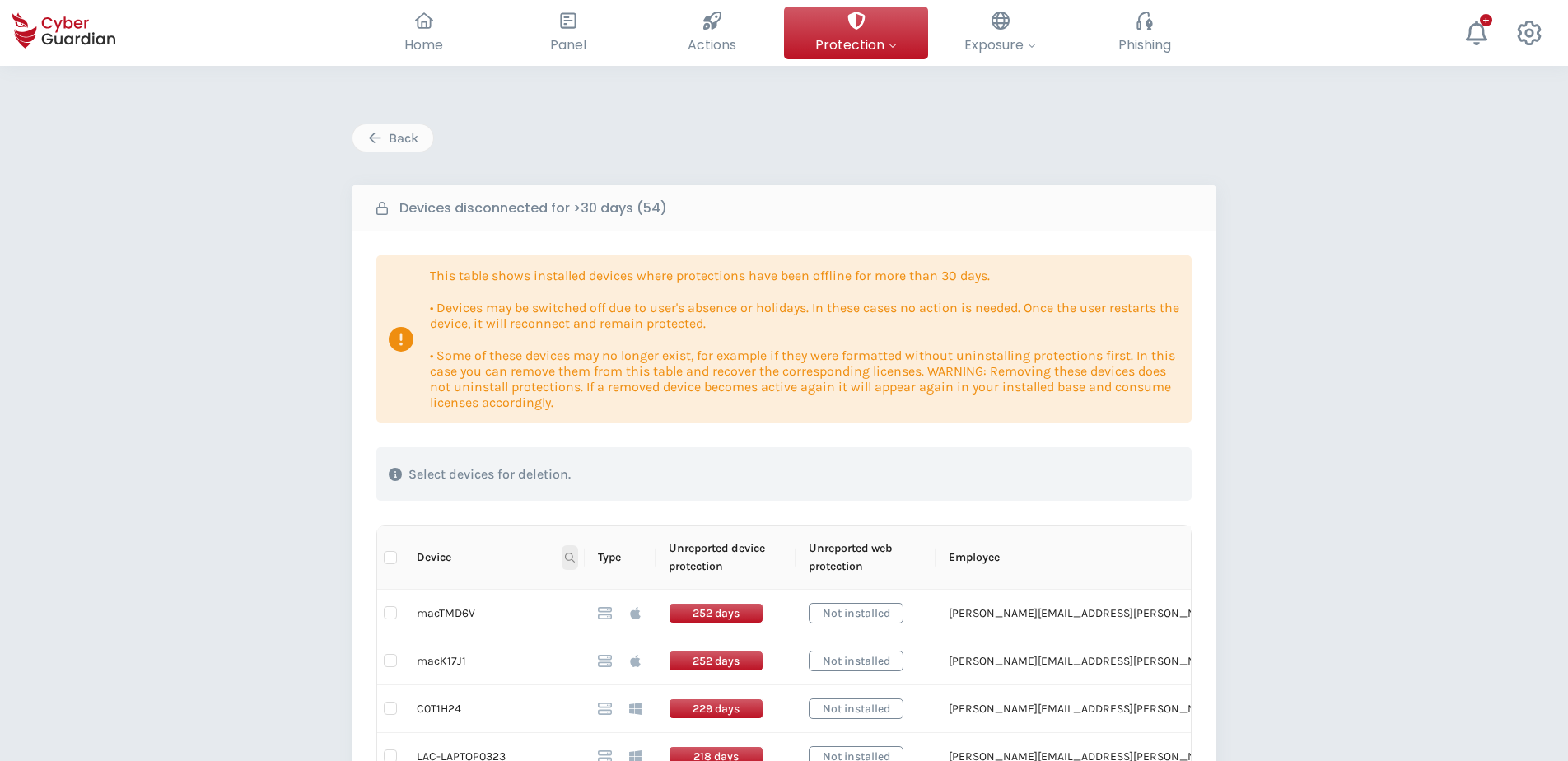
click at [574, 551] on span at bounding box center [569, 557] width 16 height 25
click at [504, 582] on input "text" at bounding box center [490, 592] width 164 height 26
paste input "LAC-LAPTOP7880.lac.internal"
click at [544, 582] on span "Search" at bounding box center [546, 622] width 37 height 18
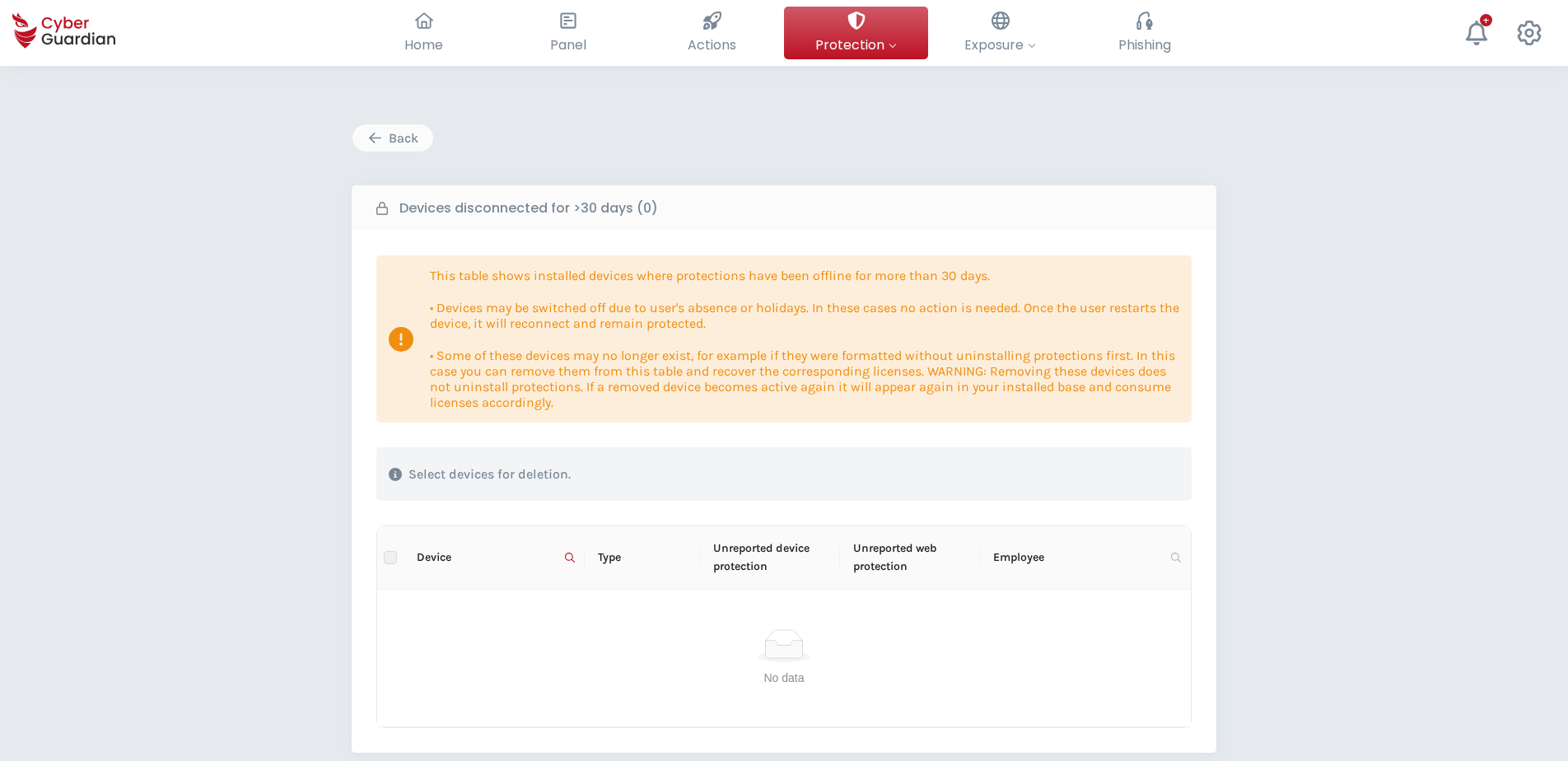
click at [526, 561] on span "Device" at bounding box center [487, 557] width 142 height 18
click at [569, 555] on icon at bounding box center [570, 557] width 10 height 10
drag, startPoint x: 524, startPoint y: 594, endPoint x: 710, endPoint y: 610, distance: 186.7
click at [710, 582] on body "Home Your cybersecurity overview Panel Review all your security at a glance Act…" at bounding box center [784, 380] width 1568 height 761
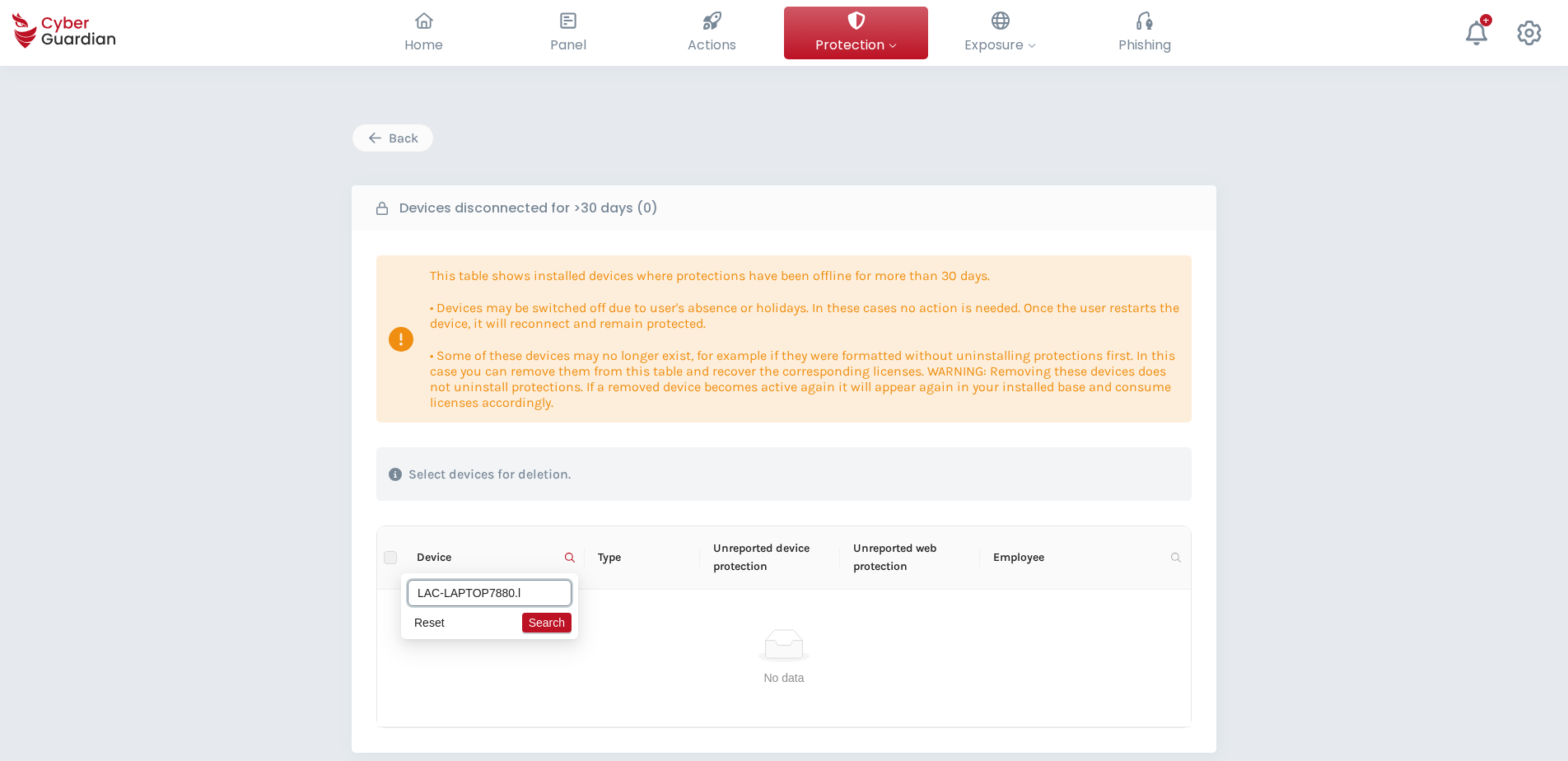
scroll to position [0, 0]
type input "LAC-LAPTOP7880"
click at [388, 132] on div "Back" at bounding box center [393, 138] width 56 height 20
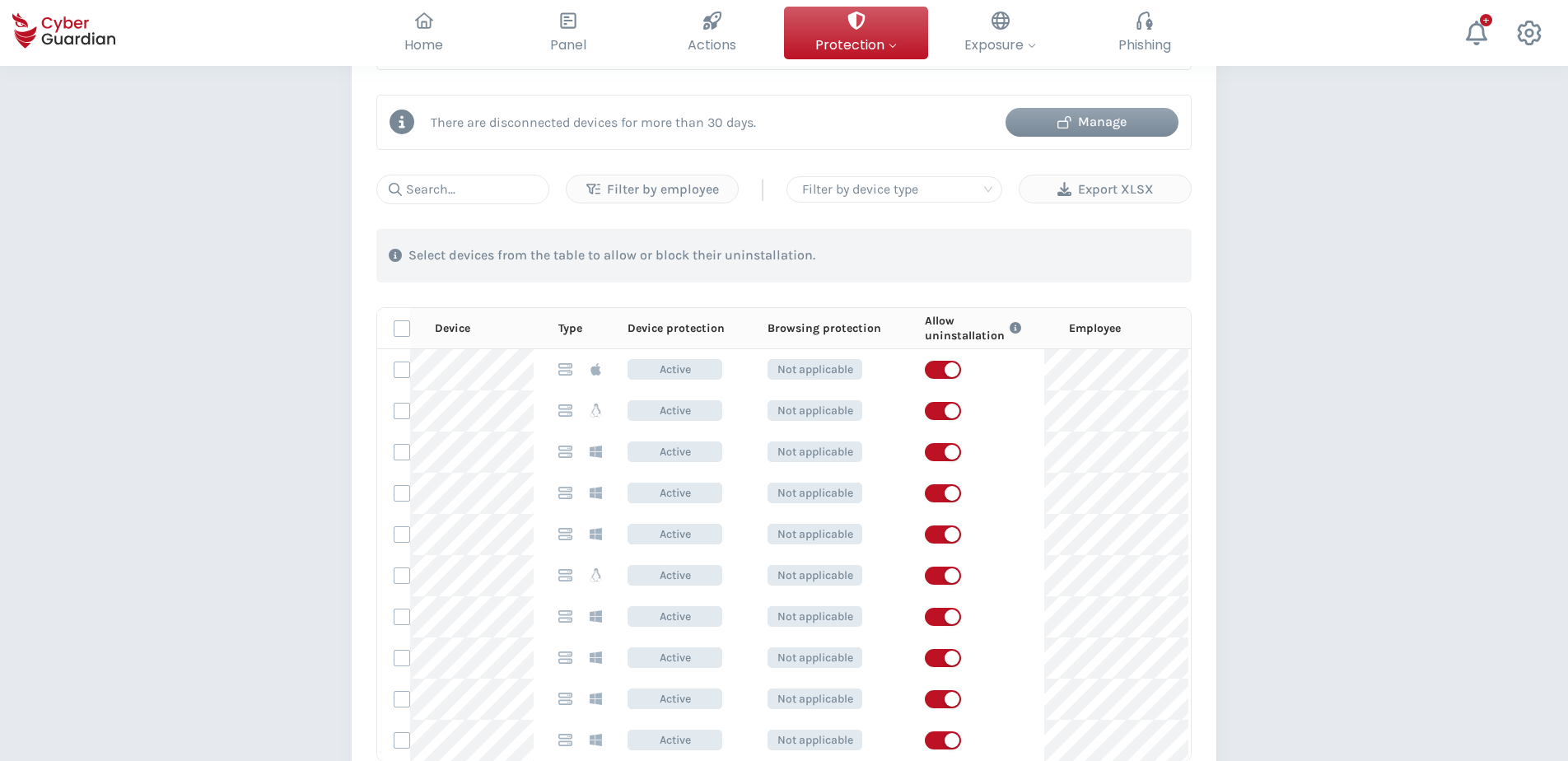
scroll to position [826, 0]
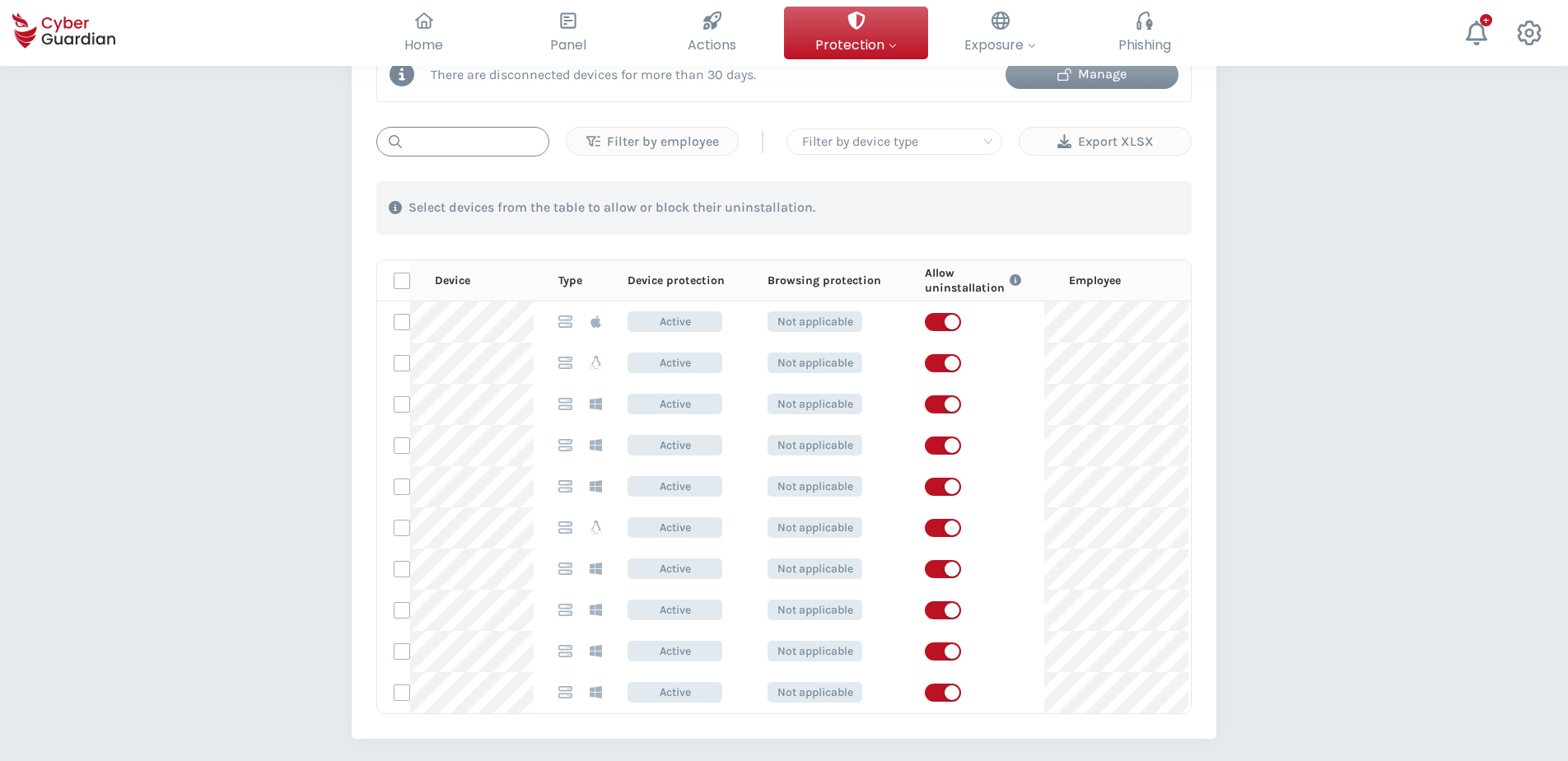
click at [467, 140] on input "text" at bounding box center [463, 141] width 173 height 30
paste input "LAC-LAPTOP7880.lac.internal"
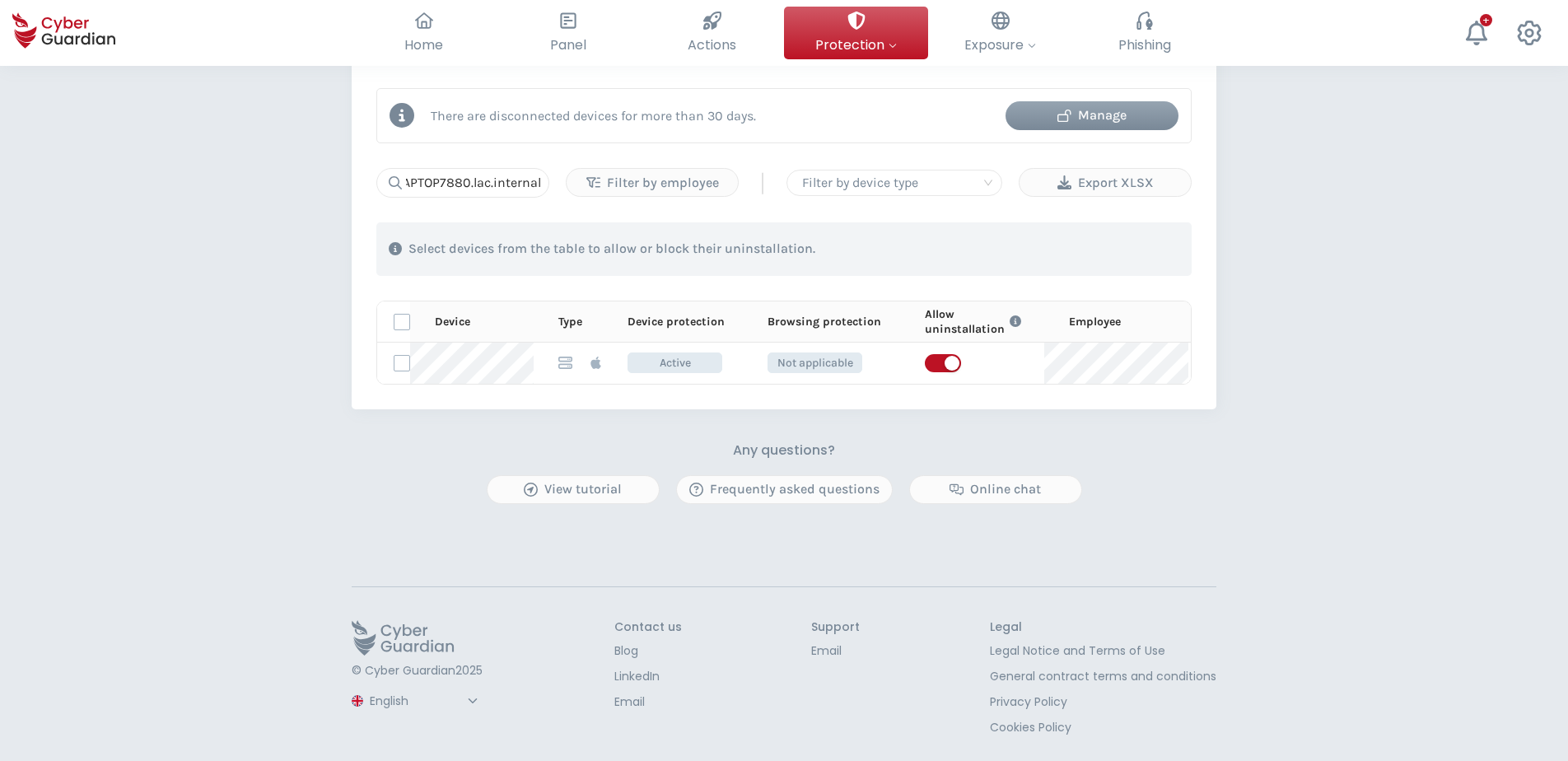
scroll to position [0, 0]
click at [461, 168] on input "LAC-LAPTOP7880.lac.internal" at bounding box center [463, 183] width 173 height 30
paste input "macTMD6V"
click at [486, 168] on input "macTMD6V" at bounding box center [463, 183] width 173 height 30
click at [487, 170] on input "macTMD6V" at bounding box center [463, 183] width 173 height 30
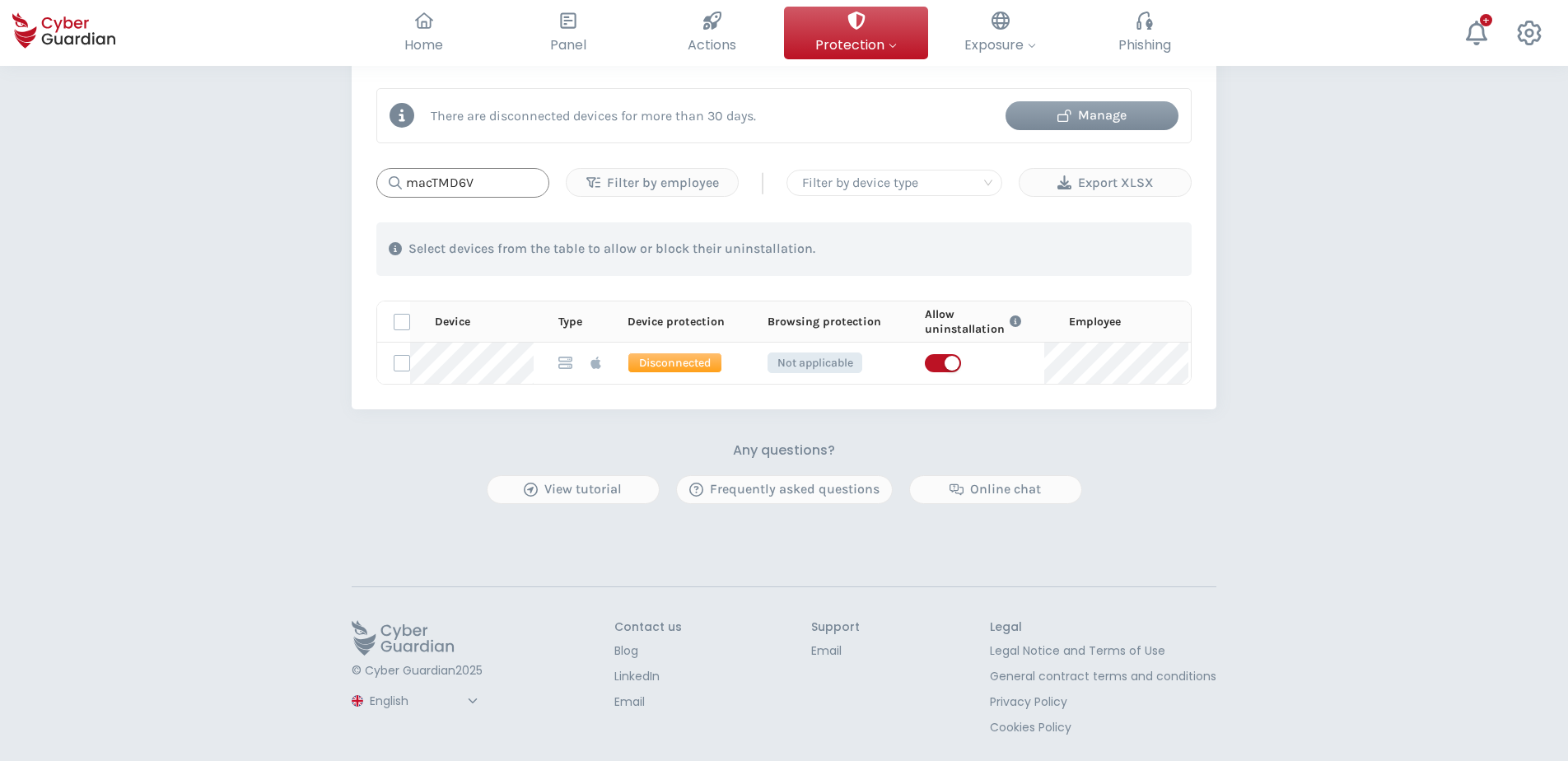
paste input "2THW6"
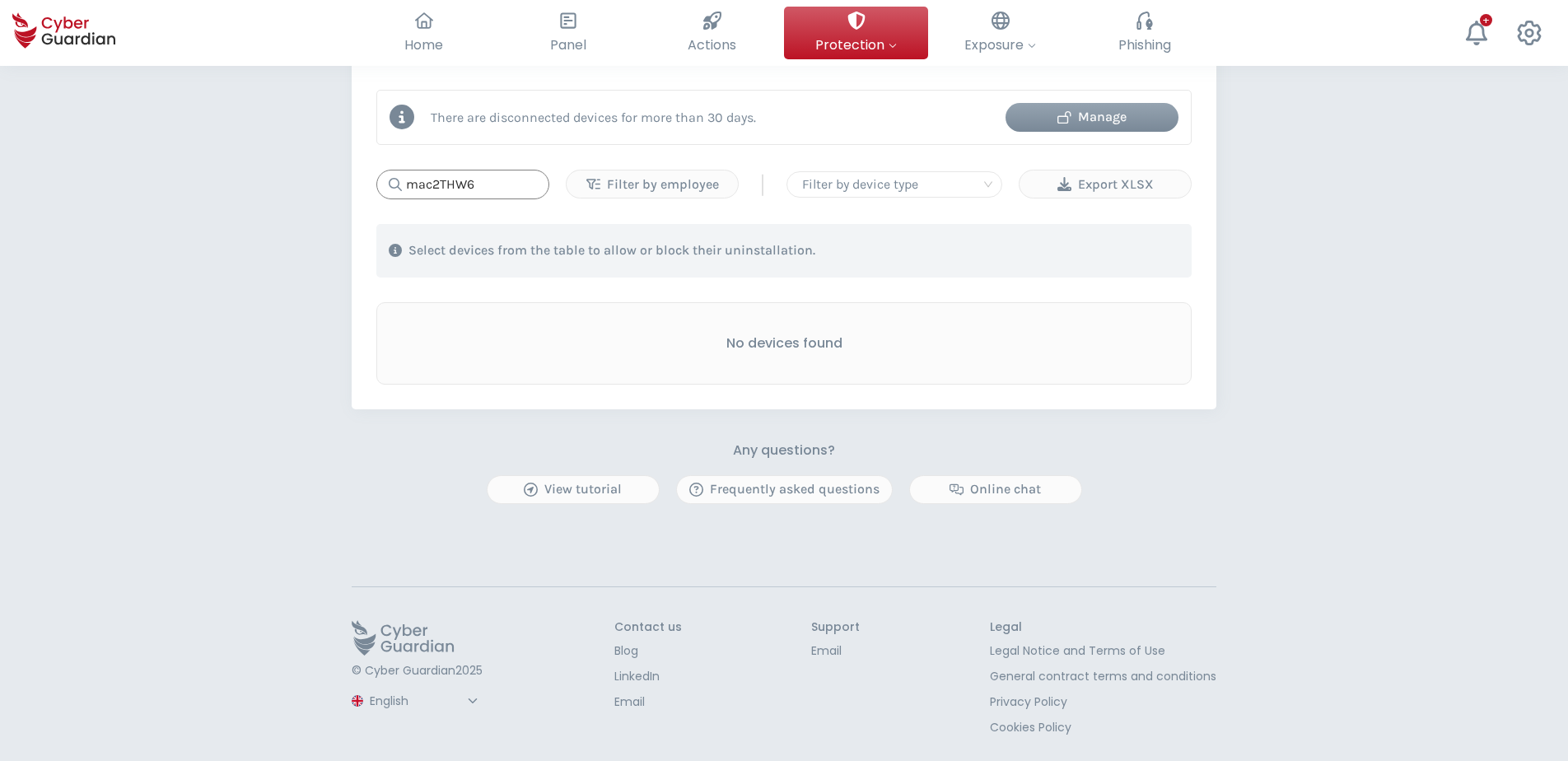
scroll to position [784, 0]
click at [488, 188] on input "mac2THW6" at bounding box center [463, 184] width 173 height 30
paste input "GN6TY"
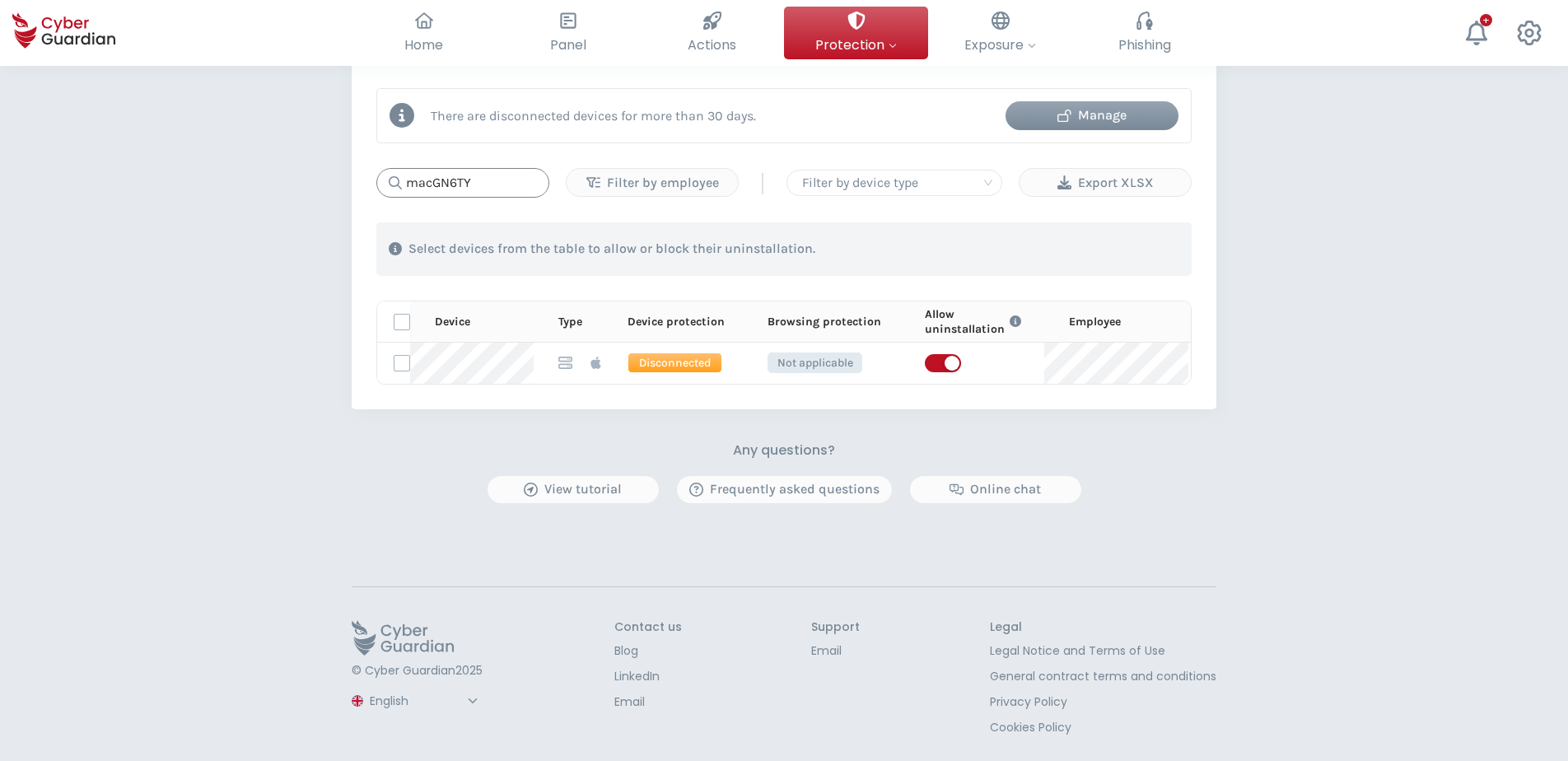
click at [512, 168] on input "macGN6TY" at bounding box center [463, 183] width 173 height 30
paste input "914CM"
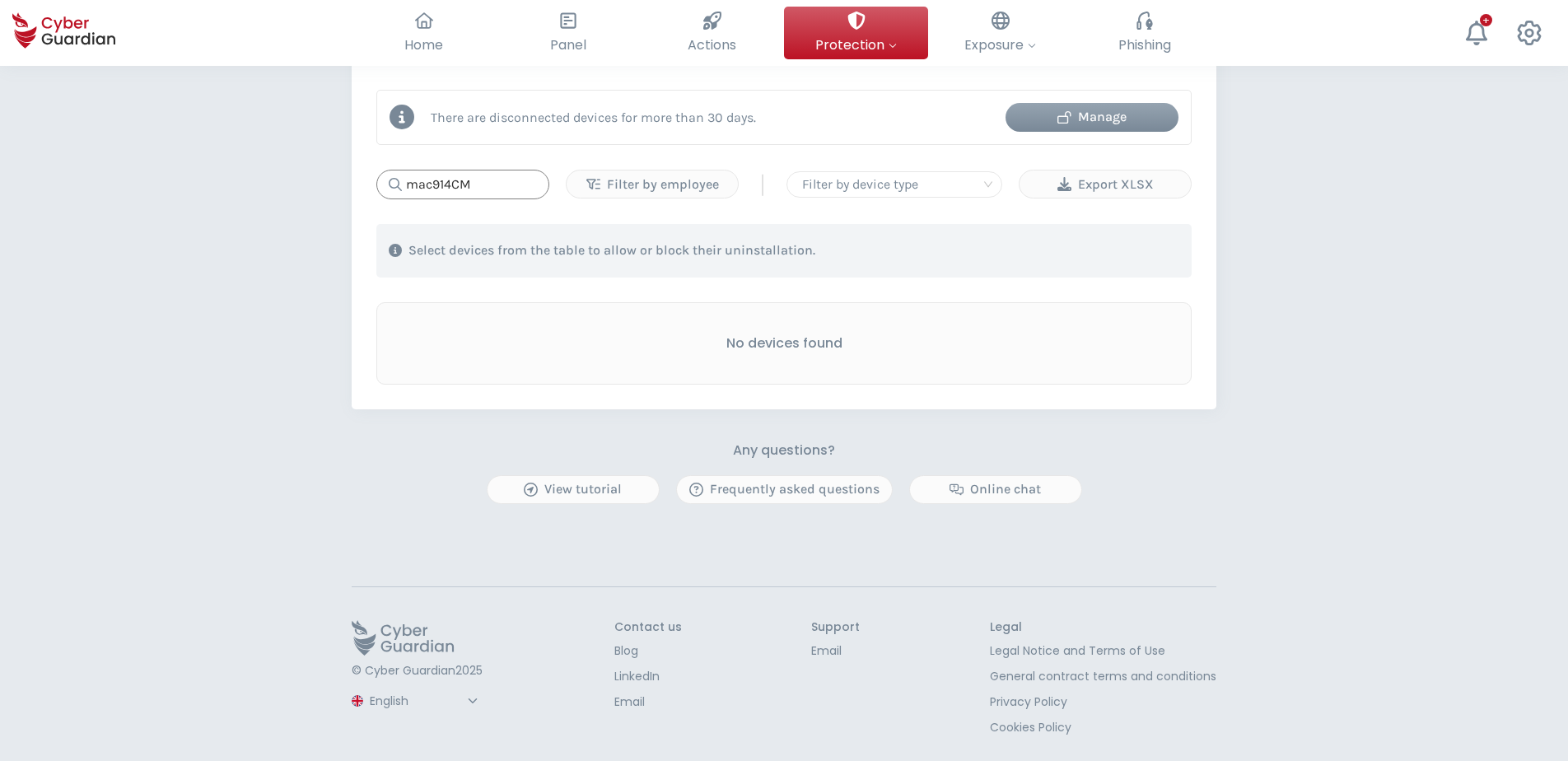
type input "mac914CM"
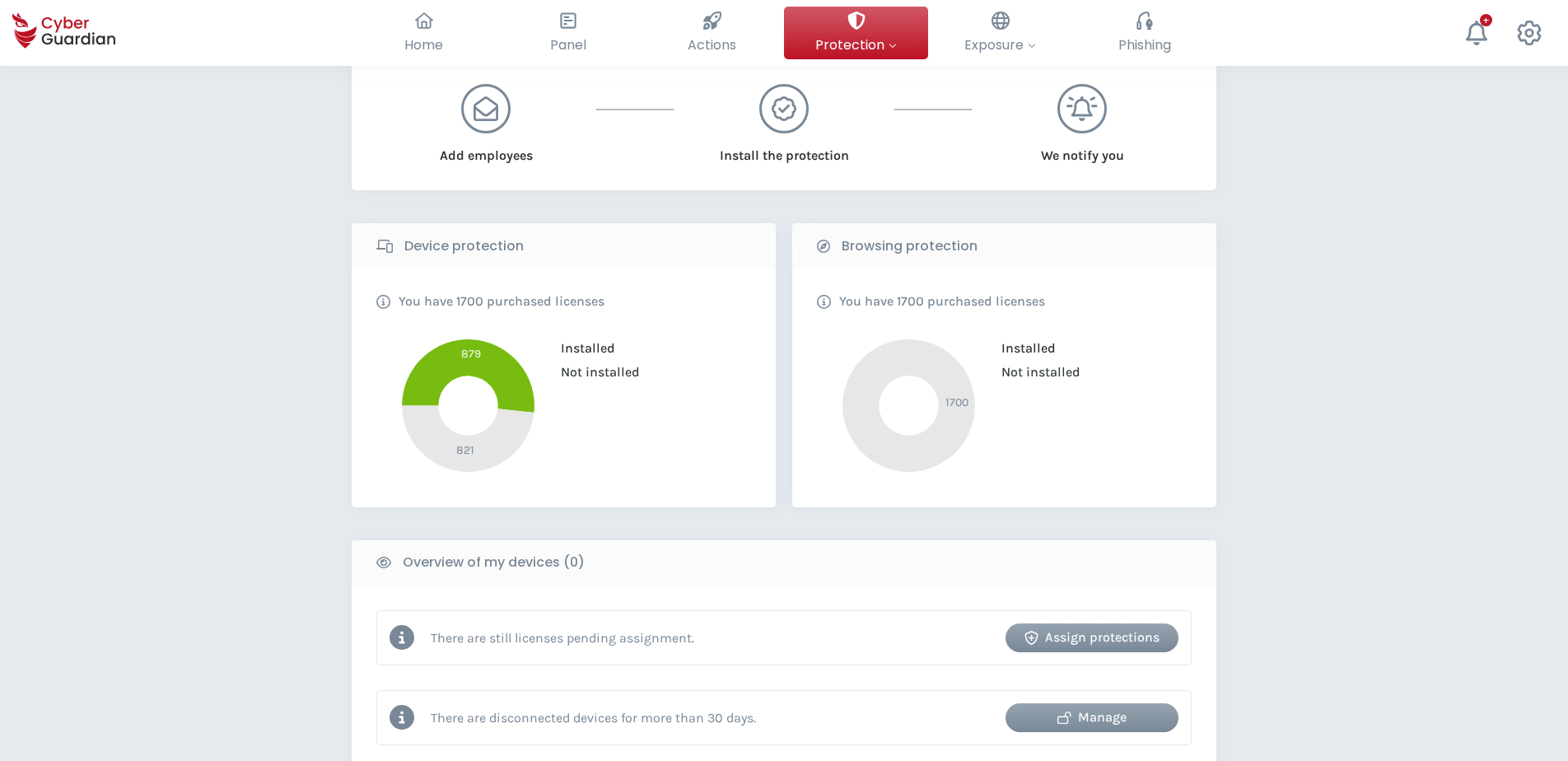
scroll to position [247, 0]
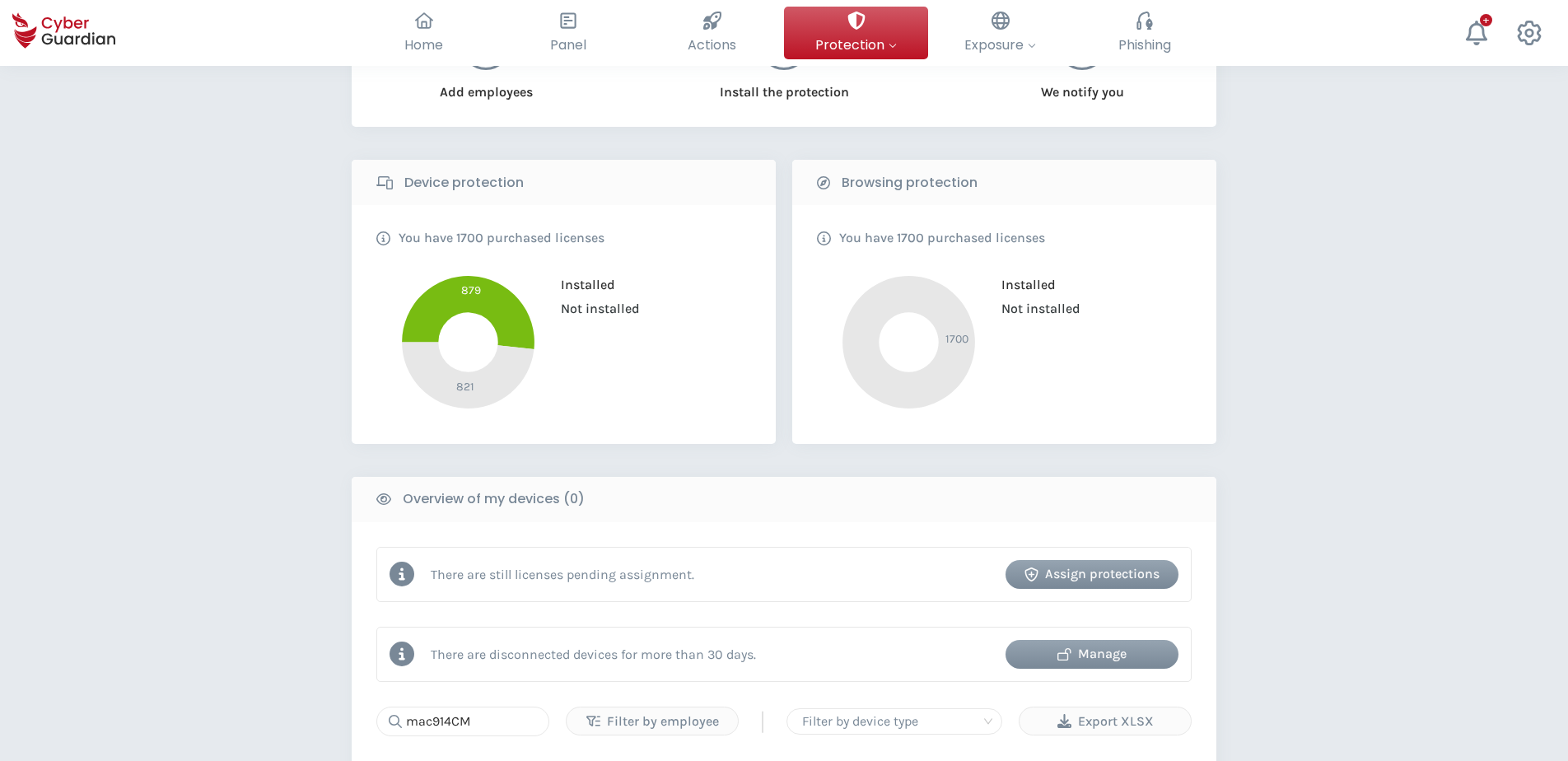
click at [1124, 582] on div "Manage" at bounding box center [1092, 653] width 148 height 20
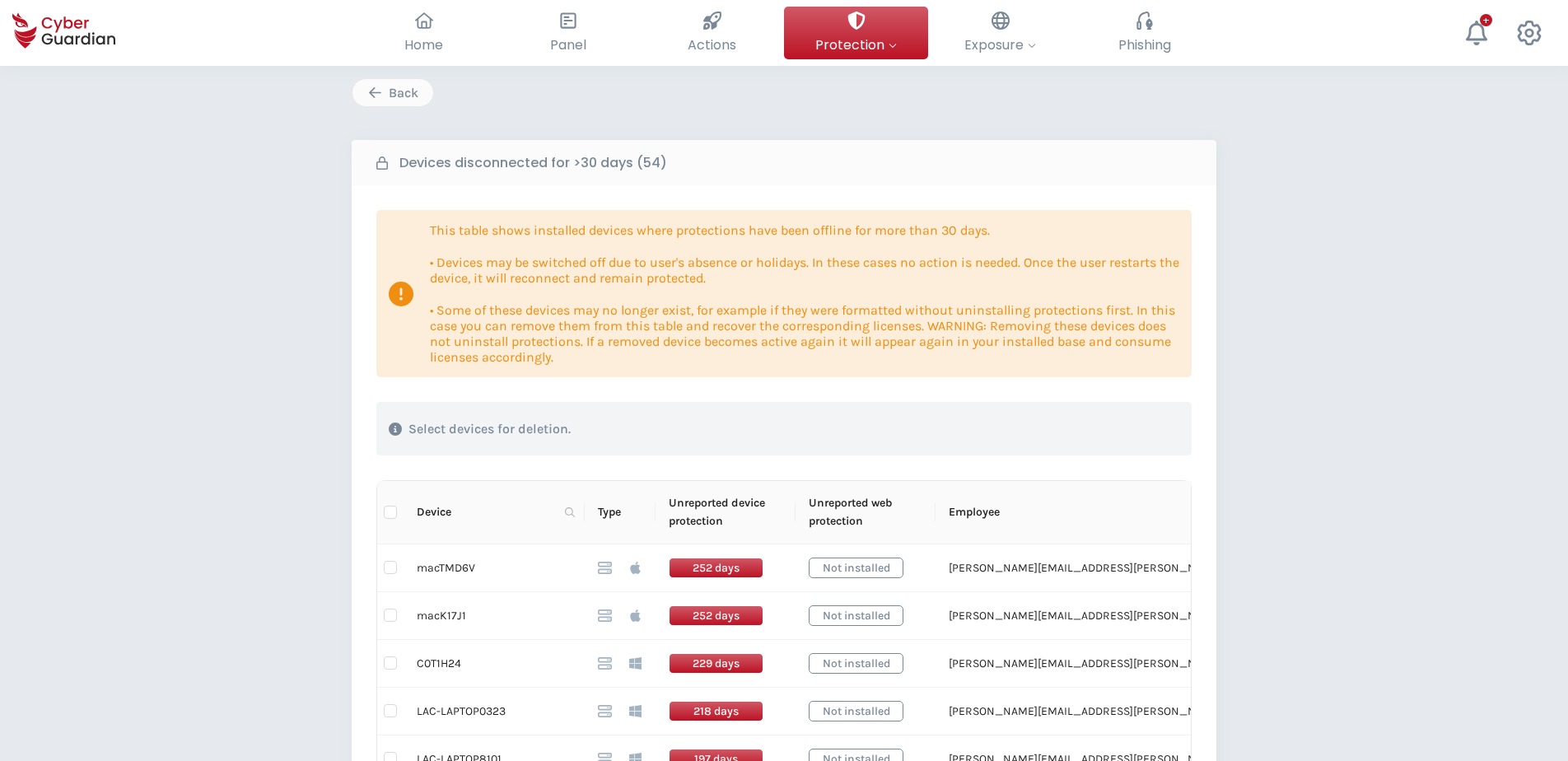
scroll to position [82, 0]
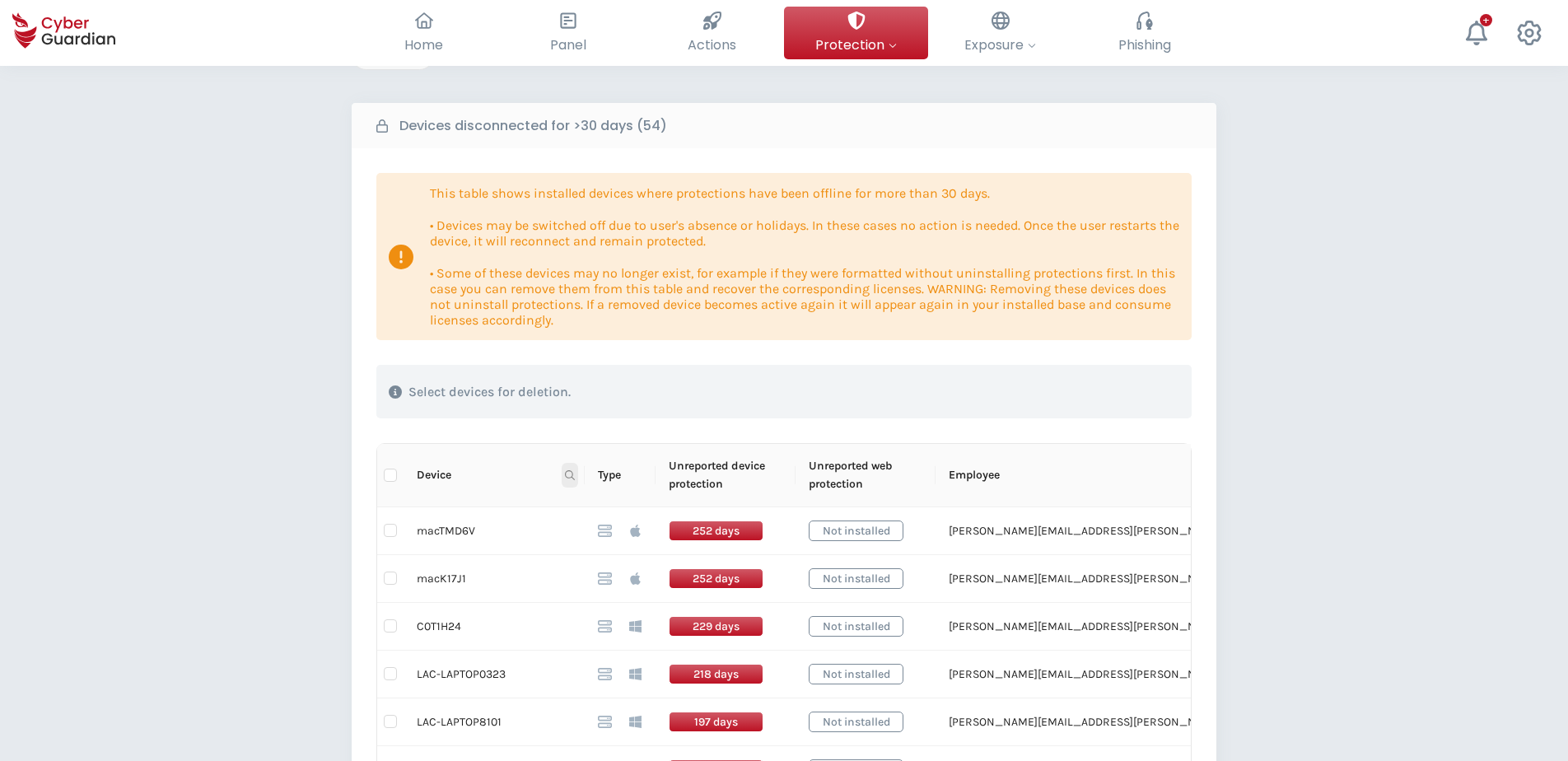
click at [572, 476] on icon at bounding box center [570, 475] width 10 height 10
click at [513, 505] on input "text" at bounding box center [490, 510] width 164 height 26
paste input "LAPTOP0421"
type input "LAPTOP0421"
click at [547, 539] on span "Search" at bounding box center [546, 539] width 37 height 18
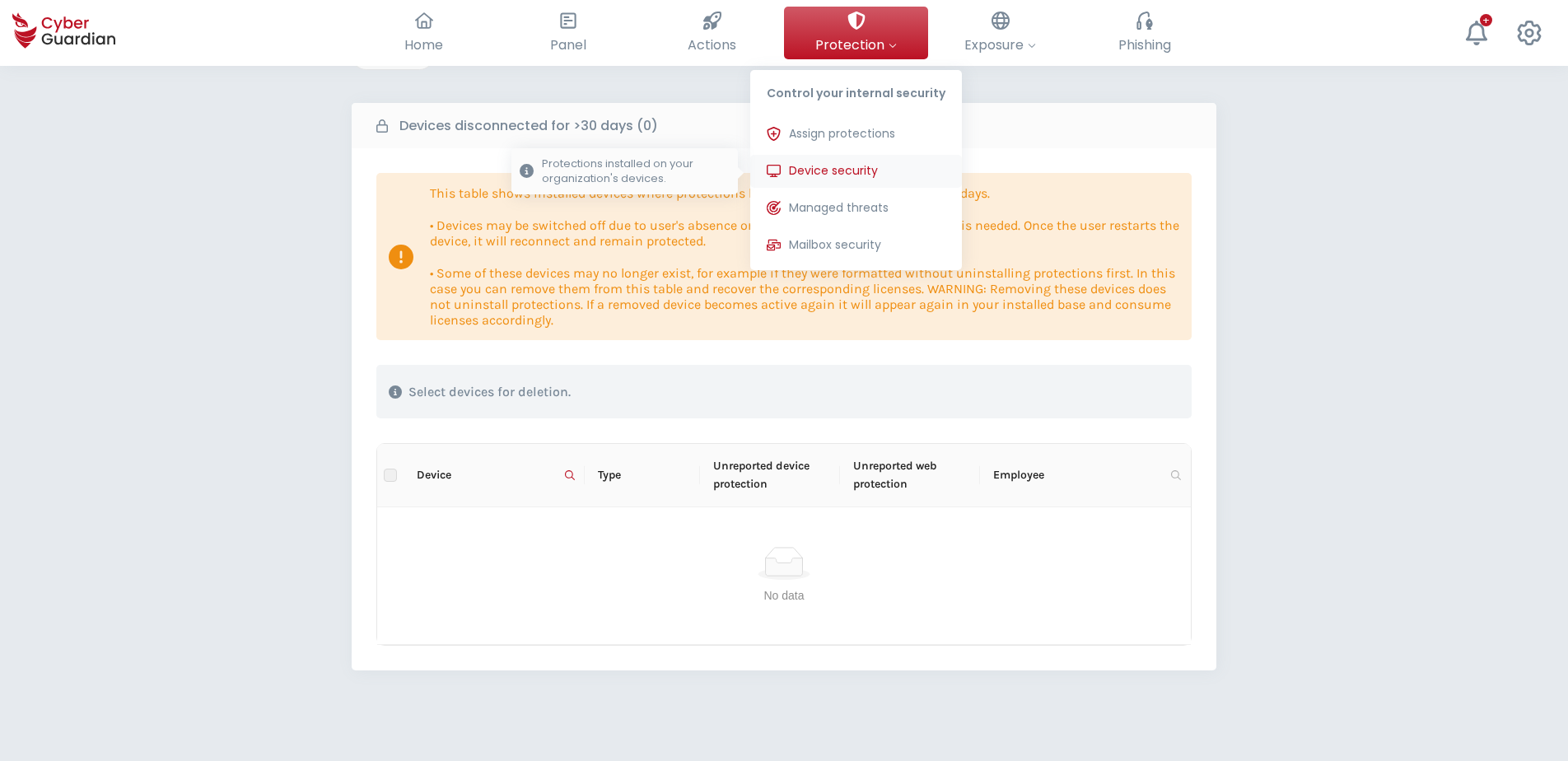
click at [827, 159] on button "Device security Protections installed on your organization's devices." at bounding box center [856, 171] width 212 height 33
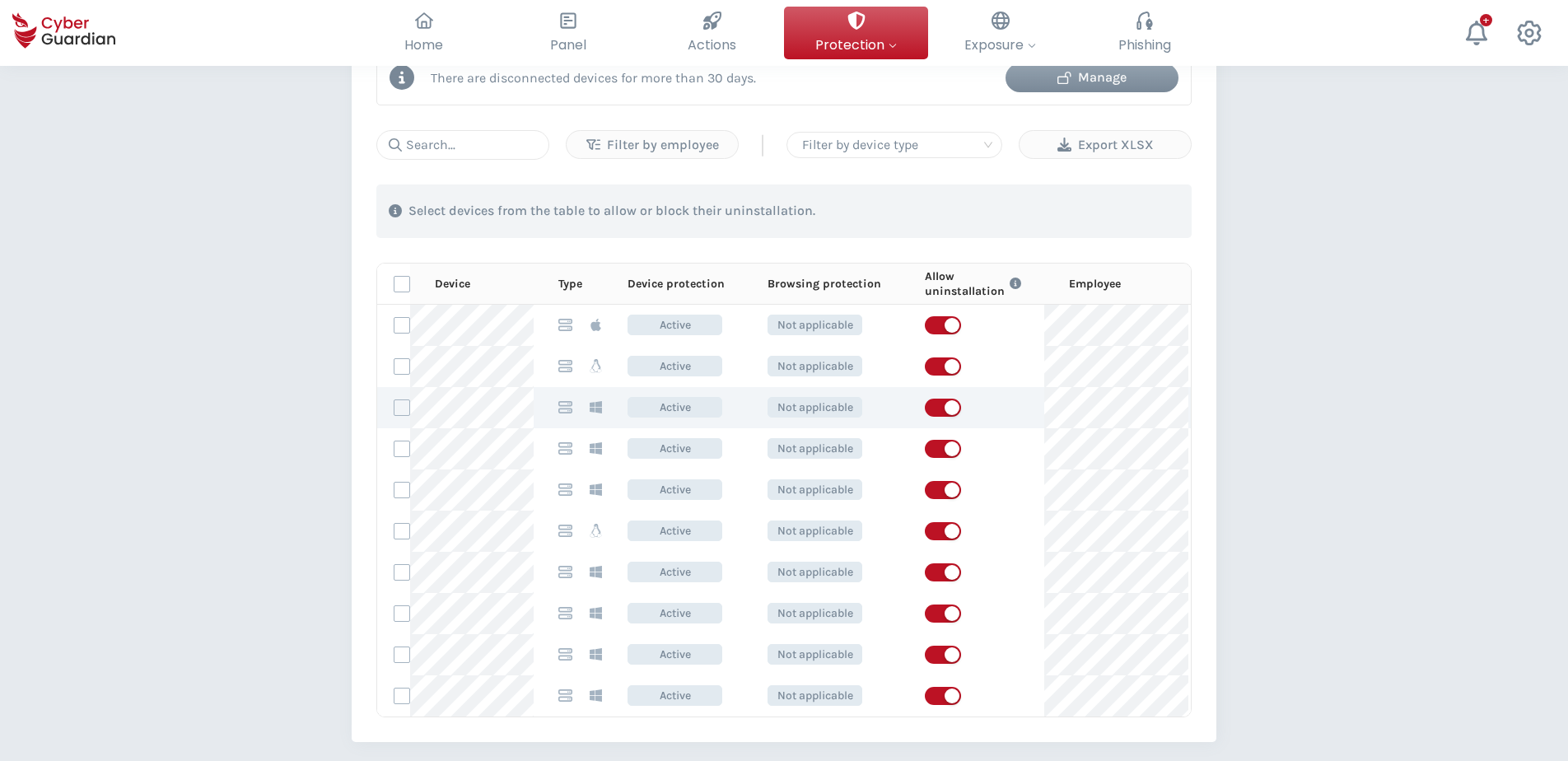
scroll to position [741, 0]
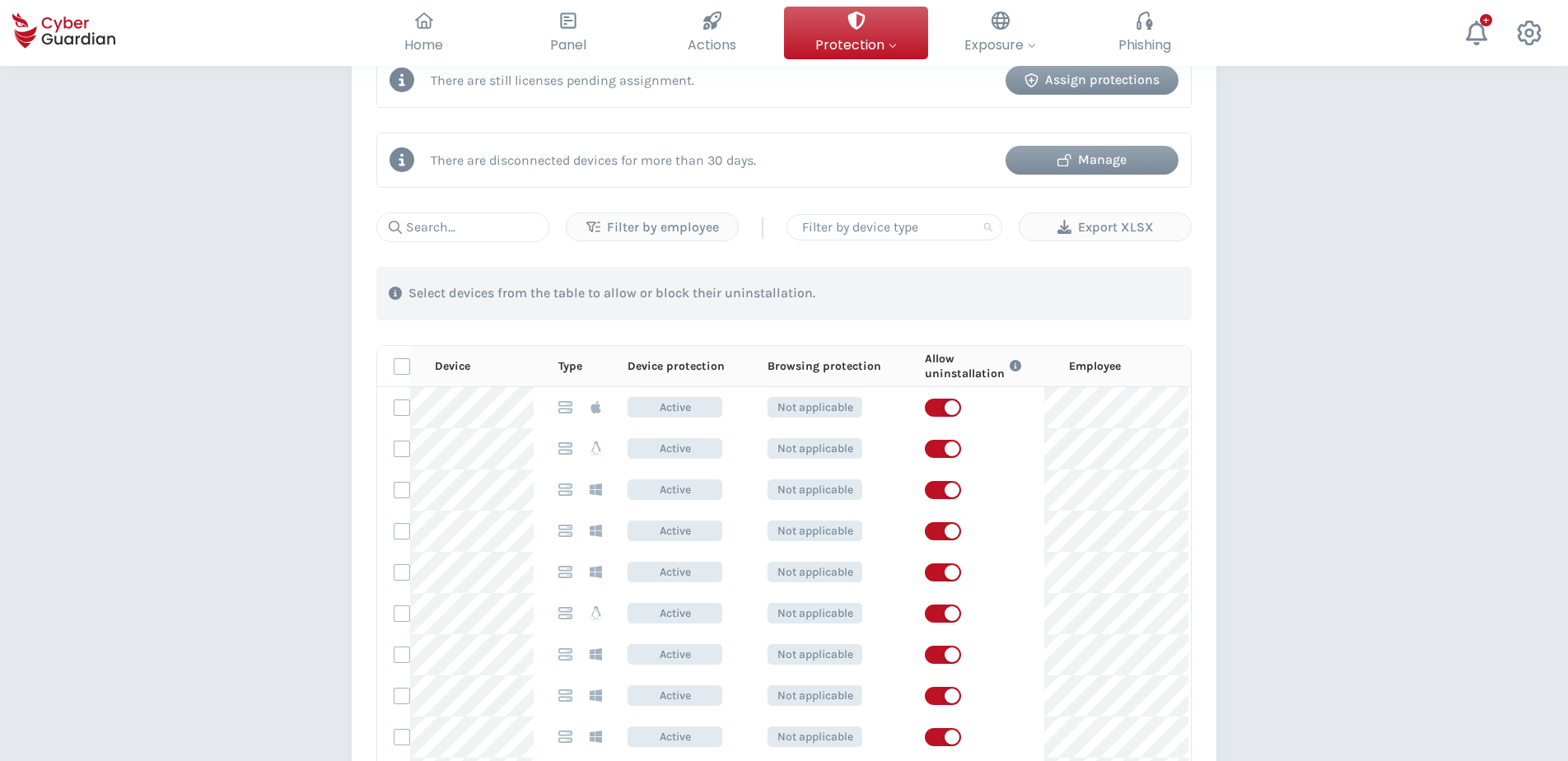
click at [855, 231] on div at bounding box center [894, 227] width 198 height 23
click at [852, 255] on div "Desktop" at bounding box center [894, 260] width 190 height 18
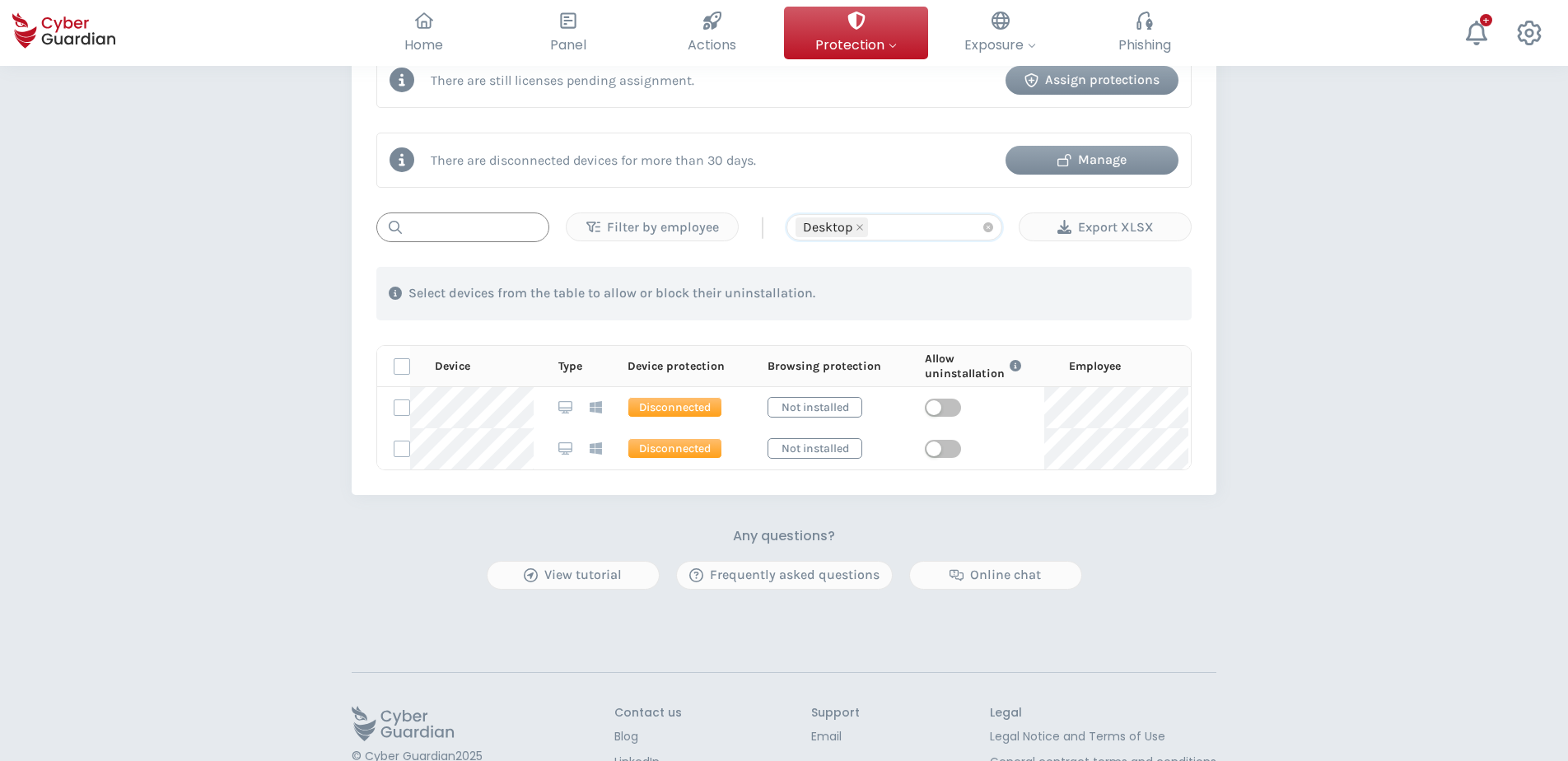
click at [483, 227] on input "text" at bounding box center [463, 227] width 173 height 30
paste input "31QTB04"
type input "31QTB04"
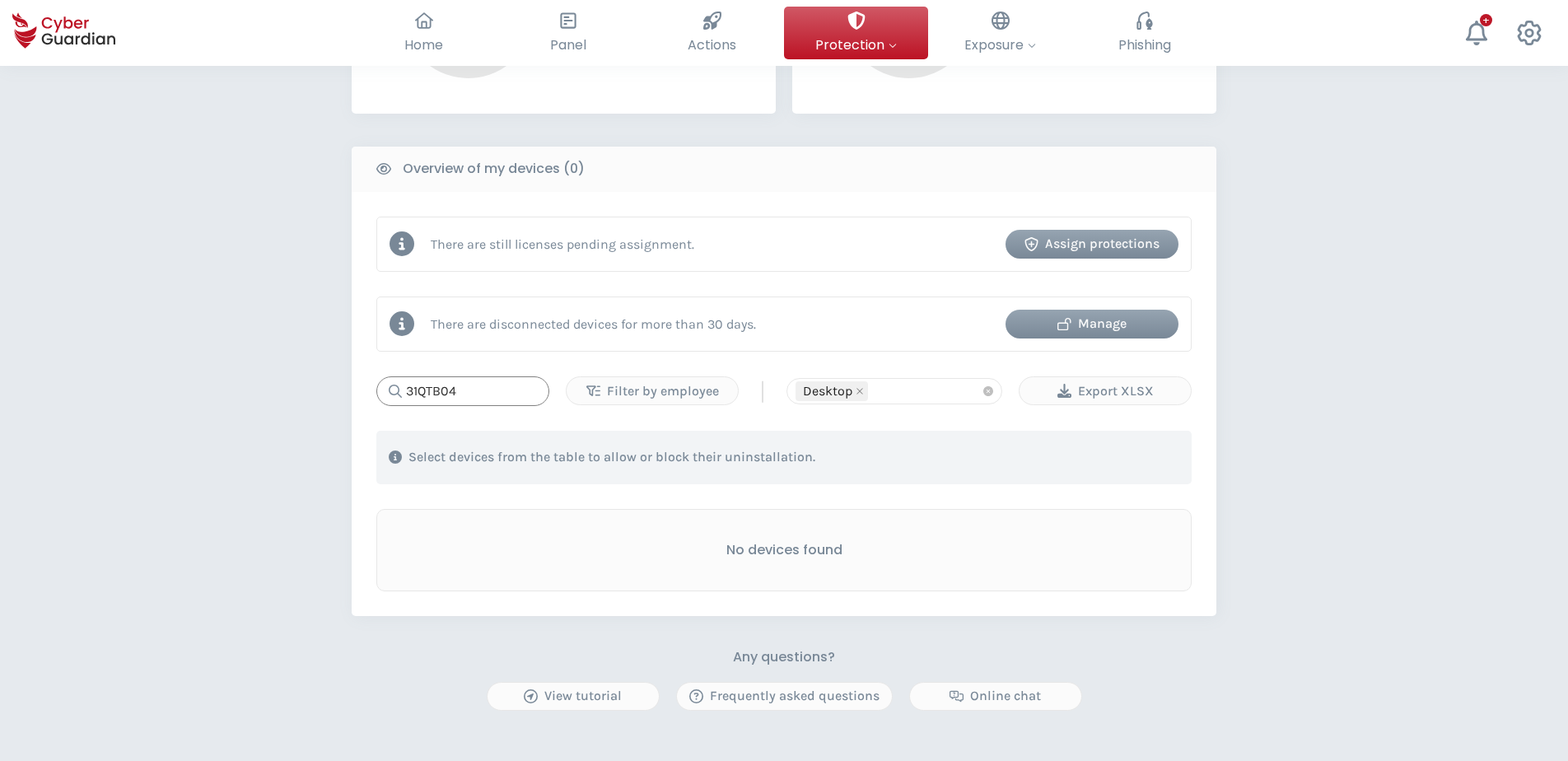
scroll to position [576, 0]
drag, startPoint x: 478, startPoint y: 397, endPoint x: 302, endPoint y: 388, distance: 176.2
click at [302, 388] on div "PROTECTION > Device security How does it work? Add employees Install the protec…" at bounding box center [784, 228] width 1568 height 1479
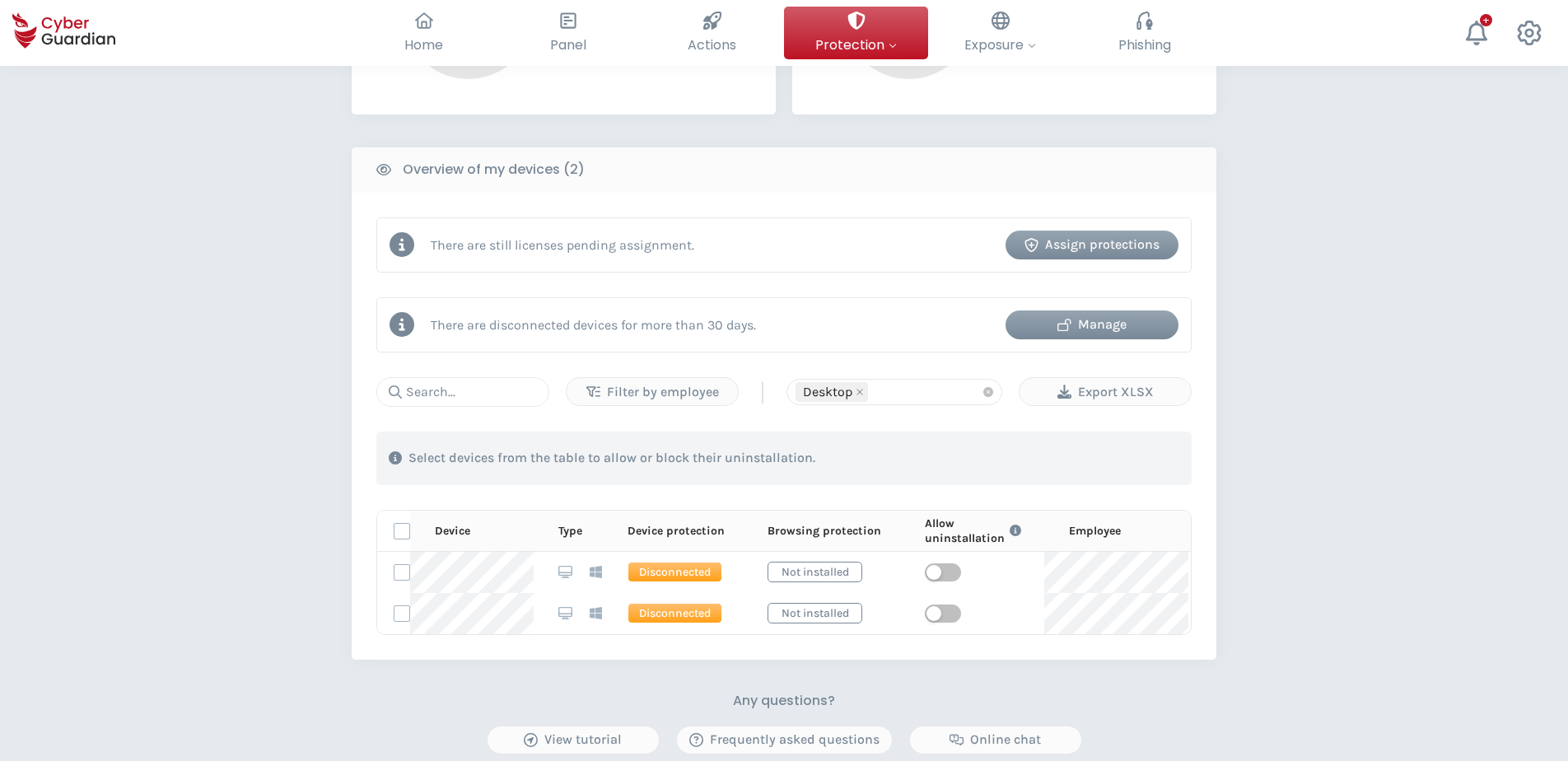
drag, startPoint x: 1306, startPoint y: 397, endPoint x: 1315, endPoint y: 396, distance: 9.1
click at [1251, 397] on div "PROTECTION > Device security How does it work? Add employees Install the protec…" at bounding box center [784, 250] width 1568 height 1521
click at [862, 388] on icon "close" at bounding box center [860, 392] width 8 height 8
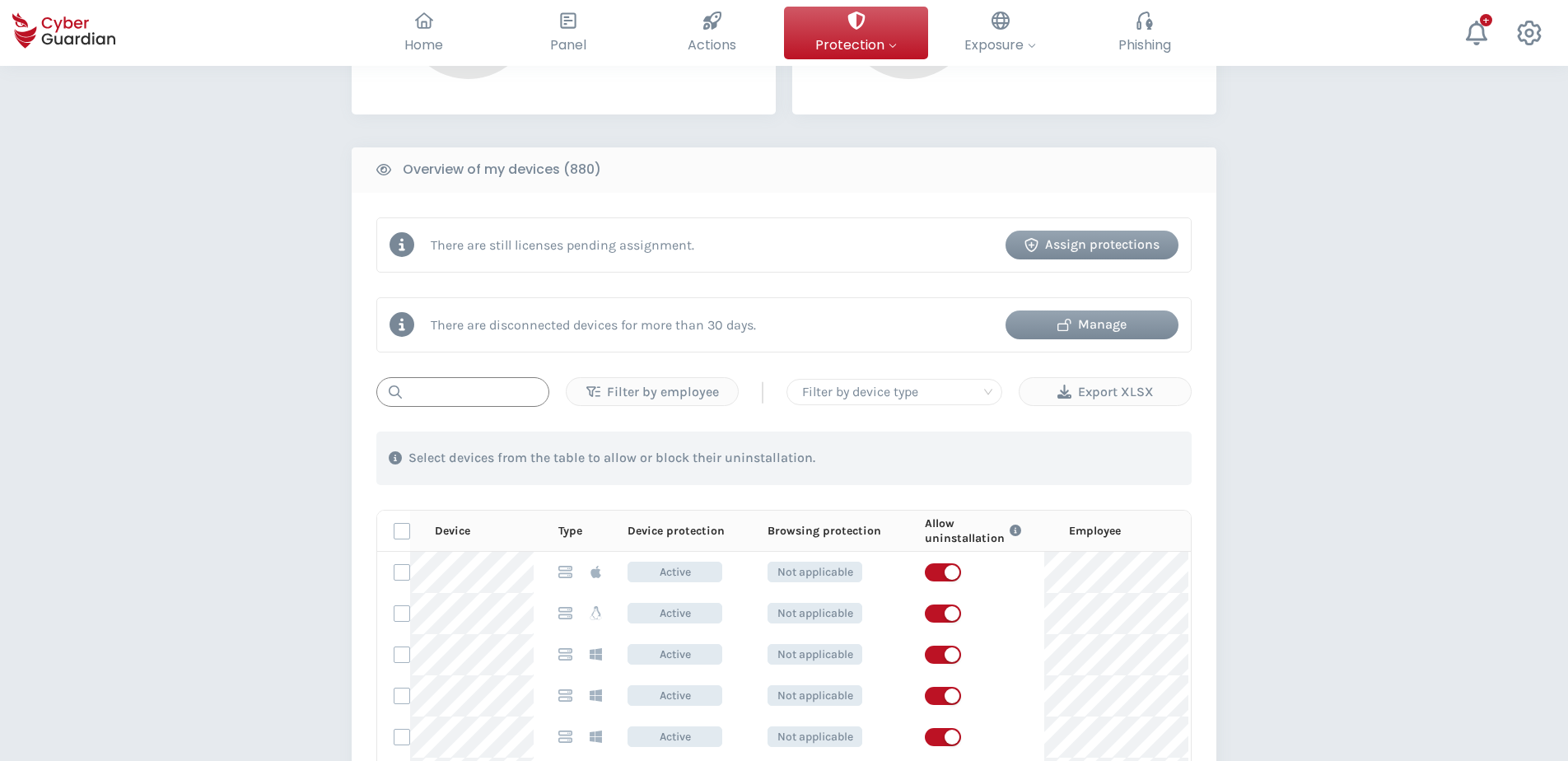
click at [495, 393] on input "text" at bounding box center [463, 392] width 173 height 30
paste input "31QTB04"
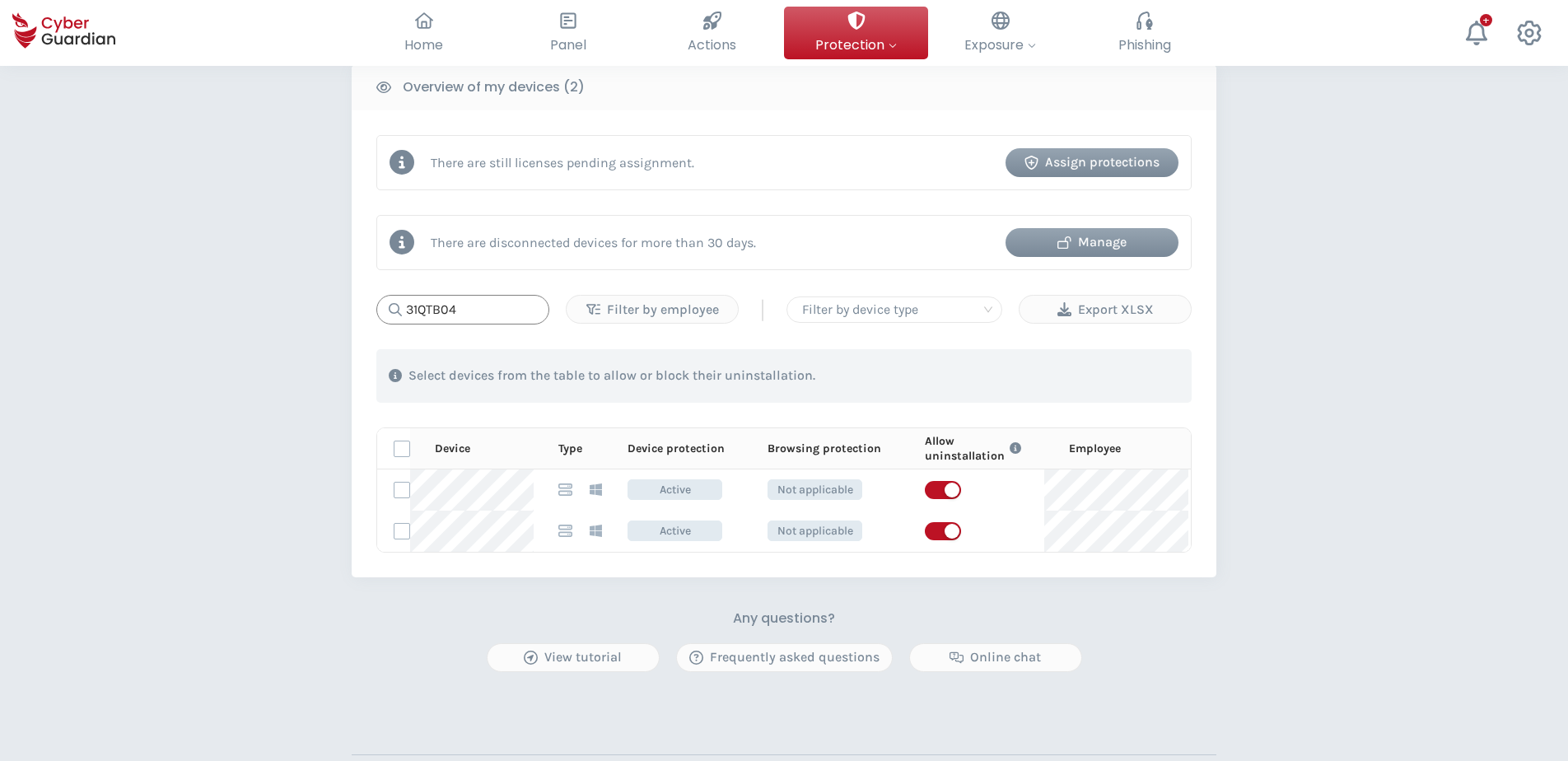
scroll to position [741, 0]
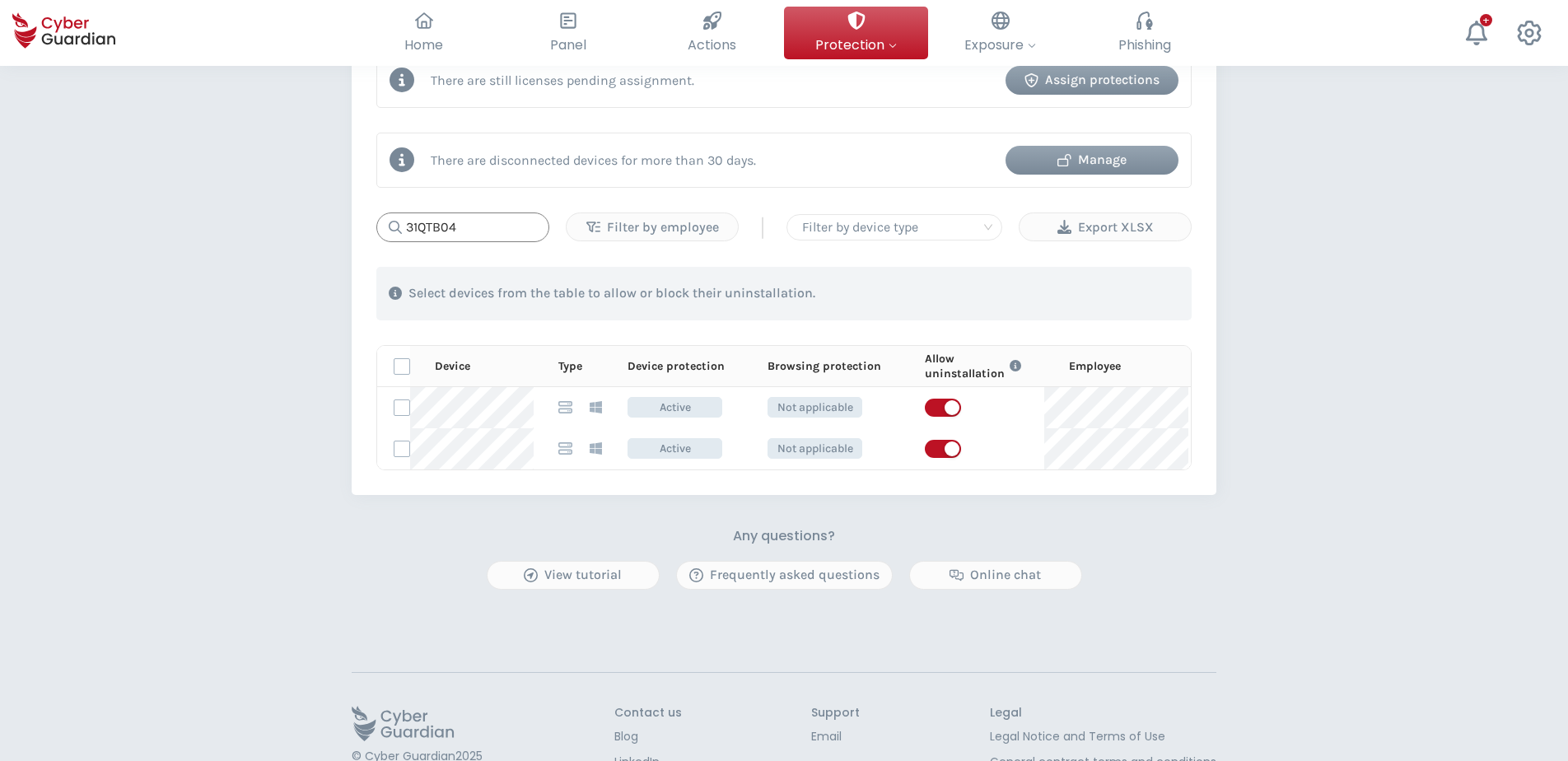
type input "31QTB04"
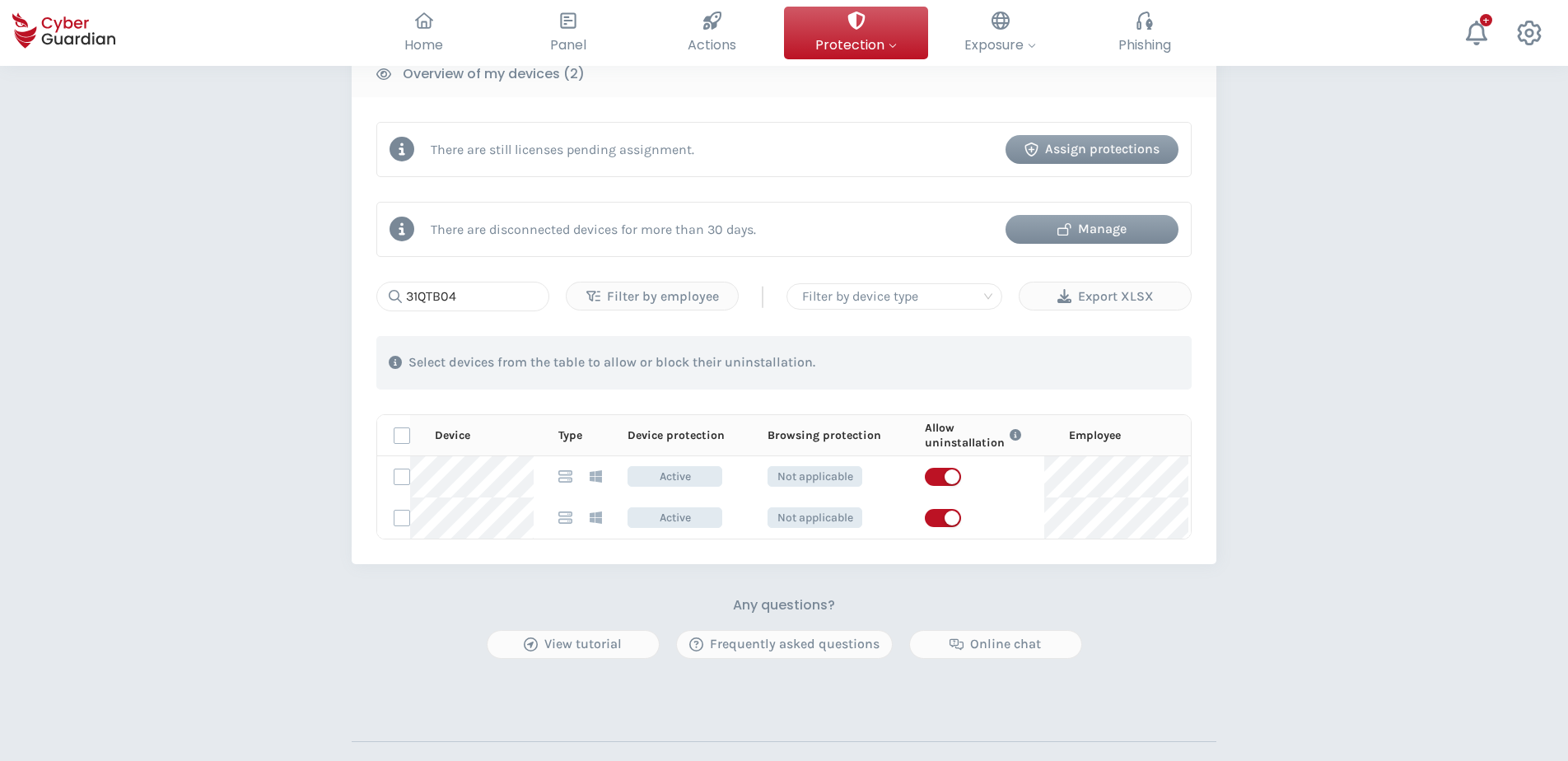
scroll to position [576, 0]
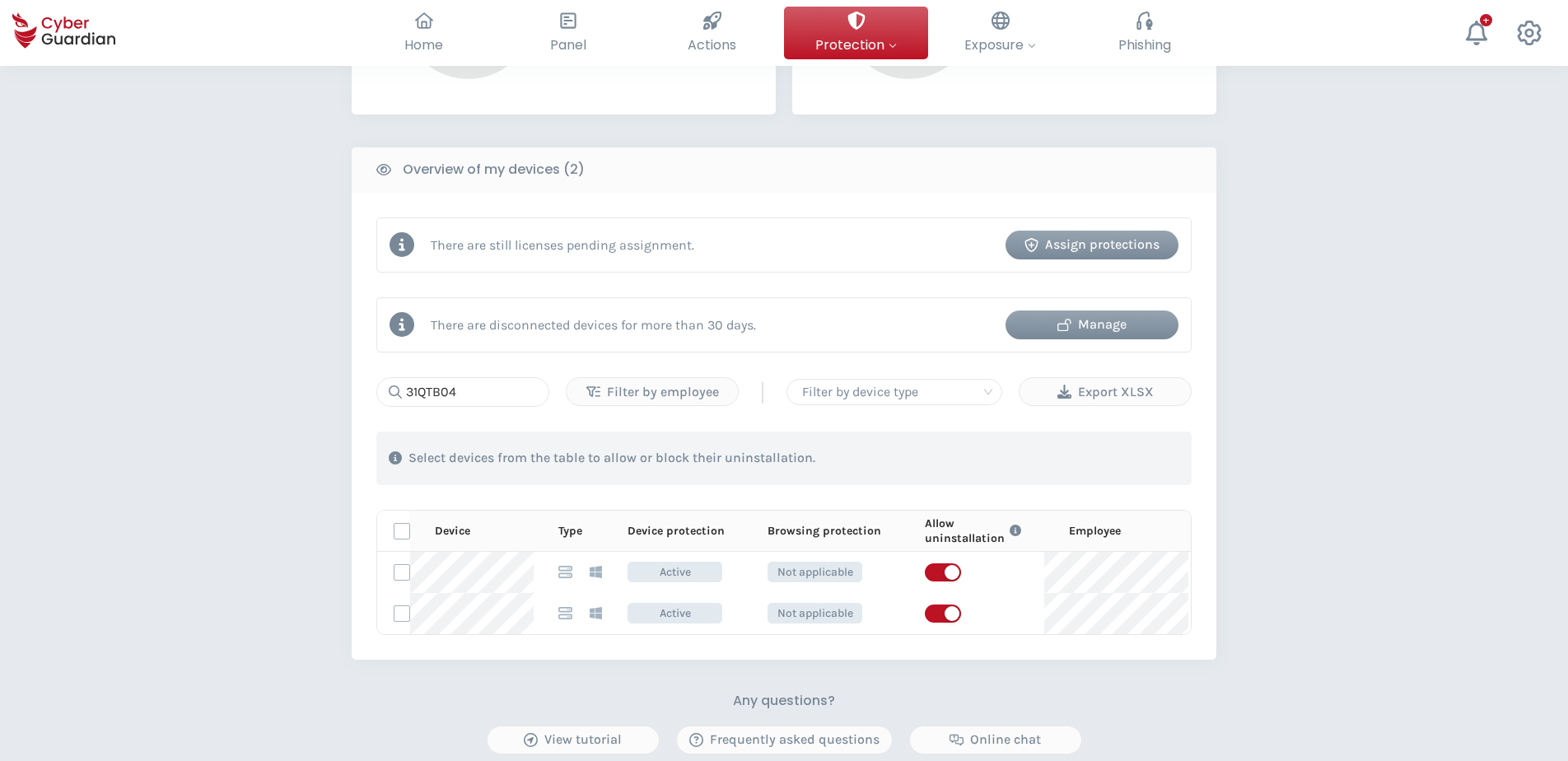
click at [1104, 324] on div "Manage" at bounding box center [1092, 324] width 148 height 20
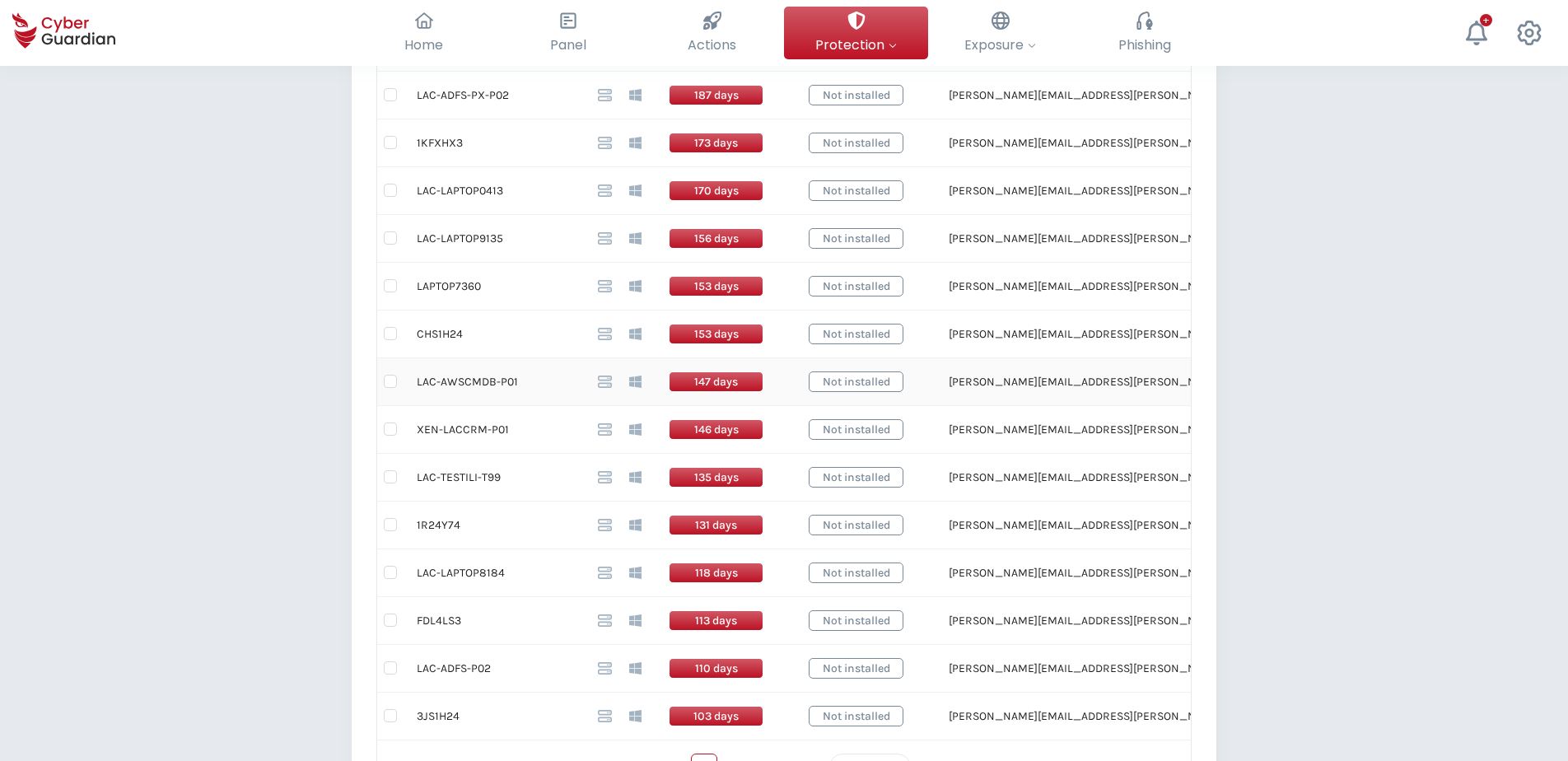
scroll to position [905, 0]
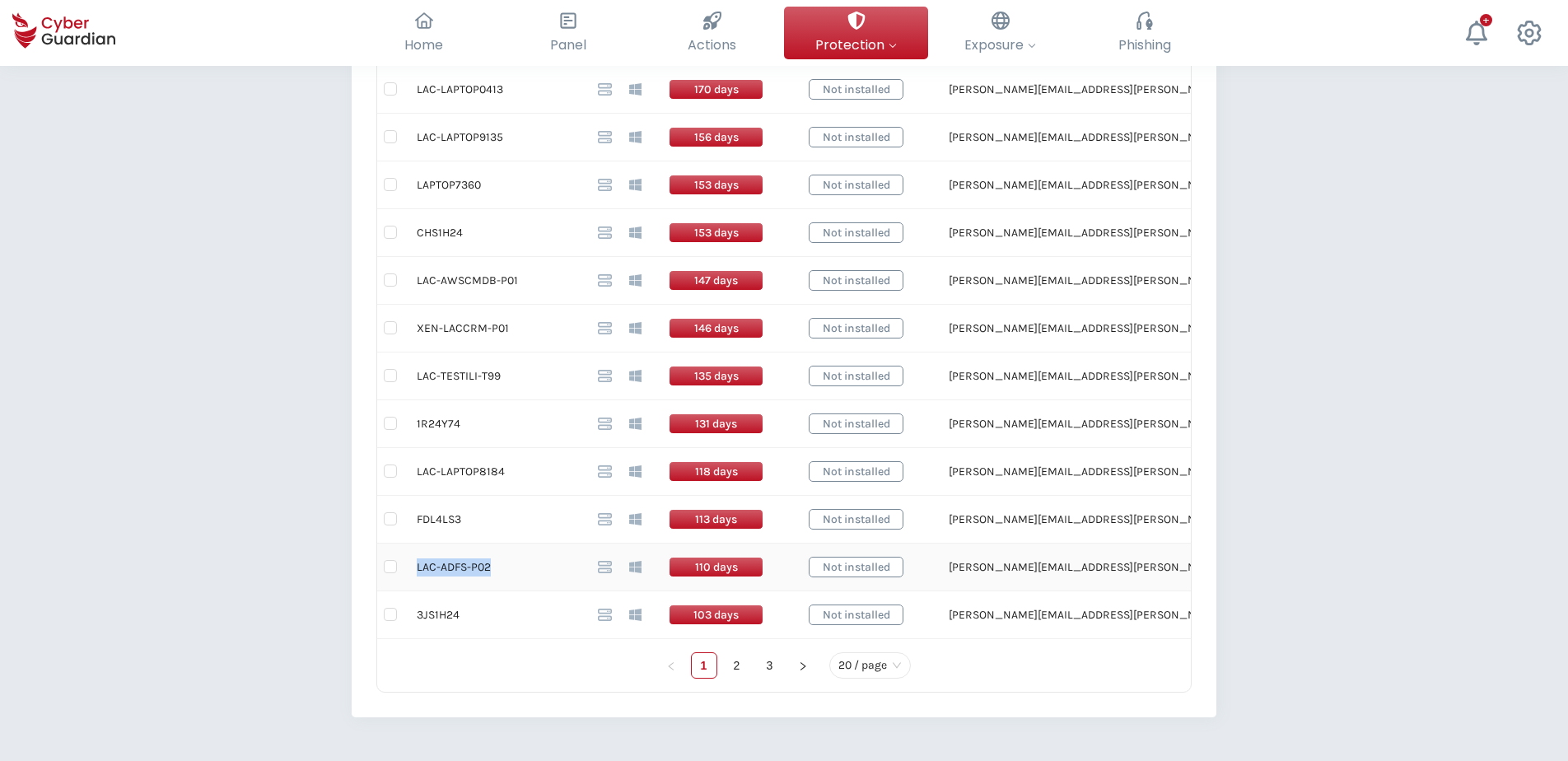
drag, startPoint x: 490, startPoint y: 565, endPoint x: 416, endPoint y: 568, distance: 74.1
click at [416, 568] on td "LAC-ADFS-P02" at bounding box center [494, 567] width 181 height 48
drag, startPoint x: 499, startPoint y: 378, endPoint x: 416, endPoint y: 375, distance: 83.1
click at [416, 375] on td "LAC-TESTILI-T99" at bounding box center [494, 376] width 181 height 48
drag, startPoint x: 516, startPoint y: 280, endPoint x: 417, endPoint y: 279, distance: 99.0
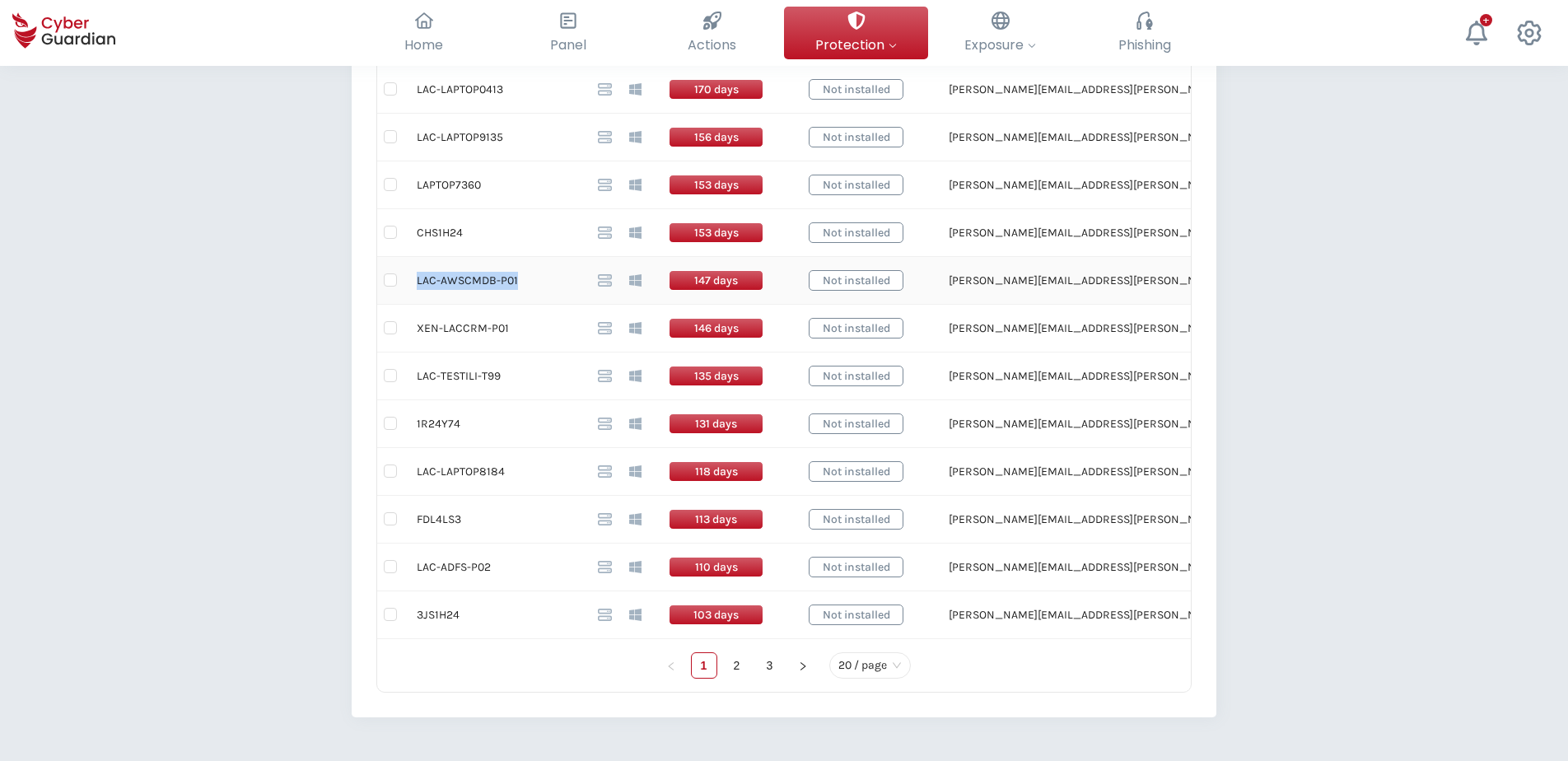
click at [417, 279] on td "LAC-AWSCMDB-P01" at bounding box center [494, 280] width 181 height 48
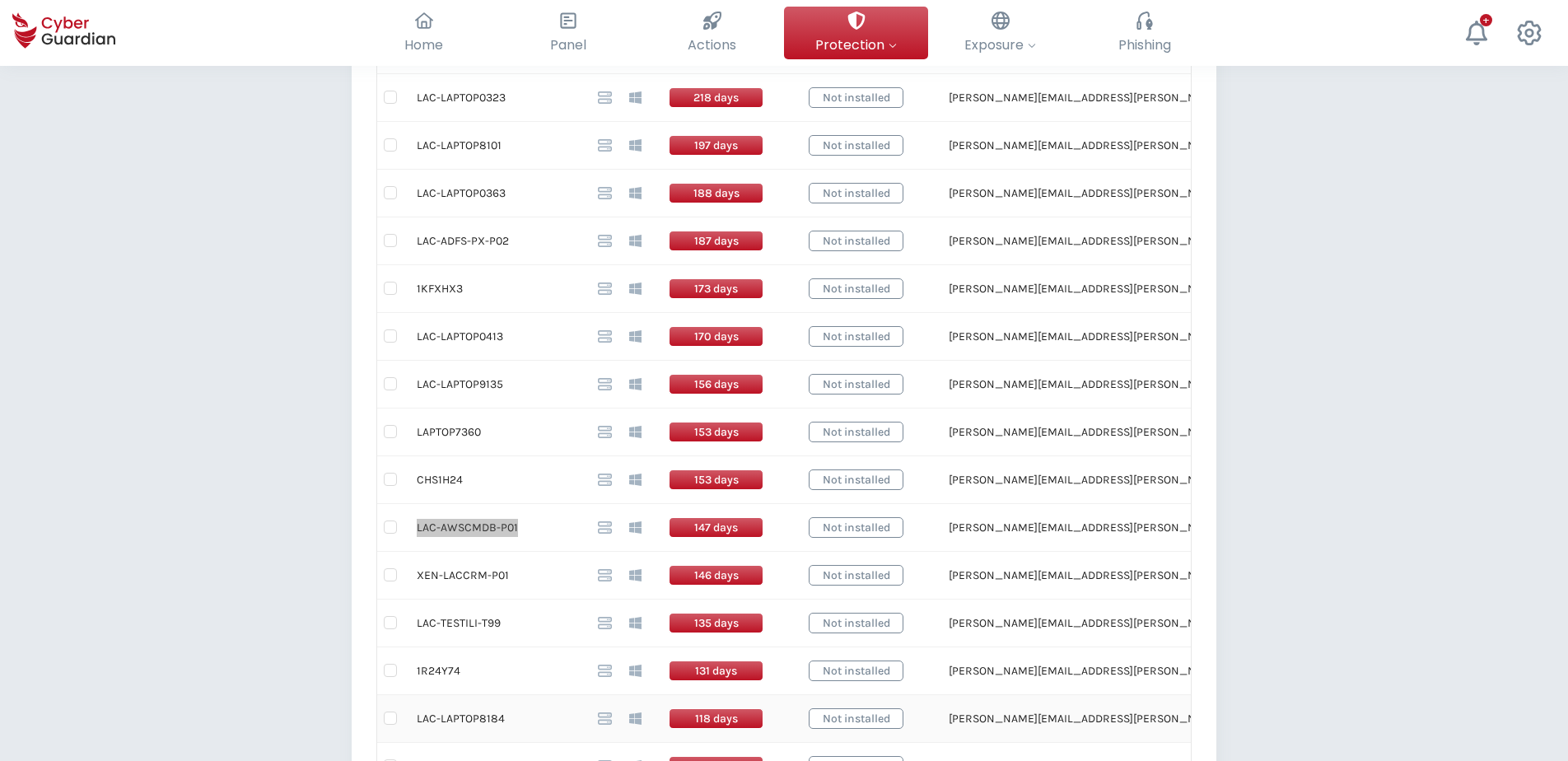
scroll to position [576, 0]
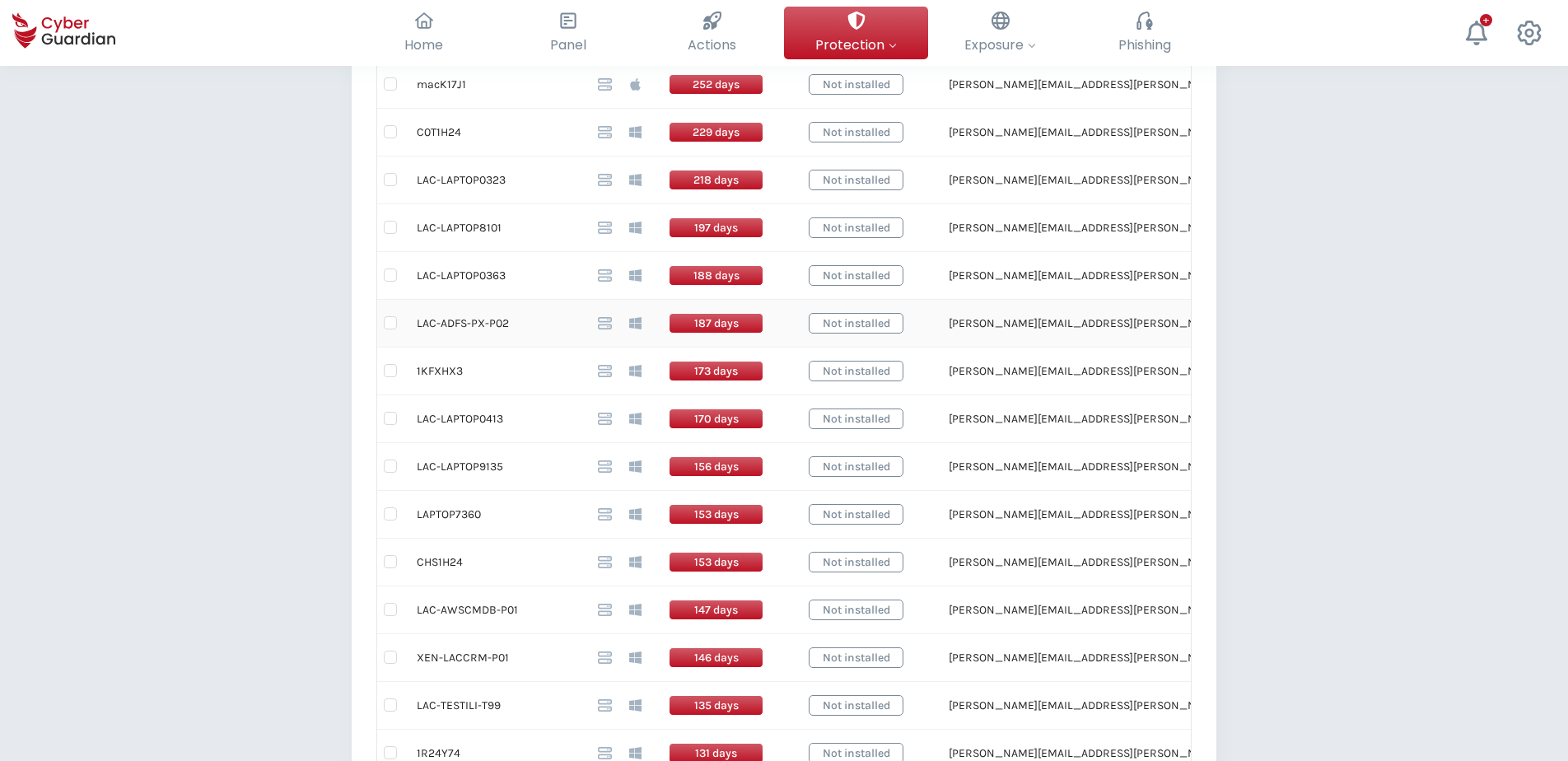
click at [462, 325] on td "LAC-ADFS-PX-P02" at bounding box center [494, 324] width 181 height 48
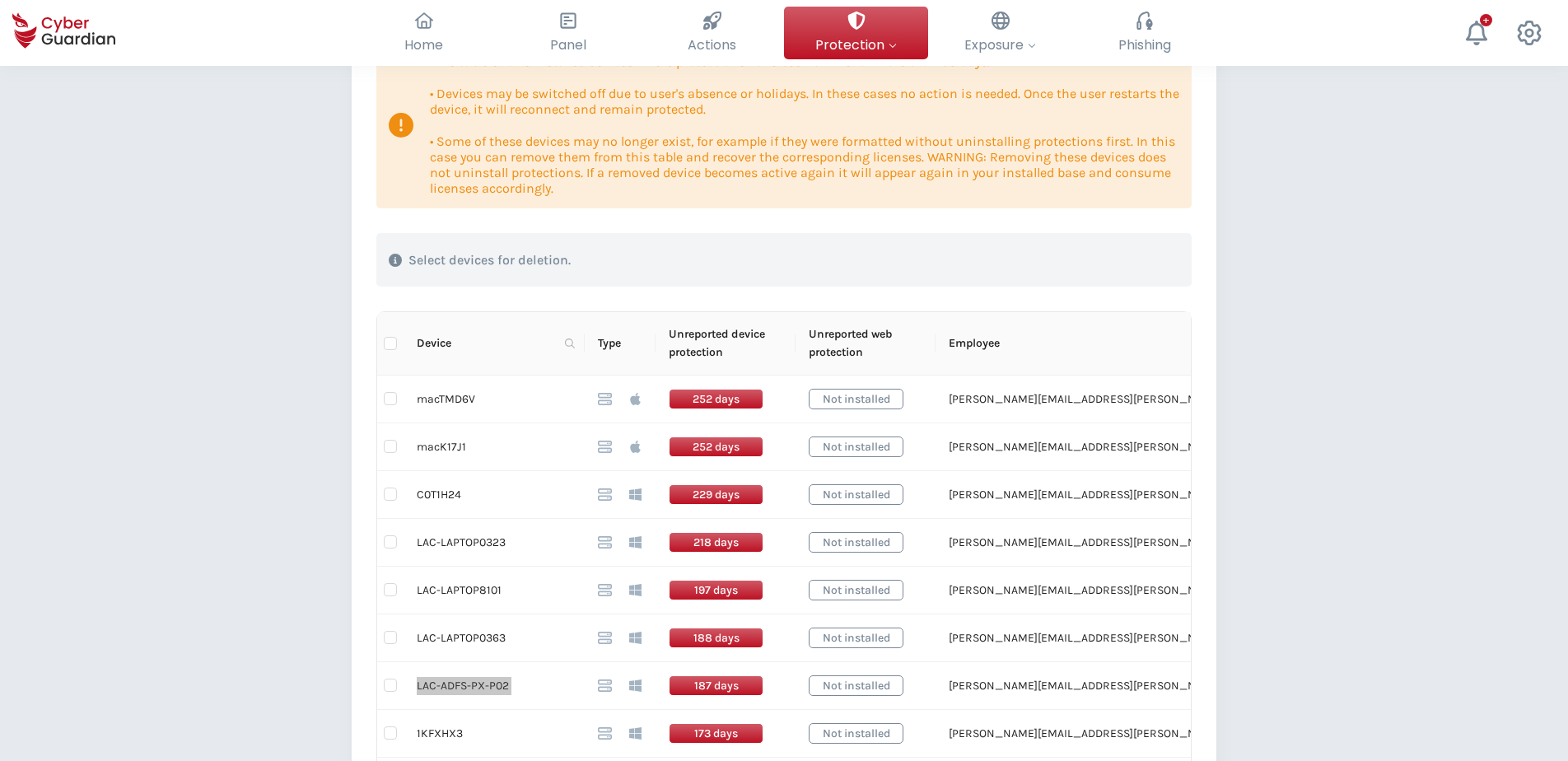
scroll to position [165, 0]
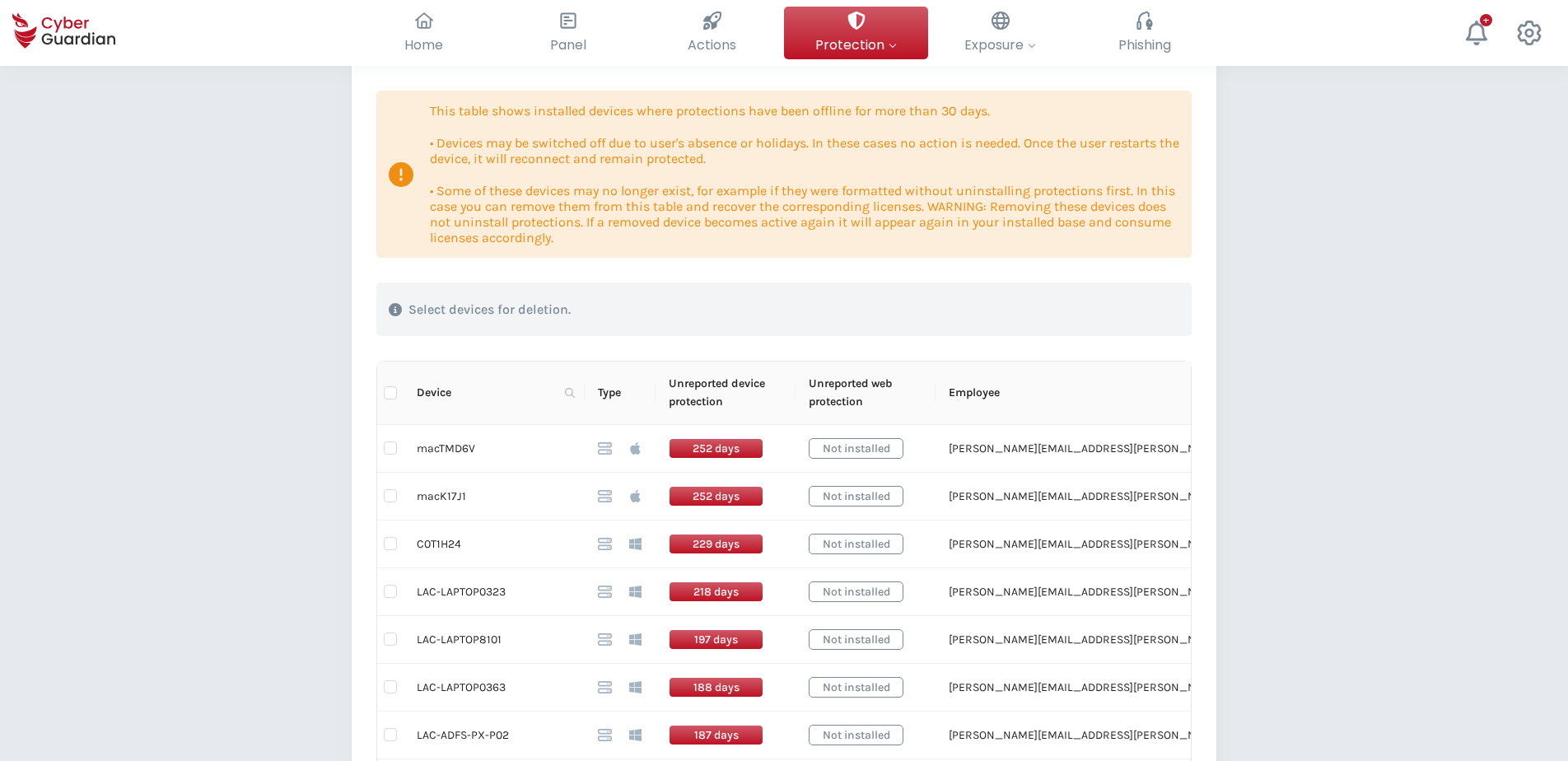
click at [426, 396] on span "Device" at bounding box center [487, 392] width 142 height 18
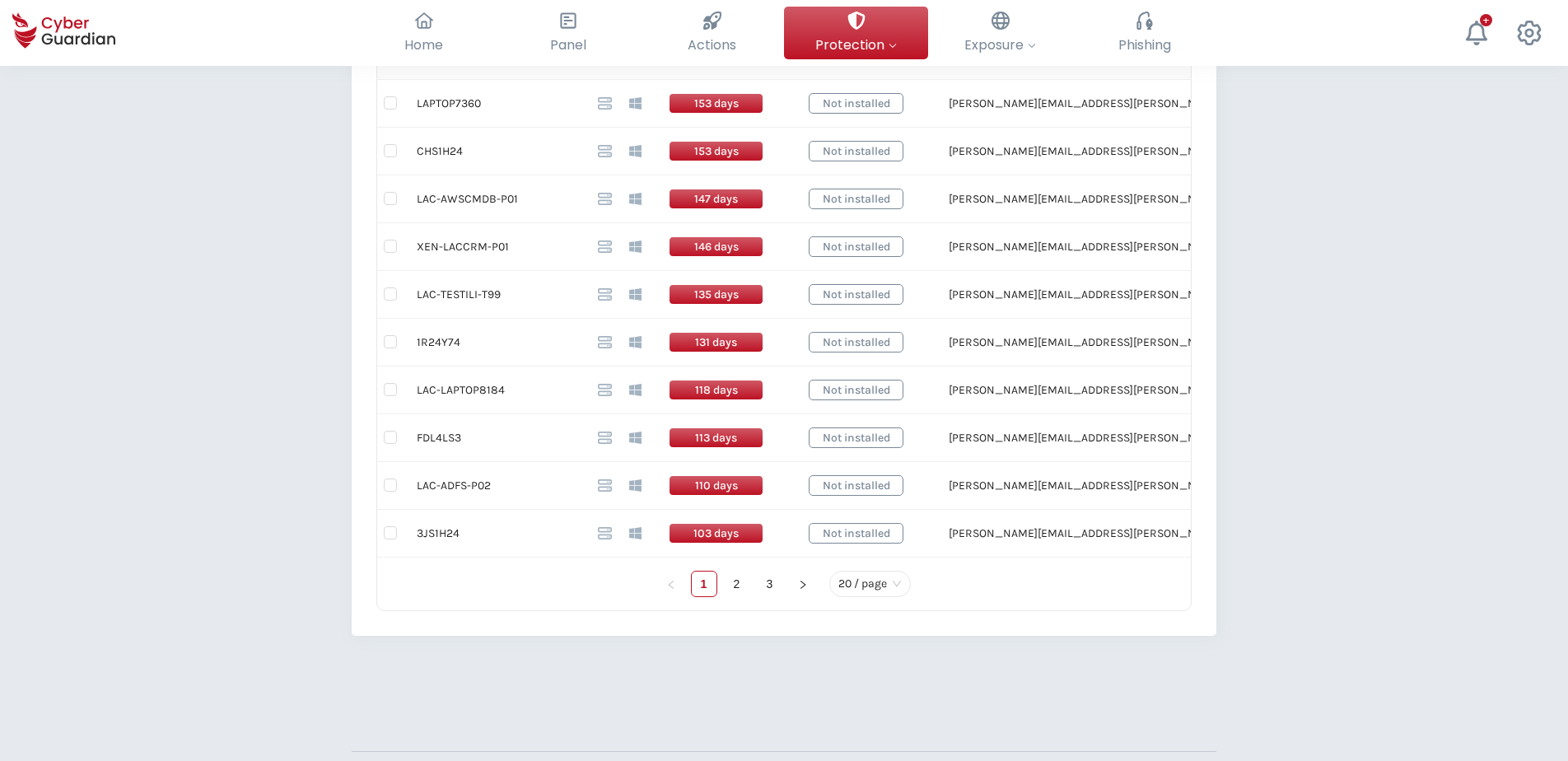
scroll to position [988, 0]
click at [735, 580] on link "2" at bounding box center [737, 583] width 25 height 25
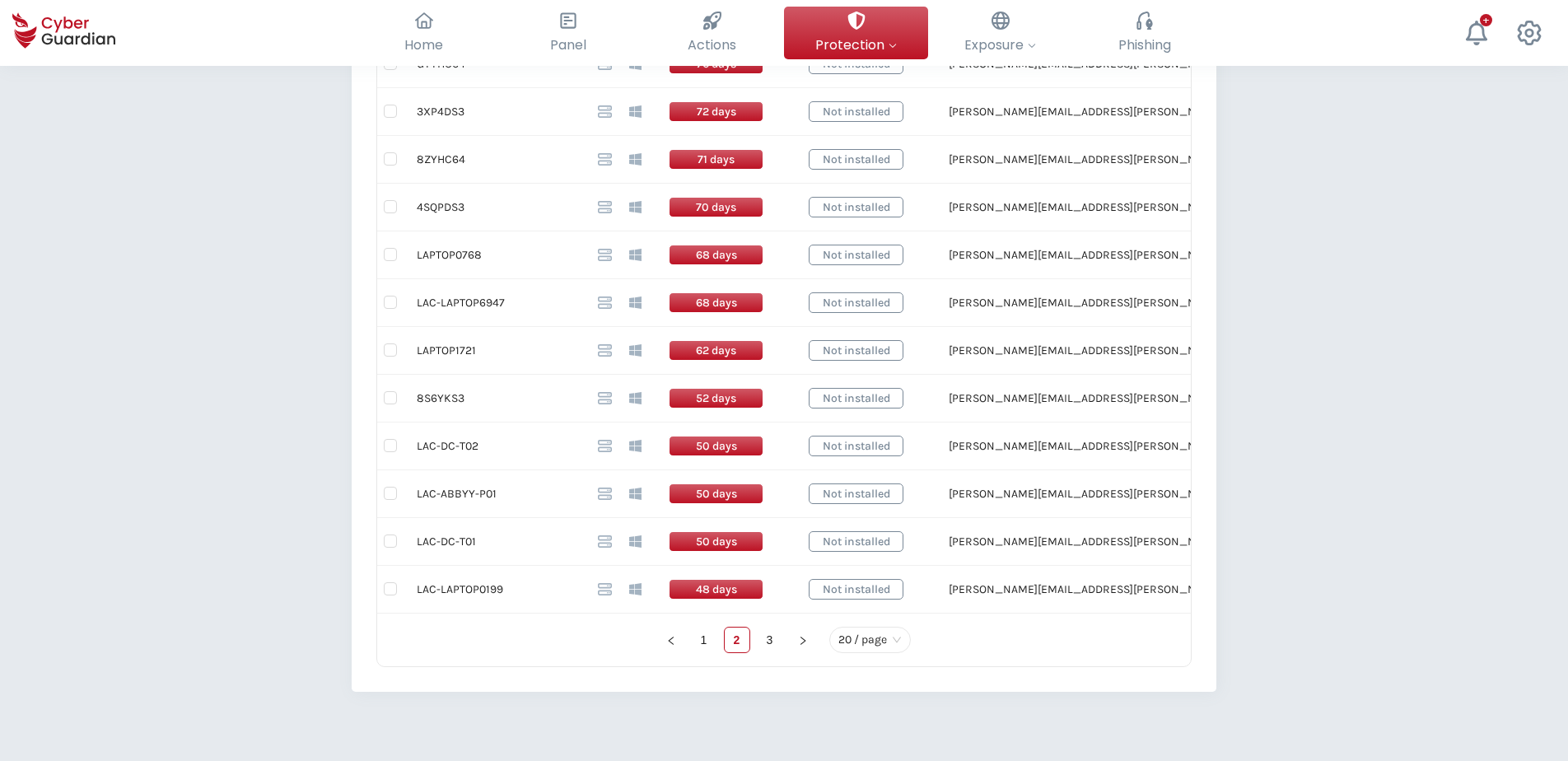
scroll to position [905, 0]
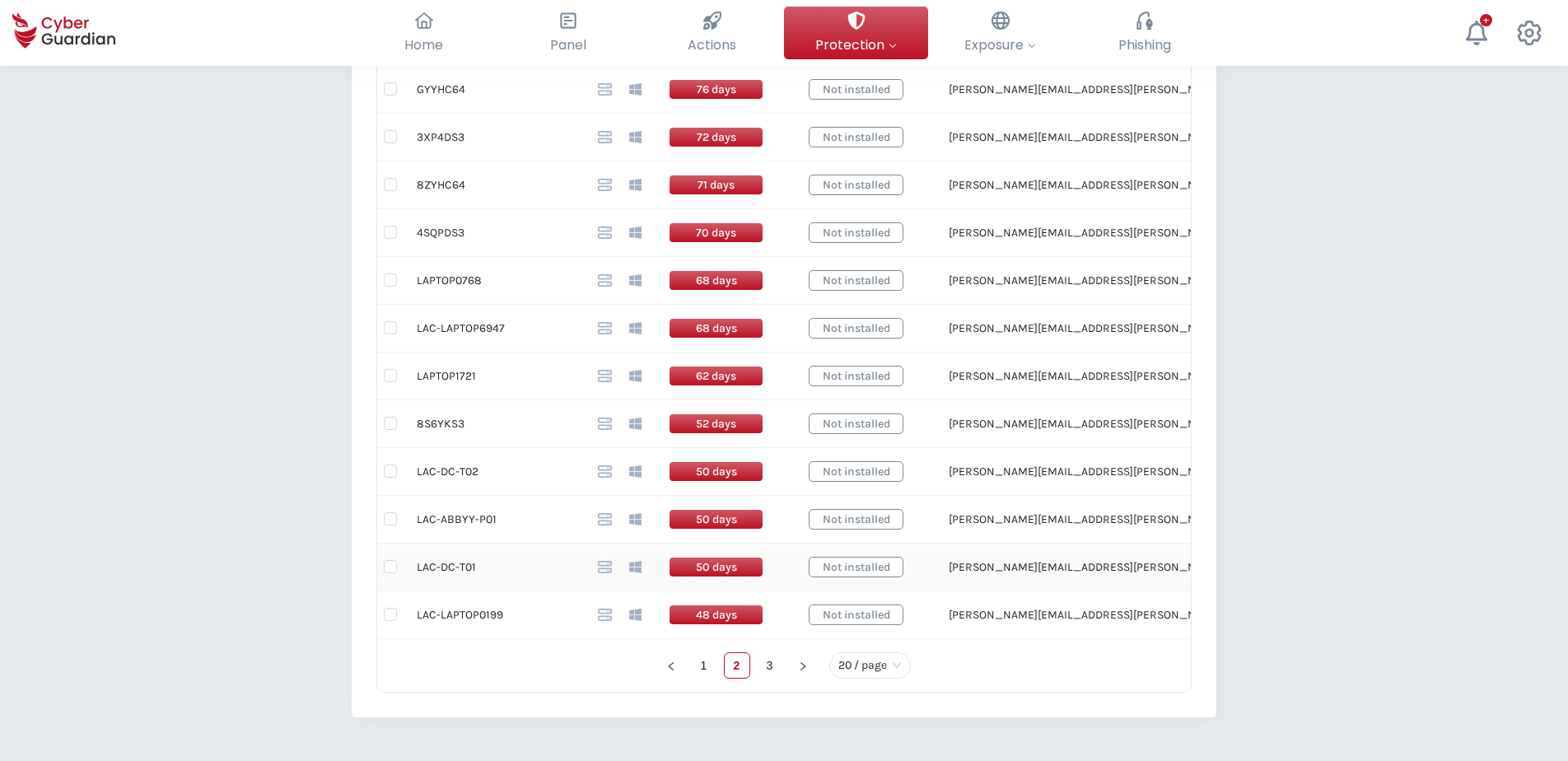
click at [450, 568] on td "LAC-DC-T01" at bounding box center [494, 567] width 181 height 48
drag, startPoint x: 416, startPoint y: 520, endPoint x: 494, endPoint y: 517, distance: 78.1
click at [494, 517] on td "LAC-ABBYY-P01" at bounding box center [494, 519] width 181 height 48
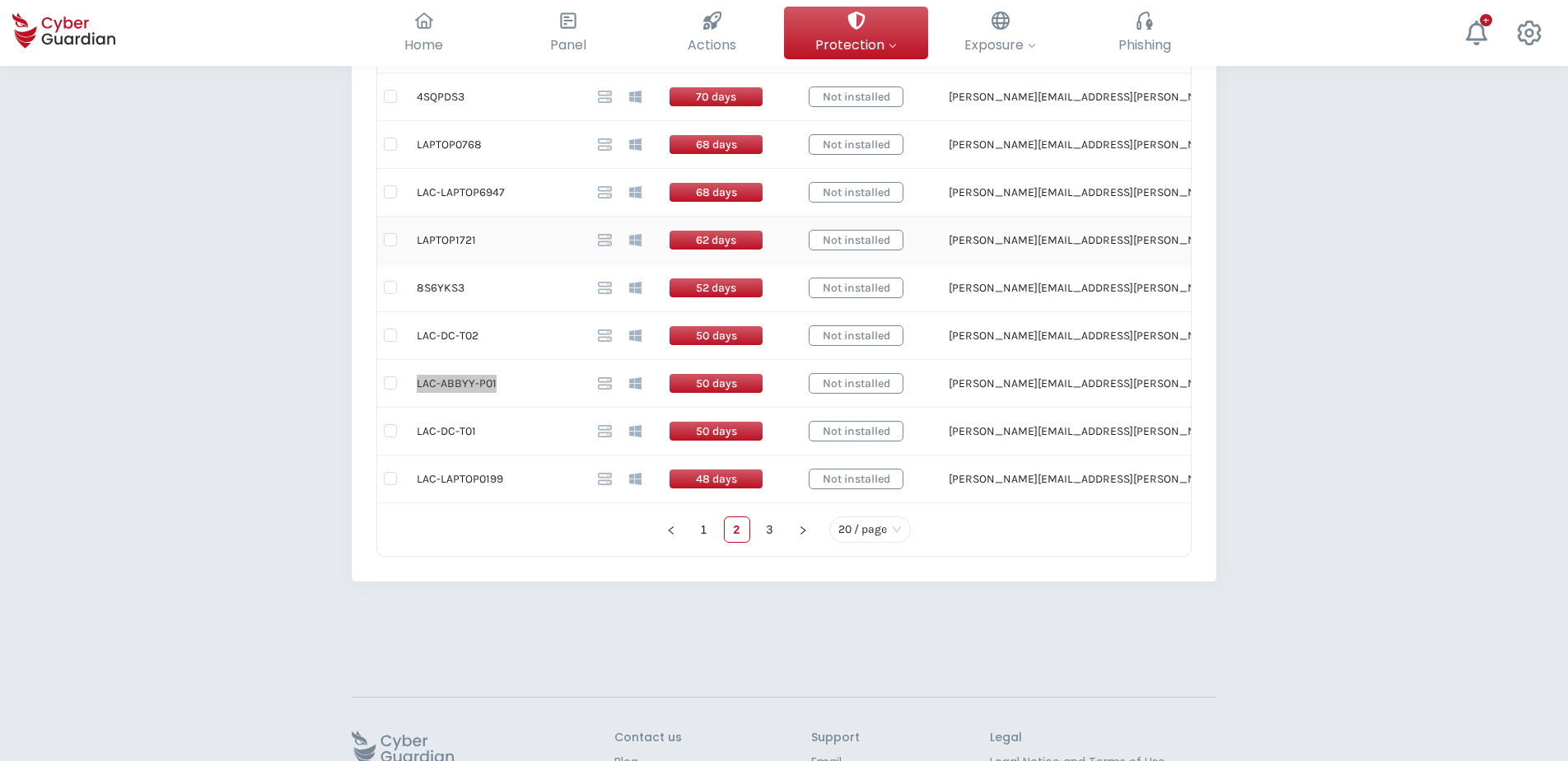
scroll to position [1153, 0]
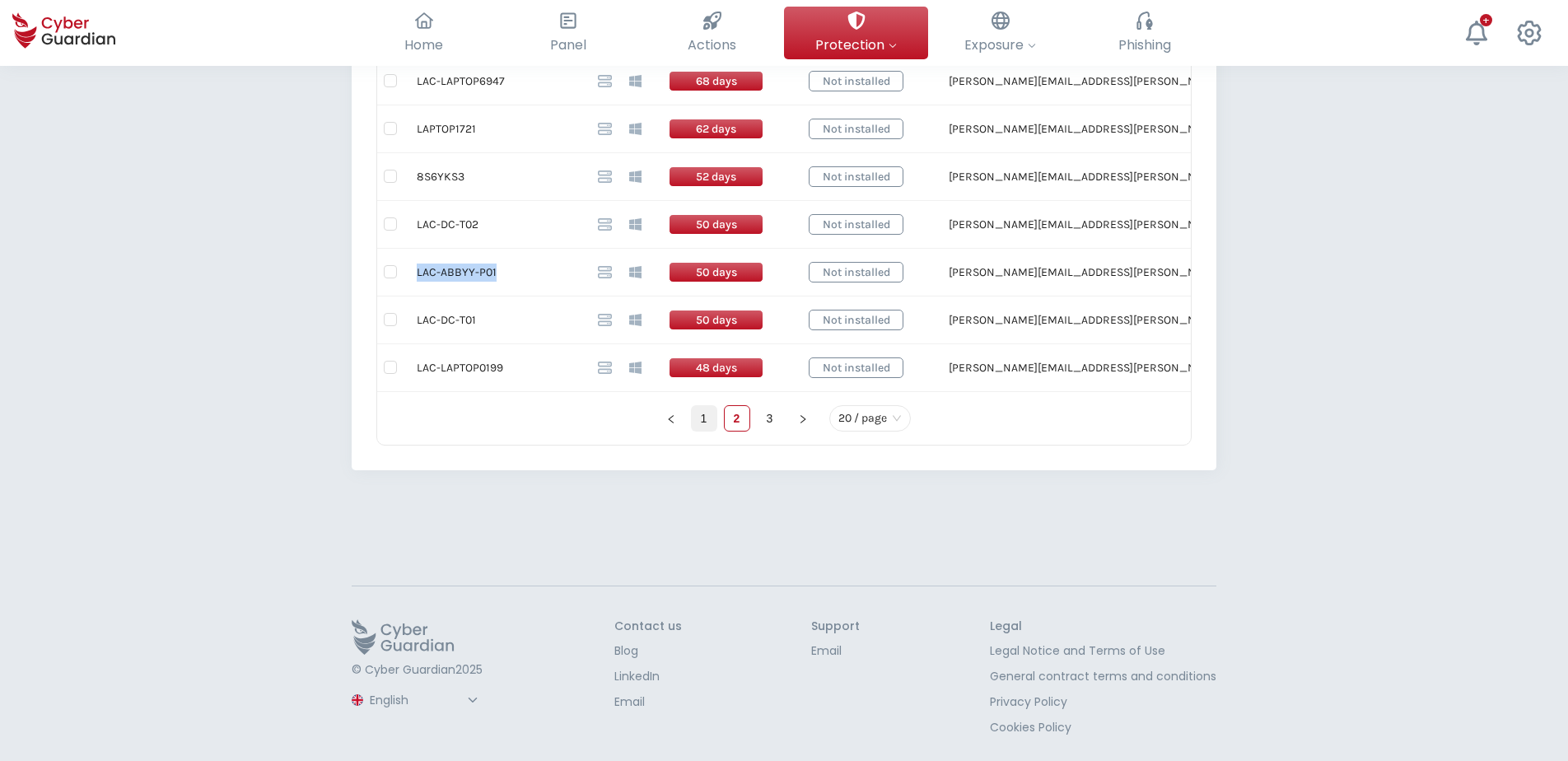
click at [705, 423] on link "1" at bounding box center [704, 418] width 25 height 25
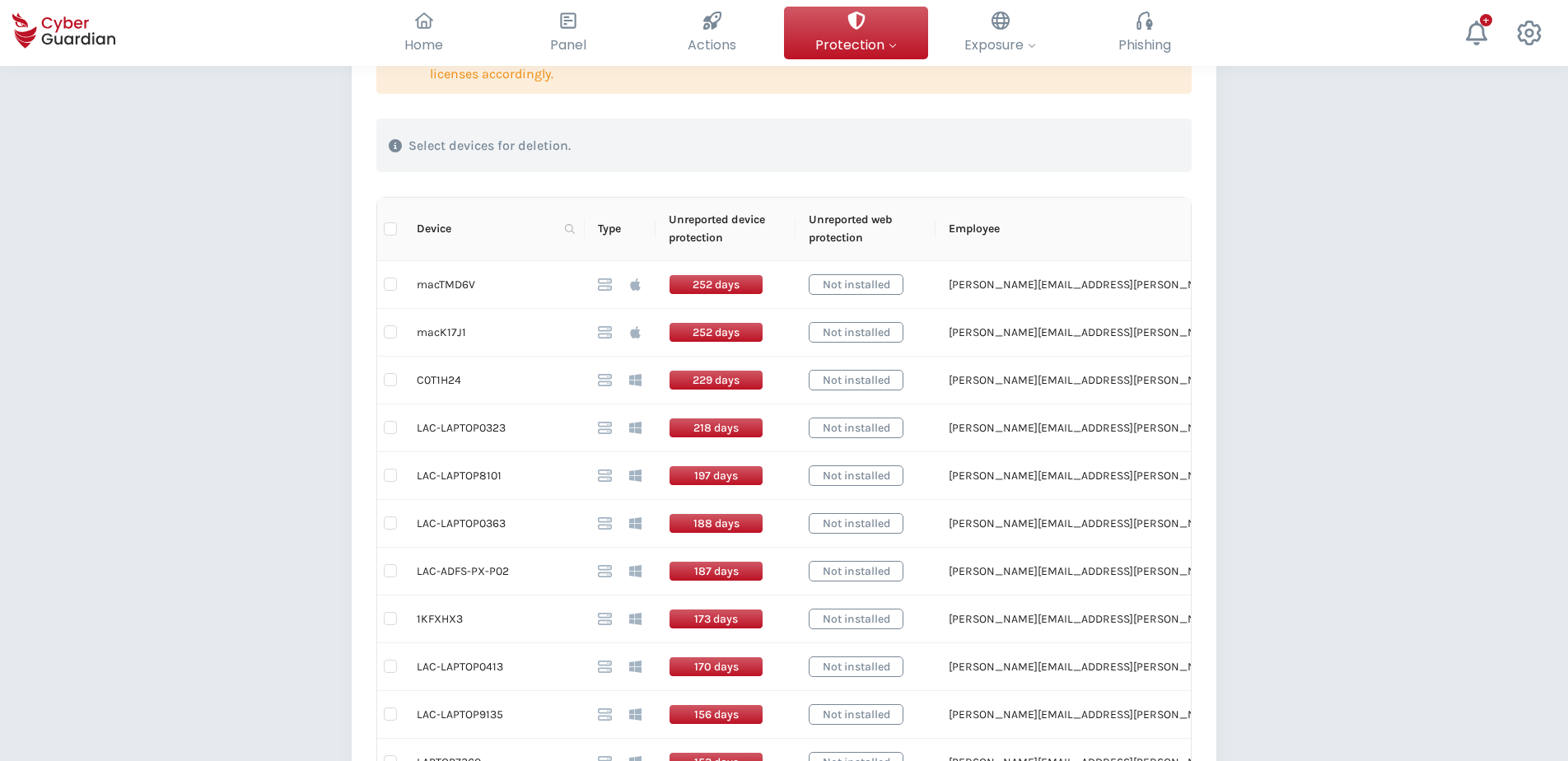
scroll to position [412, 0]
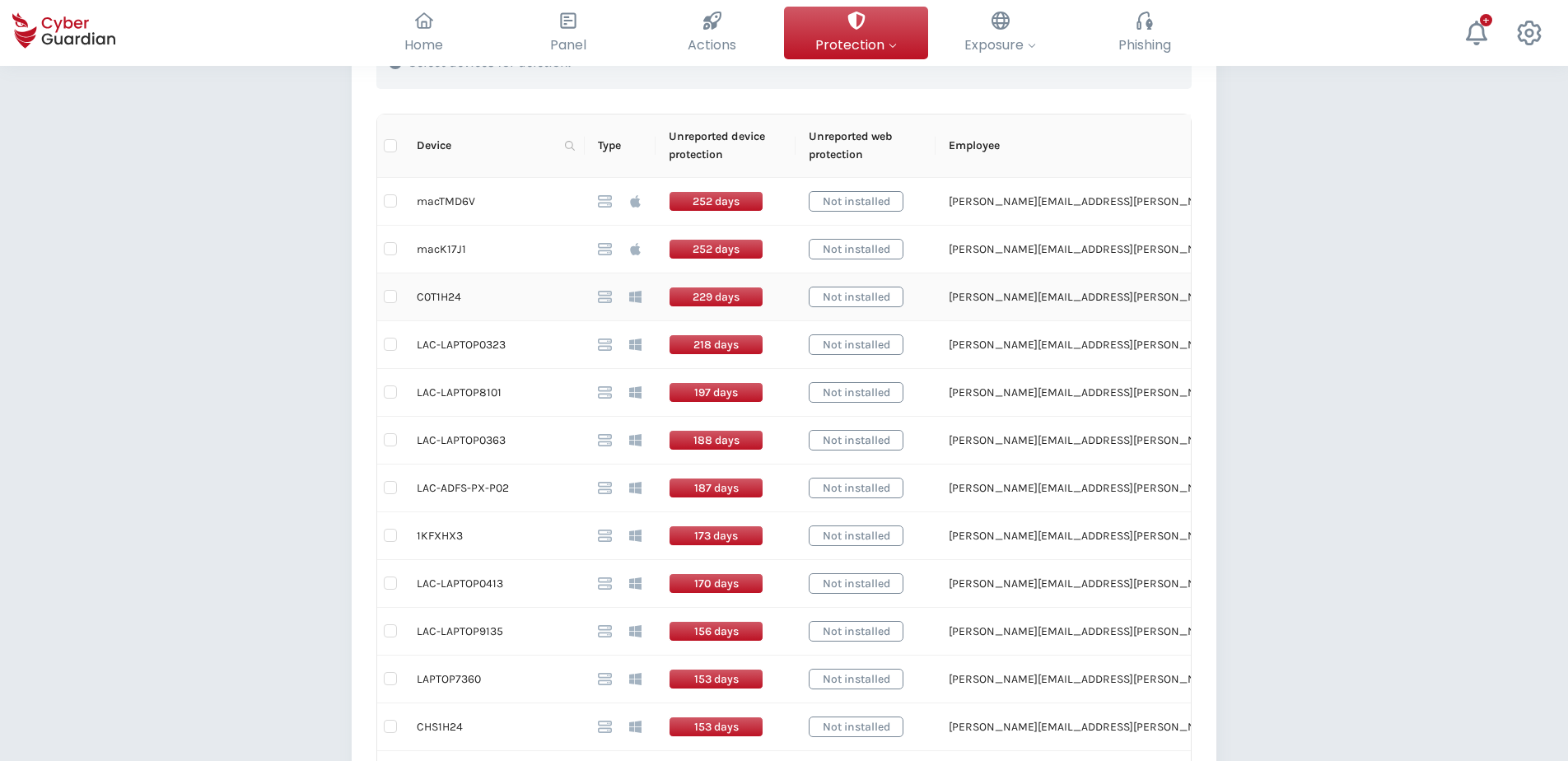
click at [442, 296] on td "C0T1H24" at bounding box center [494, 297] width 181 height 48
click at [201, 290] on div "Back Devices disconnected for >30 days (54) This table shows installed devices …" at bounding box center [784, 578] width 1568 height 1847
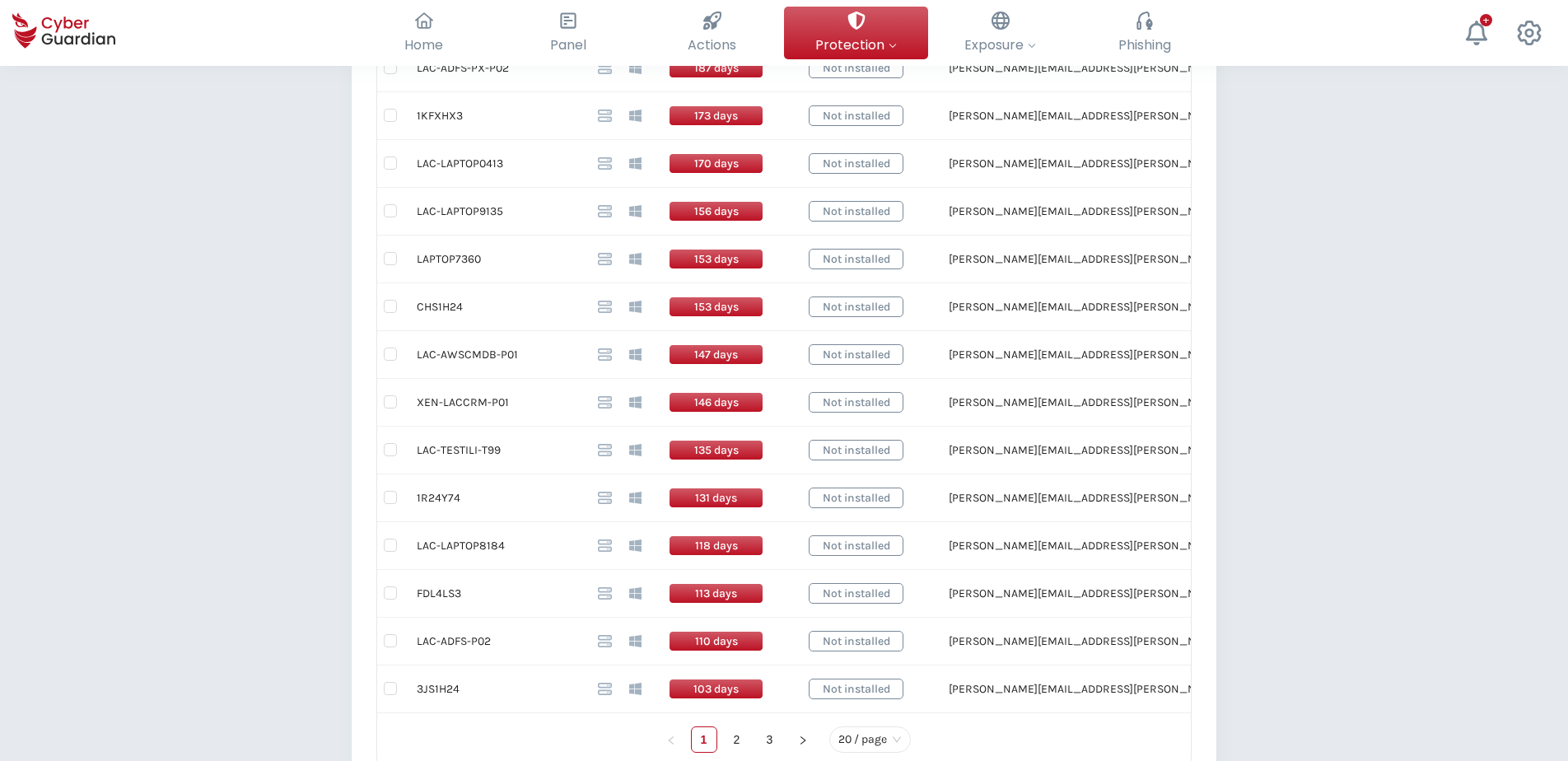
scroll to position [1070, 0]
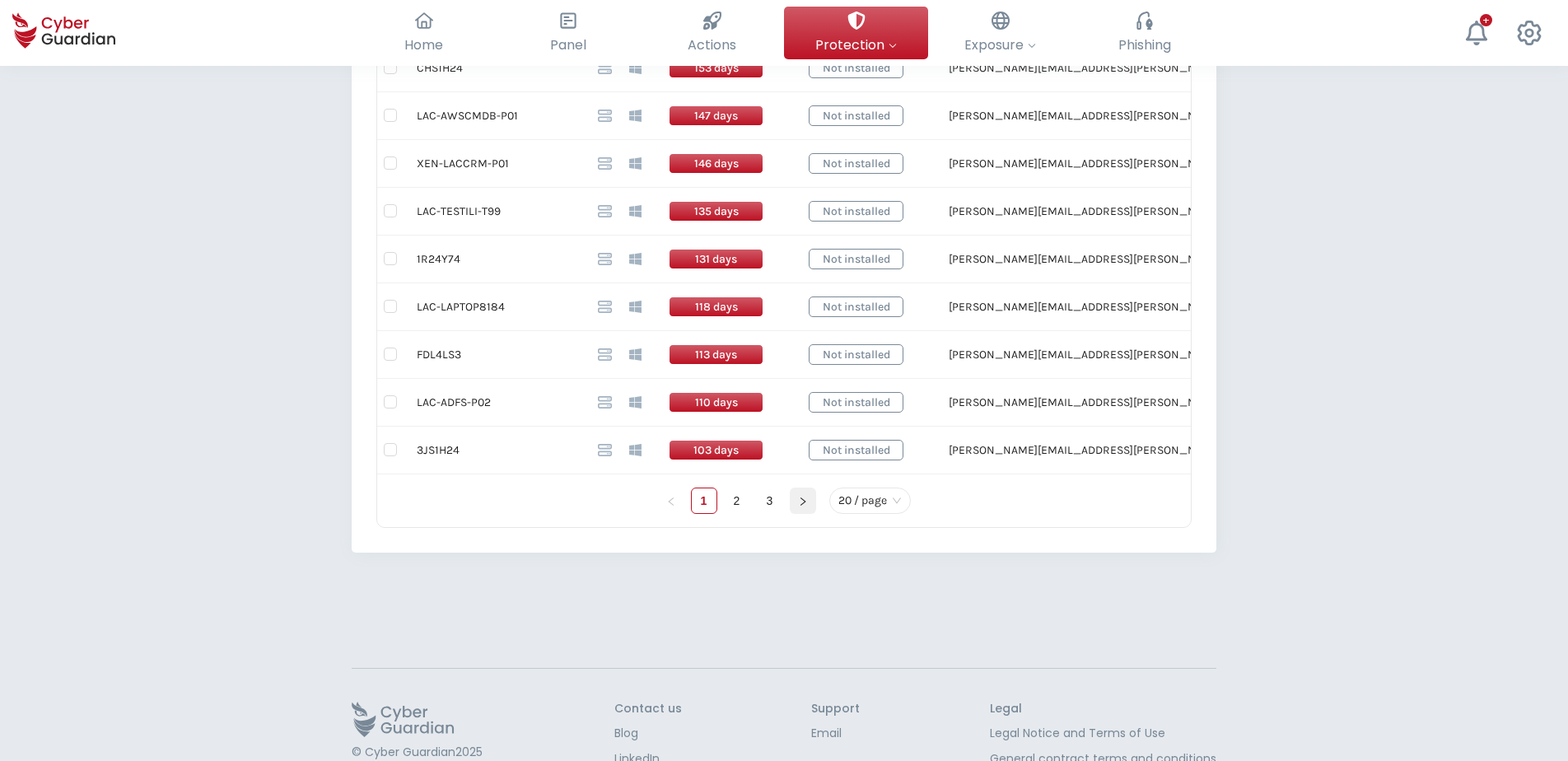
click at [804, 494] on button "button" at bounding box center [803, 500] width 26 height 26
click at [803, 497] on icon "right" at bounding box center [803, 501] width 10 height 10
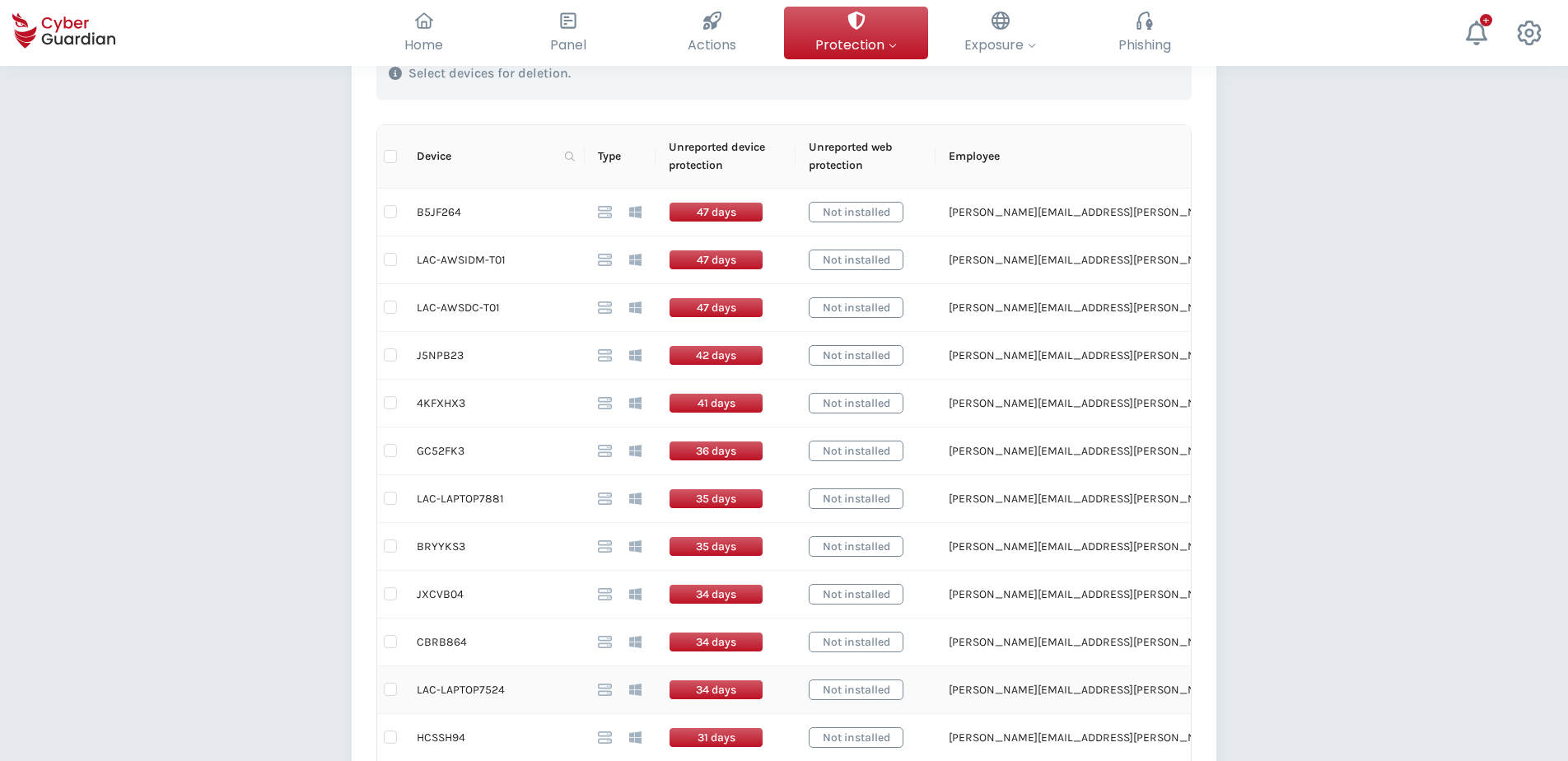
scroll to position [372, 0]
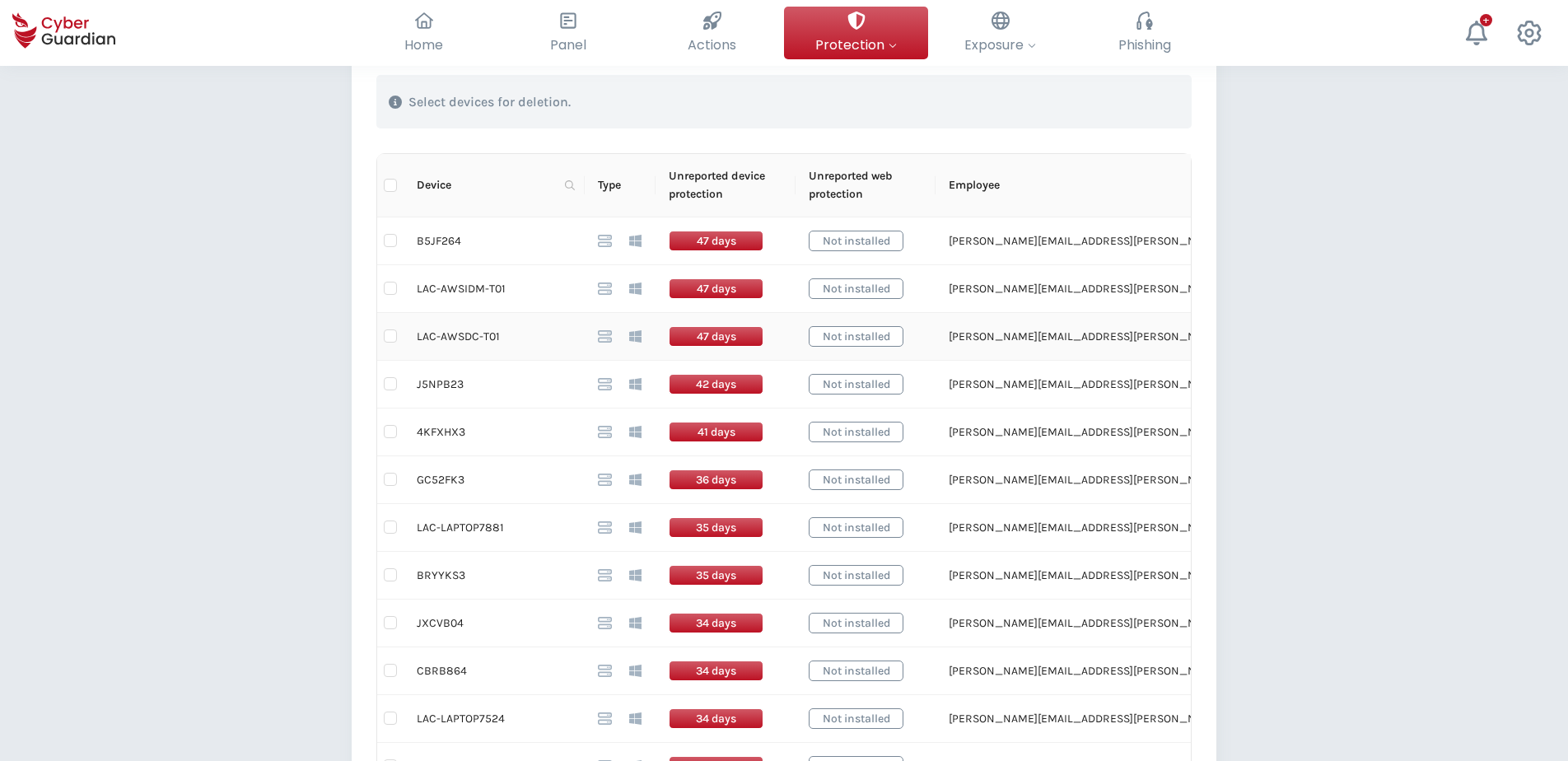
click at [456, 336] on td "LAC-AWSDC-T01" at bounding box center [494, 336] width 181 height 48
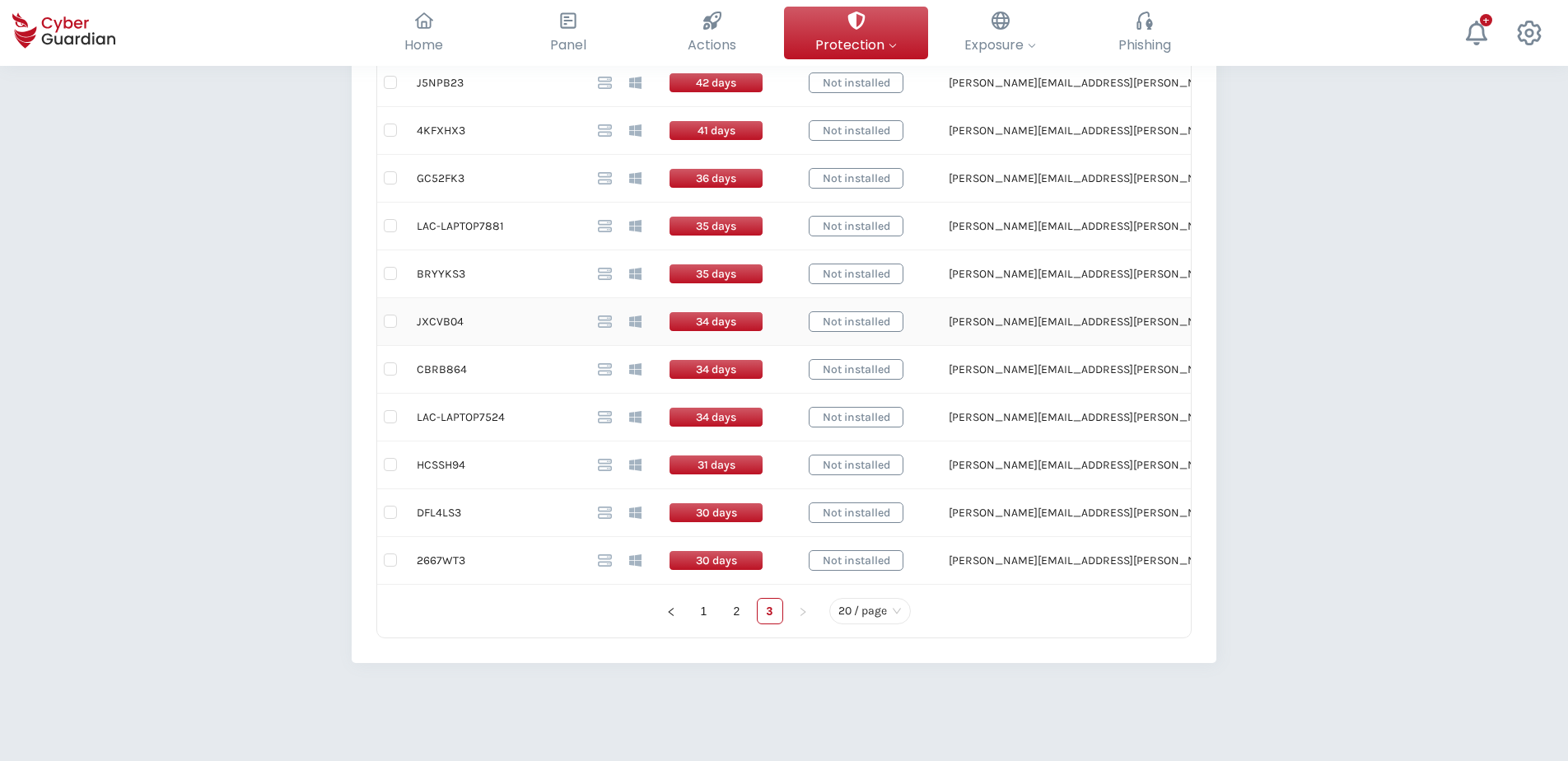
scroll to position [866, 0]
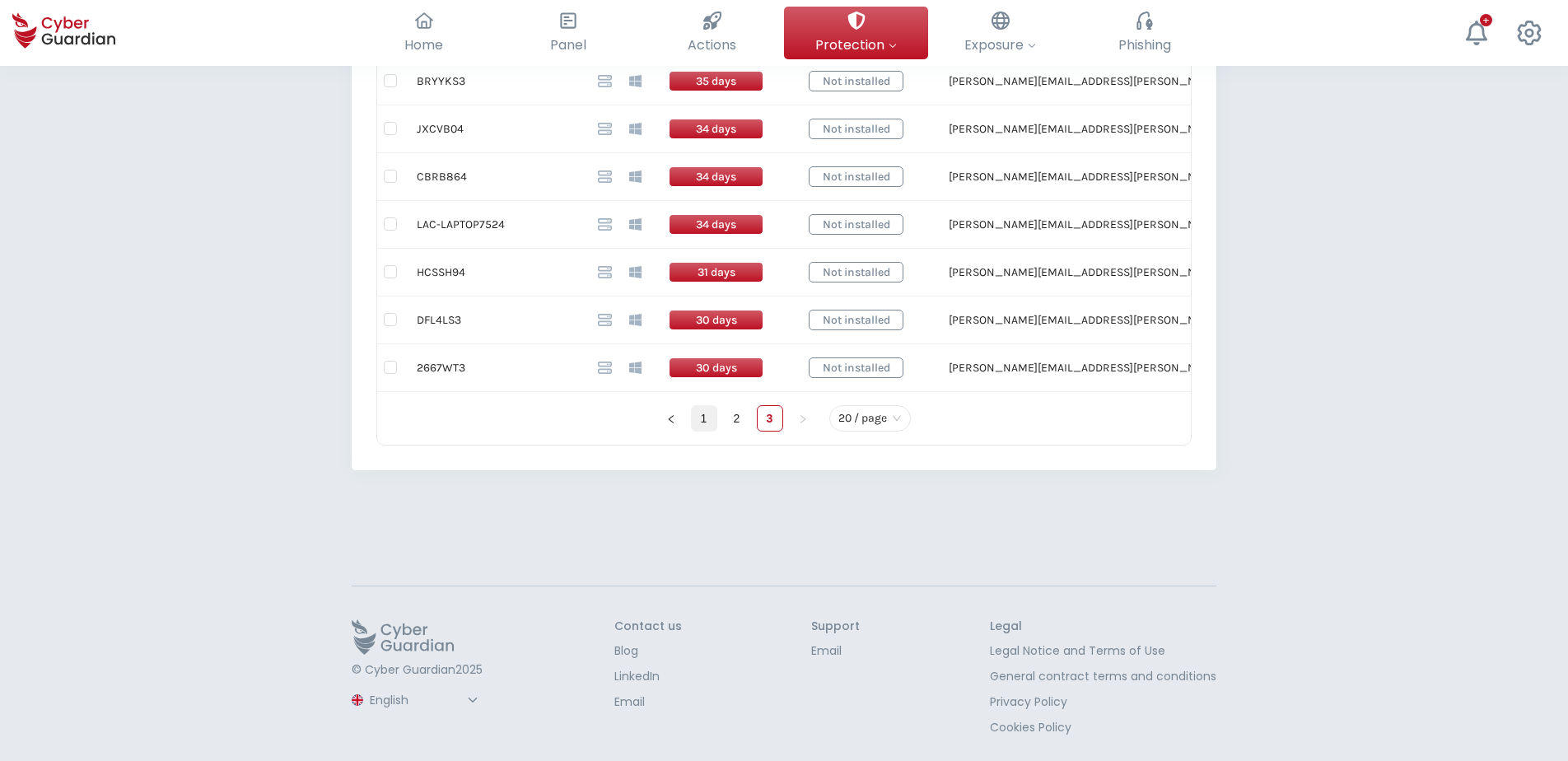
click at [705, 416] on link "1" at bounding box center [704, 418] width 25 height 25
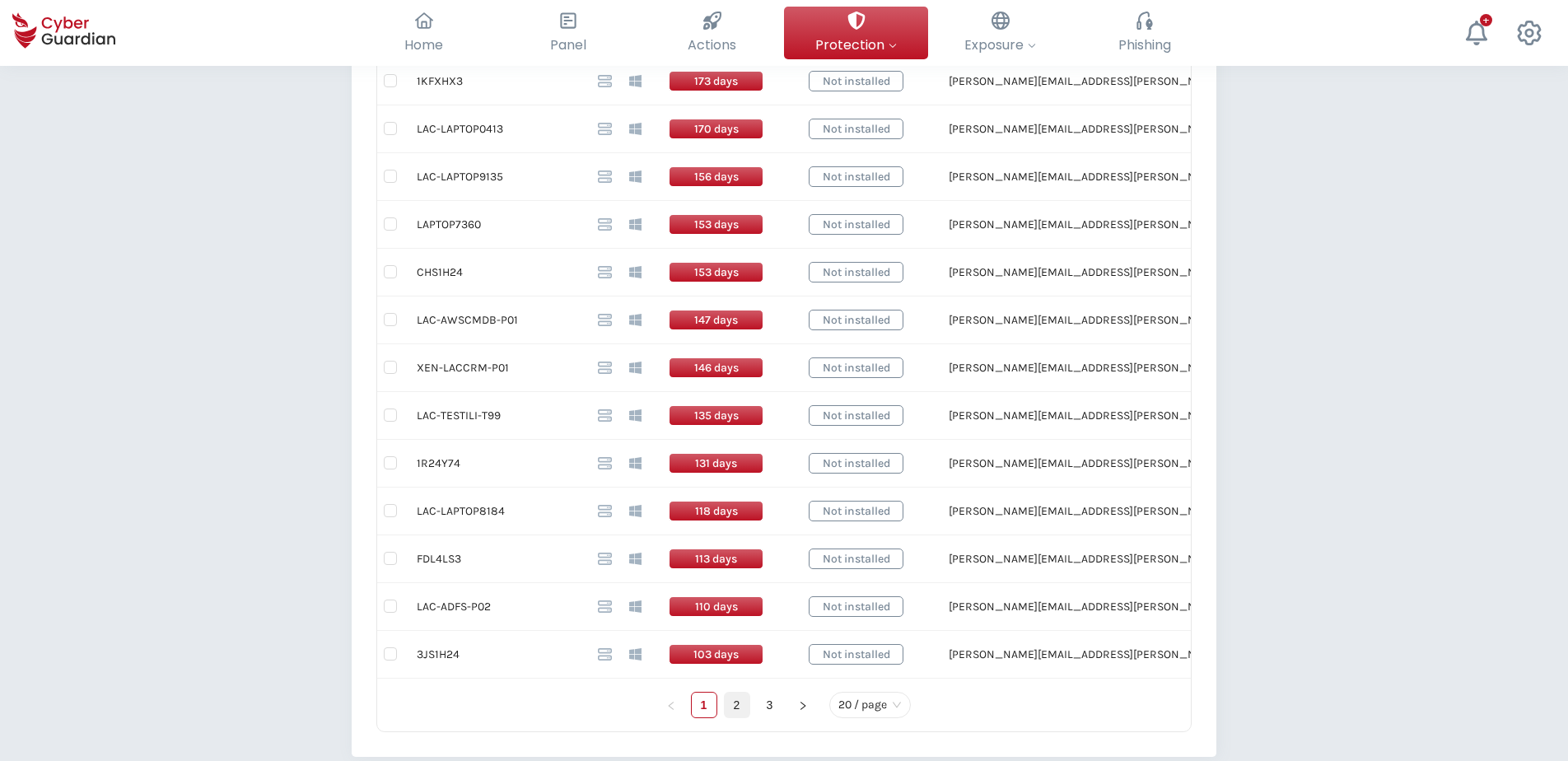
click at [739, 582] on link "2" at bounding box center [737, 704] width 25 height 25
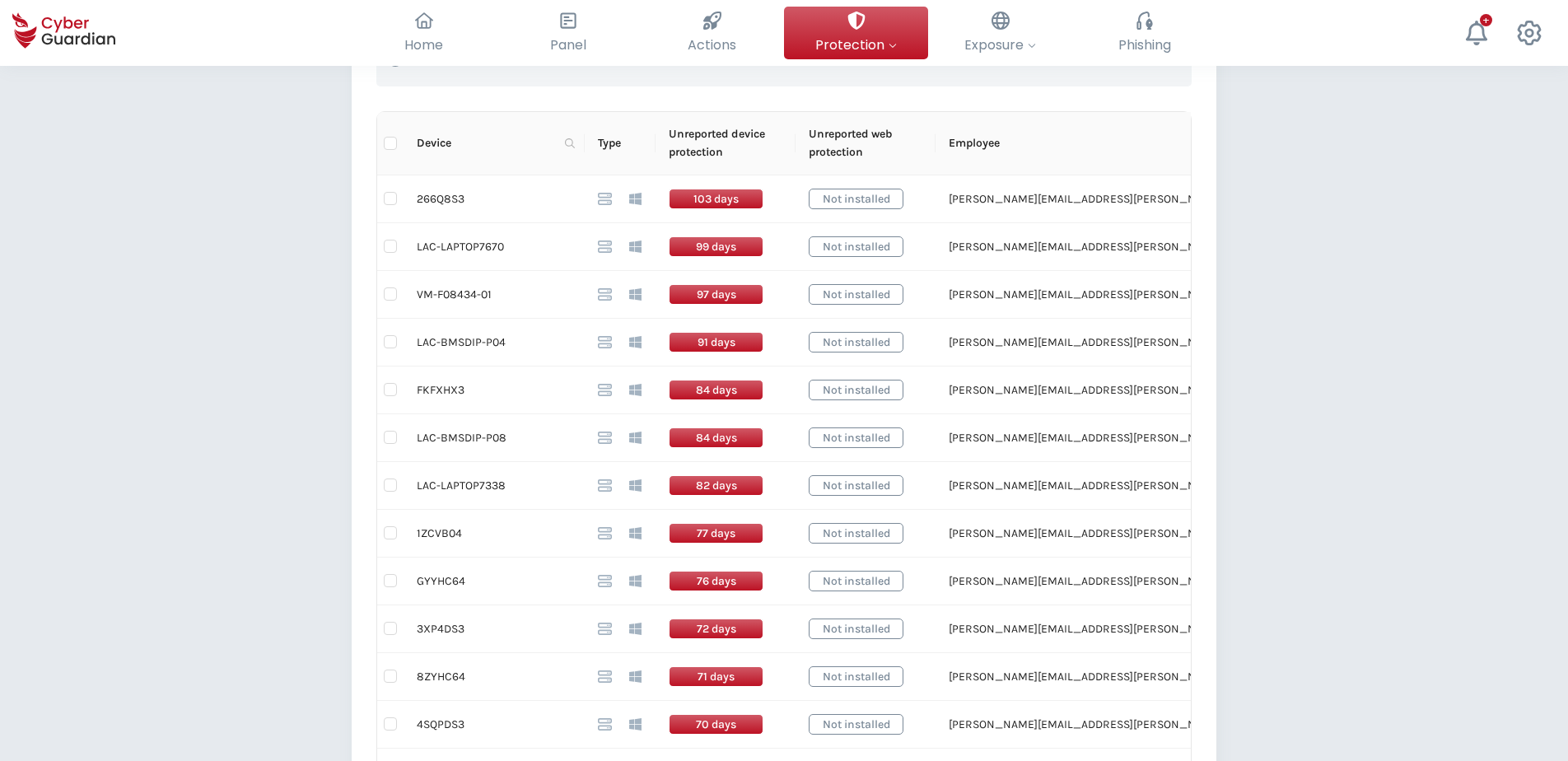
scroll to position [454, 0]
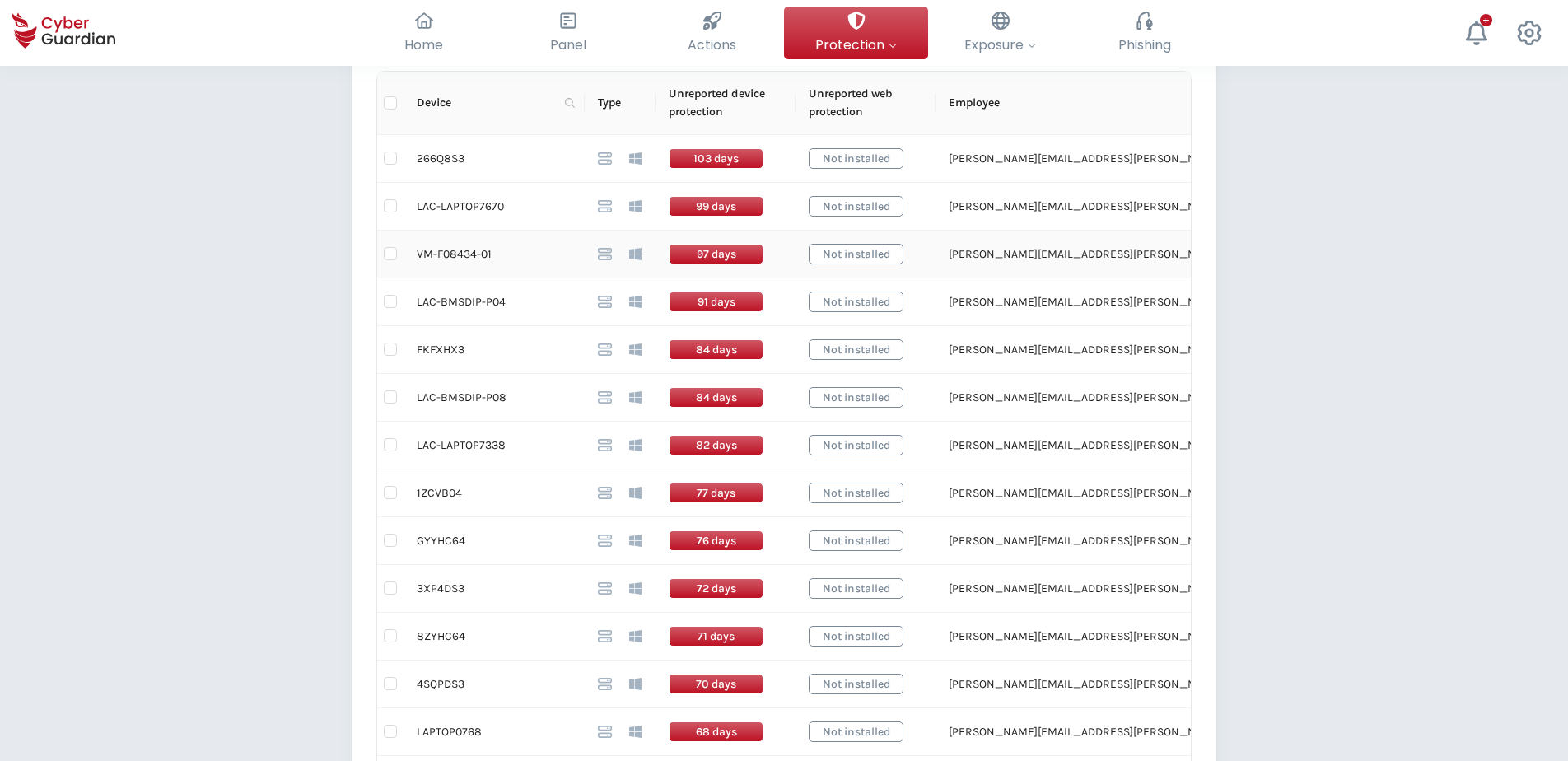
click at [473, 256] on td "VM-F08434-01" at bounding box center [494, 254] width 181 height 48
click at [250, 347] on div "Back Devices disconnected for >30 days (54) This table shows installed devices …" at bounding box center [784, 535] width 1568 height 1847
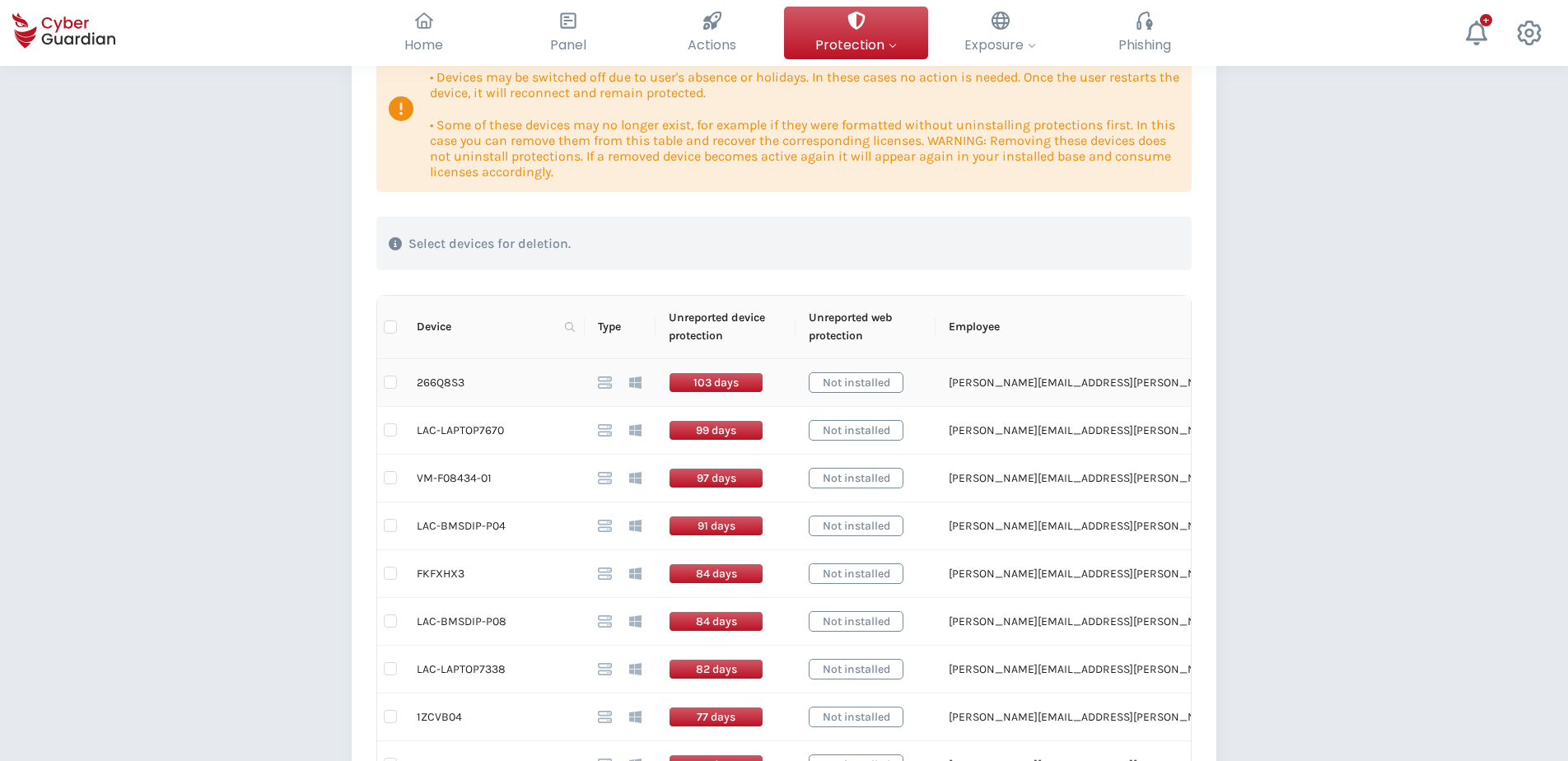
scroll to position [0, 0]
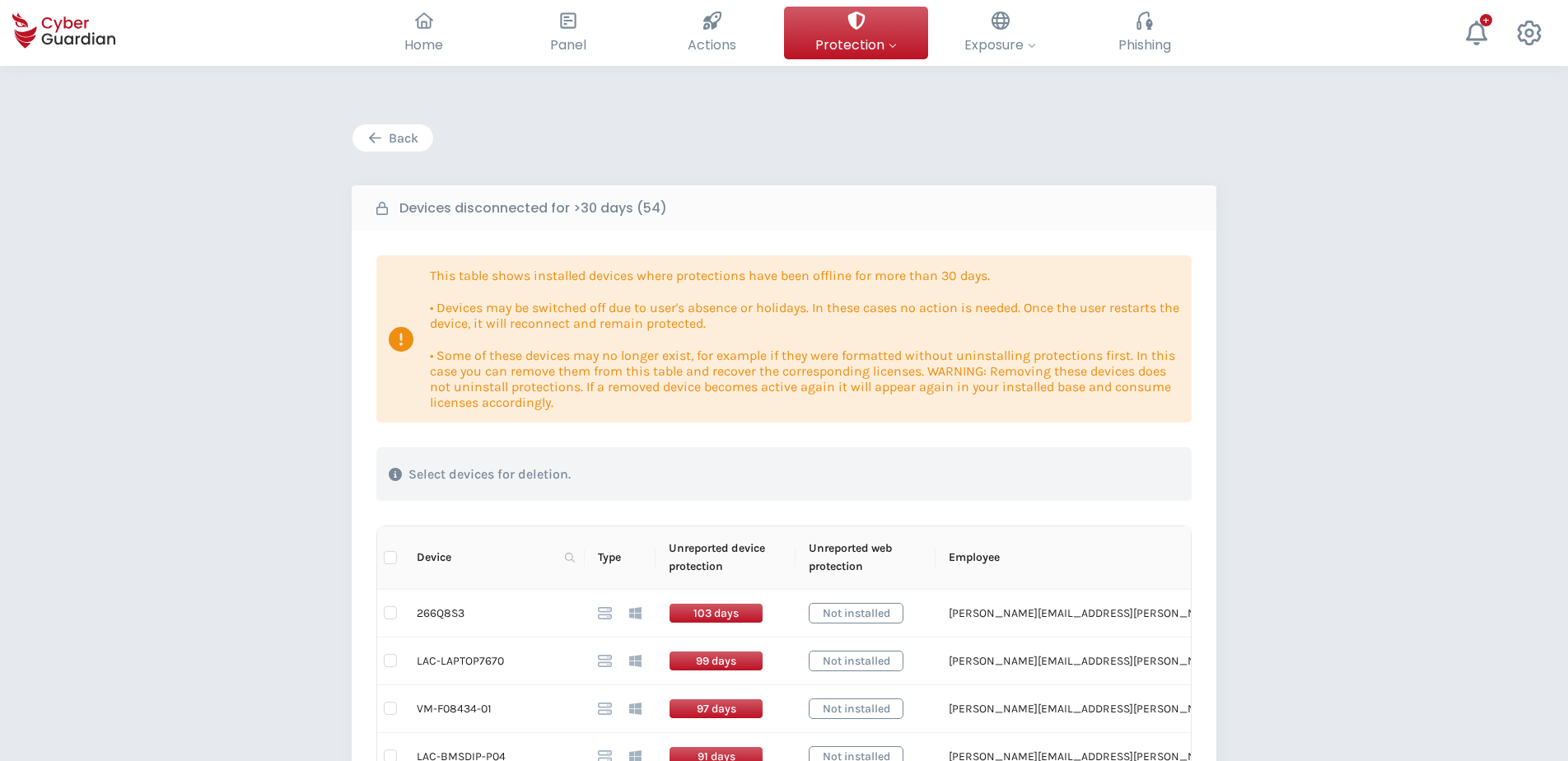
click at [397, 134] on div "Back" at bounding box center [393, 138] width 56 height 20
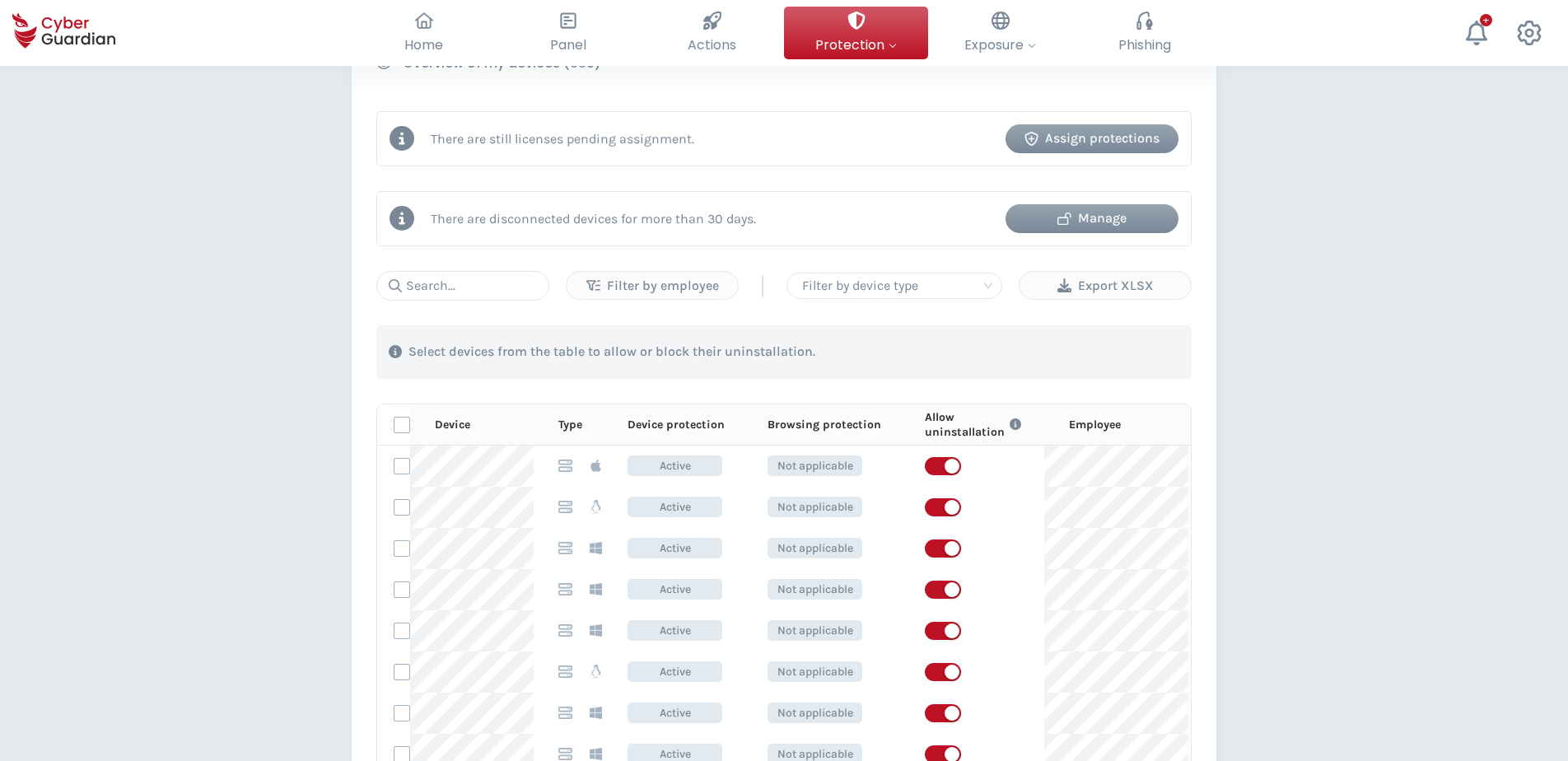
scroll to position [741, 0]
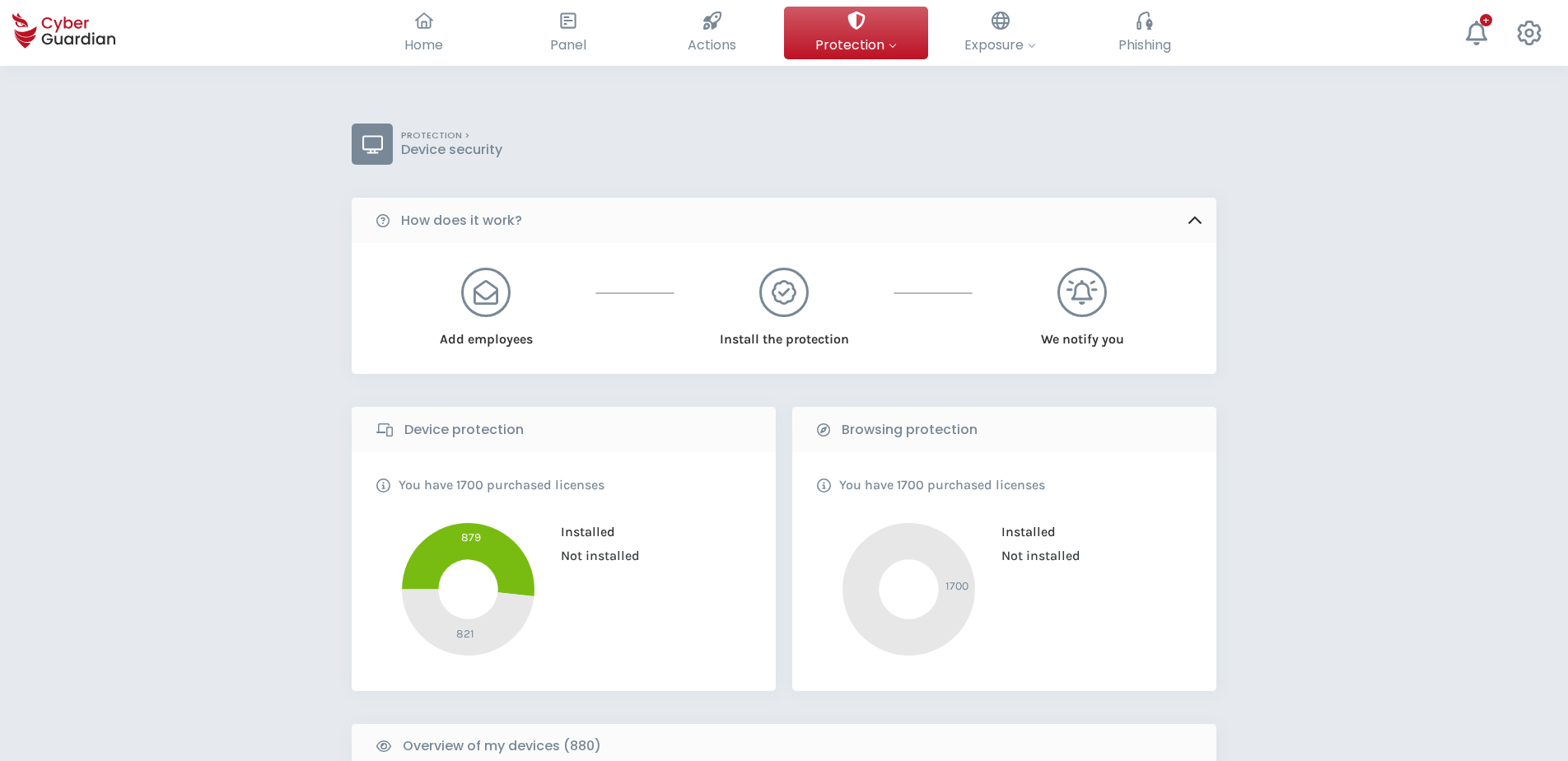
select select "English"
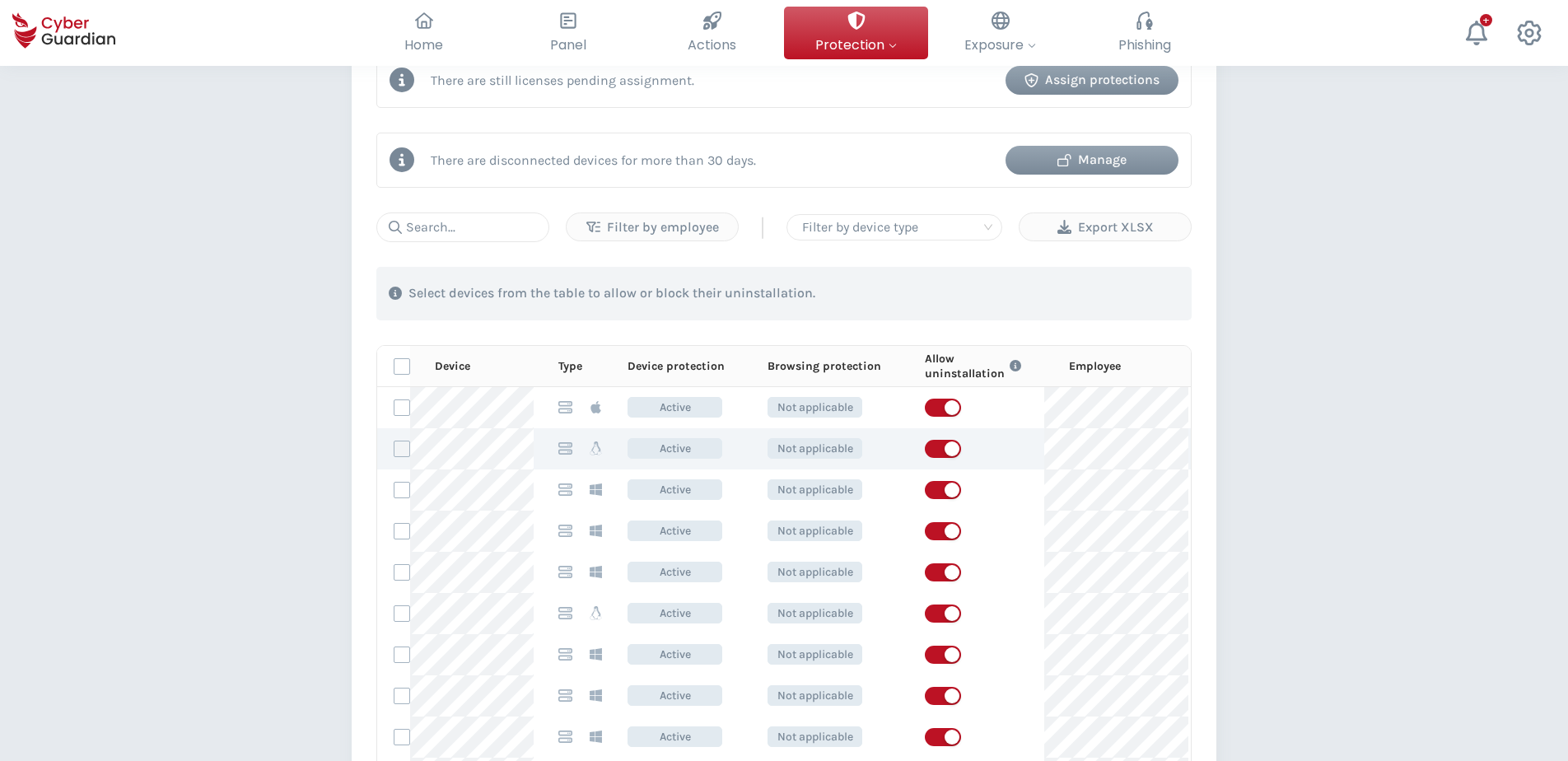
click at [408, 448] on label at bounding box center [401, 448] width 16 height 16
click at [394, 448] on input "checkbox" at bounding box center [394, 448] width 0 height 14
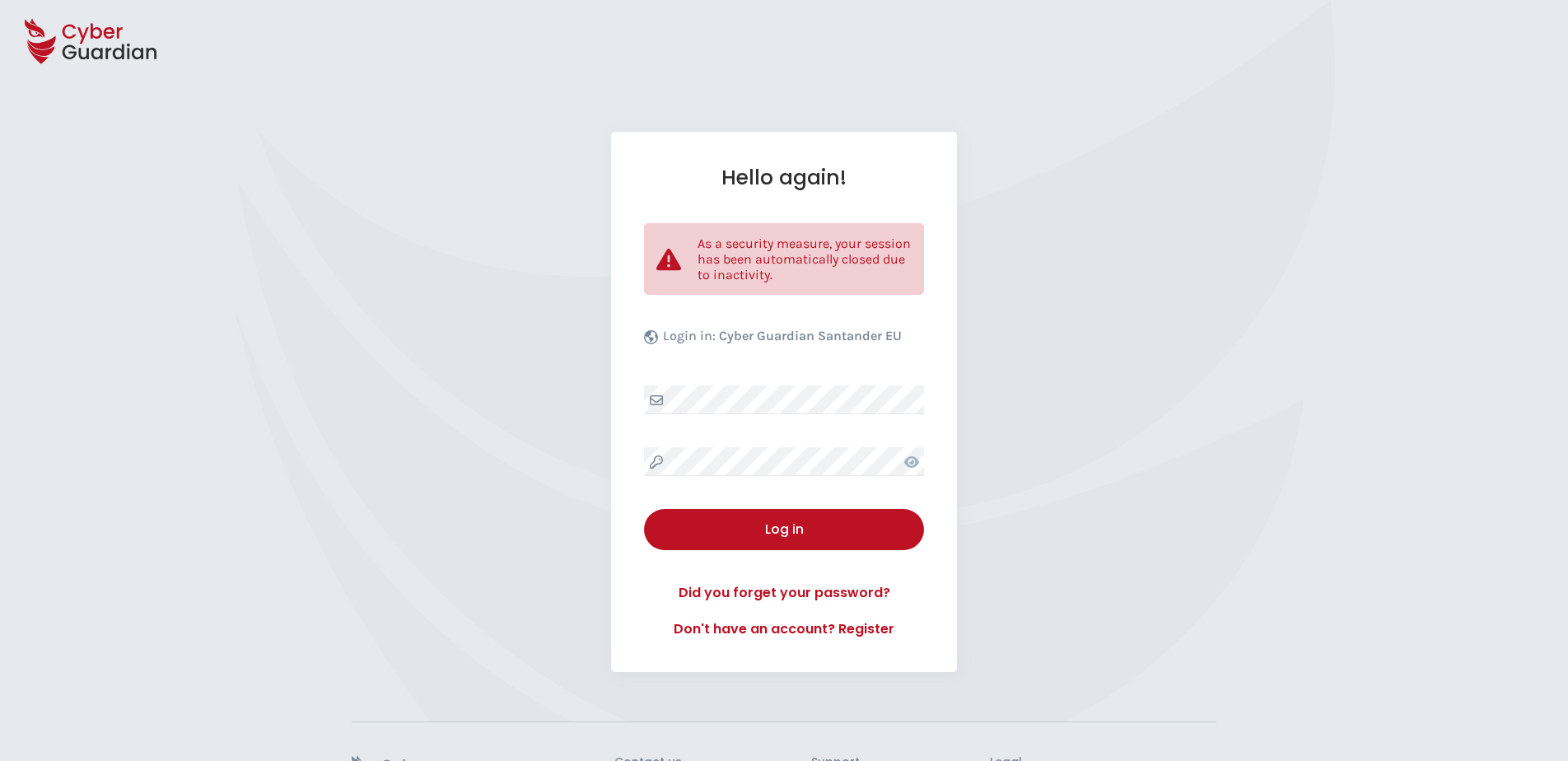
select select "English"
click at [766, 485] on div "Hello again! As a security measure, your session has been automatically closed …" at bounding box center [784, 402] width 346 height 540
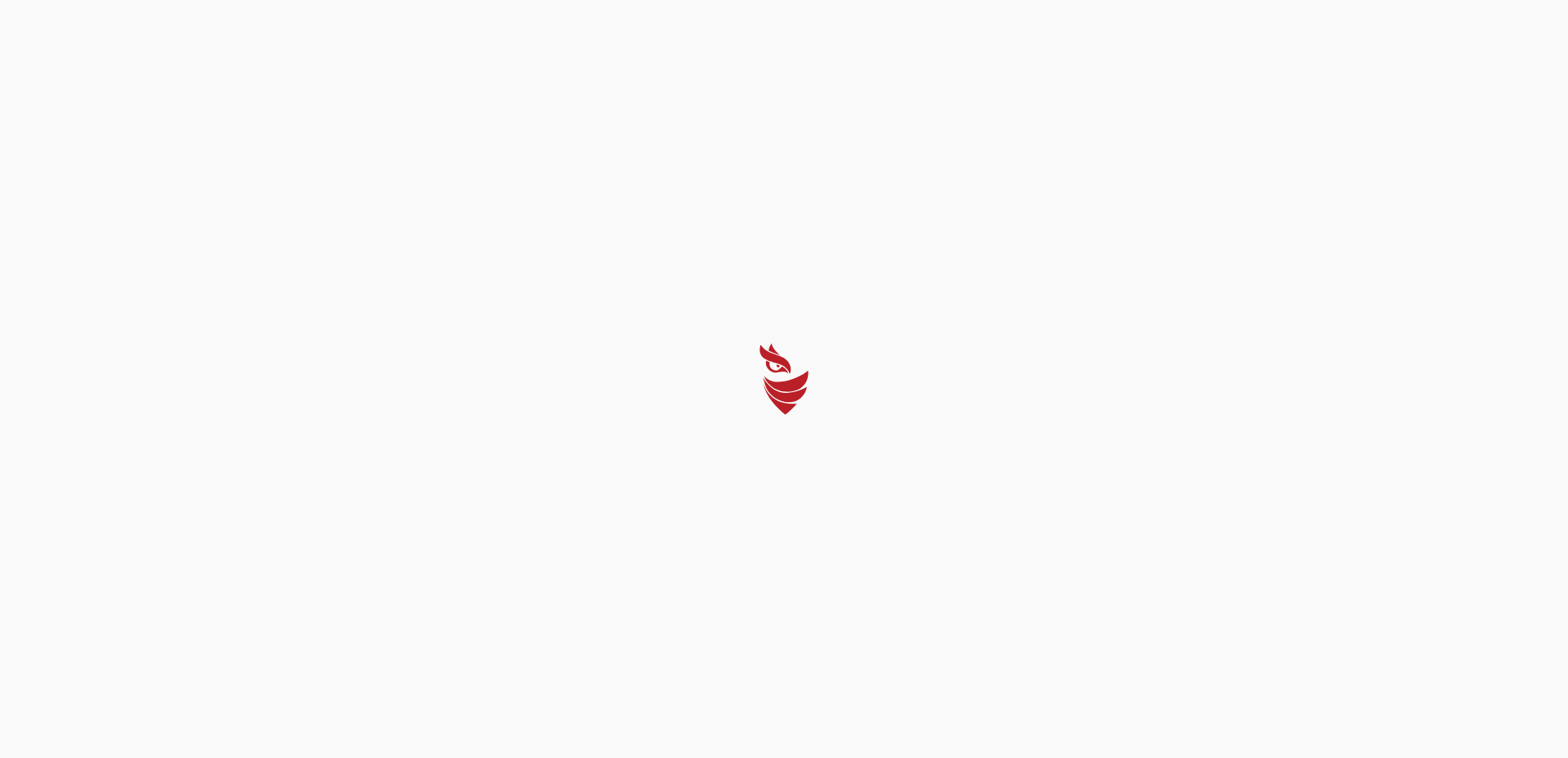
select select "English"
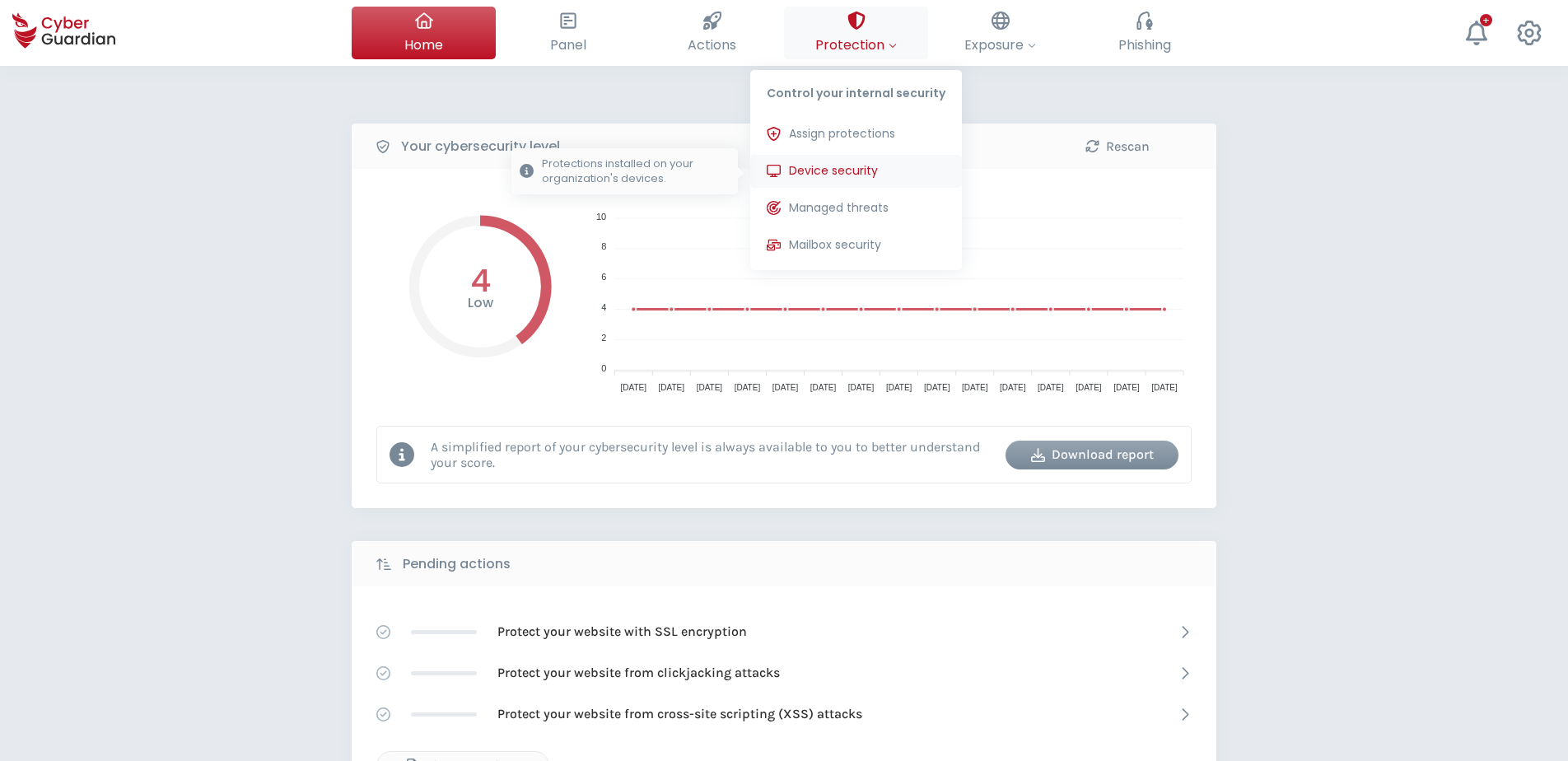
click at [844, 173] on span "Device security" at bounding box center [834, 171] width 89 height 17
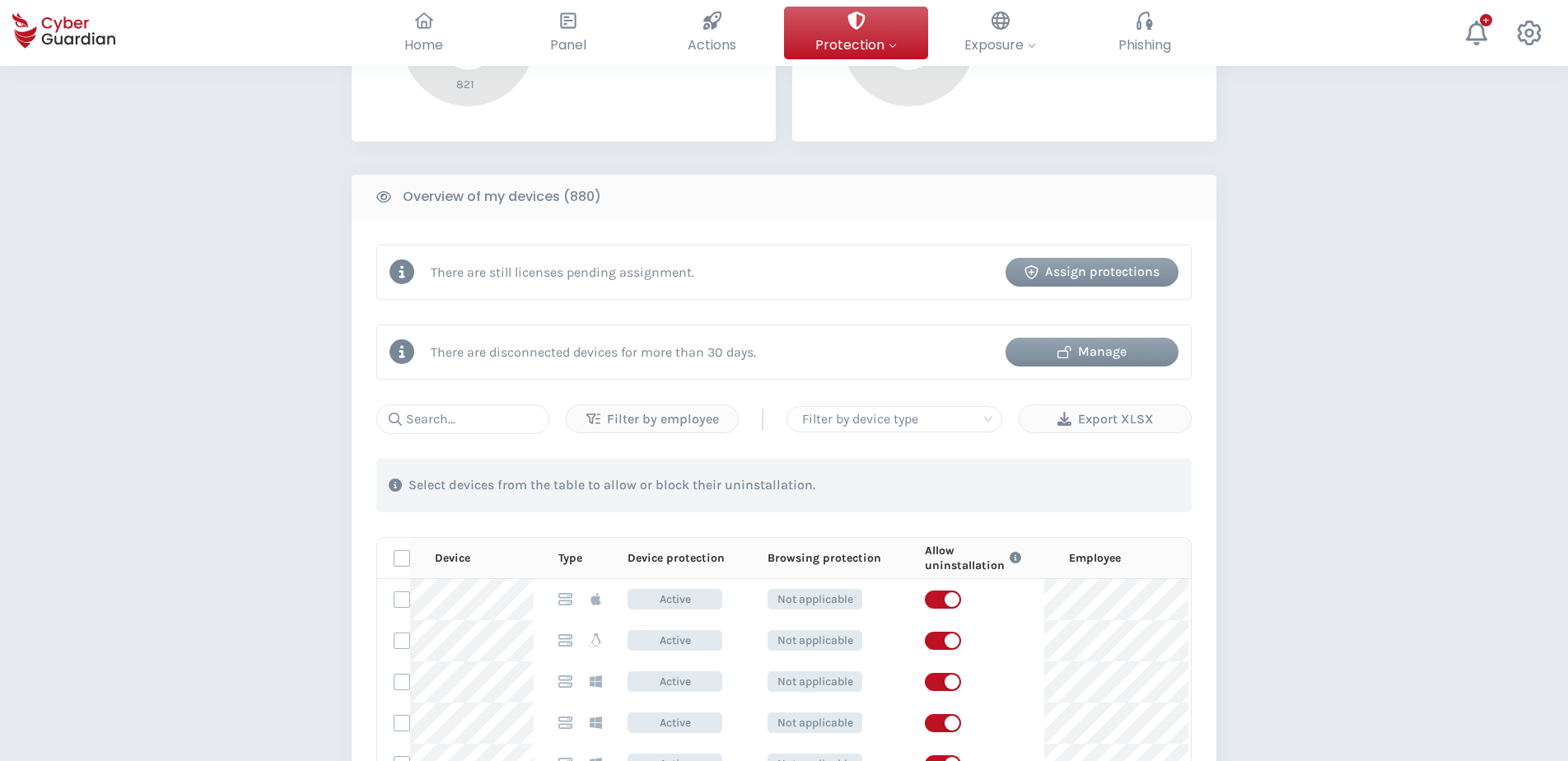
scroll to position [576, 0]
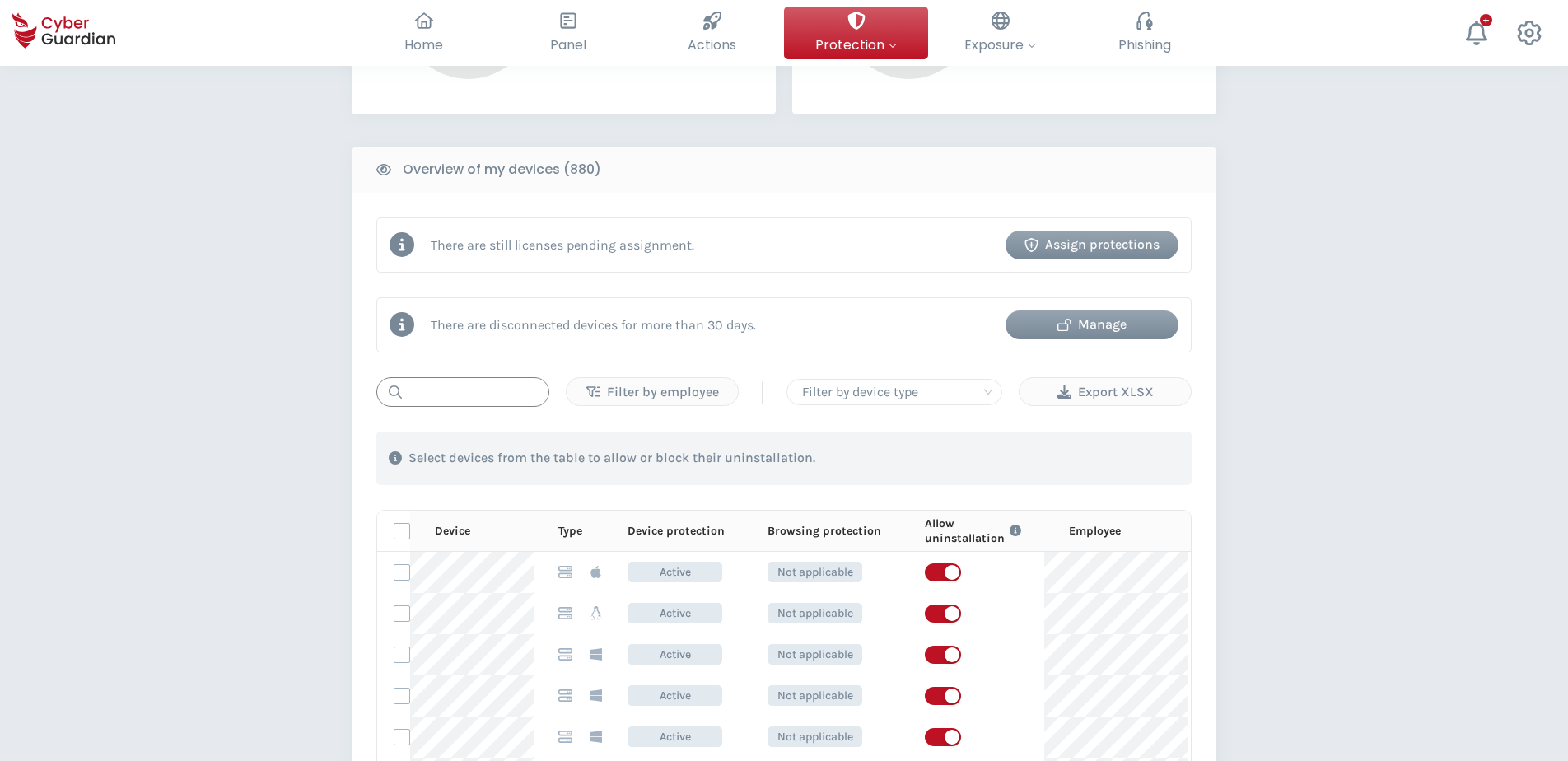
click at [458, 396] on input "text" at bounding box center [463, 392] width 173 height 30
paste input "BZ2JLL3"
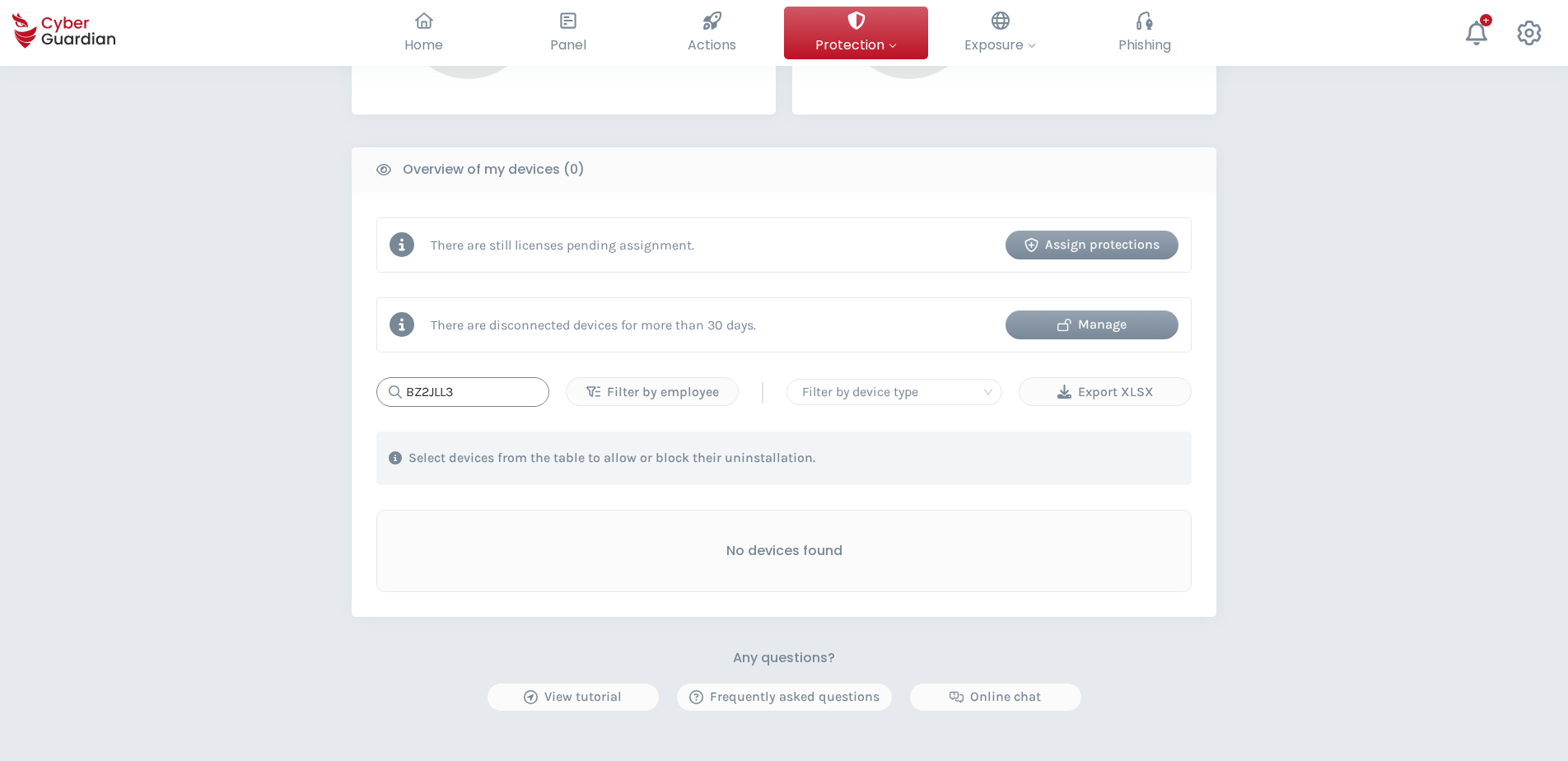
drag, startPoint x: 456, startPoint y: 388, endPoint x: 353, endPoint y: 381, distance: 103.2
click at [354, 381] on div "There are still licenses pending assignment. Assign protections There are disco…" at bounding box center [784, 404] width 865 height 424
paste input "H3P26D"
drag, startPoint x: 471, startPoint y: 396, endPoint x: 334, endPoint y: 383, distance: 137.6
click at [334, 383] on div "PROTECTION > Device security How does it work? Add employees Install the protec…" at bounding box center [784, 228] width 1568 height 1479
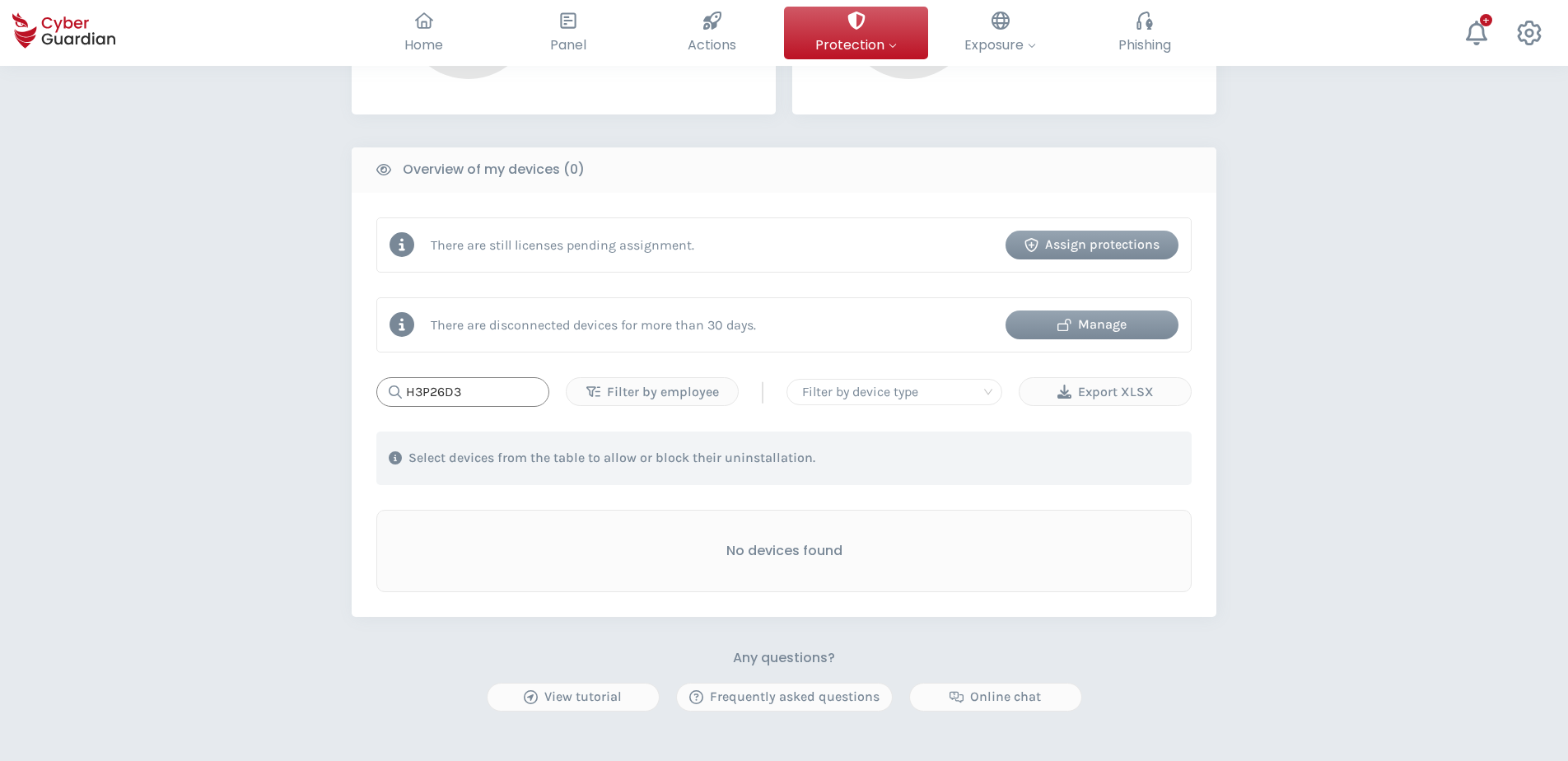
paste input "11M8TL"
click at [332, 383] on div "PROTECTION > Device security How does it work? Add employees Install the protec…" at bounding box center [784, 228] width 1568 height 1479
click at [478, 398] on input "11M8TL3" at bounding box center [463, 392] width 173 height 30
paste input "BZ2JL"
type input "BZ2JLL3"
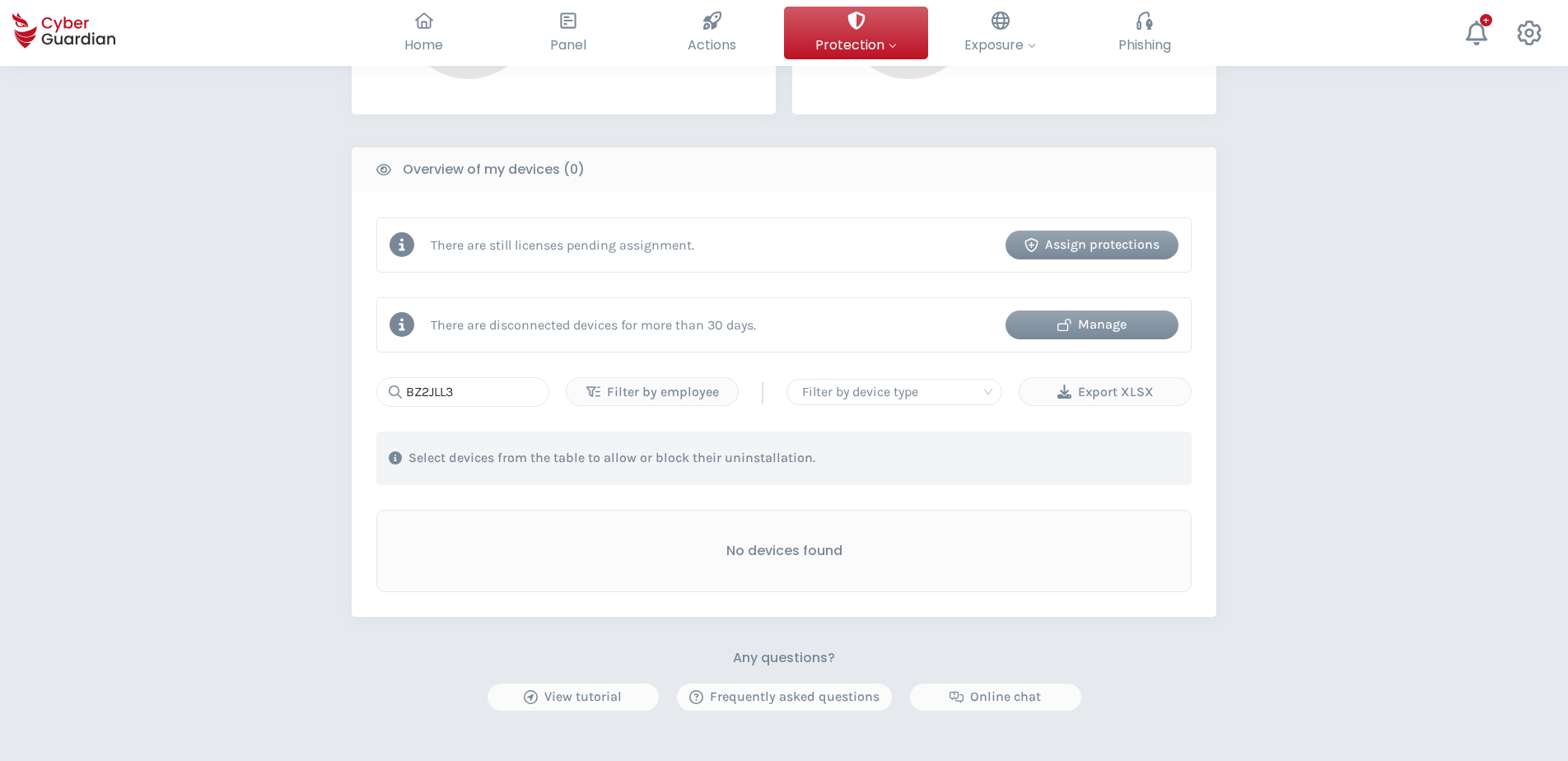
click at [166, 523] on div "PROTECTION > Device security How does it work? Add employees Install the protec…" at bounding box center [784, 228] width 1568 height 1479
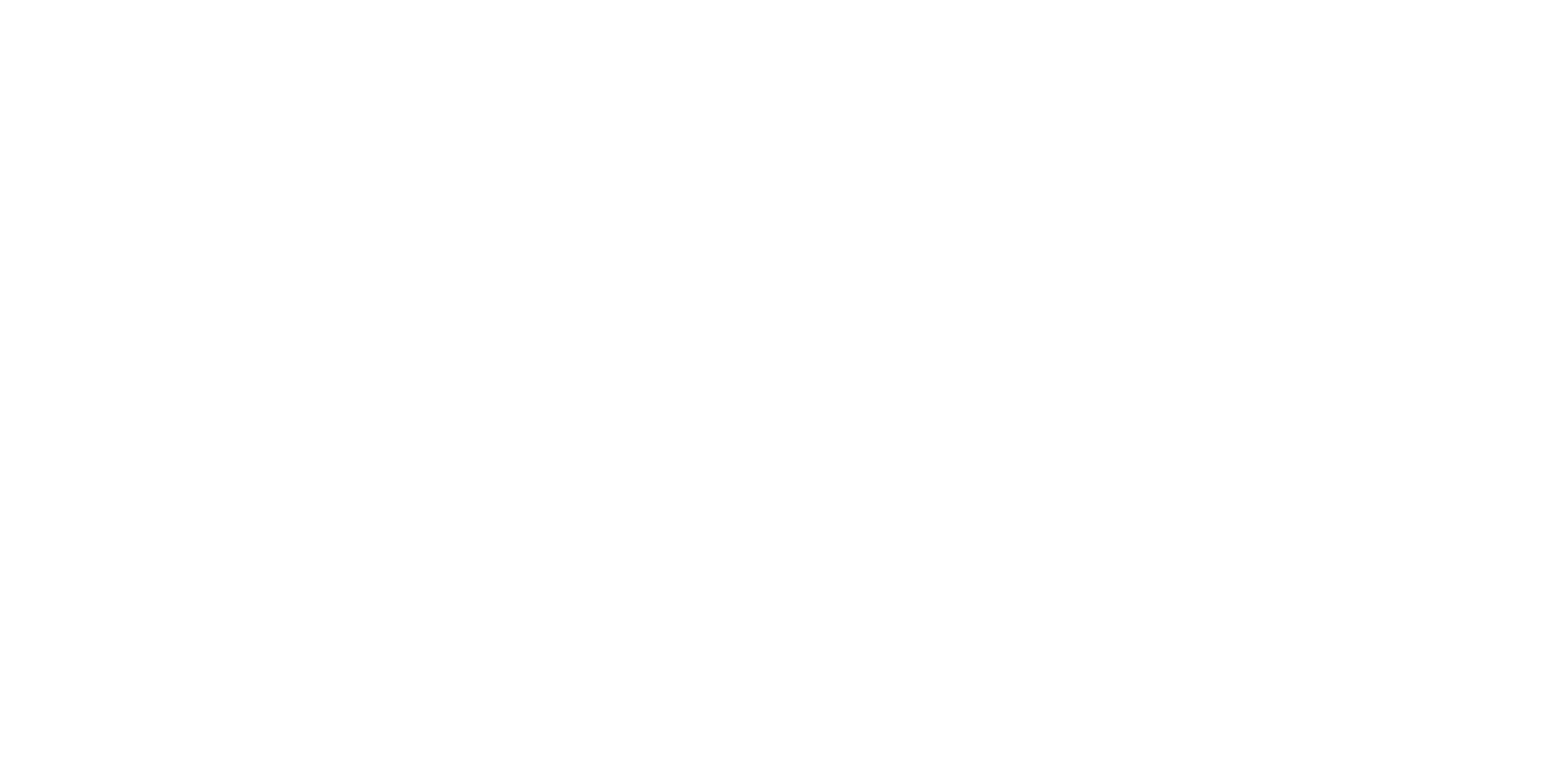
scroll to position [0, 0]
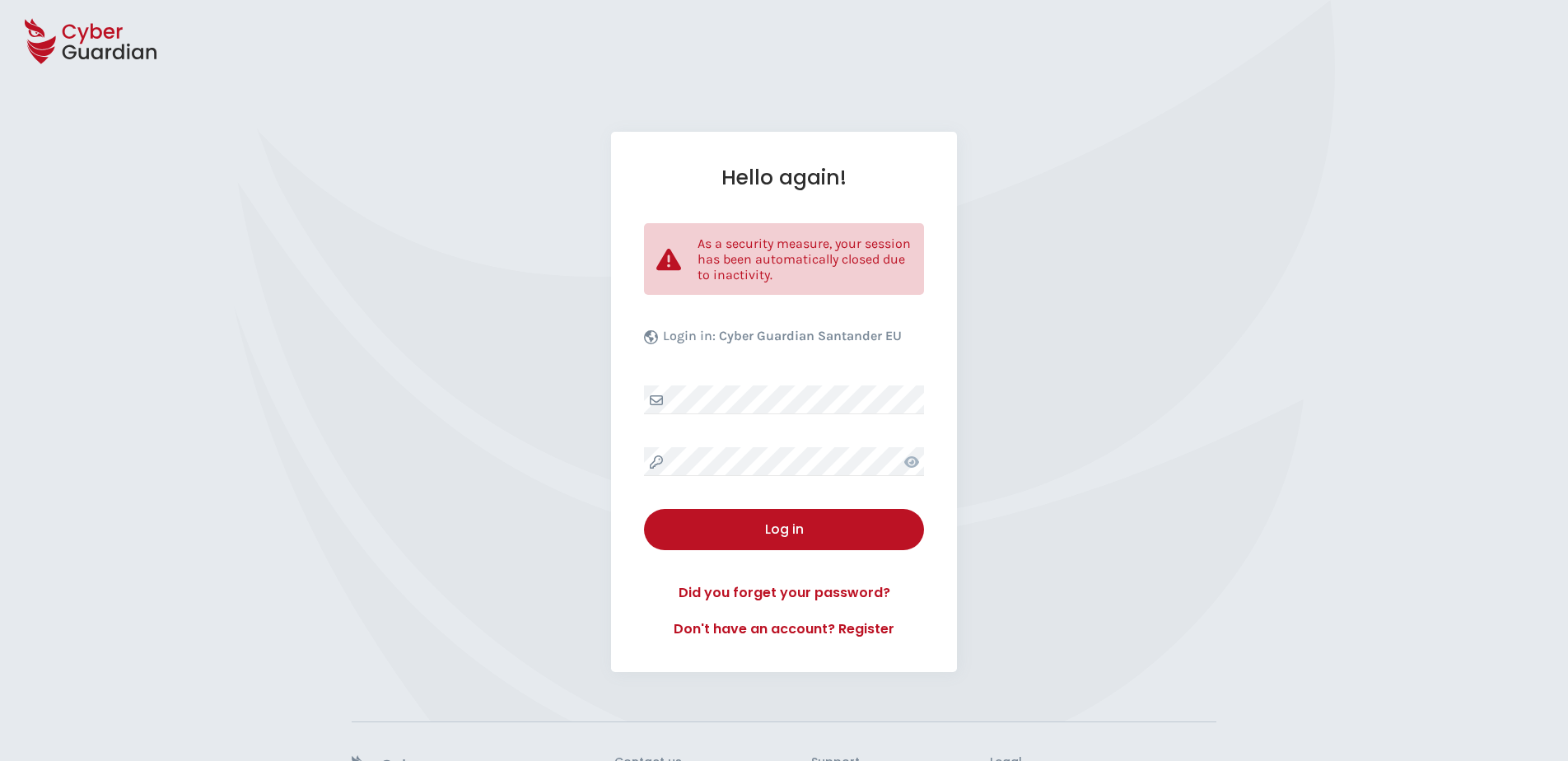
select select "English"
